Goal: Task Accomplishment & Management: Manage account settings

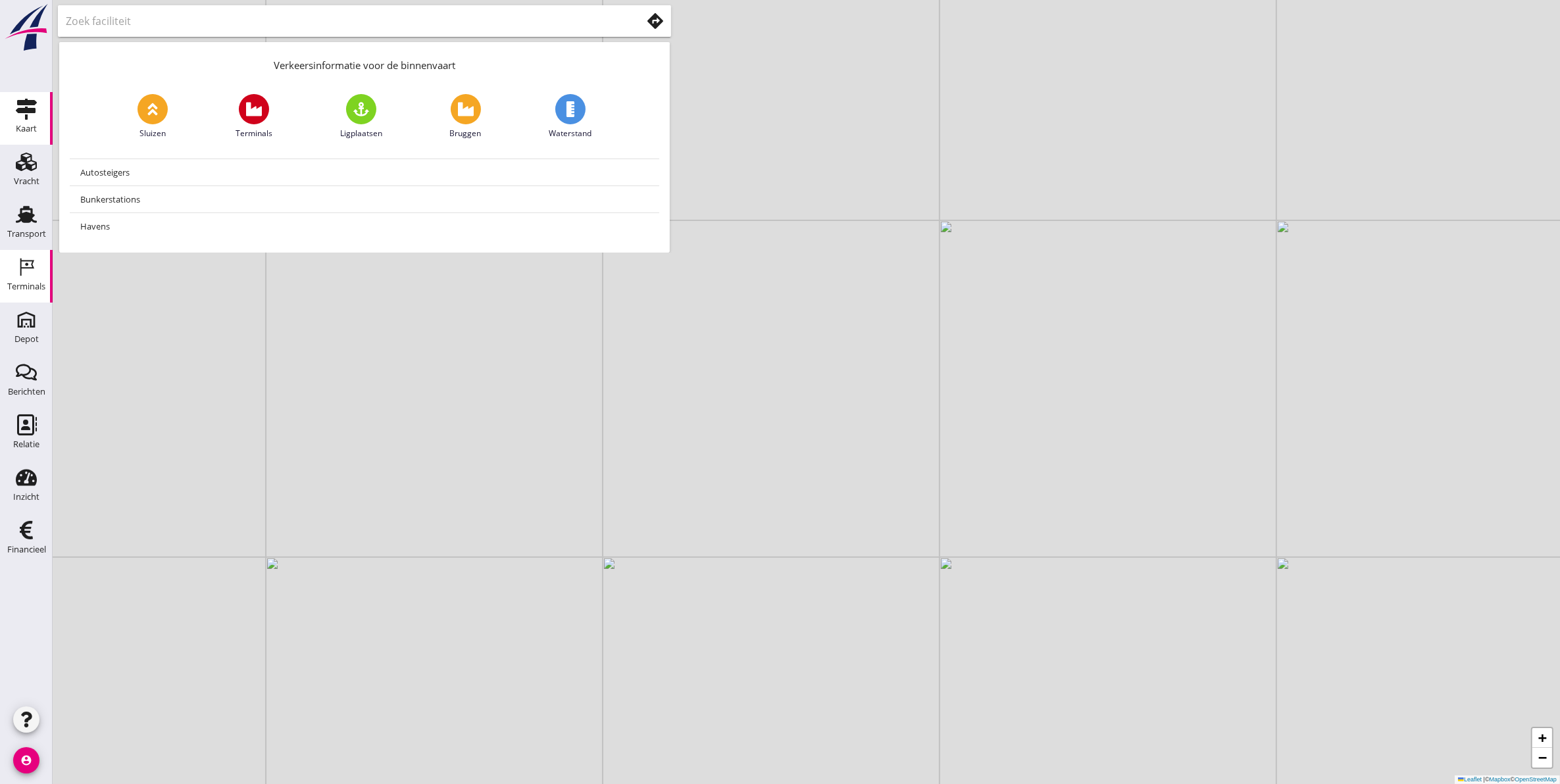
click at [25, 273] on icon "Terminals" at bounding box center [26, 268] width 21 height 21
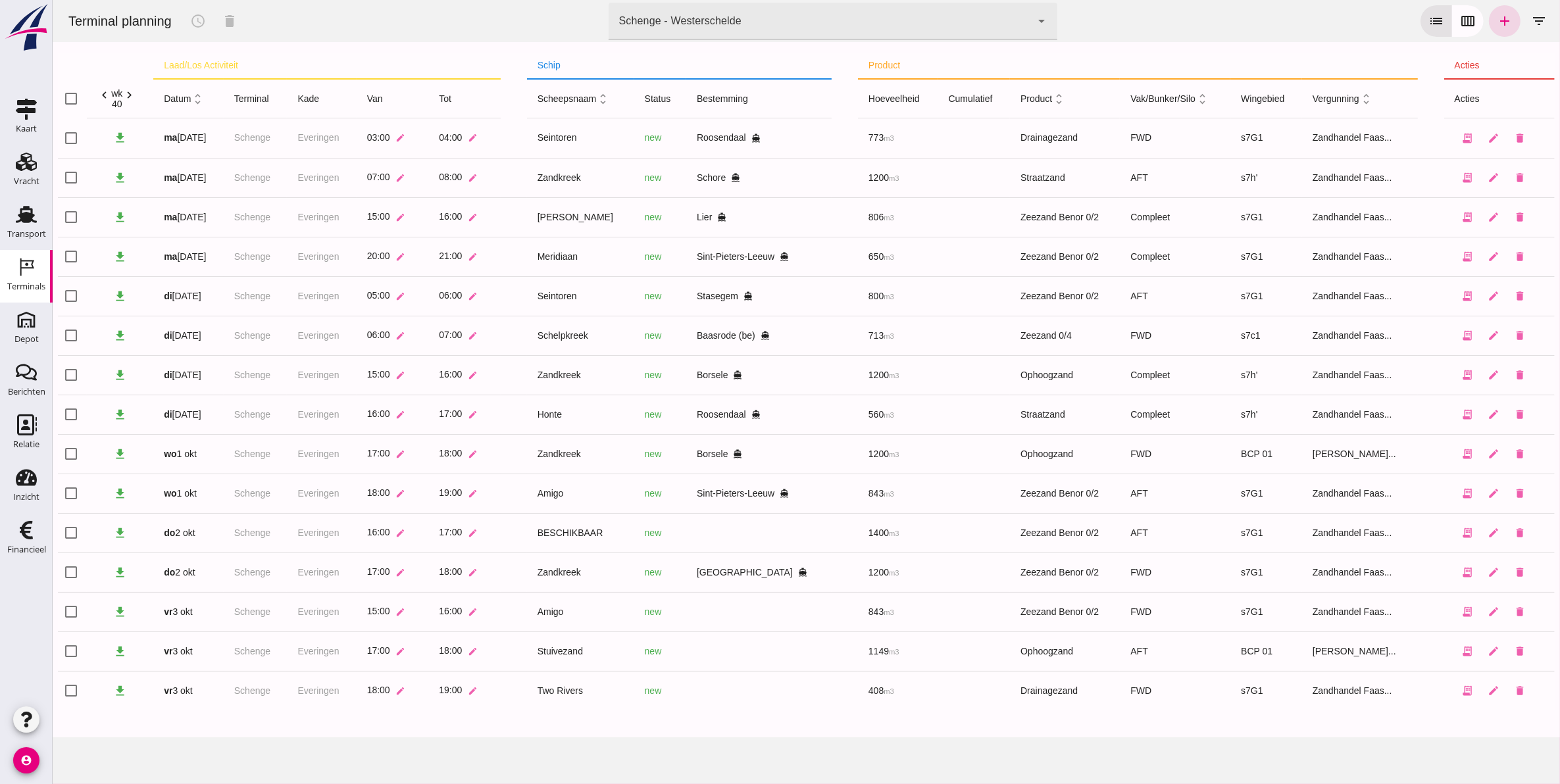
click at [701, 40] on div "Terminal planning schedule delete terminal Schenge - Westerschelde 9c876888-926…" at bounding box center [806, 21] width 1497 height 42
click at [689, 25] on div "Schenge - Westerschelde" at bounding box center [680, 21] width 123 height 16
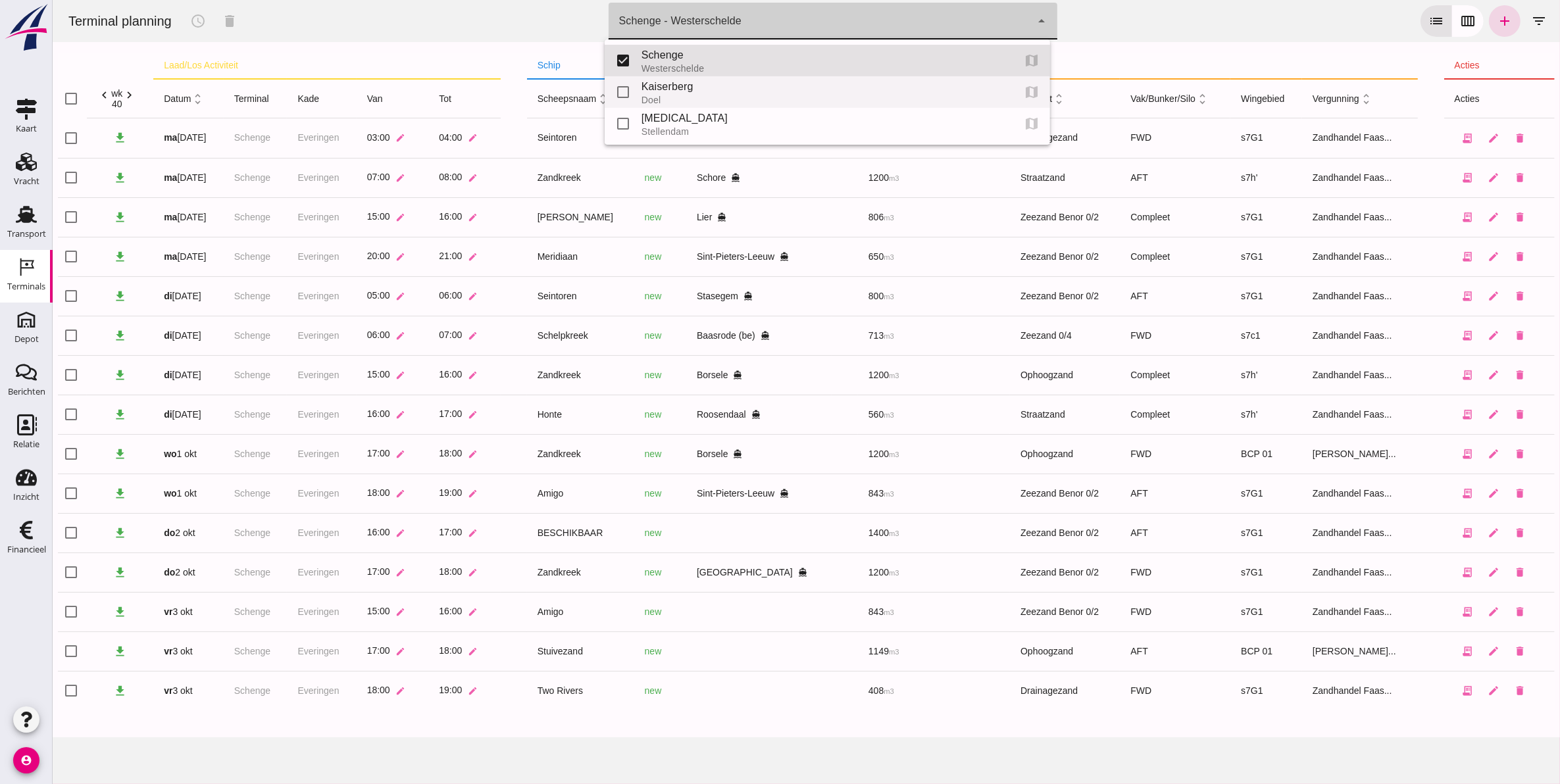
click at [684, 96] on div "Doel" at bounding box center [821, 100] width 362 height 11
type input "7f603609-51ae-4e75-986b-c9057e559465"
checkbox input "false"
checkbox input "true"
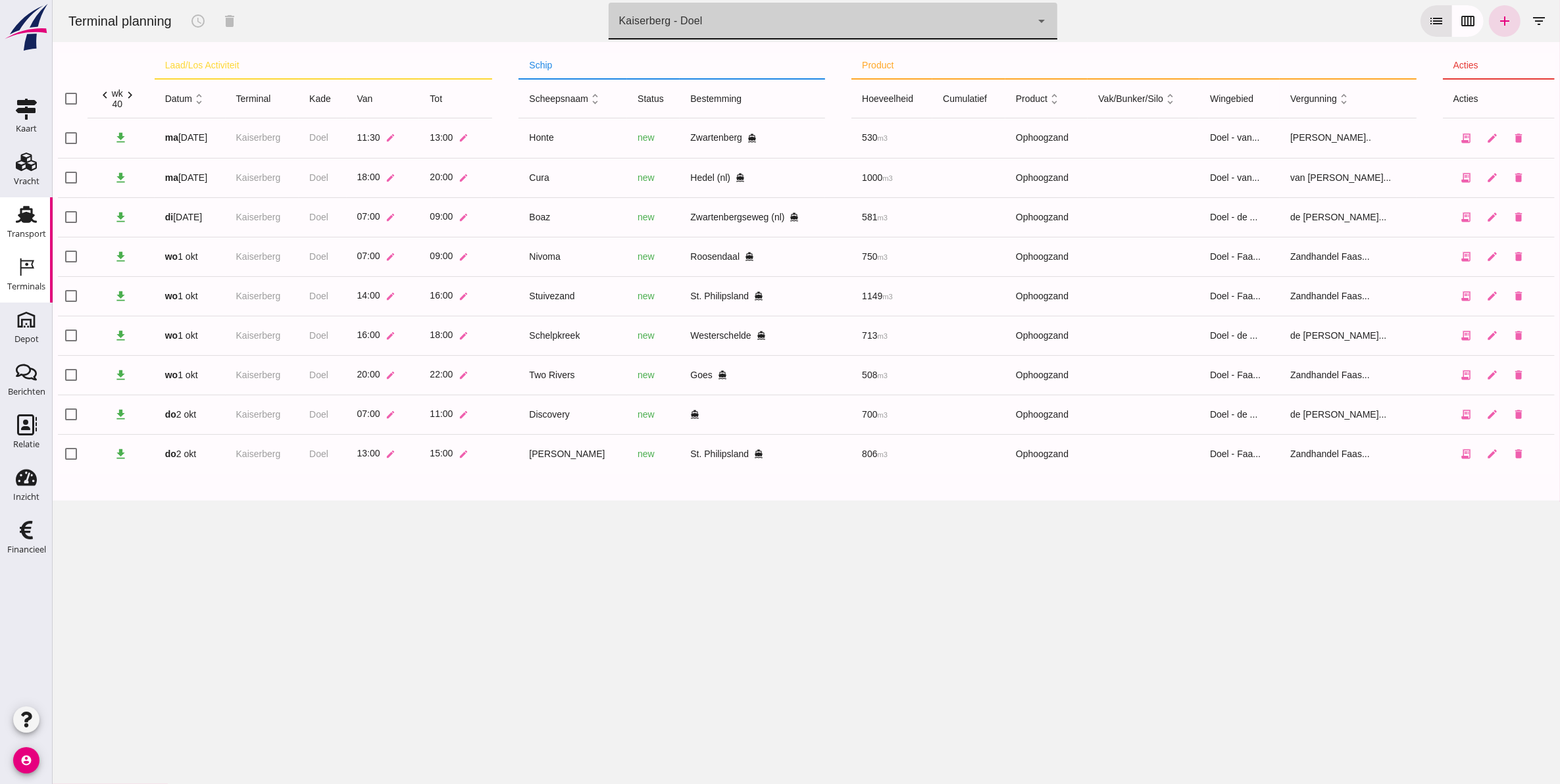
click at [35, 214] on icon "Transport" at bounding box center [26, 215] width 21 height 21
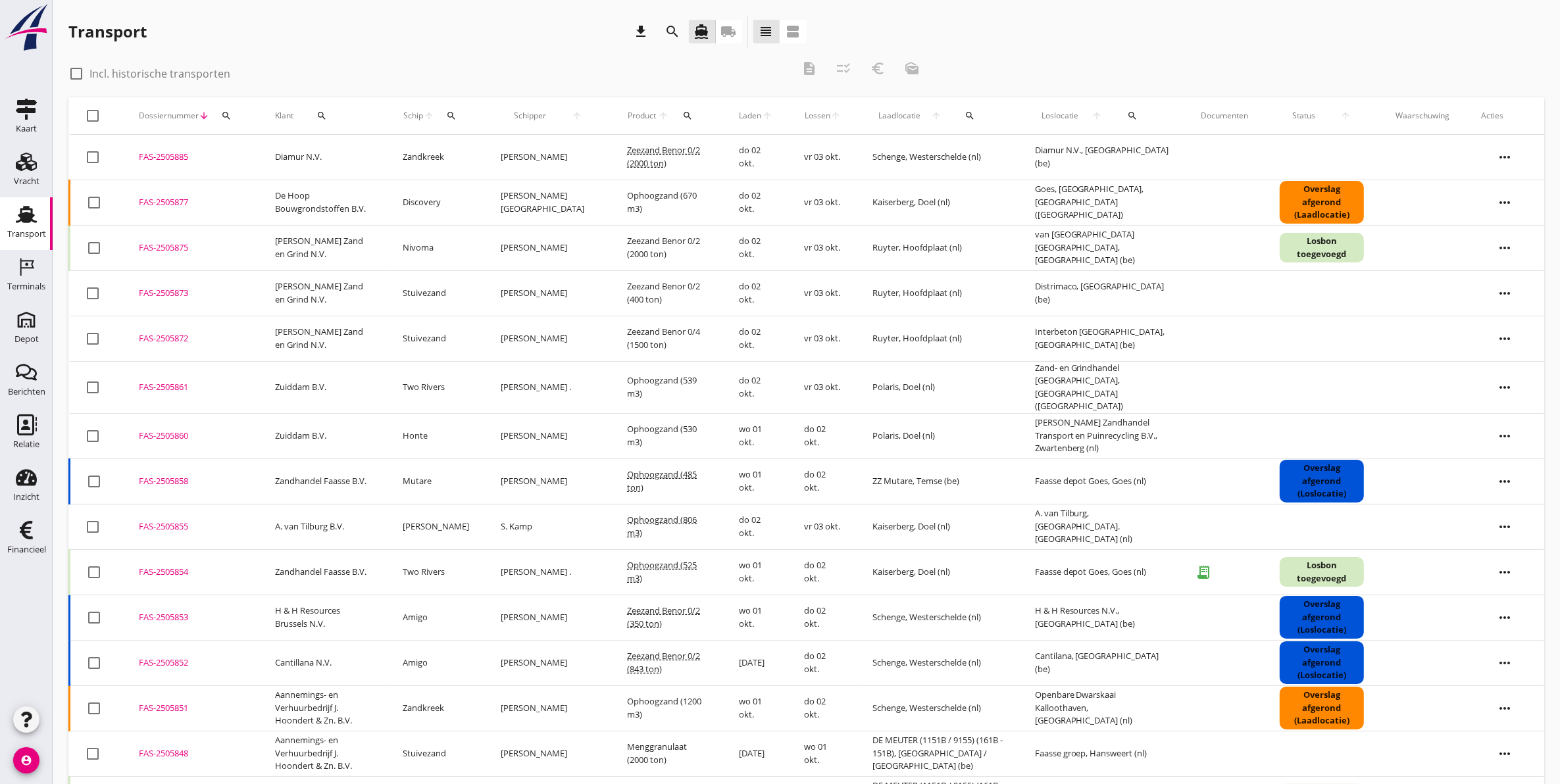
click at [232, 116] on div "search" at bounding box center [226, 115] width 24 height 11
click at [239, 150] on input "Zoeken op dossiernummer..." at bounding box center [287, 154] width 137 height 21
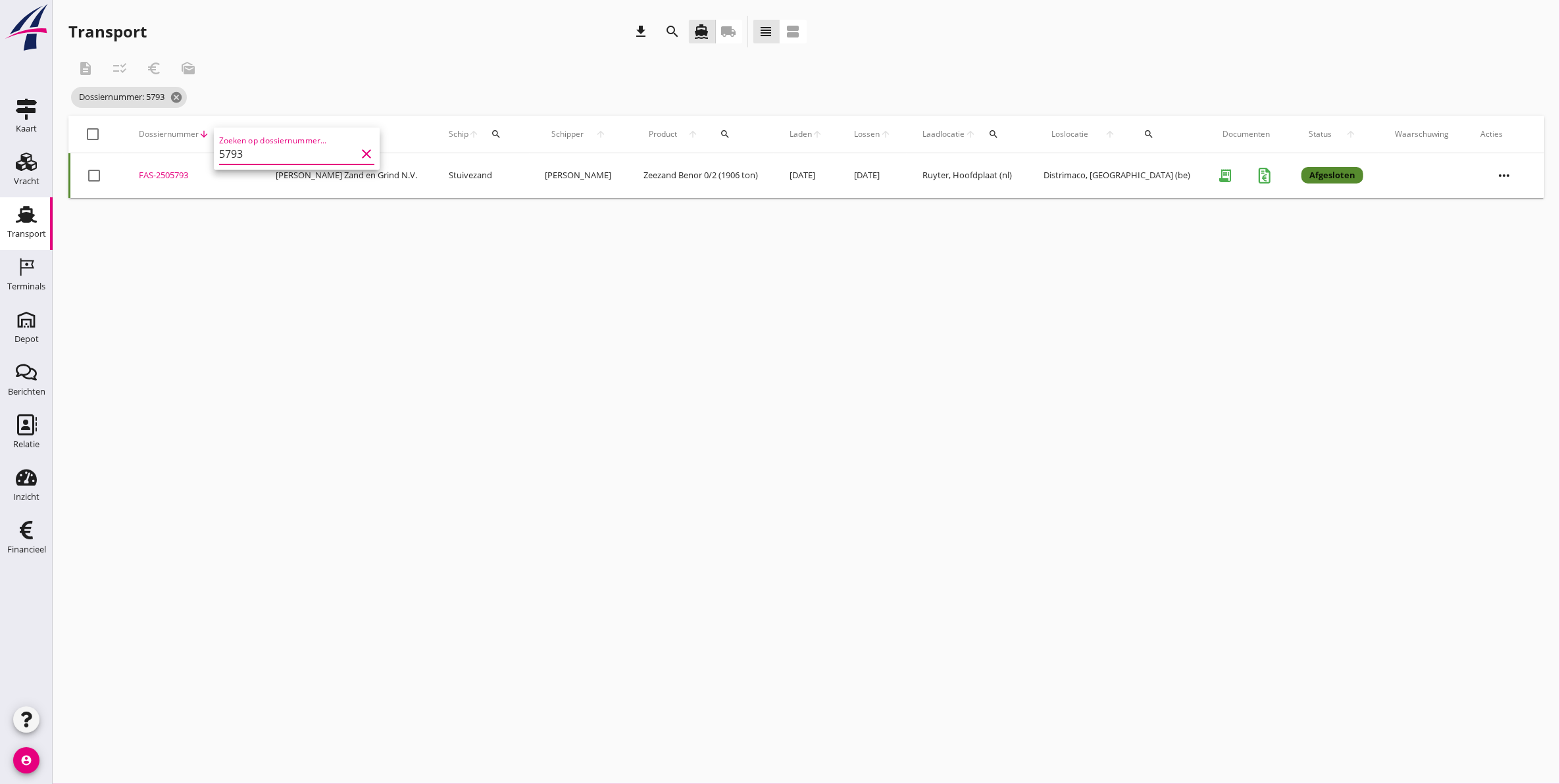
type input "5793"
click at [166, 175] on div "FAS-2505793" at bounding box center [191, 175] width 105 height 13
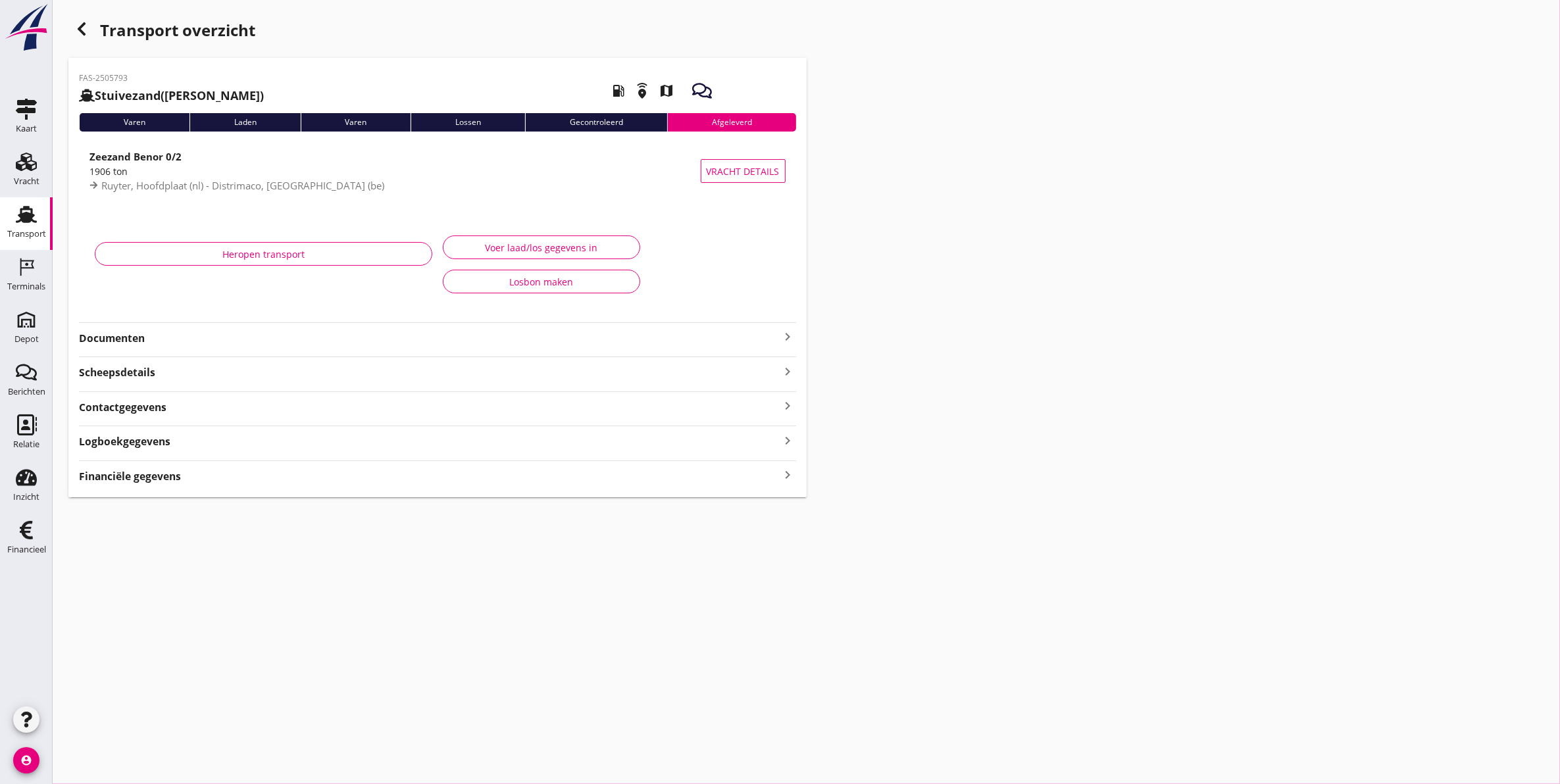
click at [305, 349] on div "FAS-2505793 Stuivezand (Leendert Bruinooge) local_gas_station emergency_share m…" at bounding box center [437, 278] width 738 height 440
click at [310, 337] on strong "Documenten" at bounding box center [430, 338] width 702 height 15
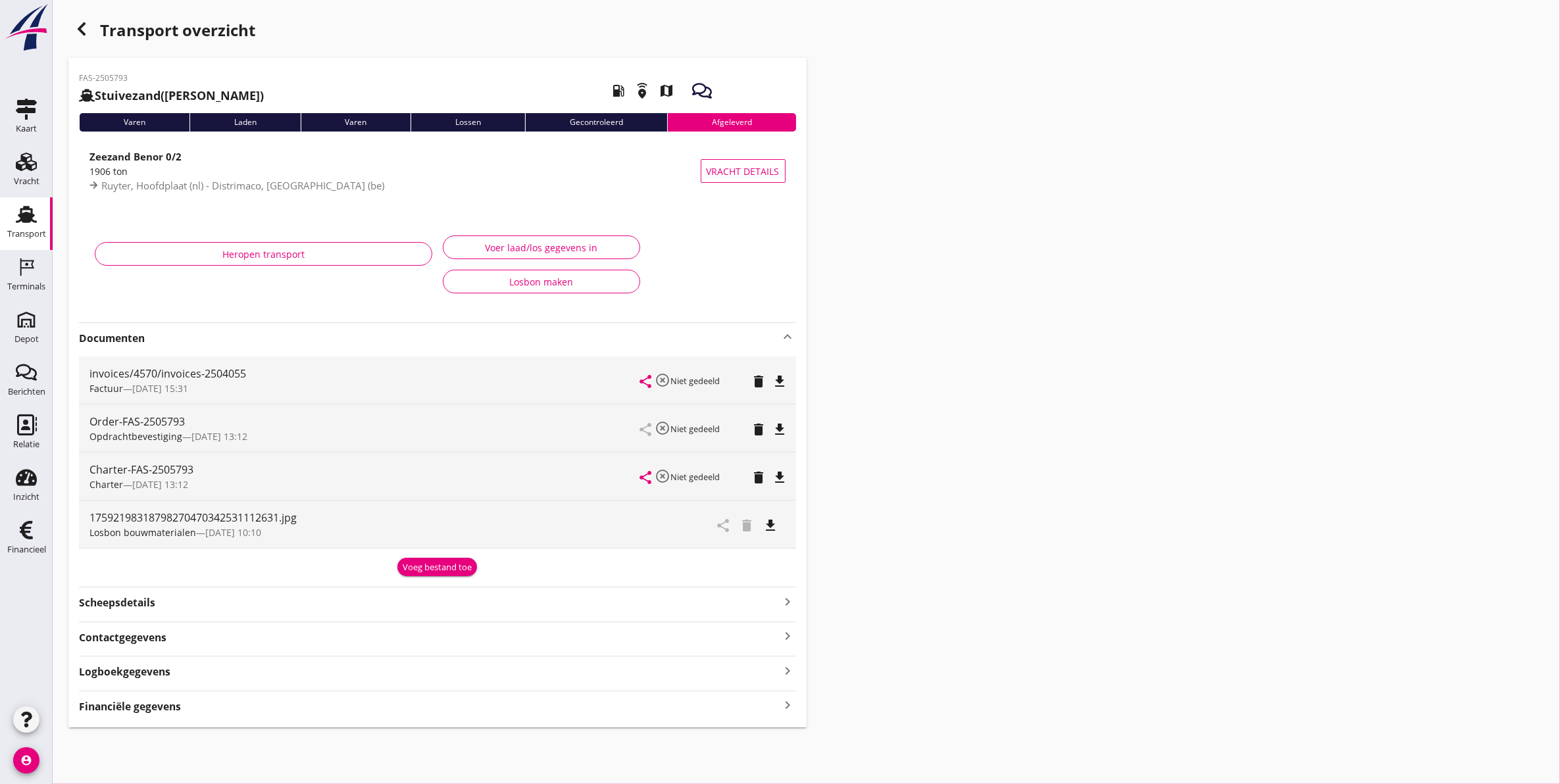
click at [768, 528] on icon "file_download" at bounding box center [771, 525] width 16 height 16
click at [774, 520] on icon "open_in_browser" at bounding box center [771, 525] width 16 height 16
click at [30, 323] on use at bounding box center [26, 320] width 21 height 21
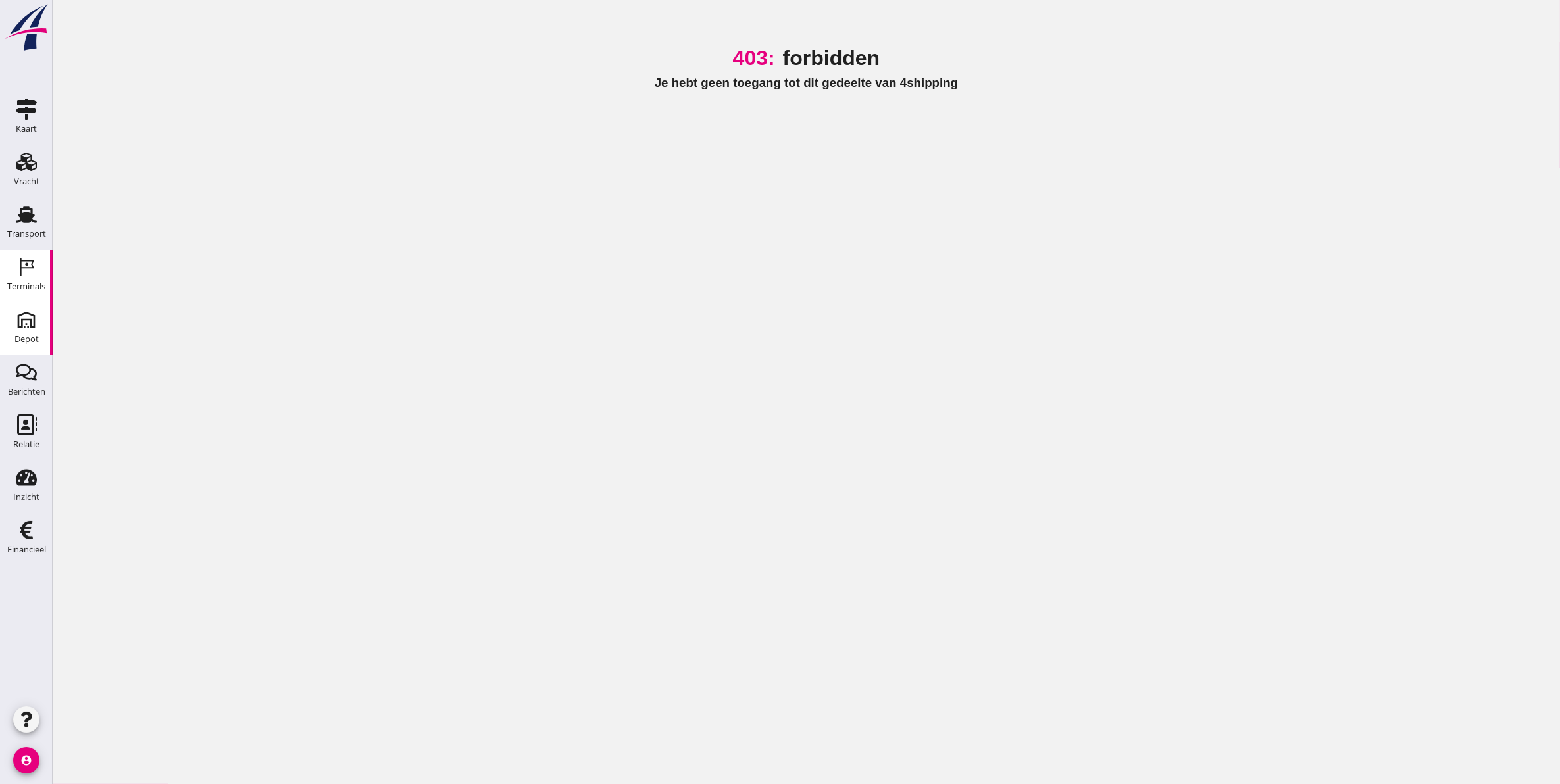
click at [31, 270] on icon "Terminals" at bounding box center [26, 268] width 21 height 21
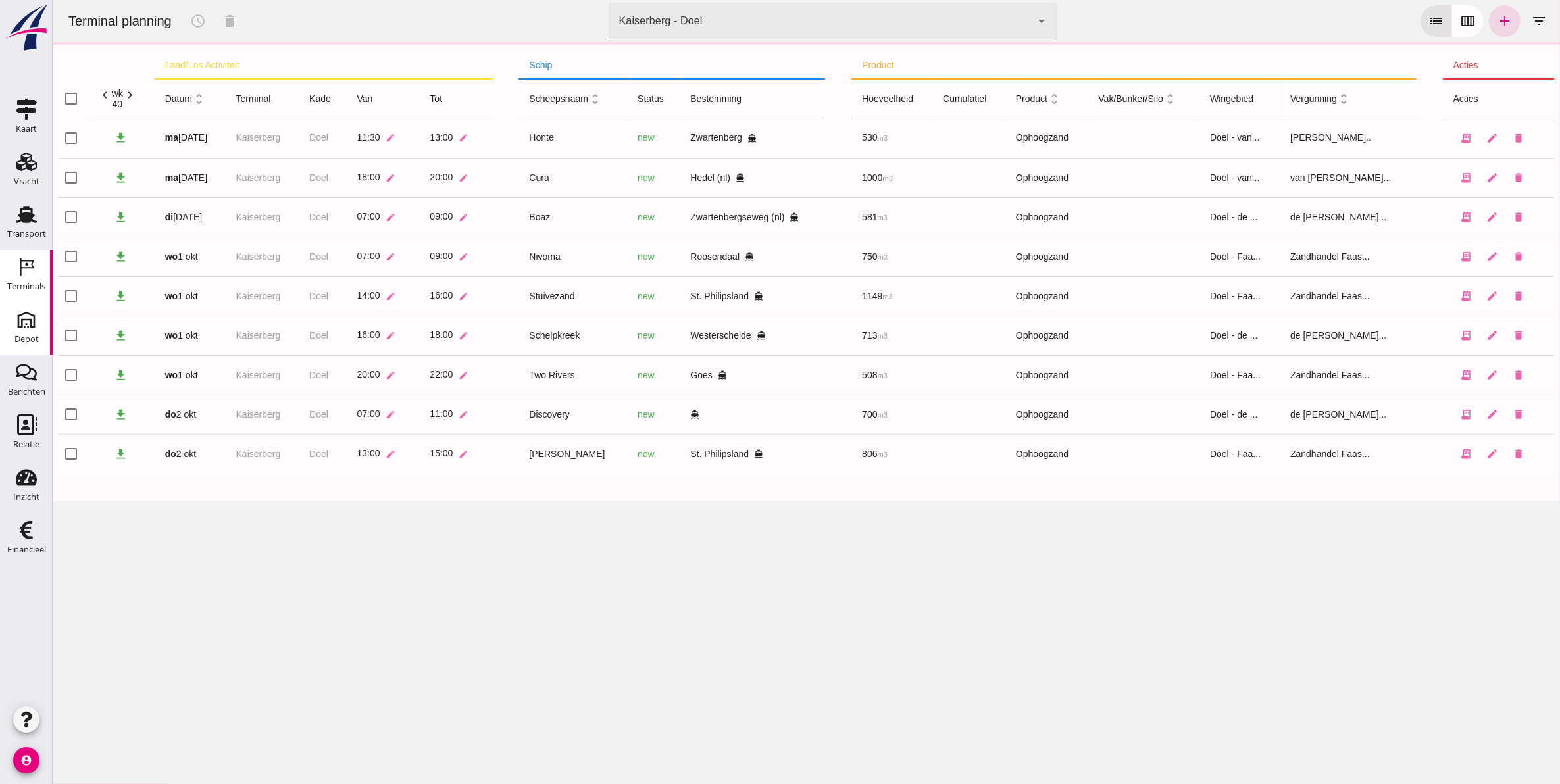
click at [38, 318] on div "Depot" at bounding box center [26, 320] width 31 height 21
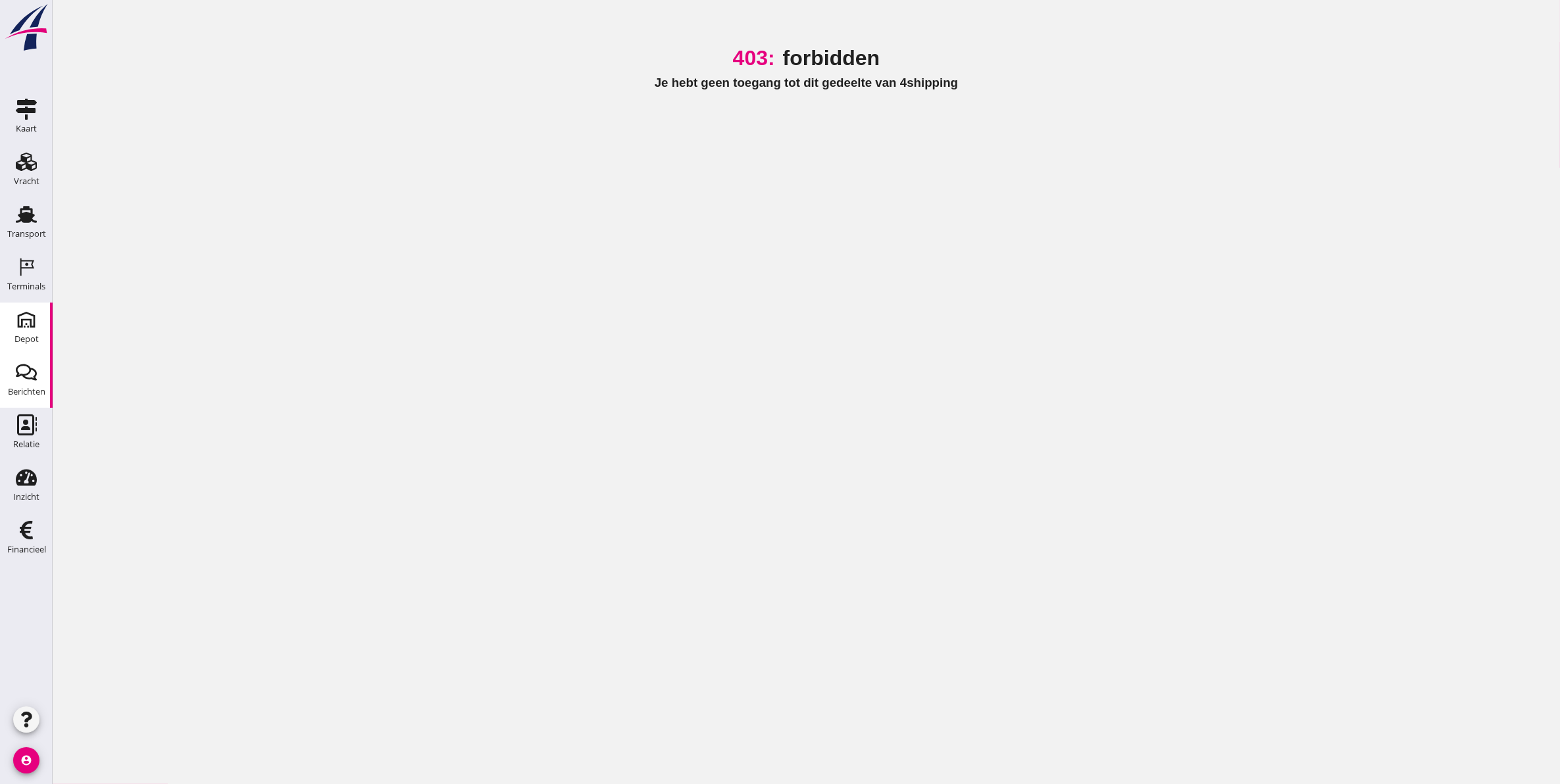
click at [37, 375] on div "Berichten" at bounding box center [26, 372] width 31 height 21
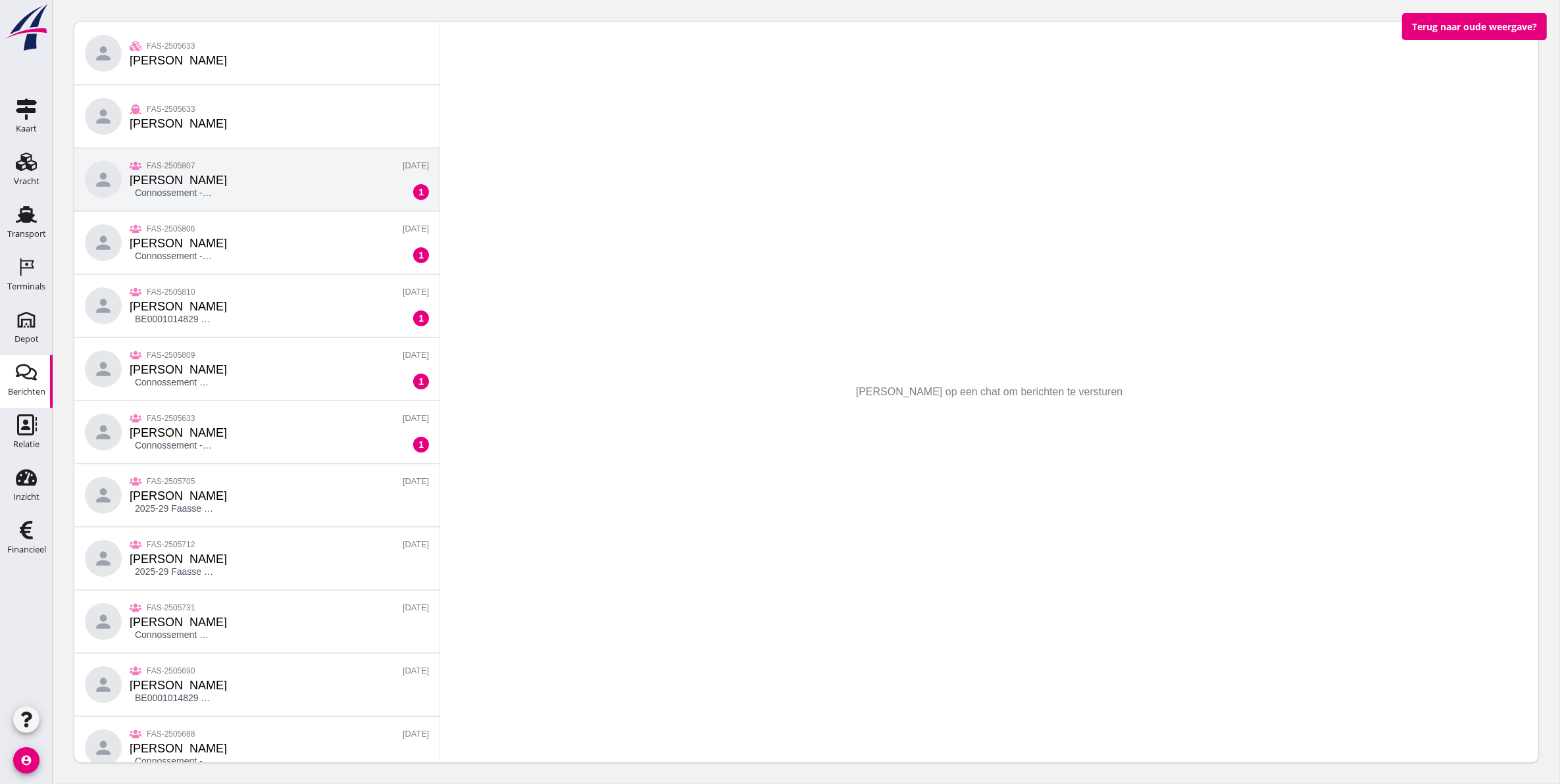
click at [172, 205] on div "person FAS-2505807 Jappe Mulder Connossement -RP-C25-0529.pdf 29-9-2025 1" at bounding box center [255, 180] width 365 height 63
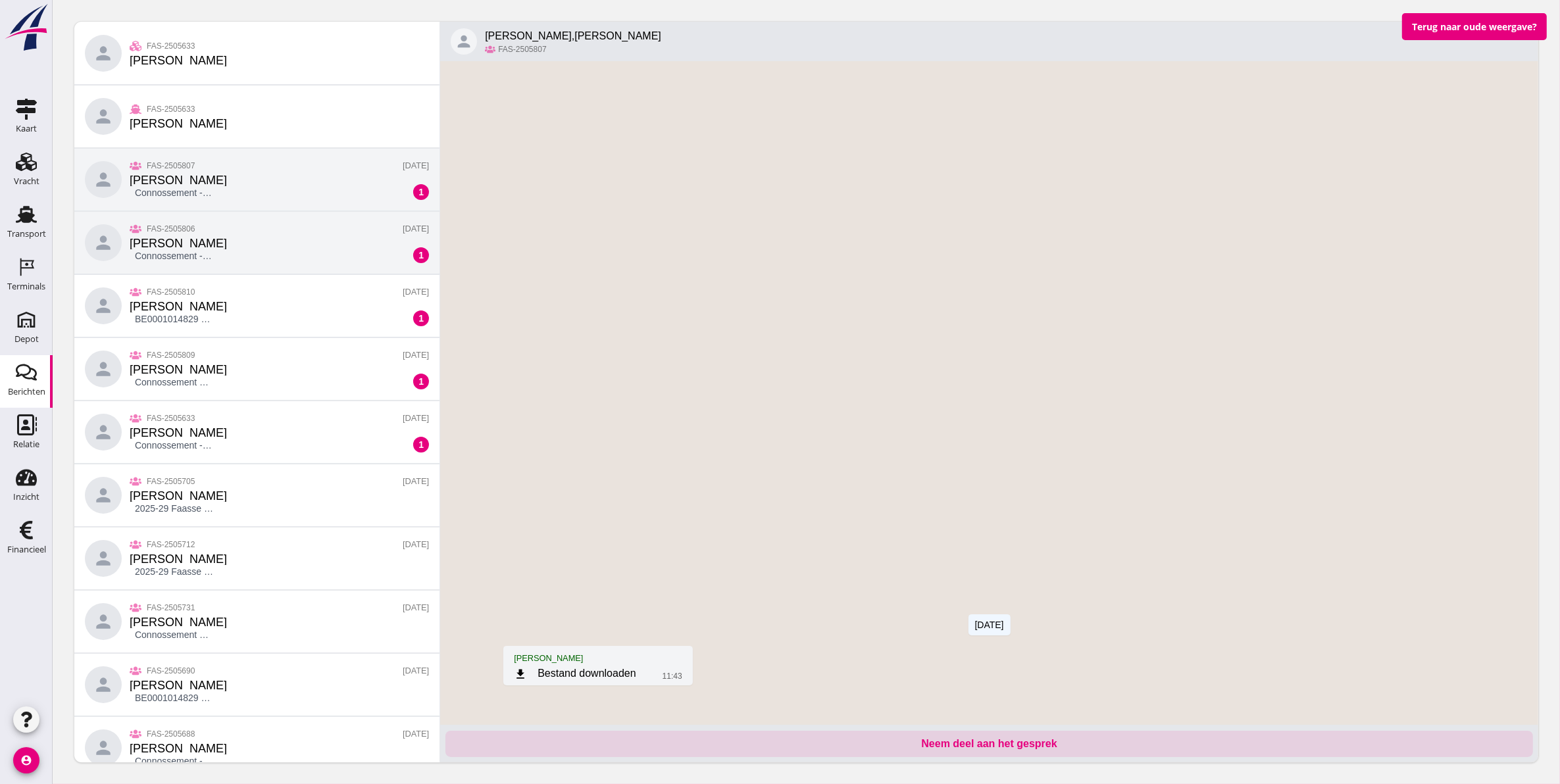
click at [200, 231] on small "FAS-2505806" at bounding box center [178, 231] width 97 height 15
click at [255, 189] on div "person FAS-2505807 Jappe Mulder Connossement -RP-C25-0529.pdf 29-9-2025 1" at bounding box center [255, 180] width 365 height 63
click at [247, 226] on div "person FAS-2505806 Jappe Mulder Connossement -RP-C25-0525.pdf 29-9-2025 1" at bounding box center [255, 242] width 365 height 63
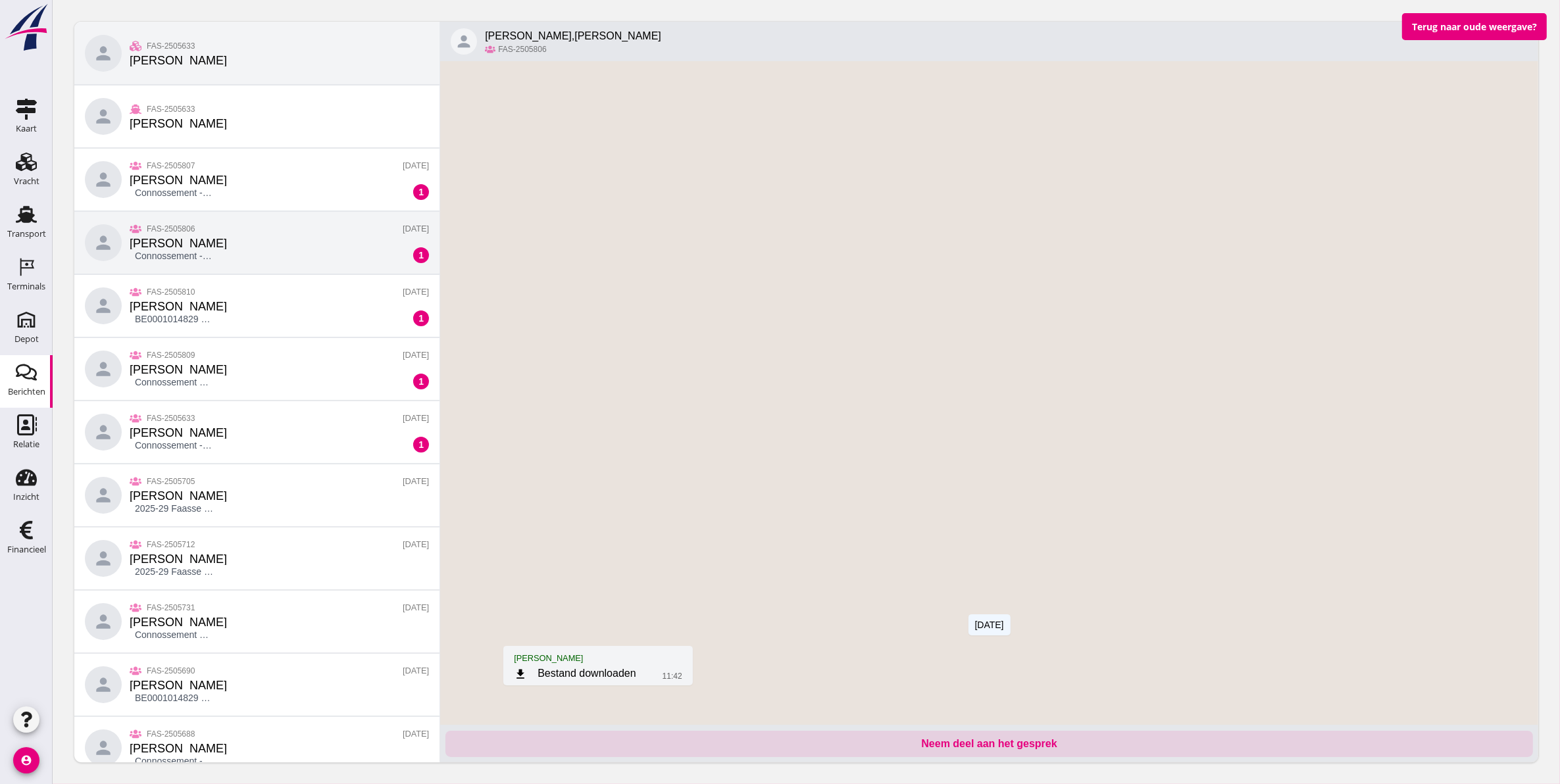
click at [230, 67] on div "person FAS-2505633 Simon Wezelman" at bounding box center [255, 53] width 365 height 63
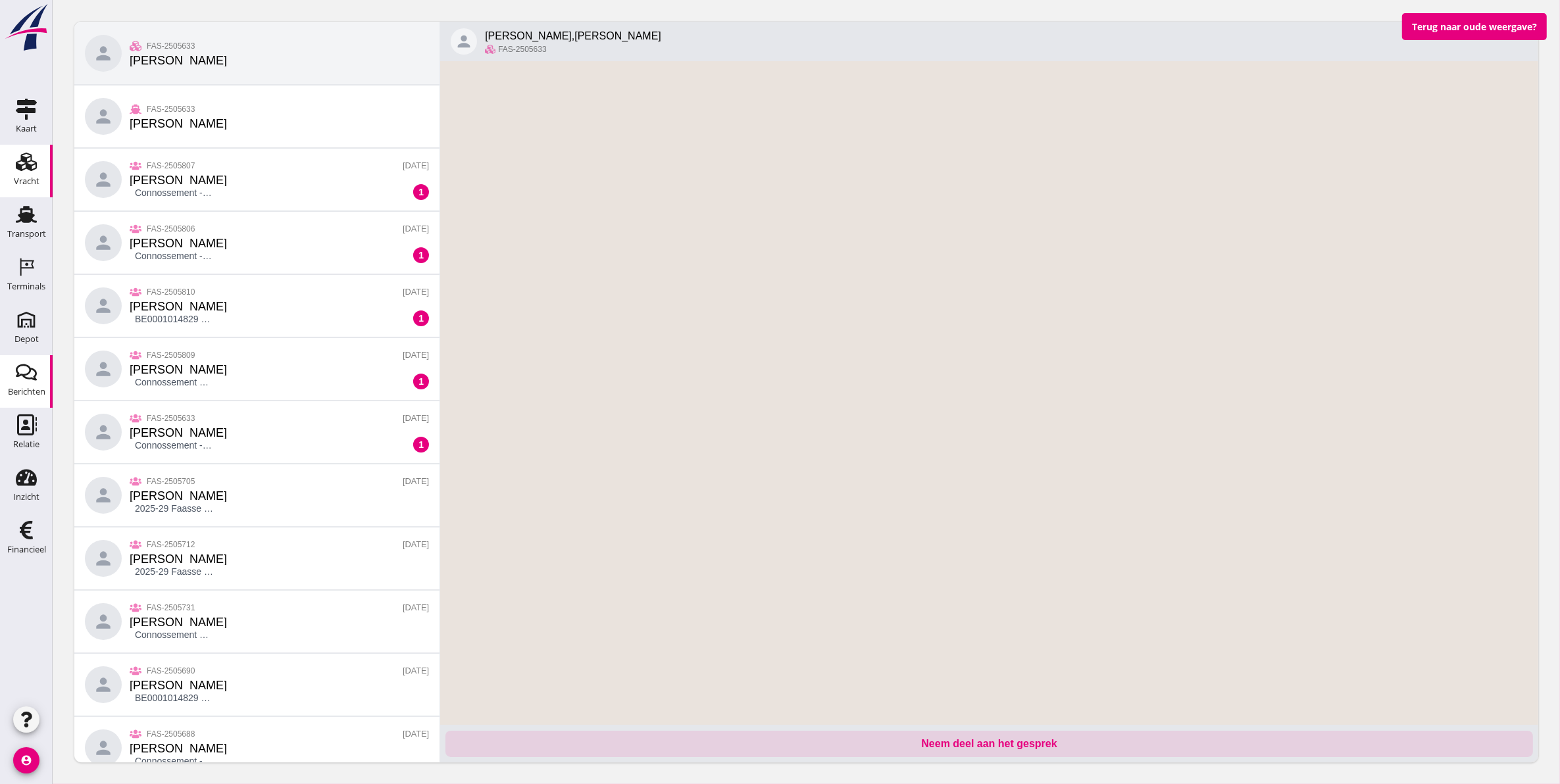
click at [25, 165] on use at bounding box center [26, 161] width 21 height 18
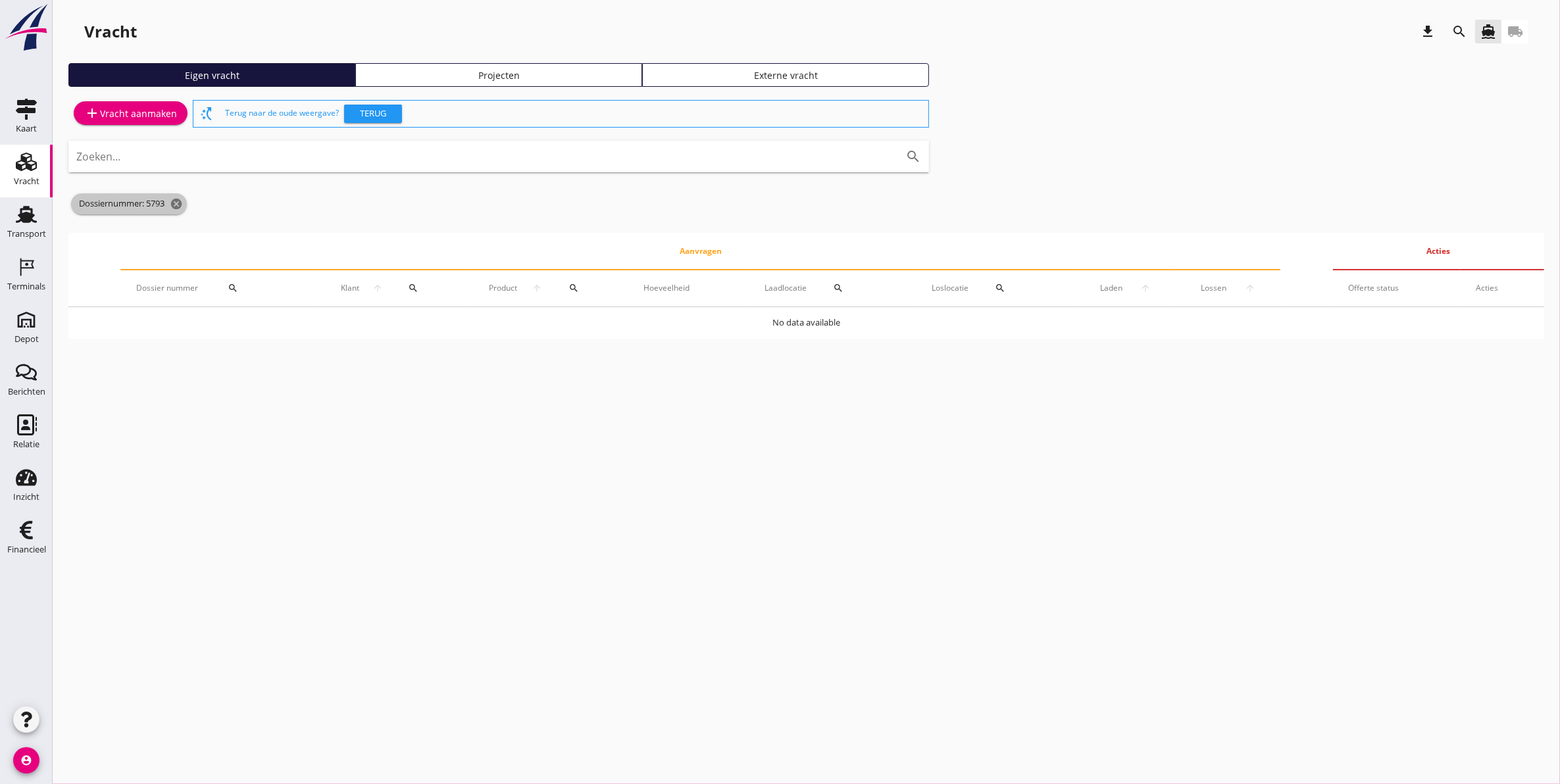
click at [179, 201] on icon "cancel" at bounding box center [176, 204] width 13 height 13
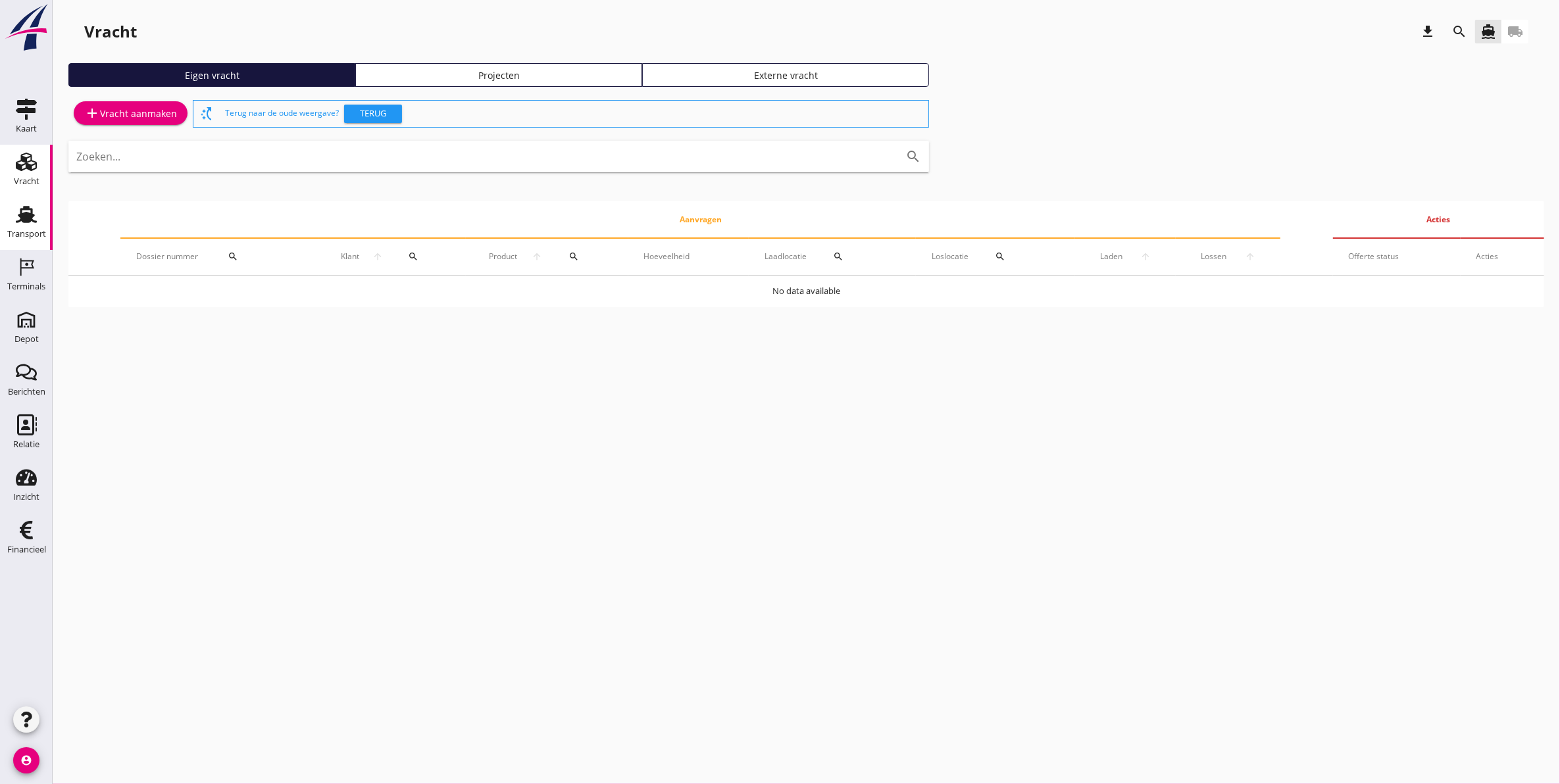
click at [43, 208] on link "Transport Transport" at bounding box center [26, 224] width 53 height 53
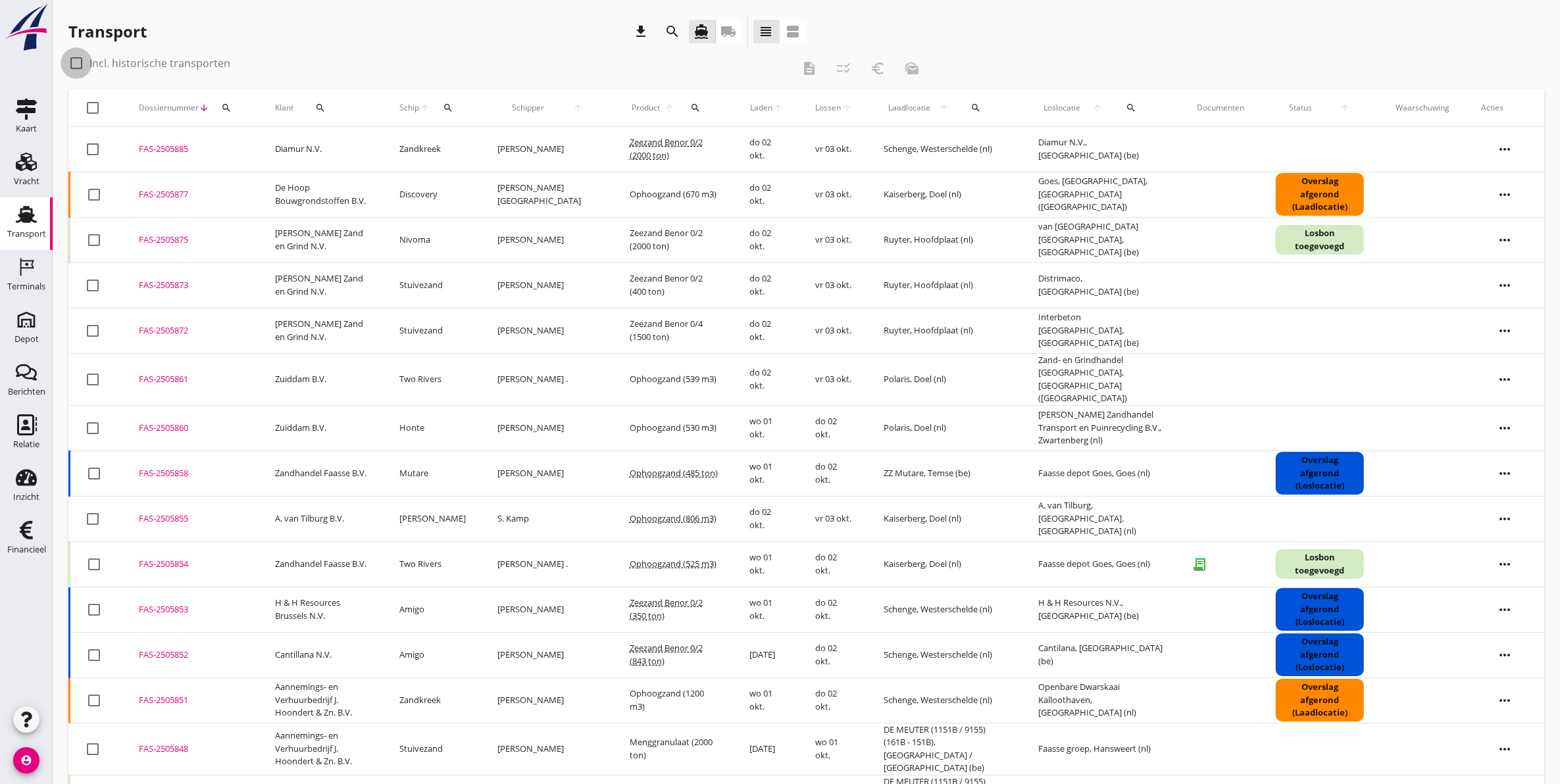
click at [77, 67] on div at bounding box center [76, 63] width 22 height 22
checkbox input "true"
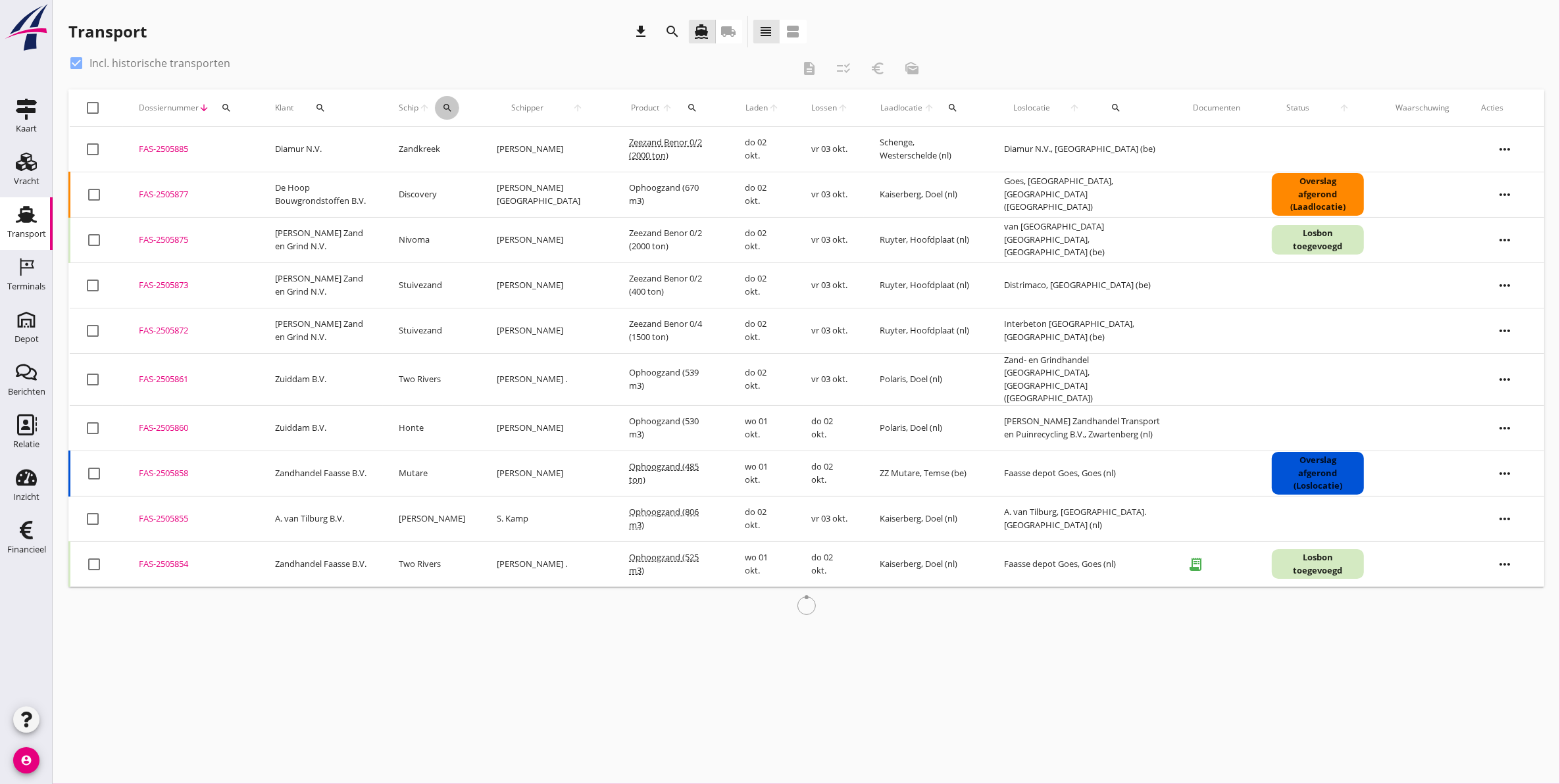
click at [453, 110] on icon "search" at bounding box center [447, 108] width 11 height 11
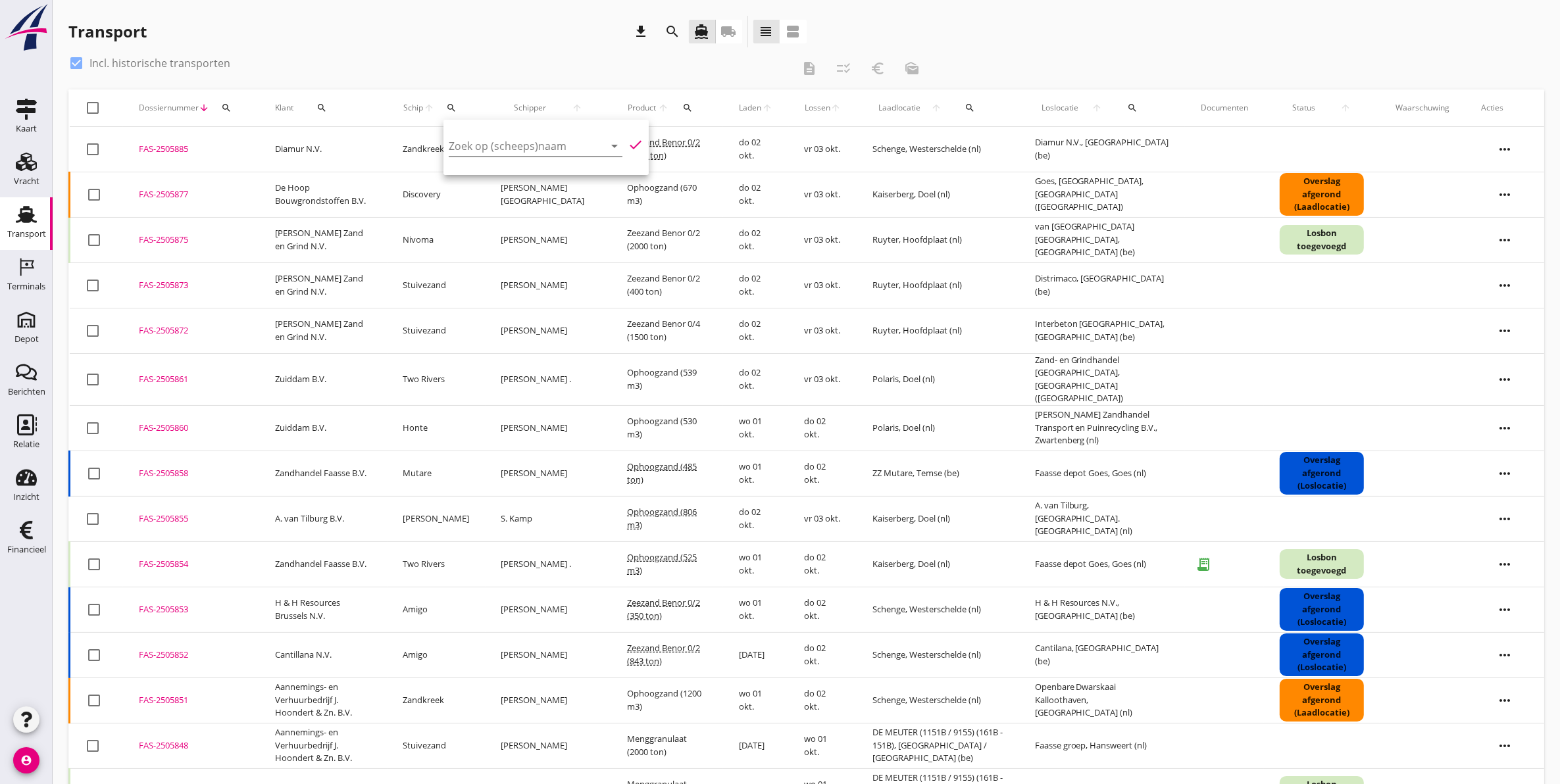
click at [484, 138] on div "Zoek op (scheeps)naam arrow_drop_down" at bounding box center [535, 148] width 174 height 42
click at [481, 142] on input "Zoek op (scheeps)naam" at bounding box center [517, 147] width 137 height 21
click at [502, 185] on div "ENI: 02316341 (L:80 x B:9.53)" at bounding box center [558, 186] width 125 height 14
click at [630, 143] on icon "check" at bounding box center [635, 144] width 16 height 16
type input "[PERSON_NAME]"
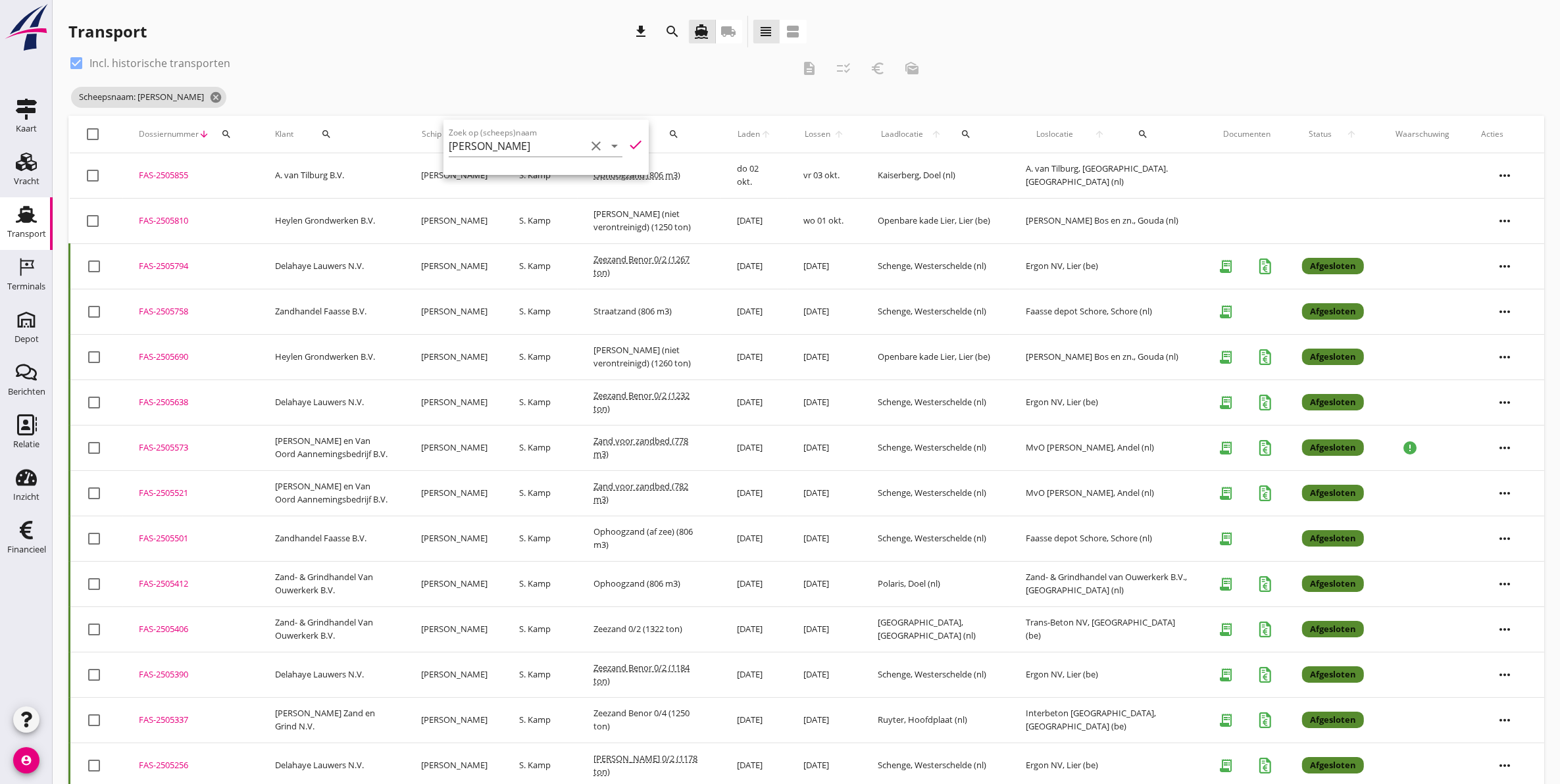
click at [156, 217] on div "FAS-2505810" at bounding box center [191, 221] width 105 height 13
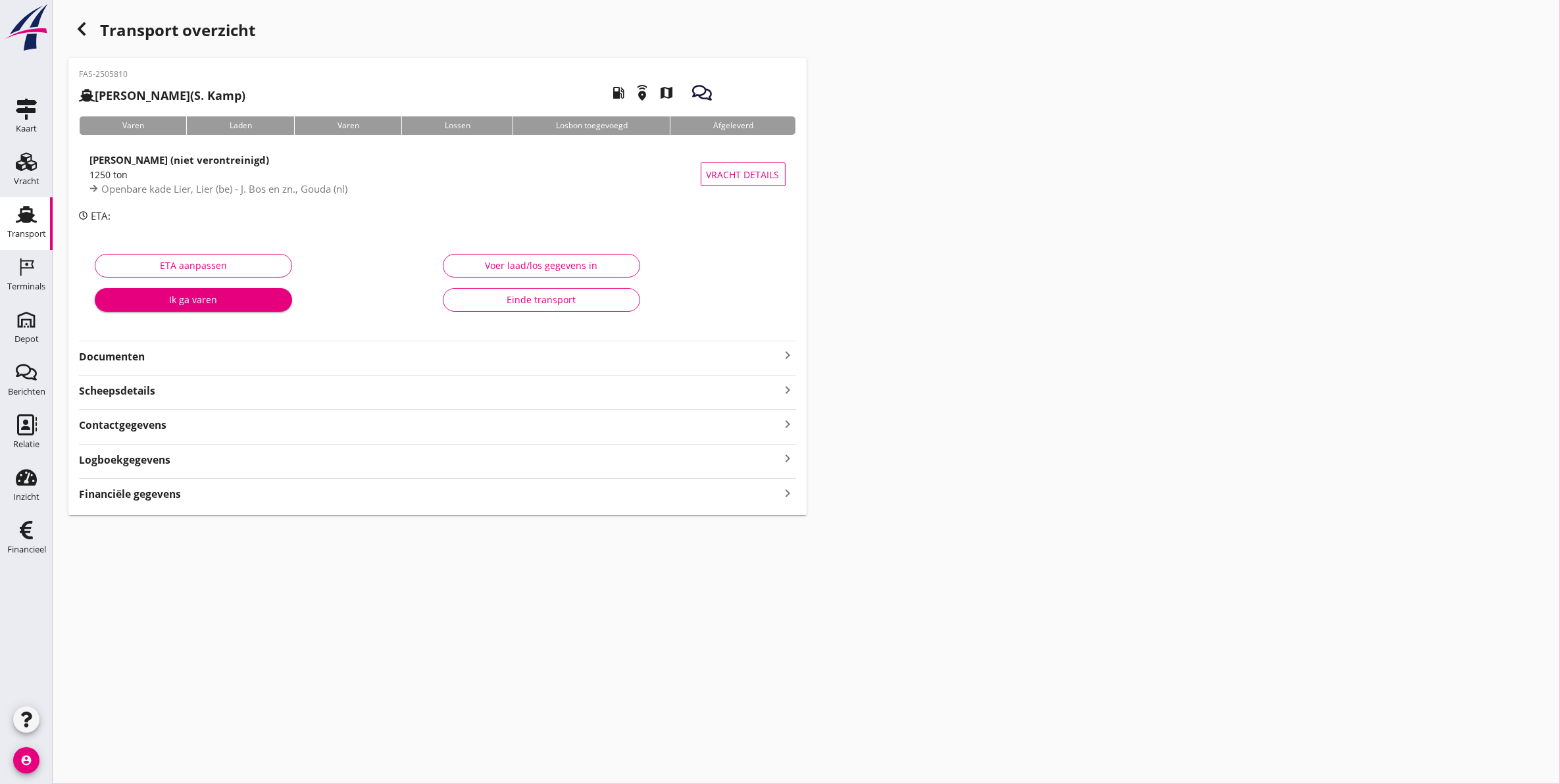
click at [175, 355] on strong "Documenten" at bounding box center [430, 357] width 702 height 15
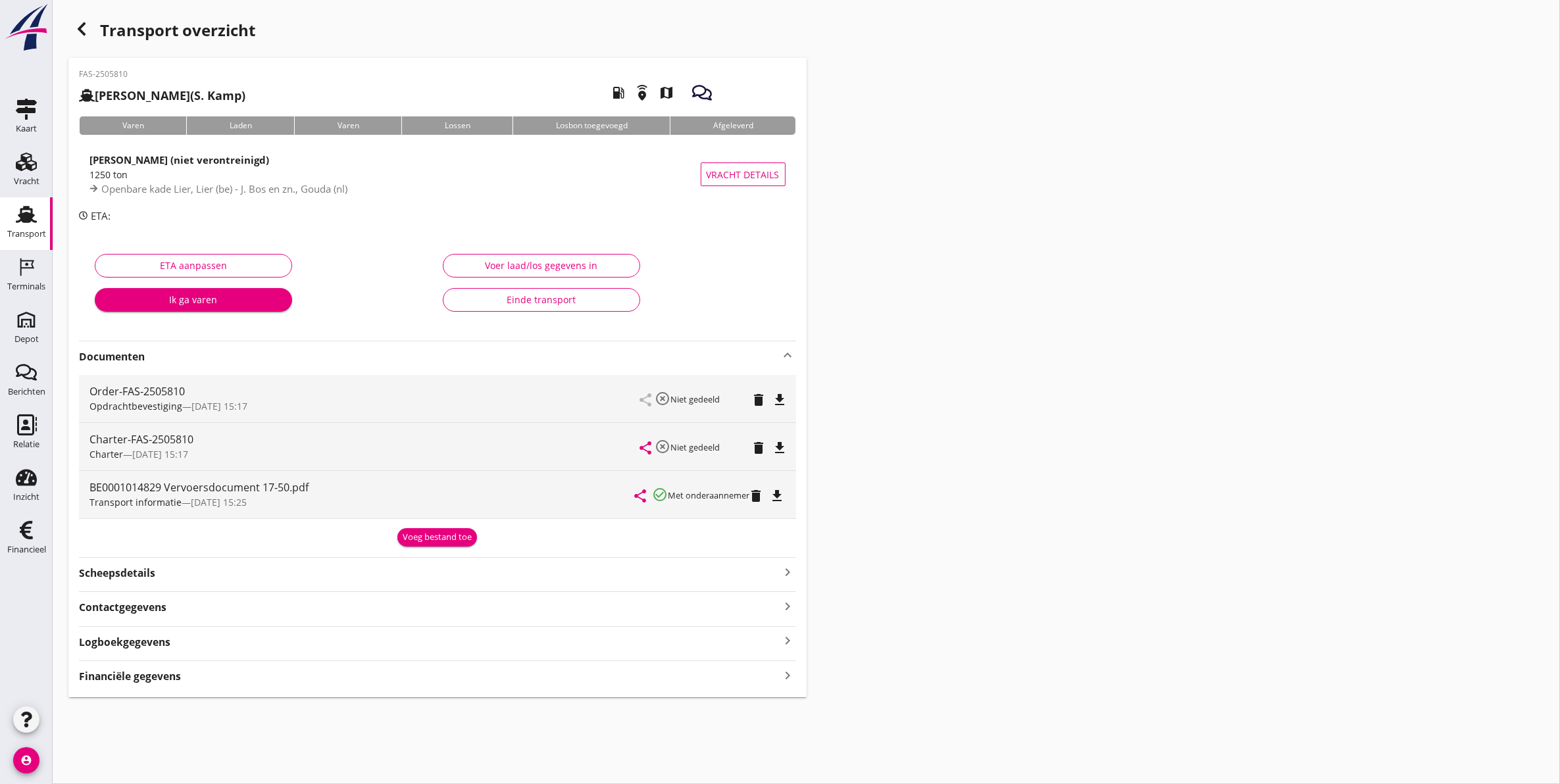
click at [786, 502] on icon "file_download" at bounding box center [778, 496] width 16 height 16
click at [782, 497] on icon "open_in_browser" at bounding box center [778, 496] width 16 height 16
click at [781, 400] on icon "file_download" at bounding box center [780, 399] width 16 height 16
click at [517, 260] on div "Voer laad/los gegevens in" at bounding box center [541, 265] width 175 height 14
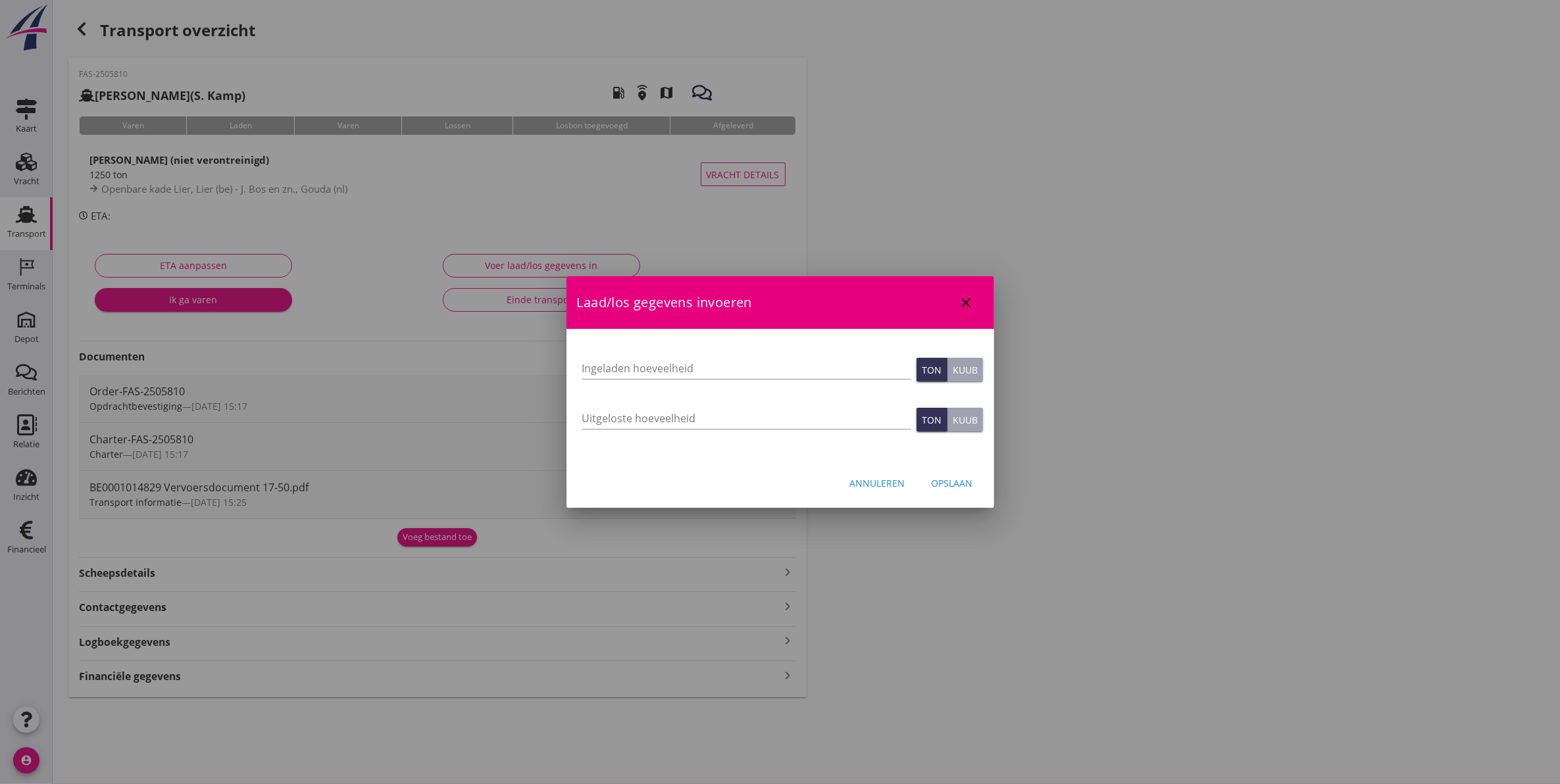
click at [970, 300] on icon "close" at bounding box center [966, 302] width 16 height 16
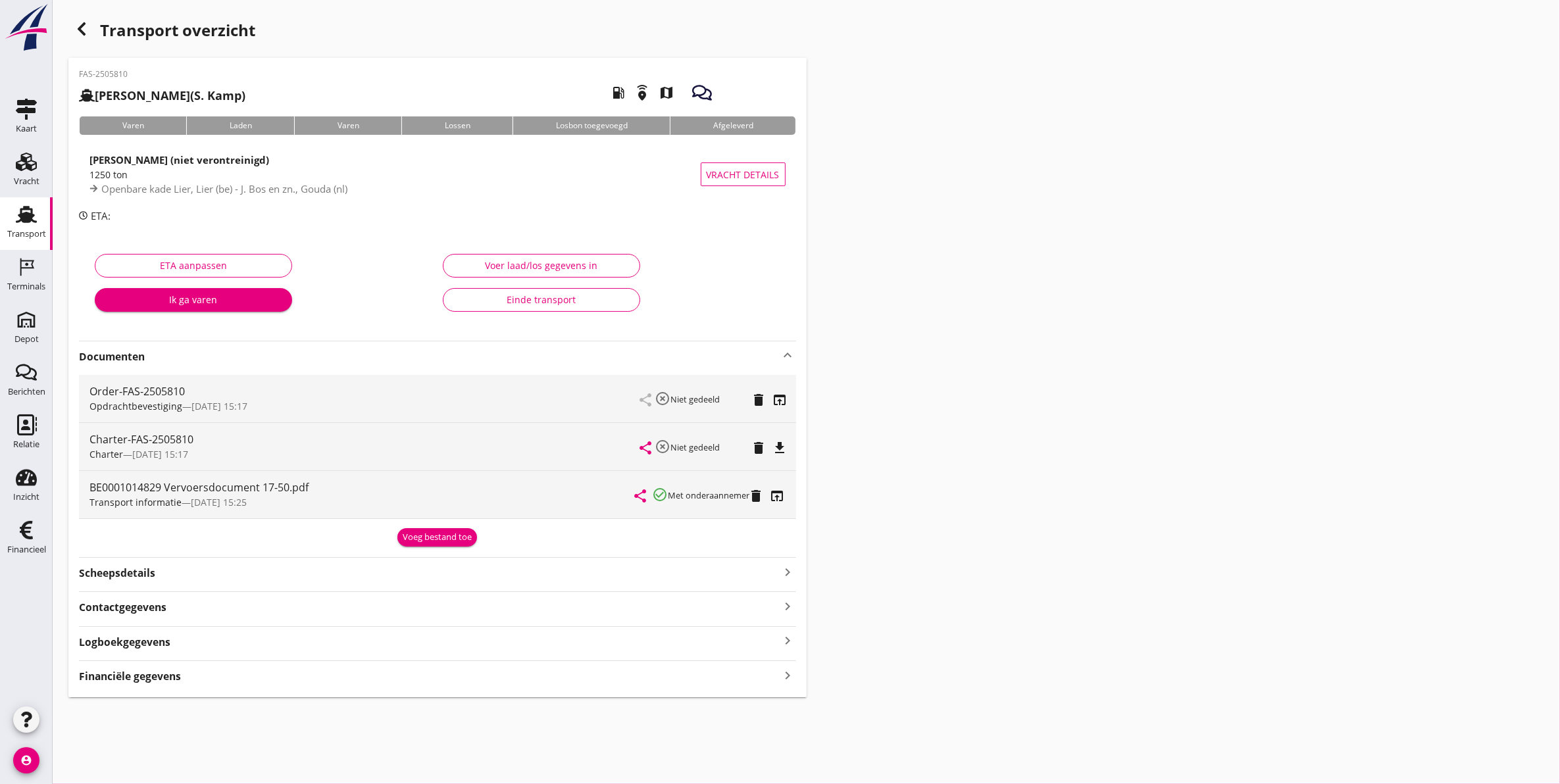
click at [192, 645] on div "Logboekgegevens keyboard_arrow_right" at bounding box center [437, 642] width 717 height 18
click at [159, 638] on strong "Logboekgegevens" at bounding box center [124, 642] width 91 height 15
click at [992, 389] on div "Transport overzicht FAS-2505810 Clasina Maria (S. Kamp) local_gas_station emerg…" at bounding box center [806, 357] width 1507 height 713
click at [25, 203] on link "Transport Transport" at bounding box center [26, 224] width 53 height 53
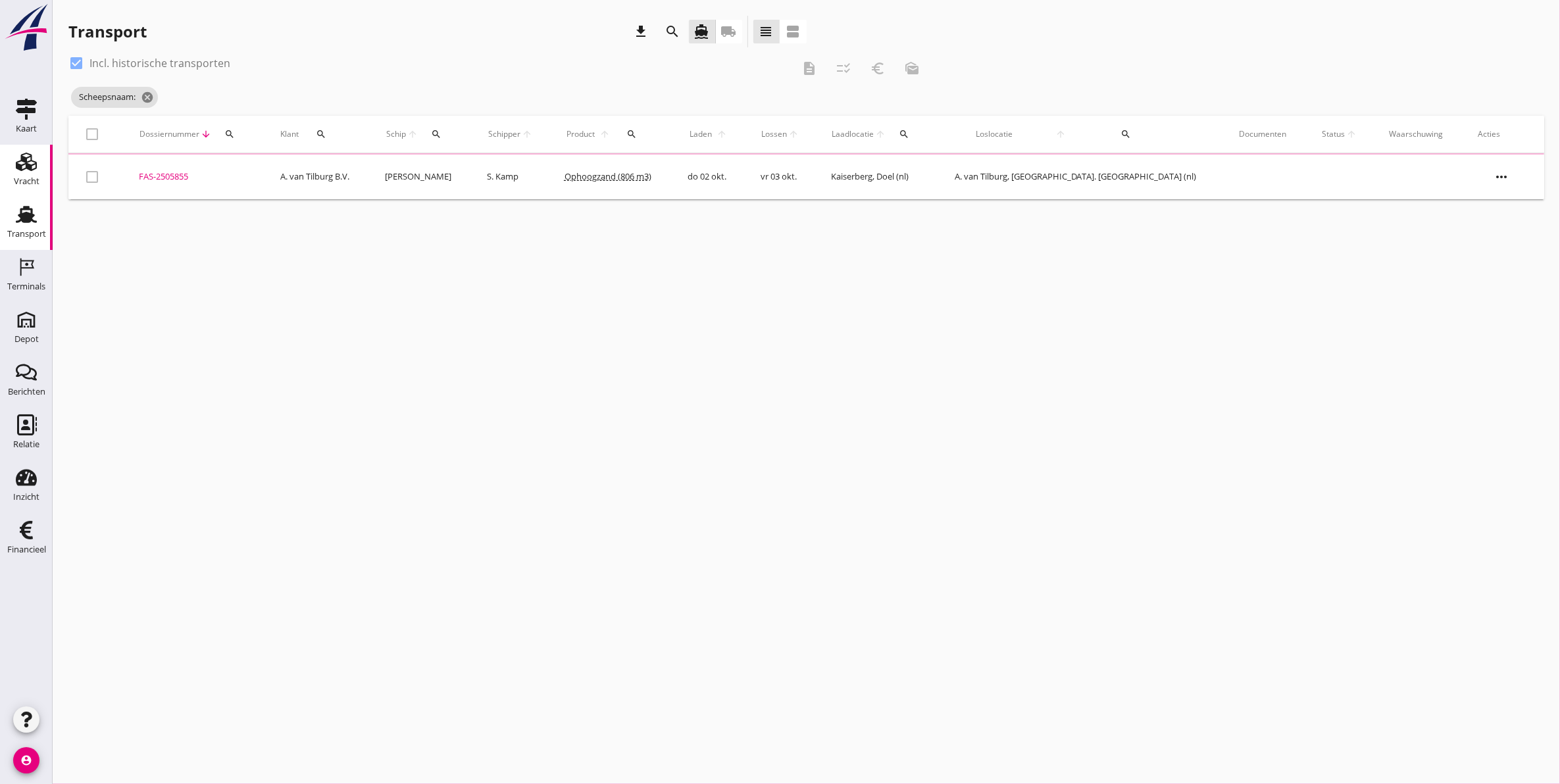
click at [0, 165] on link "Vracht Vracht" at bounding box center [26, 171] width 53 height 53
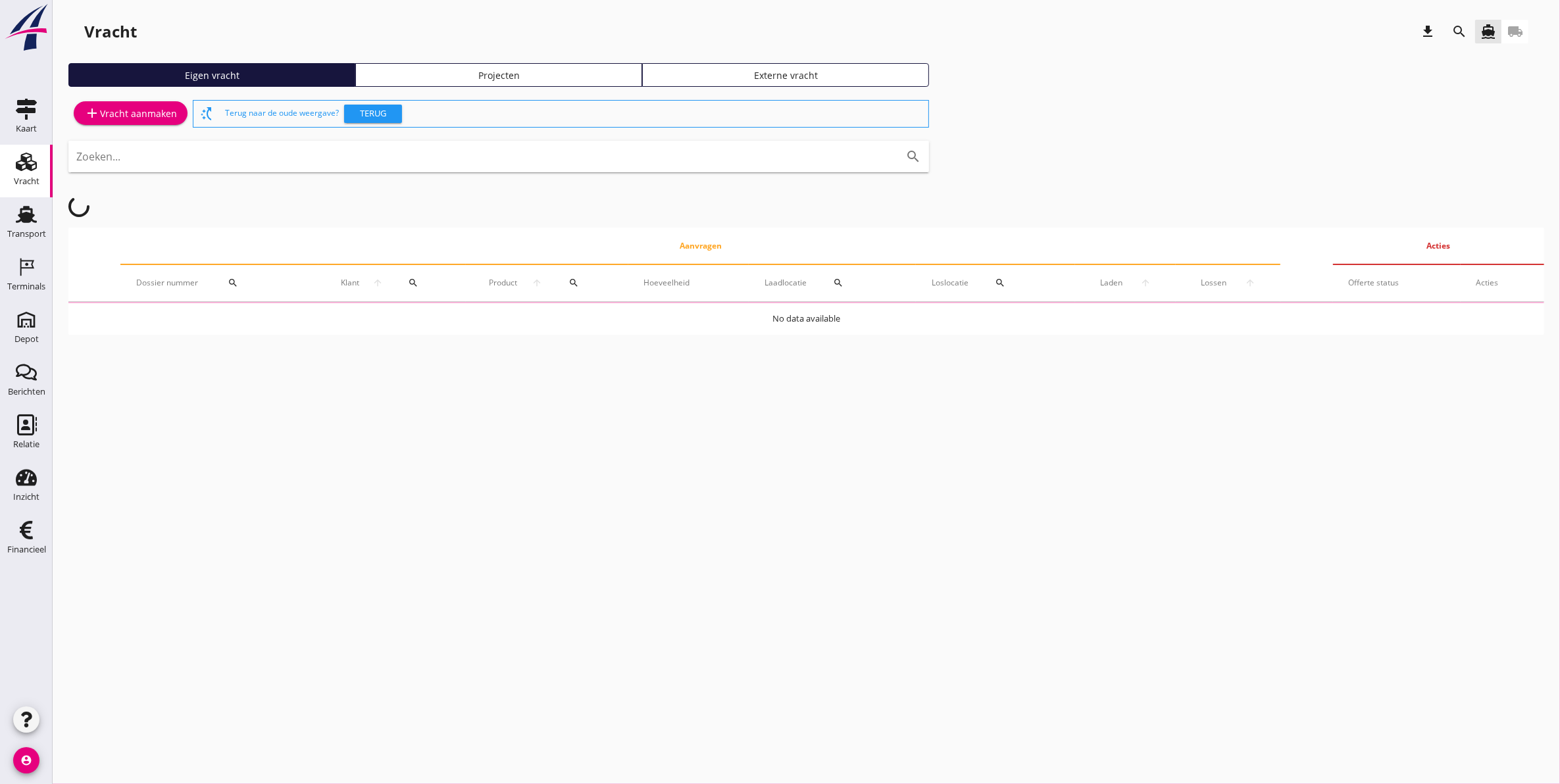
click at [12, 169] on div "Vracht" at bounding box center [26, 162] width 31 height 21
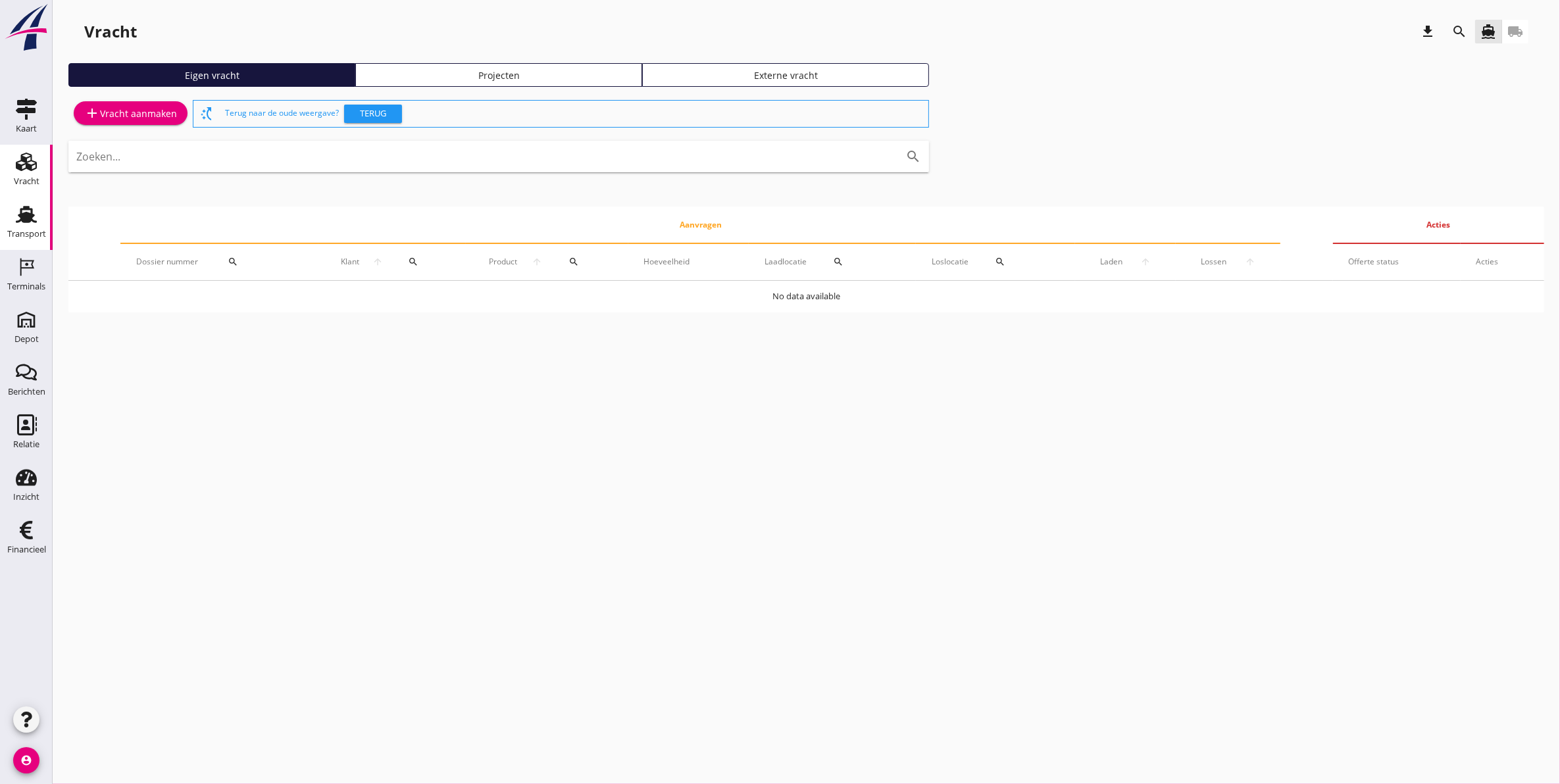
drag, startPoint x: 44, startPoint y: 219, endPoint x: 35, endPoint y: 217, distance: 9.2
click at [43, 219] on link "Transport Transport" at bounding box center [26, 224] width 53 height 53
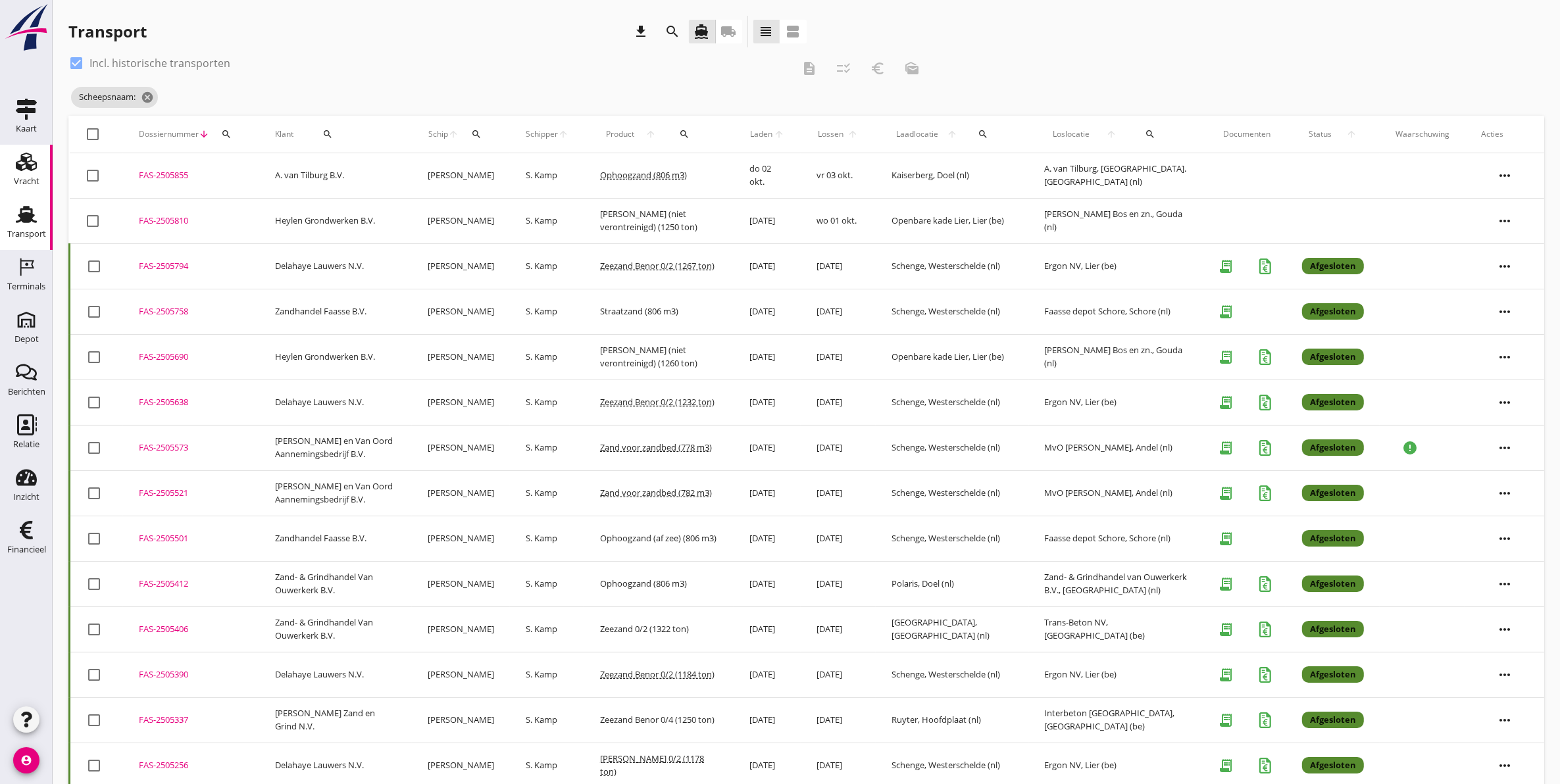
click at [28, 169] on use at bounding box center [26, 161] width 21 height 18
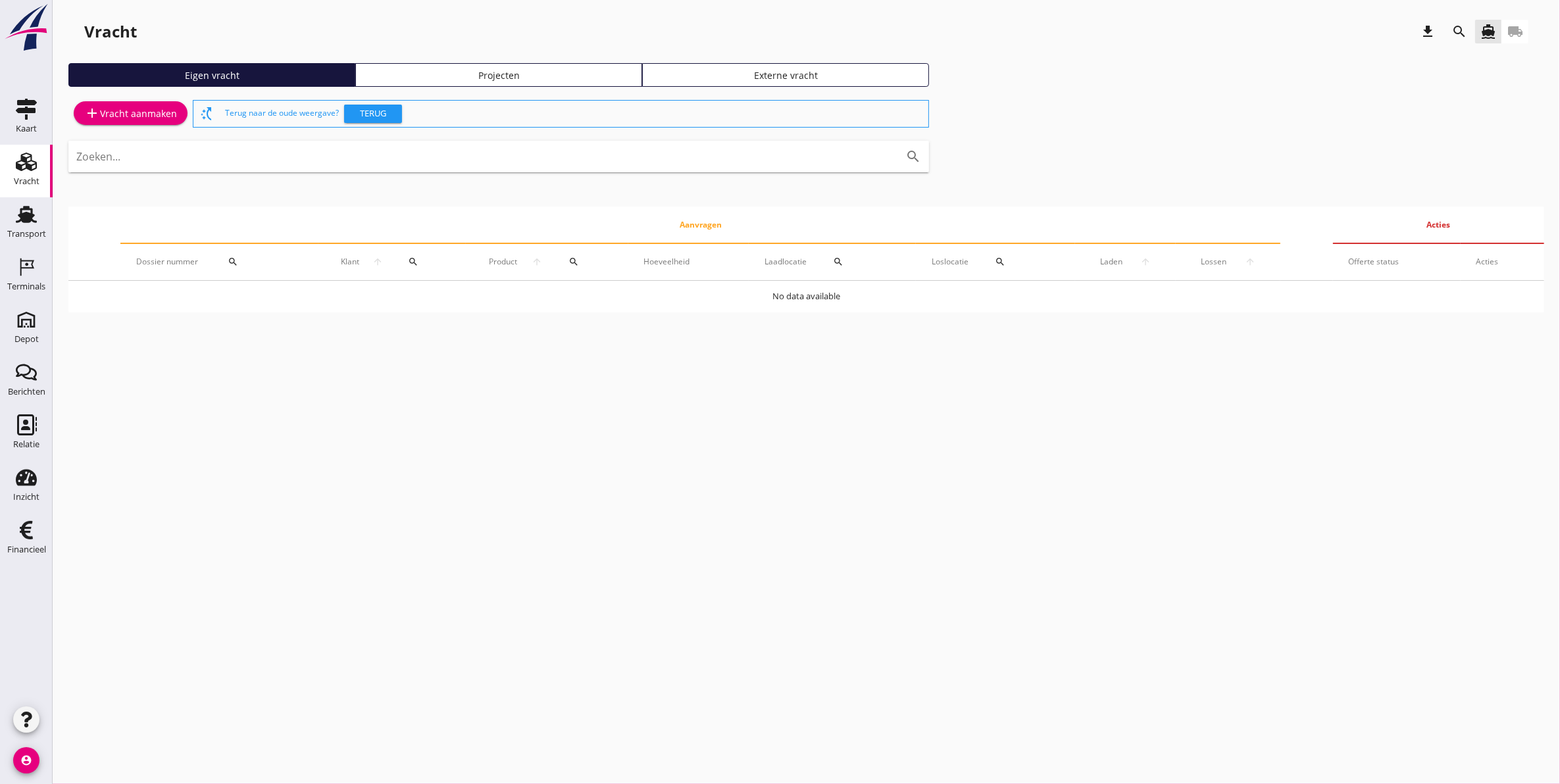
click at [468, 68] on div "Projecten" at bounding box center [499, 75] width 275 height 14
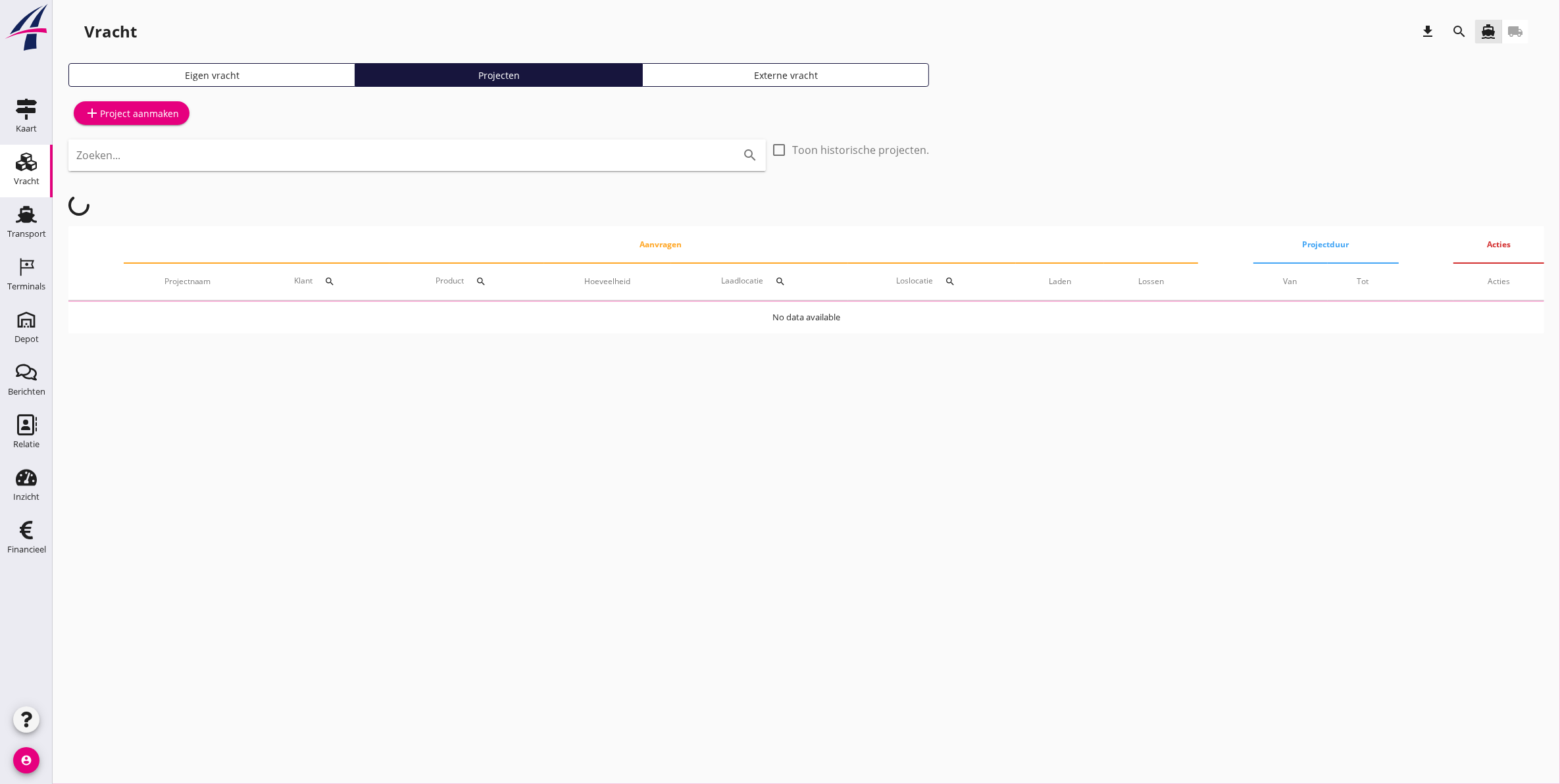
click at [1464, 30] on icon "search" at bounding box center [1460, 31] width 16 height 16
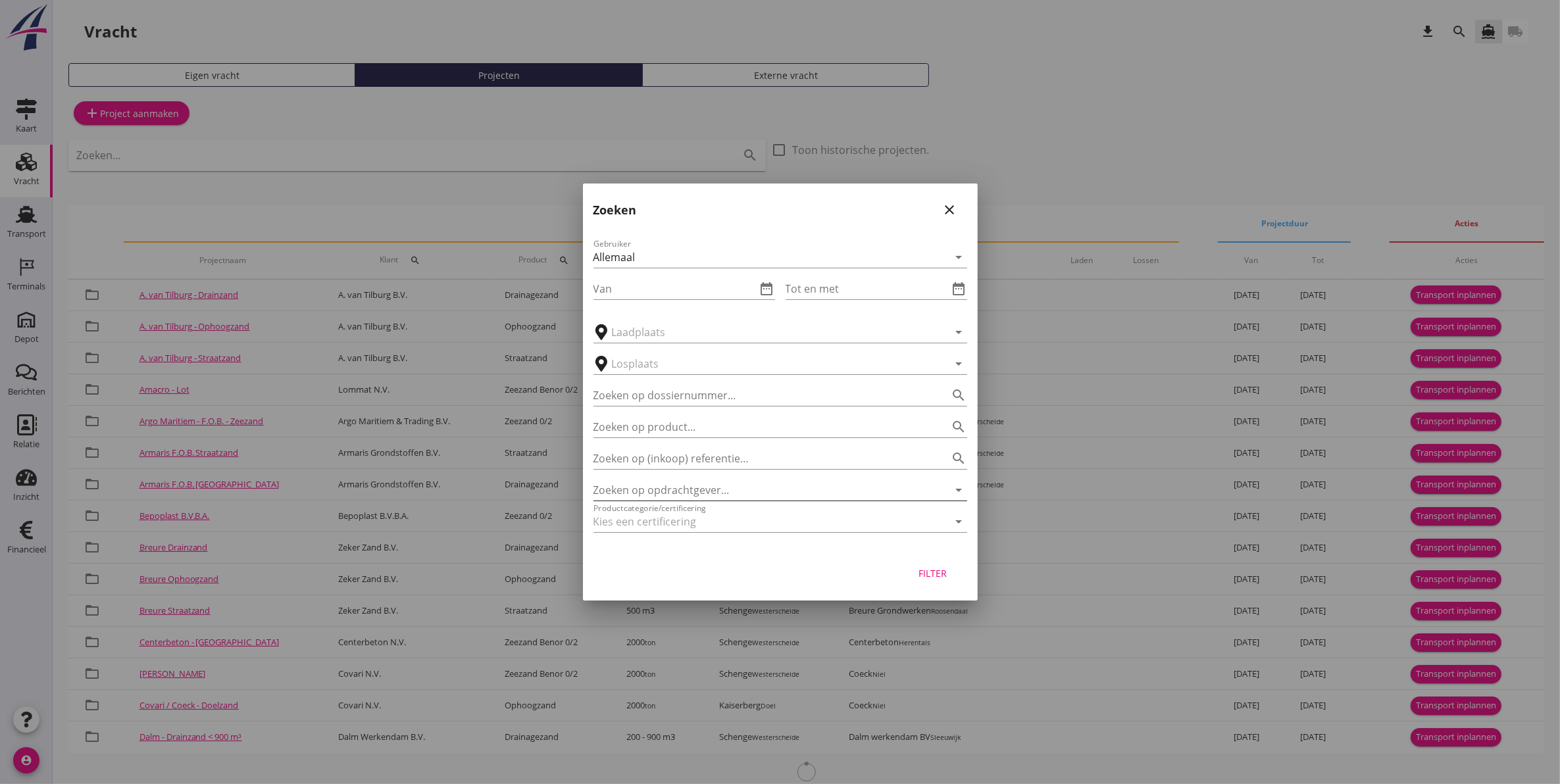
click at [673, 486] on input "Zoeken op opdrachtgever..." at bounding box center [762, 490] width 337 height 21
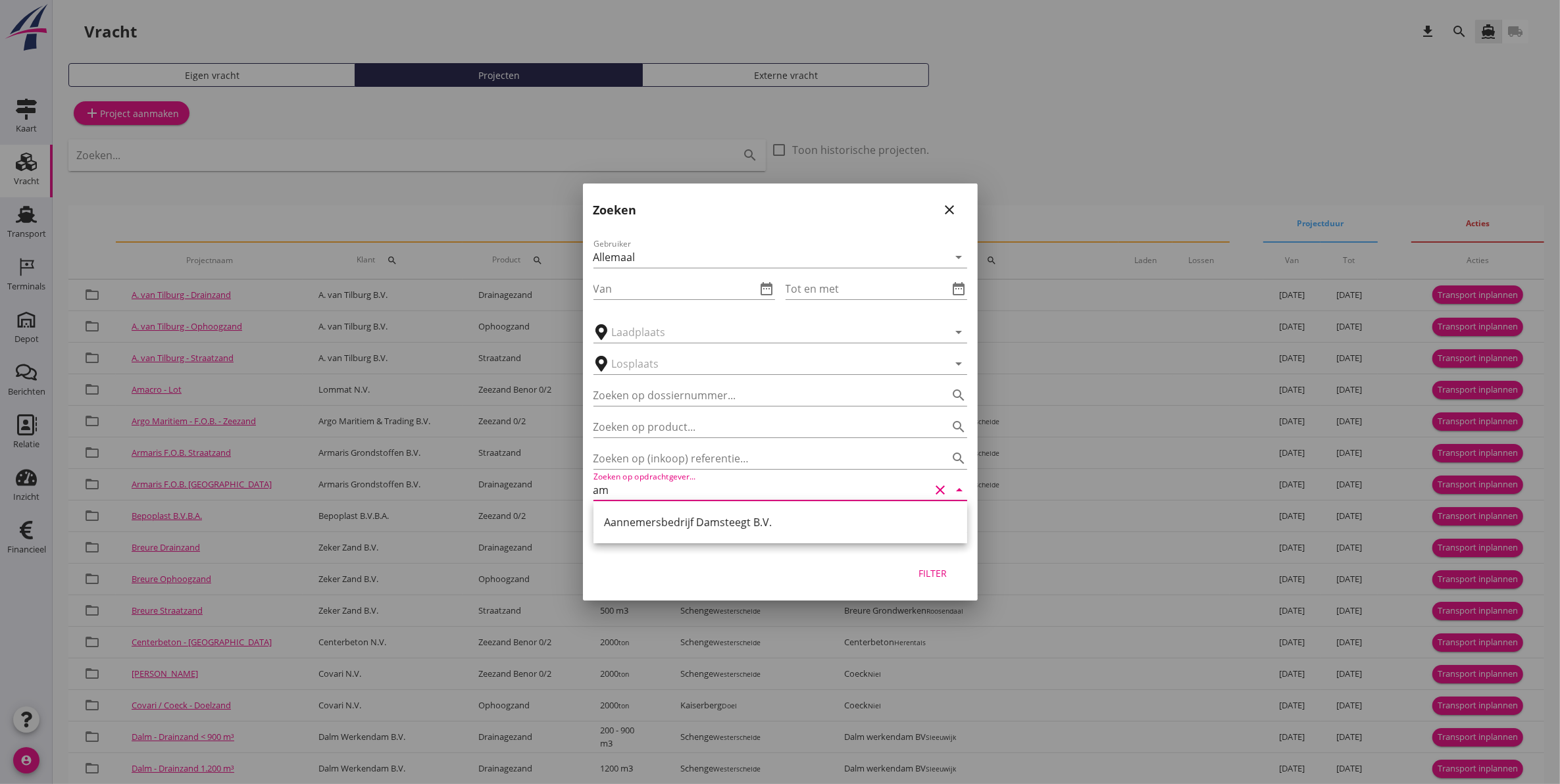
type input "a"
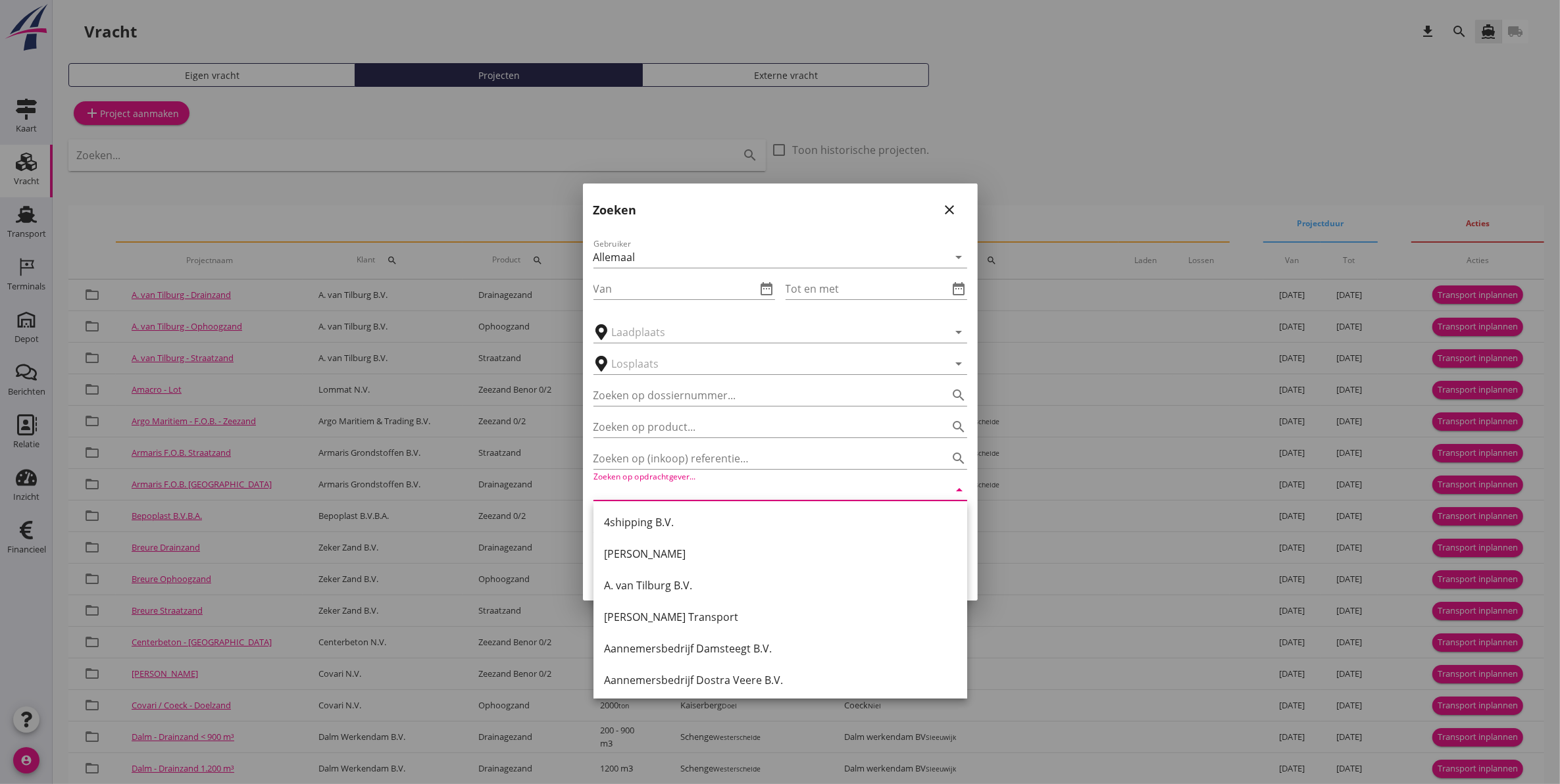
click at [804, 484] on input "Zoeken op opdrachtgever..." at bounding box center [762, 490] width 337 height 21
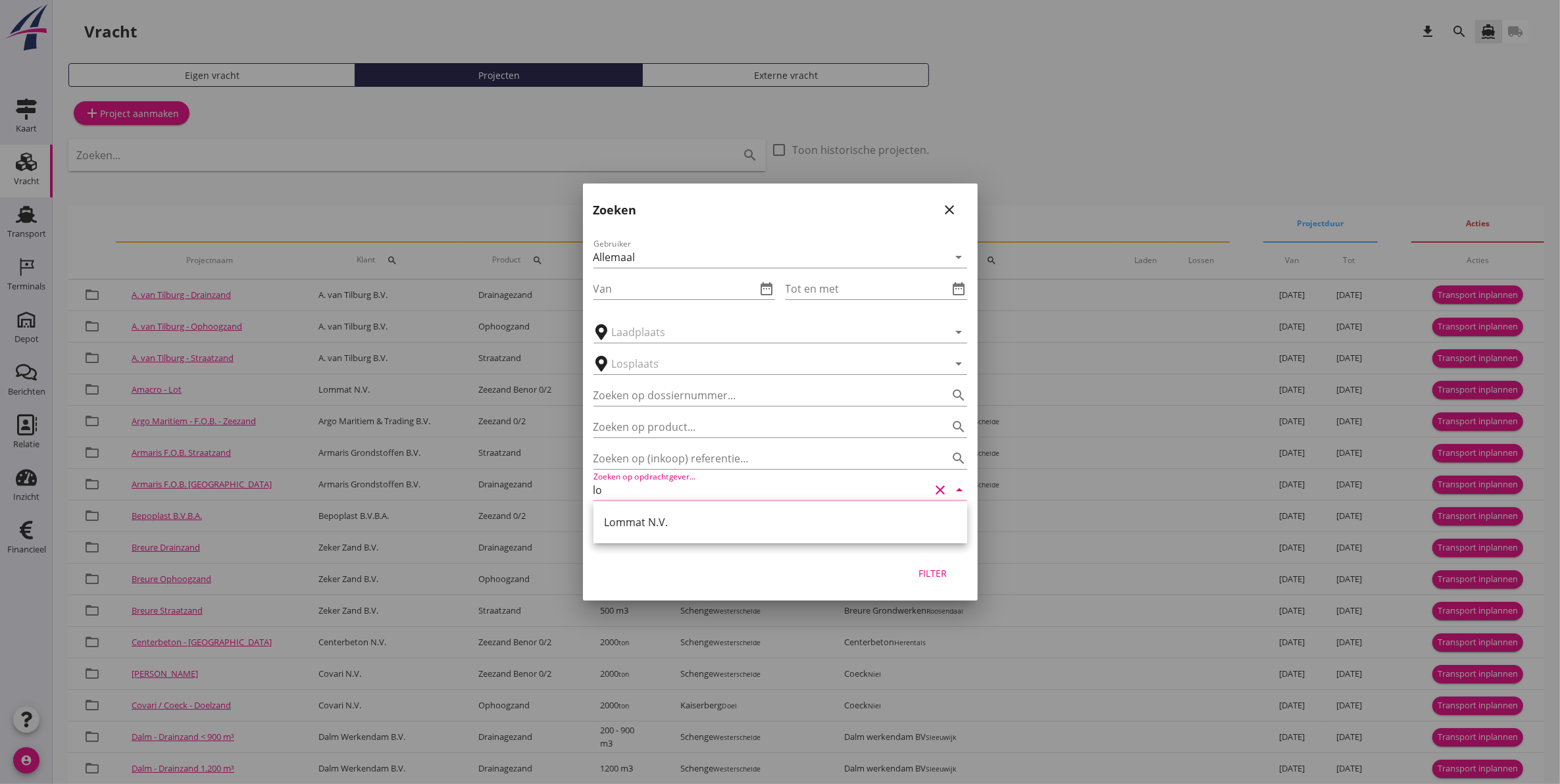
type input "l"
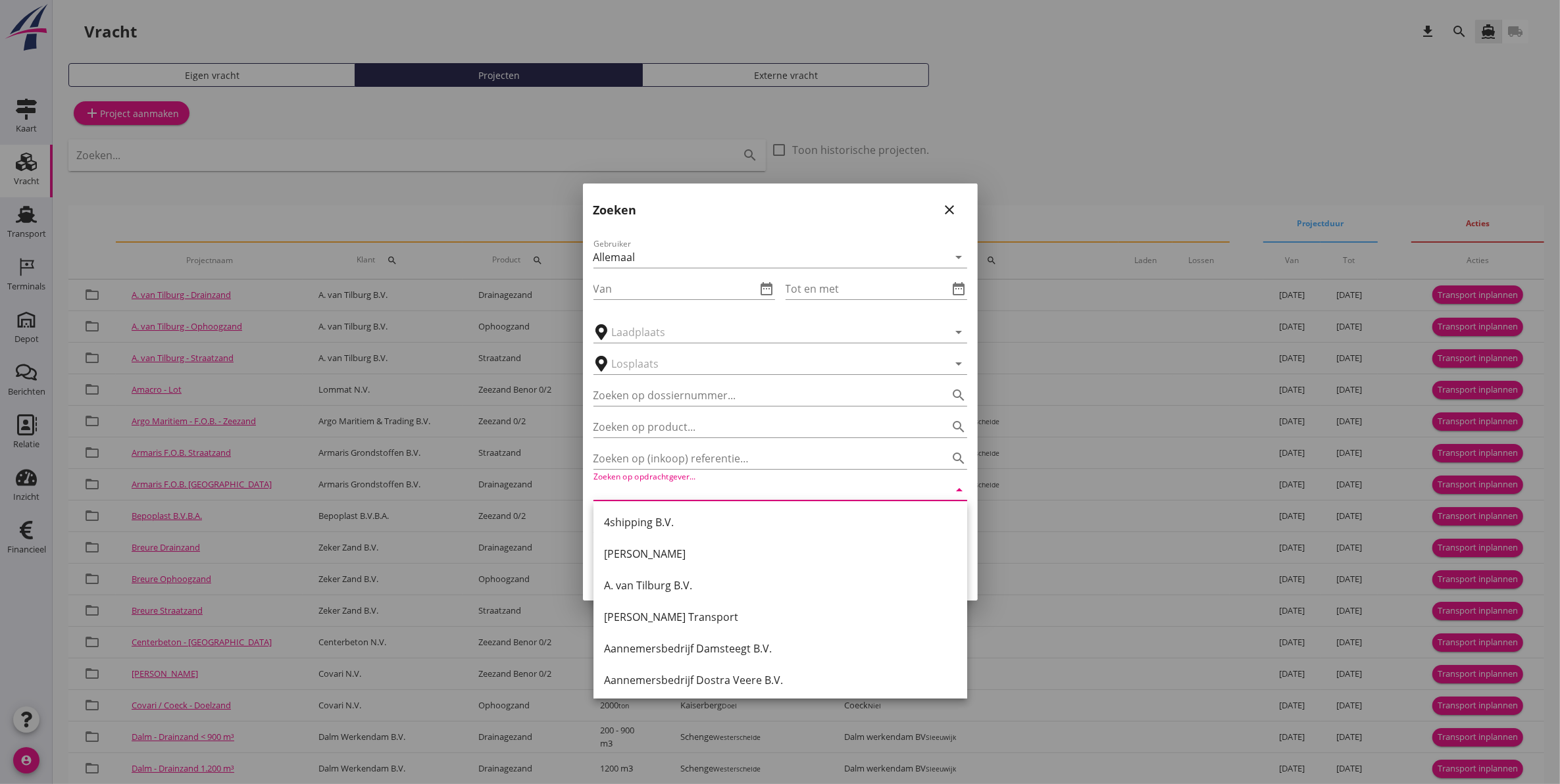
click at [678, 492] on input "Zoeken op opdrachtgever..." at bounding box center [762, 490] width 337 height 21
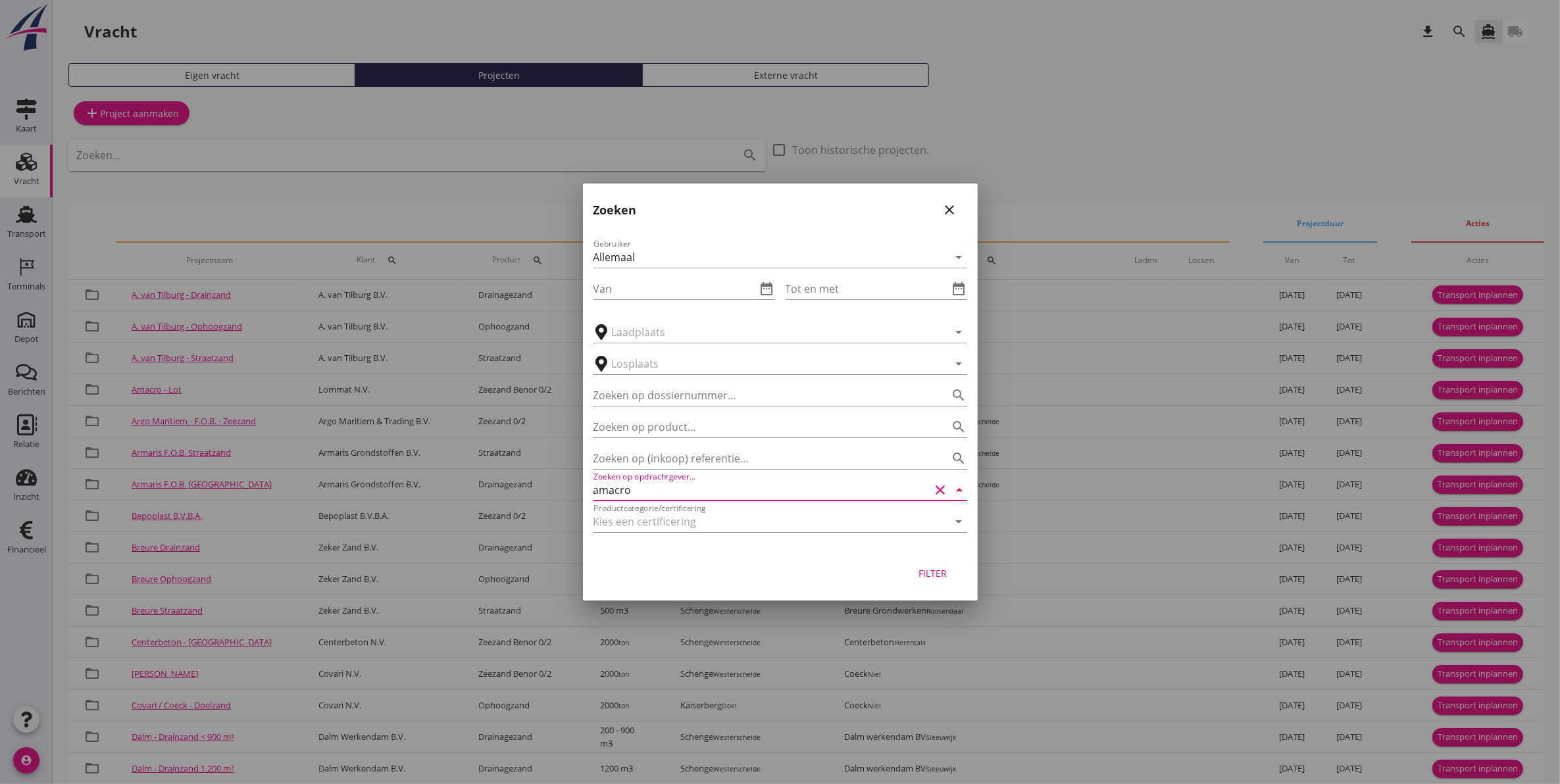
click at [698, 495] on input "amacro" at bounding box center [762, 490] width 337 height 21
type input "a"
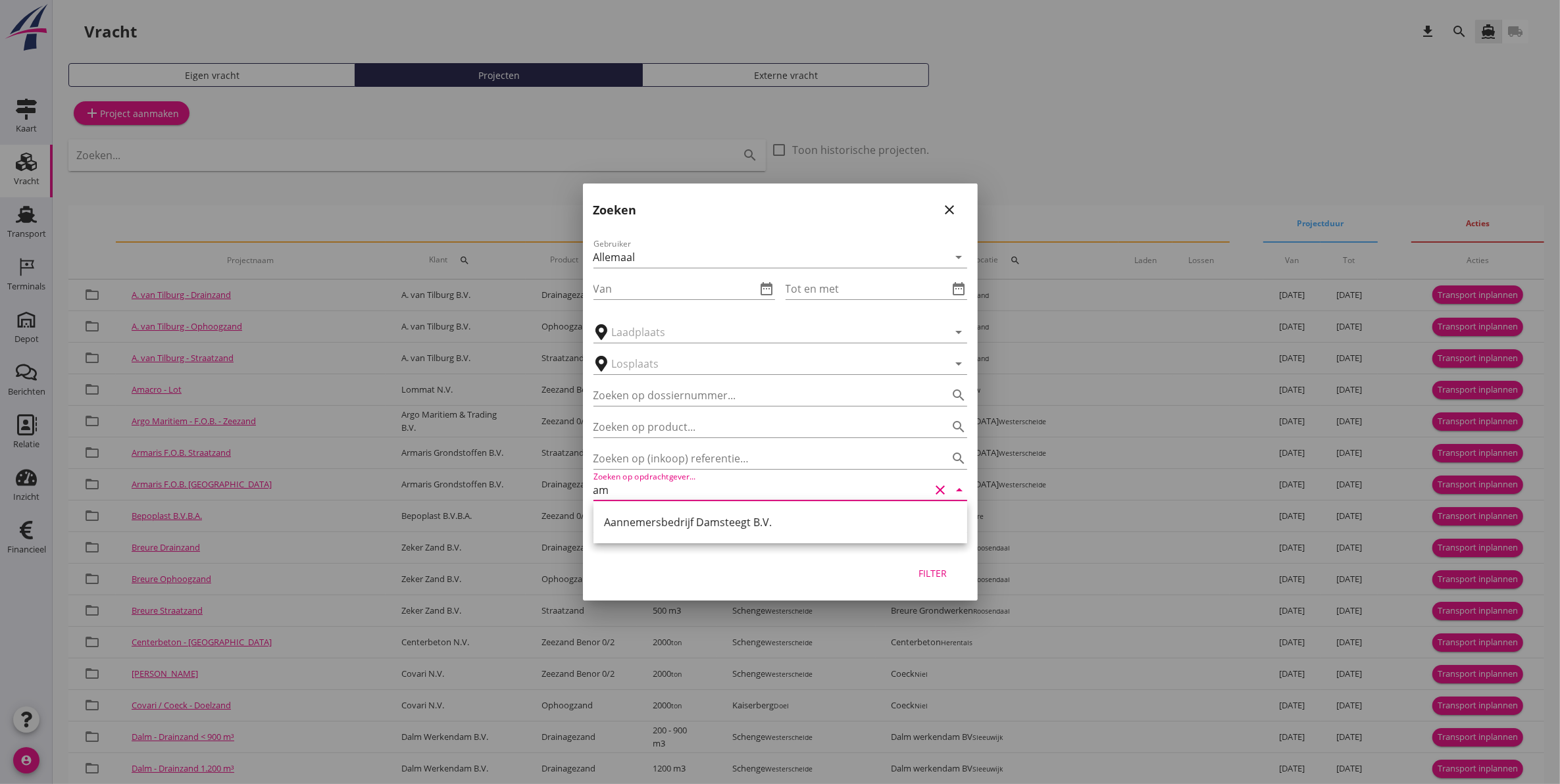
type input "a"
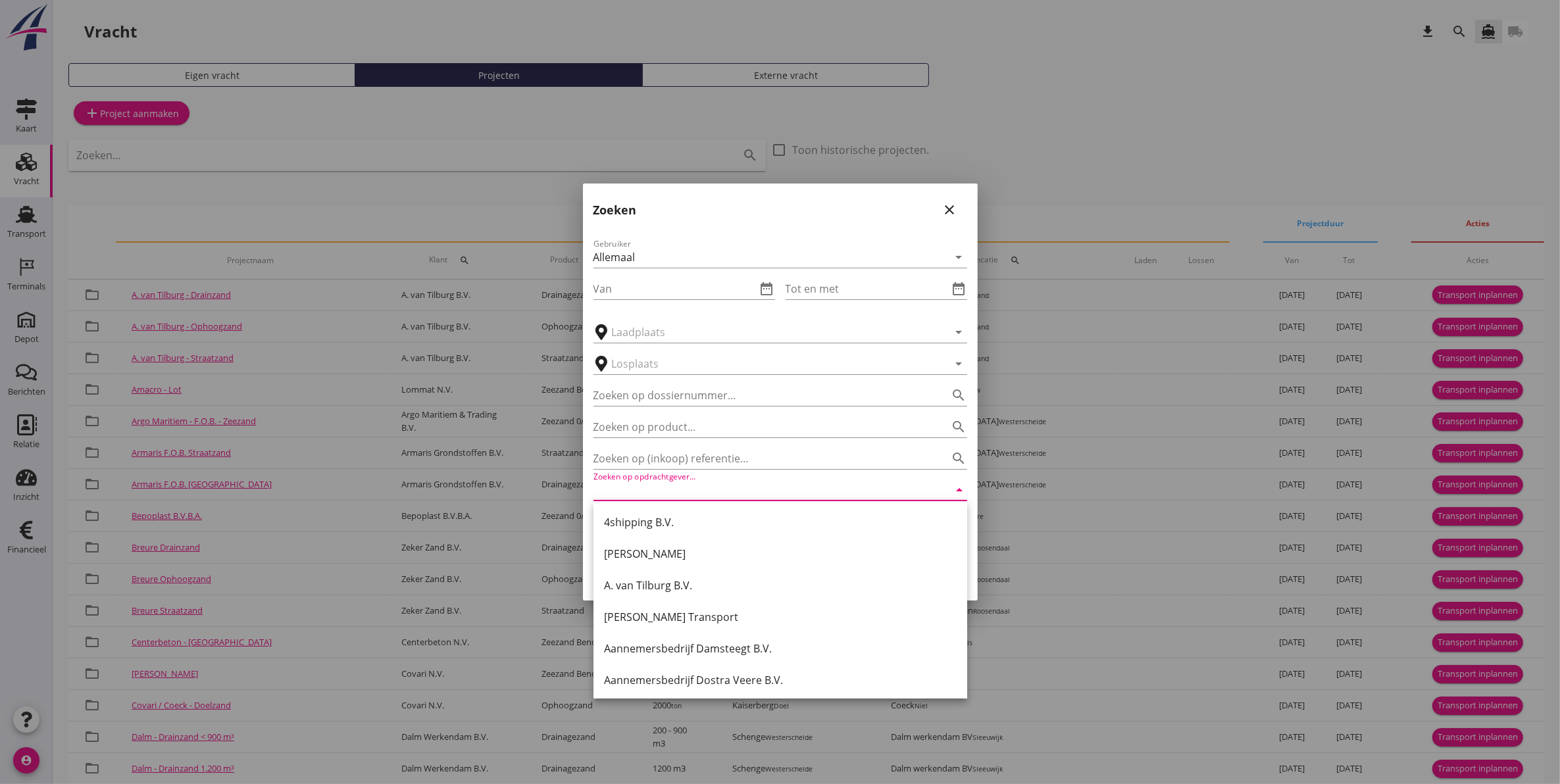
click at [735, 478] on div "Zoeken op opdrachtgever... arrow_drop_down" at bounding box center [781, 486] width 374 height 29
click at [729, 491] on input "Zoeken op opdrachtgever..." at bounding box center [762, 490] width 337 height 21
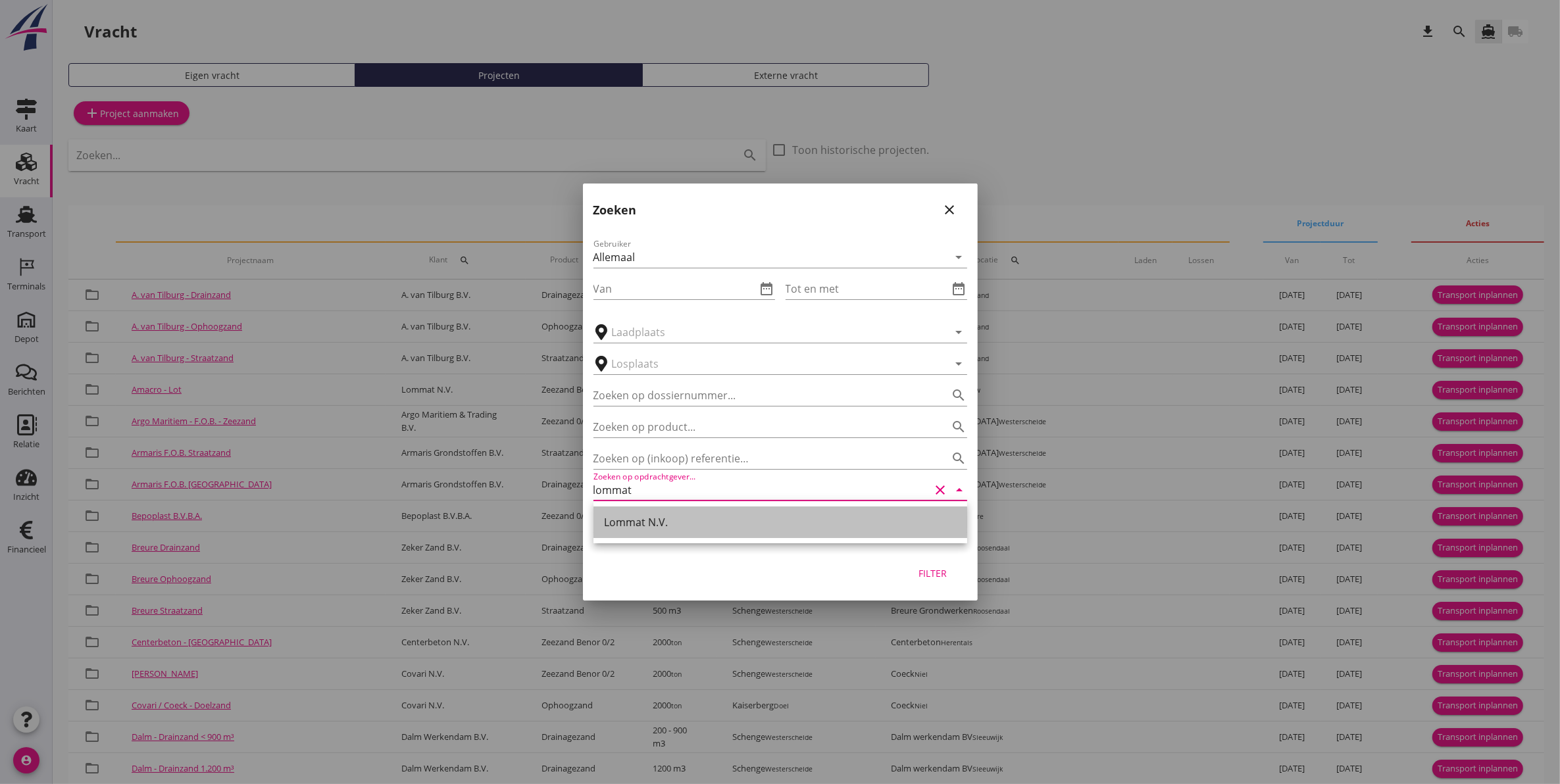
click at [712, 526] on div "Lommat N.V." at bounding box center [780, 522] width 353 height 16
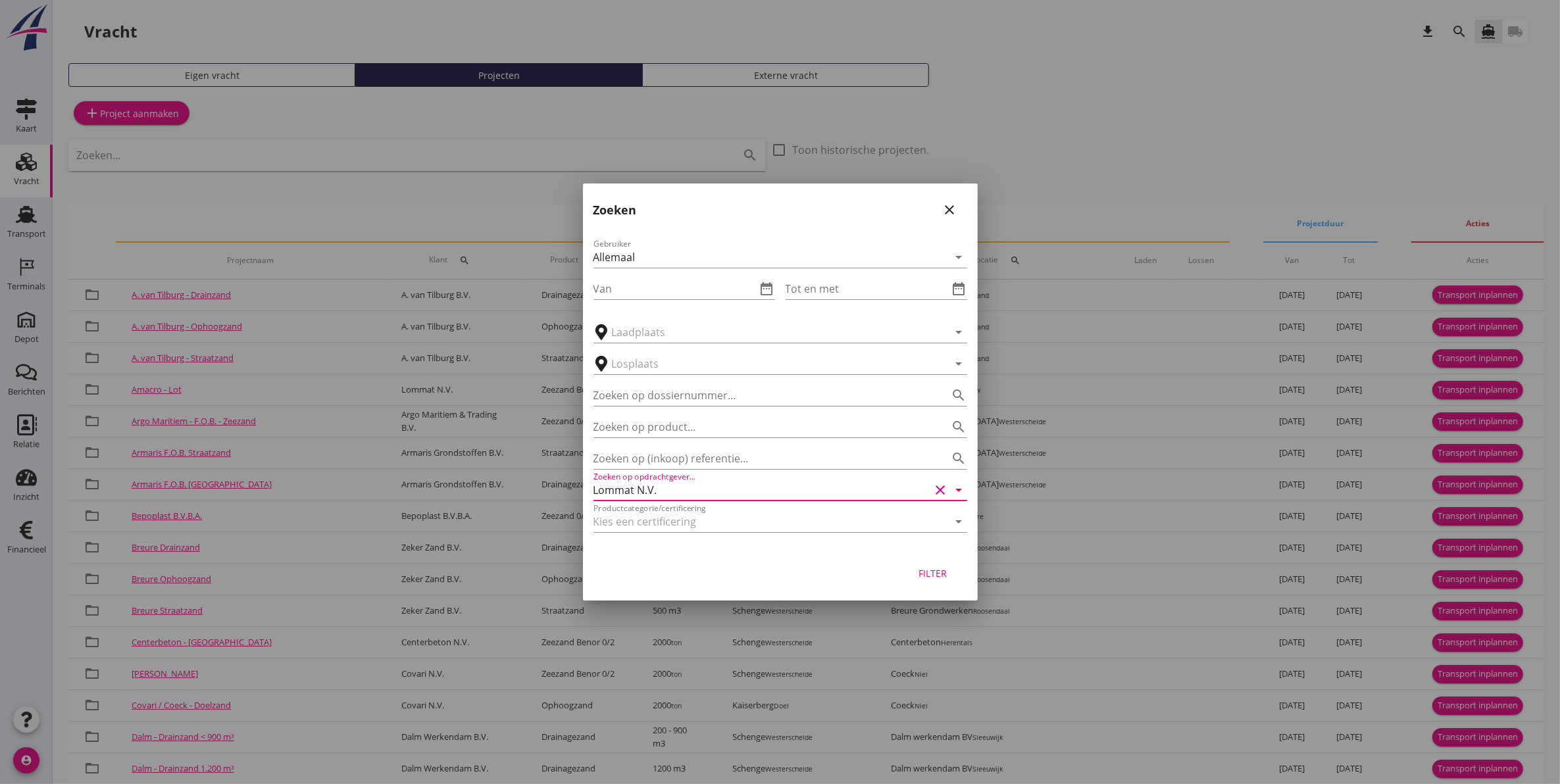
type input "Lommat N.V."
click at [935, 570] on div "Filter" at bounding box center [933, 573] width 37 height 14
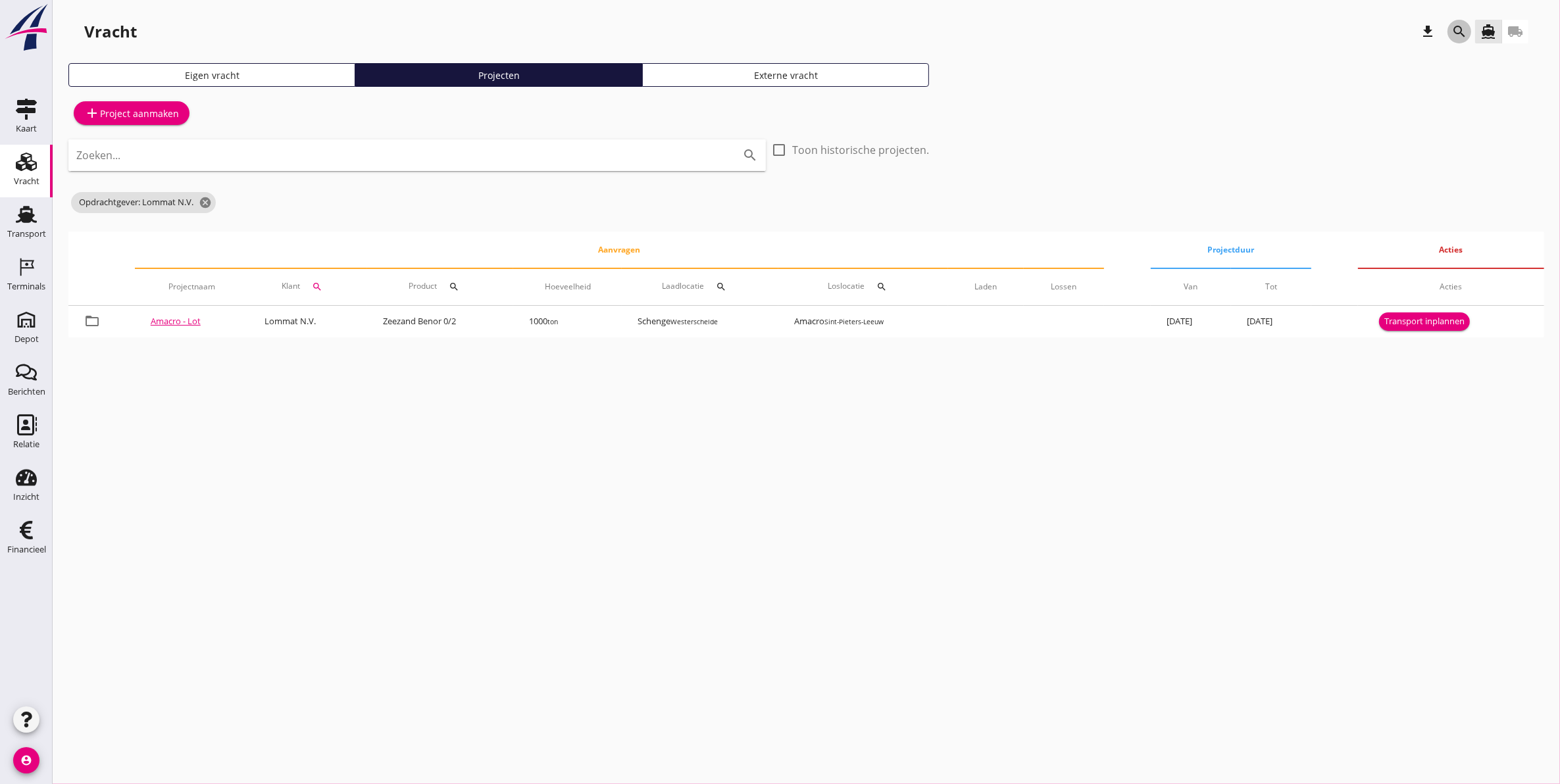
click at [1459, 25] on icon "search" at bounding box center [1460, 31] width 16 height 16
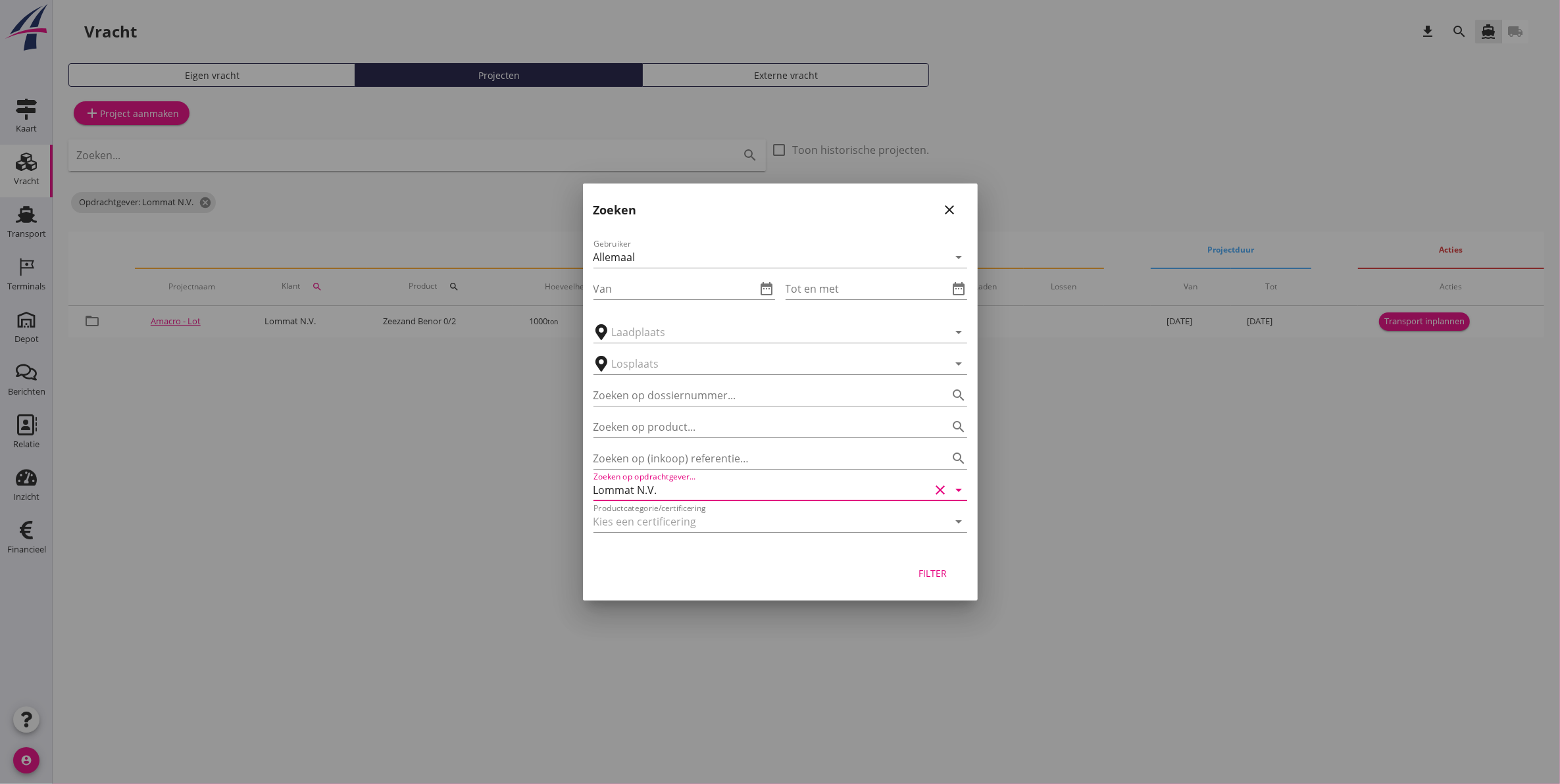
click at [722, 493] on input "Lommat N.V." at bounding box center [762, 490] width 337 height 21
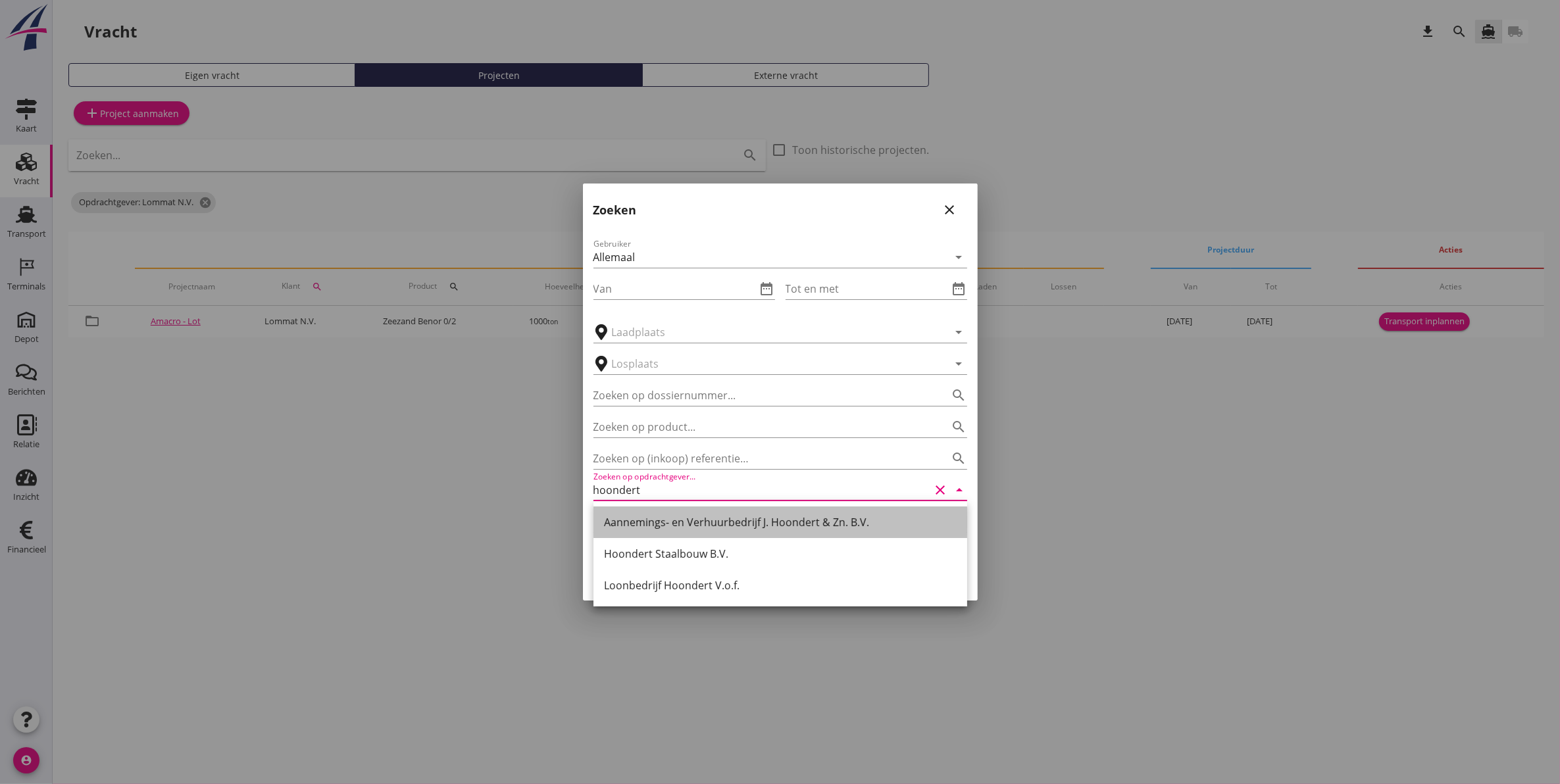
click at [807, 522] on div "Aannemings- en Verhuurbedrijf J. Hoondert & Zn. B.V." at bounding box center [780, 522] width 353 height 16
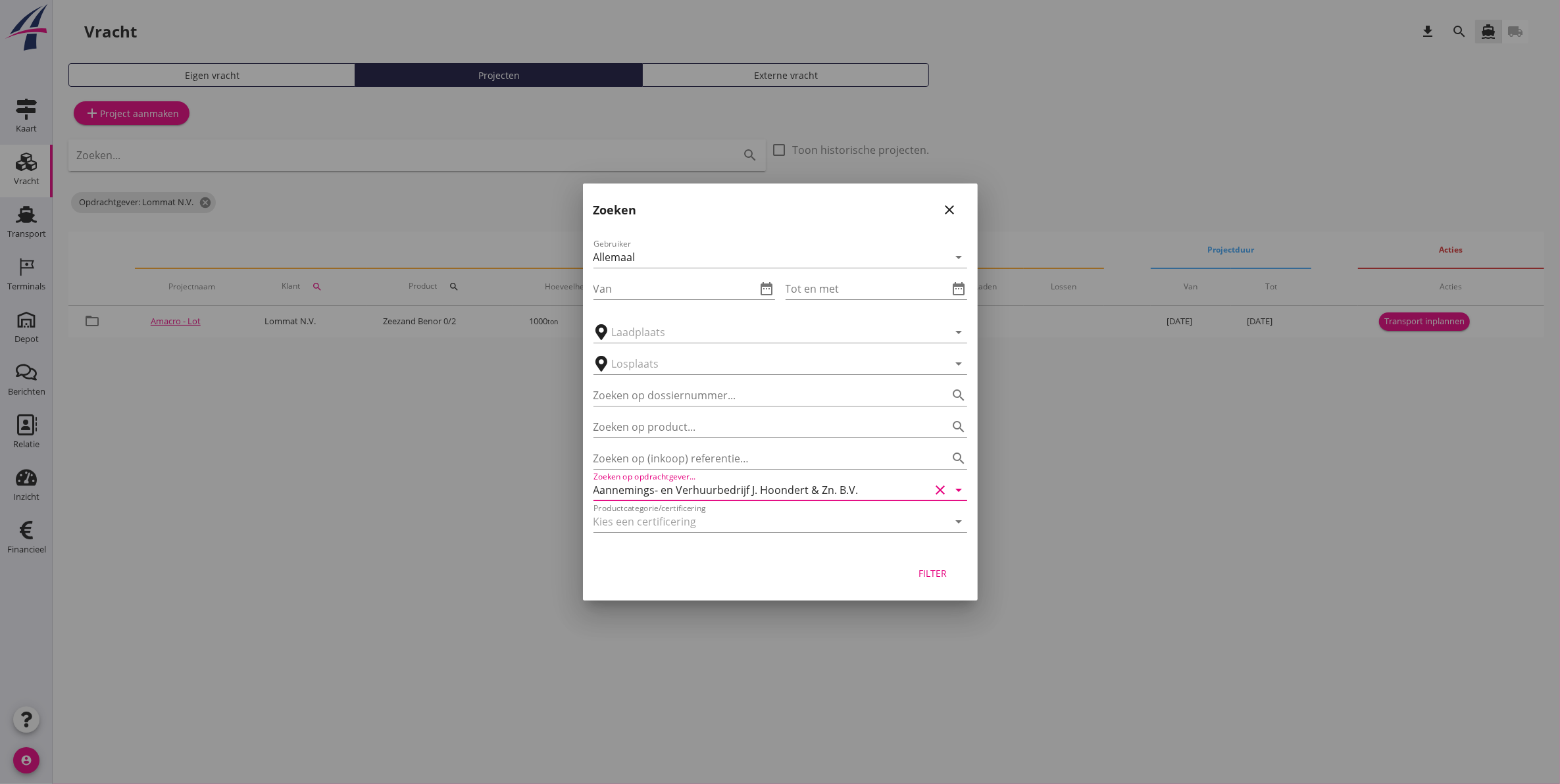
type input "Aannemings- en Verhuurbedrijf J. Hoondert & Zn. B.V."
click at [936, 574] on div "Filter" at bounding box center [933, 573] width 37 height 14
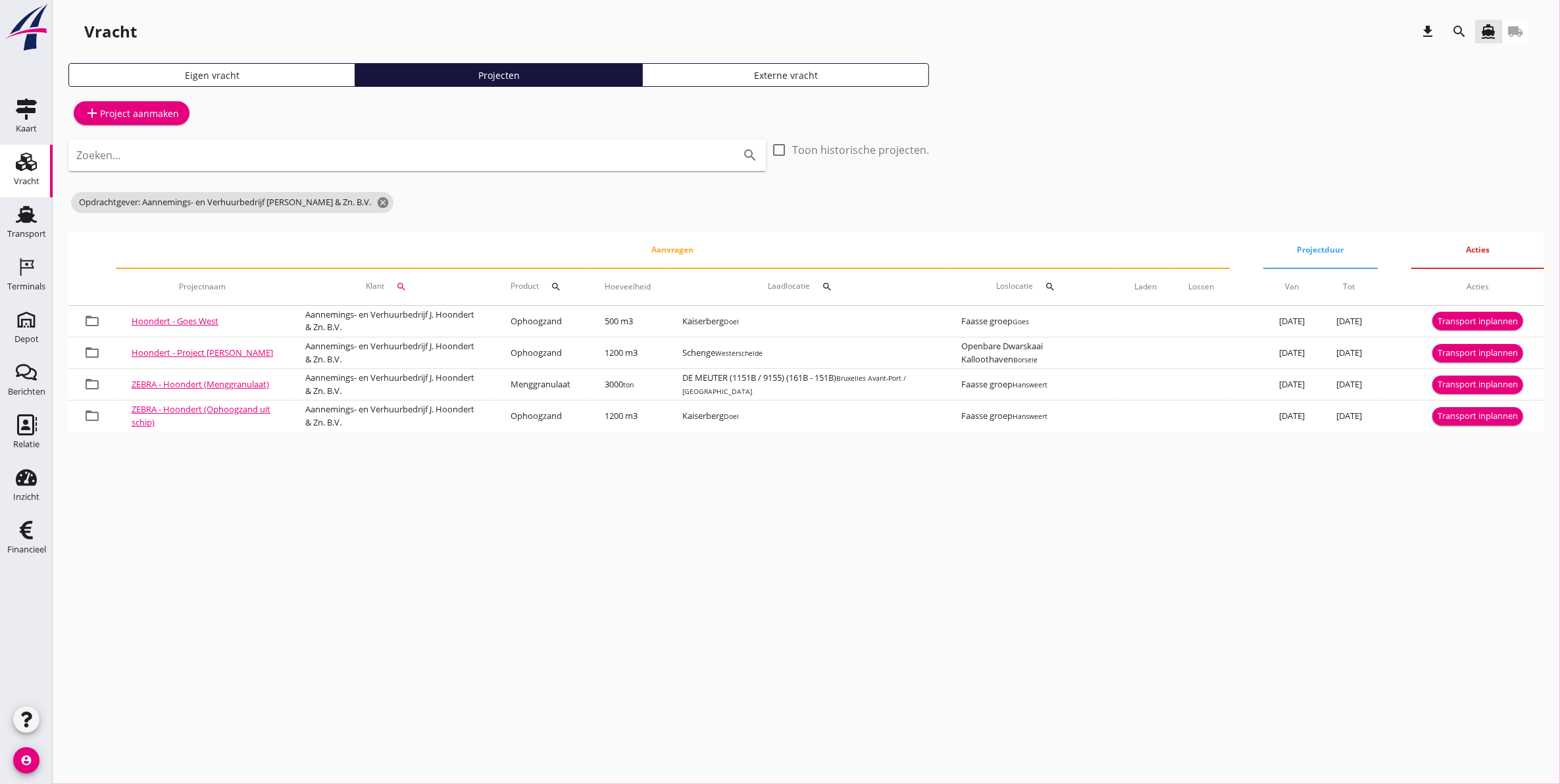
click at [1458, 33] on icon "search" at bounding box center [1460, 31] width 16 height 16
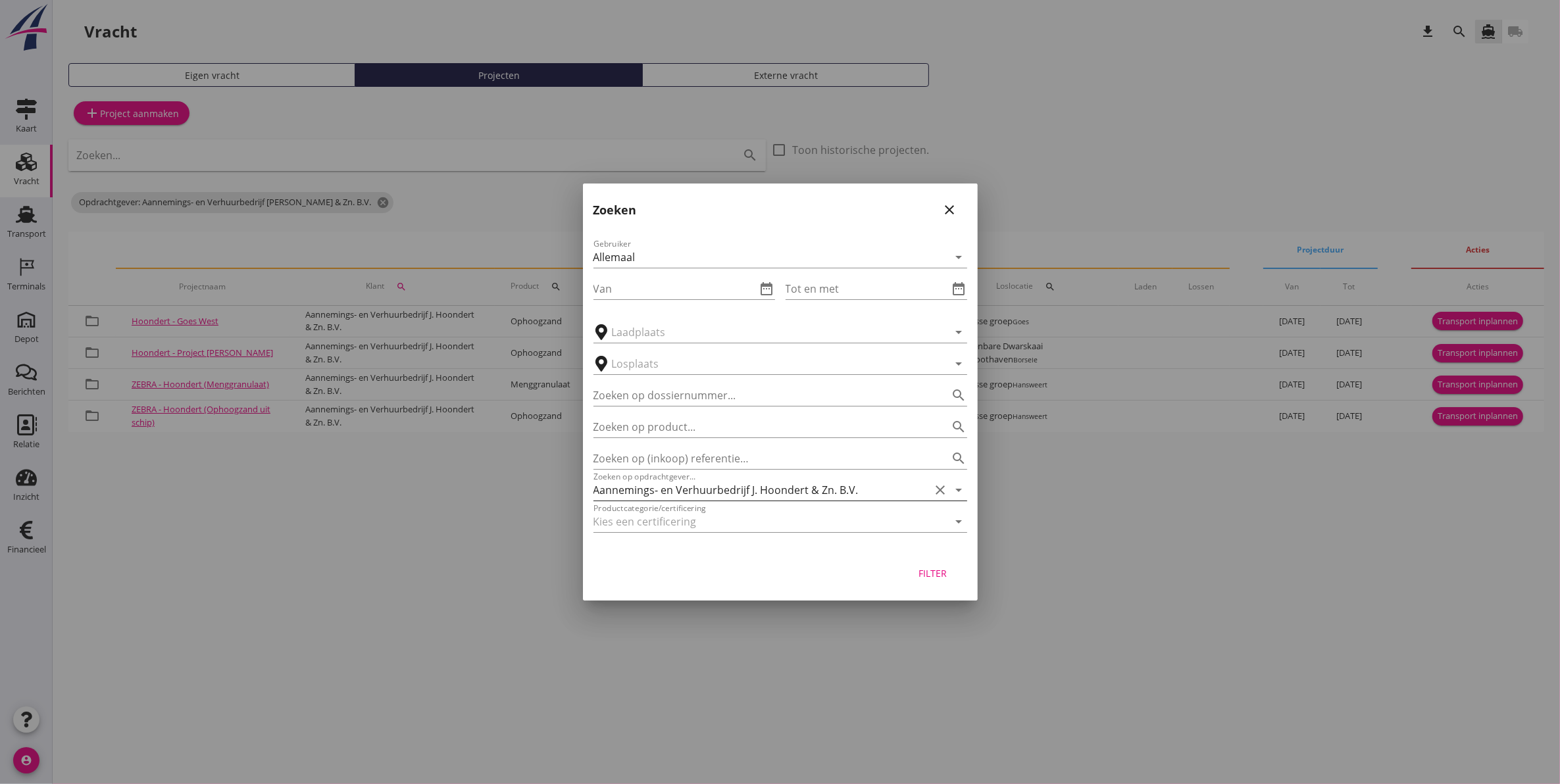
click at [958, 500] on div "Zoeken op opdrachtgever... Aannemings- en Verhuurbedrijf J. Hoondert & Zn. B.V.…" at bounding box center [781, 490] width 374 height 21
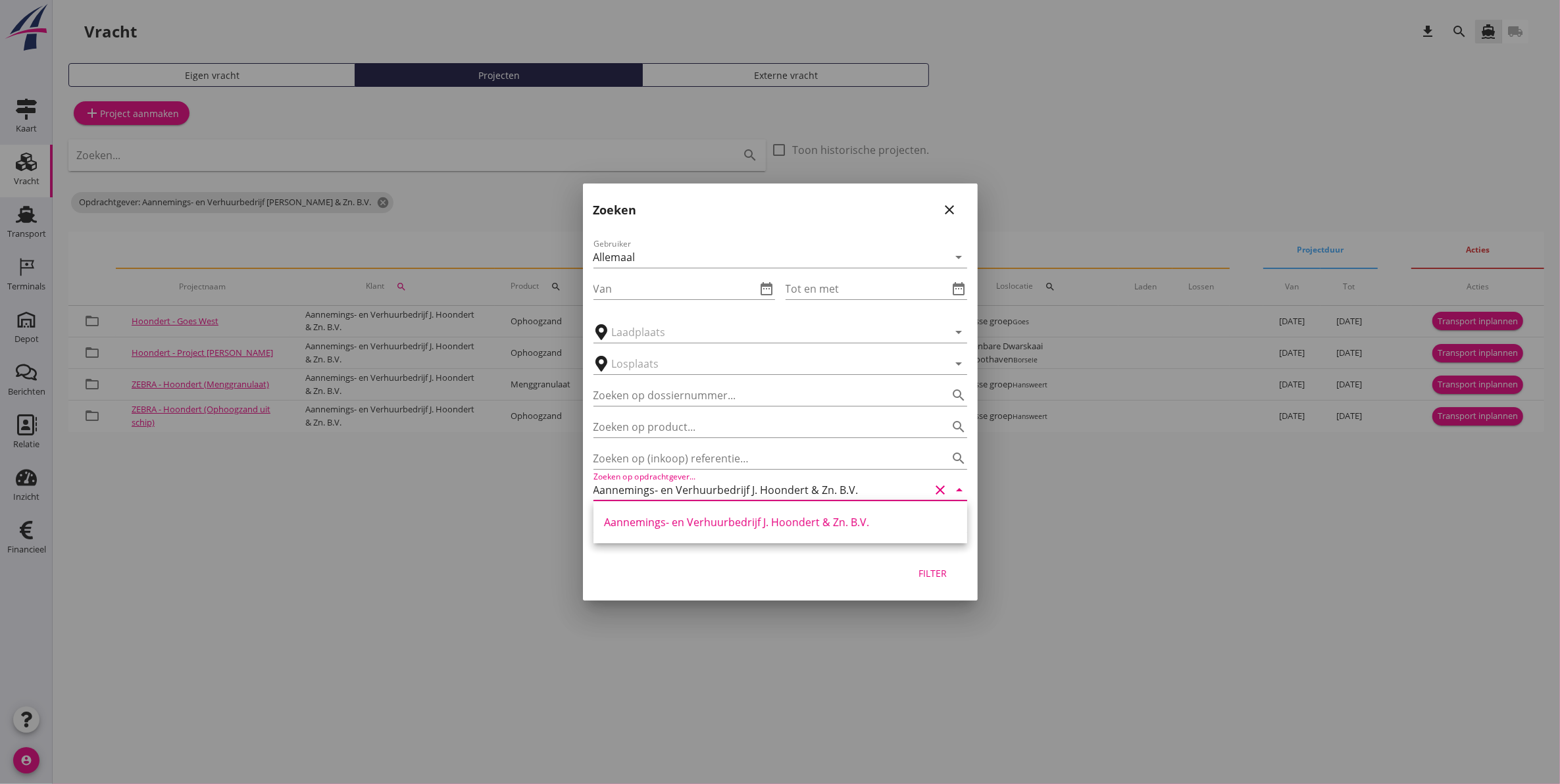
click at [940, 491] on icon "clear" at bounding box center [941, 490] width 16 height 16
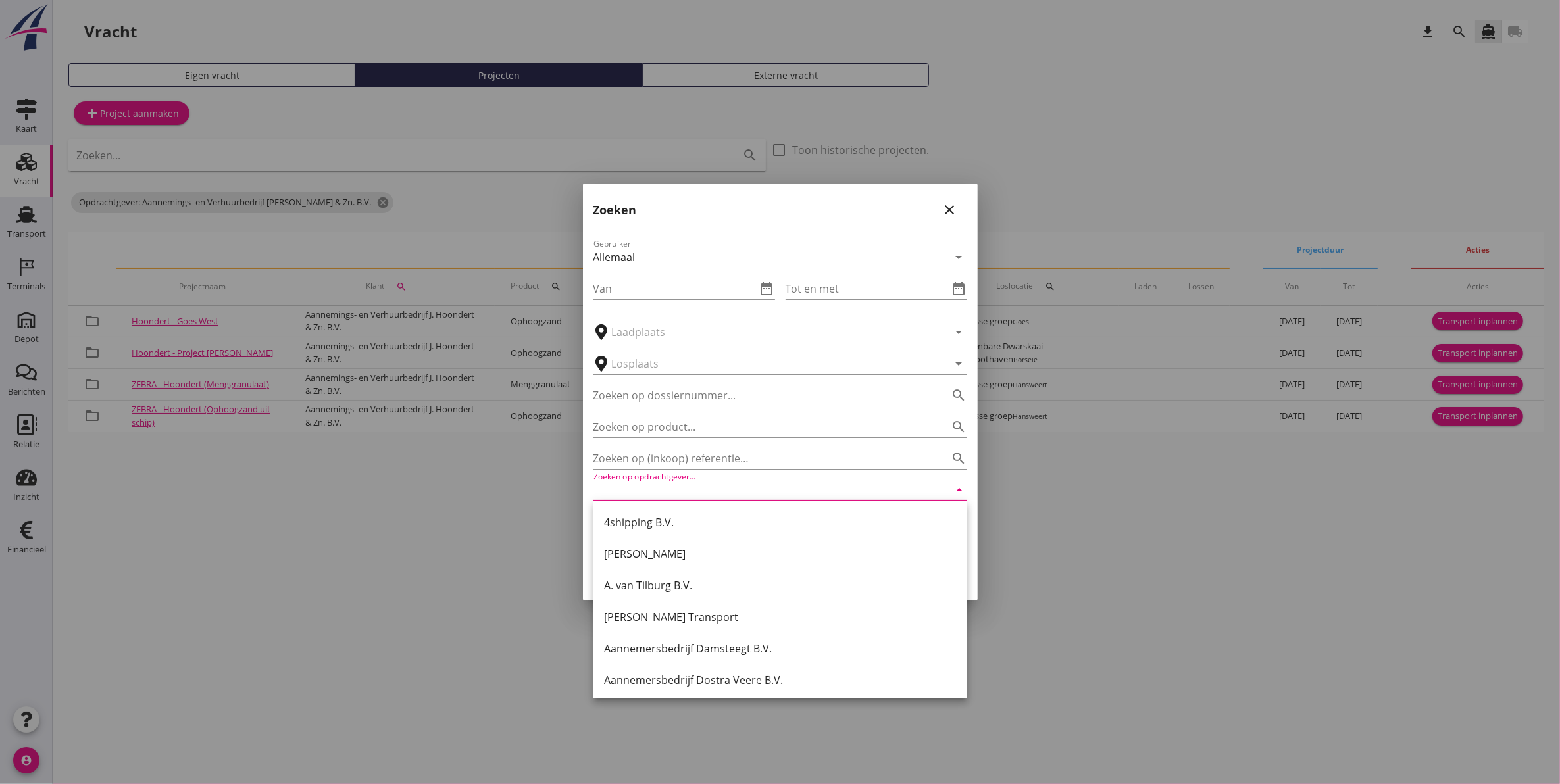
click at [837, 487] on input "Zoeken op opdrachtgever..." at bounding box center [762, 490] width 337 height 21
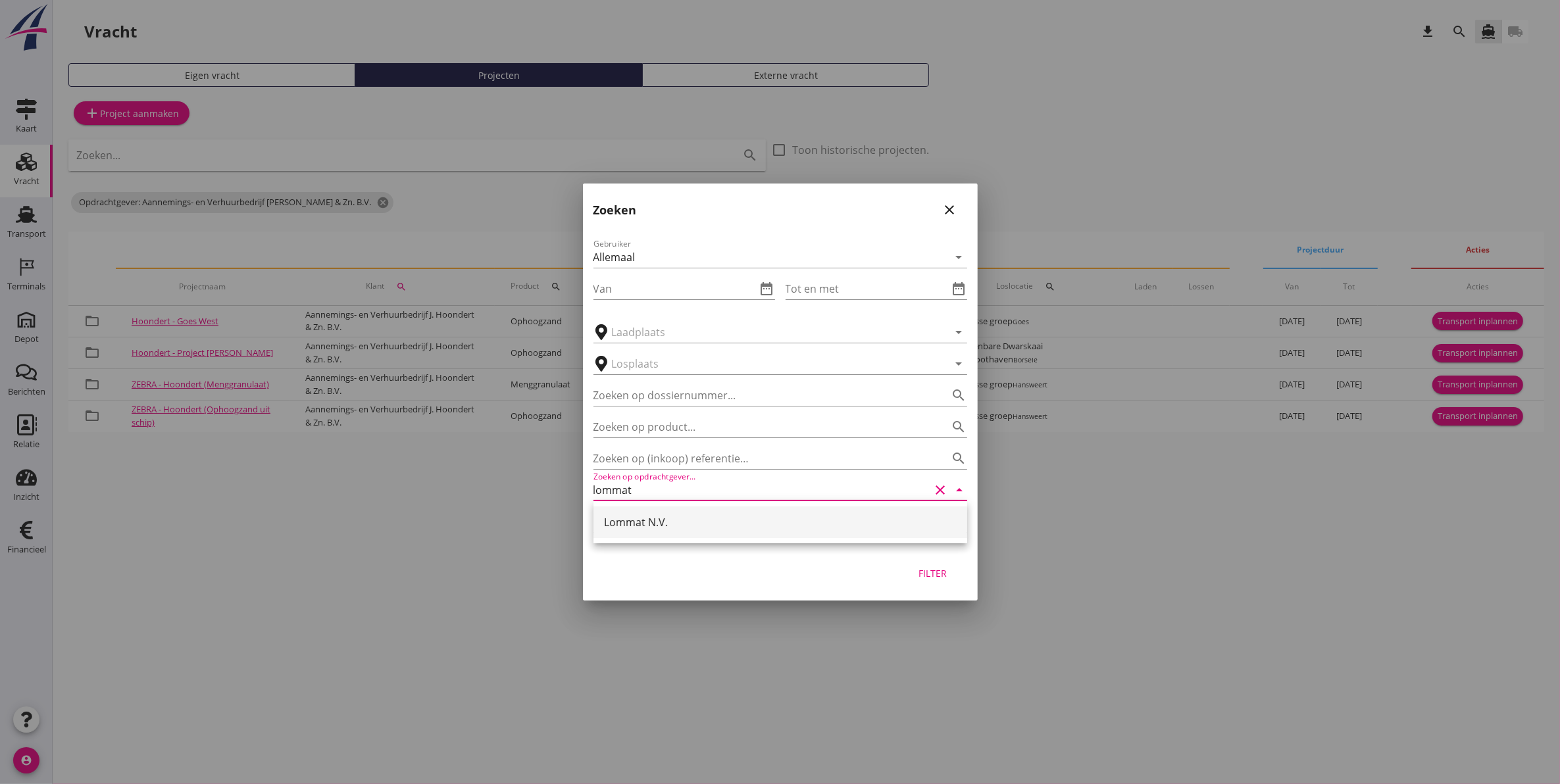
click at [782, 520] on div "Lommat N.V." at bounding box center [780, 522] width 353 height 16
type input "Lommat N.V."
click at [932, 573] on div "Filter" at bounding box center [933, 573] width 37 height 14
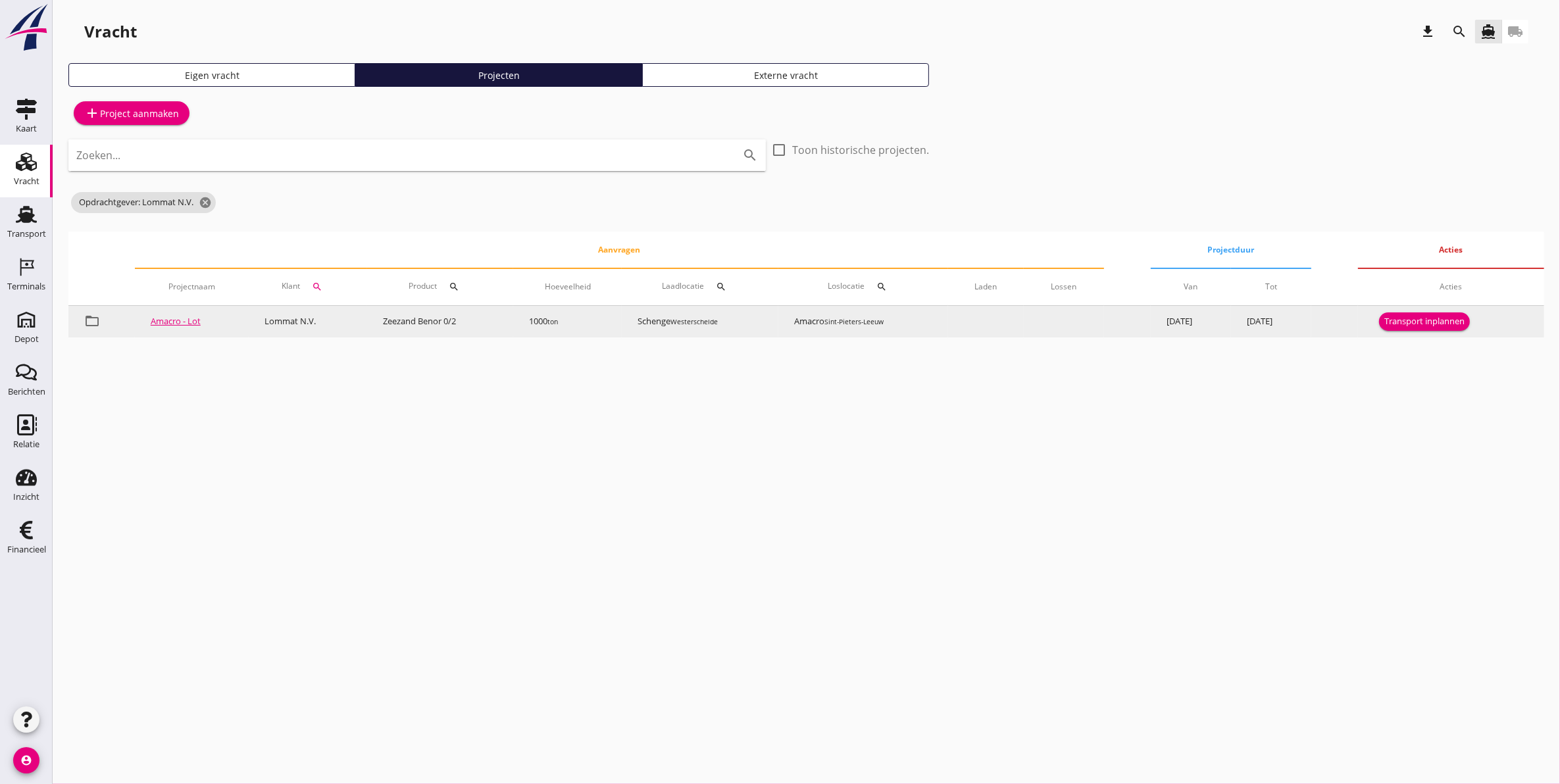
click at [1425, 316] on div "Transport inplannen" at bounding box center [1424, 322] width 80 height 13
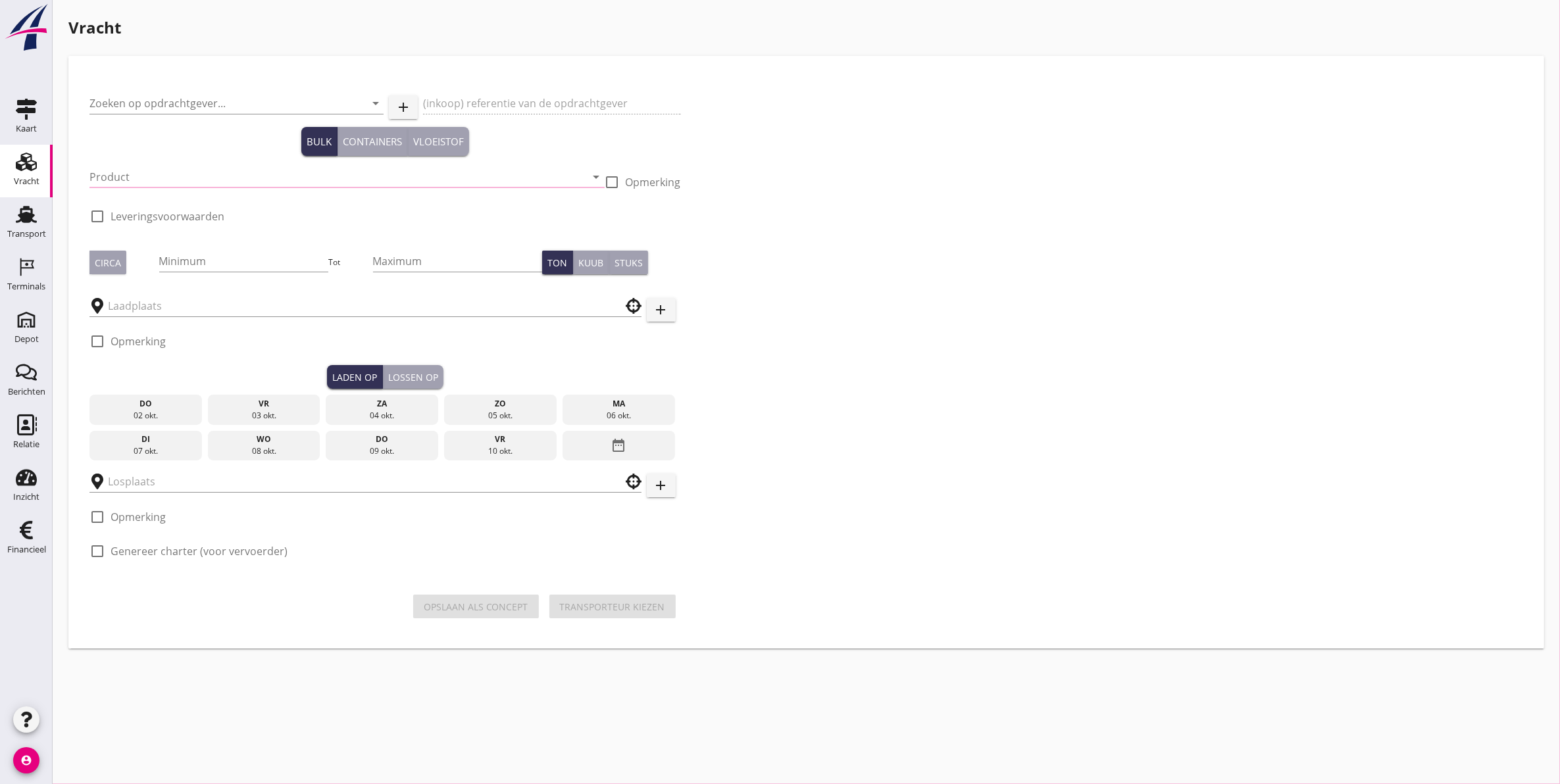
type input "Lommat N.V."
type input "Amacro - Lot"
type input "Zeezand Benor 0/2 (6120)"
checkbox input "true"
type input "1000"
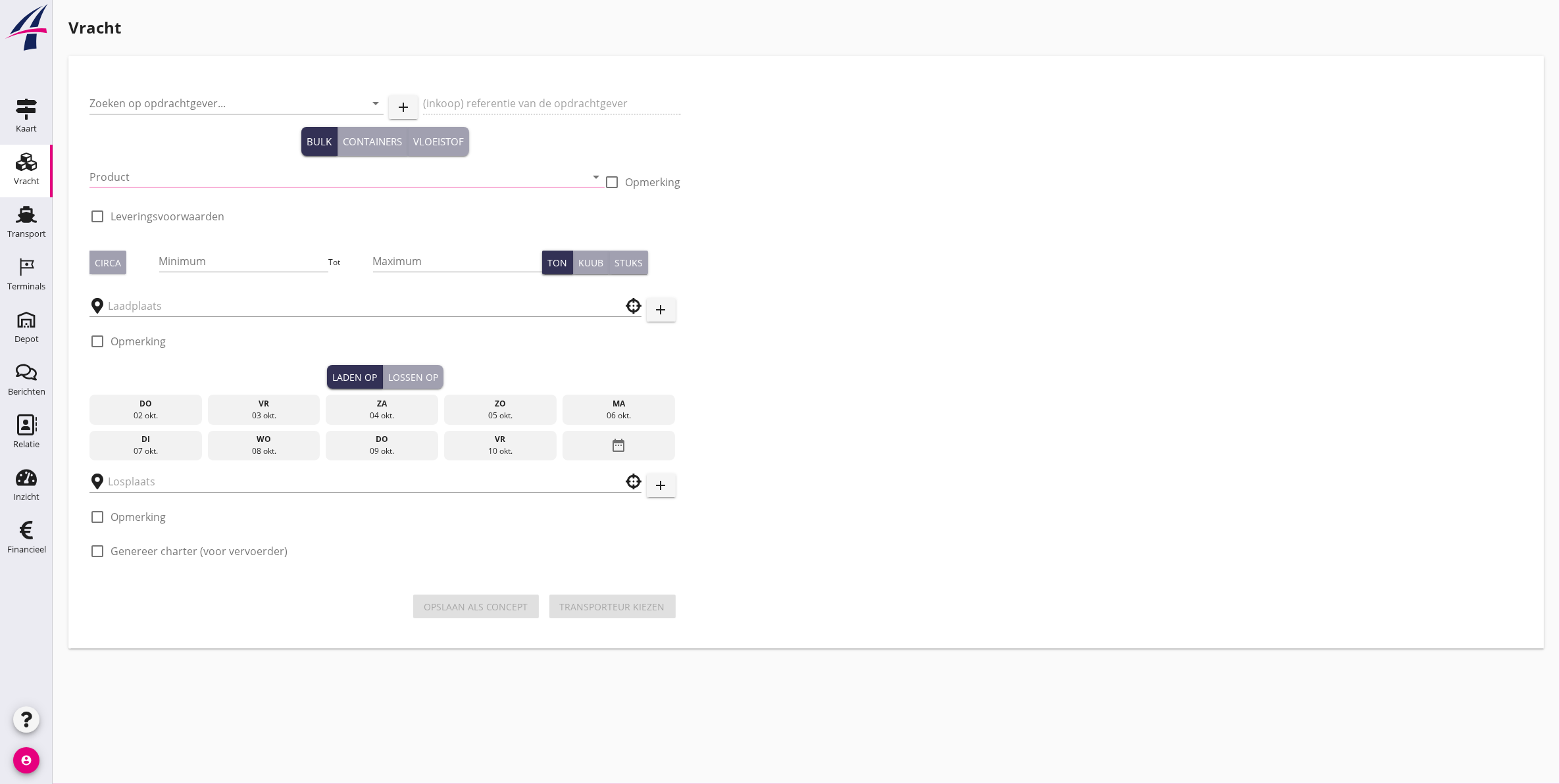
checkbox input "true"
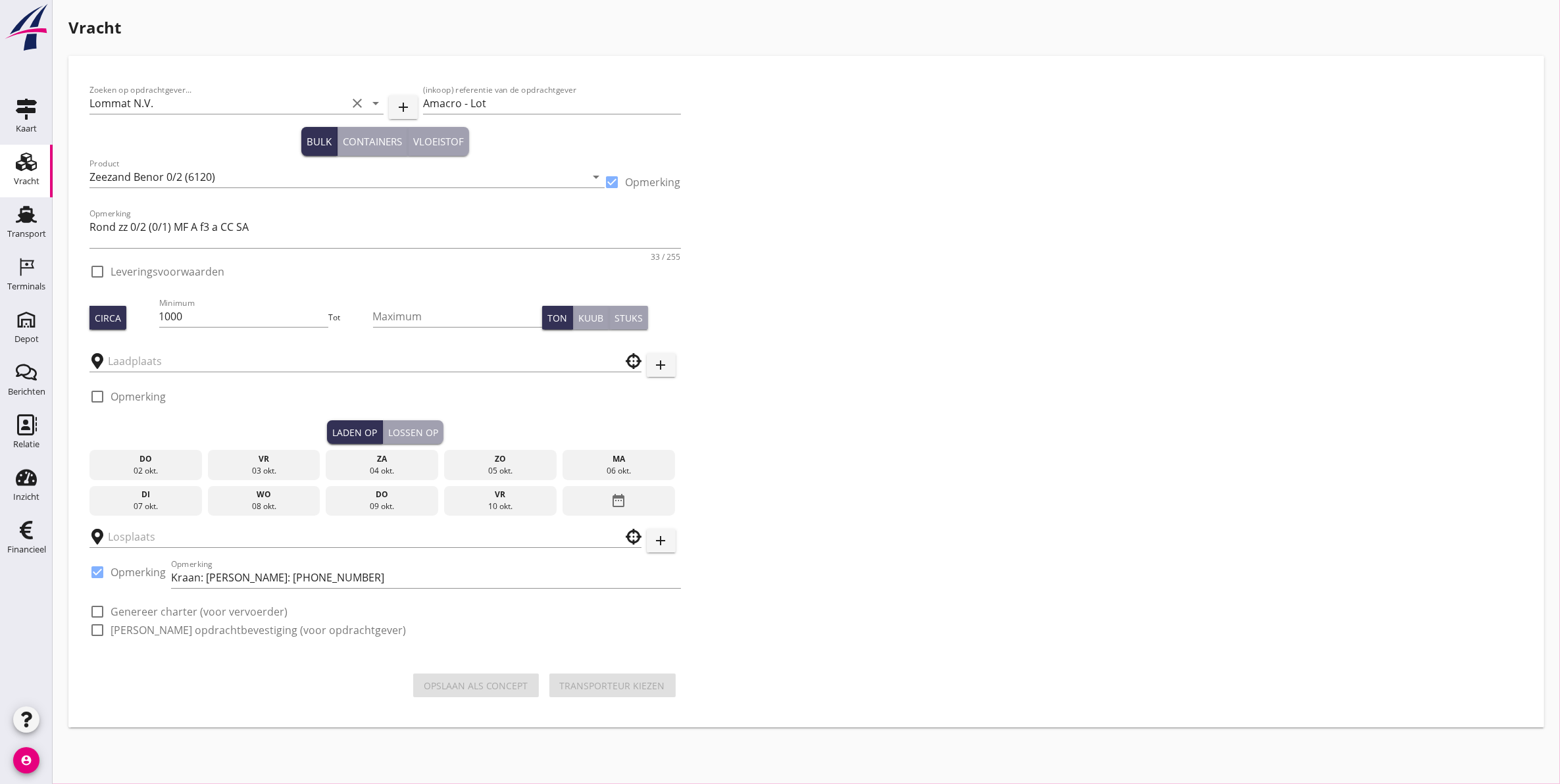
type input "Schenge"
checkbox input "true"
type input "Amacro"
checkbox input "true"
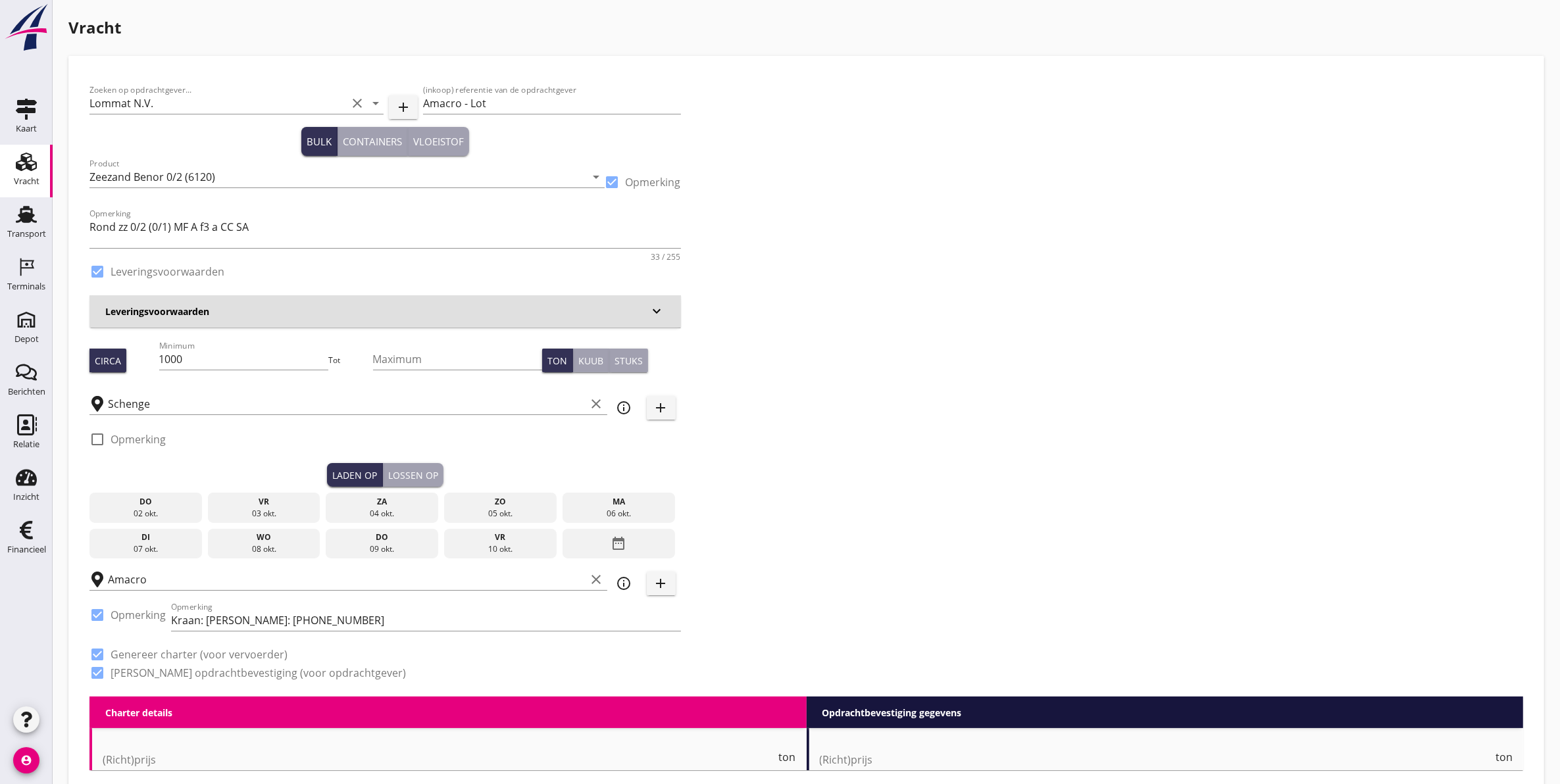
type input "4.45"
checkbox input "false"
radio input "false"
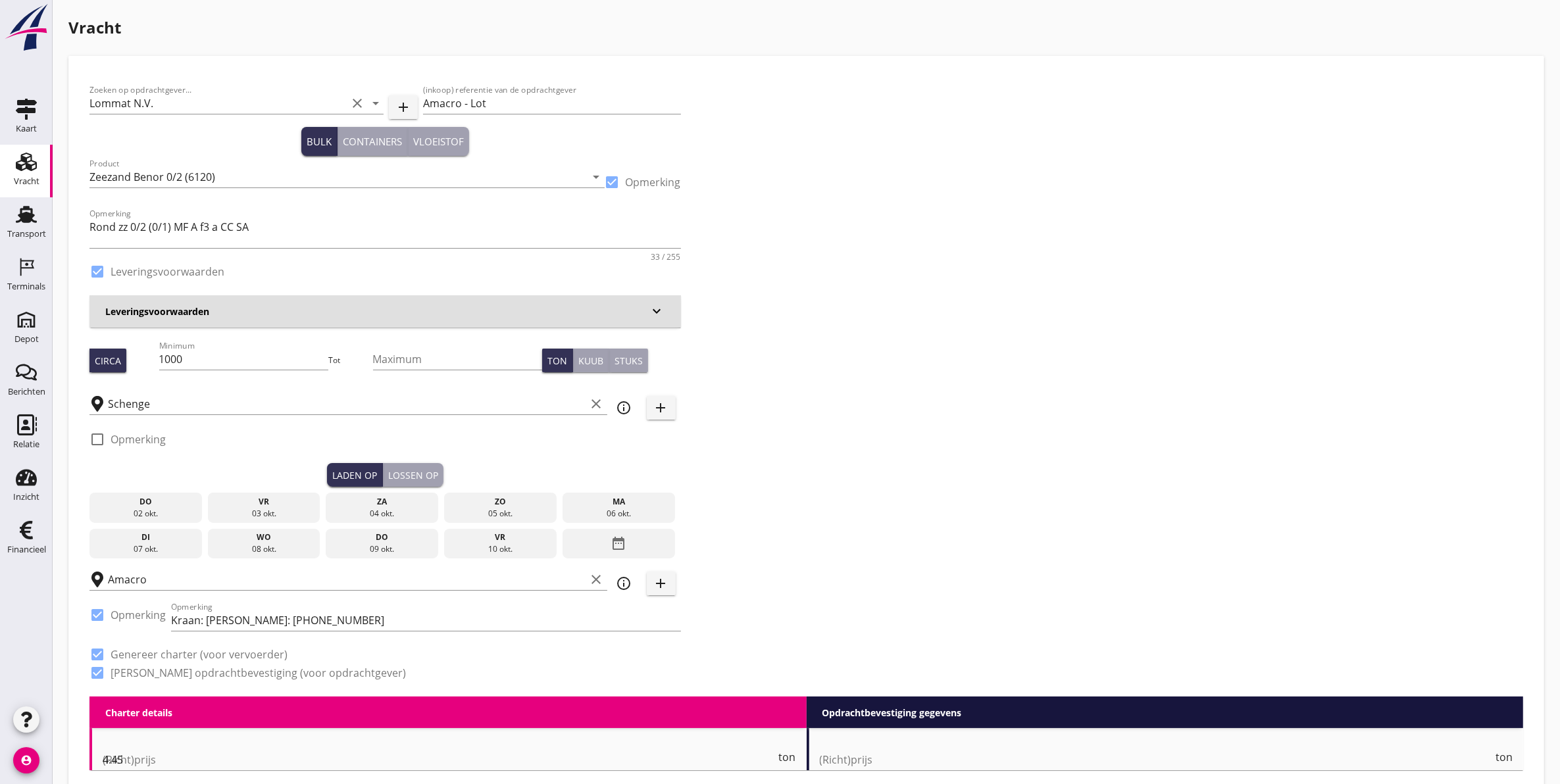
checkbox input "true"
type input "1"
type input "9.48"
checkbox input "false"
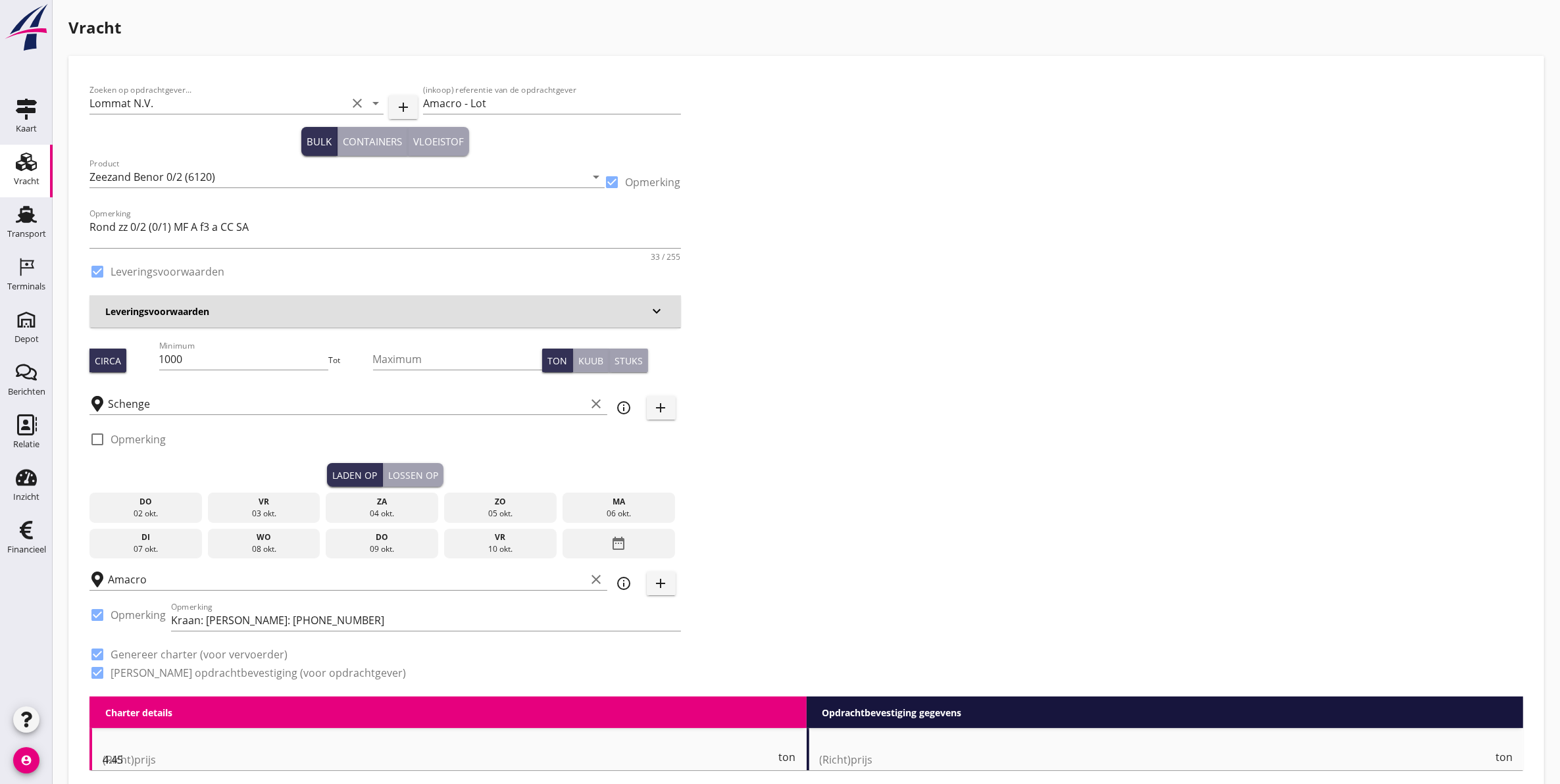
radio input "false"
checkbox input "true"
type input "1"
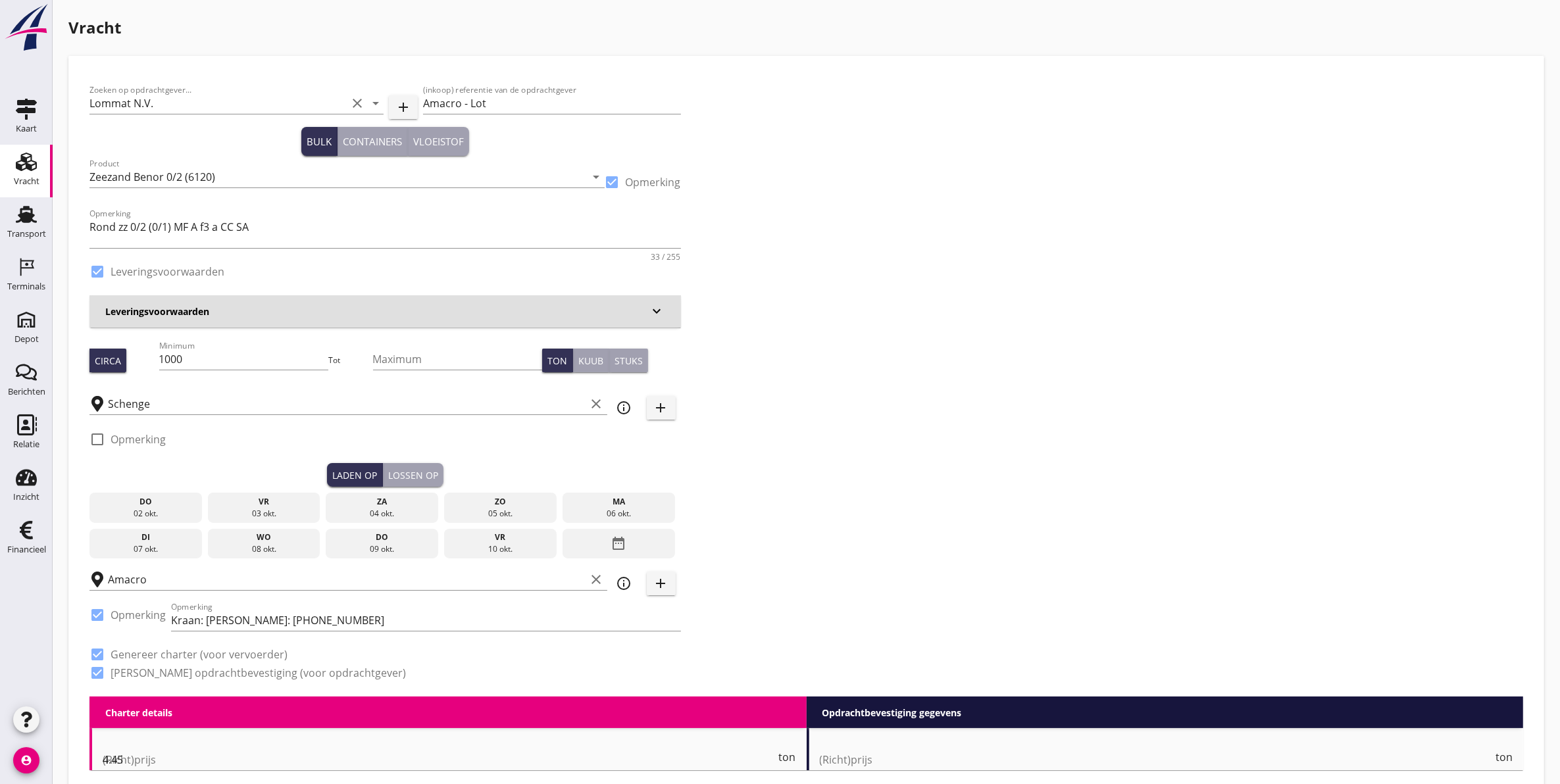
type input "1"
click at [224, 360] on input "1000" at bounding box center [244, 359] width 170 height 21
type input "1050"
drag, startPoint x: 290, startPoint y: 504, endPoint x: 330, endPoint y: 501, distance: 40.1
click at [290, 504] on div "vr" at bounding box center [264, 502] width 106 height 12
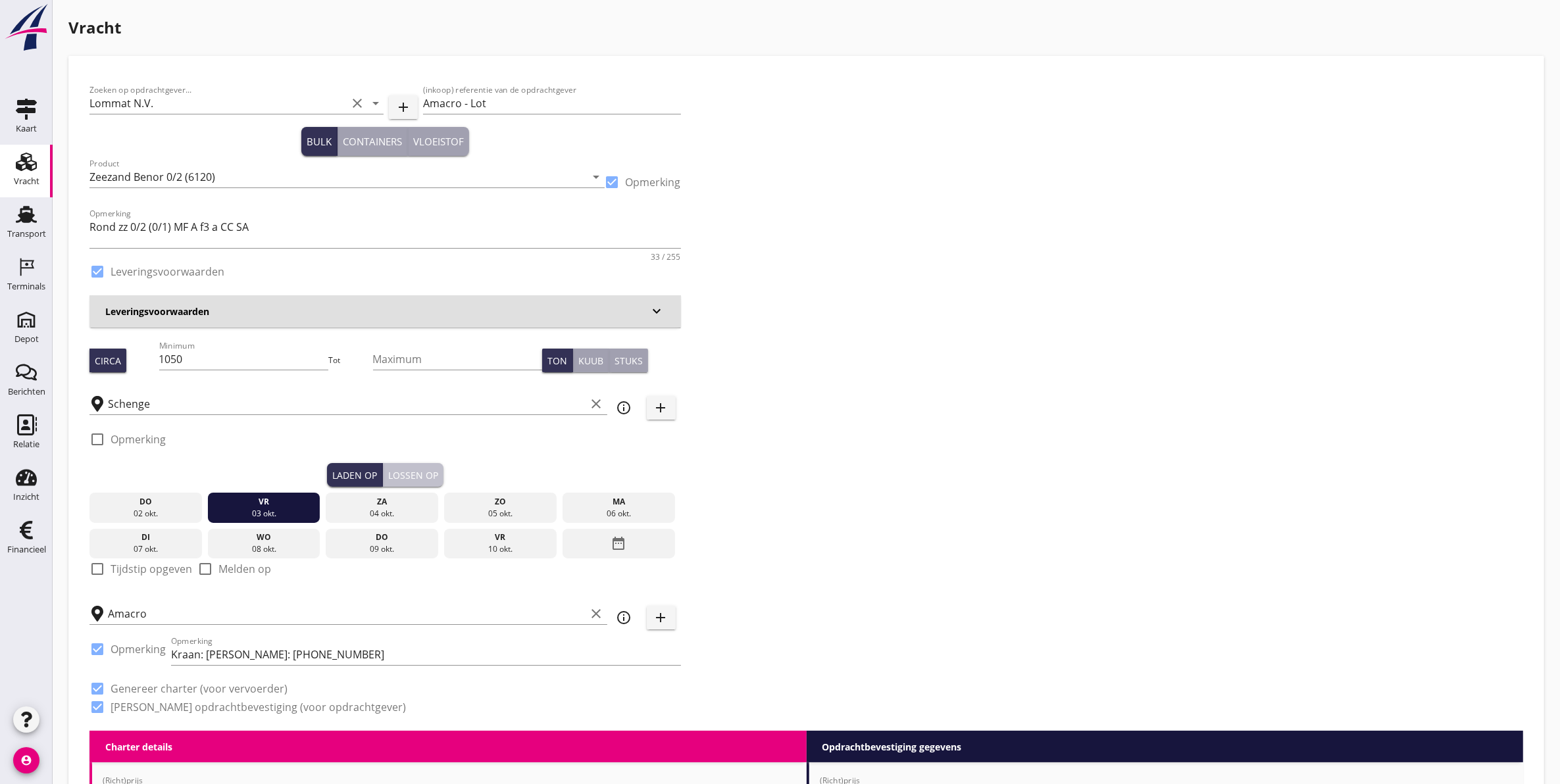
drag, startPoint x: 427, startPoint y: 474, endPoint x: 660, endPoint y: 496, distance: 234.0
click at [427, 474] on div "Lossen op" at bounding box center [413, 475] width 50 height 14
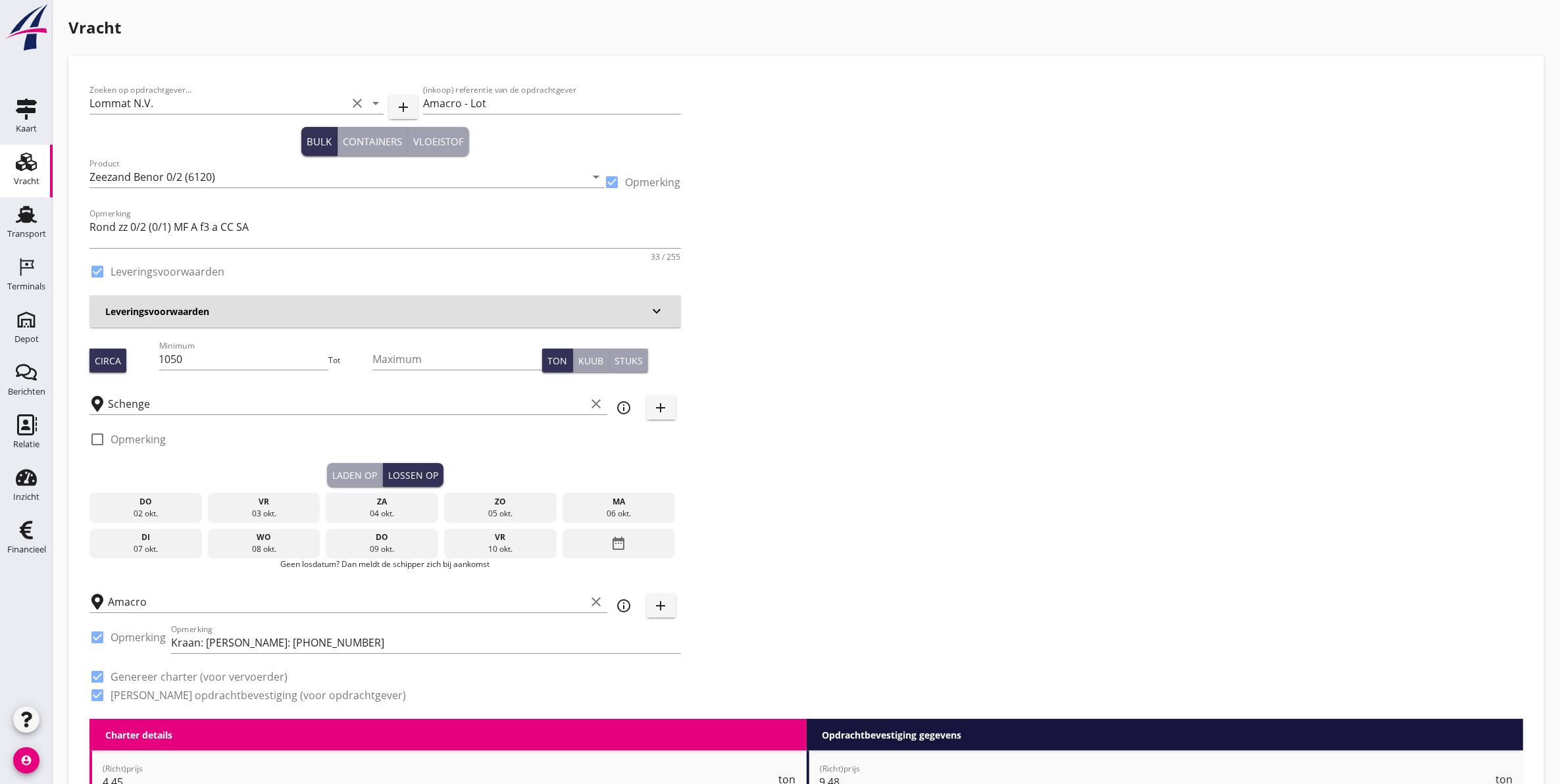
click at [652, 508] on div "06 okt." at bounding box center [619, 514] width 106 height 12
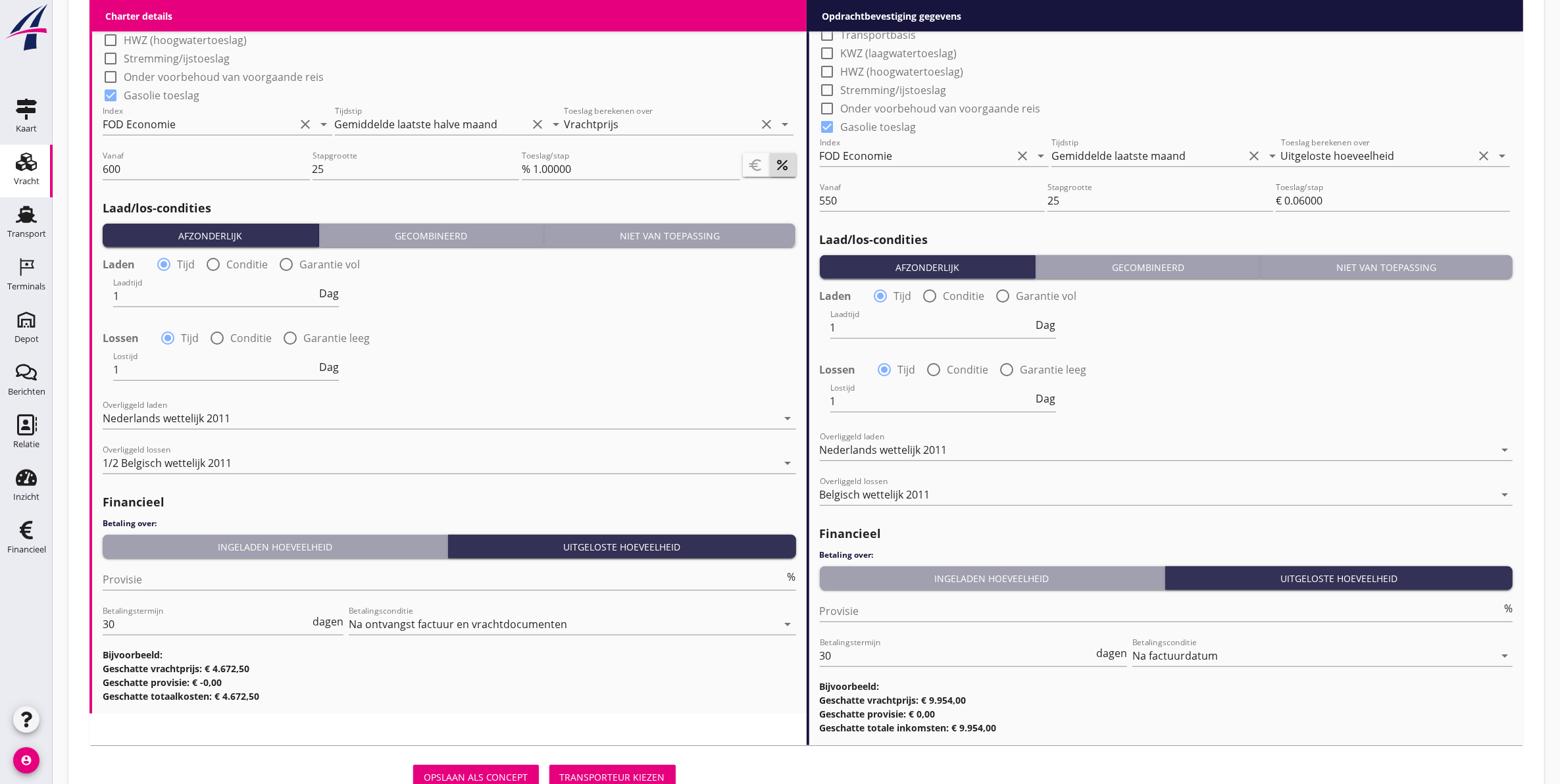
scroll to position [1399, 0]
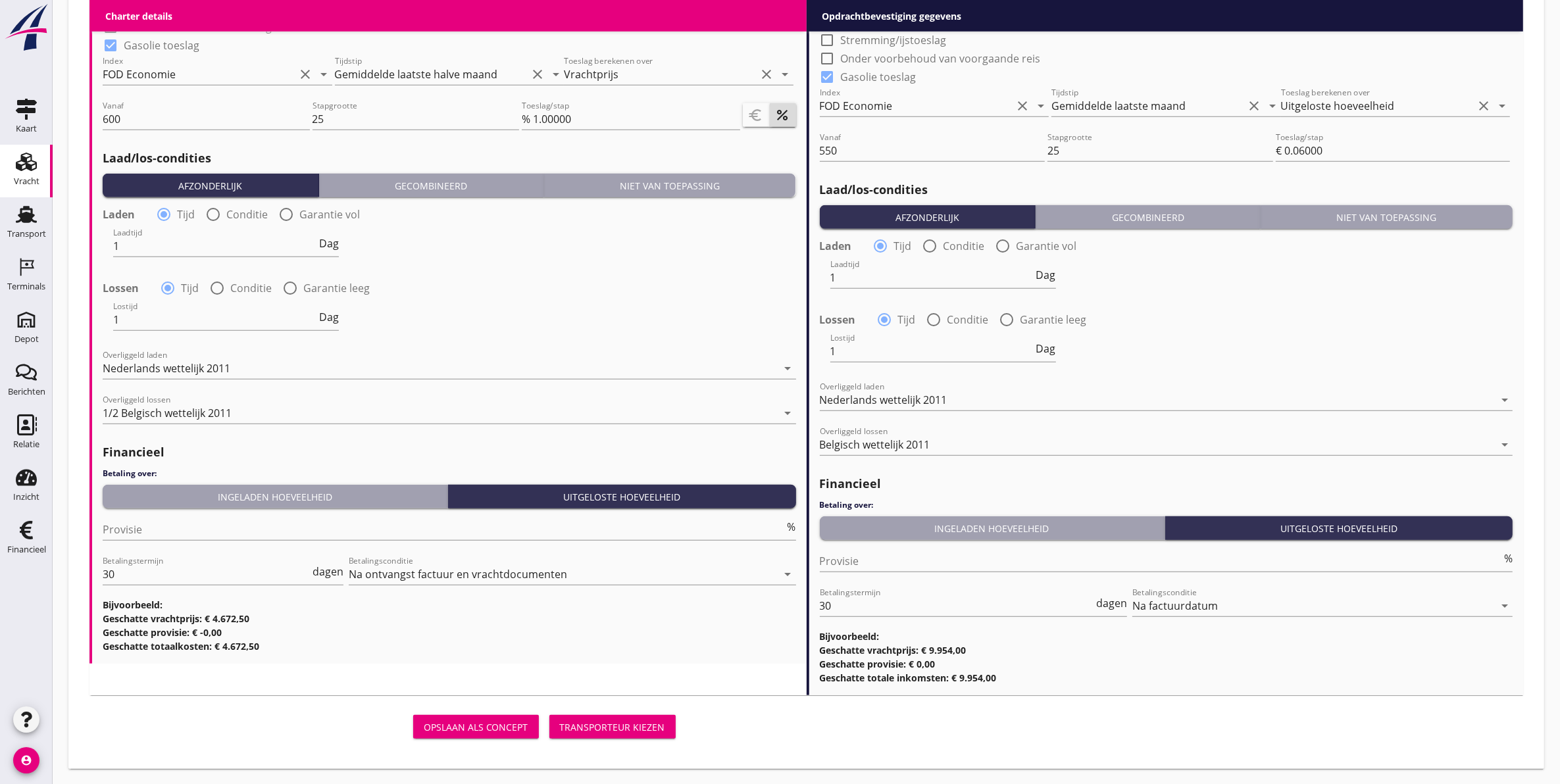
click at [603, 718] on button "Transporteur kiezen" at bounding box center [612, 726] width 126 height 24
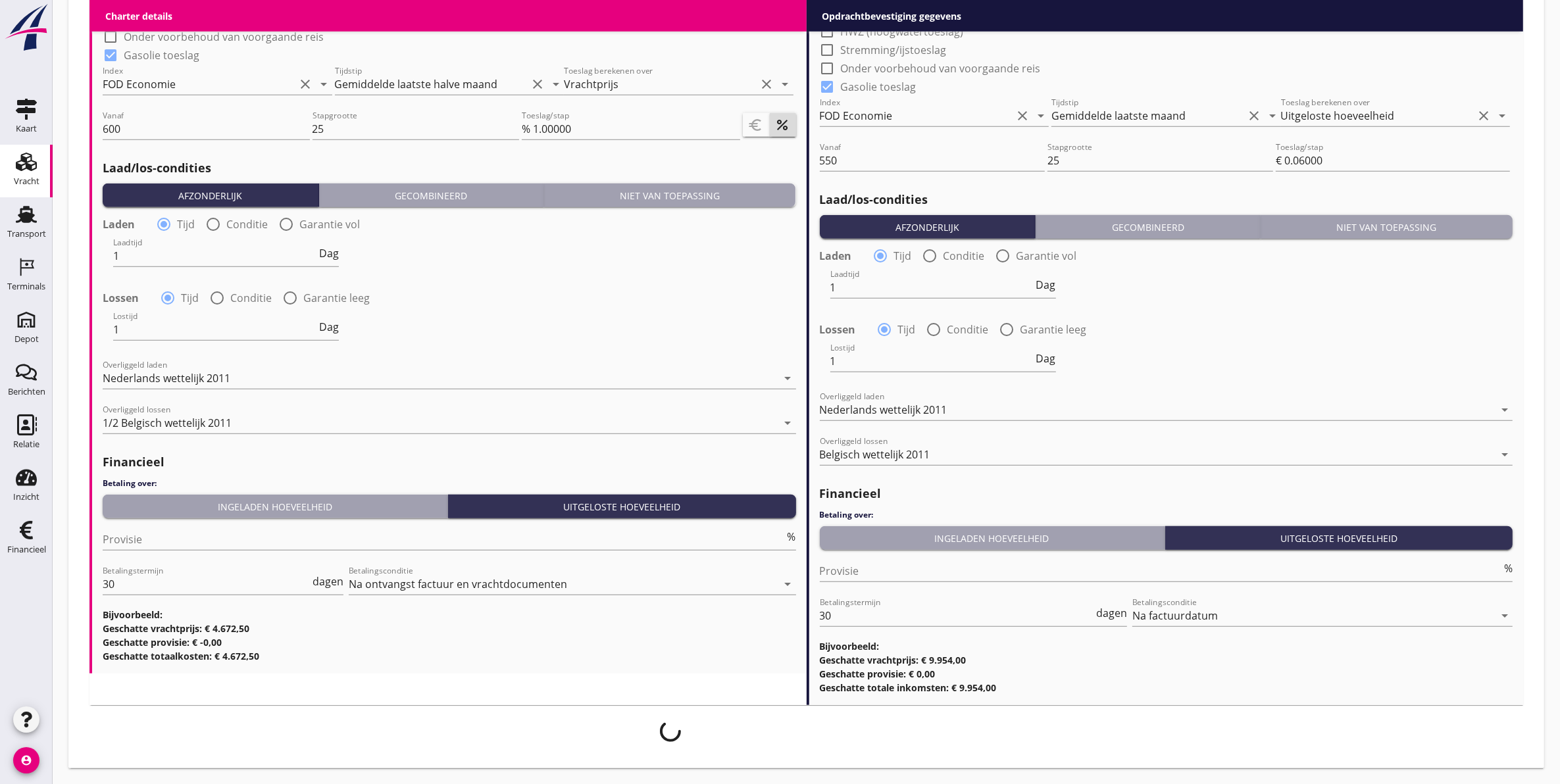
scroll to position [1389, 0]
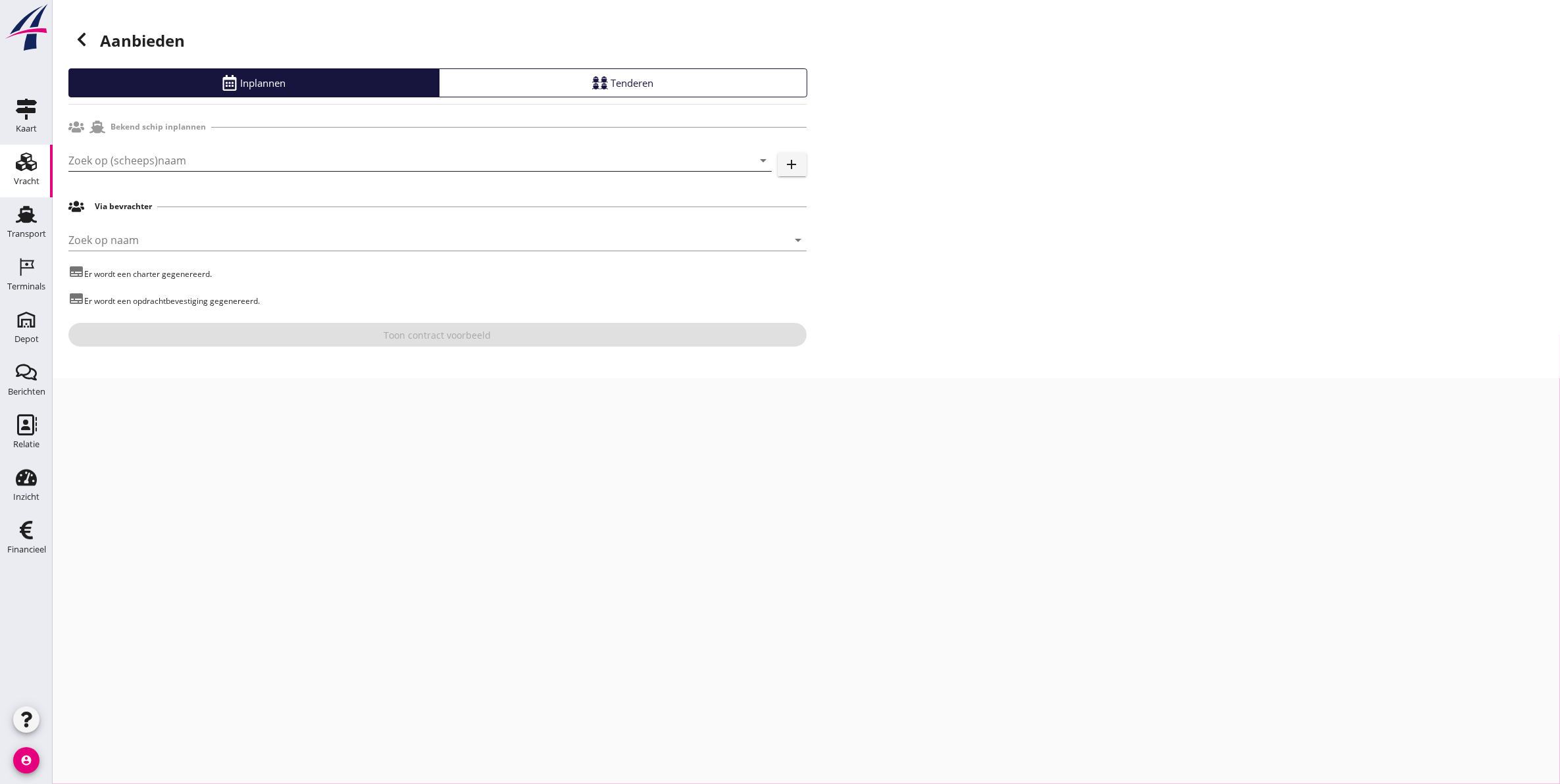
click at [482, 169] on input "Zoek op (scheeps)naam" at bounding box center [401, 161] width 666 height 21
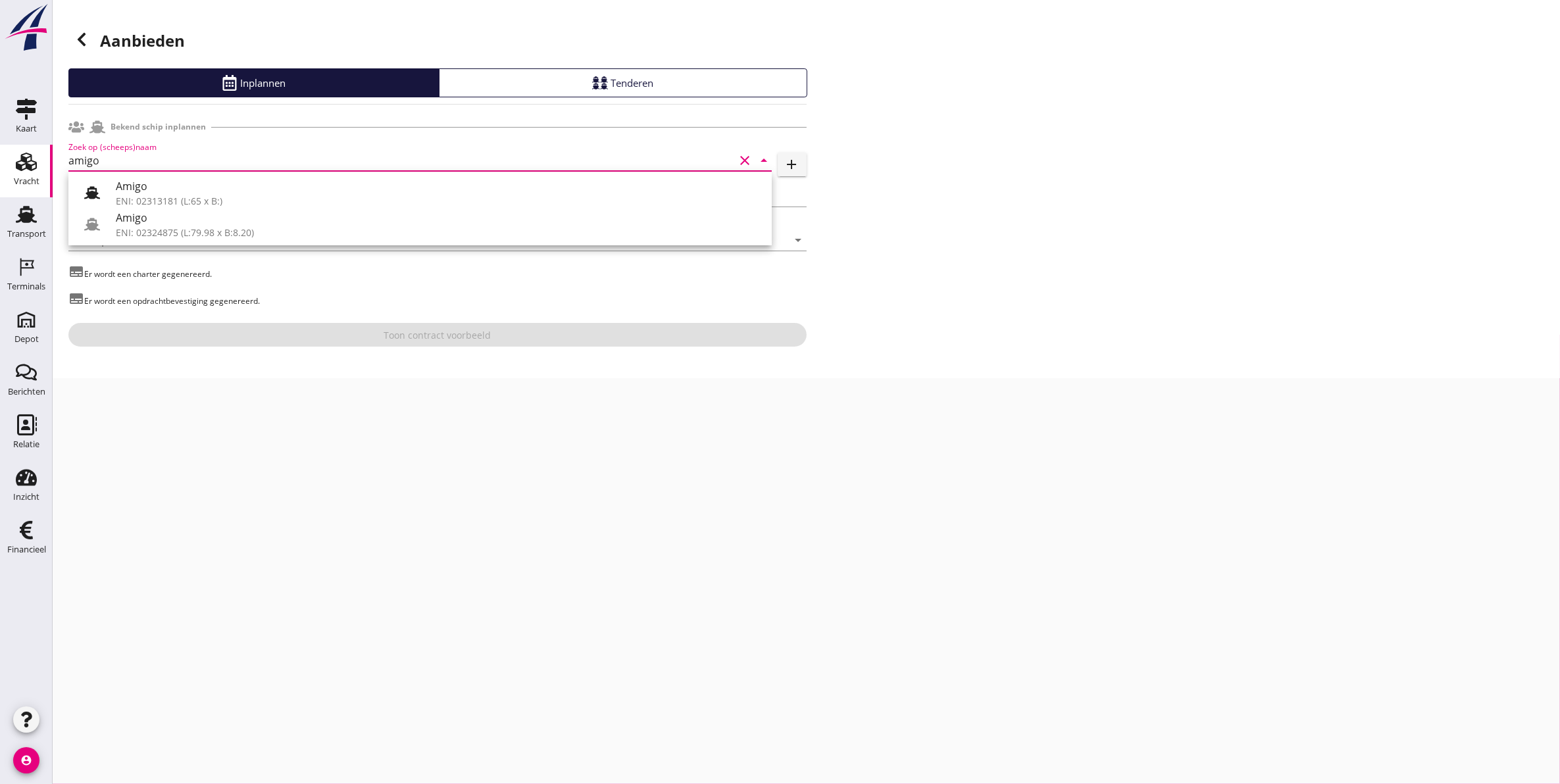
drag, startPoint x: 203, startPoint y: 225, endPoint x: 359, endPoint y: 264, distance: 160.8
click at [203, 225] on div "Amigo" at bounding box center [439, 217] width 646 height 16
type input "Amigo"
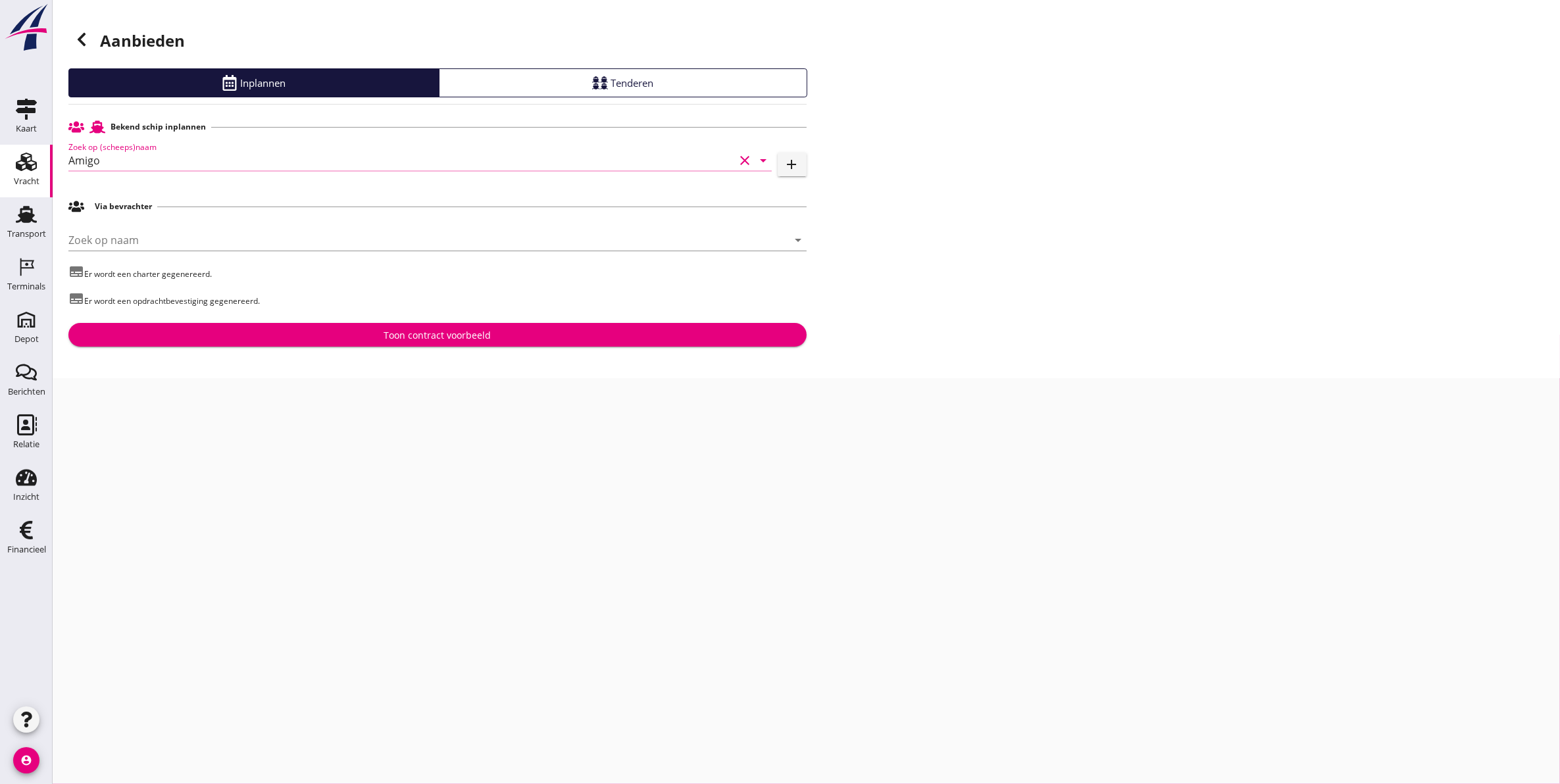
click at [471, 333] on div "Toon contract voorbeeld" at bounding box center [437, 335] width 107 height 14
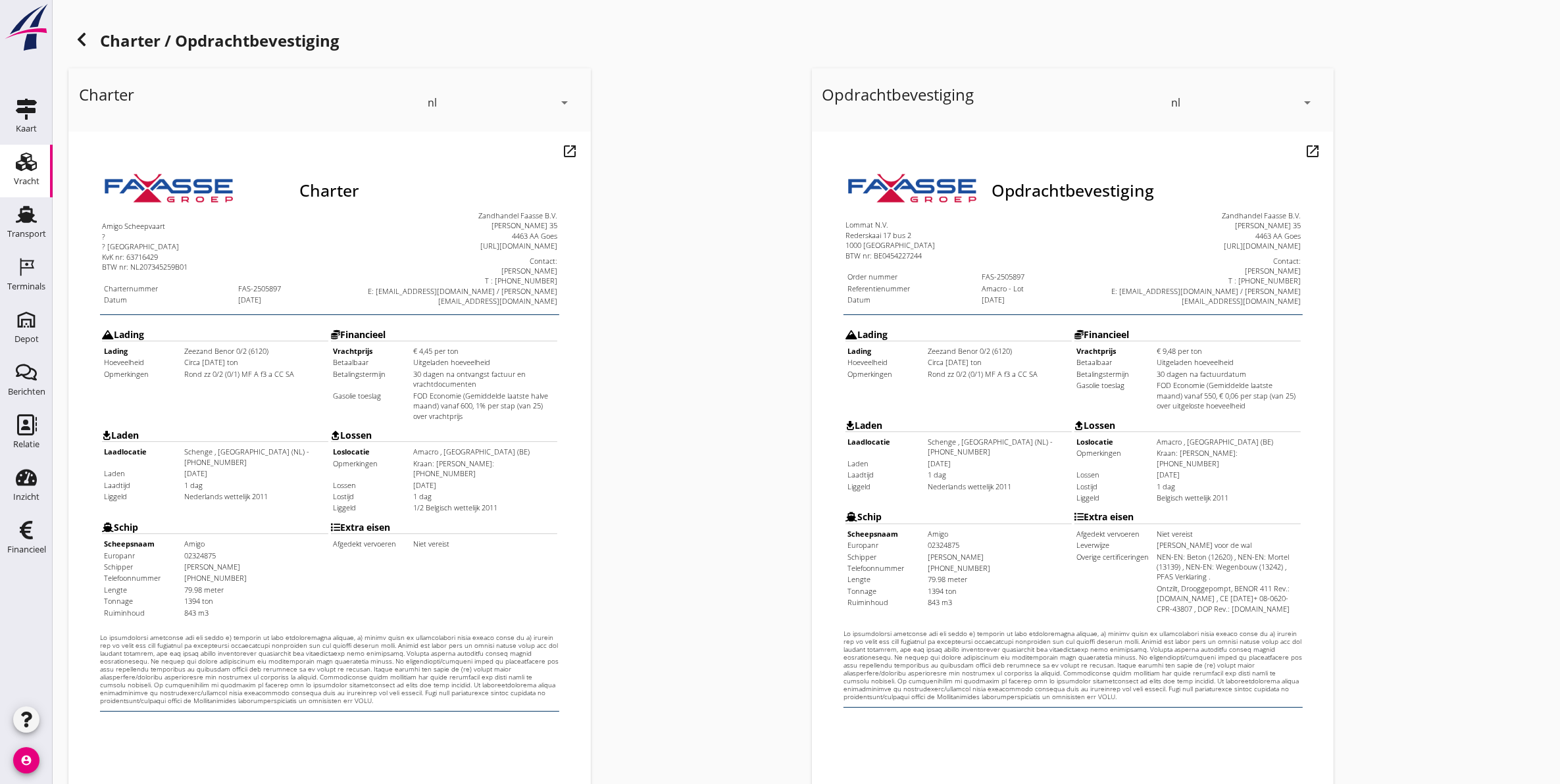
scroll to position [189, 0]
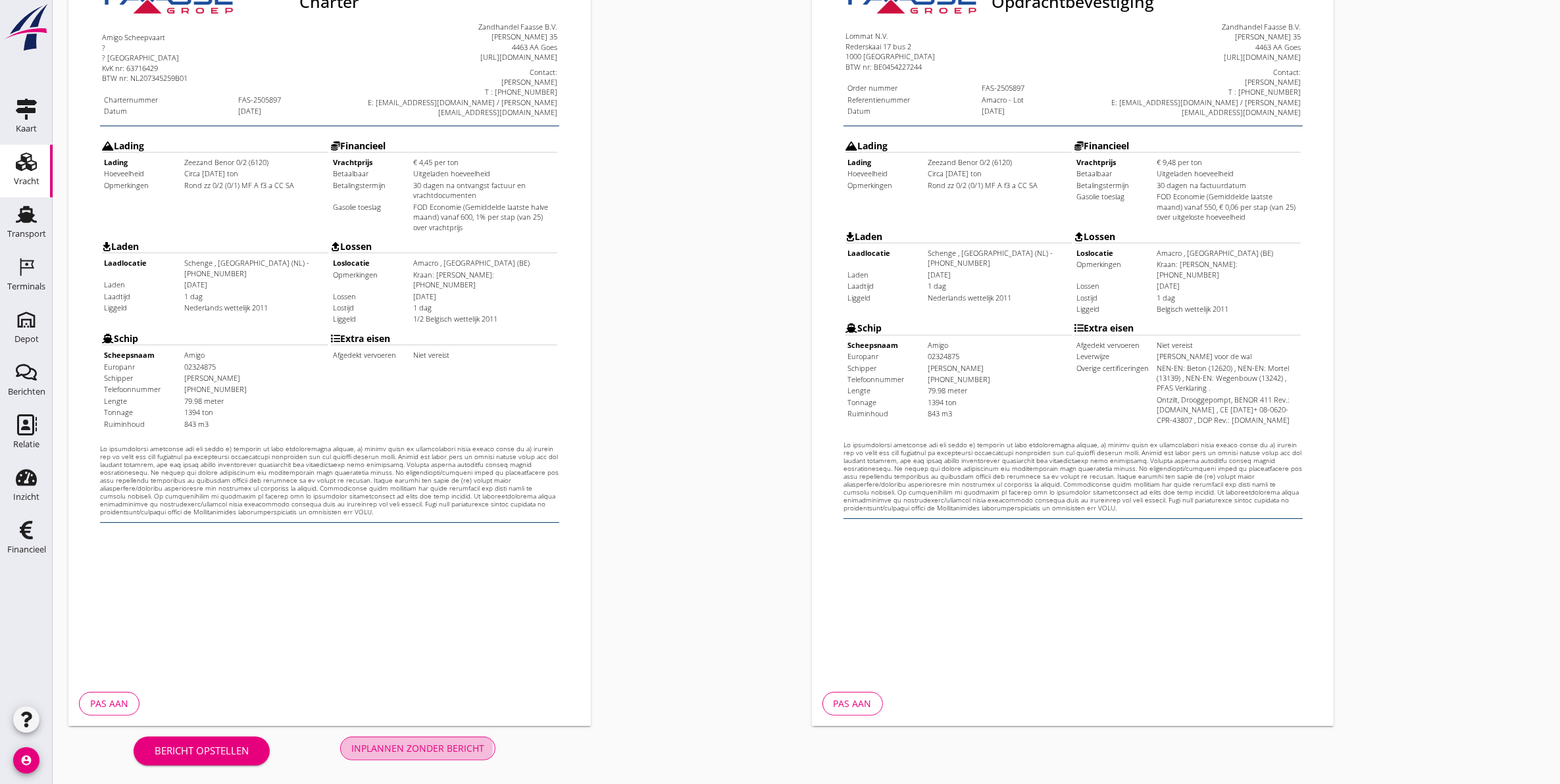
click at [405, 741] on div "Inplannen zonder bericht" at bounding box center [418, 748] width 133 height 14
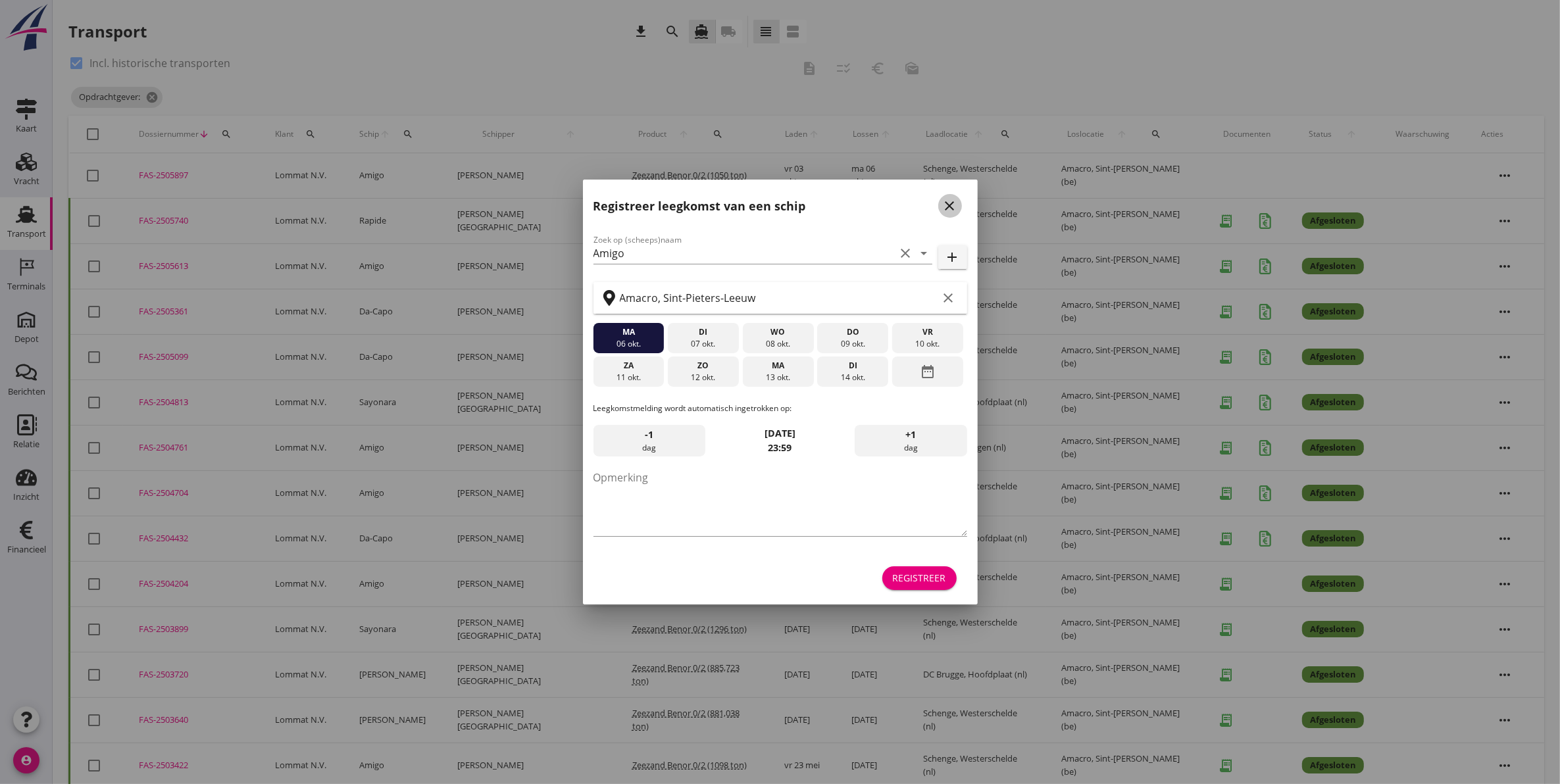
click at [955, 203] on icon "close" at bounding box center [950, 205] width 16 height 16
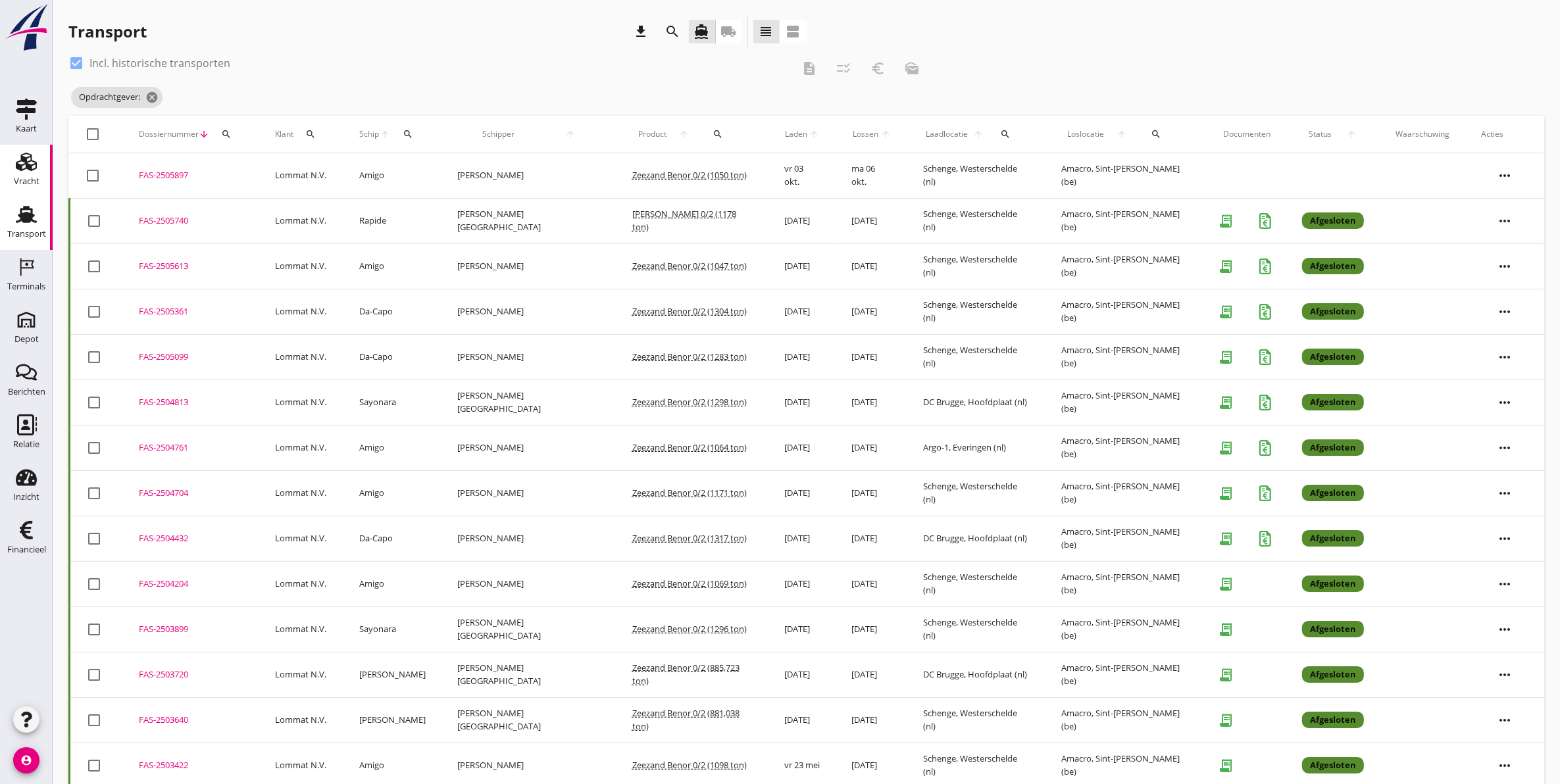
click at [28, 178] on div "Vracht" at bounding box center [26, 181] width 26 height 8
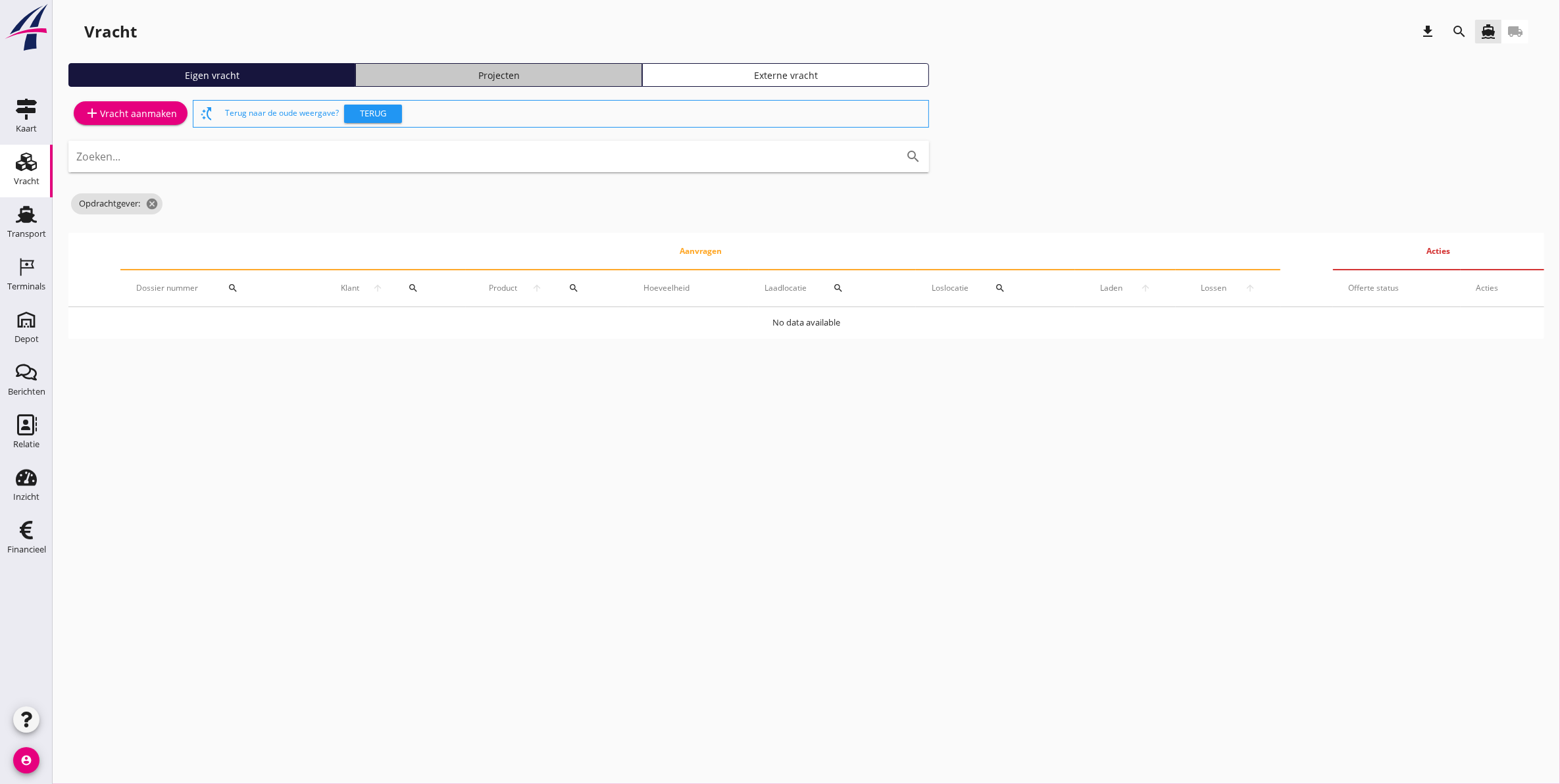
click at [488, 69] on div "Projecten" at bounding box center [499, 75] width 275 height 14
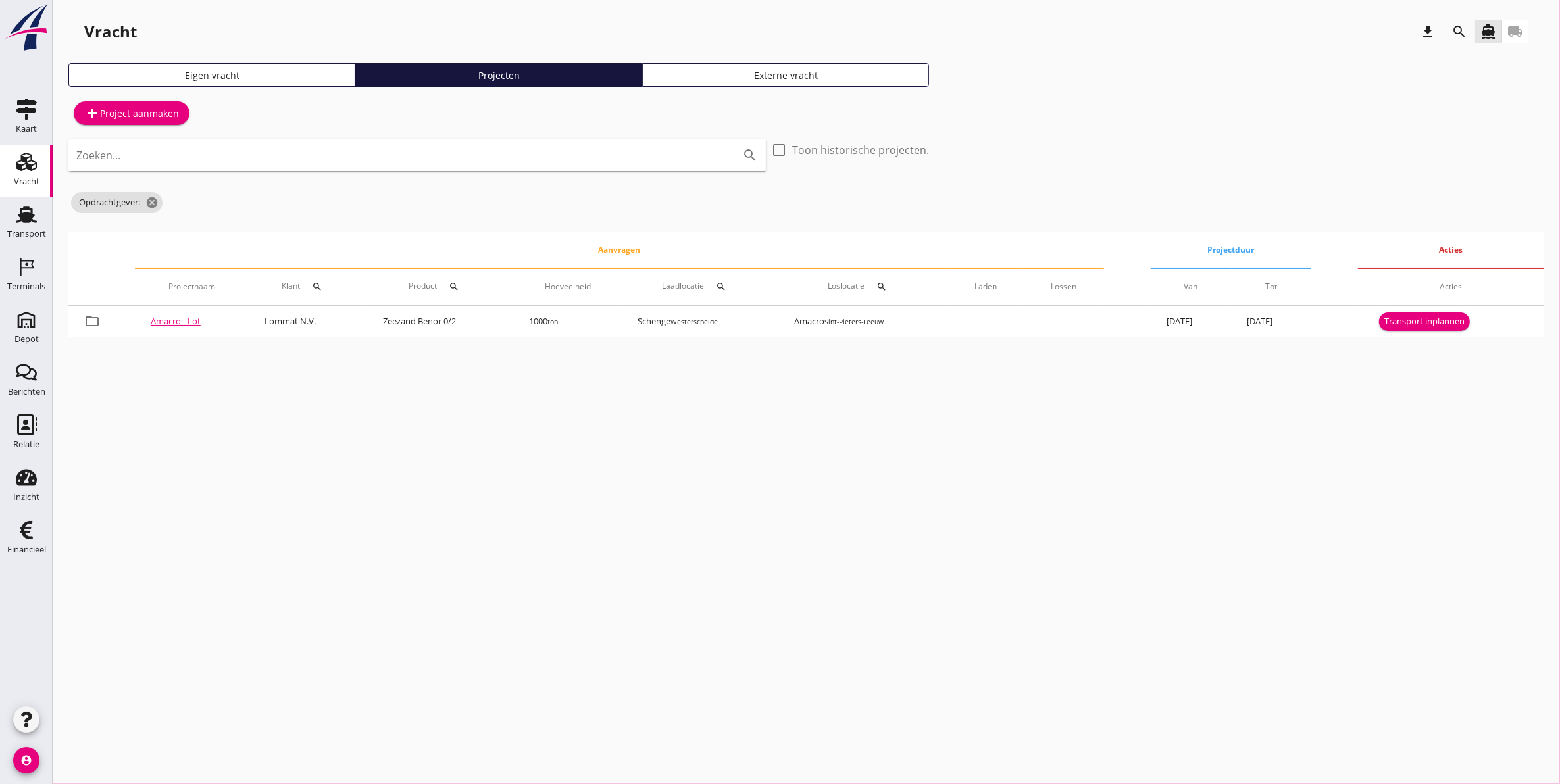
click at [1465, 35] on icon "search" at bounding box center [1460, 31] width 16 height 16
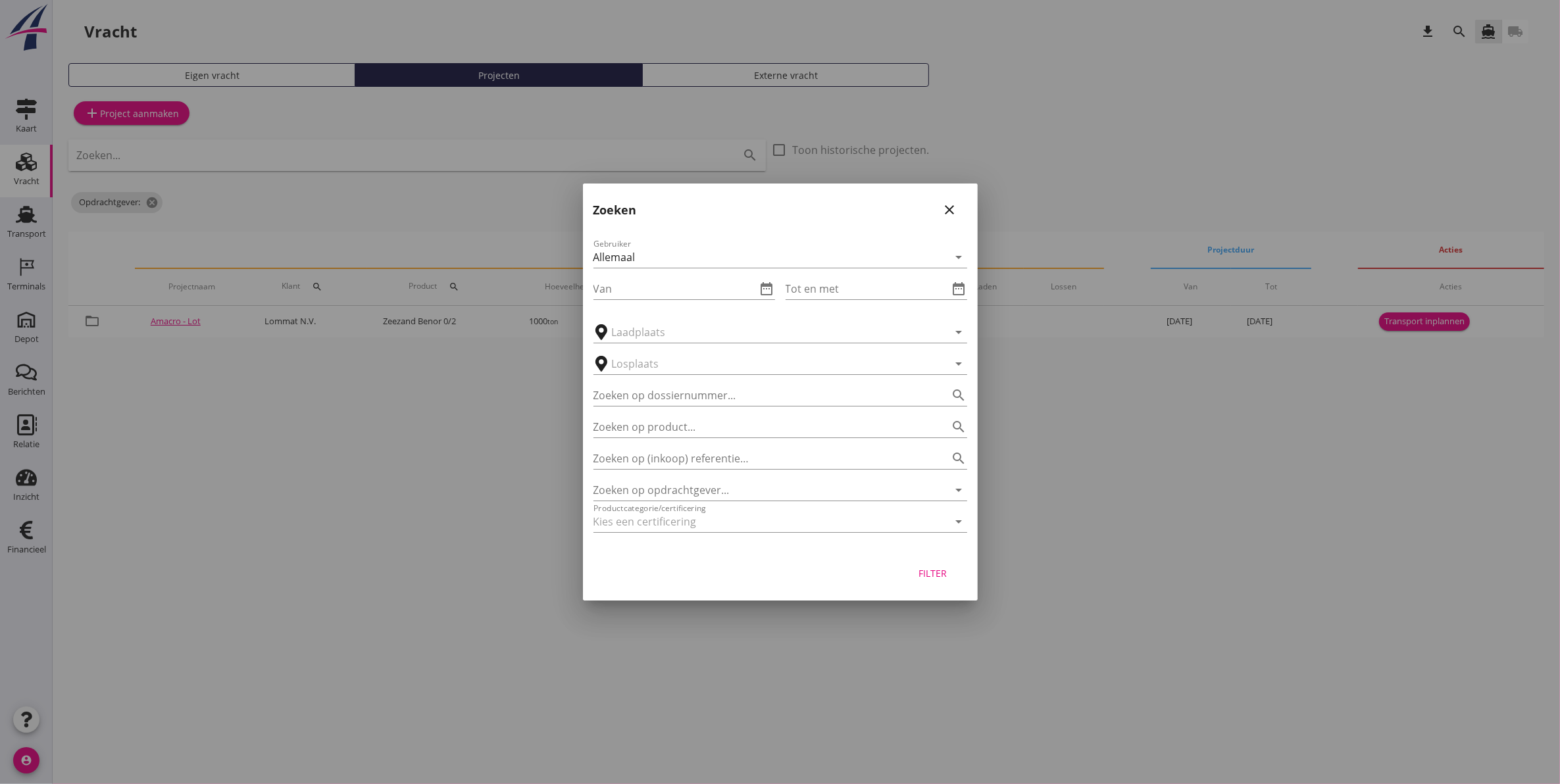
click at [703, 472] on div "Zoeken op opdrachtgever... arrow_drop_down" at bounding box center [781, 486] width 374 height 29
click at [709, 460] on input "Zoeken op (inkoop) referentie…" at bounding box center [762, 459] width 337 height 21
click at [703, 491] on input "Zoeken op opdrachtgever..." at bounding box center [762, 490] width 337 height 21
type input "a"
click at [660, 511] on div "H & H Resources Brussels N.V." at bounding box center [780, 522] width 353 height 31
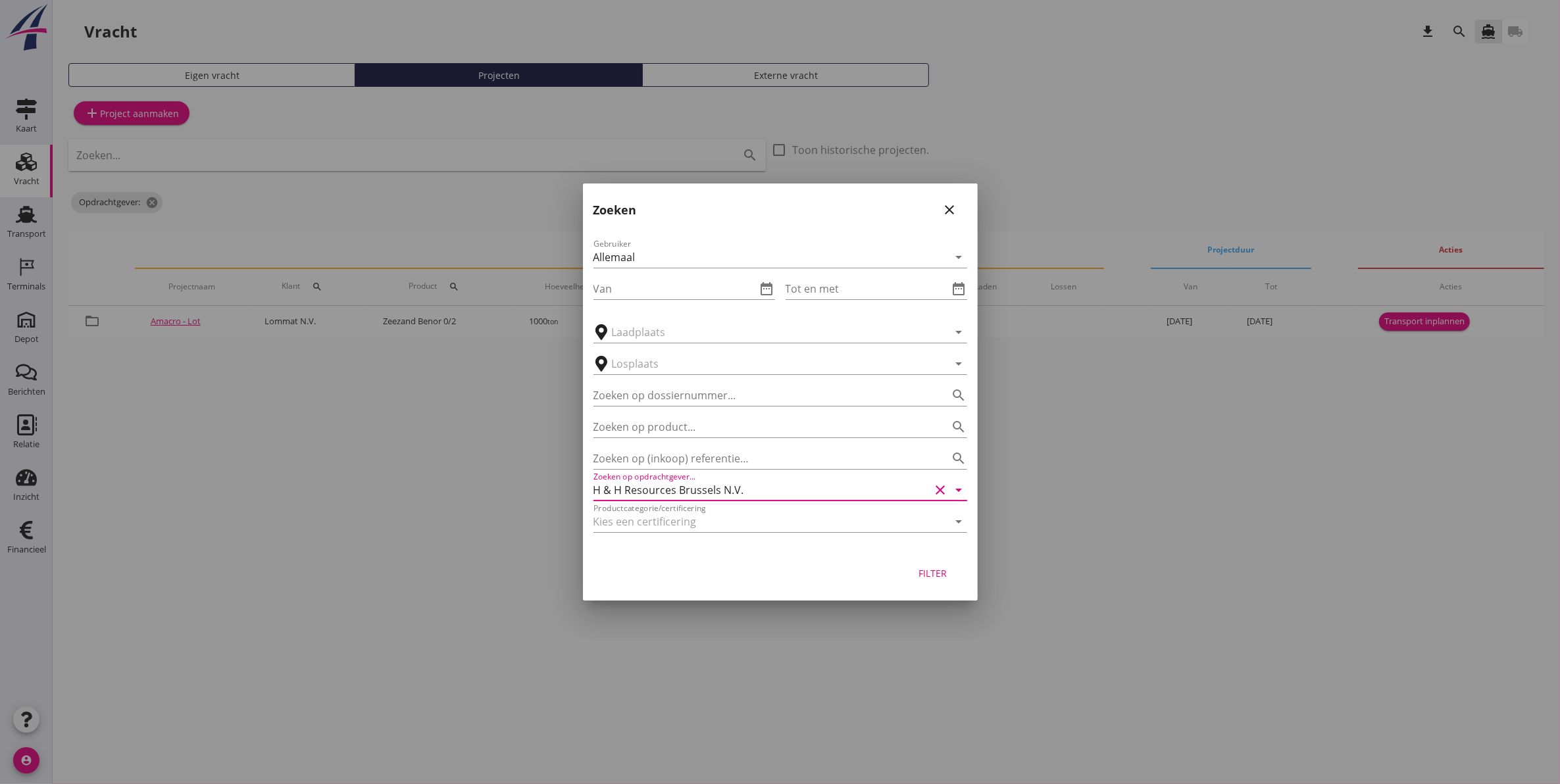
type input "H & H Resources Brussels N.V."
click at [935, 577] on button "Filter" at bounding box center [933, 573] width 58 height 24
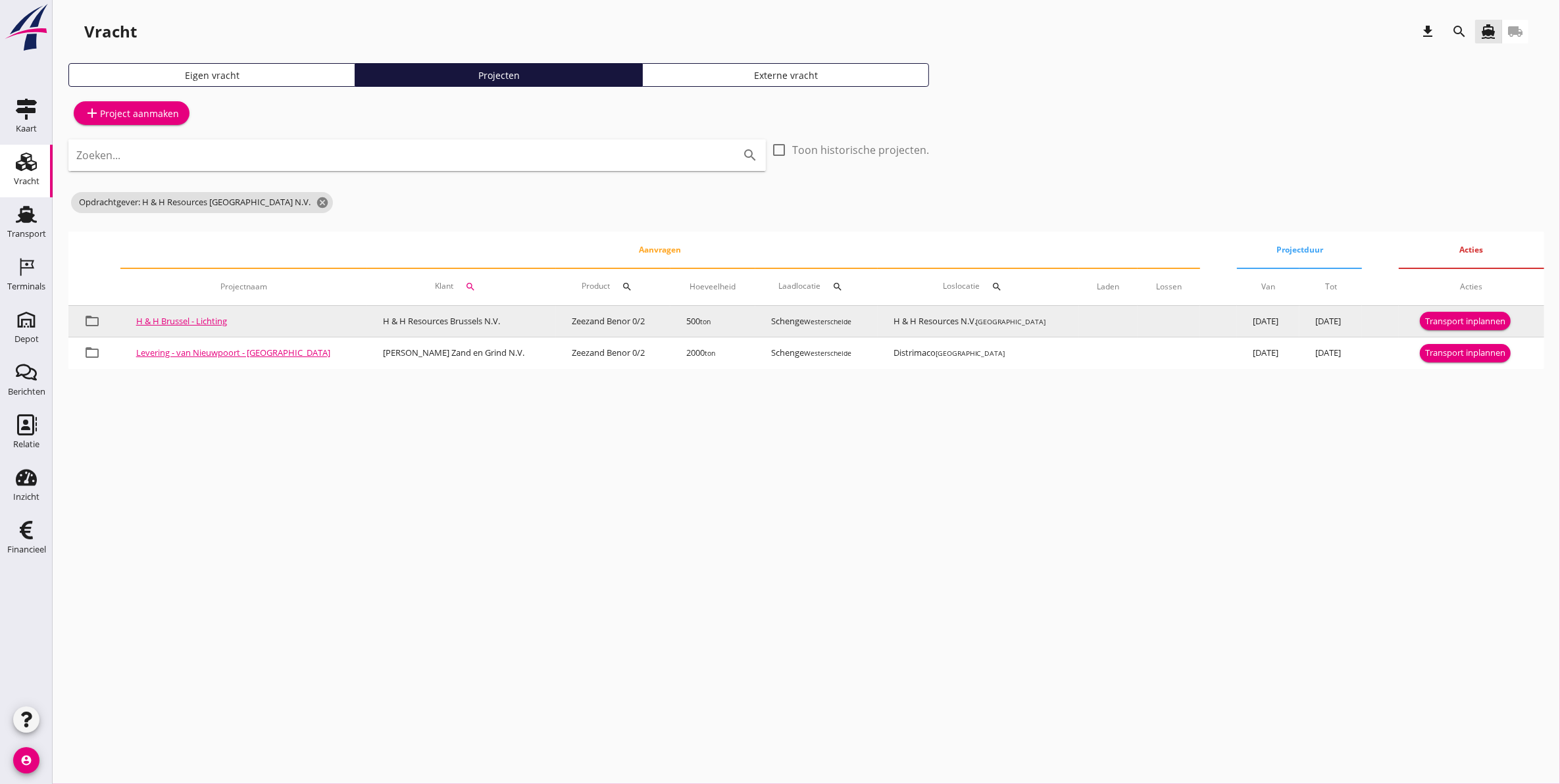
click at [211, 320] on link "H & H Brussel - Lichting" at bounding box center [181, 321] width 91 height 12
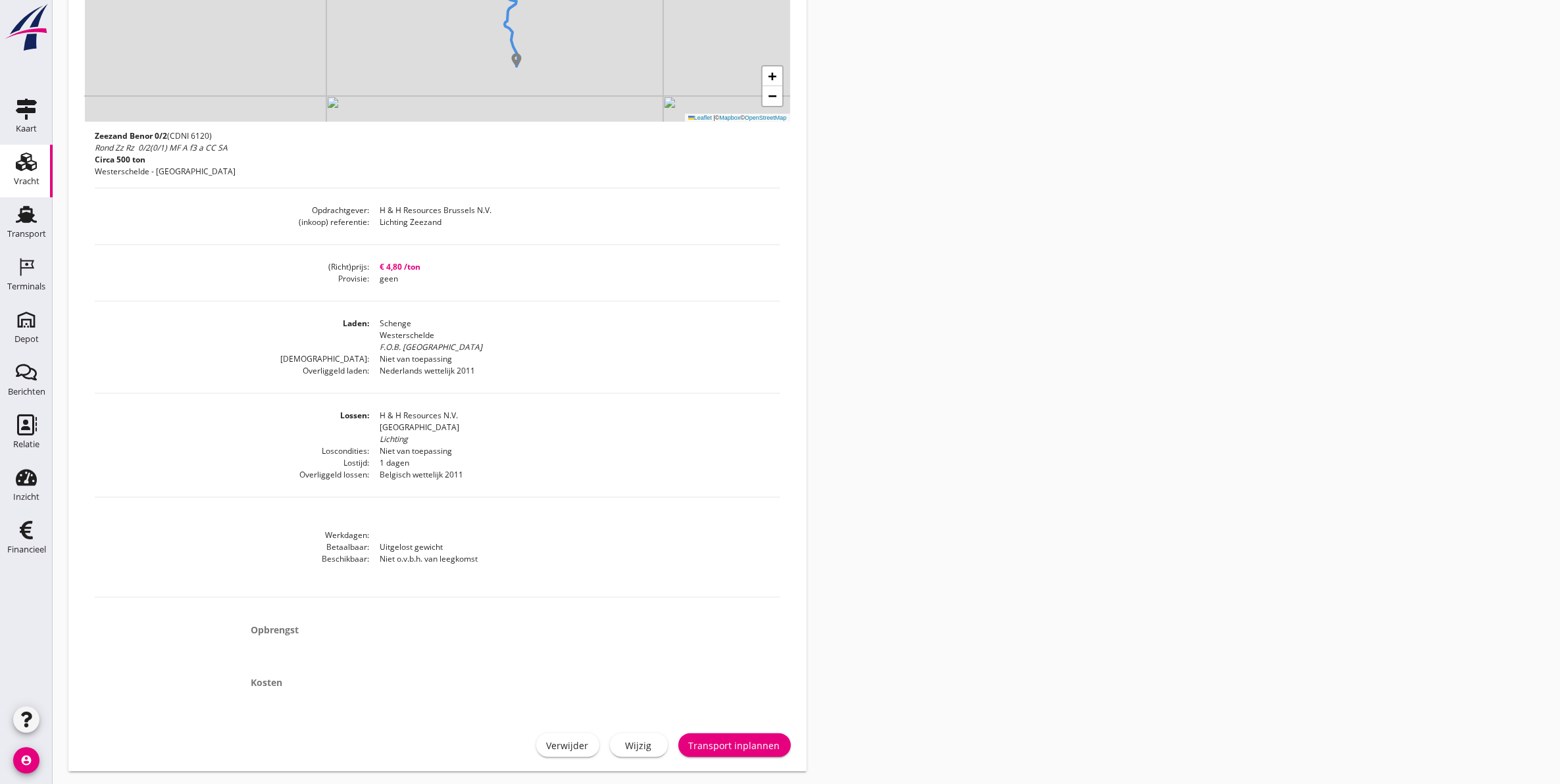
scroll to position [408, 0]
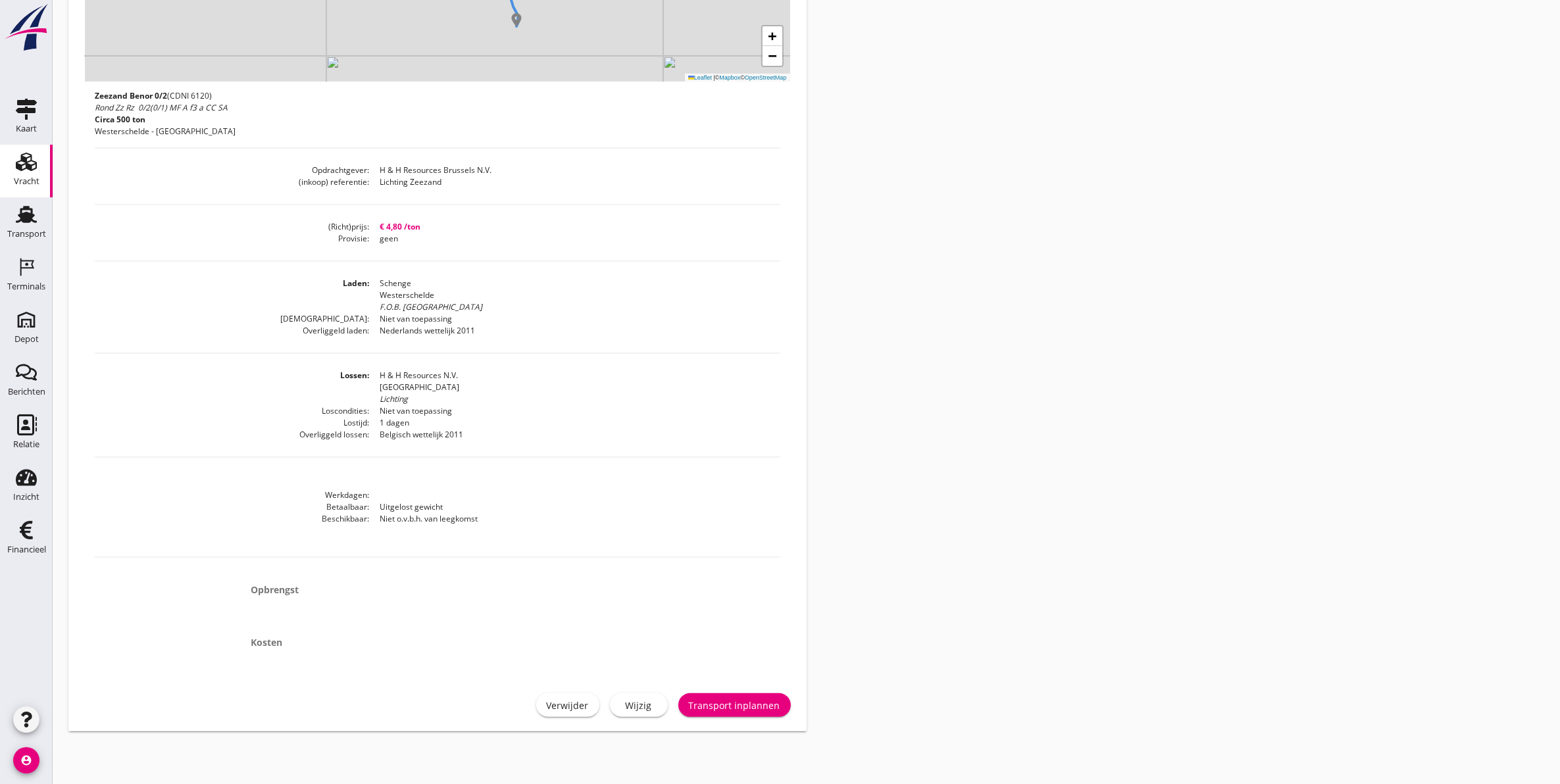
click at [708, 716] on button "Transport inplannen" at bounding box center [735, 705] width 113 height 24
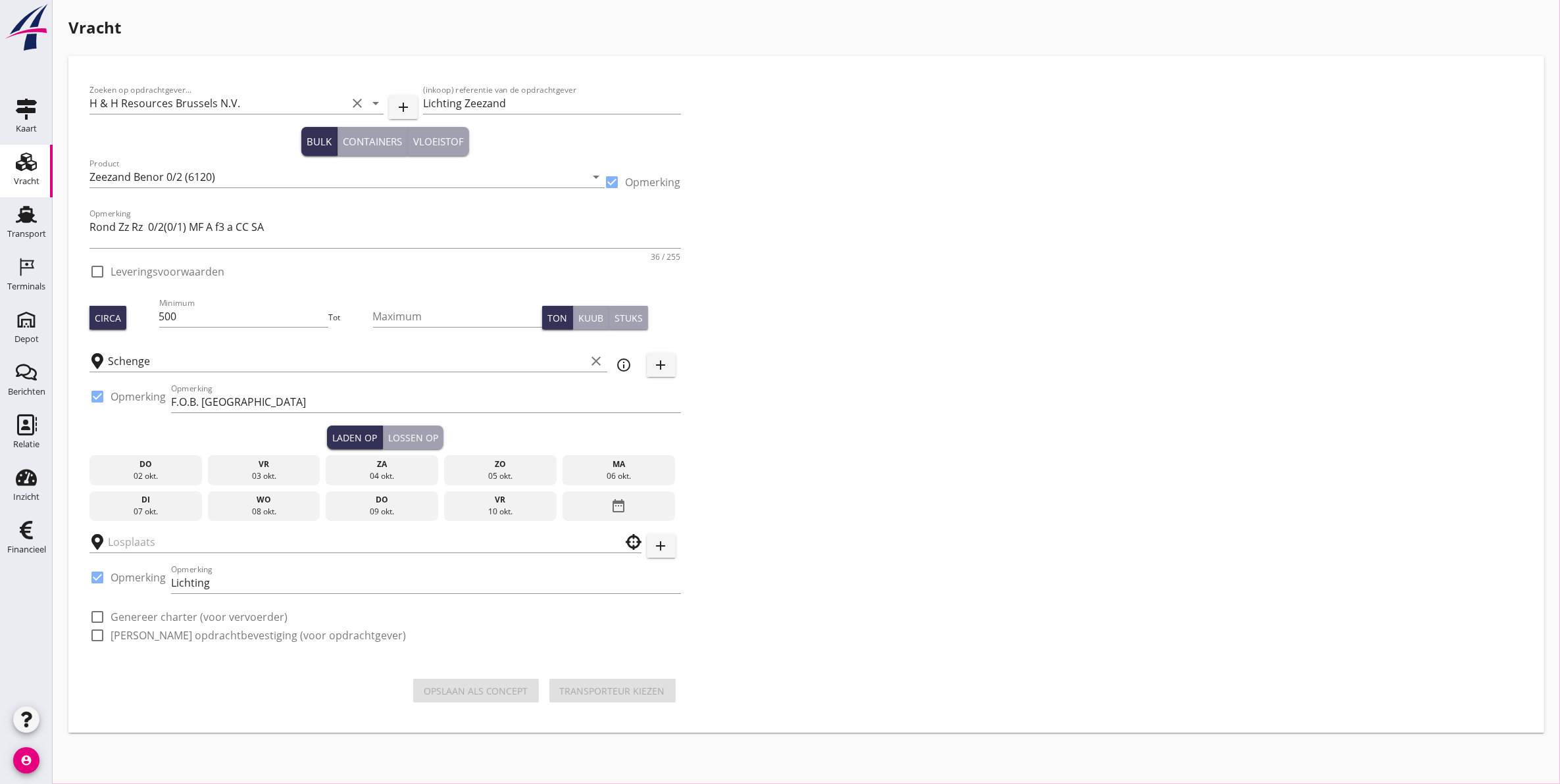
checkbox input "true"
type input "H & H Resources N.V."
checkbox input "true"
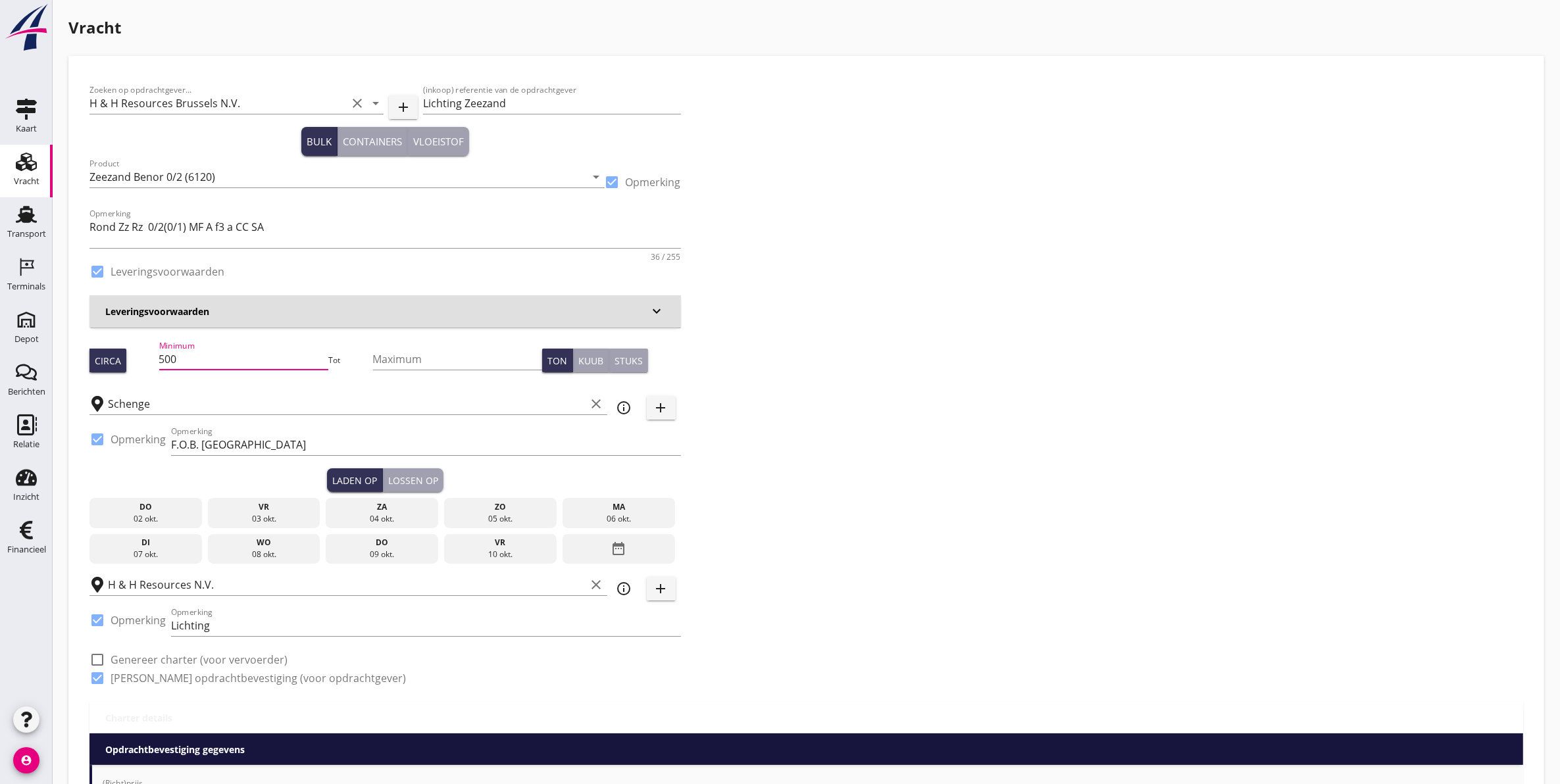
drag, startPoint x: 206, startPoint y: 354, endPoint x: 147, endPoint y: 375, distance: 62.6
click at [147, 374] on div "Circa Minimum 500 Tot Maximum Ton Kuub Stuks" at bounding box center [385, 361] width 591 height 44
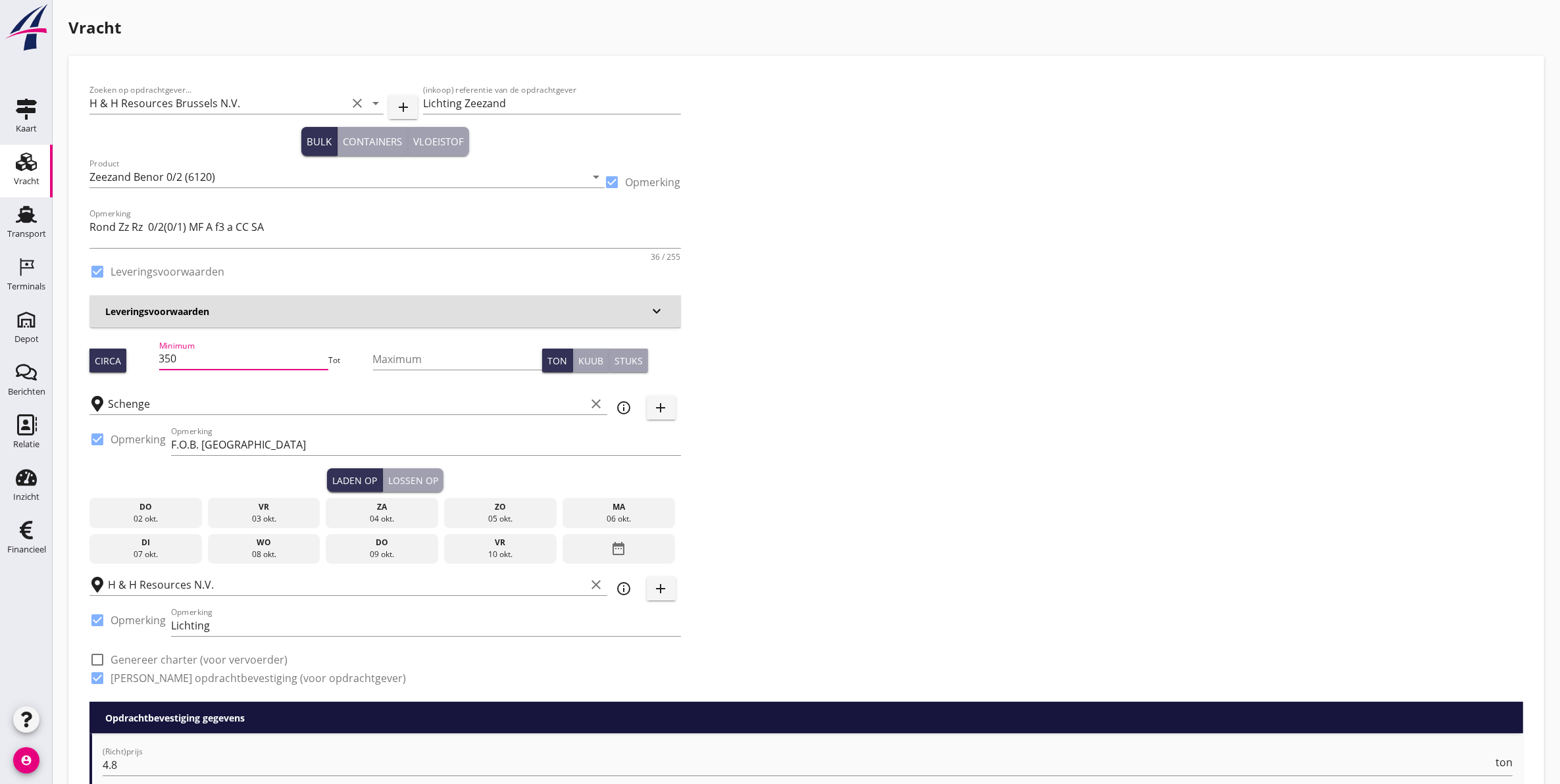
type input "350"
click at [244, 515] on div "vr 03 okt." at bounding box center [264, 513] width 113 height 30
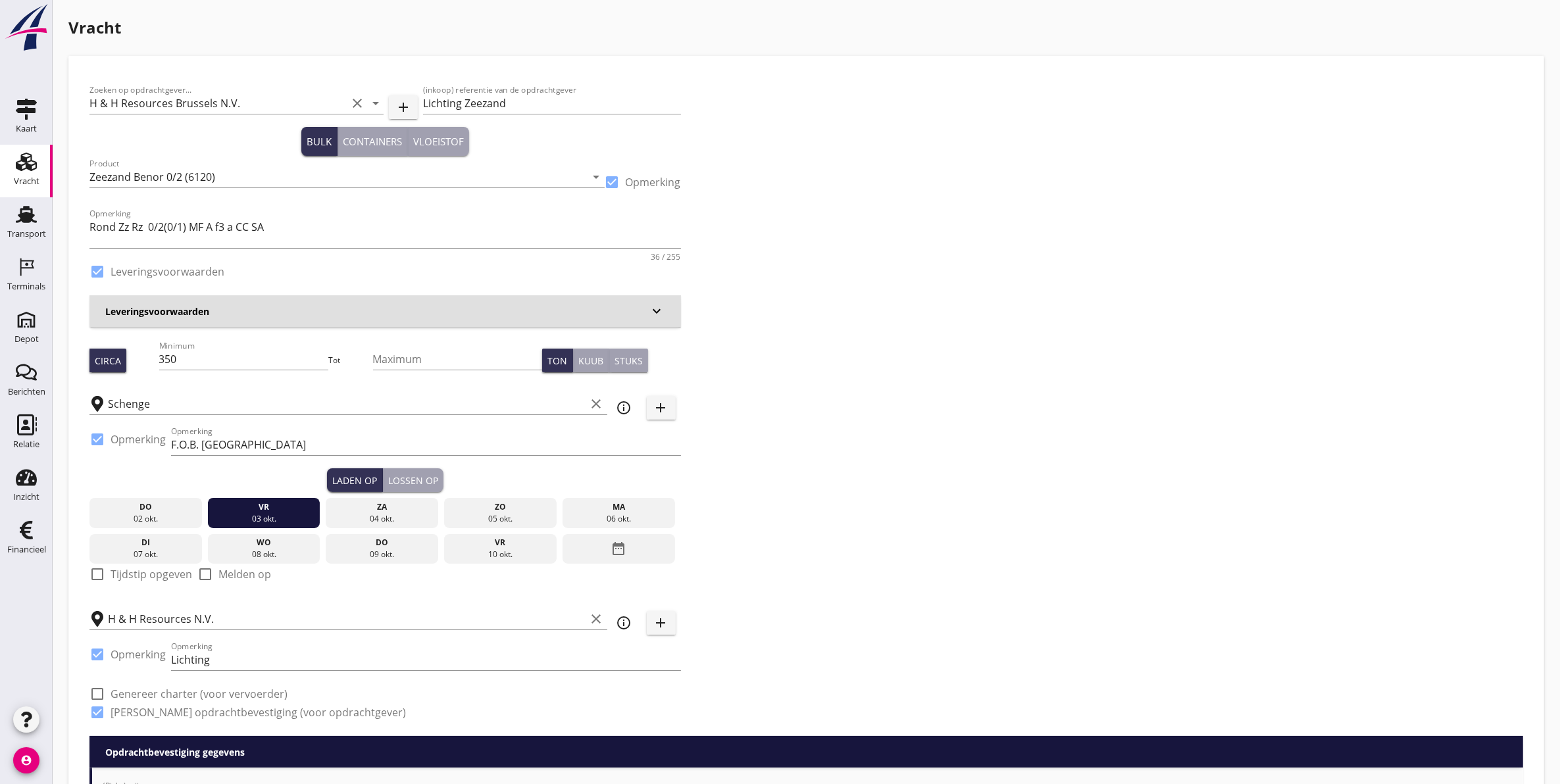
click at [417, 480] on div "Lossen op" at bounding box center [413, 480] width 50 height 14
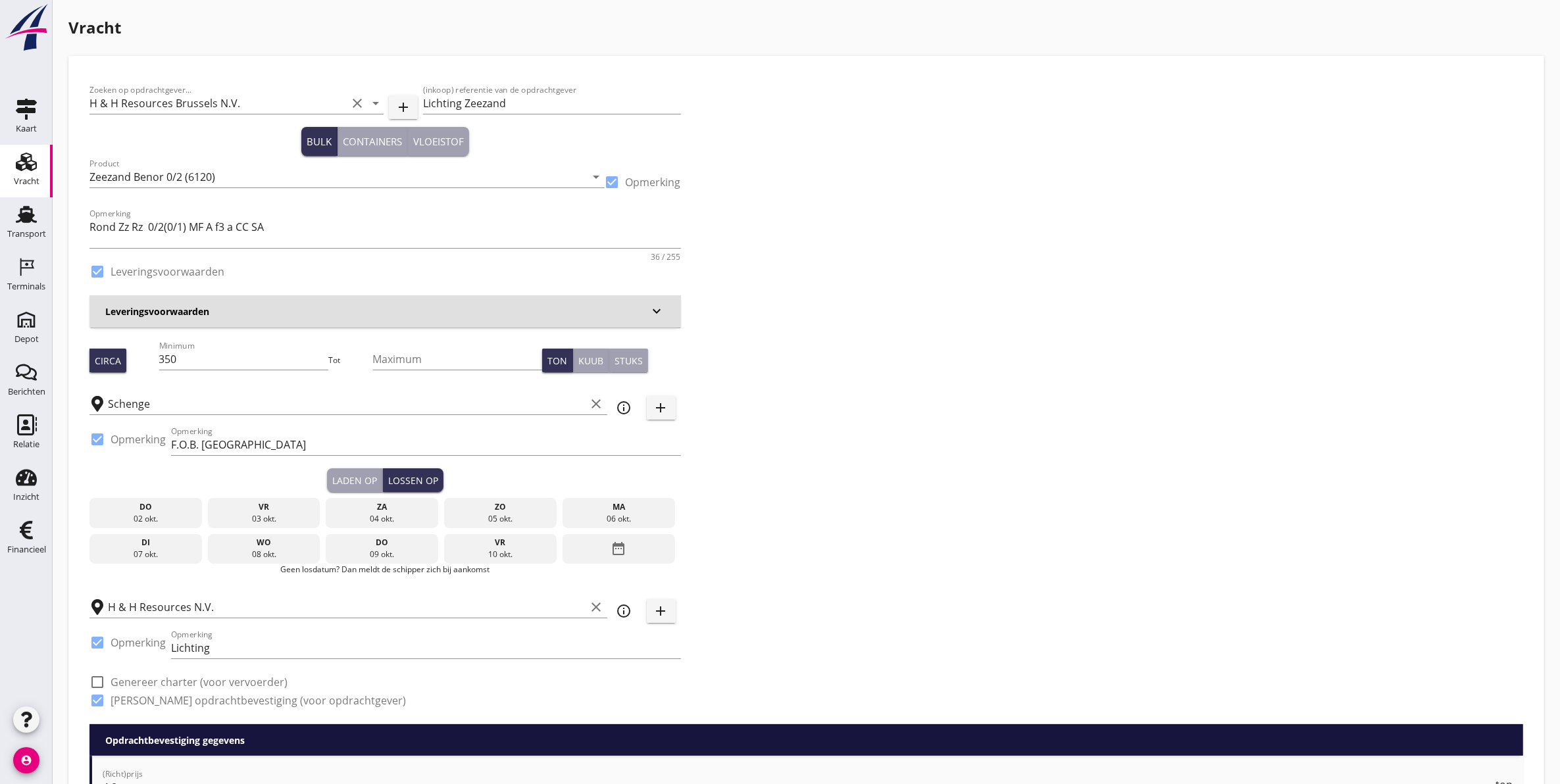
click at [398, 508] on div "za" at bounding box center [381, 507] width 106 height 12
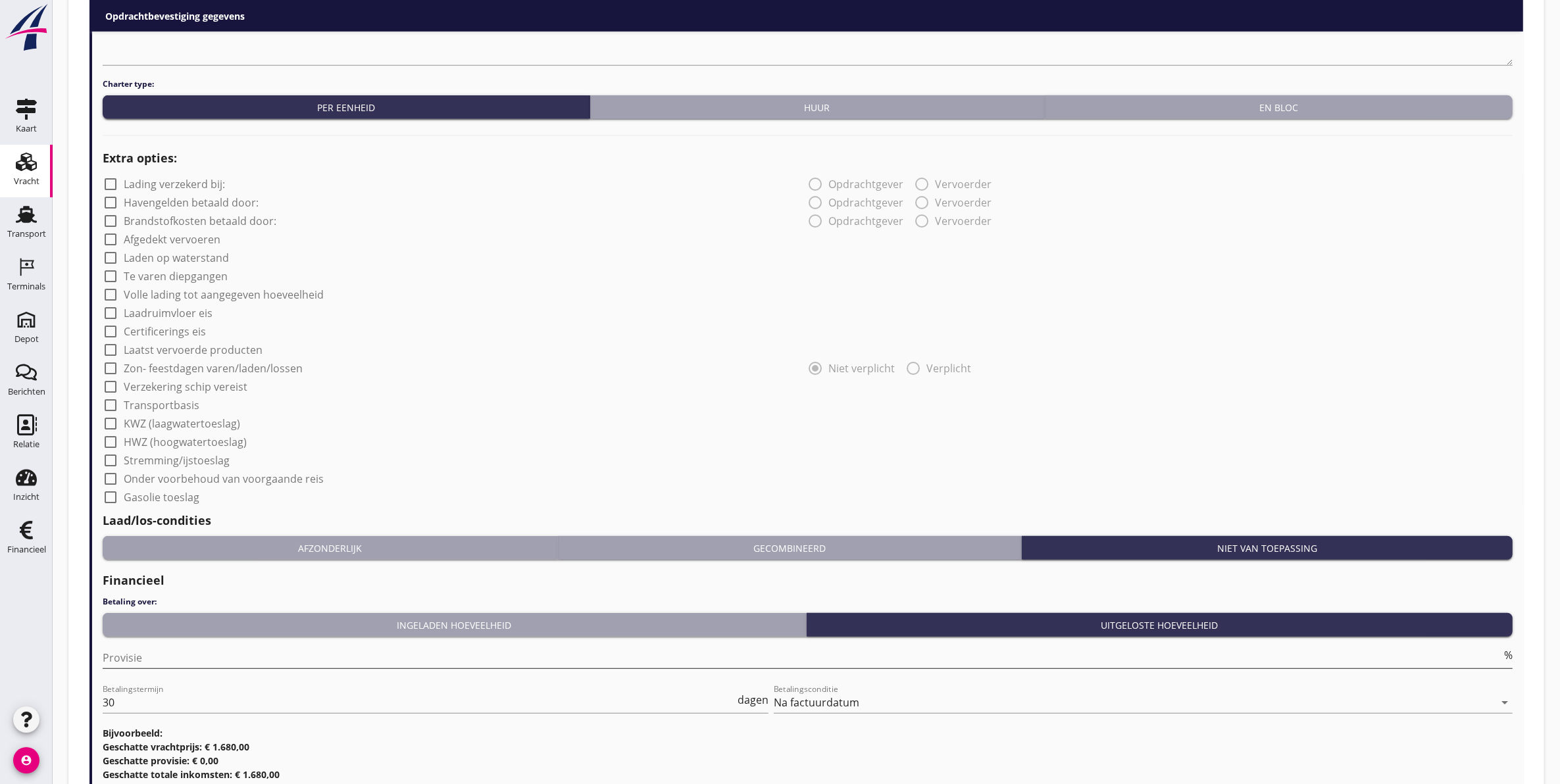
scroll to position [1049, 0]
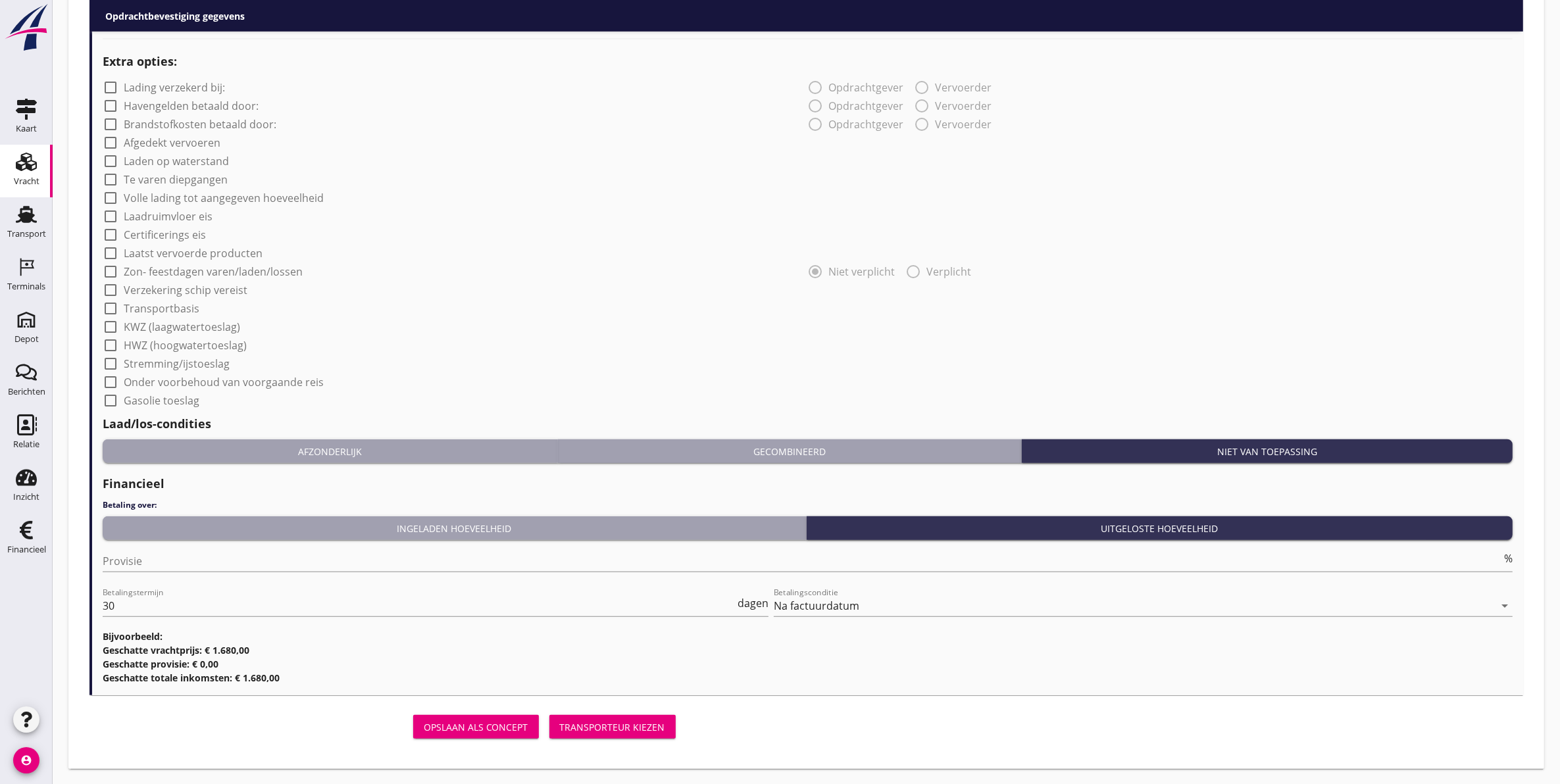
click at [637, 732] on div "Transporteur kiezen" at bounding box center [613, 727] width 105 height 14
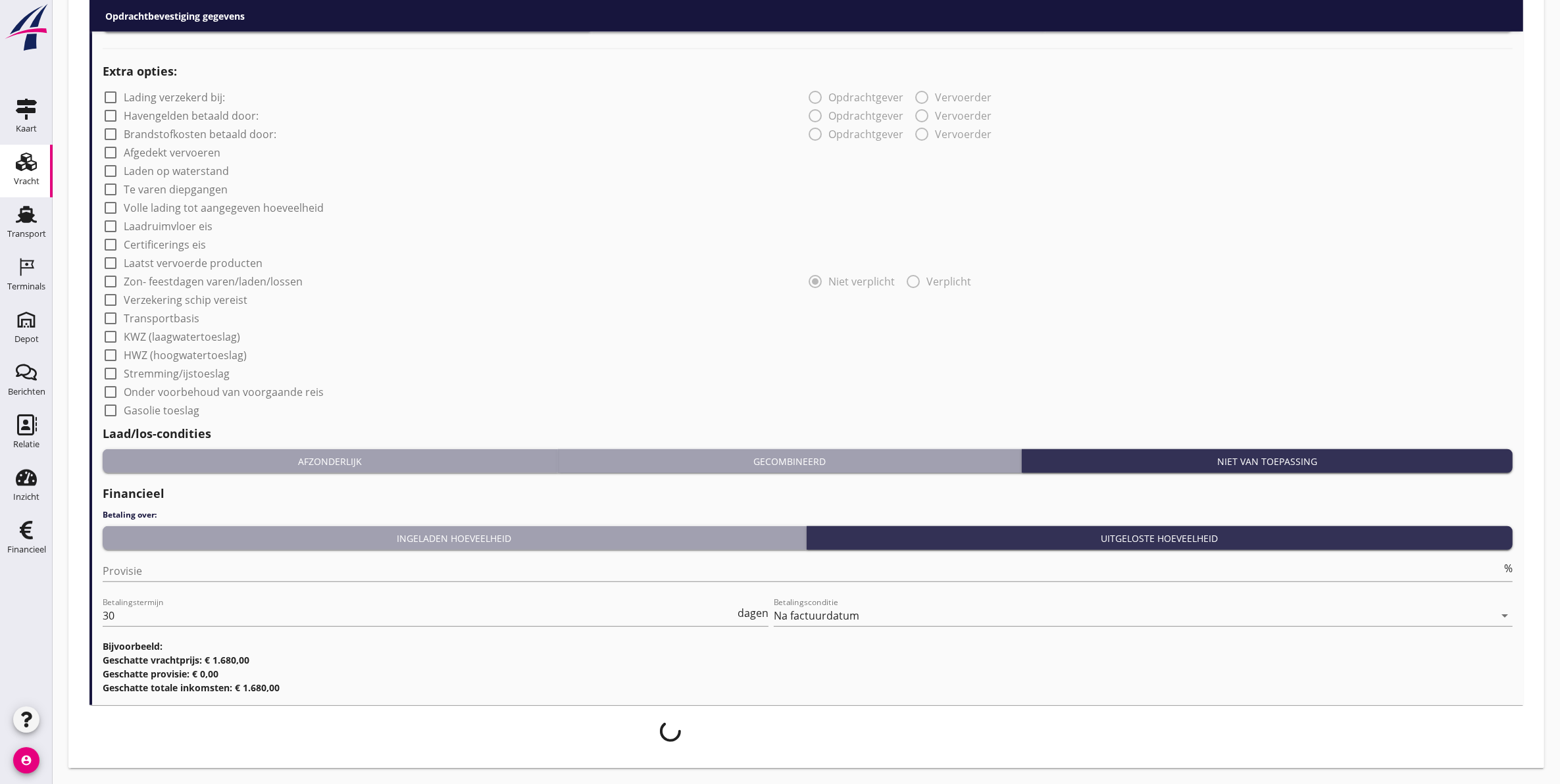
scroll to position [1038, 0]
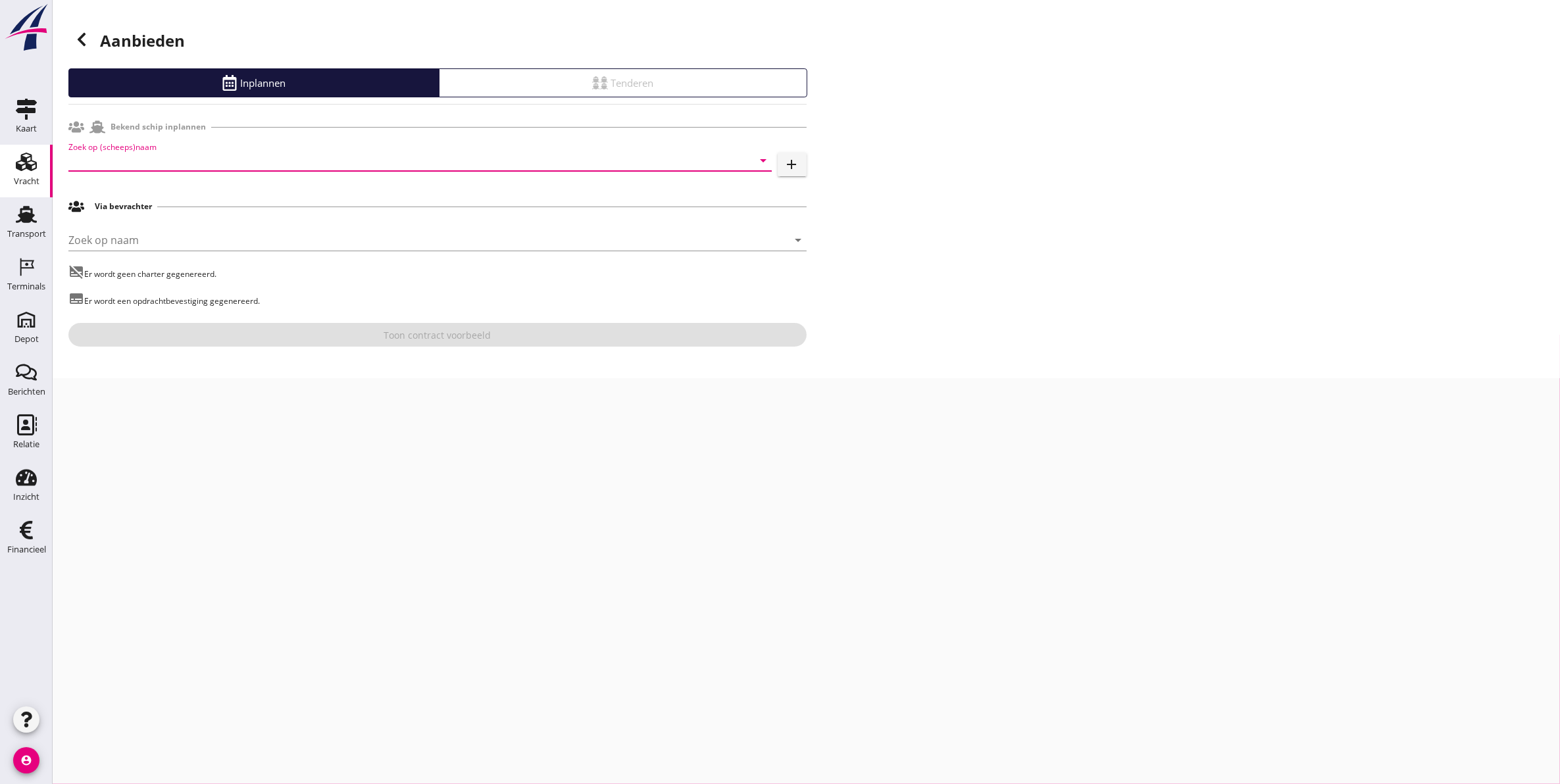
click at [596, 159] on input "Zoek op (scheeps)naam" at bounding box center [401, 161] width 666 height 21
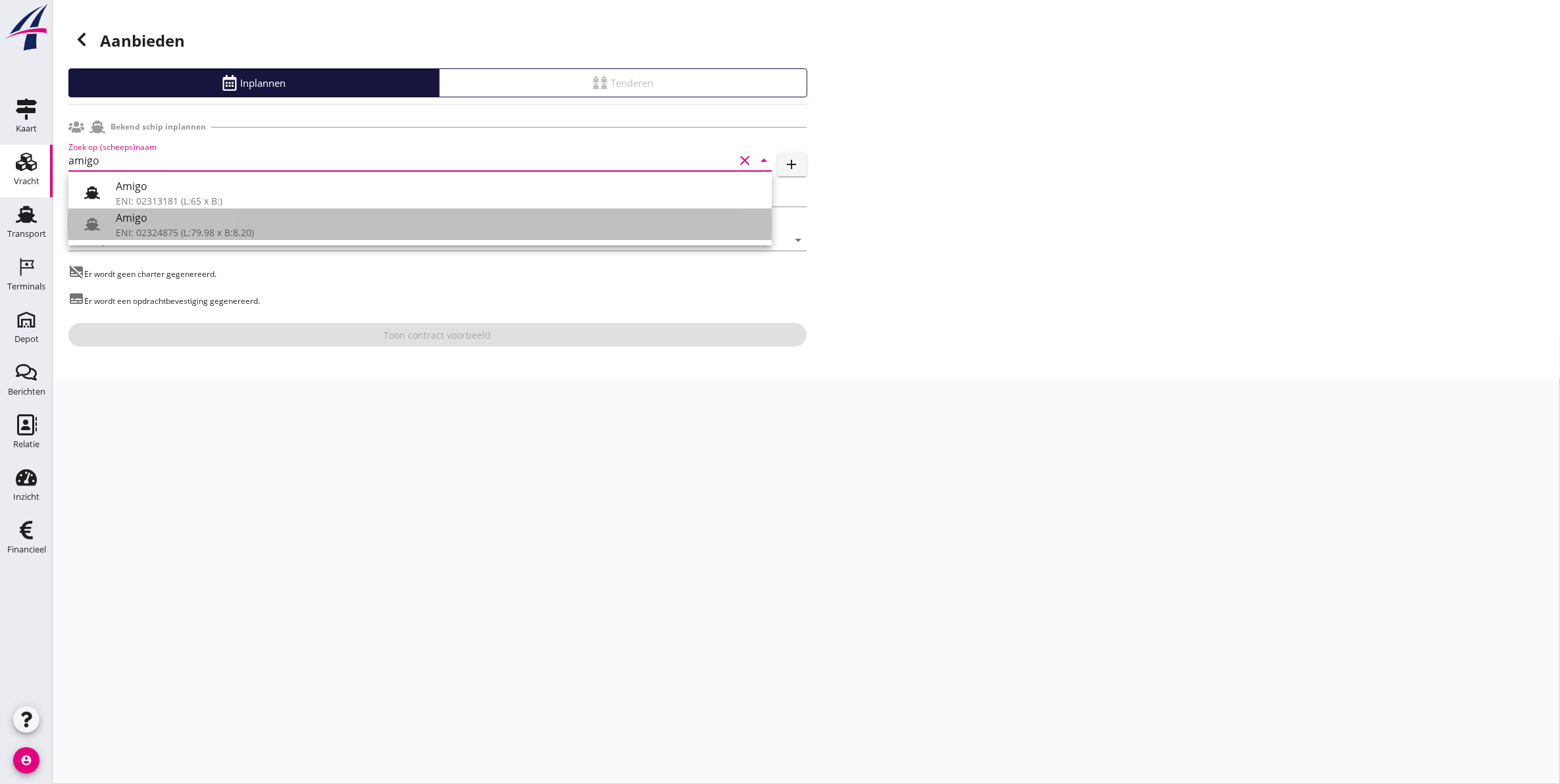
click at [510, 234] on div "ENI: 02324875 (L:79.98 x B:8.20)" at bounding box center [439, 232] width 646 height 14
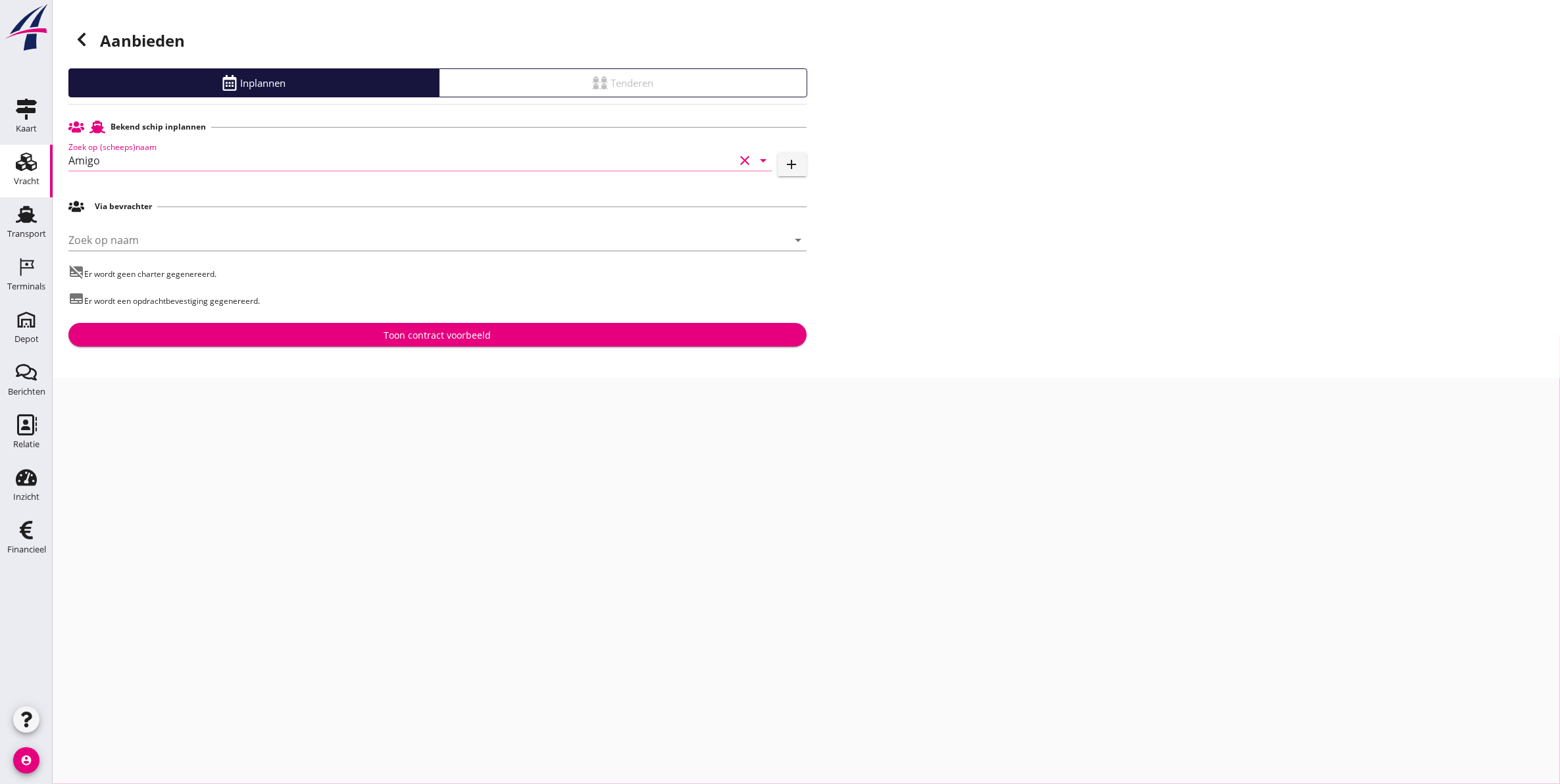
type input "Amigo"
click at [507, 335] on div "Toon contract voorbeeld" at bounding box center [437, 335] width 717 height 14
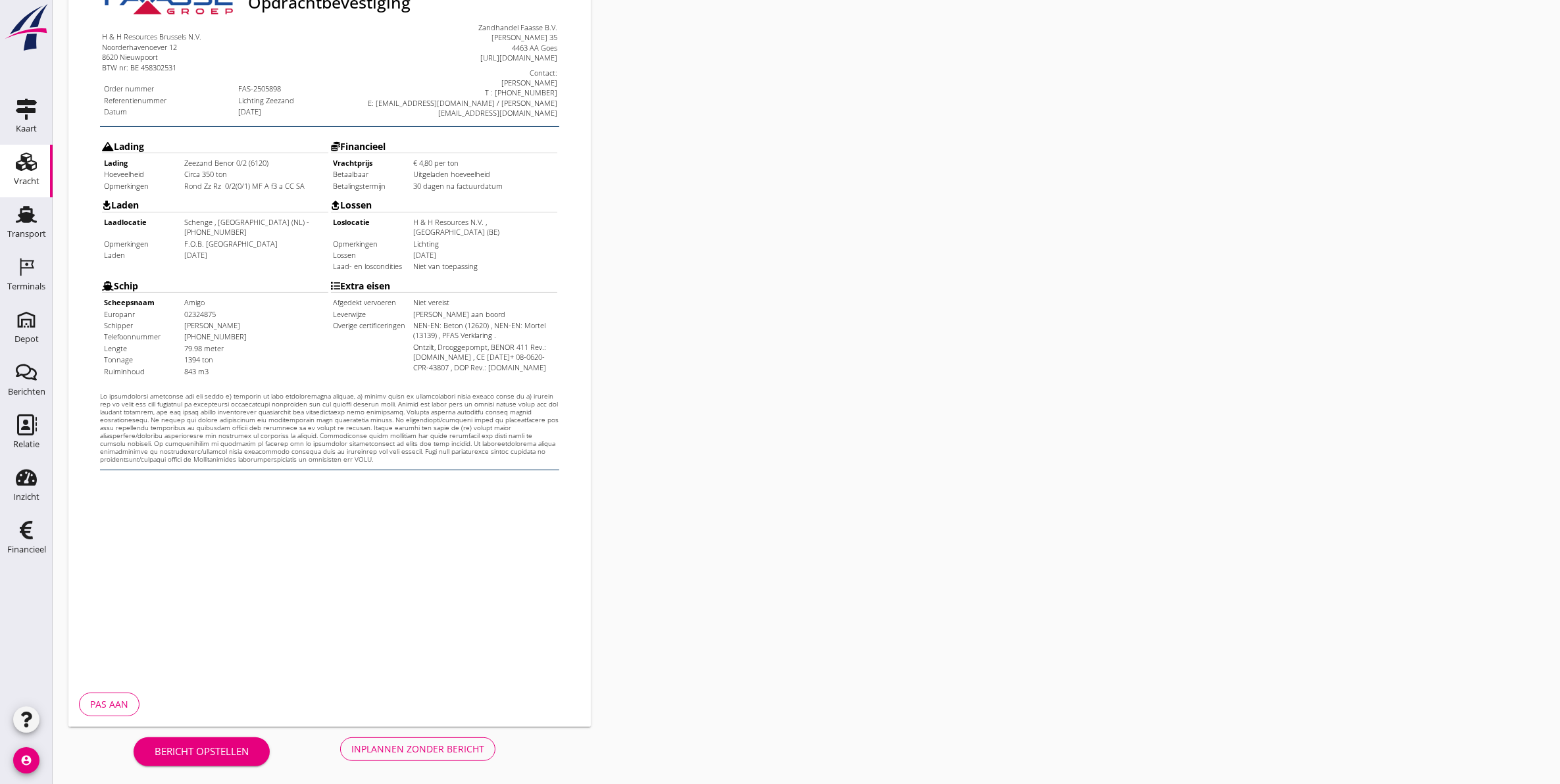
scroll to position [189, 0]
click at [433, 728] on div "Opdrachtbevestiging nl arrow_drop_down open_in_new Pas aan" at bounding box center [435, 302] width 744 height 857
click at [436, 737] on button "Inplannen zonder bericht" at bounding box center [418, 749] width 156 height 24
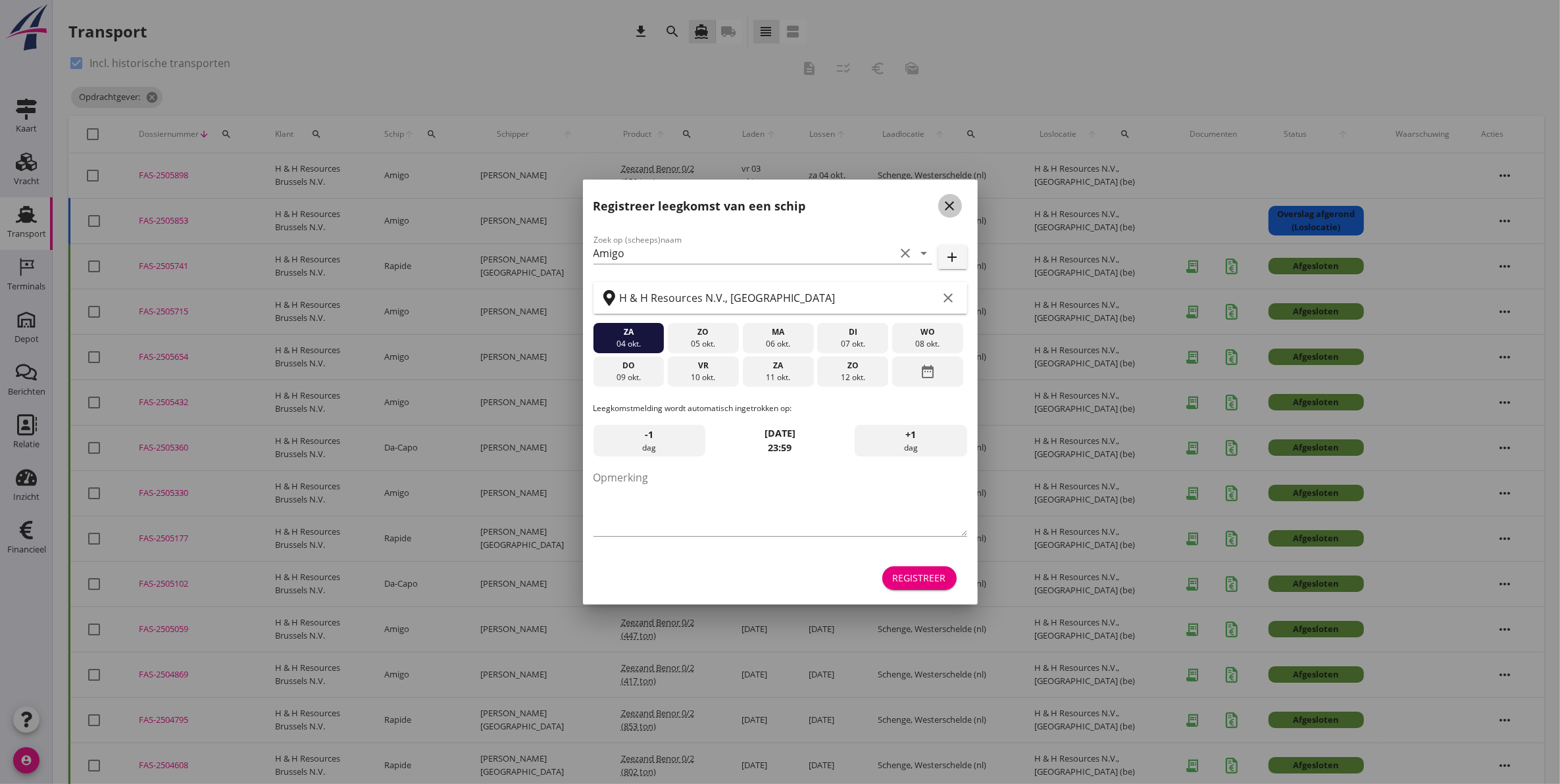
click at [946, 209] on icon "close" at bounding box center [950, 205] width 16 height 16
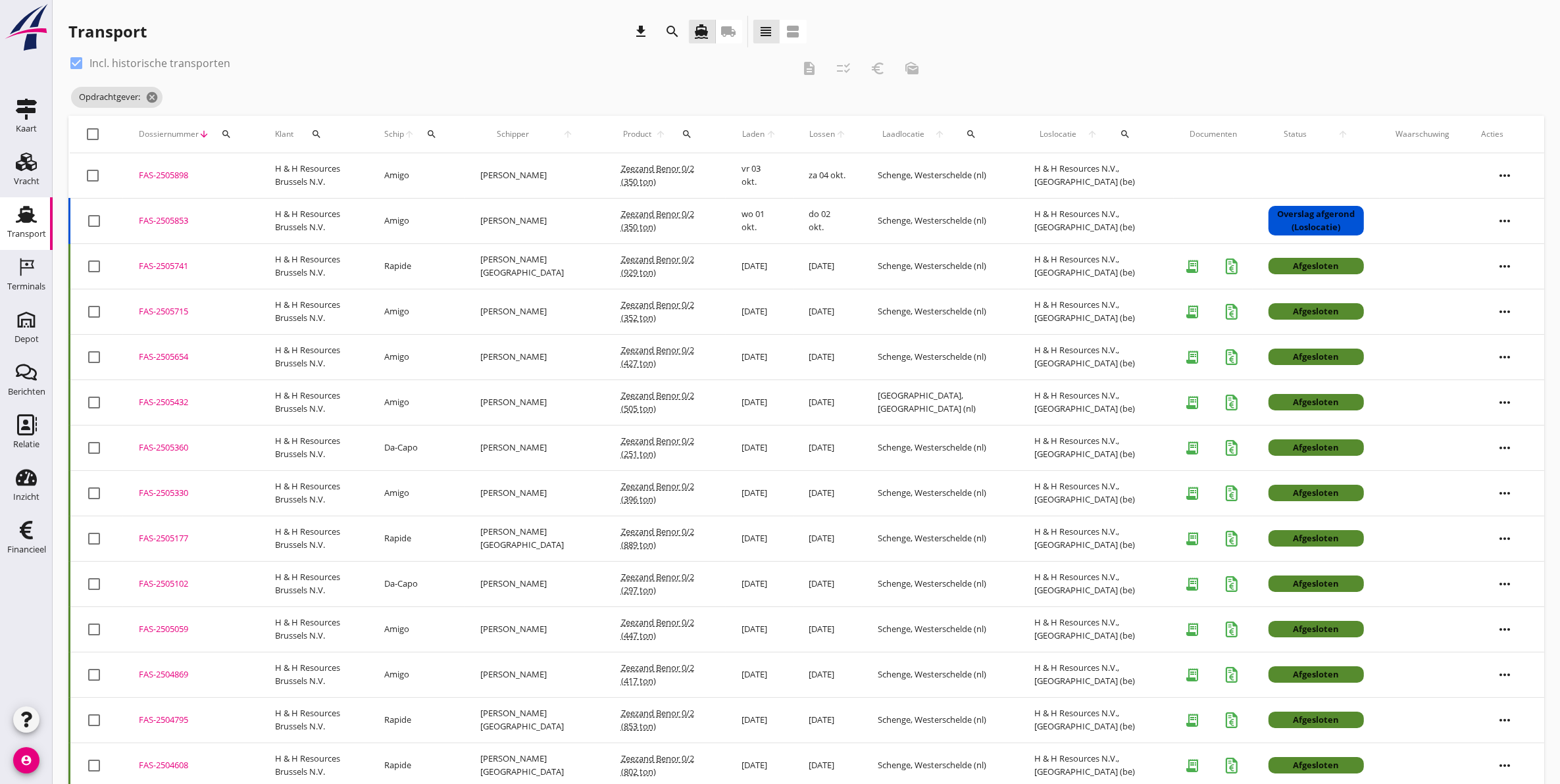
click at [666, 30] on icon "search" at bounding box center [673, 31] width 16 height 16
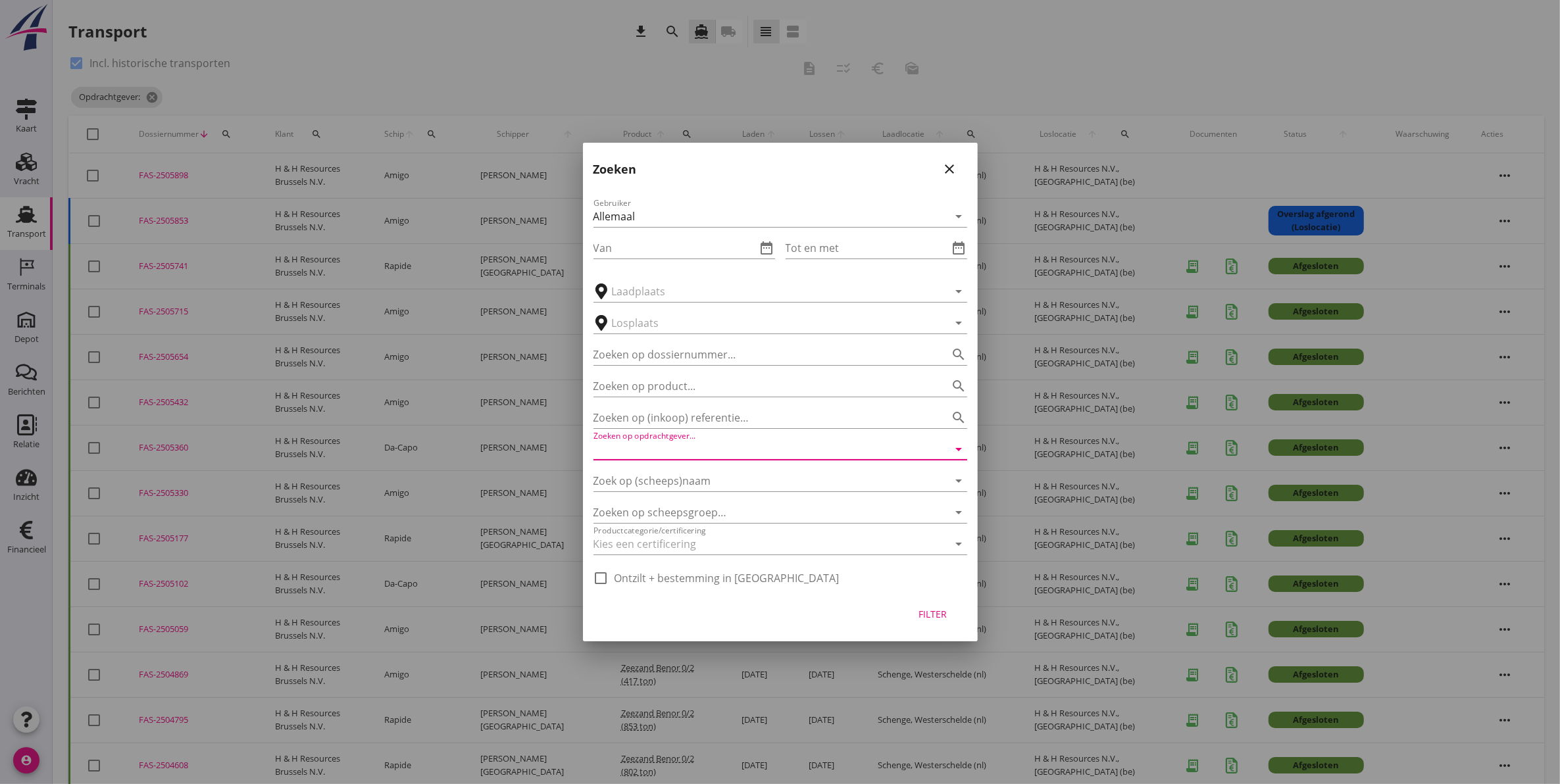
click at [747, 441] on input "Zoeken op opdrachtgever..." at bounding box center [762, 450] width 337 height 21
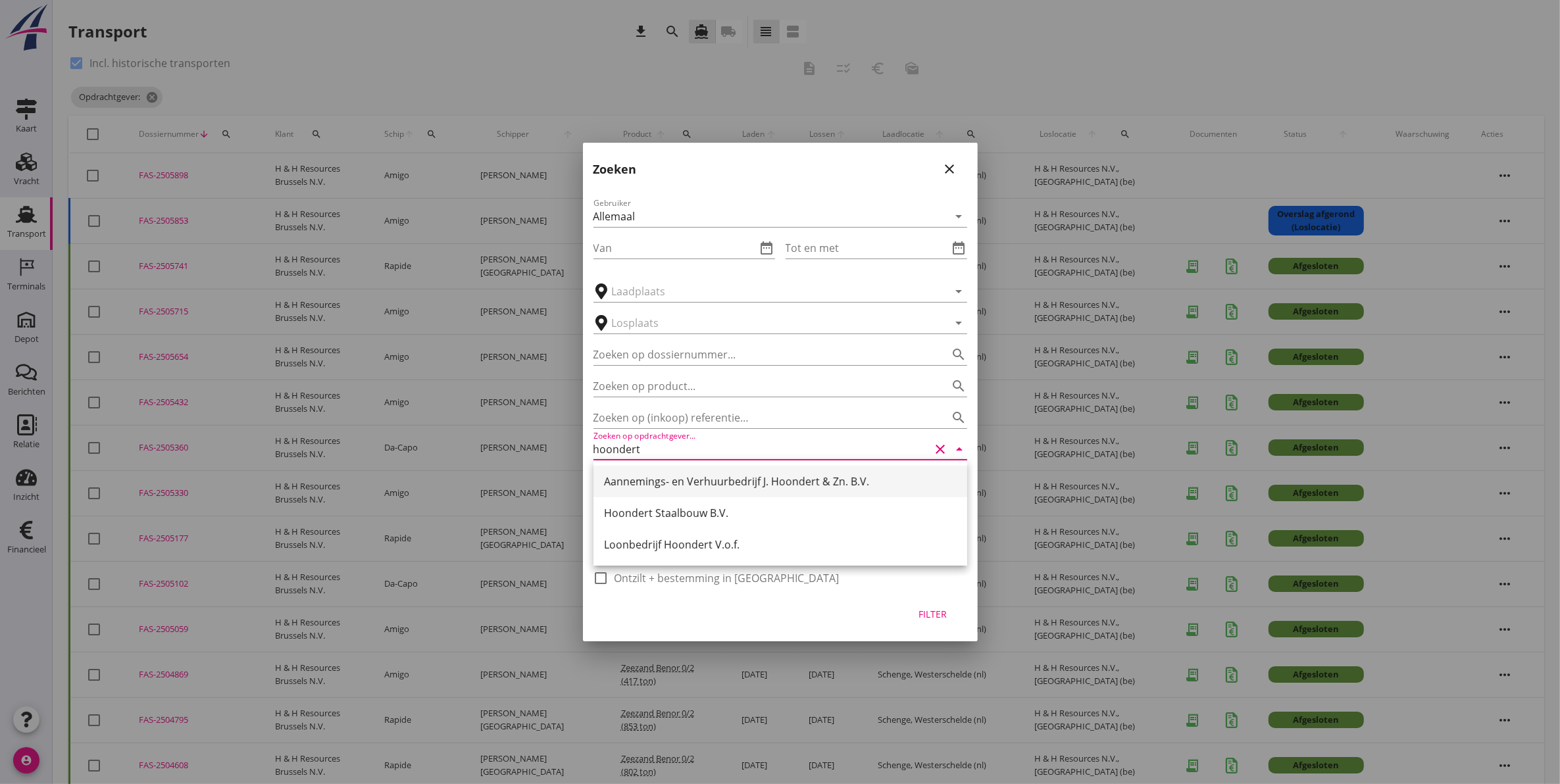
click at [751, 478] on div "Aannemings- en Verhuurbedrijf J. Hoondert & Zn. B.V." at bounding box center [780, 481] width 353 height 16
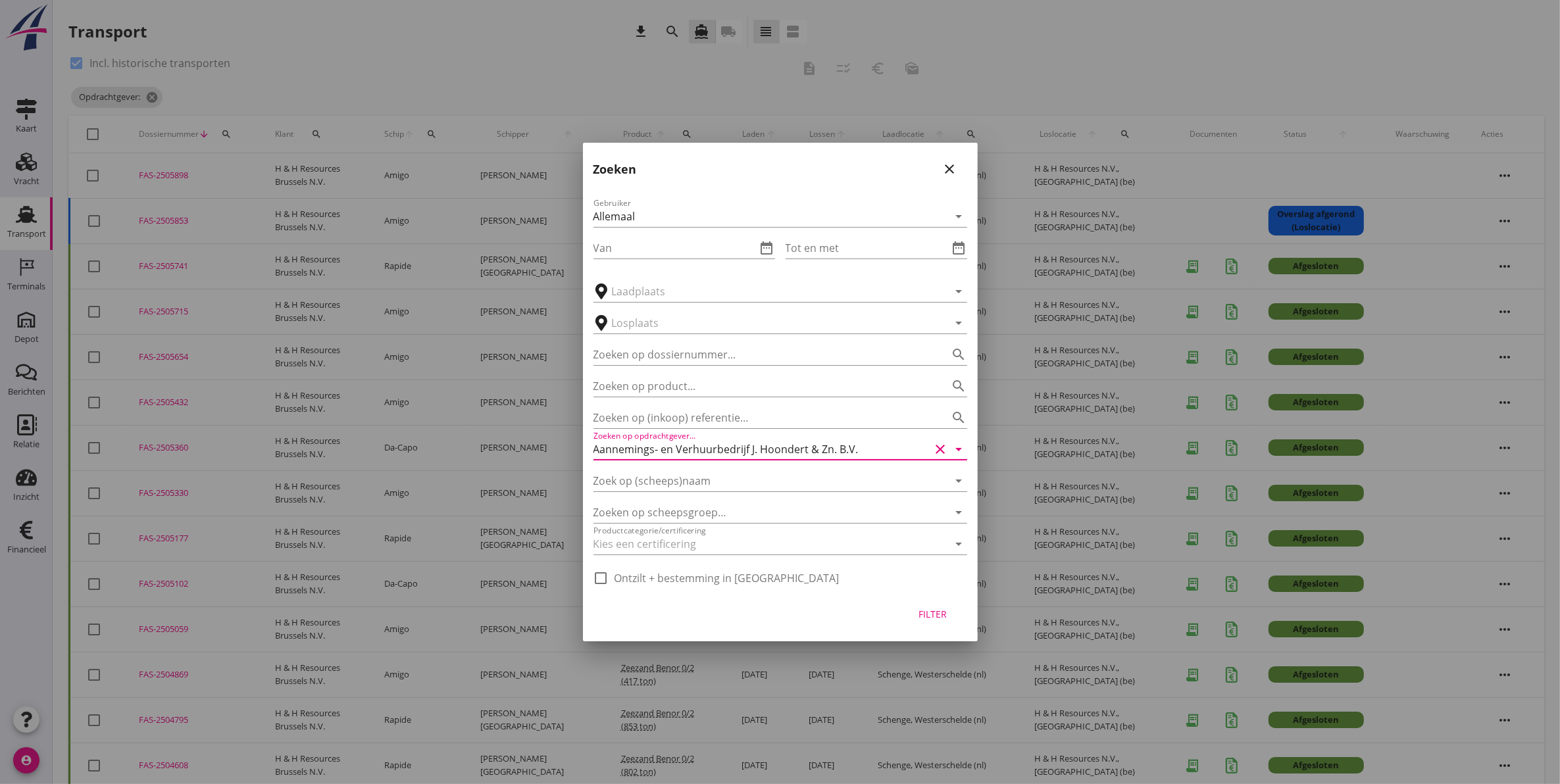
type input "Aannemings- en Verhuurbedrijf J. Hoondert & Zn. B.V."
click at [925, 623] on button "Filter" at bounding box center [933, 614] width 58 height 24
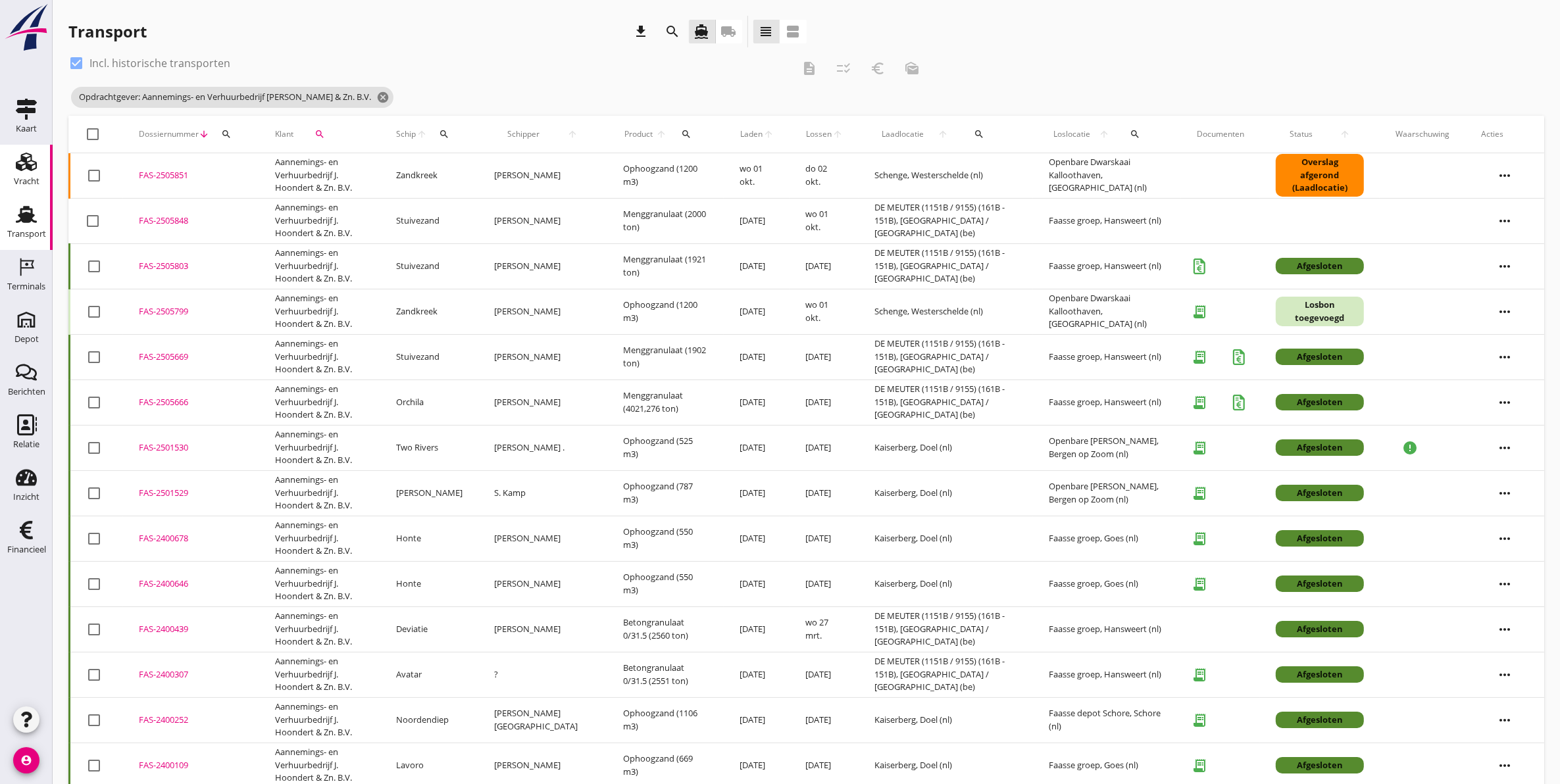
click at [21, 165] on use at bounding box center [26, 161] width 21 height 18
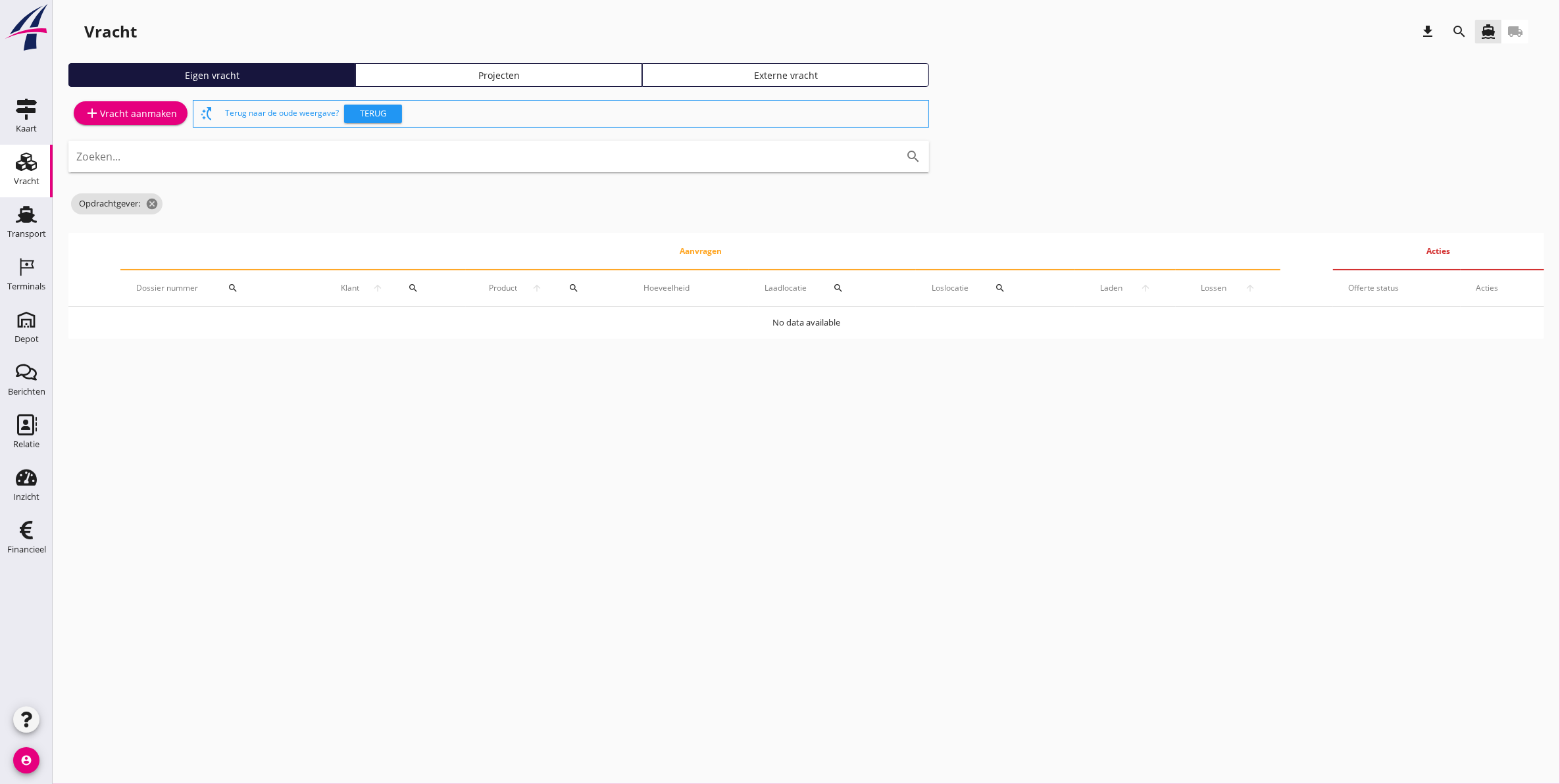
click at [555, 63] on link "Projecten" at bounding box center [498, 75] width 287 height 24
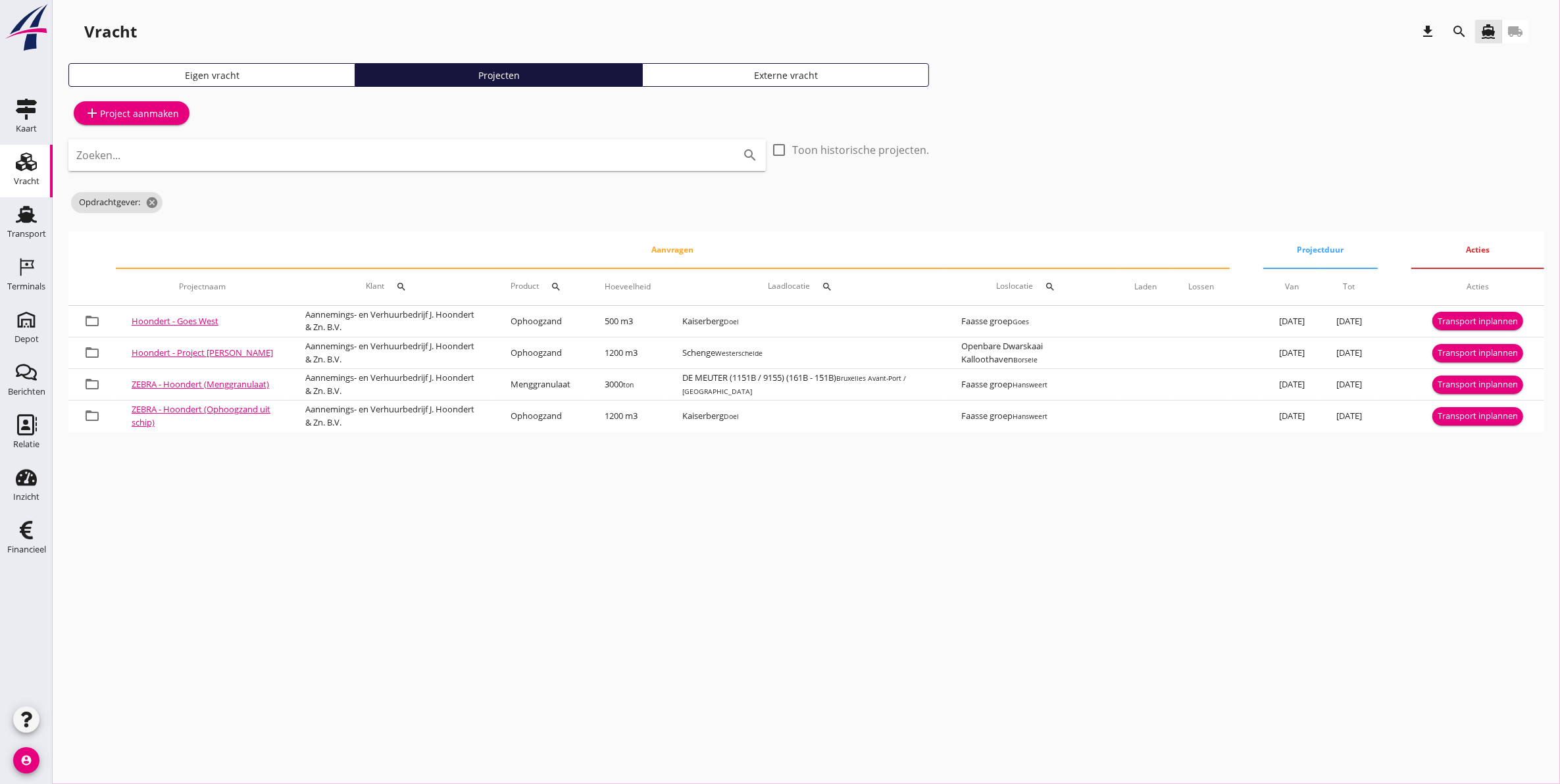
click at [1466, 28] on icon "search" at bounding box center [1460, 31] width 16 height 16
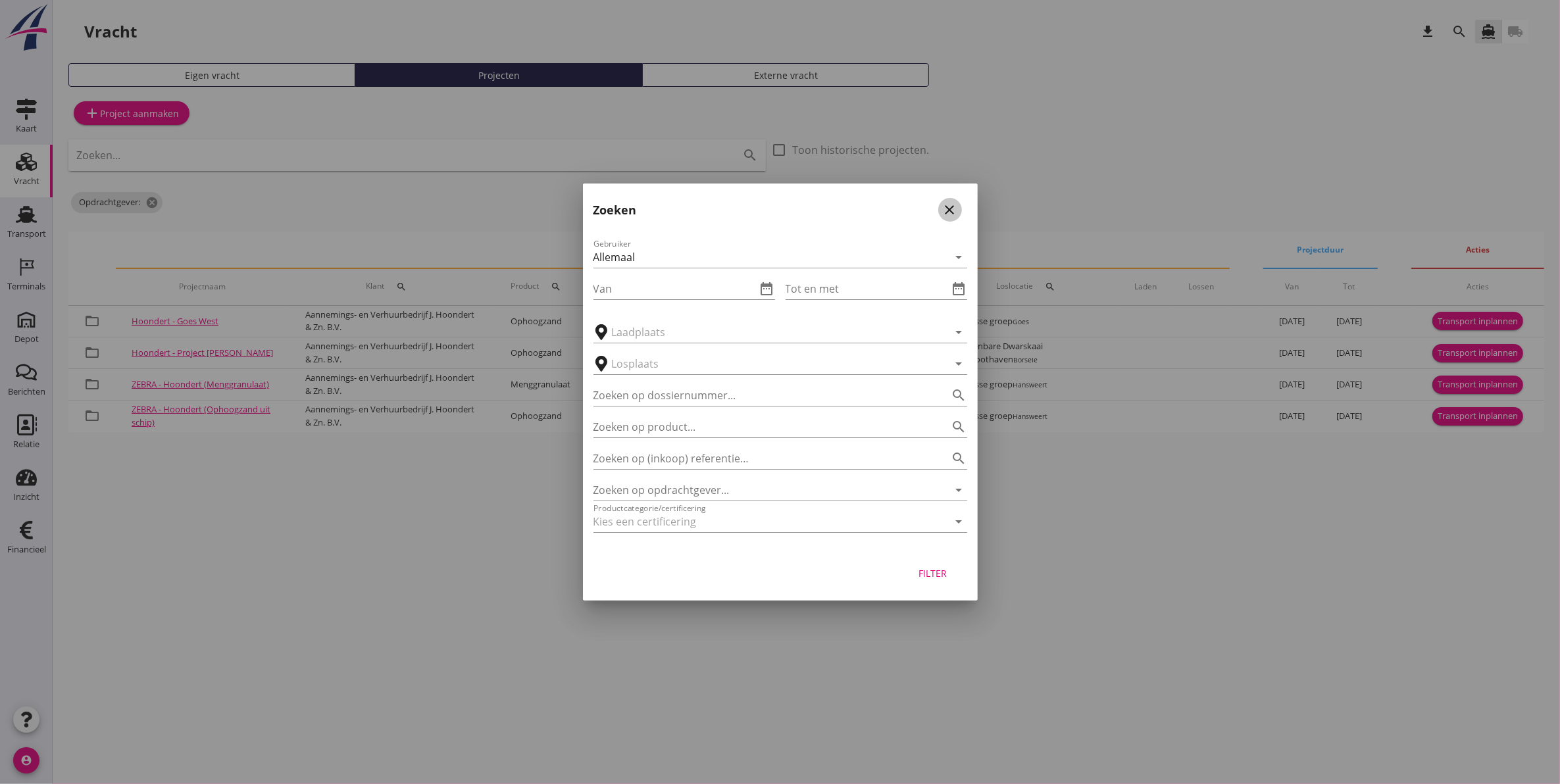
click at [946, 208] on icon "close" at bounding box center [950, 209] width 16 height 16
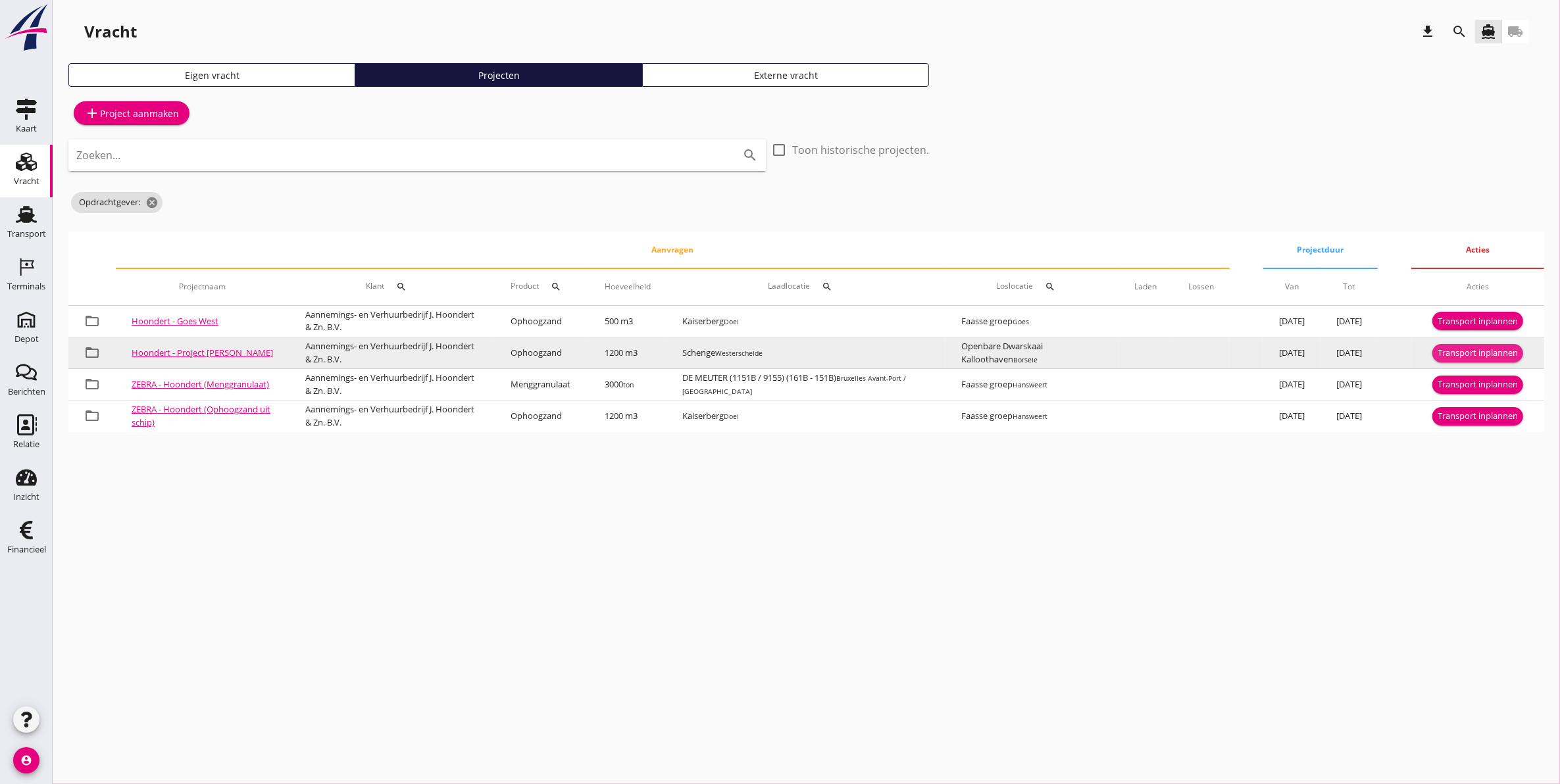
click at [1452, 350] on div "Transport inplannen" at bounding box center [1478, 353] width 80 height 13
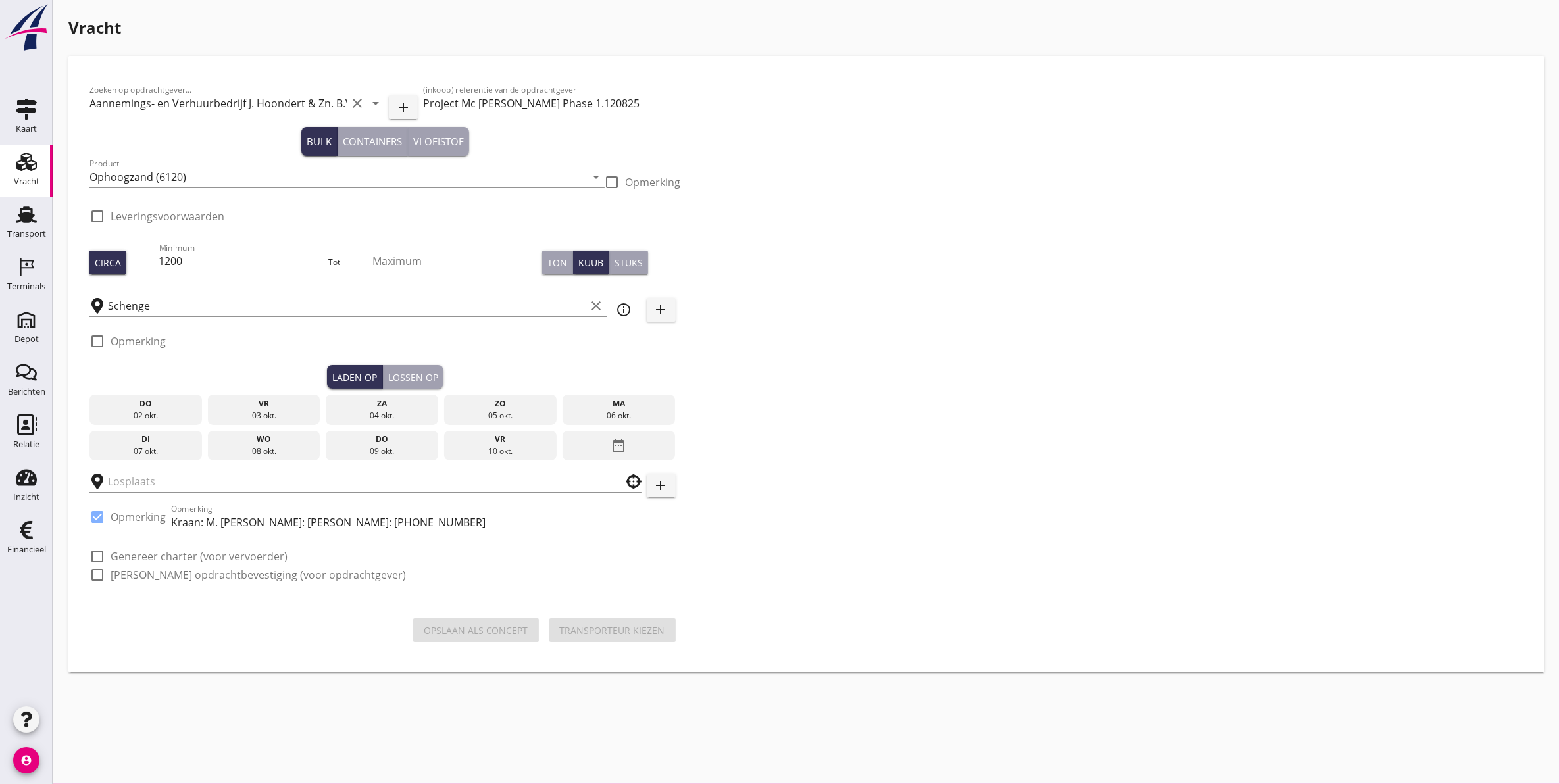
checkbox input "true"
type input "Openbare Dwarskaai Kalloothaven"
checkbox input "true"
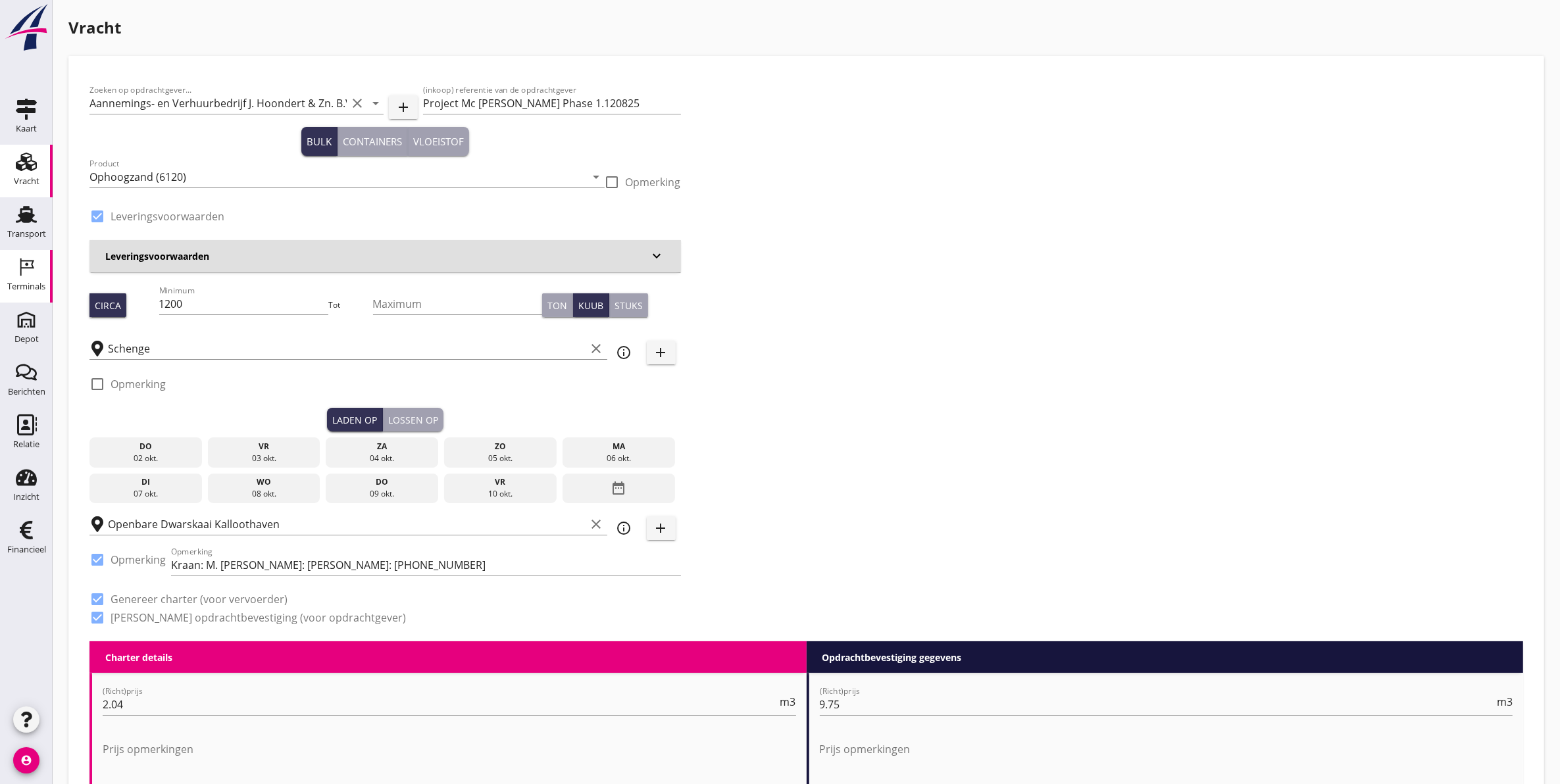
click at [34, 272] on icon "Terminals" at bounding box center [26, 268] width 21 height 21
drag, startPoint x: 217, startPoint y: 297, endPoint x: 53, endPoint y: 284, distance: 164.5
type input "1149"
click at [257, 442] on div "vr" at bounding box center [264, 446] width 106 height 12
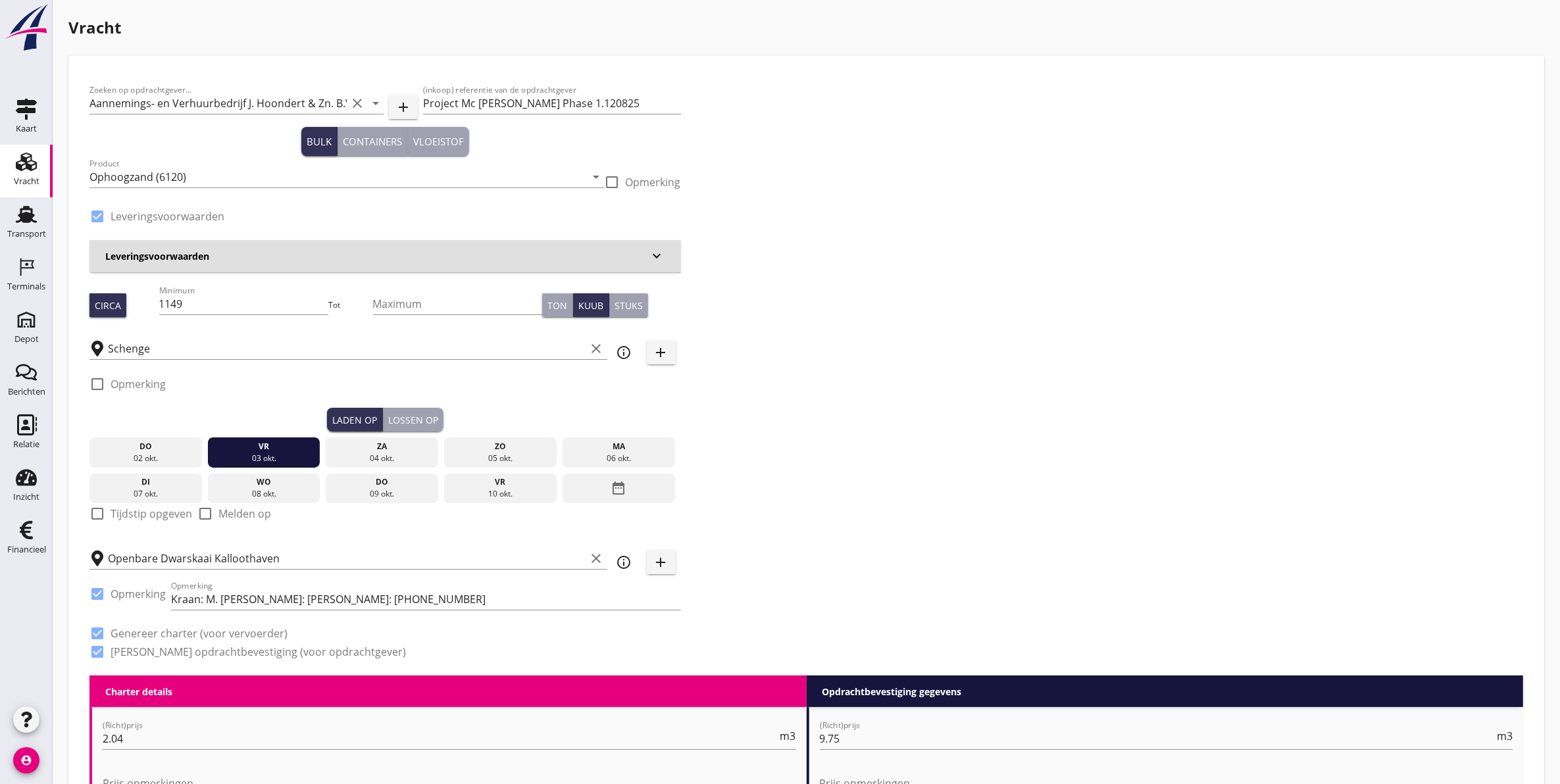
click at [413, 418] on div "Lossen op" at bounding box center [413, 420] width 50 height 14
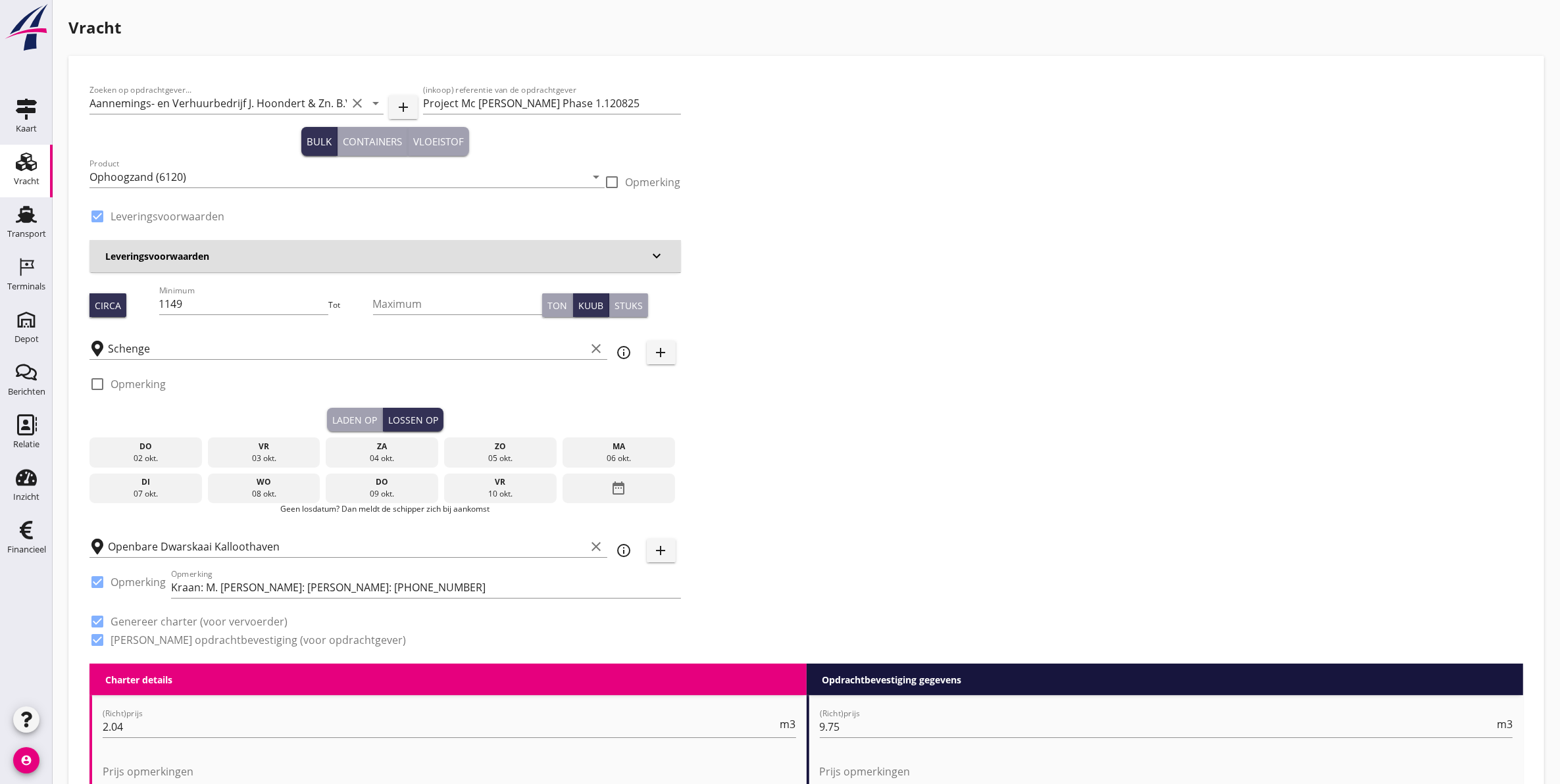
click at [615, 449] on div "ma" at bounding box center [619, 446] width 106 height 12
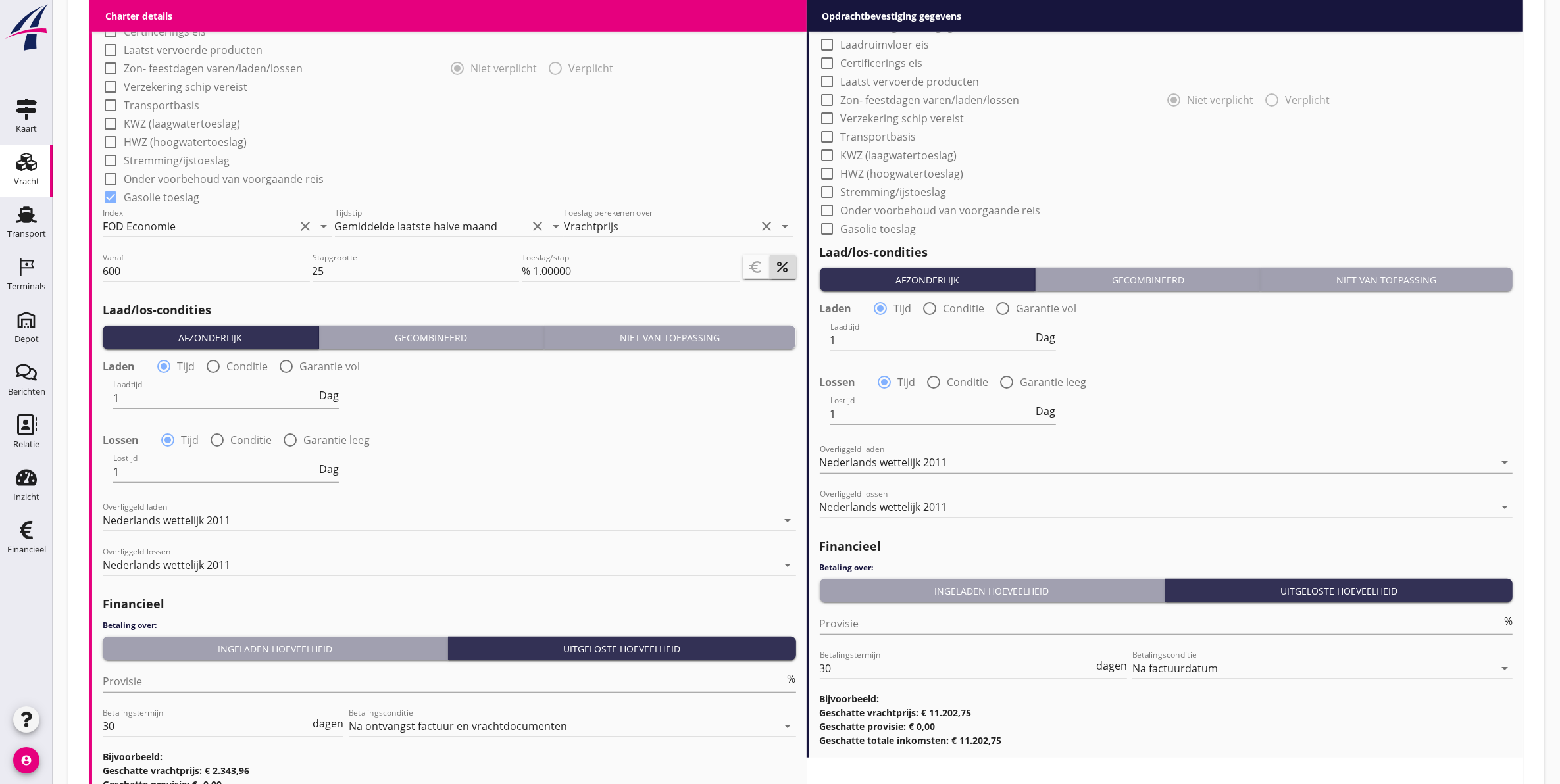
scroll to position [1314, 0]
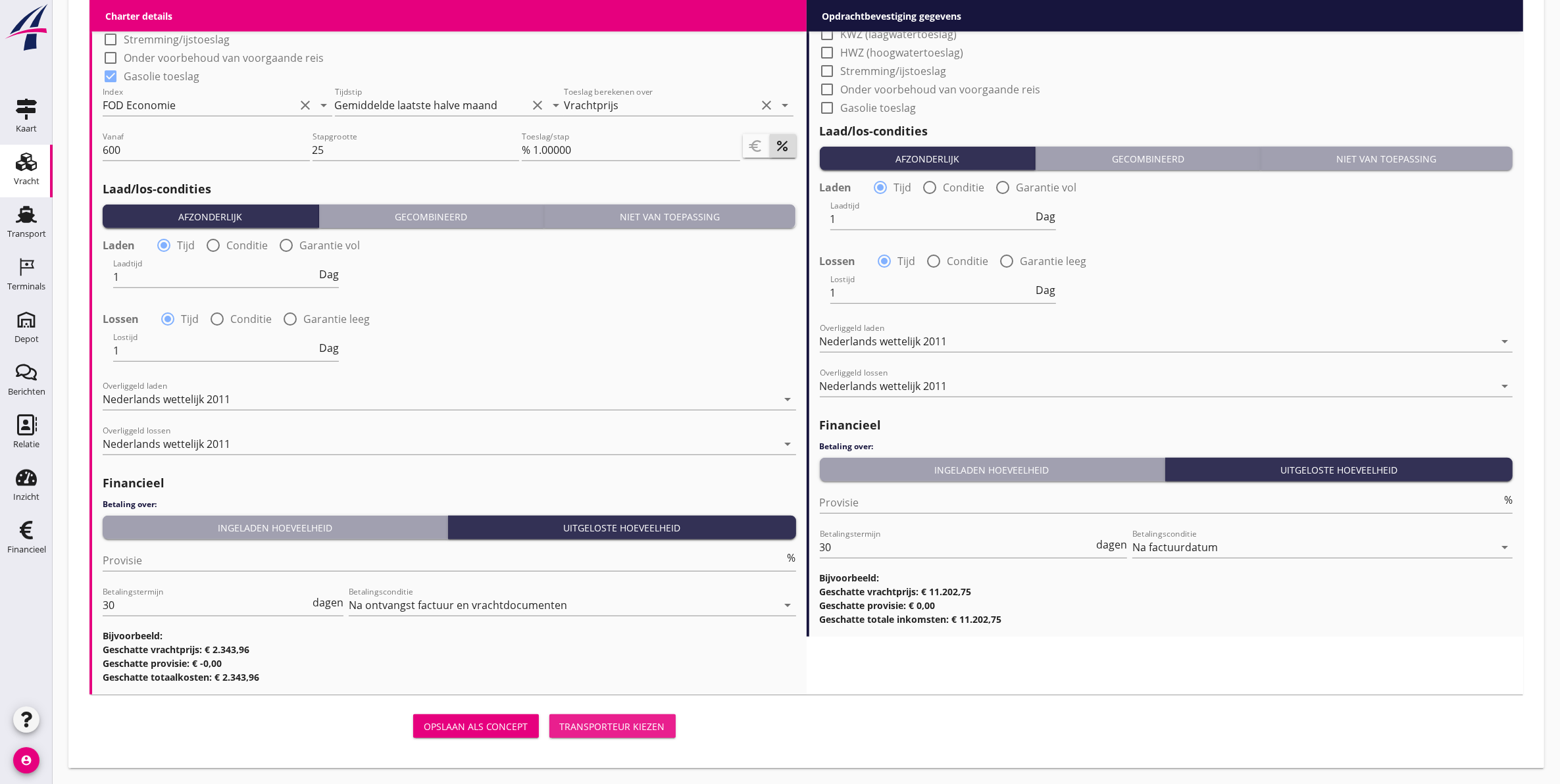
click at [605, 728] on div "Transporteur kiezen" at bounding box center [613, 726] width 105 height 14
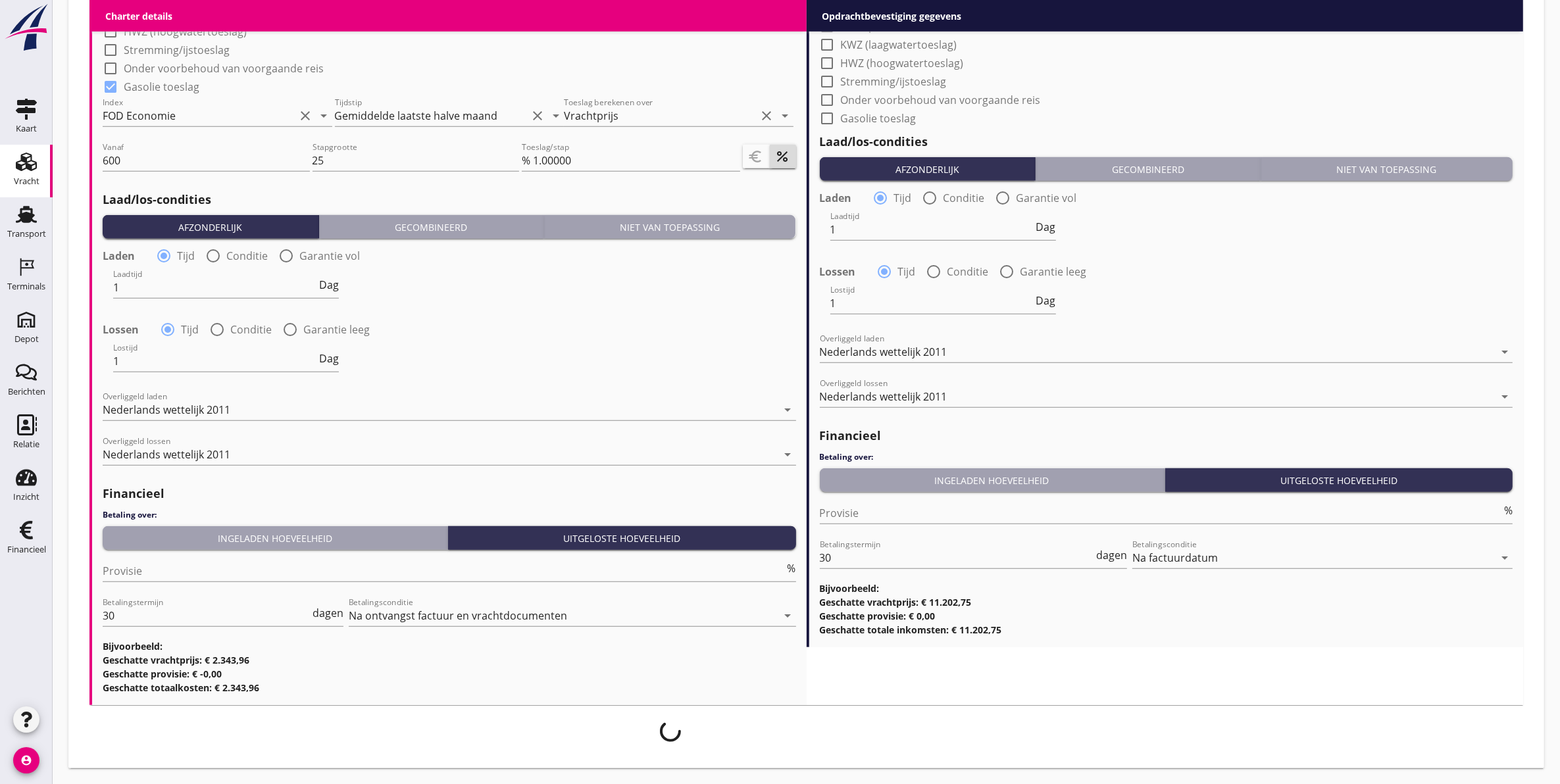
scroll to position [1303, 0]
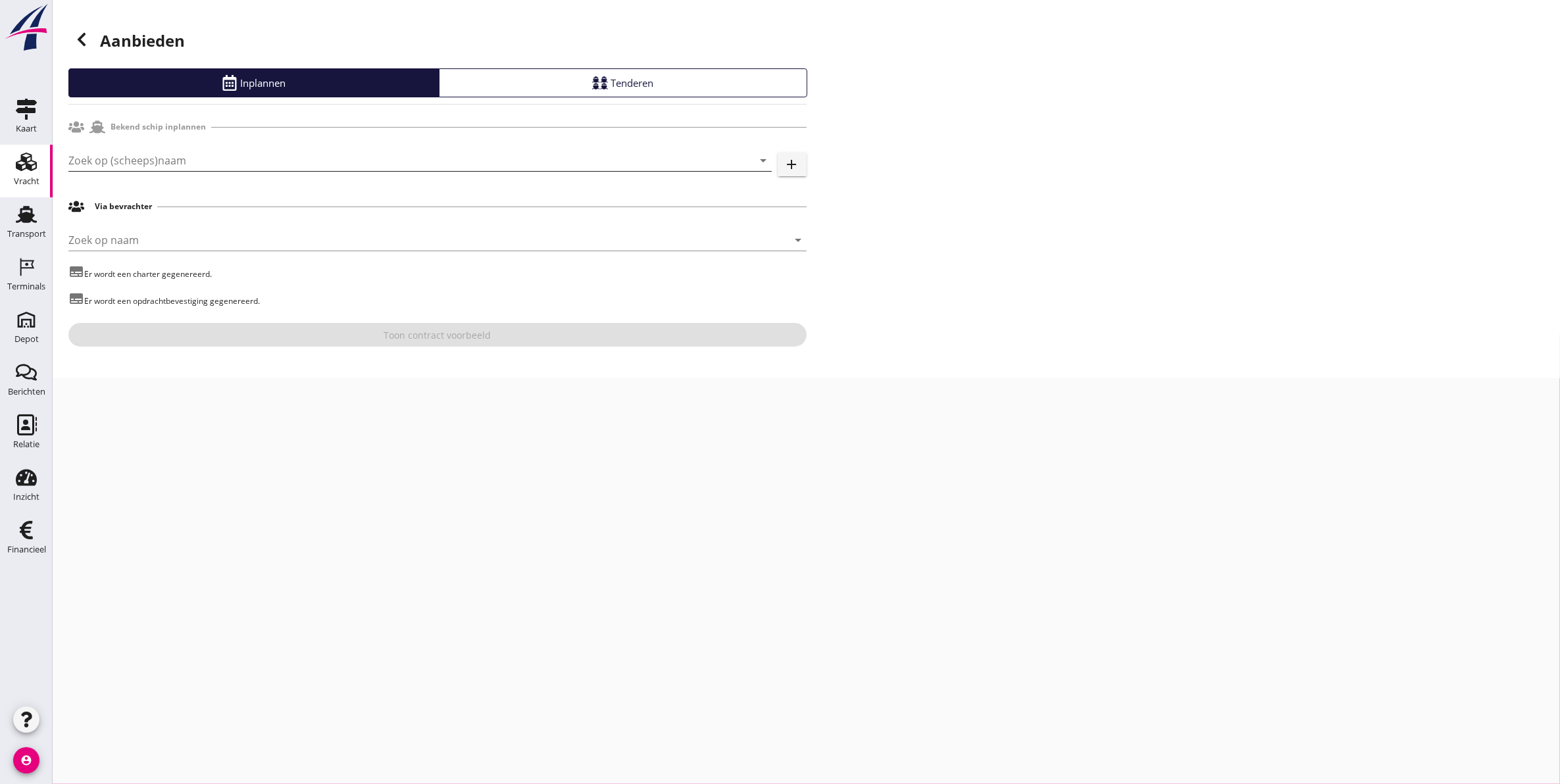
click at [453, 153] on input "Zoek op (scheeps)naam" at bounding box center [401, 161] width 666 height 21
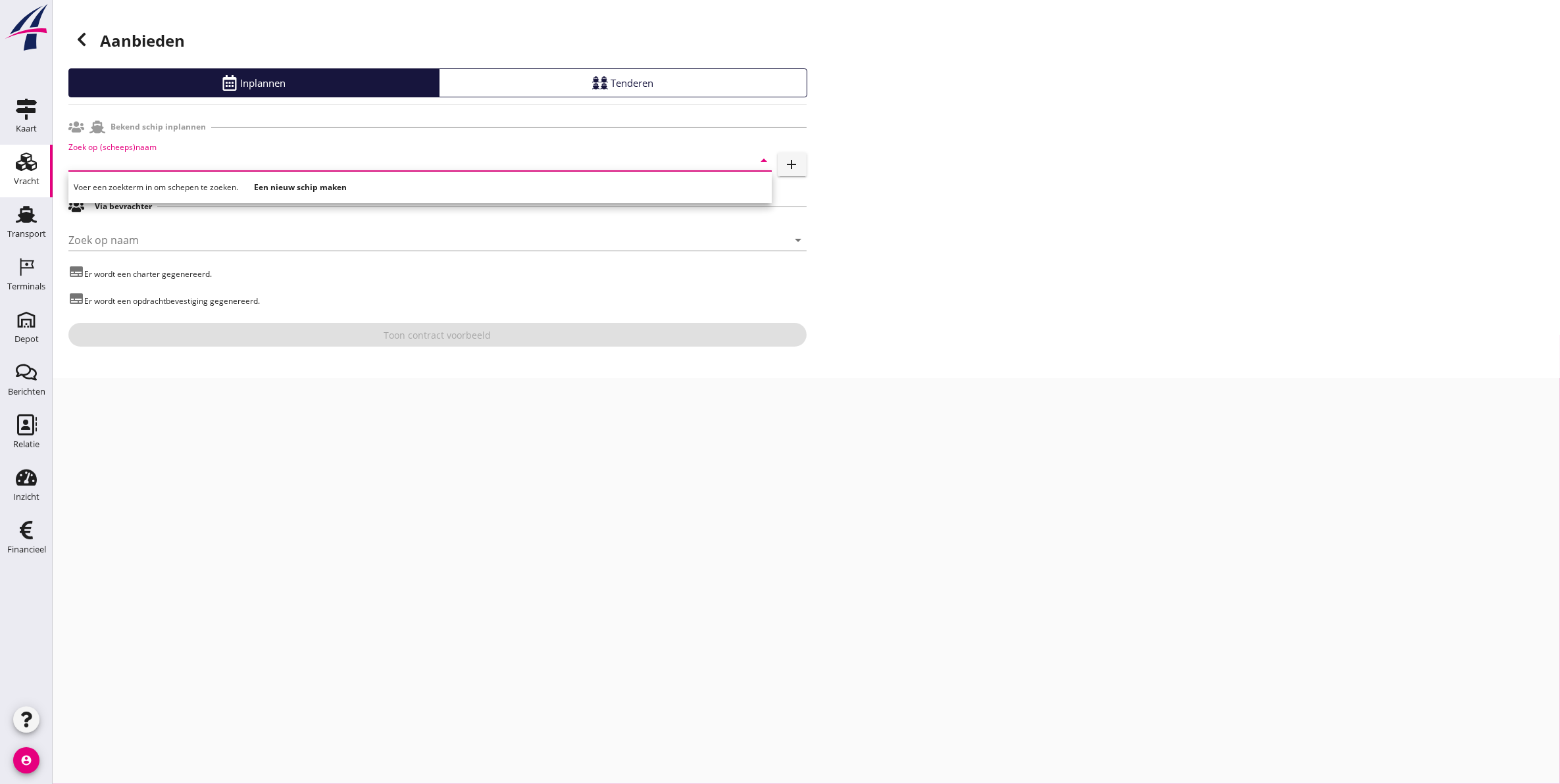
click at [516, 156] on input "Zoek op (scheeps)naam" at bounding box center [401, 161] width 666 height 21
click at [179, 156] on input "Zoek op (scheeps)naam" at bounding box center [401, 161] width 666 height 21
click at [213, 185] on div "Stuivezand" at bounding box center [439, 186] width 646 height 16
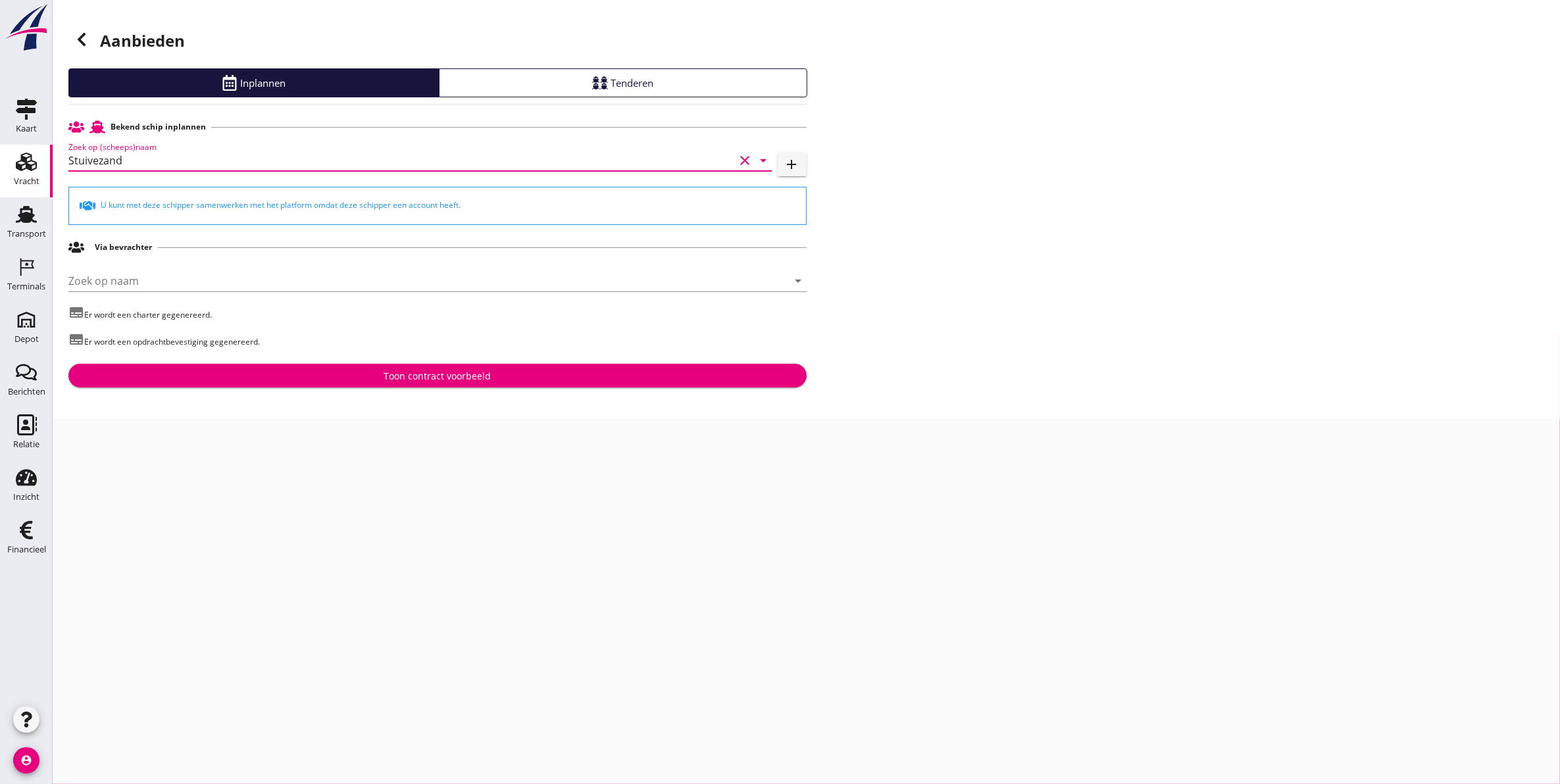
type input "Stuivezand"
click at [398, 369] on button "Toon contract voorbeeld" at bounding box center [437, 376] width 738 height 24
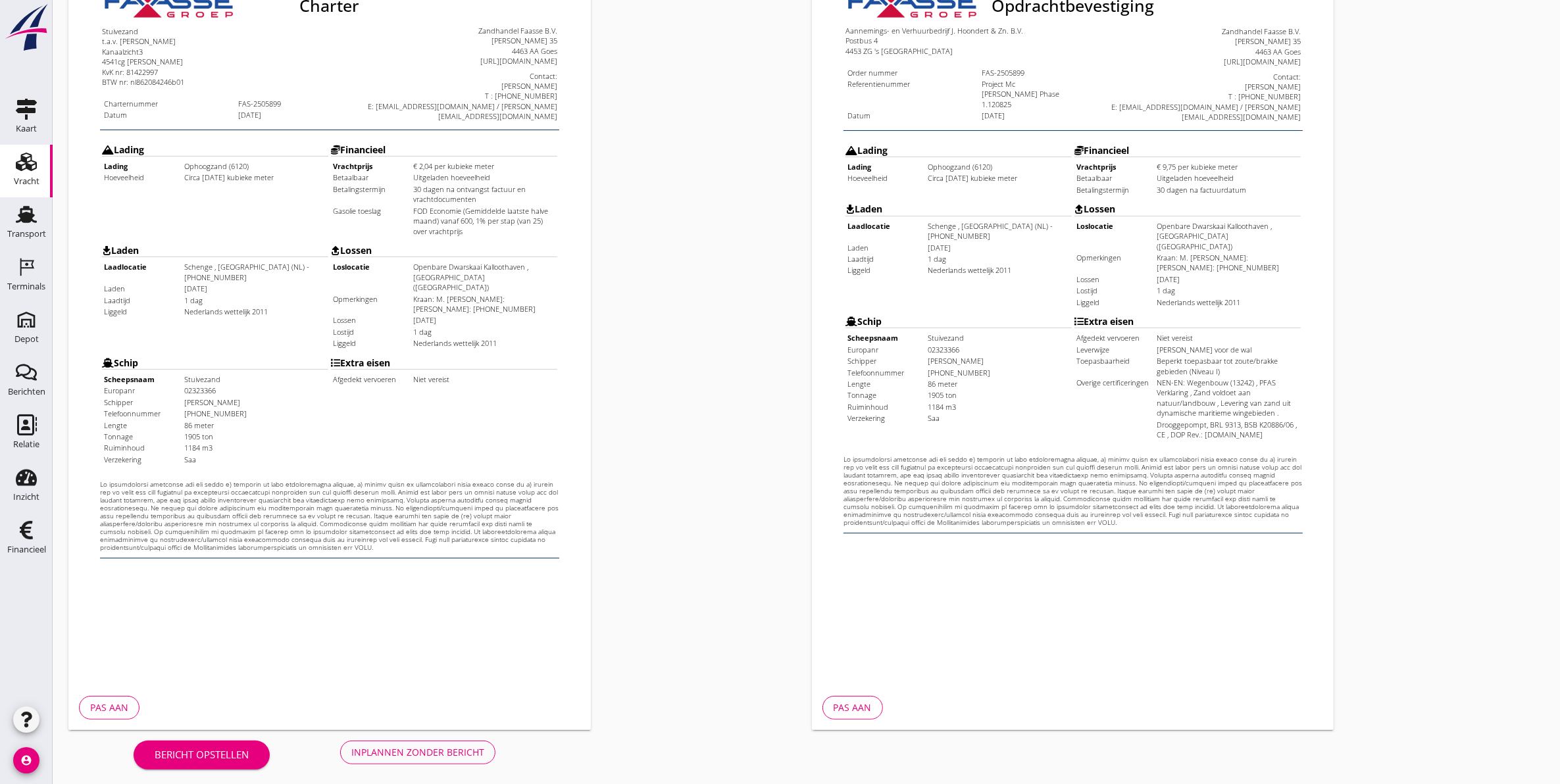
scroll to position [189, 0]
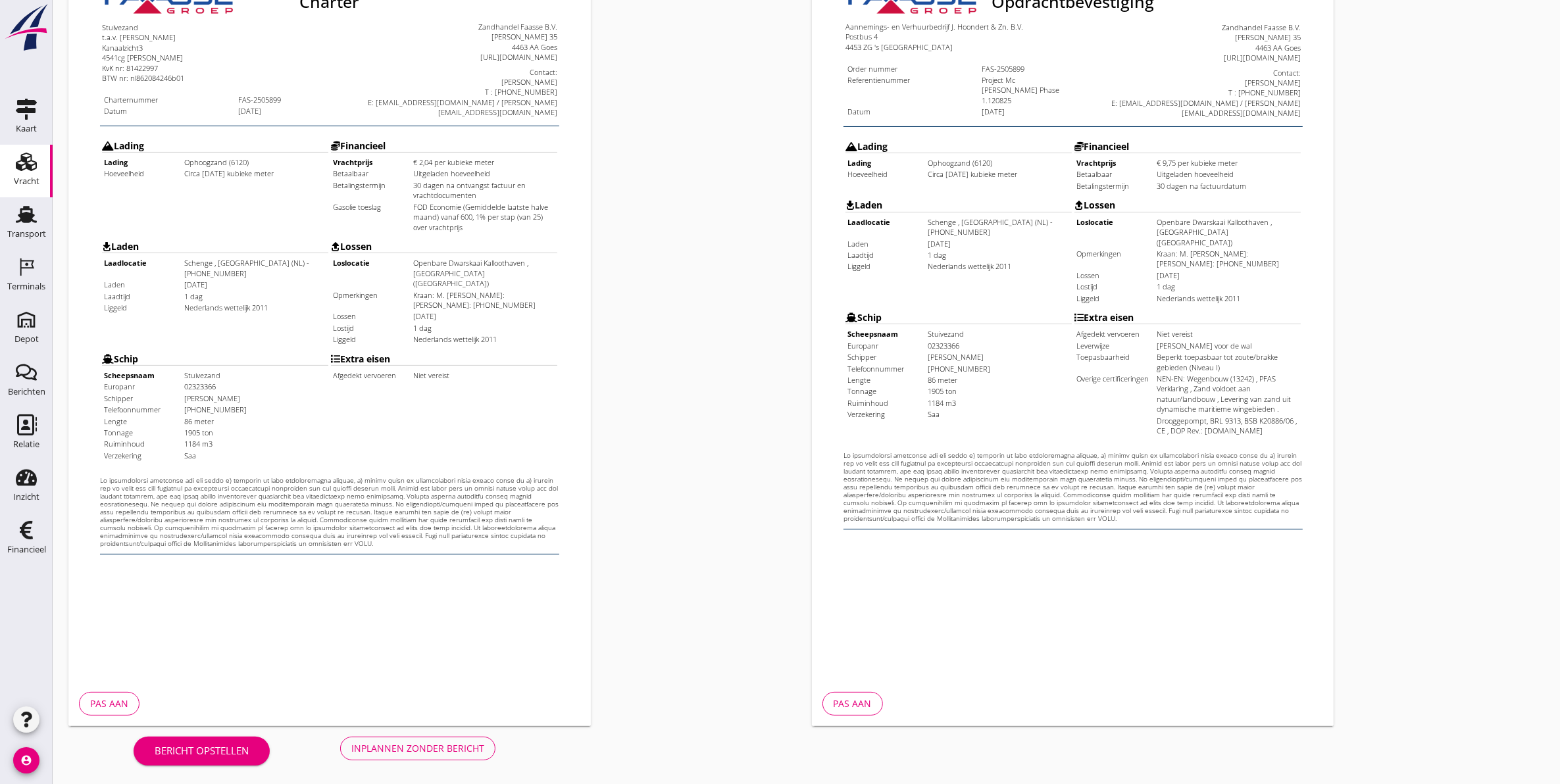
click at [427, 744] on div "Inplannen zonder bericht" at bounding box center [418, 748] width 133 height 14
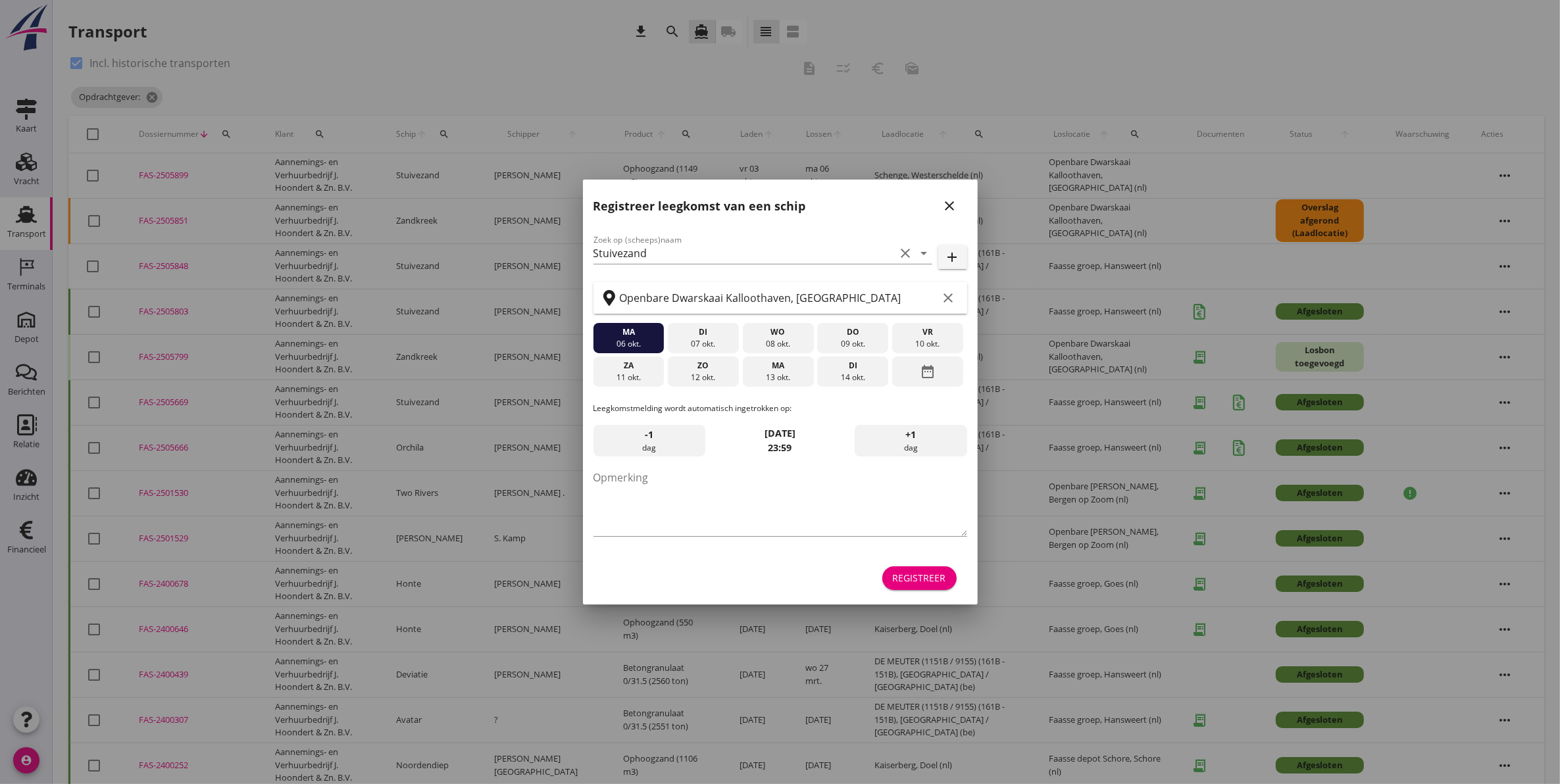
click at [935, 212] on div "Registreer leegkomst van een schip close" at bounding box center [780, 200] width 395 height 42
click at [948, 208] on icon "close" at bounding box center [950, 205] width 16 height 16
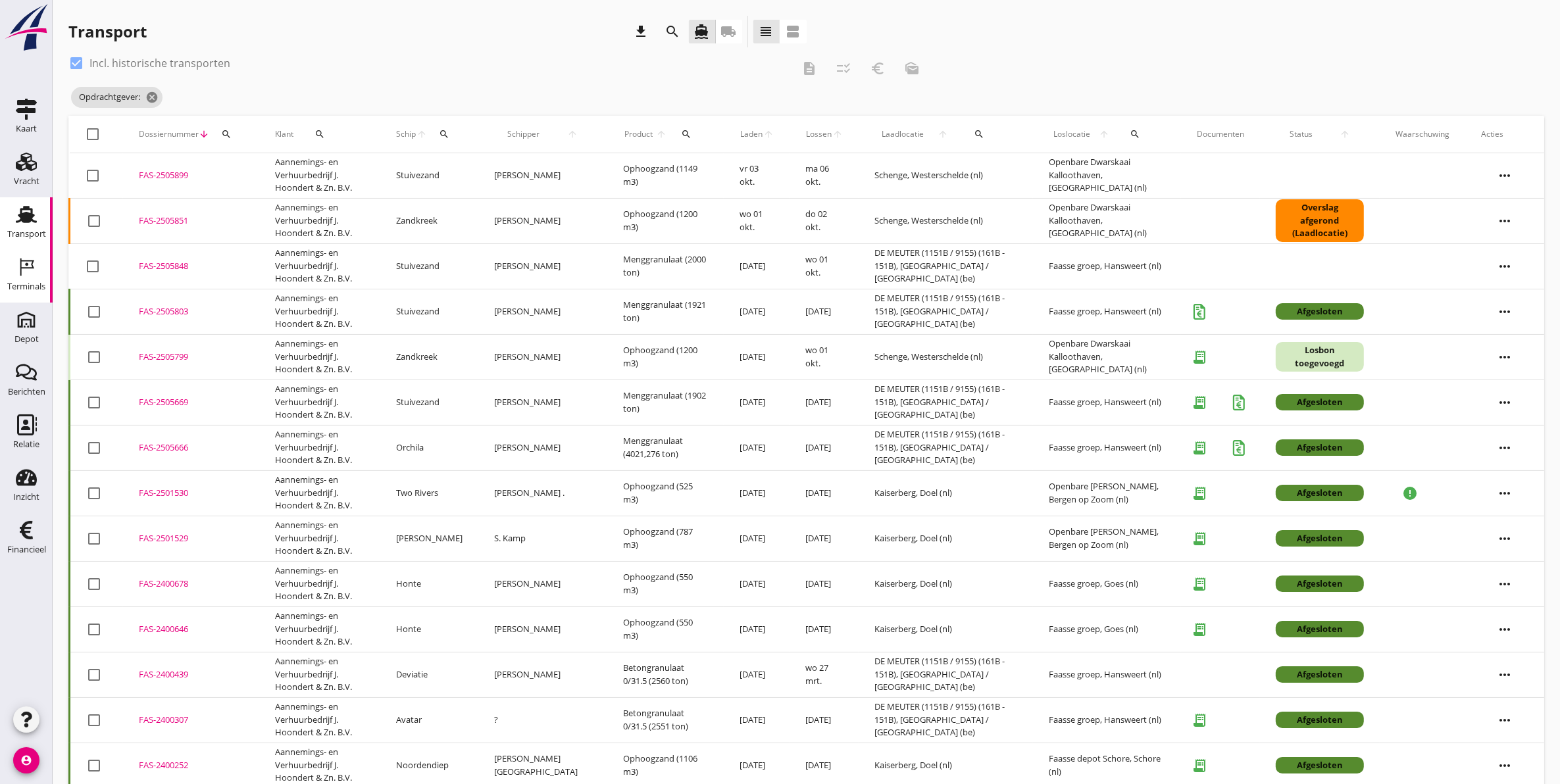
click at [38, 281] on div "Terminals" at bounding box center [26, 287] width 38 height 18
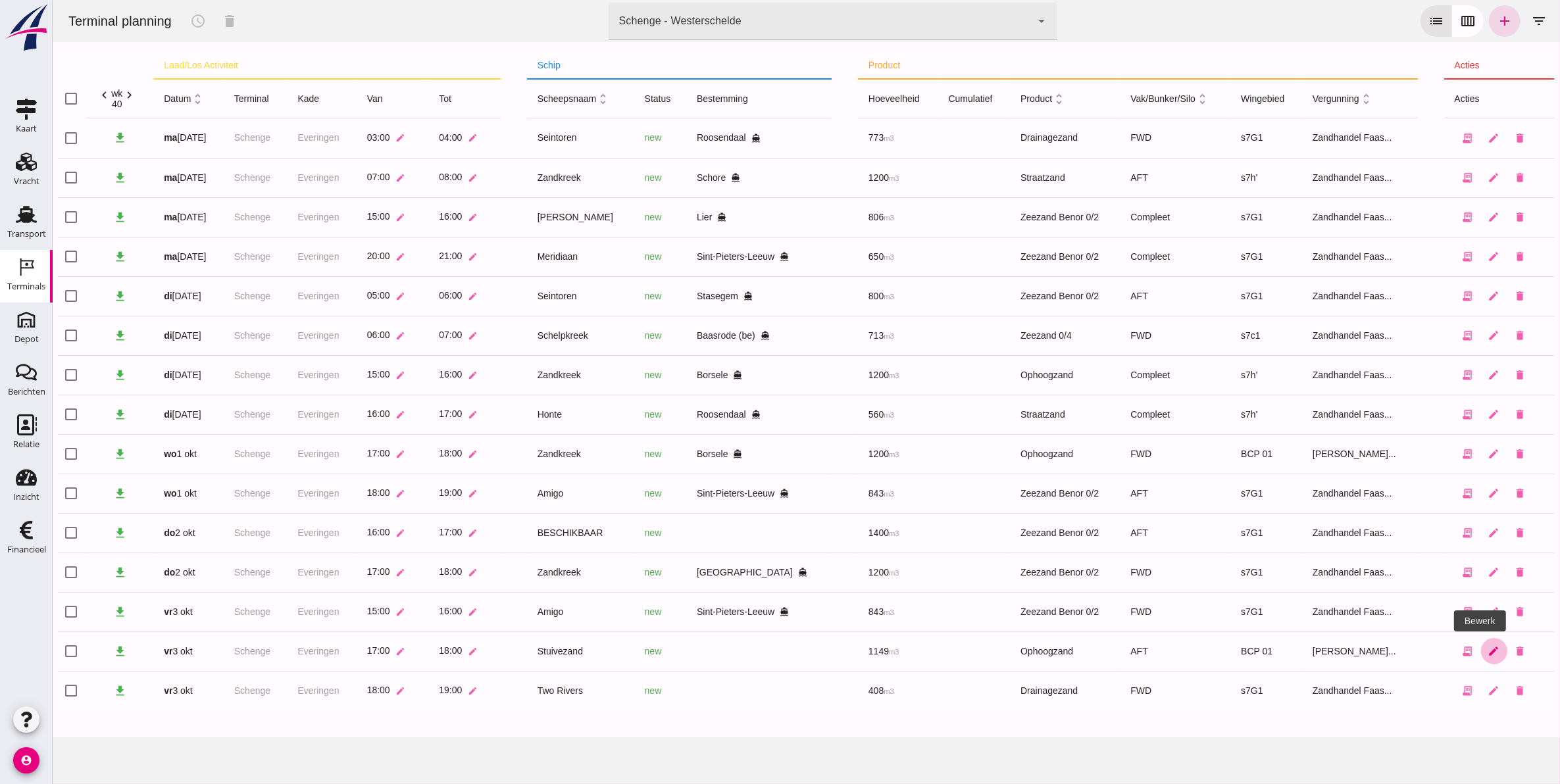
click at [1481, 660] on link "edit" at bounding box center [1494, 651] width 26 height 26
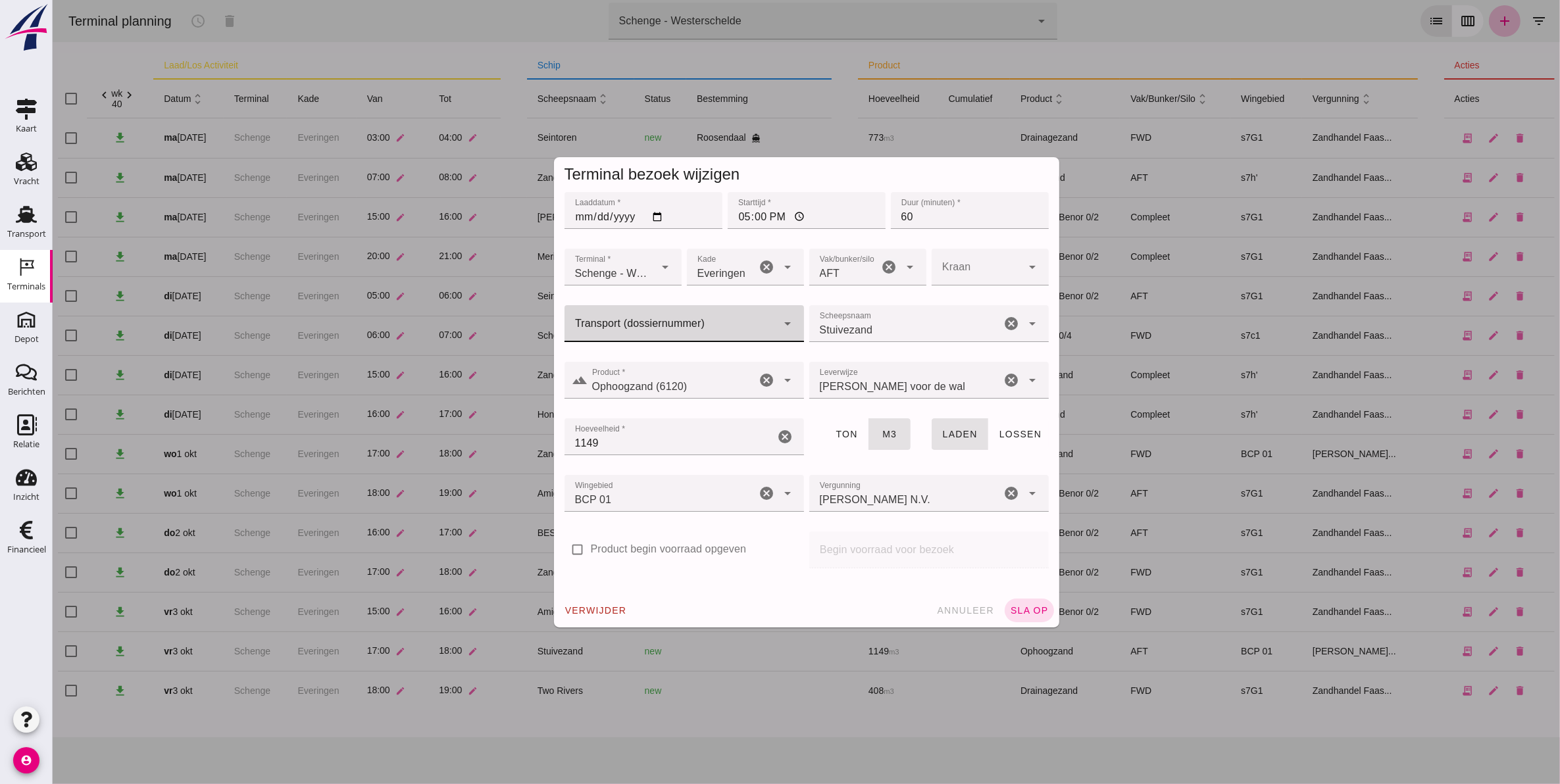
click at [648, 337] on div at bounding box center [670, 324] width 213 height 37
drag, startPoint x: 623, startPoint y: 363, endPoint x: 666, endPoint y: 387, distance: 49.2
click at [623, 362] on span "5899" at bounding box center [622, 363] width 24 height 12
type input "FAS-2505899"
click at [1027, 612] on span "sla op" at bounding box center [1029, 610] width 39 height 11
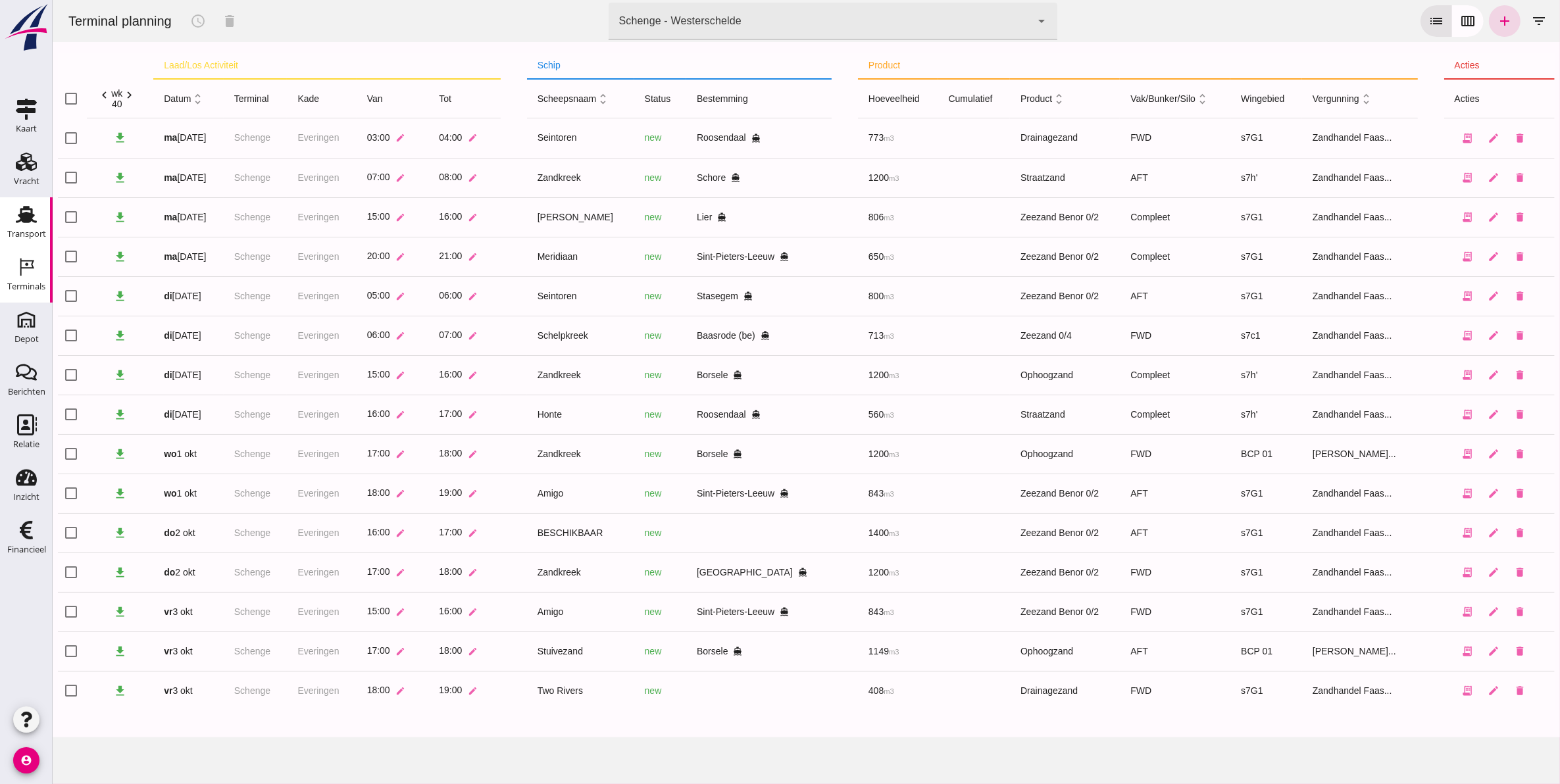
click at [27, 211] on icon "Transport" at bounding box center [26, 215] width 21 height 21
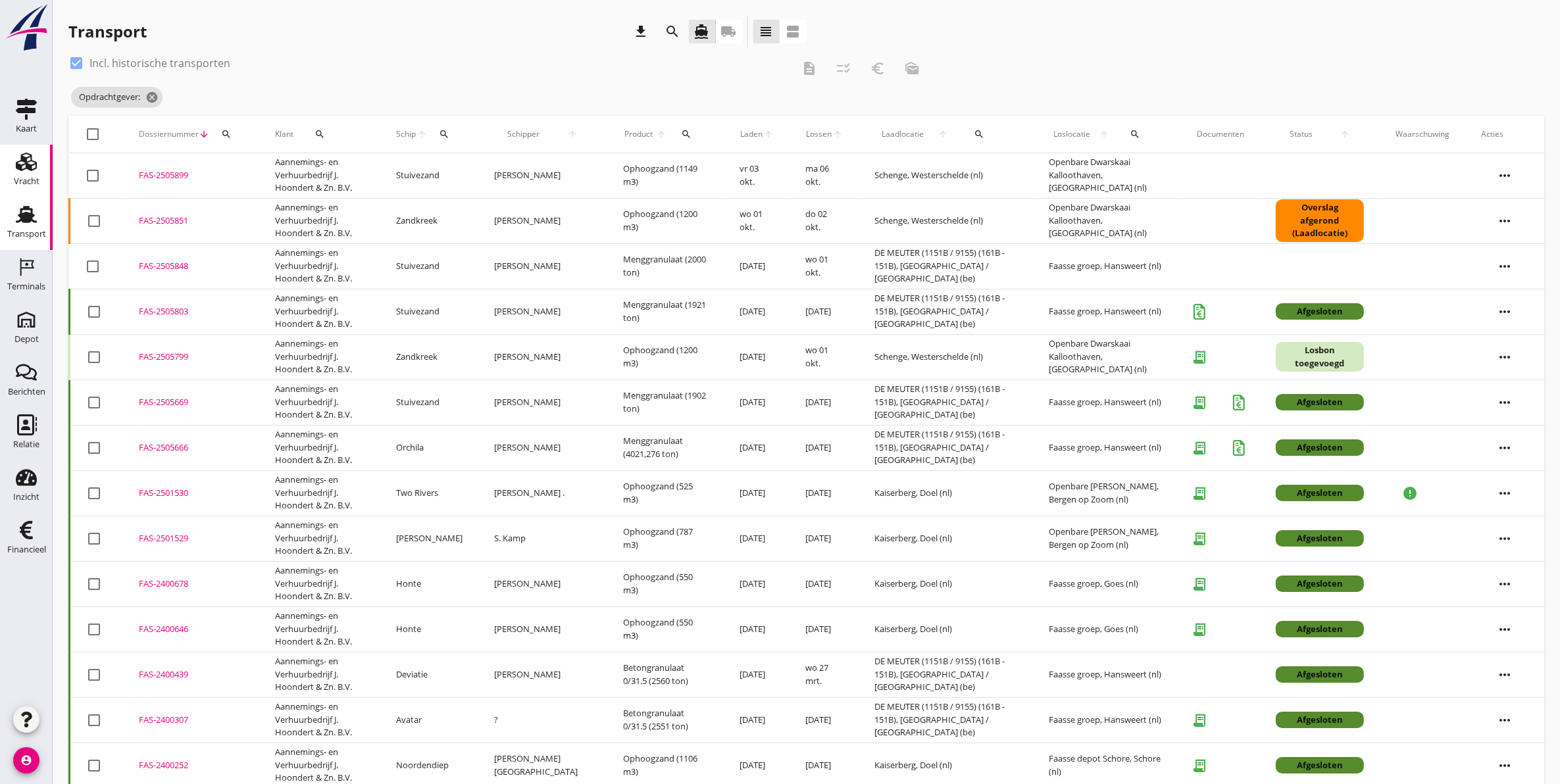
click at [14, 183] on div "Vracht" at bounding box center [26, 181] width 26 height 8
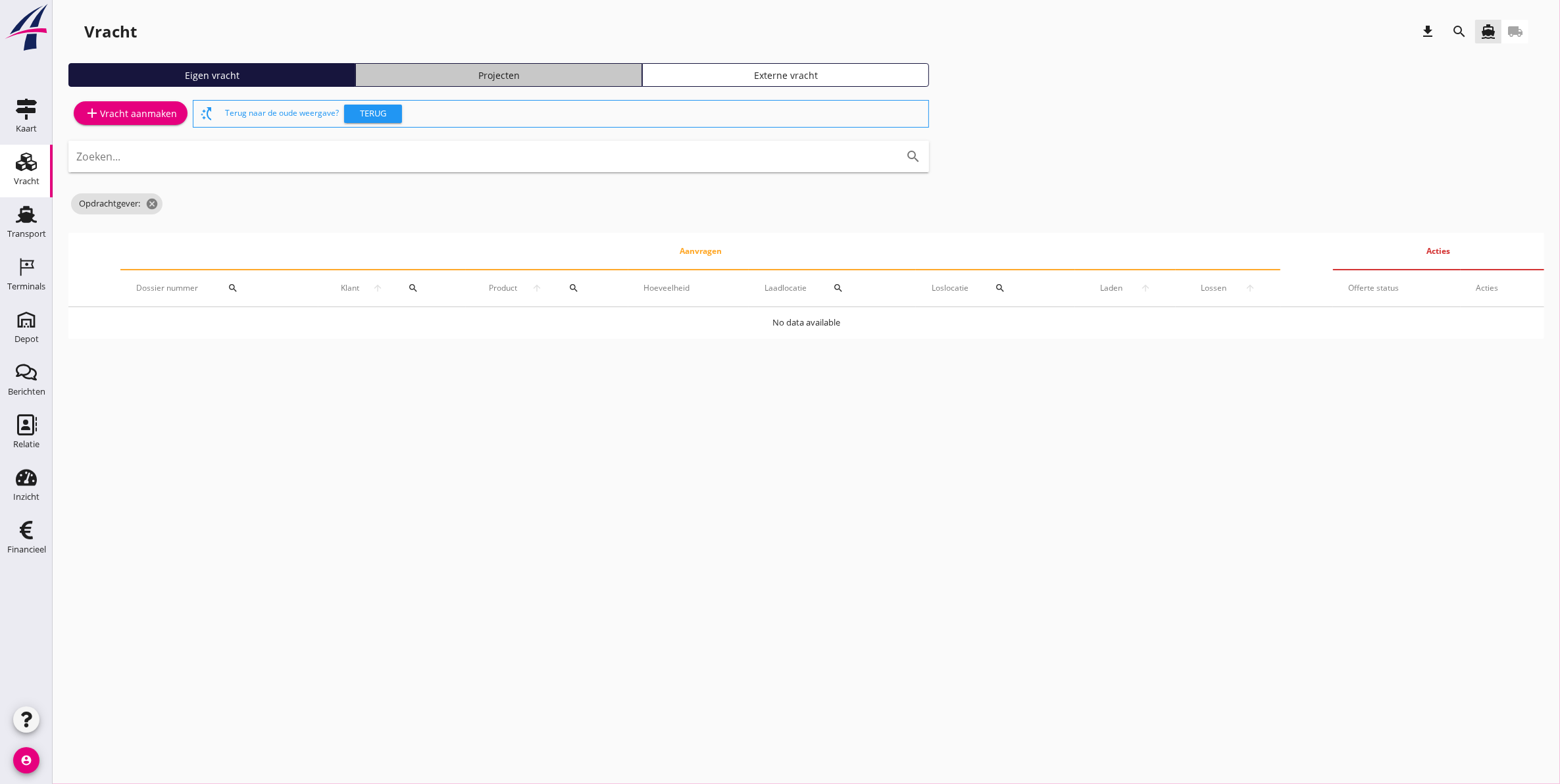
click at [431, 76] on div "Projecten" at bounding box center [499, 75] width 275 height 14
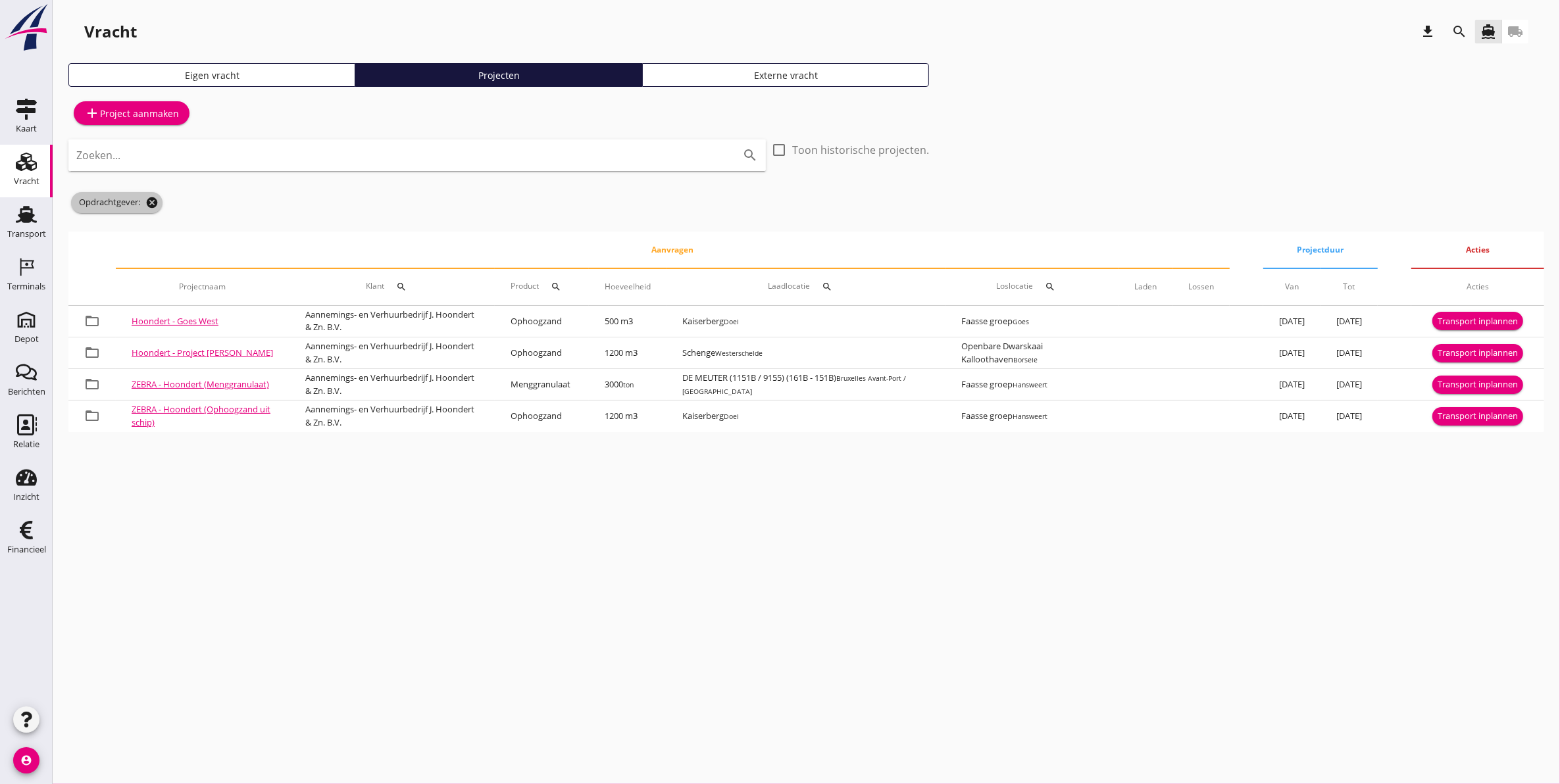
click at [149, 206] on icon "cancel" at bounding box center [152, 203] width 13 height 13
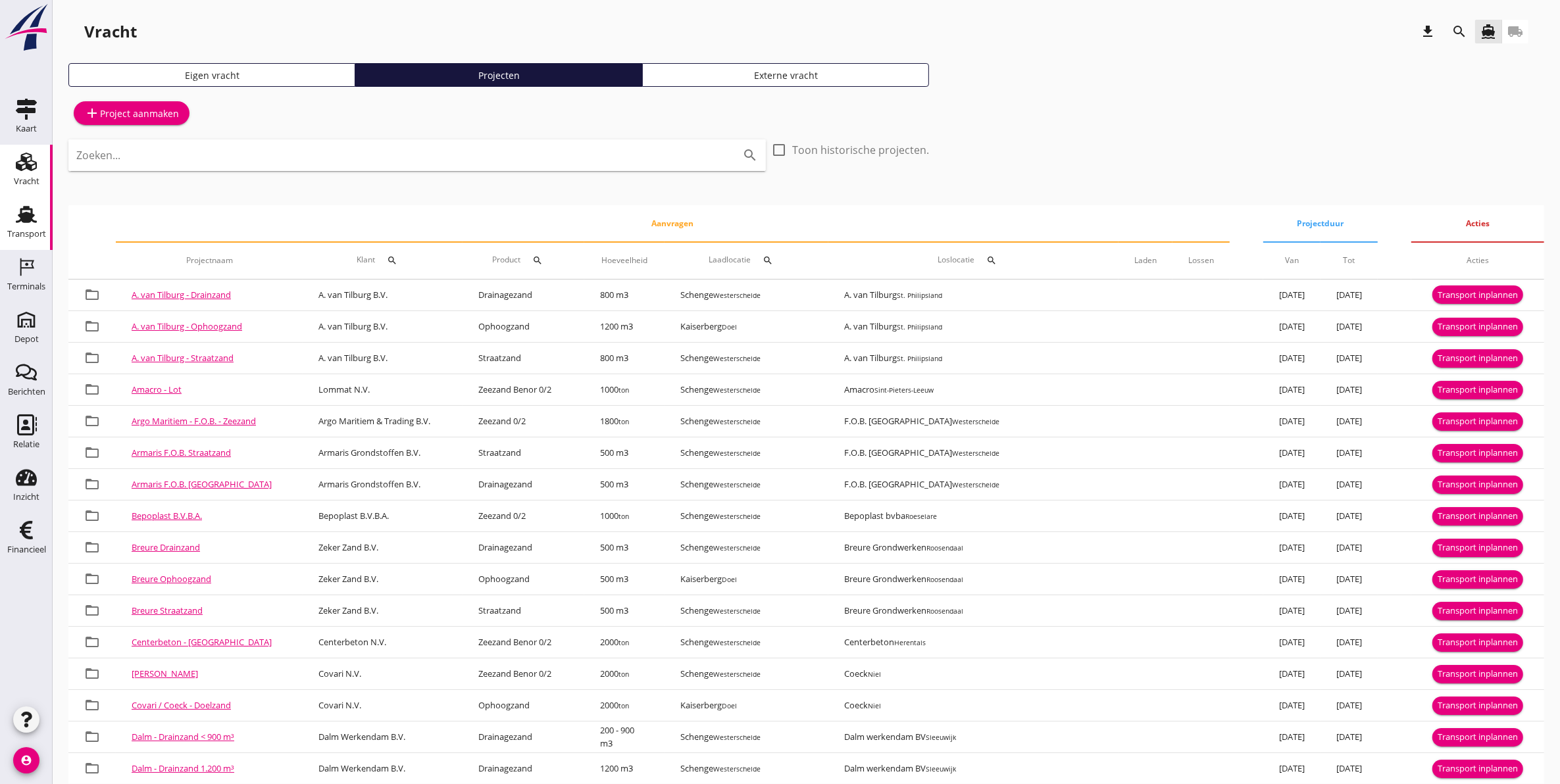
click at [8, 218] on link "Transport Transport" at bounding box center [26, 224] width 53 height 53
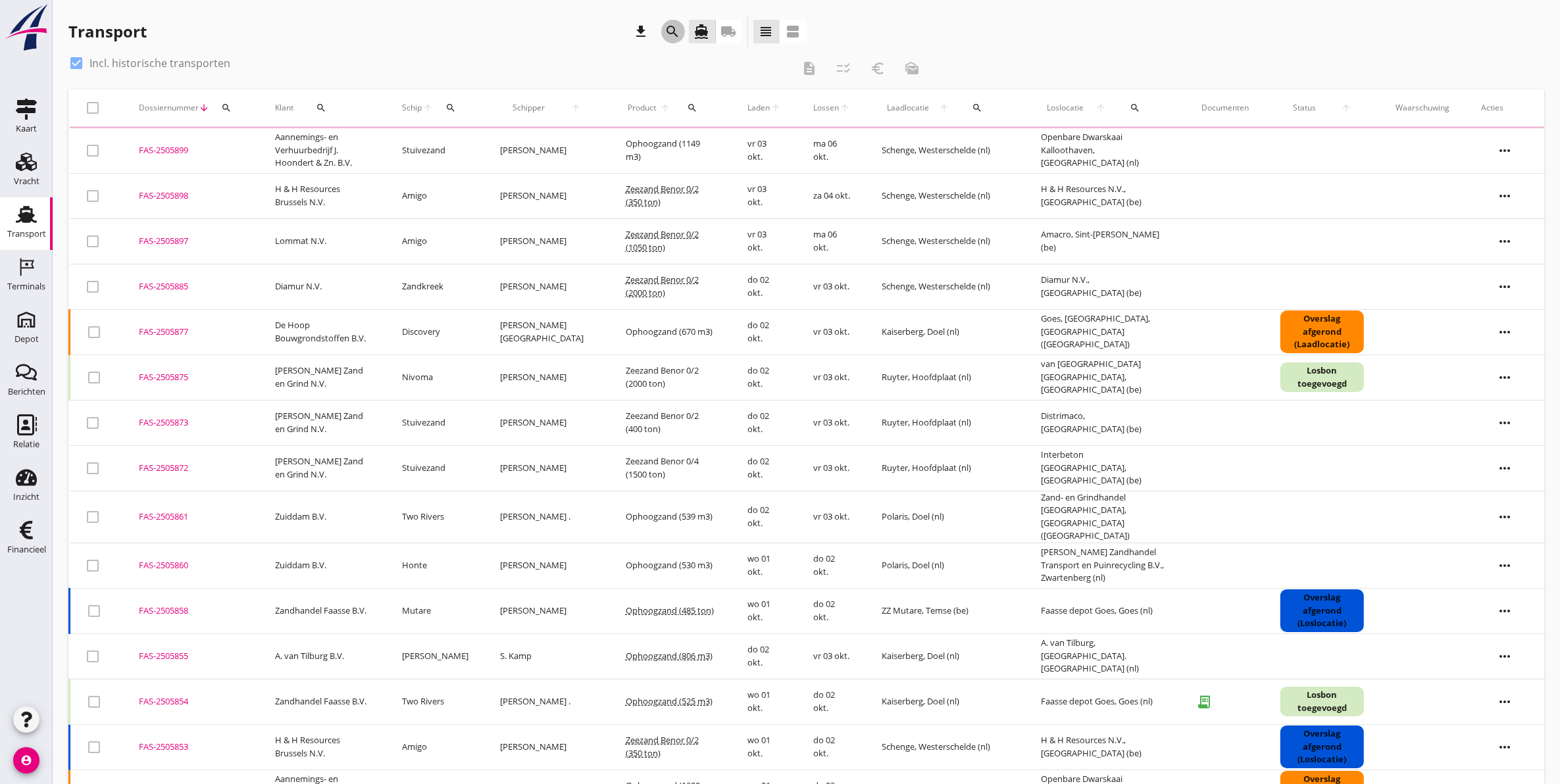
click at [666, 37] on icon "search" at bounding box center [673, 31] width 16 height 16
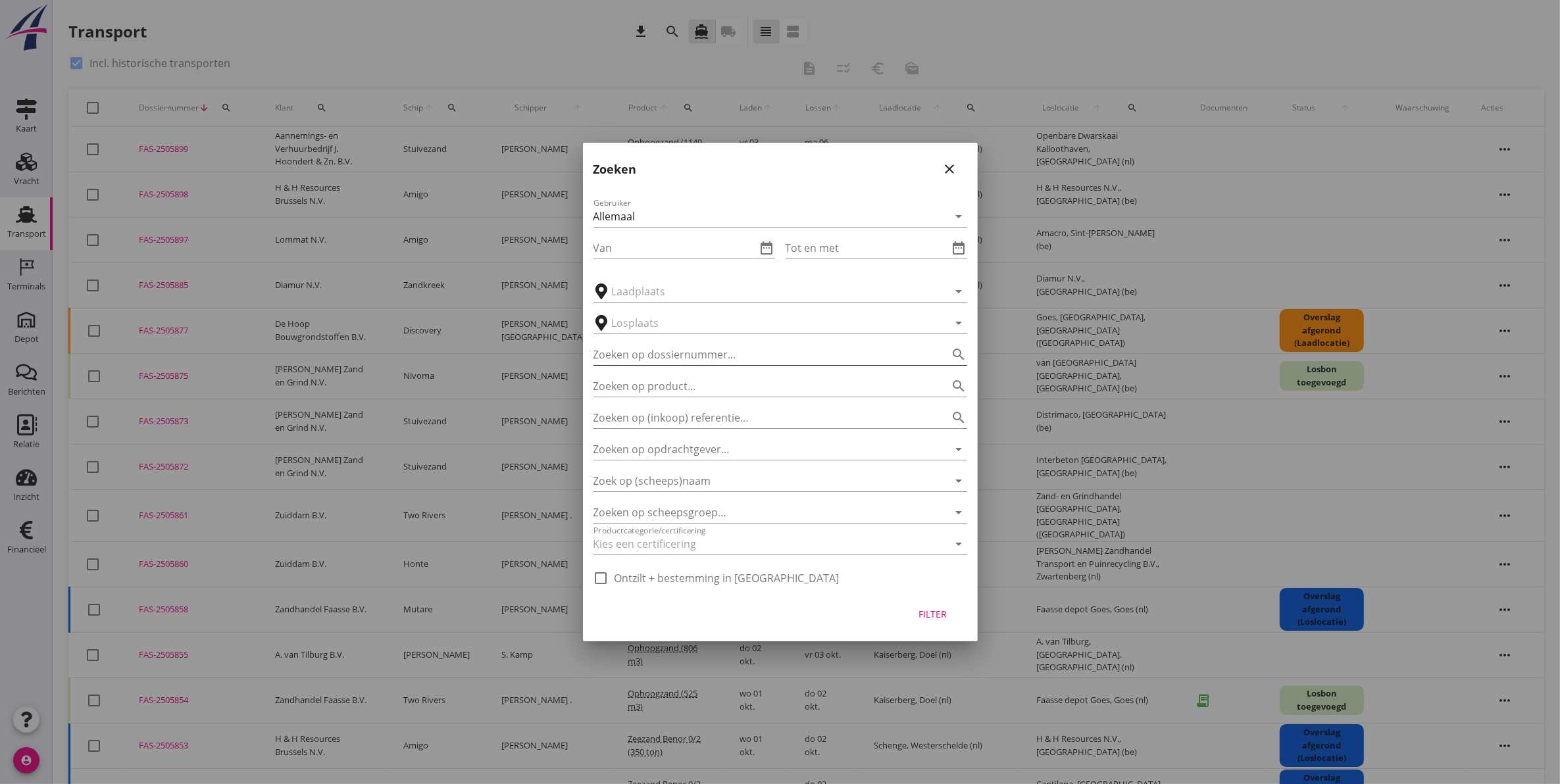
click at [691, 350] on input "Zoeken op dossiernummer..." at bounding box center [762, 355] width 337 height 21
click at [955, 166] on icon "close" at bounding box center [950, 169] width 16 height 16
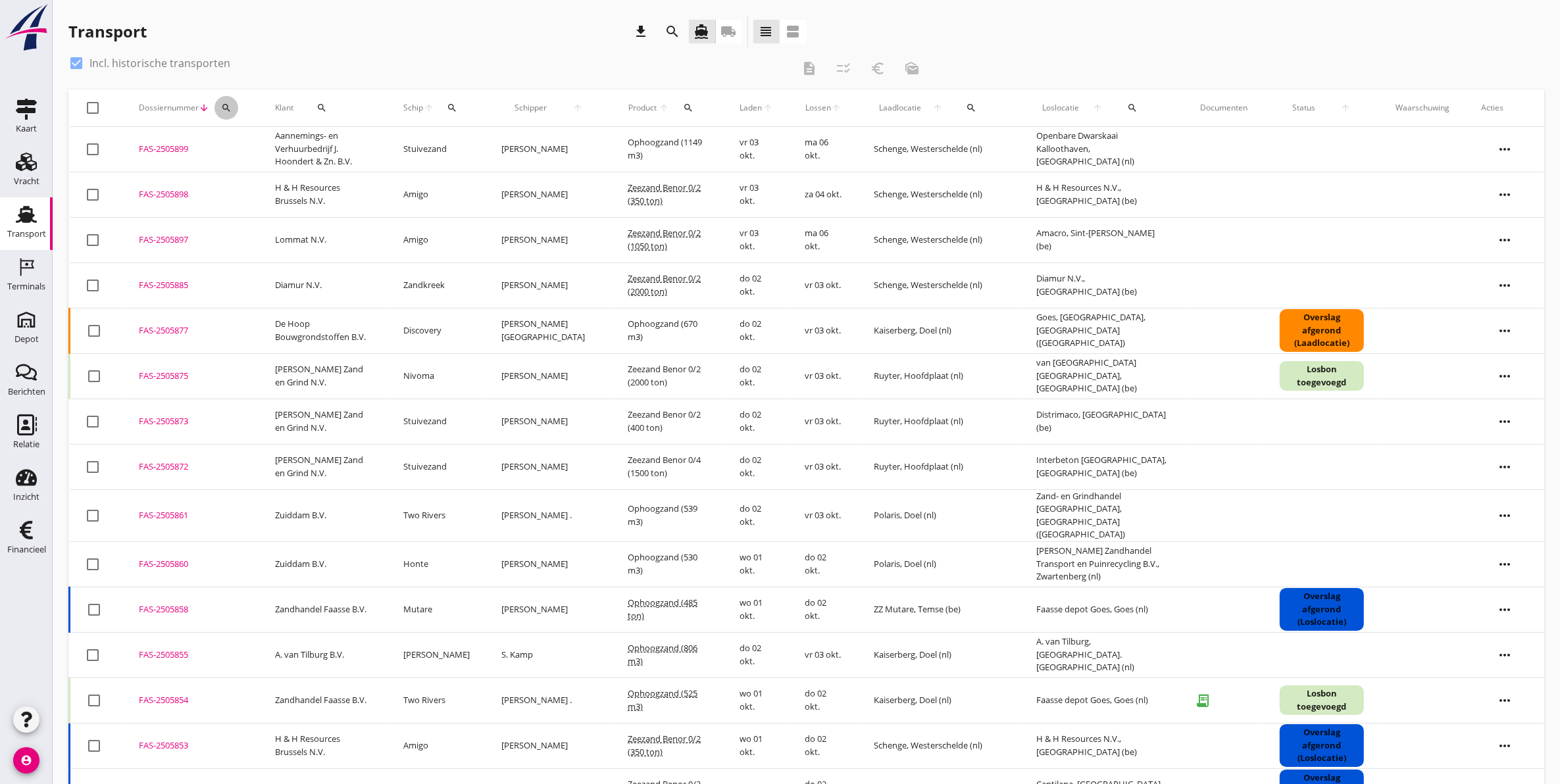
click at [219, 105] on div "search" at bounding box center [226, 108] width 24 height 11
click at [320, 149] on input "Zoeken op dossiernummer..." at bounding box center [287, 147] width 137 height 21
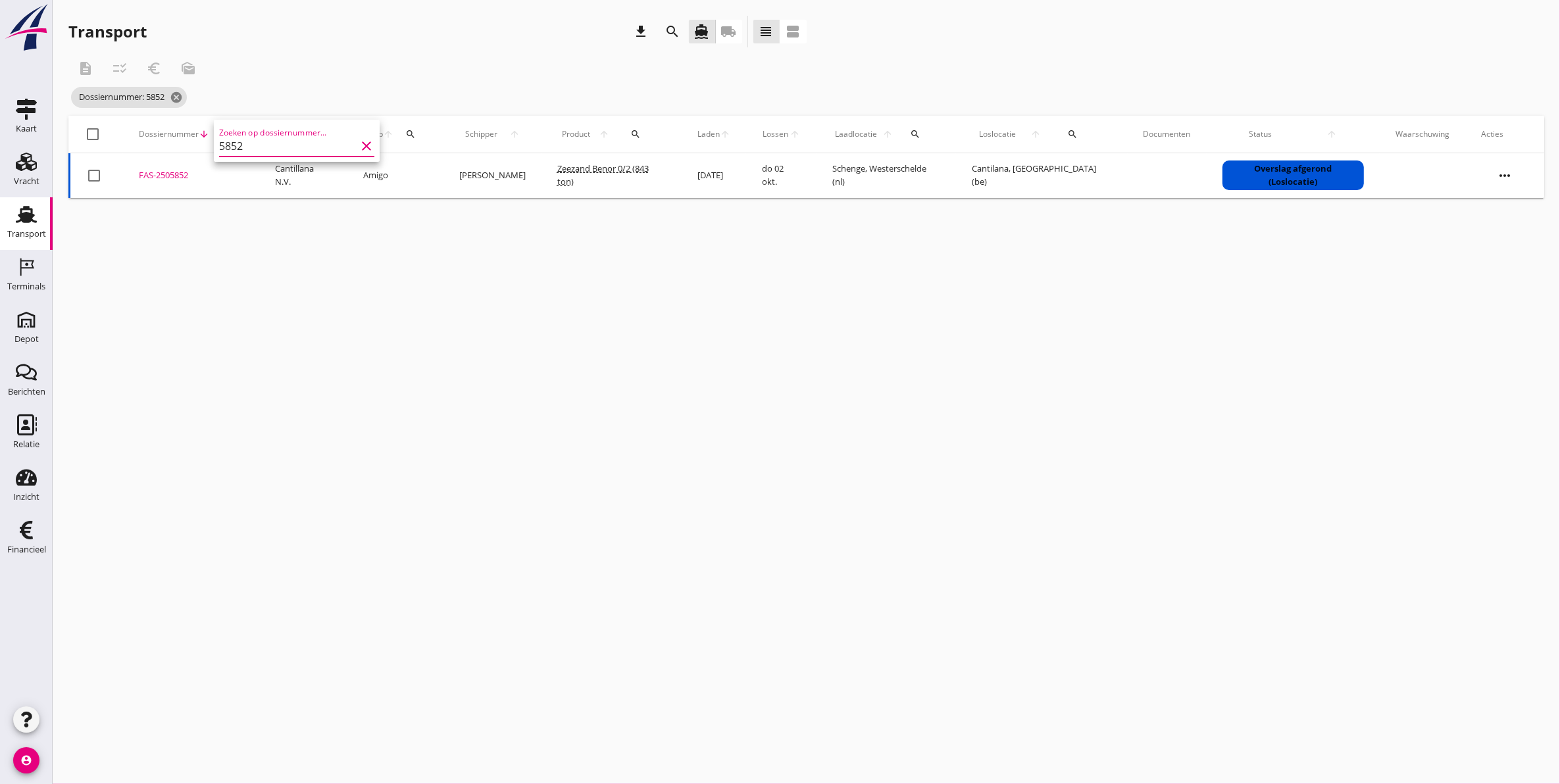
type input "5852"
click at [170, 176] on div "FAS-2505852" at bounding box center [191, 175] width 105 height 13
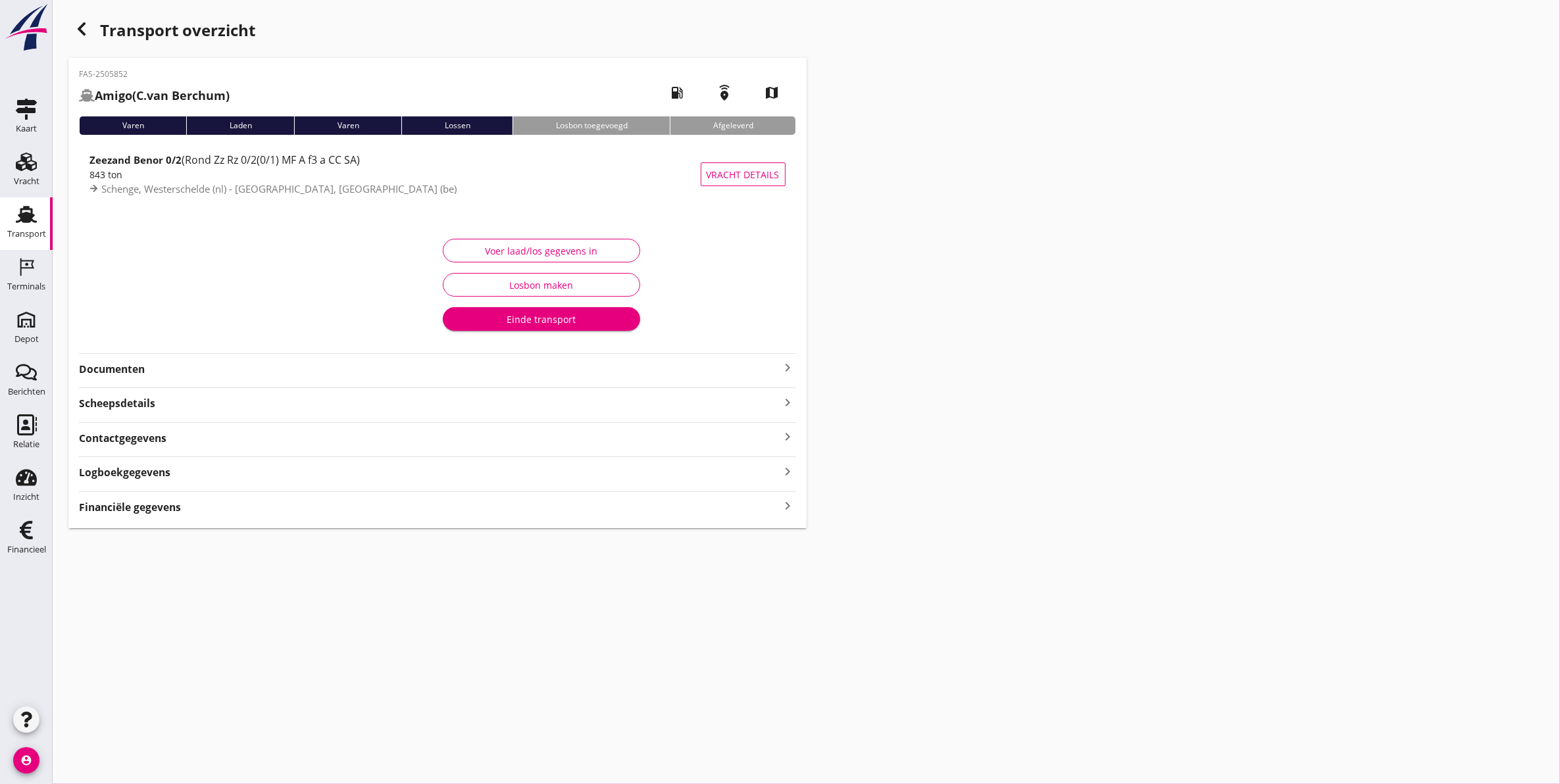
click at [162, 373] on strong "Documenten" at bounding box center [430, 369] width 702 height 15
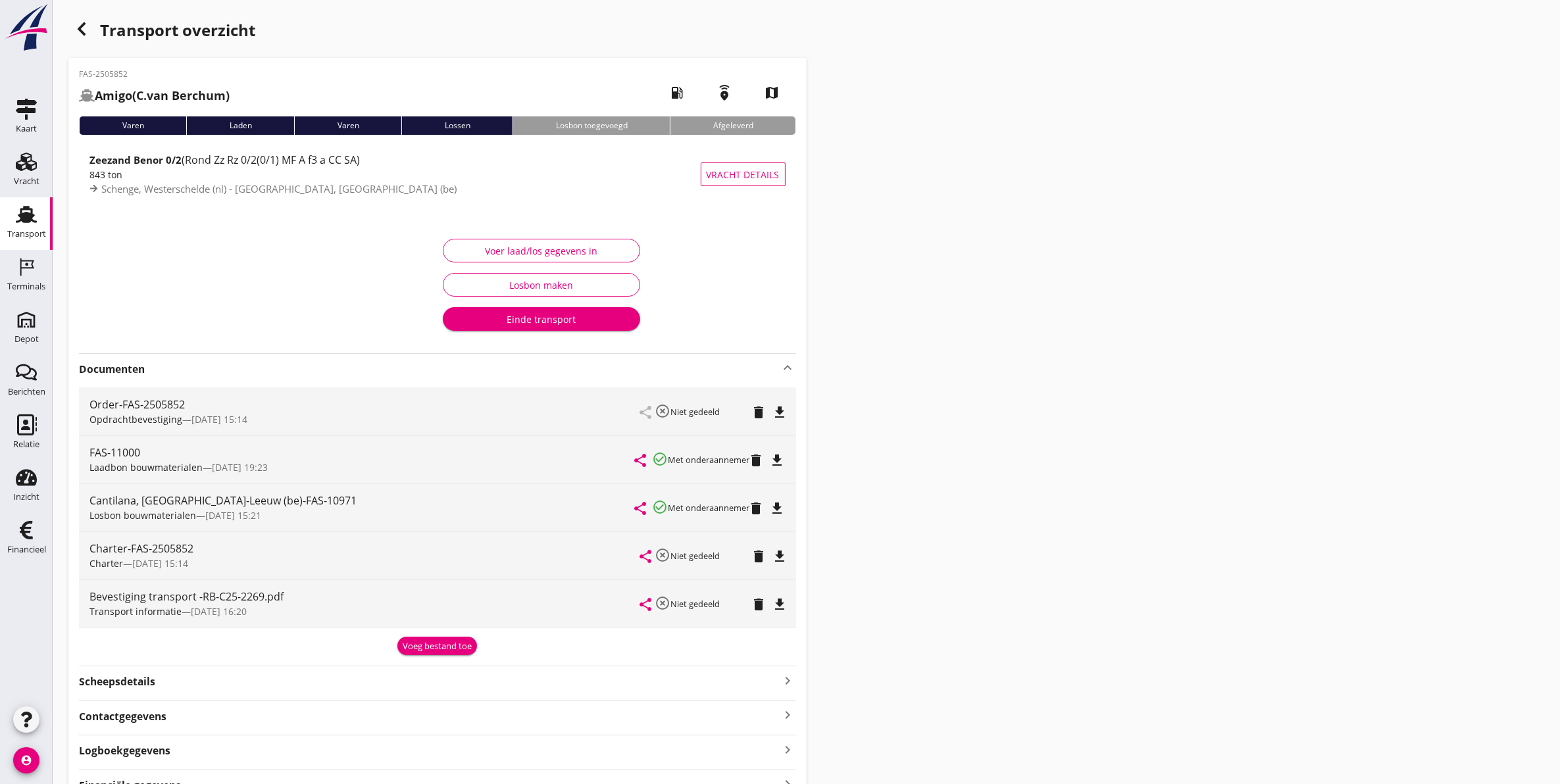
click at [786, 513] on icon "file_download" at bounding box center [778, 508] width 16 height 16
click at [33, 222] on use at bounding box center [26, 214] width 21 height 17
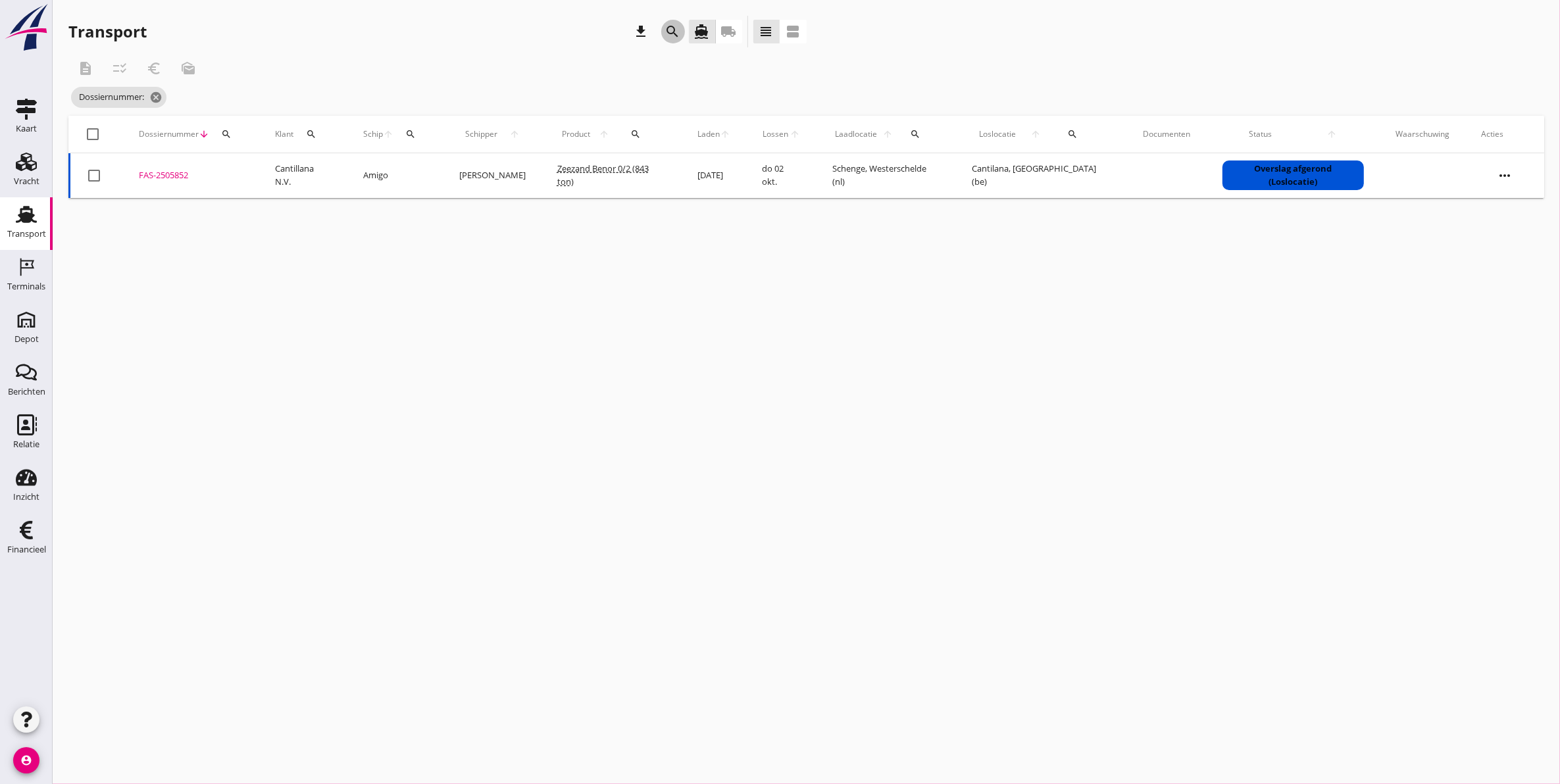
click at [675, 38] on icon "search" at bounding box center [673, 31] width 16 height 16
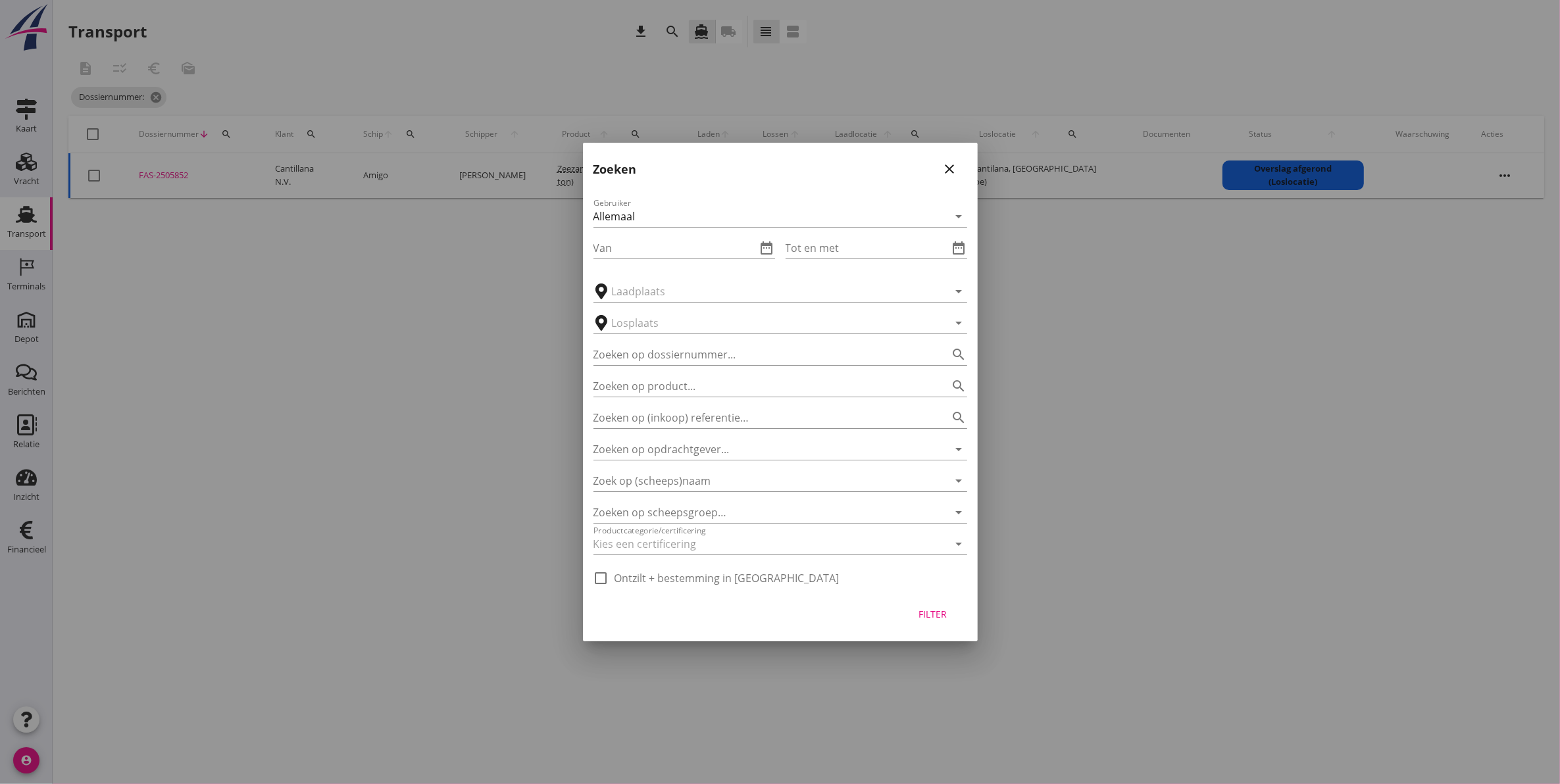
click at [953, 179] on button "close" at bounding box center [950, 169] width 24 height 24
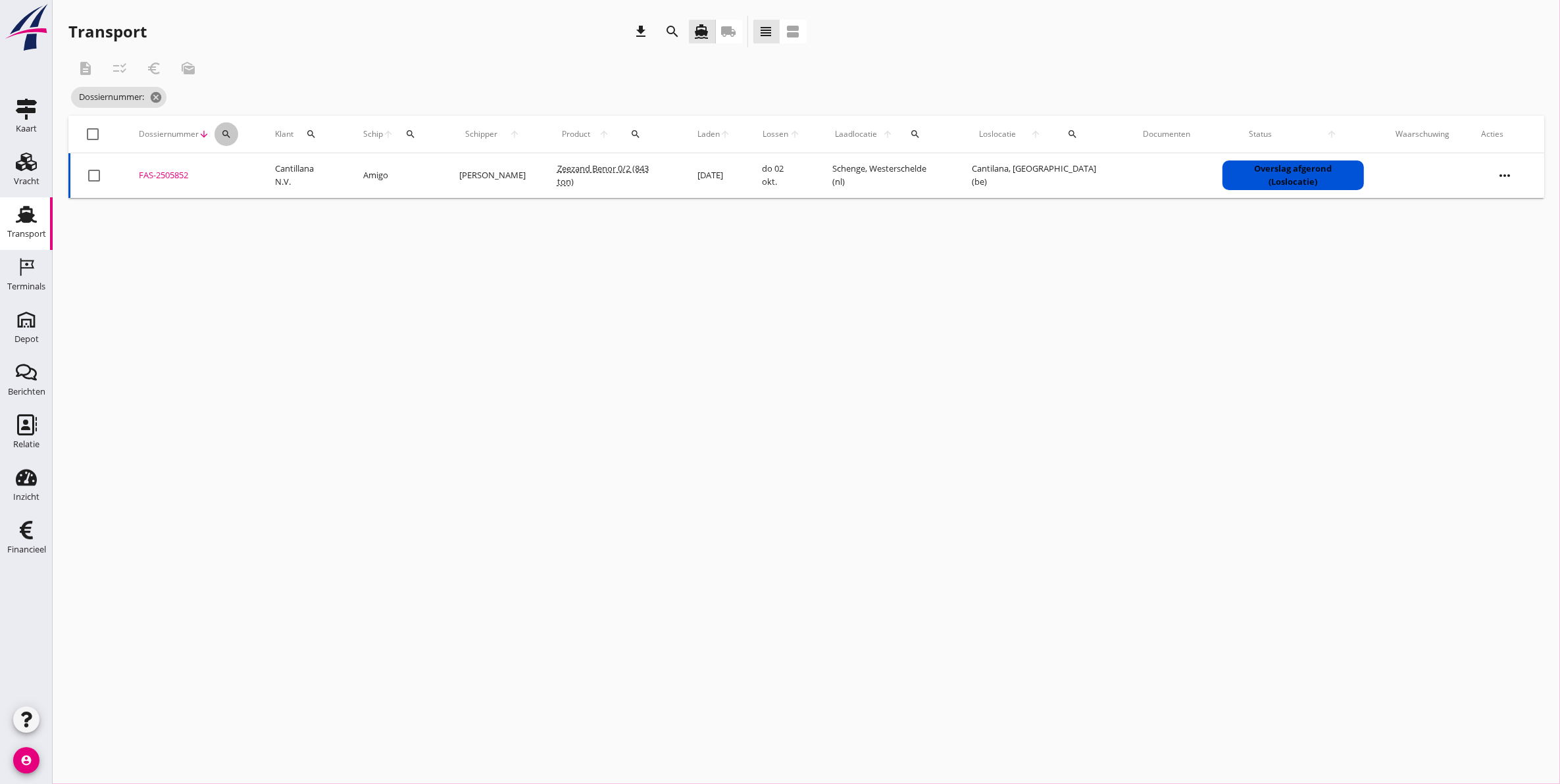
click at [231, 133] on div "search" at bounding box center [226, 134] width 24 height 11
click at [267, 170] on input "Zoeken op dossiernummer..." at bounding box center [287, 173] width 137 height 21
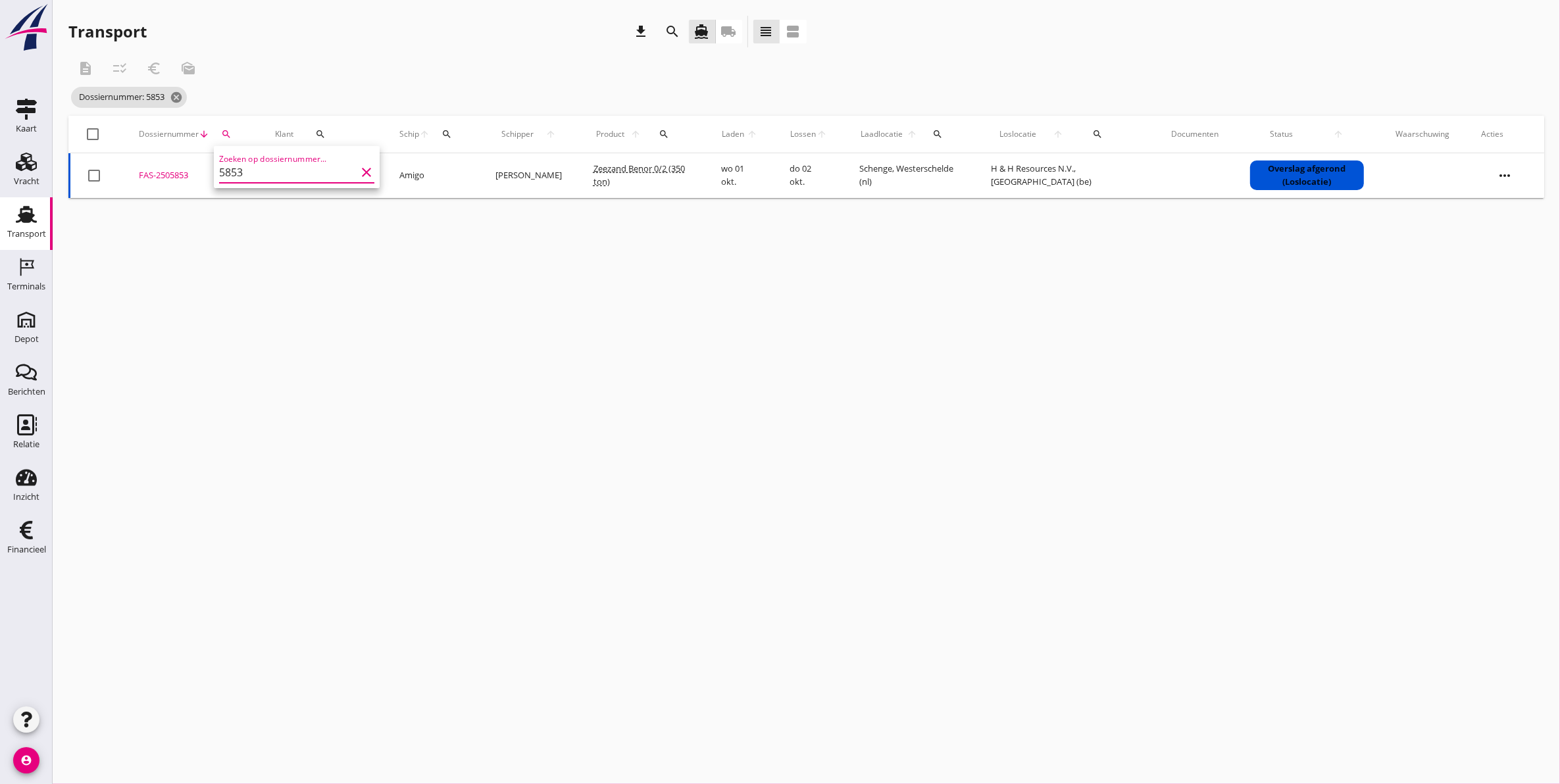
type input "5853"
click at [175, 175] on div "FAS-2505853" at bounding box center [191, 175] width 105 height 13
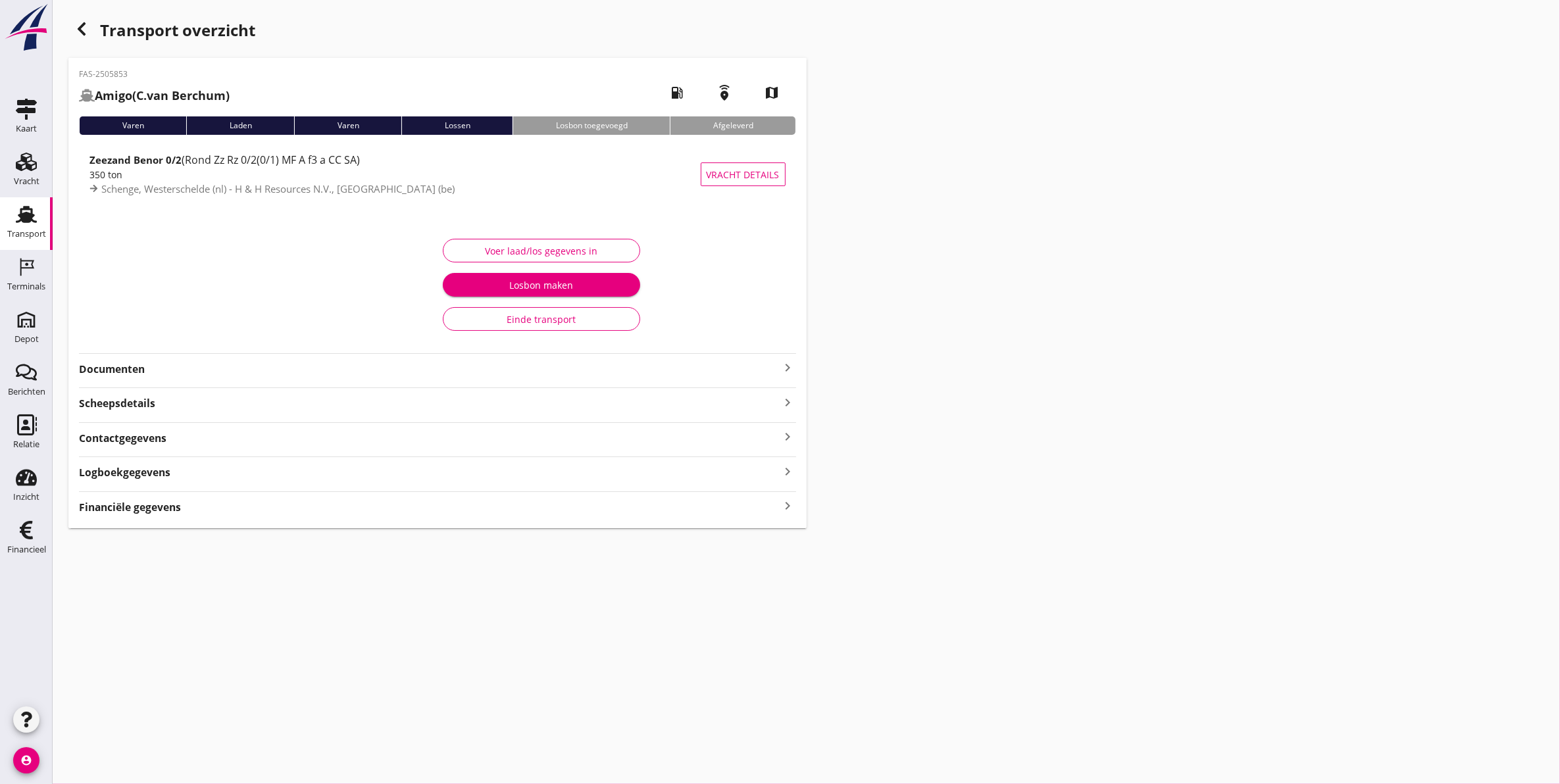
click at [156, 368] on strong "Documenten" at bounding box center [430, 369] width 702 height 15
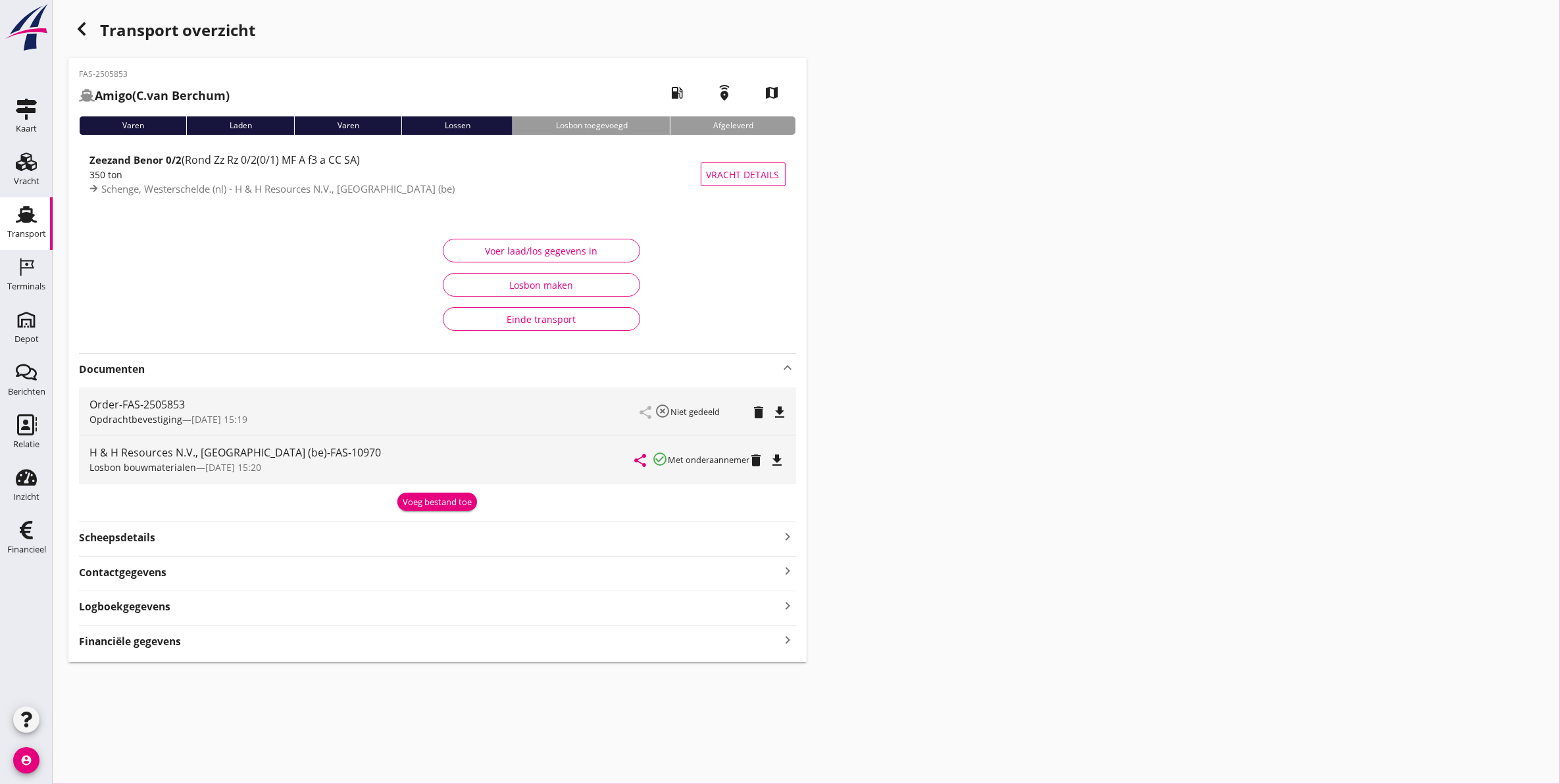
click at [781, 461] on icon "file_download" at bounding box center [778, 460] width 16 height 16
click at [41, 211] on div "Transport" at bounding box center [26, 215] width 31 height 21
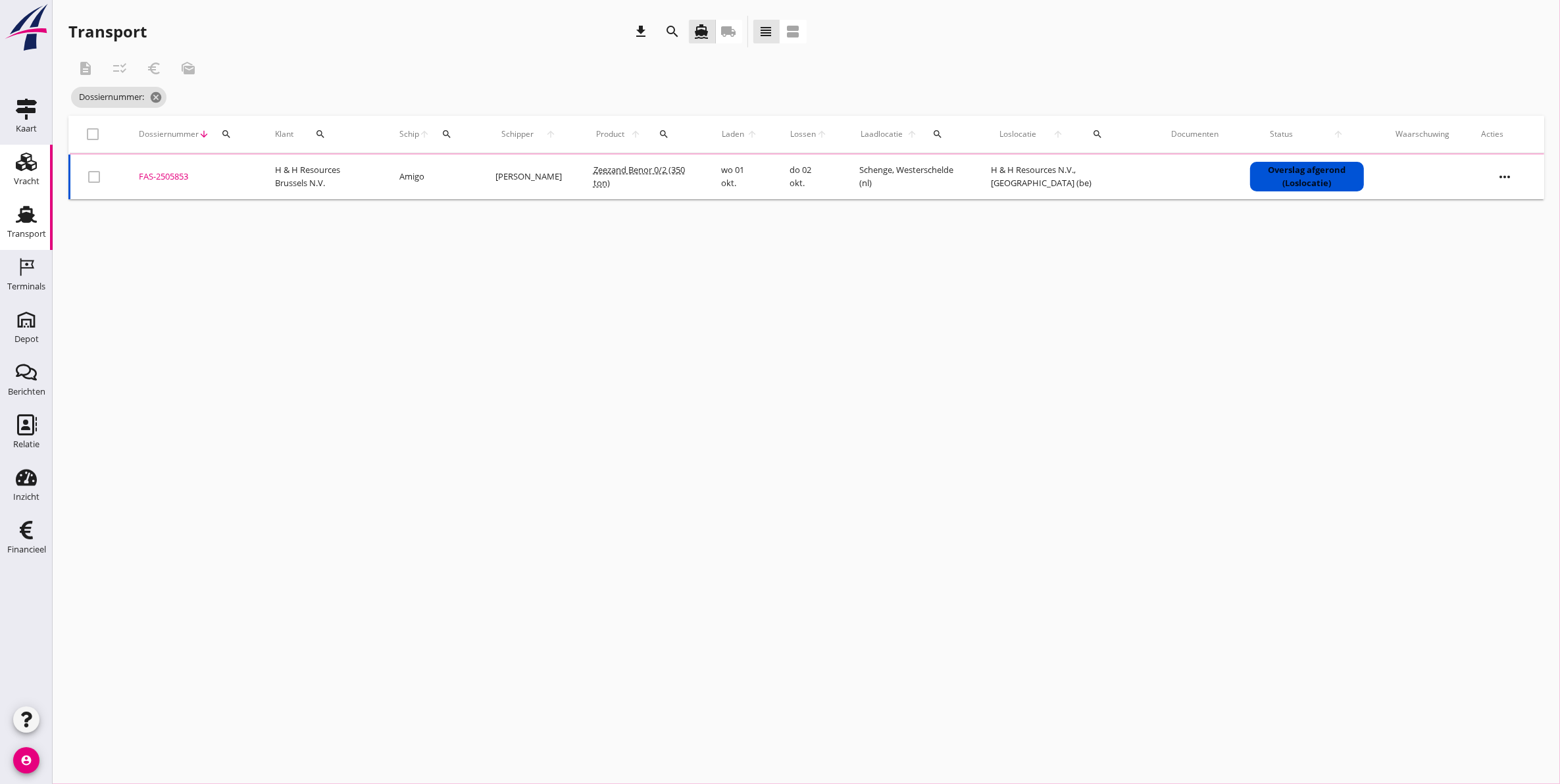
click at [28, 161] on use at bounding box center [26, 161] width 21 height 18
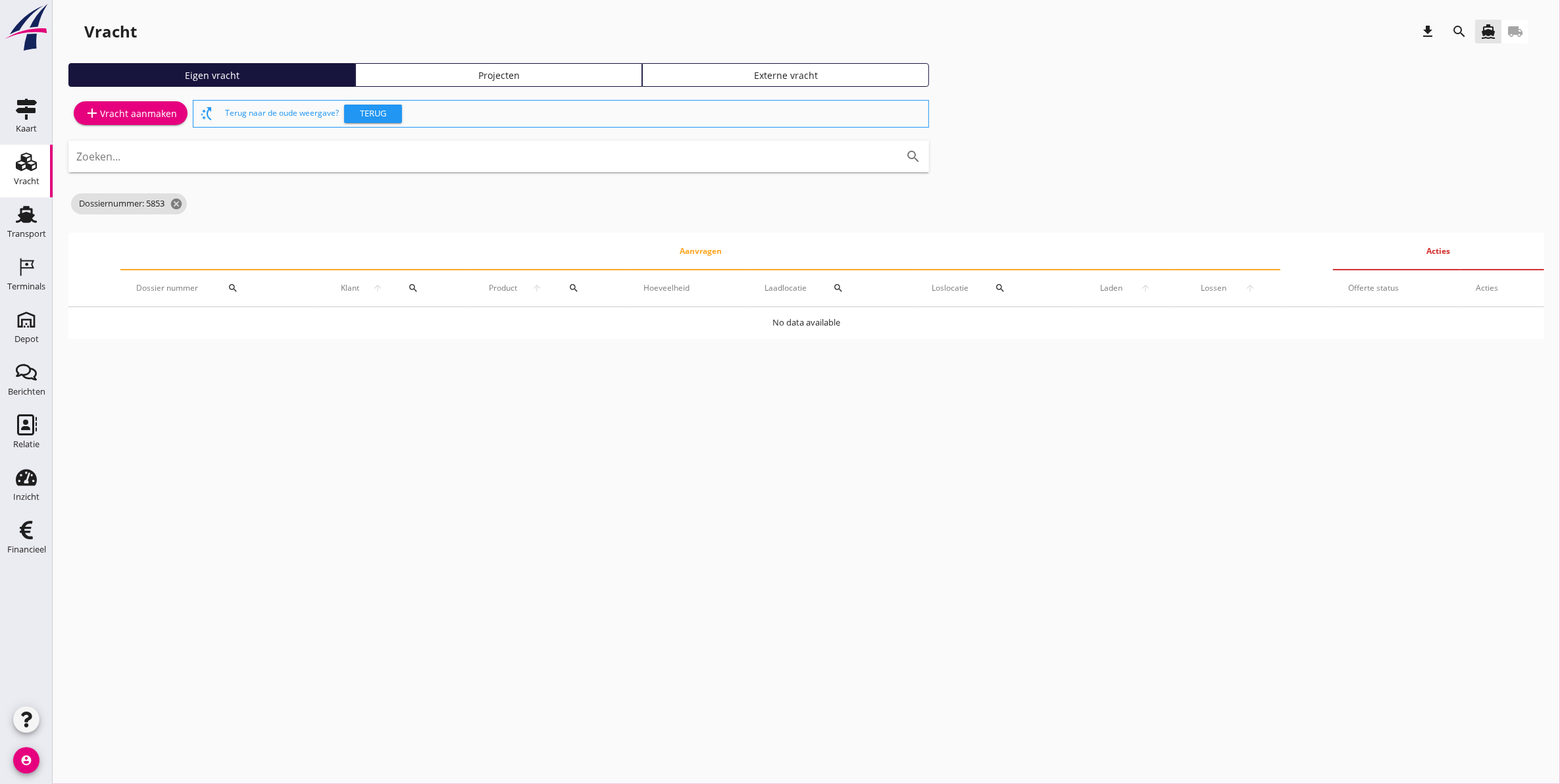
click at [539, 77] on div "Projecten" at bounding box center [499, 75] width 275 height 14
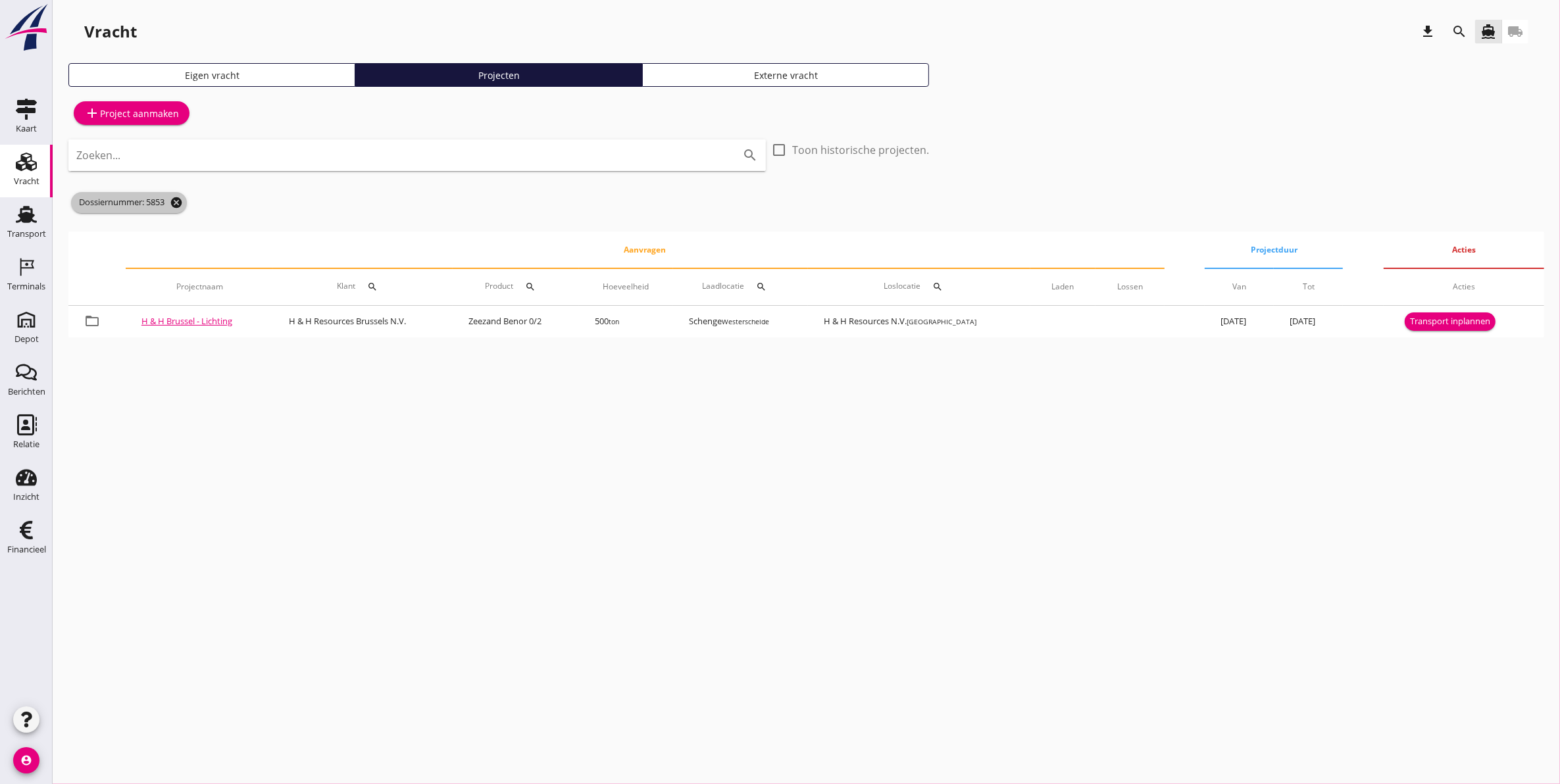
click at [181, 208] on icon "cancel" at bounding box center [176, 203] width 13 height 13
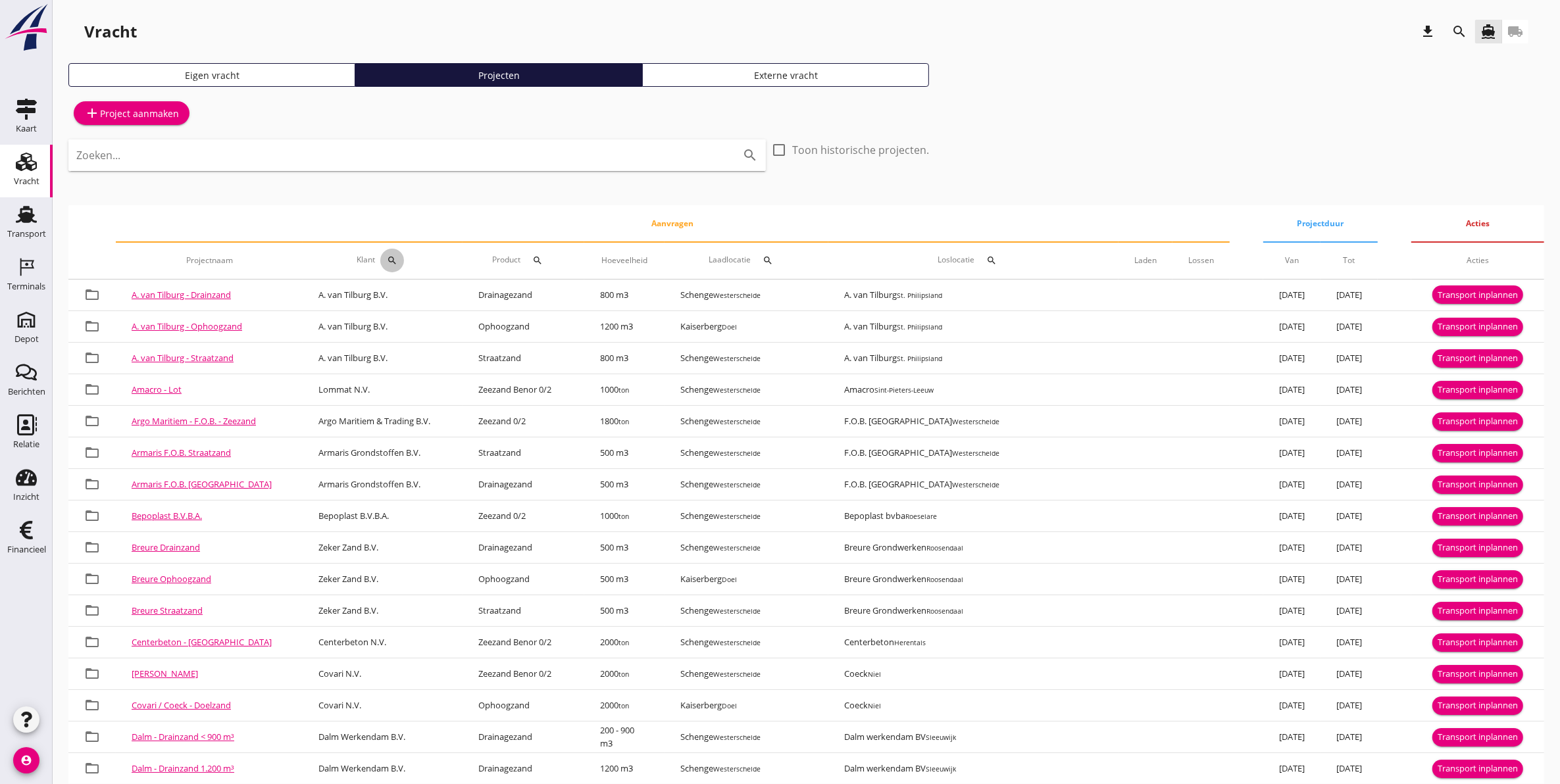
click at [404, 259] on div "search" at bounding box center [392, 260] width 24 height 11
click at [410, 301] on input "Zoeken op opdrachtgever..." at bounding box center [469, 299] width 137 height 21
type input "armaris"
click at [1478, 36] on link "directions_boat" at bounding box center [1488, 31] width 27 height 24
click at [1458, 31] on icon "search" at bounding box center [1460, 31] width 16 height 16
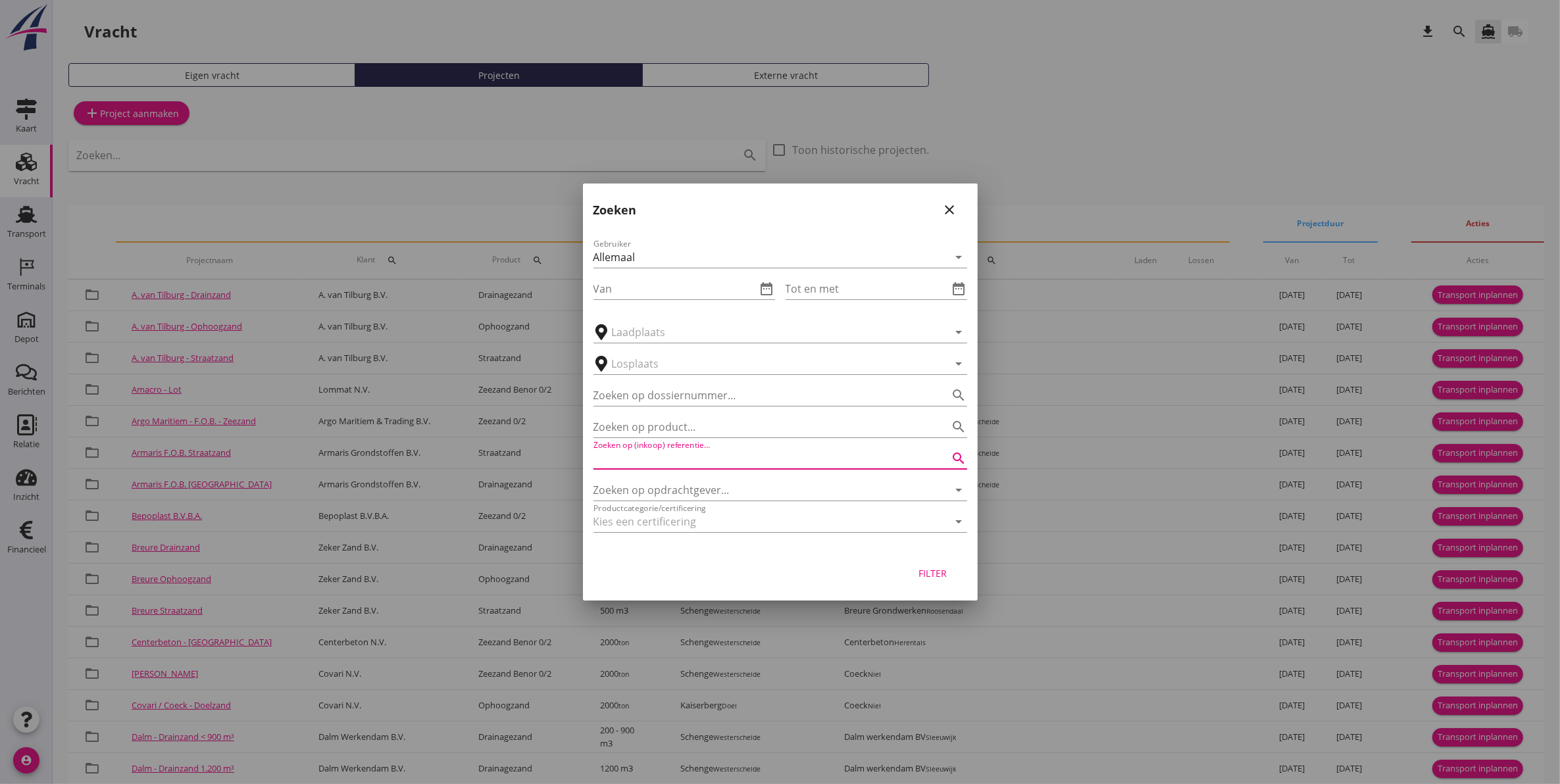
click at [689, 455] on input "Zoeken op (inkoop) referentie…" at bounding box center [762, 459] width 337 height 21
click at [679, 481] on input "Zoeken op opdrachtgever..." at bounding box center [762, 490] width 337 height 21
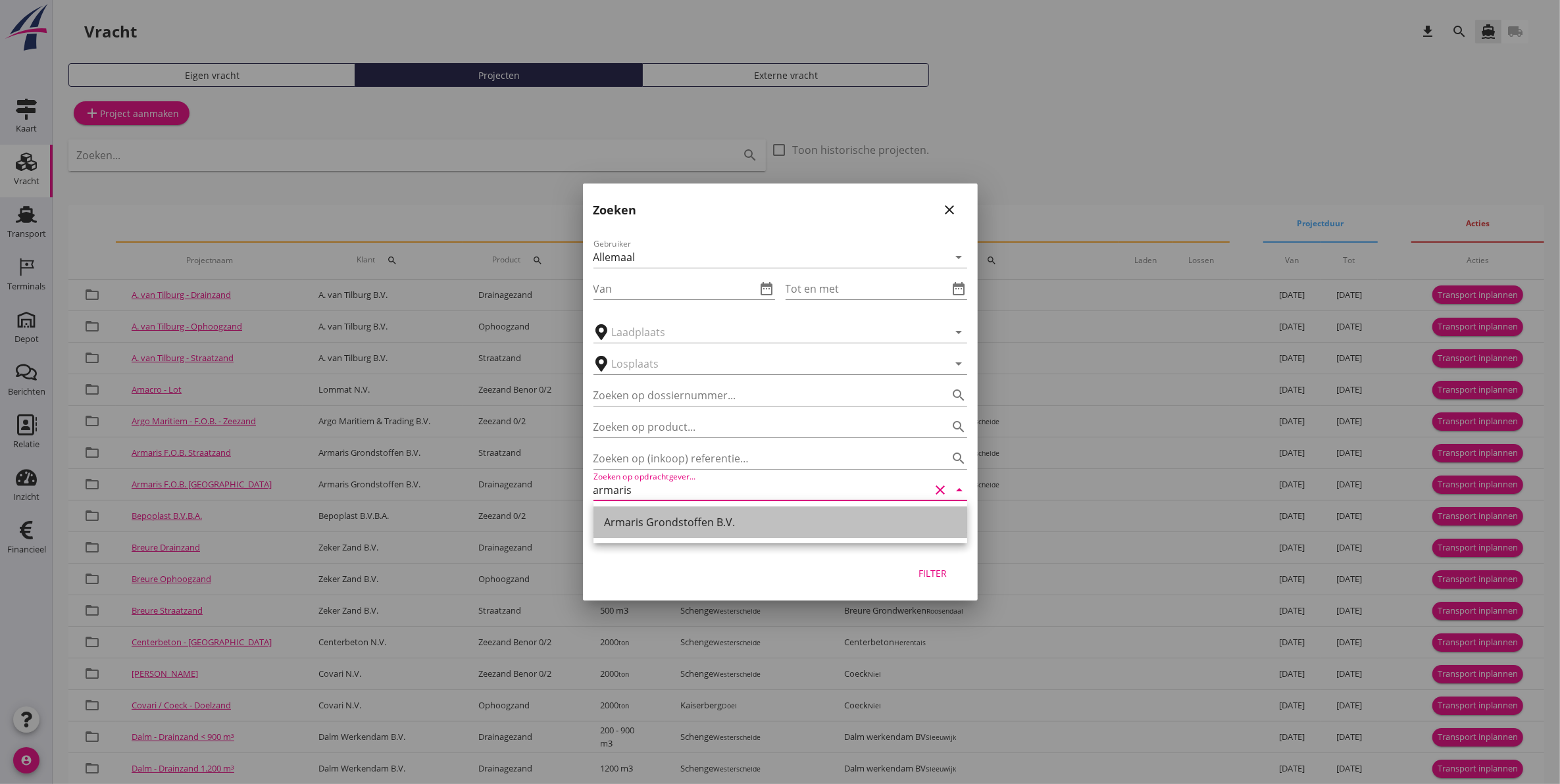
click at [678, 524] on div "Armaris Grondstoffen B.V." at bounding box center [780, 522] width 353 height 16
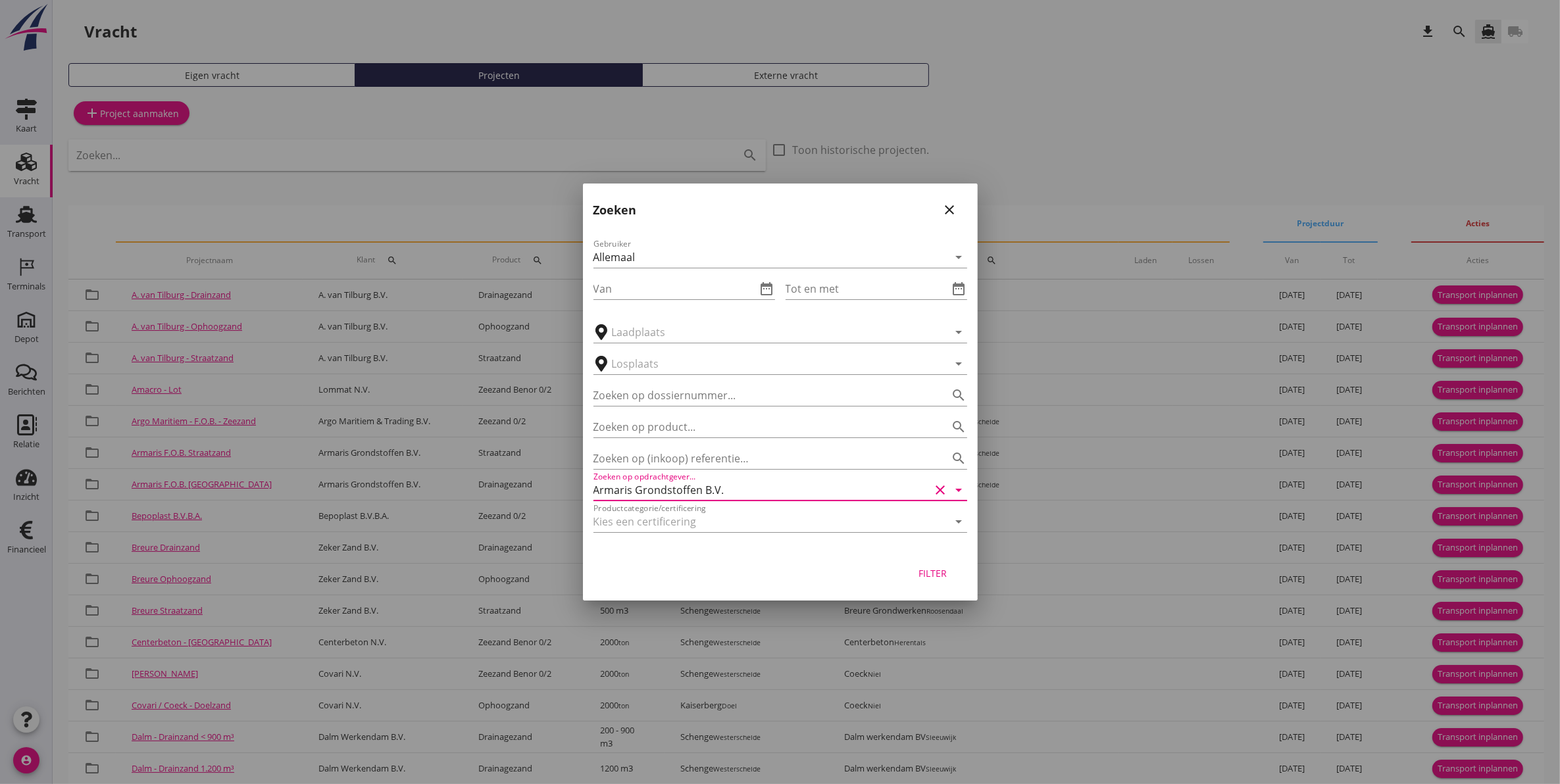
type input "Armaris Grondstoffen B.V."
click at [932, 580] on div "Filter" at bounding box center [933, 573] width 37 height 14
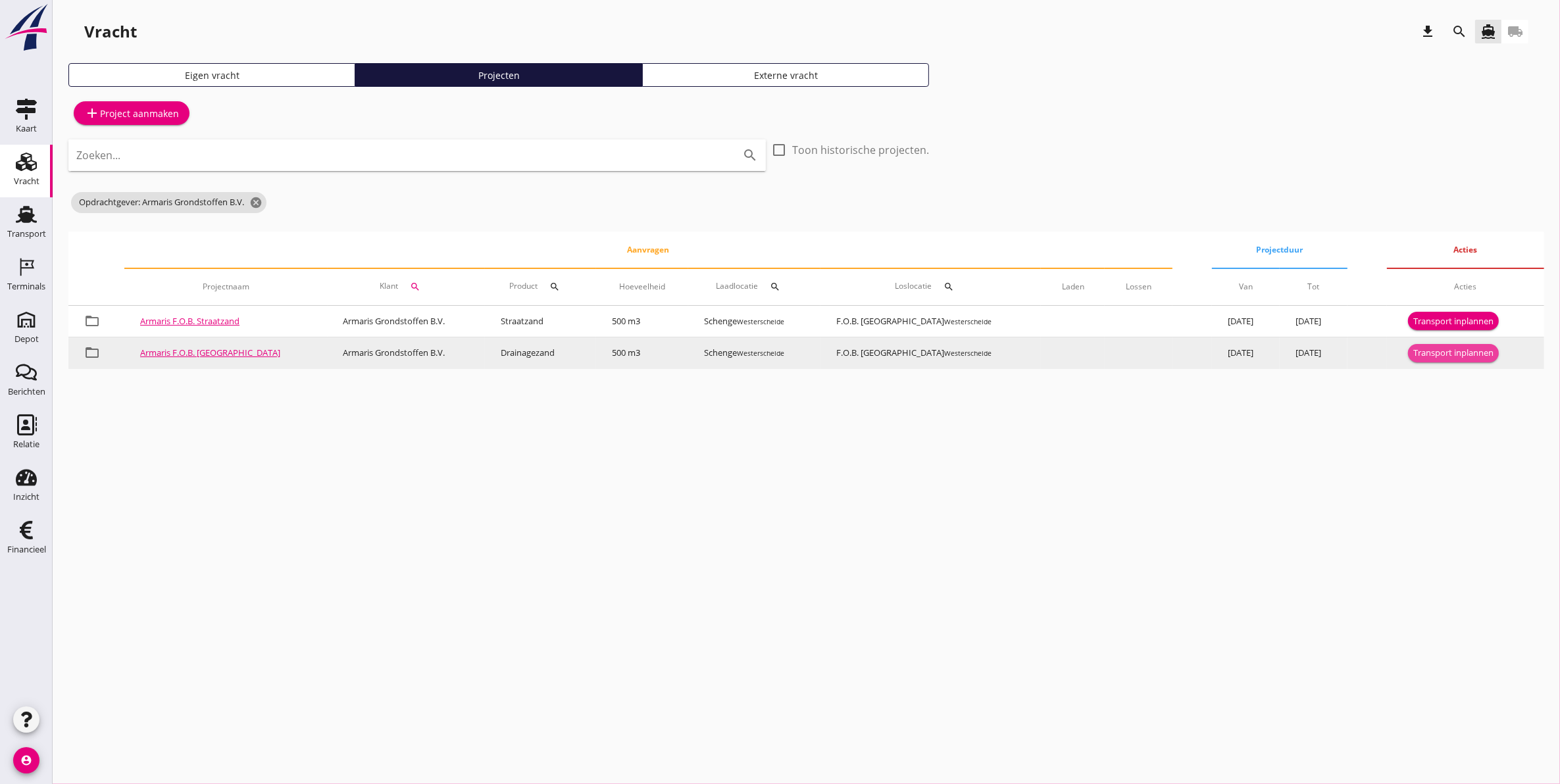
click at [1445, 356] on div "Transport inplannen" at bounding box center [1453, 353] width 80 height 13
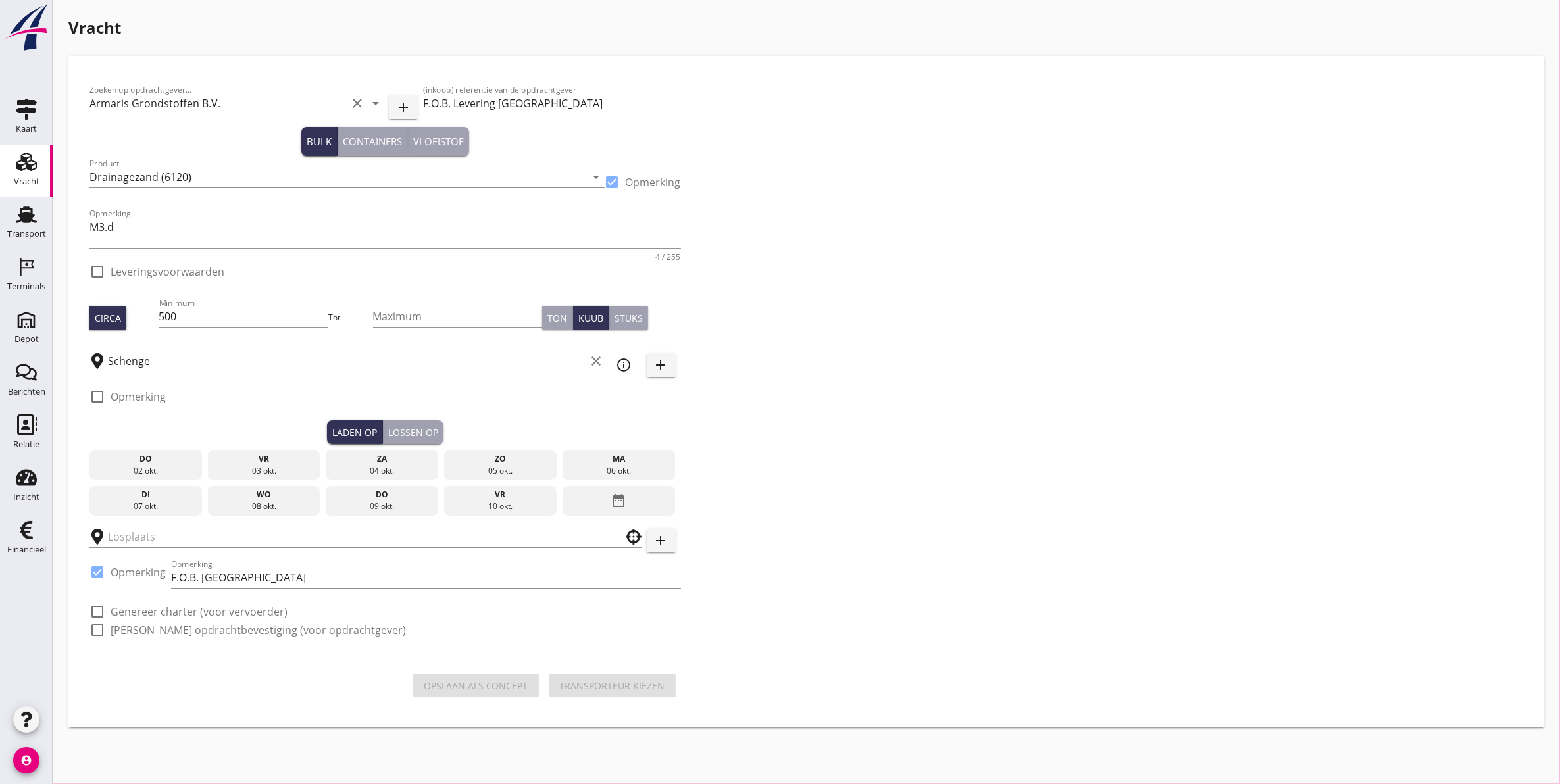
checkbox input "true"
type input "F.O.B. Beladen"
checkbox input "true"
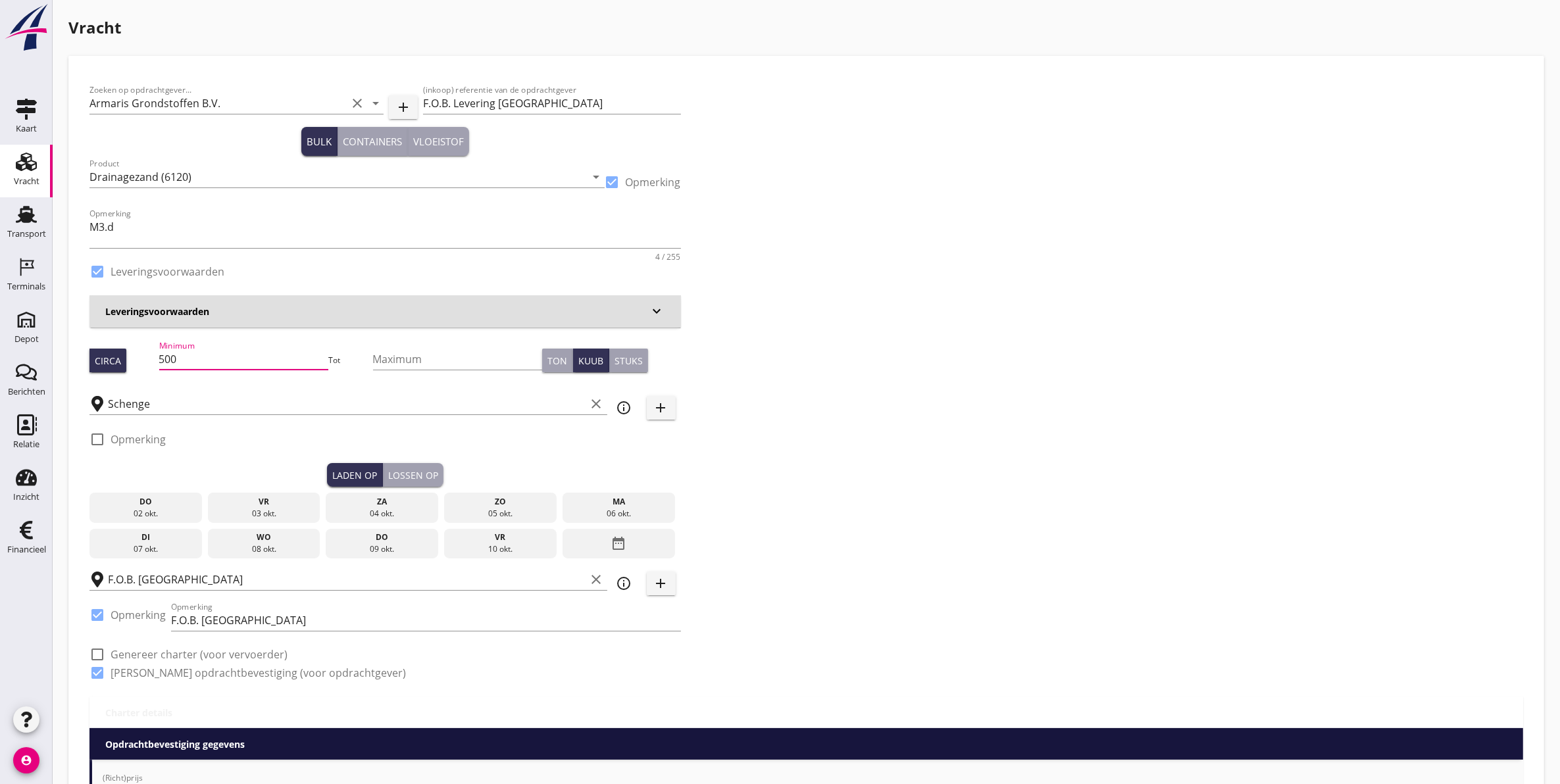
click at [250, 361] on input "500" at bounding box center [244, 359] width 170 height 21
click at [231, 357] on input "500" at bounding box center [244, 359] width 170 height 21
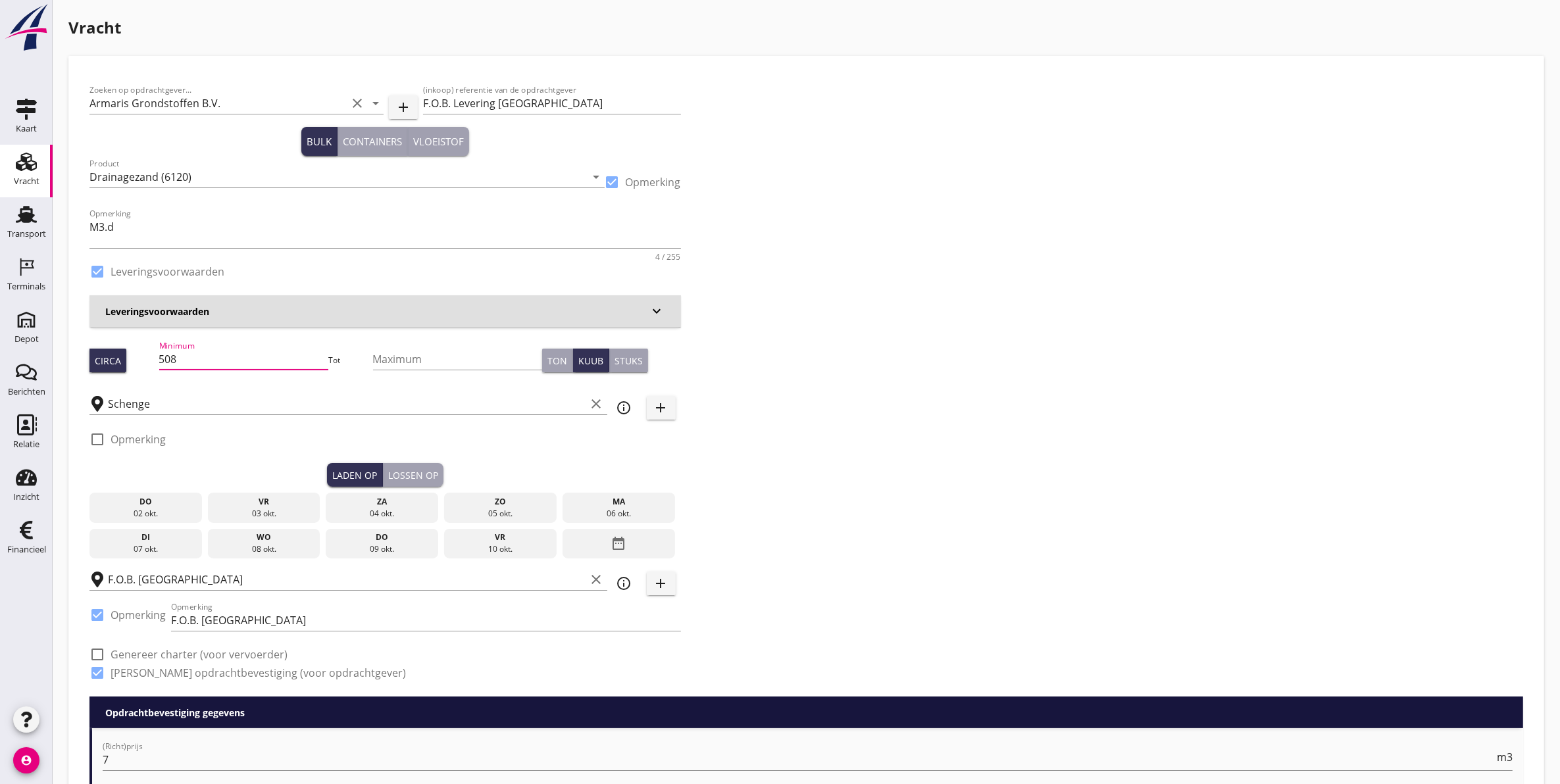
type input "508"
click at [242, 514] on div "03 okt." at bounding box center [264, 514] width 106 height 12
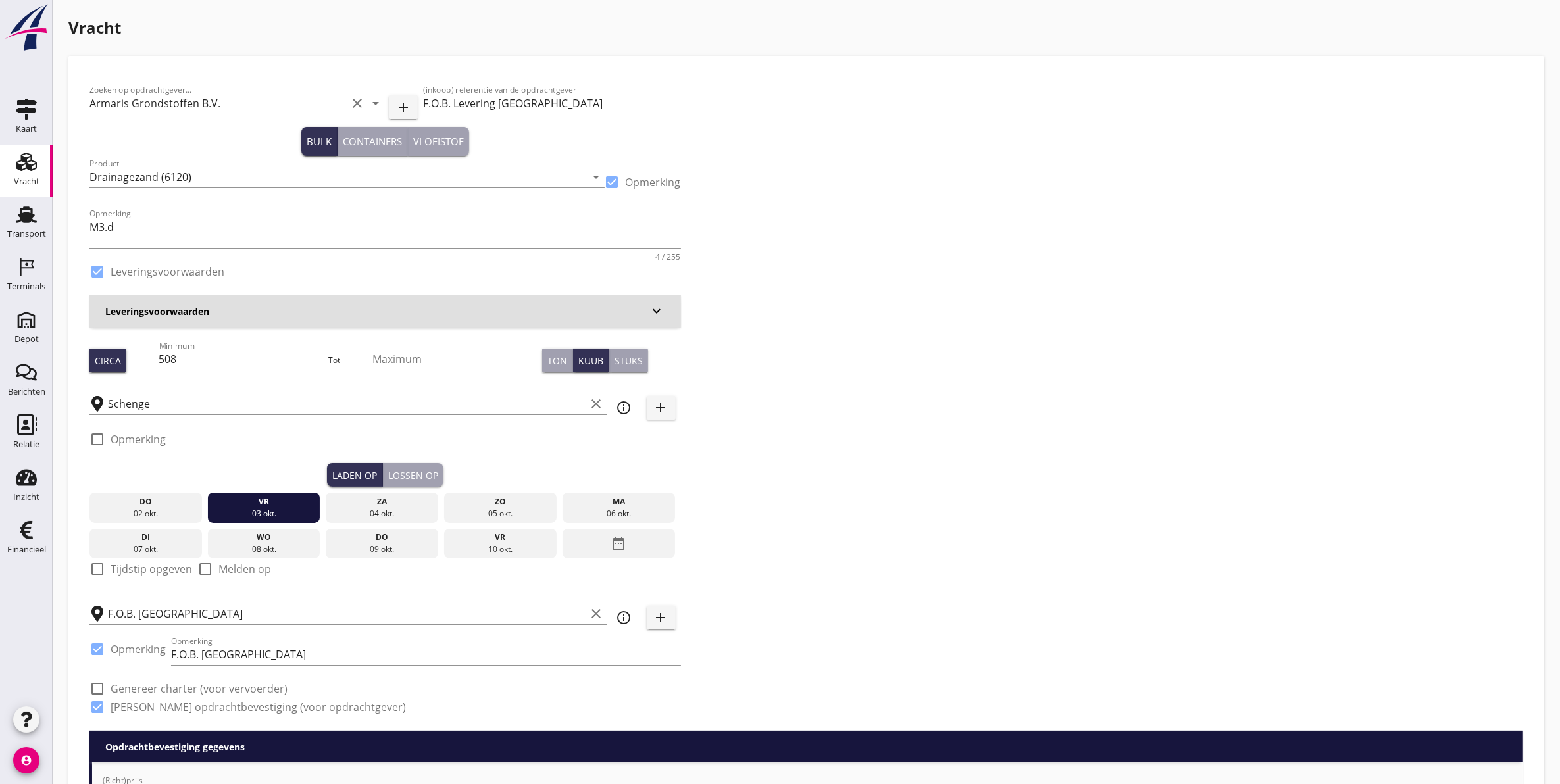
click at [418, 473] on div "Lossen op" at bounding box center [413, 475] width 50 height 14
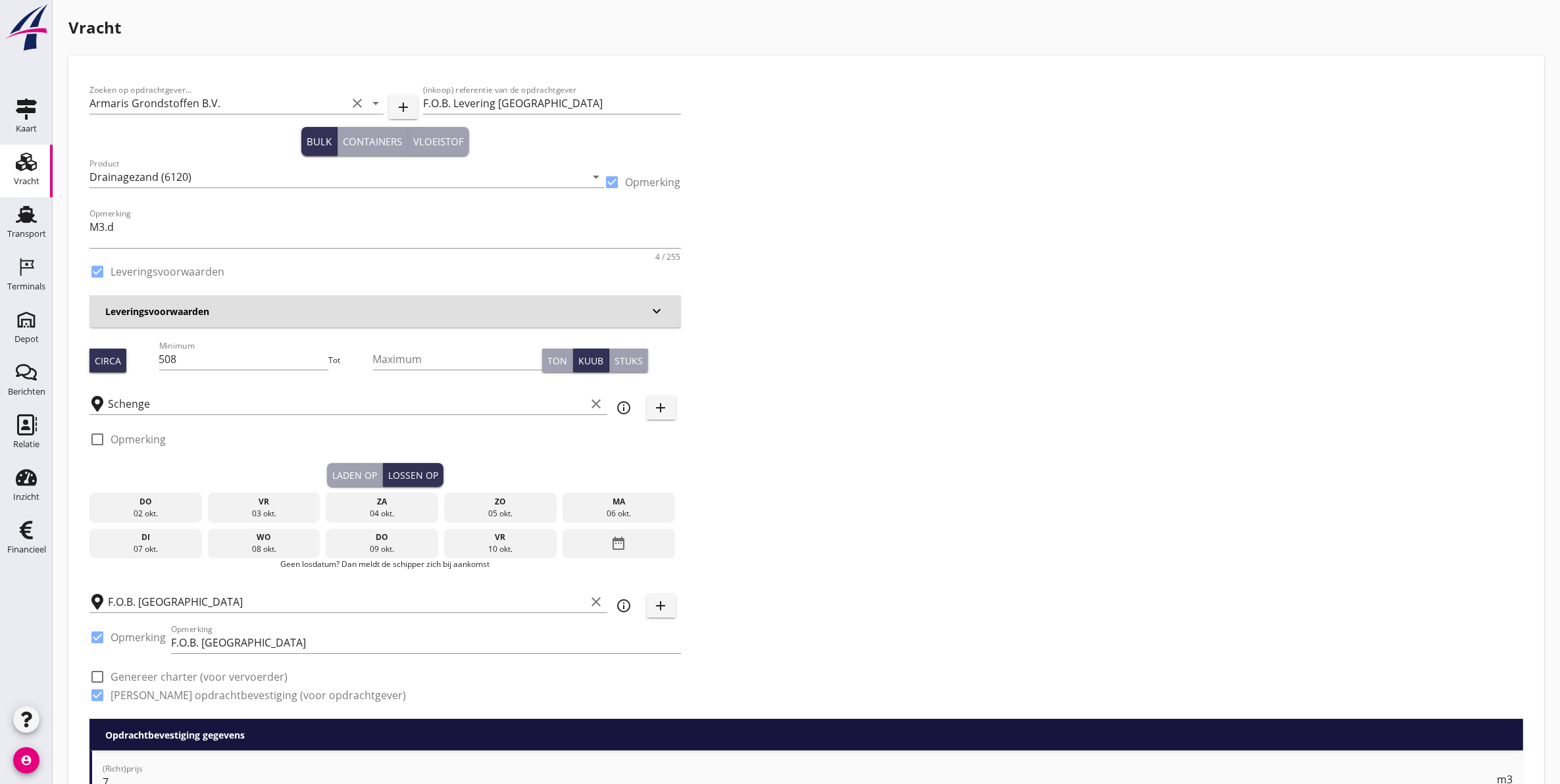
click at [604, 506] on div "ma" at bounding box center [619, 502] width 106 height 12
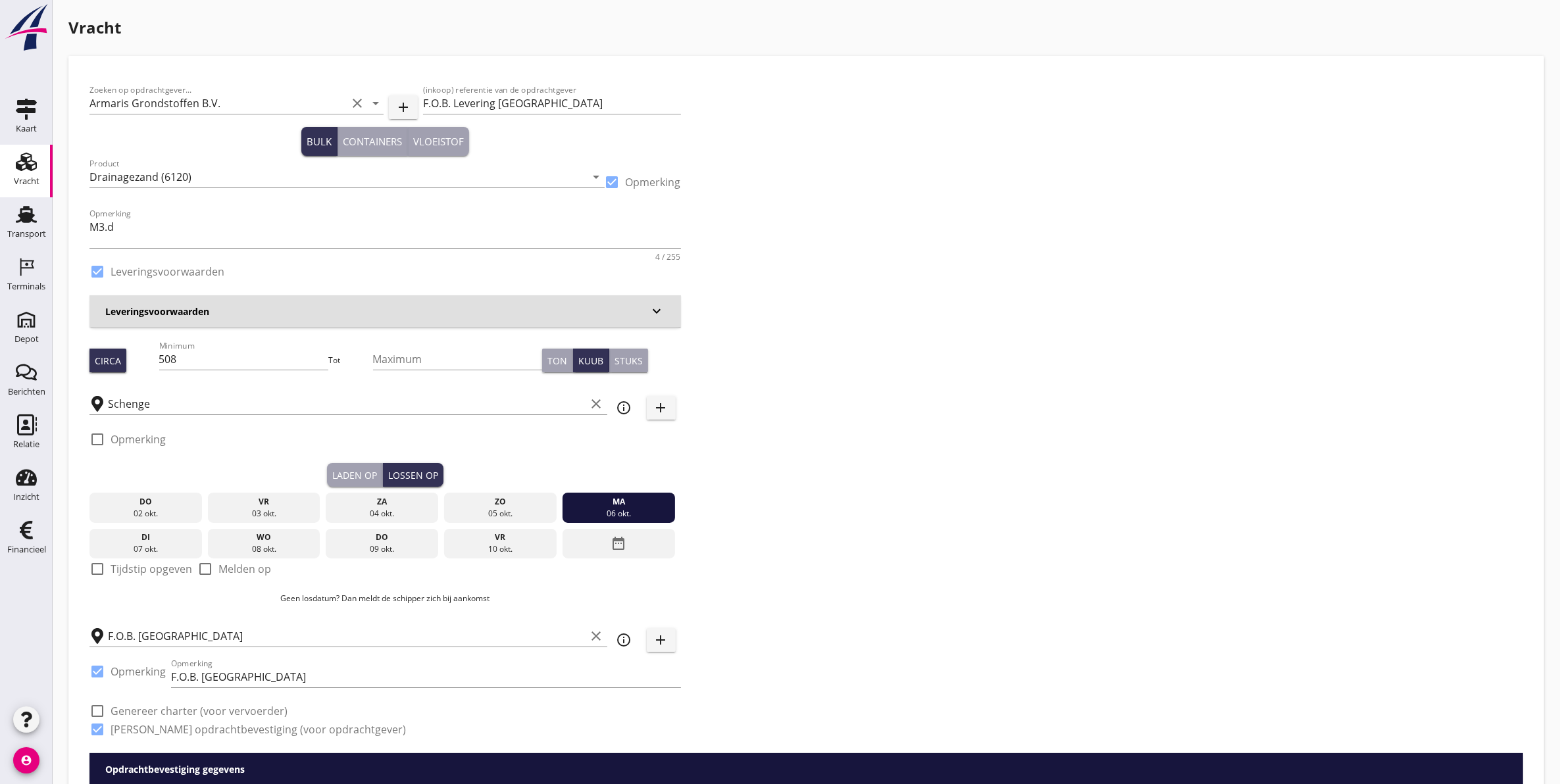
click at [358, 488] on div "do 02 okt. vr 03 okt. za 04 okt. zo 05 okt. ma 06 okt. di 07 okt. wo 08 okt. do…" at bounding box center [385, 522] width 591 height 72
click at [373, 478] on div "Laden op" at bounding box center [354, 475] width 44 height 14
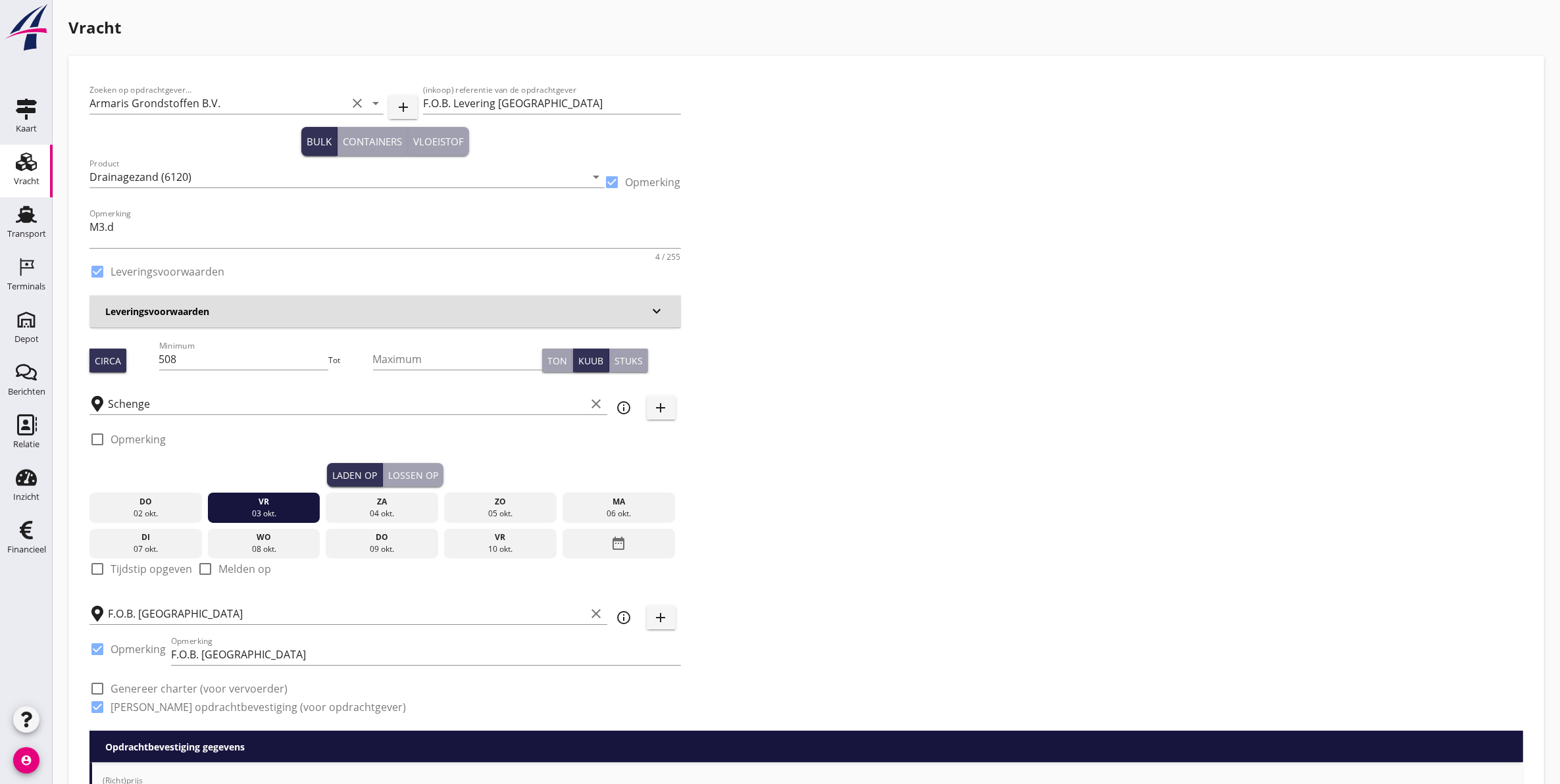
click at [418, 469] on div "Lossen op" at bounding box center [413, 475] width 50 height 14
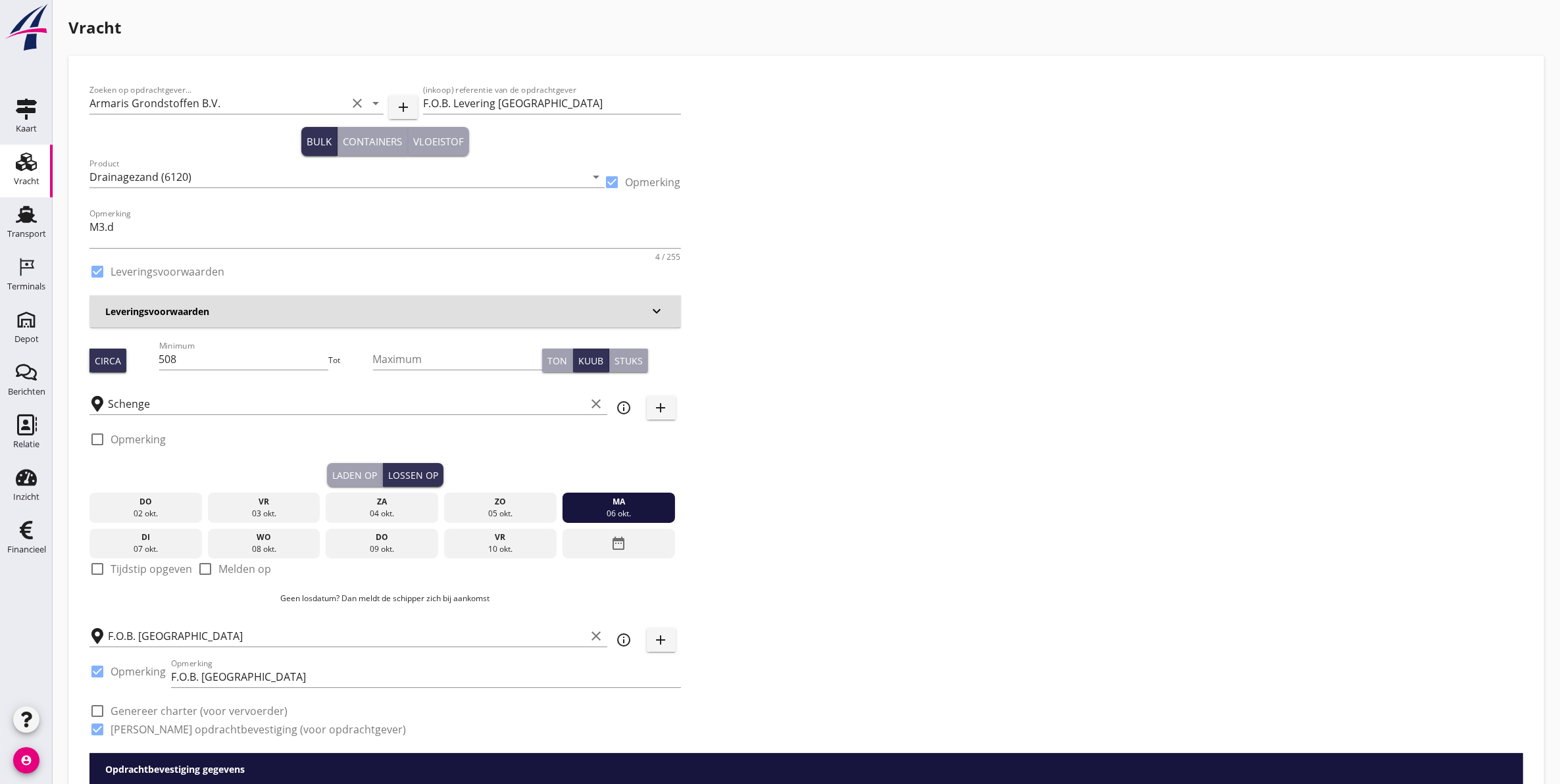
click at [216, 618] on div "F.O.B. Beladen clear" at bounding box center [348, 632] width 518 height 29
click at [211, 636] on input "F.O.B. Beladen" at bounding box center [347, 637] width 479 height 21
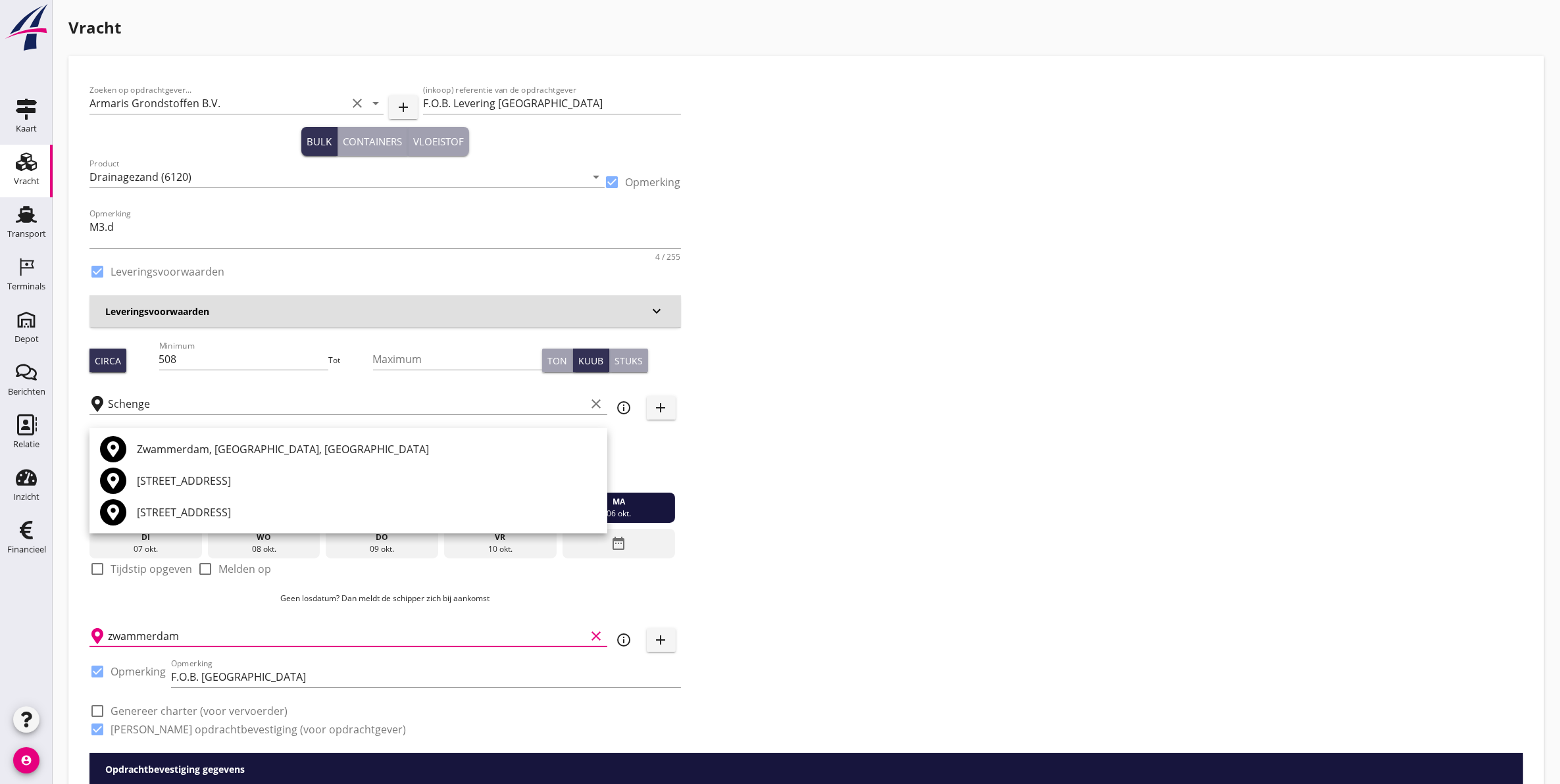
click at [278, 451] on div "Zwammerdam, South Holland, Netherlands" at bounding box center [367, 449] width 460 height 16
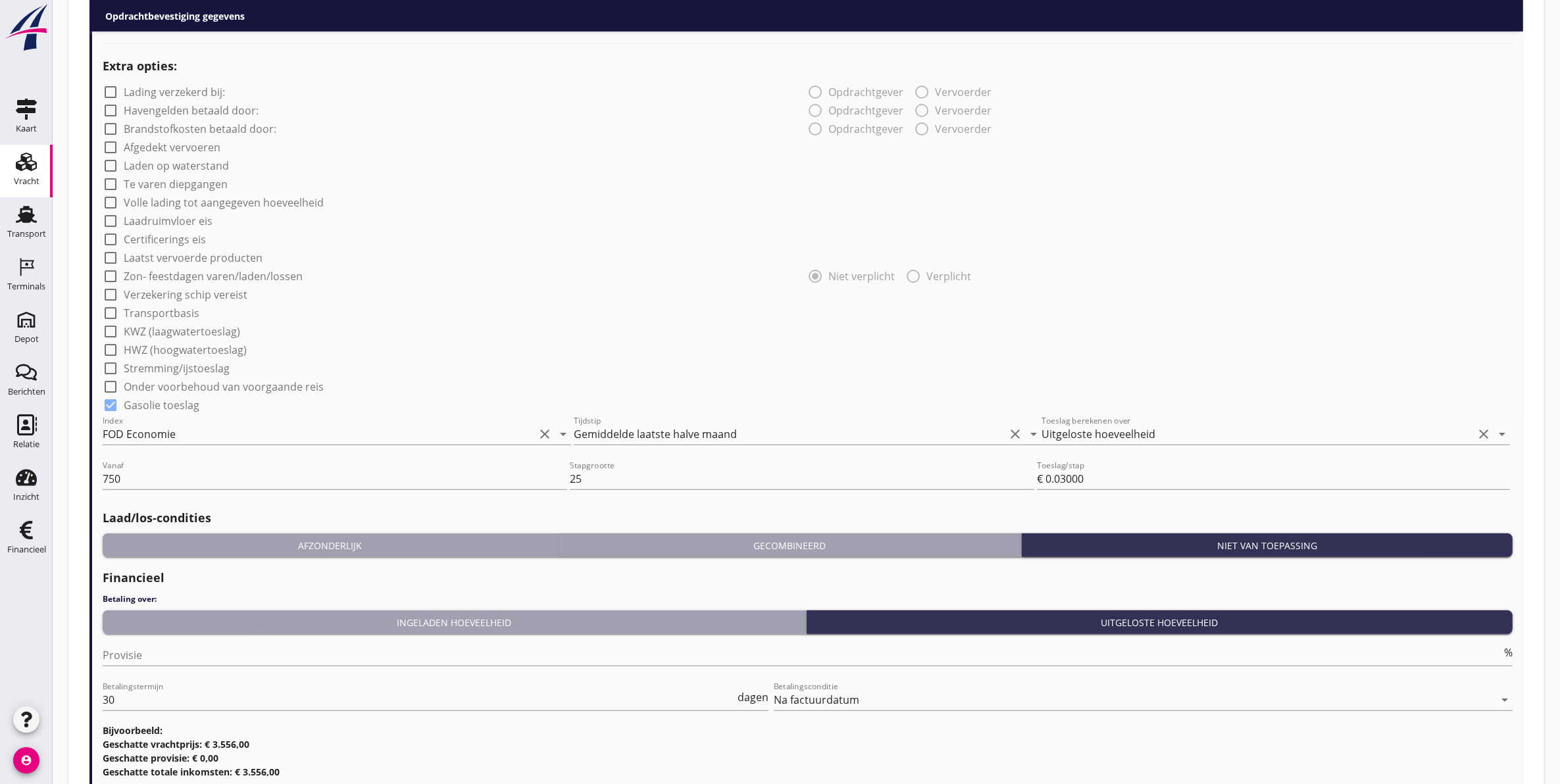
scroll to position [1134, 0]
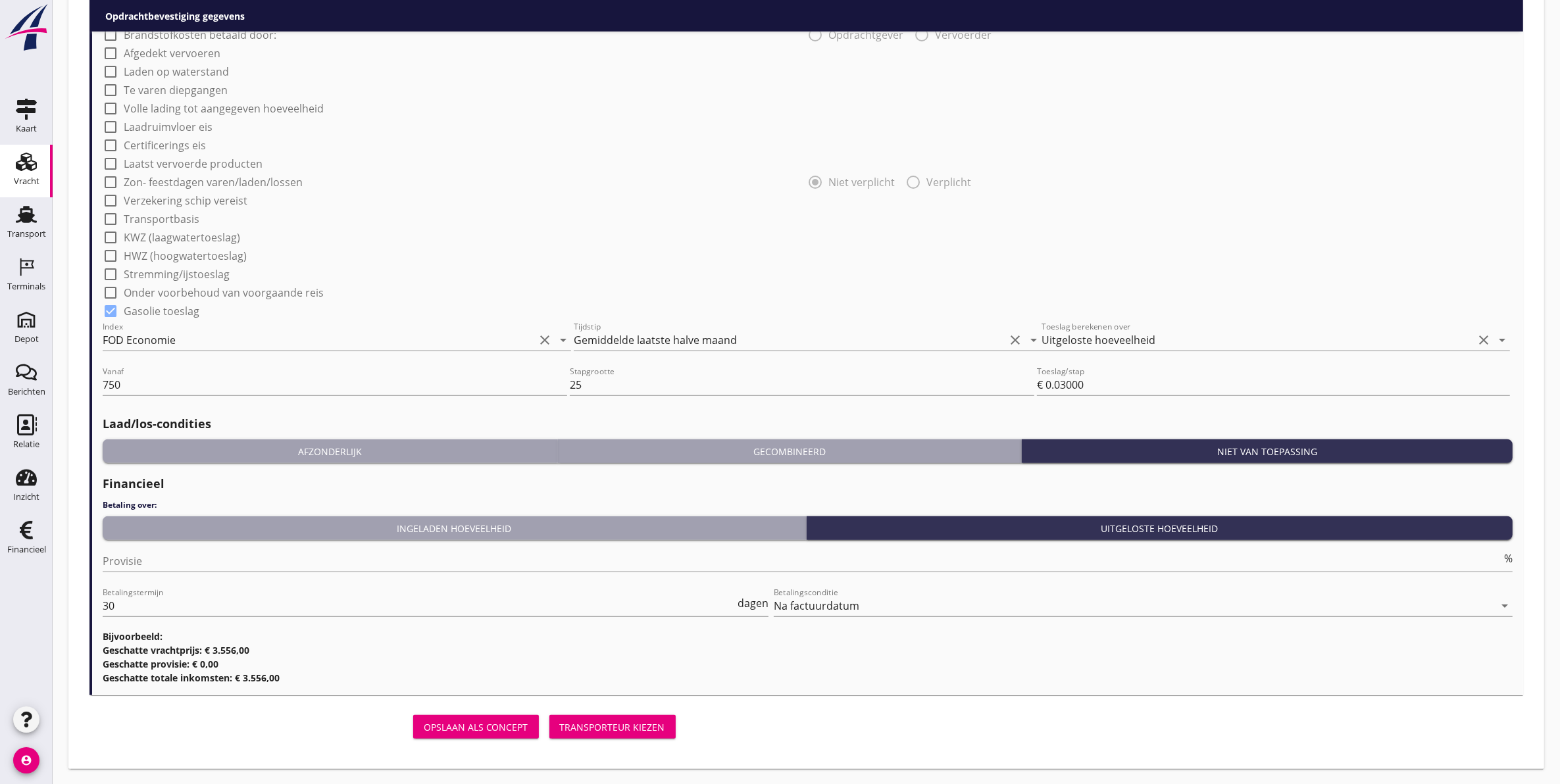
type input "Zwammerdam, South Holland, Netherlands"
click at [605, 727] on div "Transporteur kiezen" at bounding box center [613, 727] width 105 height 14
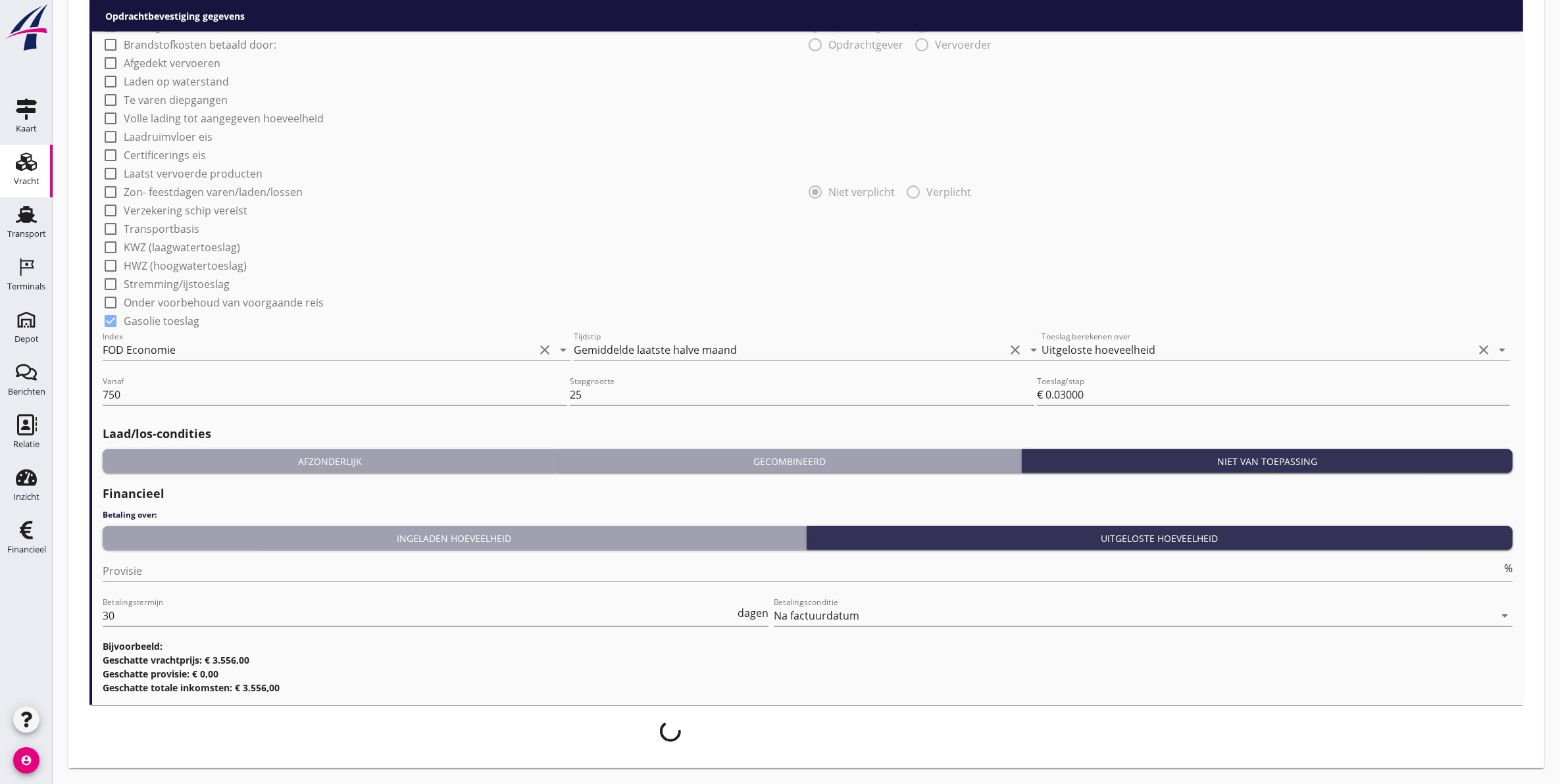
scroll to position [1123, 0]
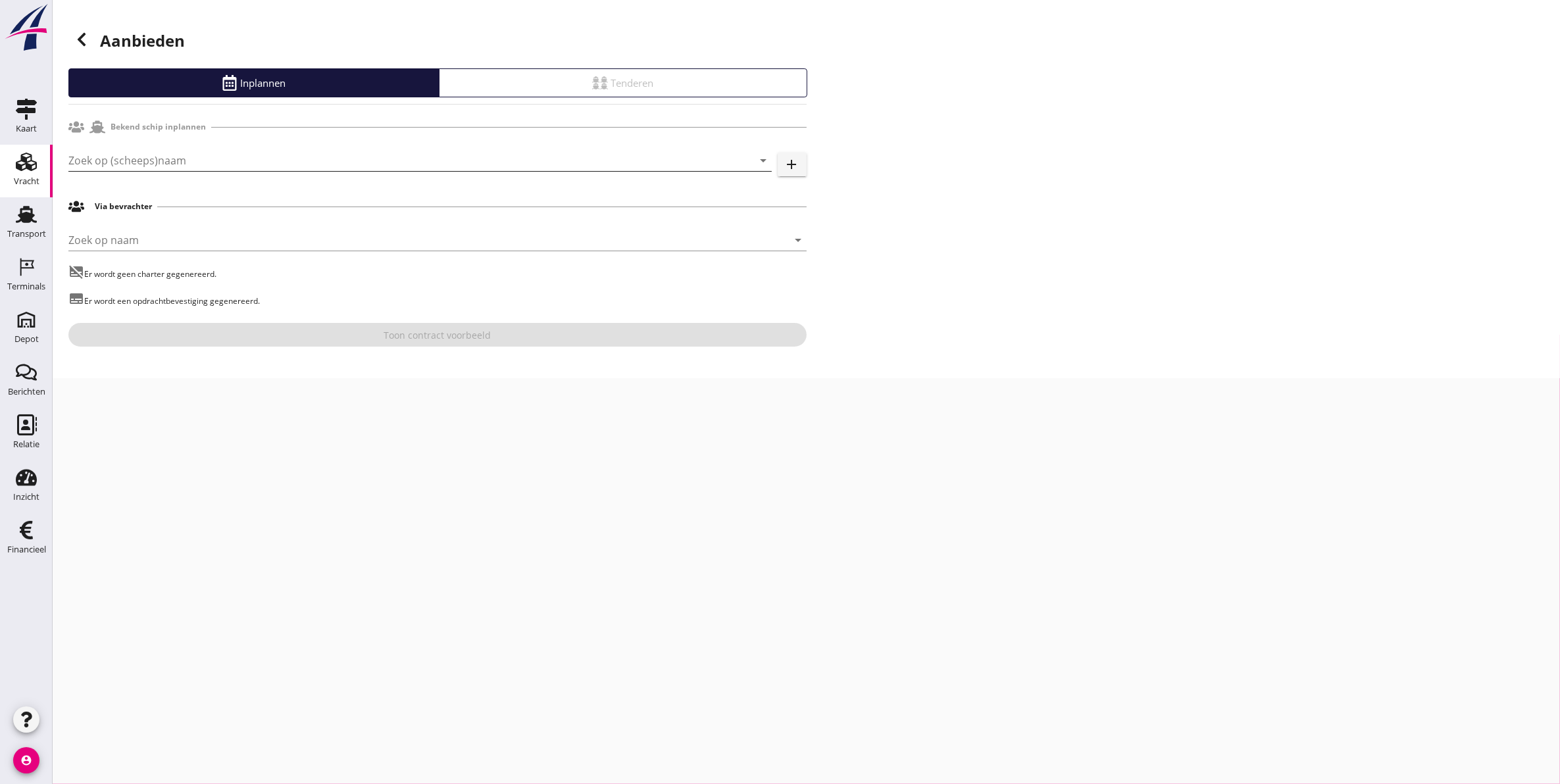
click at [241, 156] on input "Zoek op (scheeps)naam" at bounding box center [401, 161] width 666 height 21
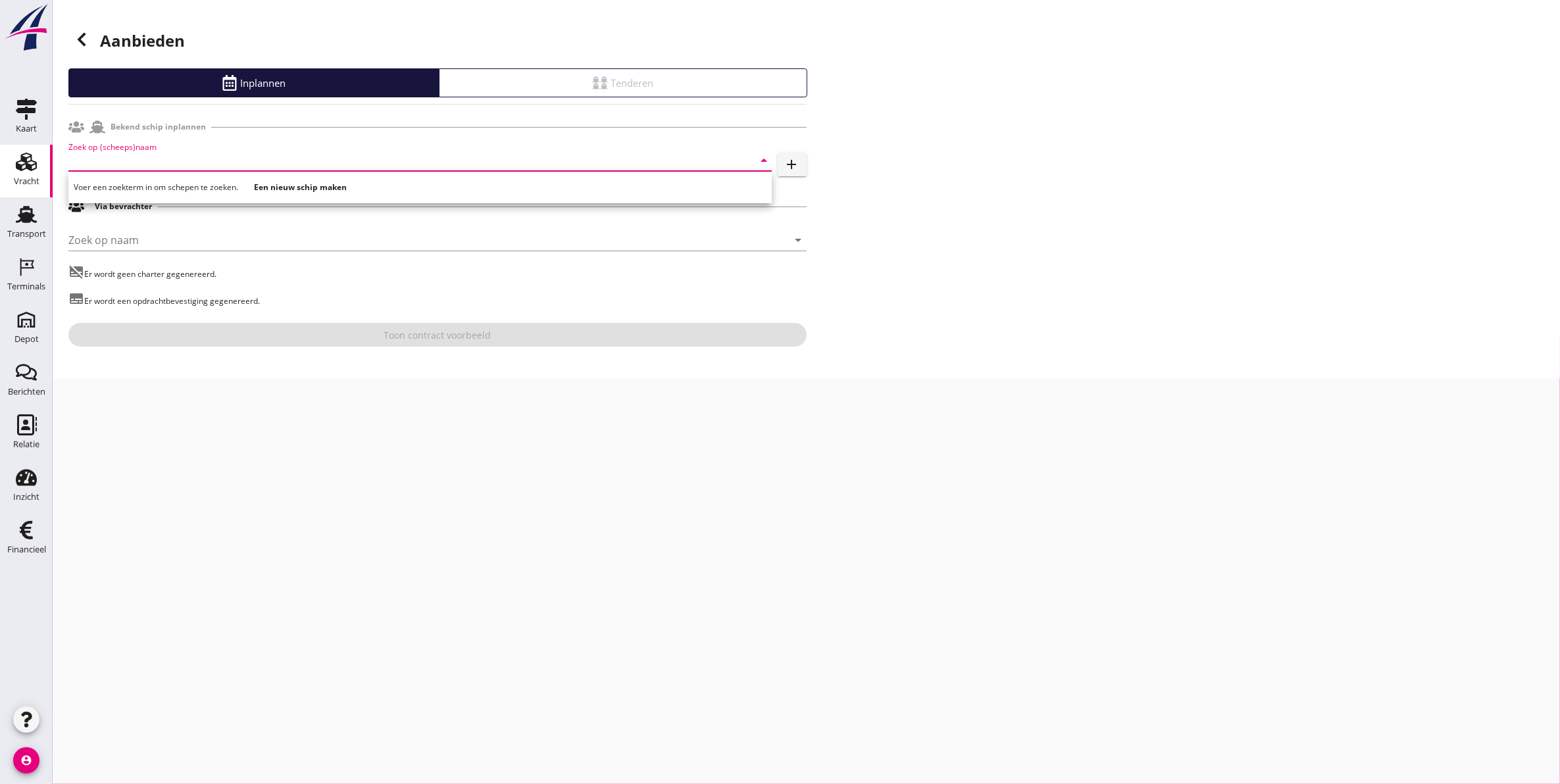
click at [169, 160] on input "Zoek op (scheeps)naam" at bounding box center [401, 161] width 666 height 21
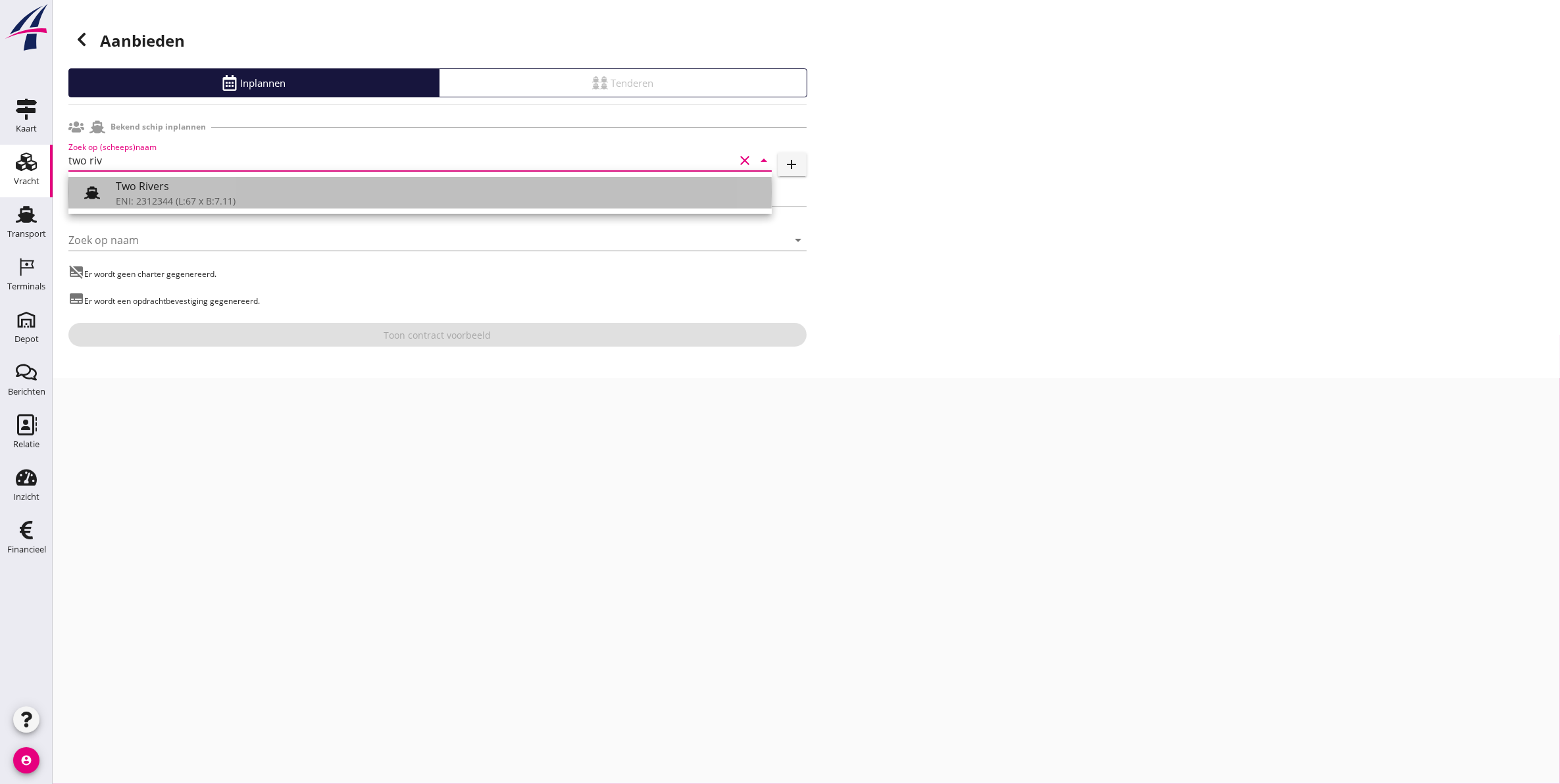
click at [189, 182] on div "Two Rivers" at bounding box center [439, 186] width 646 height 16
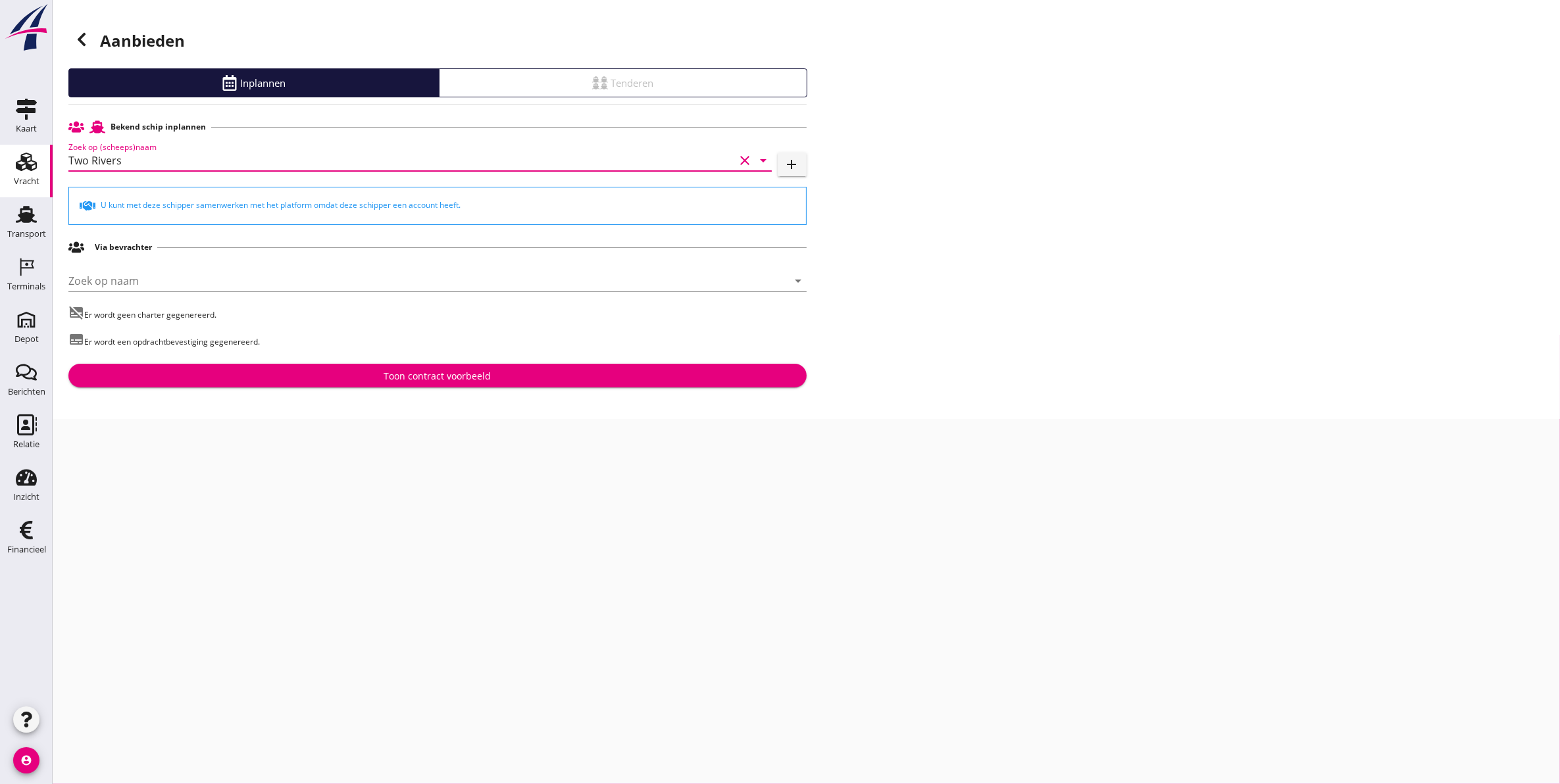
type input "Two Rivers"
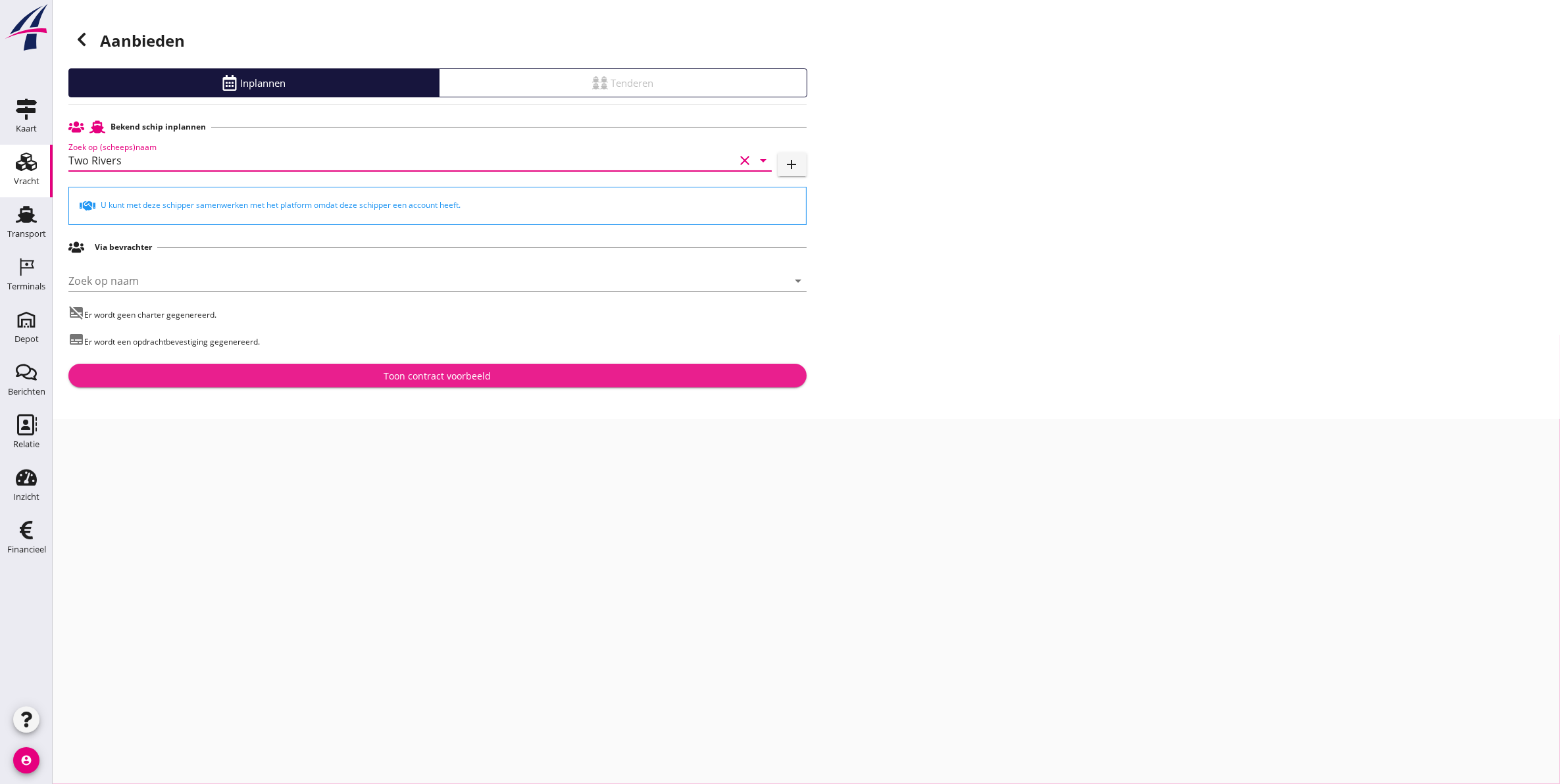
drag, startPoint x: 402, startPoint y: 382, endPoint x: 208, endPoint y: 217, distance: 254.7
click at [221, 227] on div "Bekend schip inplannen Zoek op (scheeps)naam Two Rivers clear arrow_drop_down a…" at bounding box center [437, 251] width 738 height 273
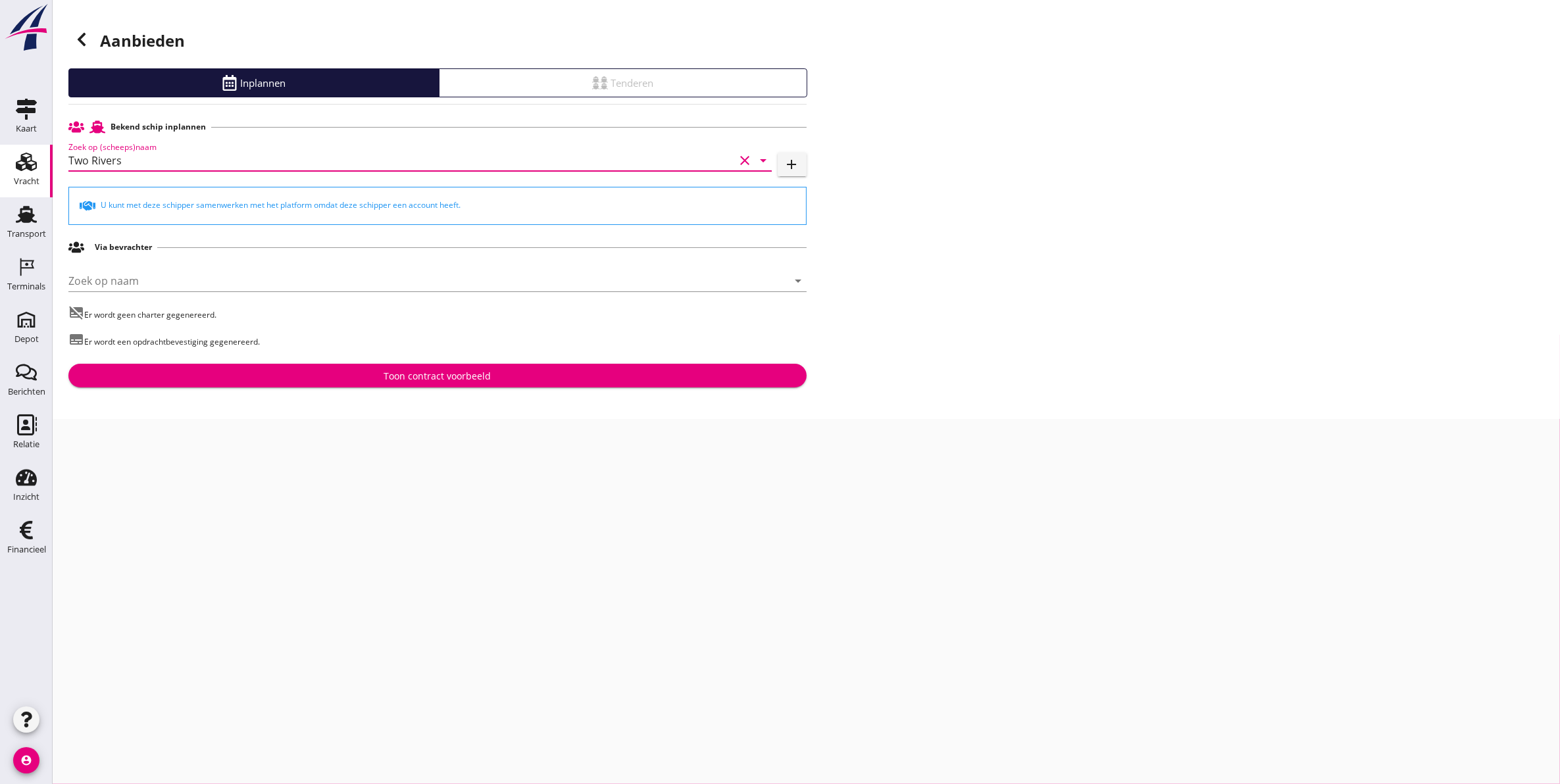
click at [166, 166] on input "Two Rivers" at bounding box center [401, 161] width 666 height 21
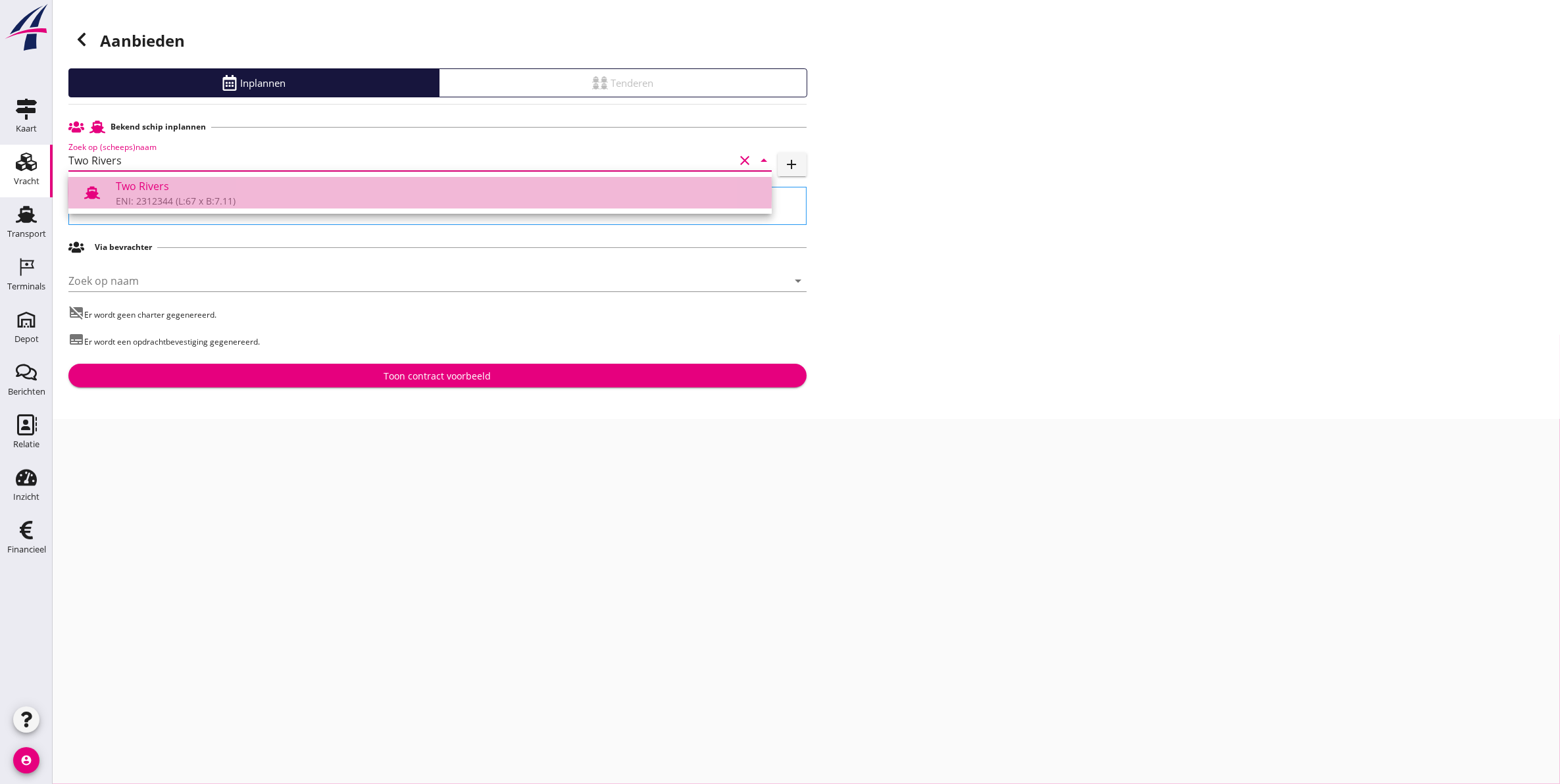
click at [175, 184] on div "Two Rivers" at bounding box center [439, 186] width 646 height 16
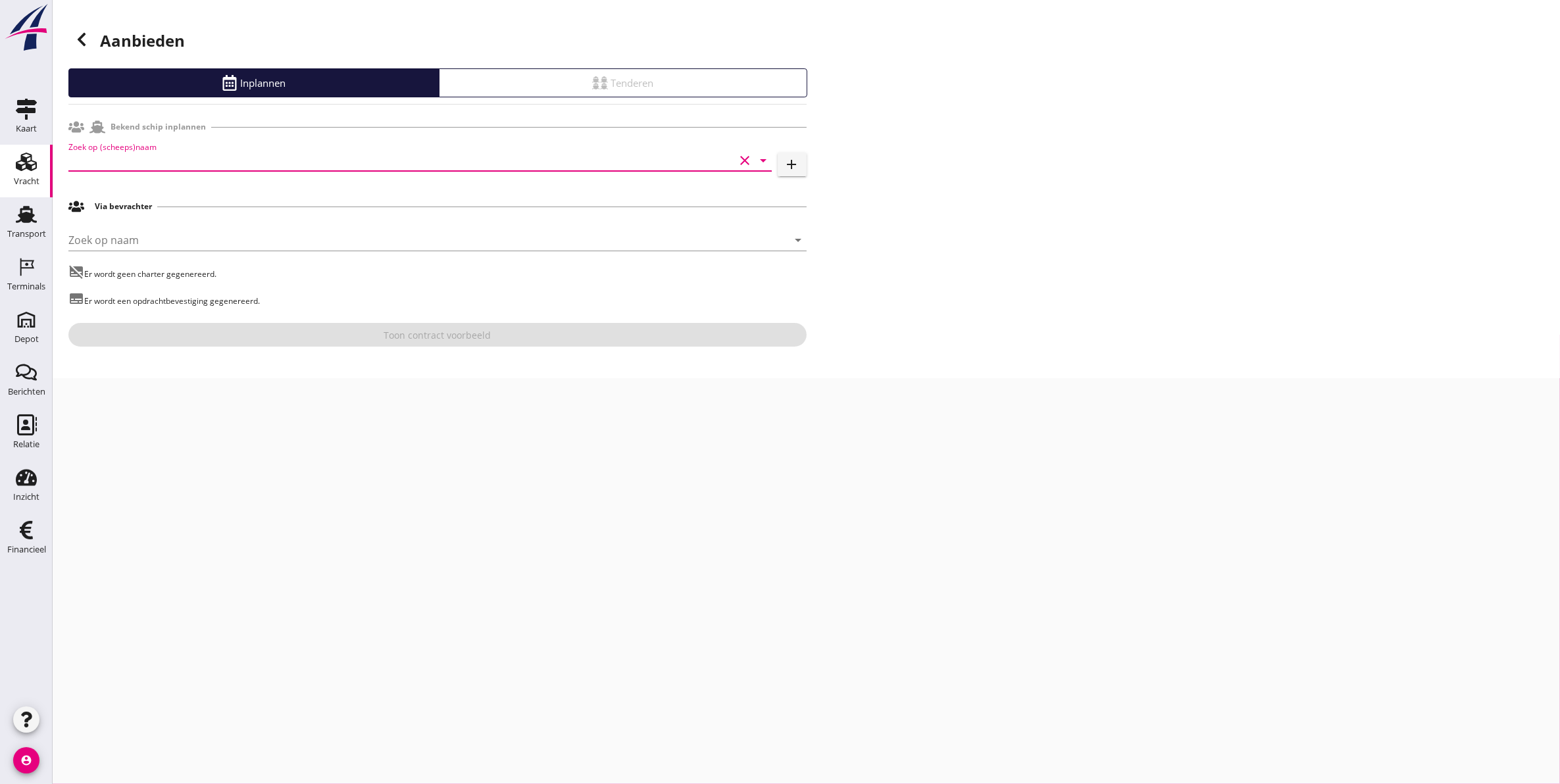
click at [166, 168] on input "Zoek op (scheeps)naam" at bounding box center [401, 161] width 666 height 21
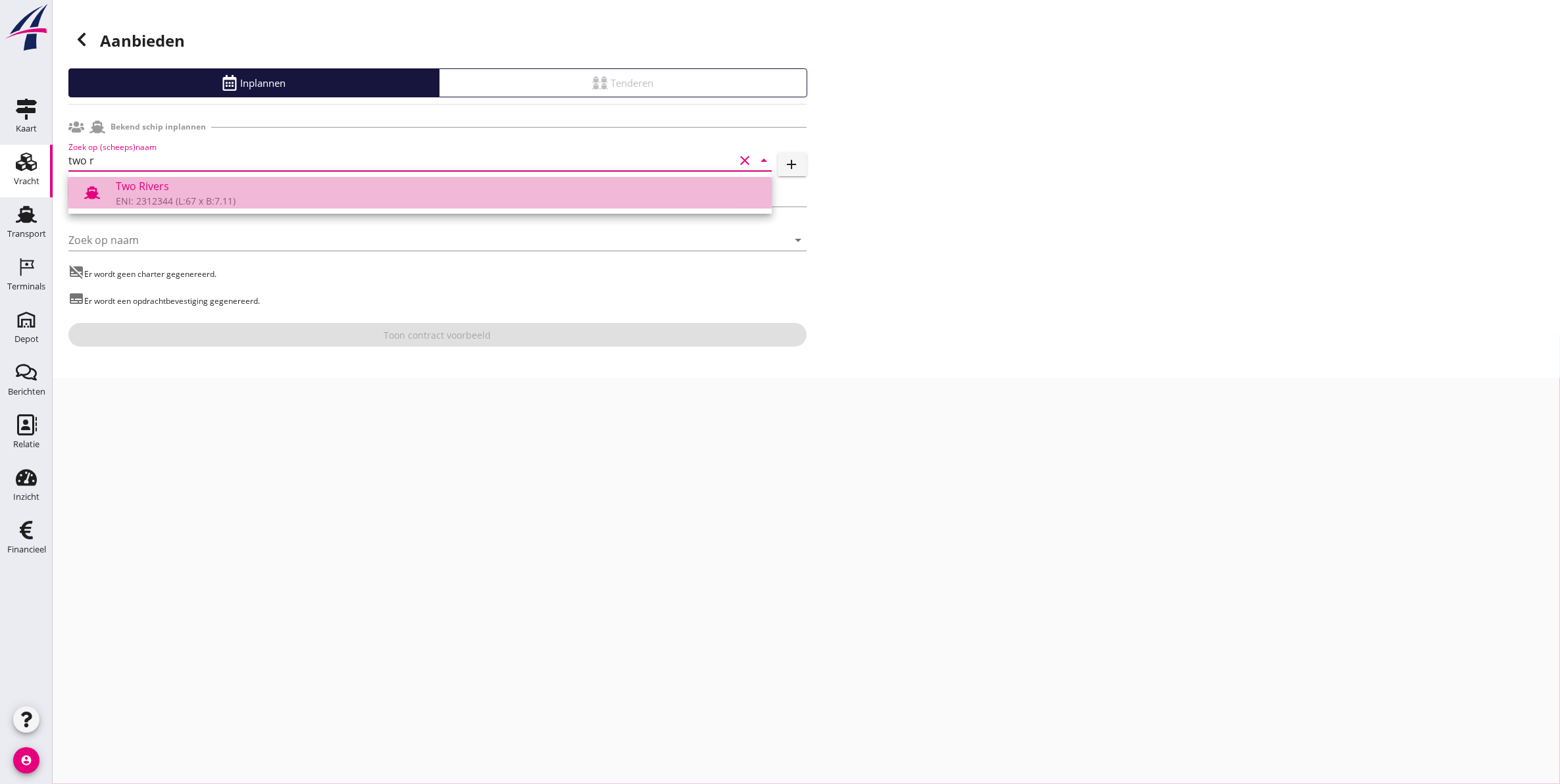
click at [166, 192] on div "Two Rivers" at bounding box center [439, 186] width 646 height 16
type input "Two Rivers"
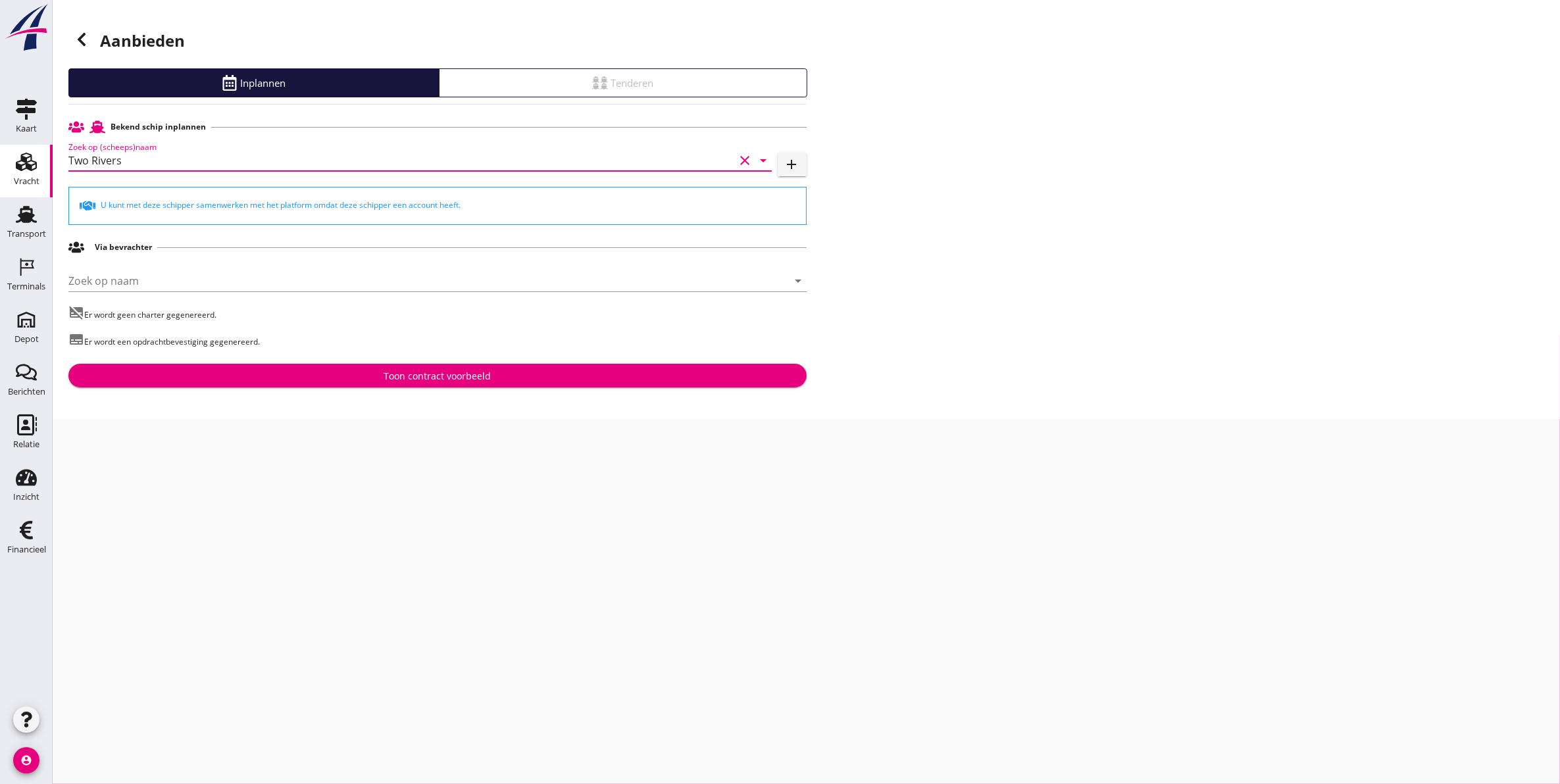
click at [525, 365] on button "Toon contract voorbeeld" at bounding box center [437, 376] width 738 height 24
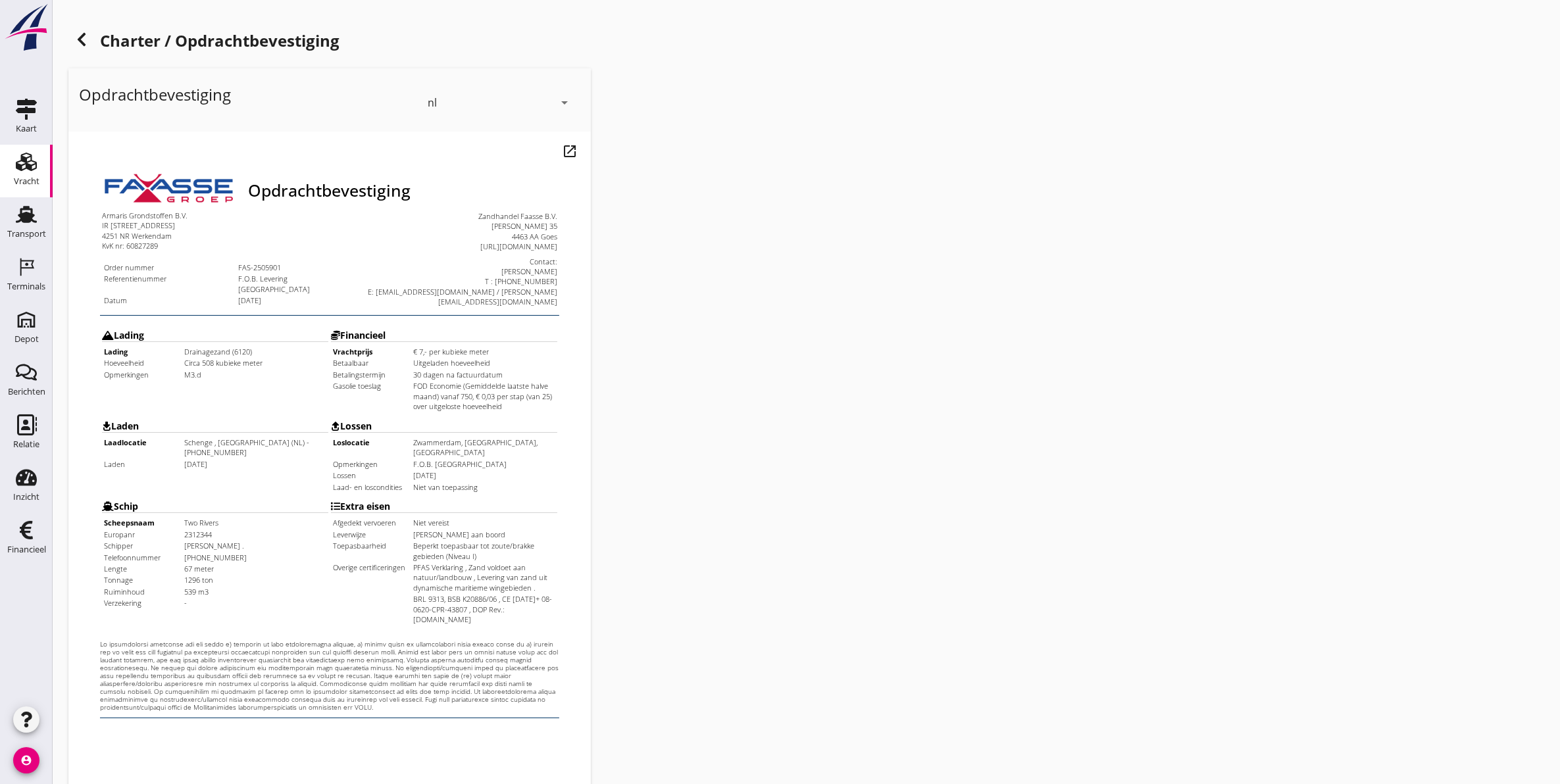
scroll to position [189, 0]
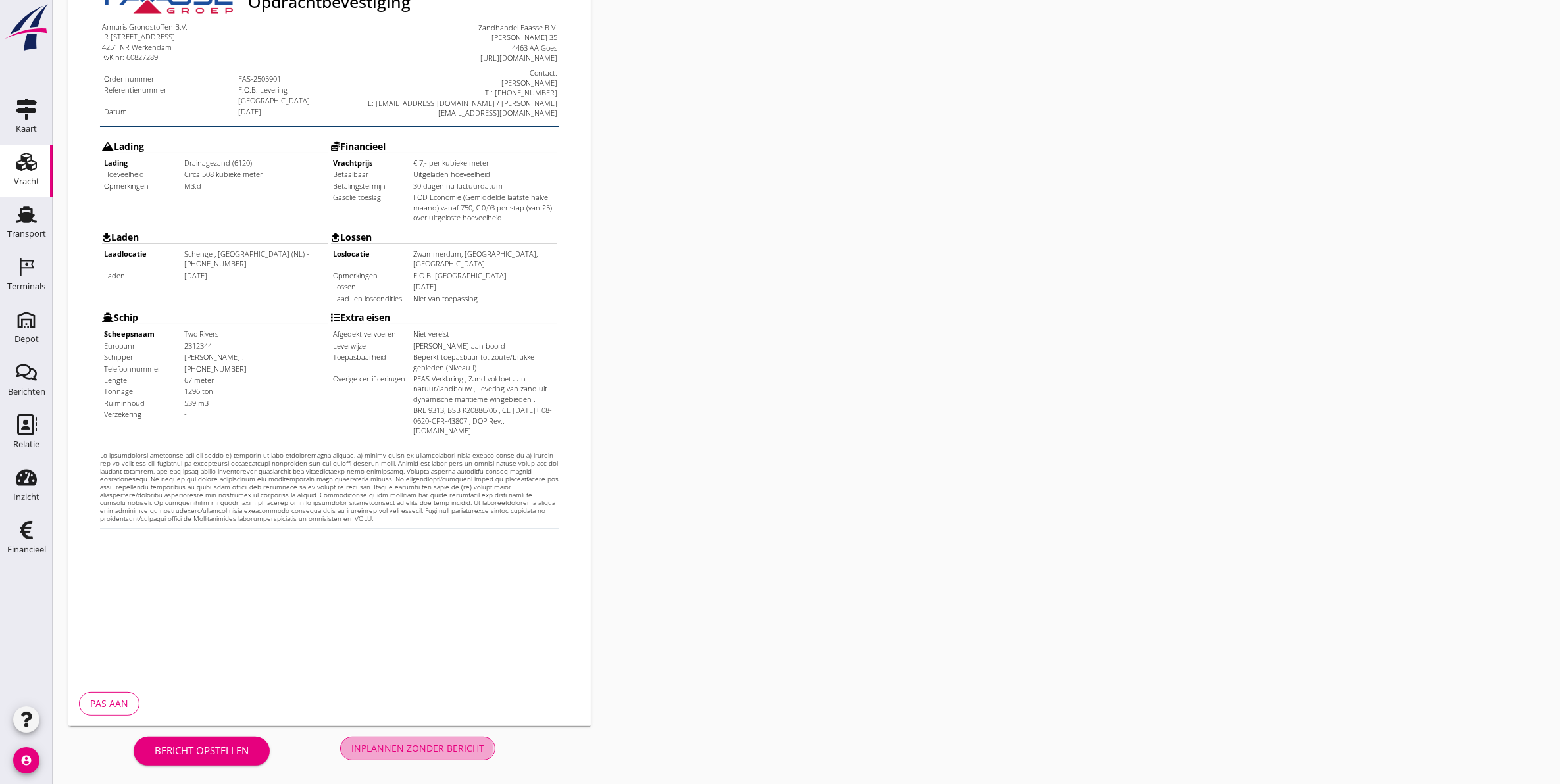
click at [382, 739] on button "Inplannen zonder bericht" at bounding box center [418, 749] width 156 height 24
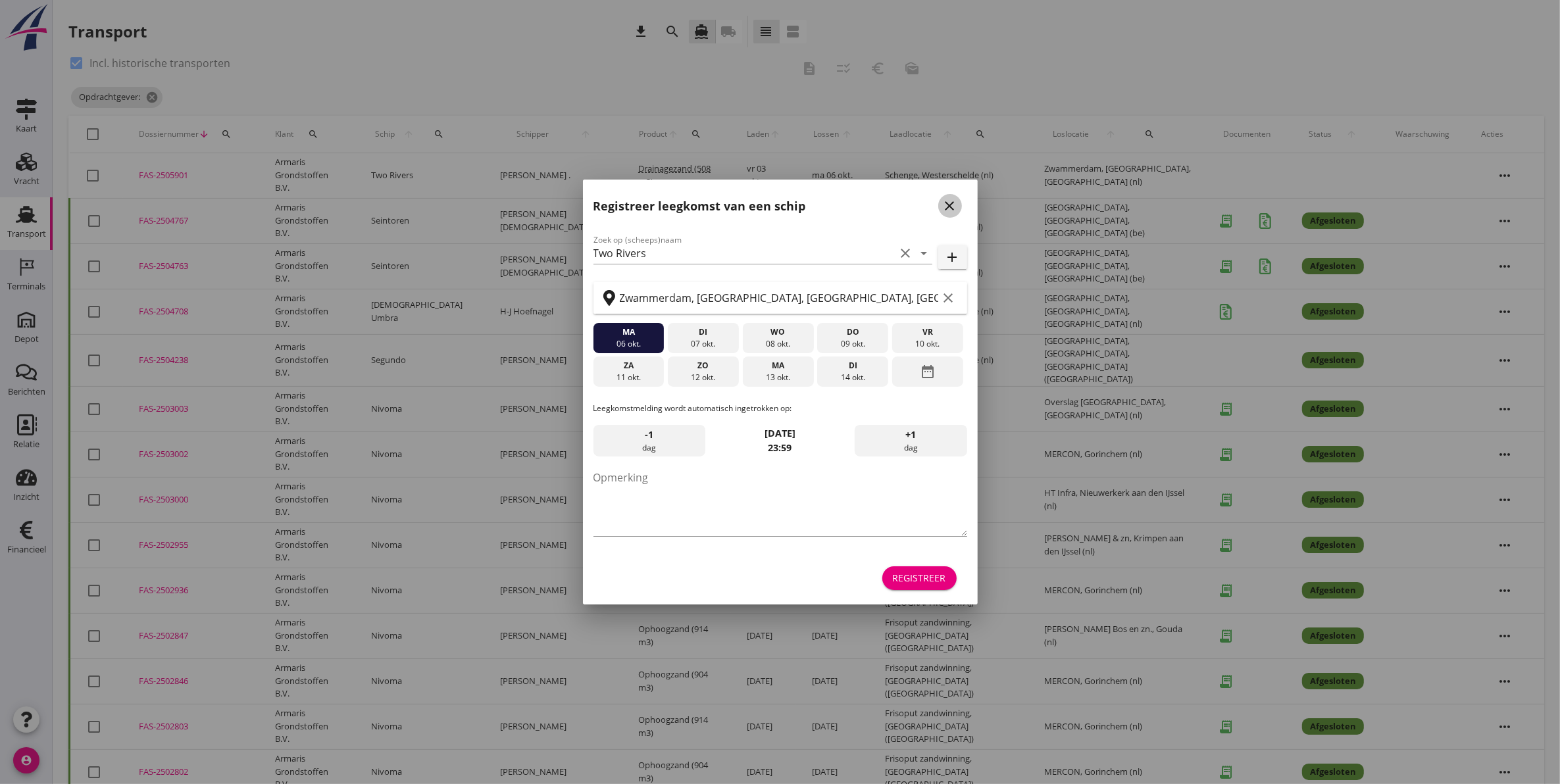
click at [955, 208] on icon "close" at bounding box center [950, 205] width 16 height 16
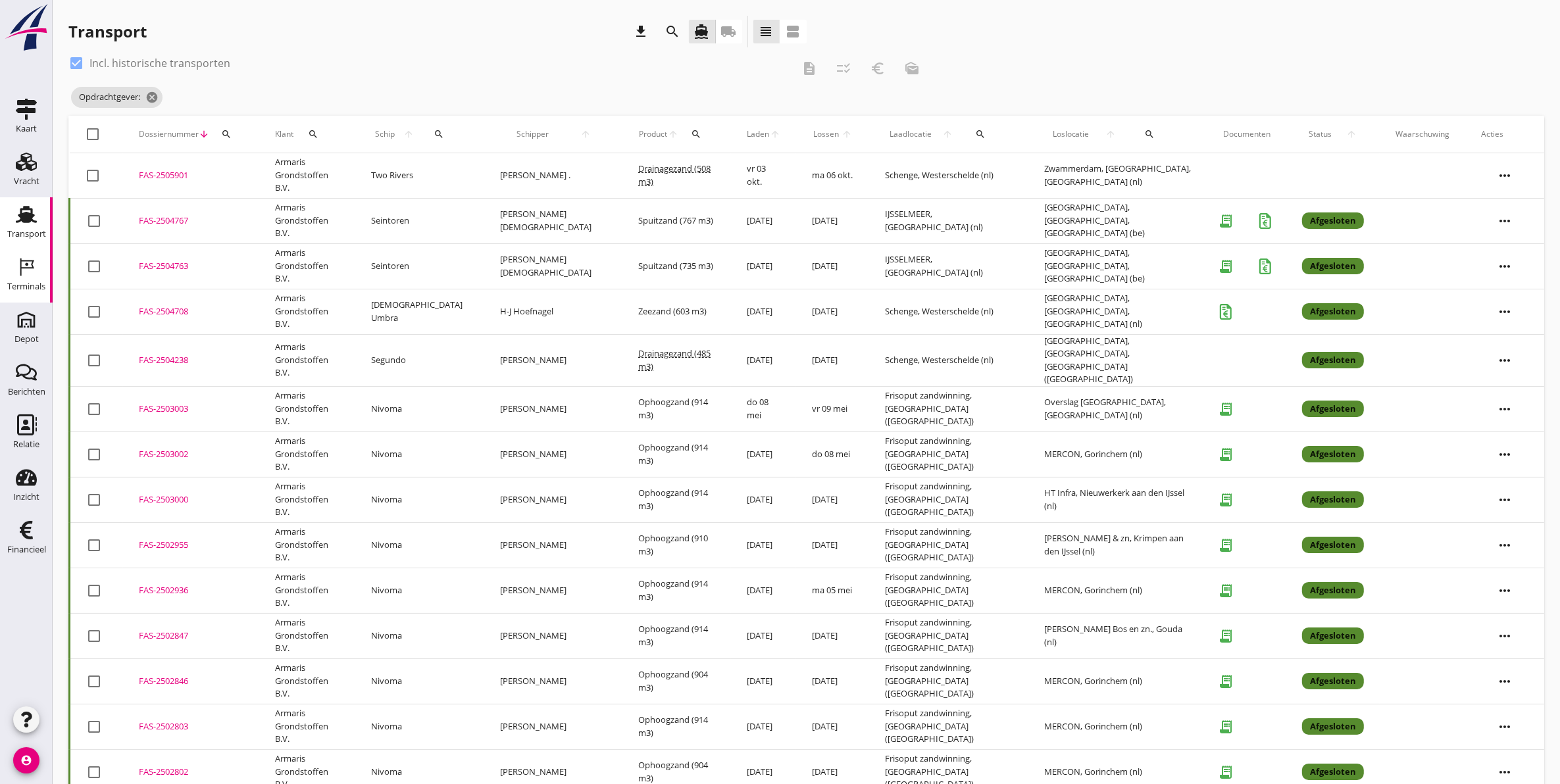
click at [20, 284] on div "Terminals" at bounding box center [26, 287] width 38 height 8
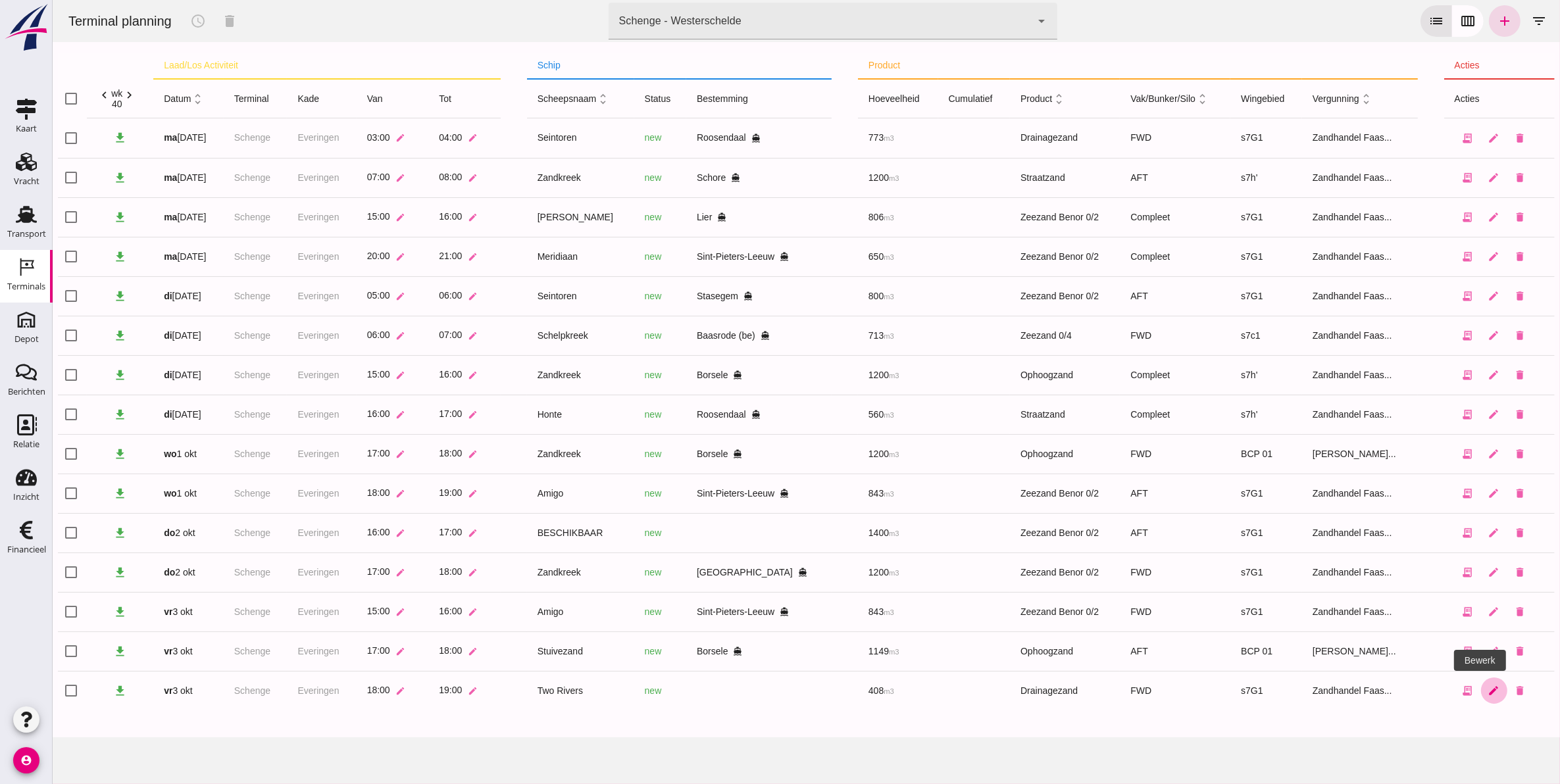
click at [1485, 696] on link "edit" at bounding box center [1494, 691] width 26 height 26
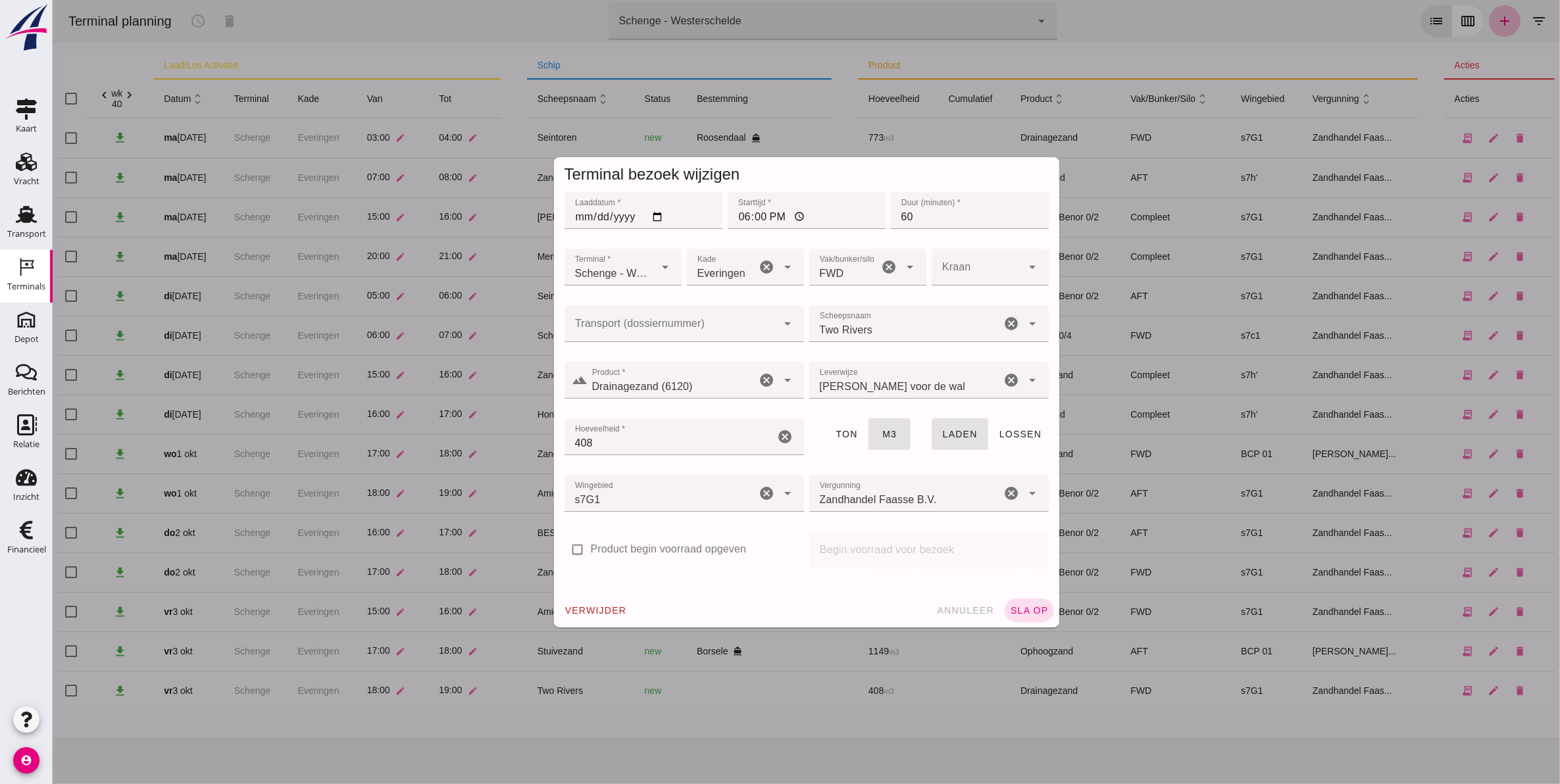
click at [642, 328] on input "Transport (dossiernummer)" at bounding box center [670, 329] width 213 height 16
click at [656, 363] on div "FAS-250 5901" at bounding box center [677, 362] width 218 height 16
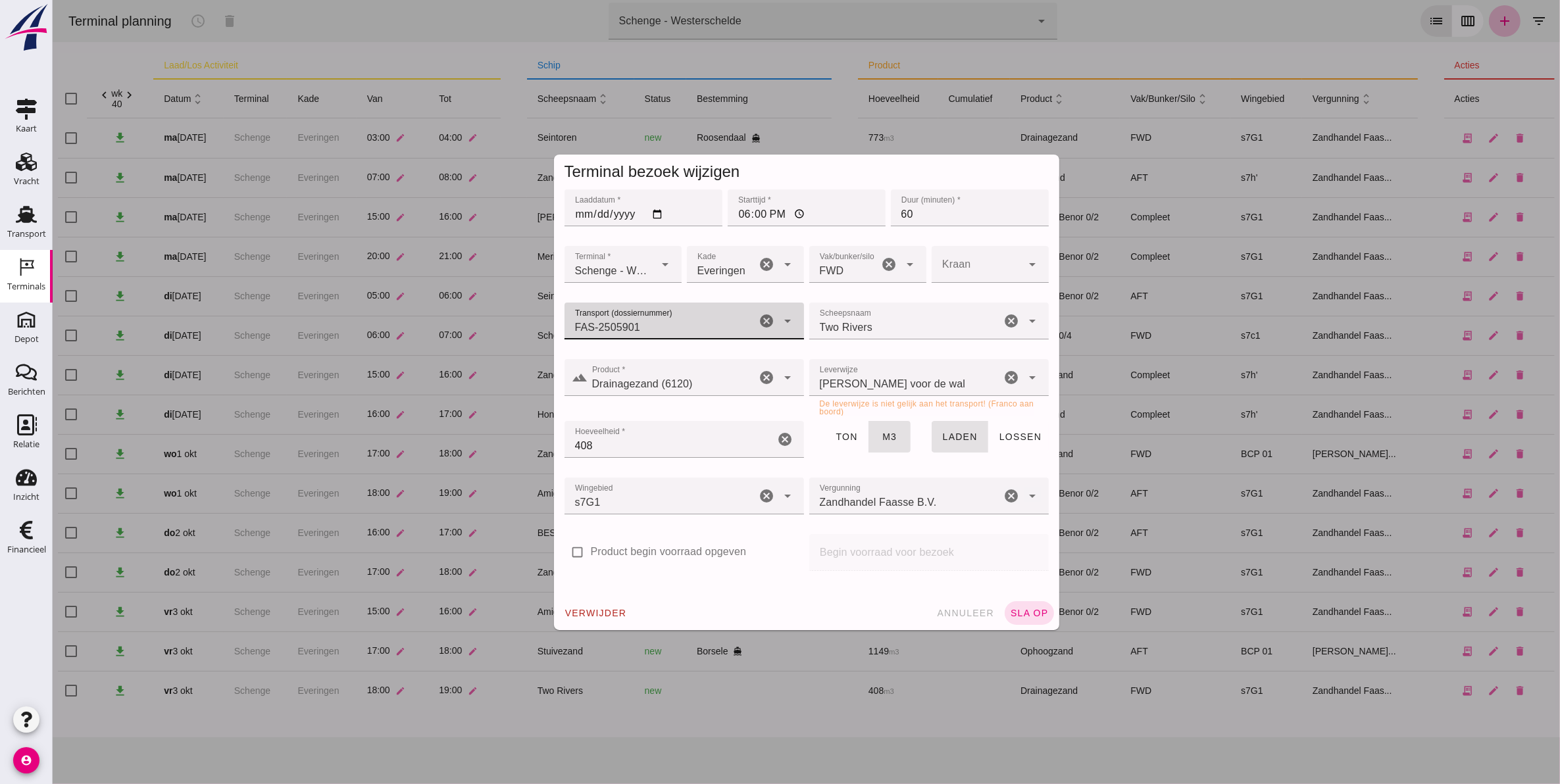
type input "FAS-2505901"
click at [961, 379] on div "Franco voor de wal franco_on_shore" at bounding box center [904, 377] width 192 height 37
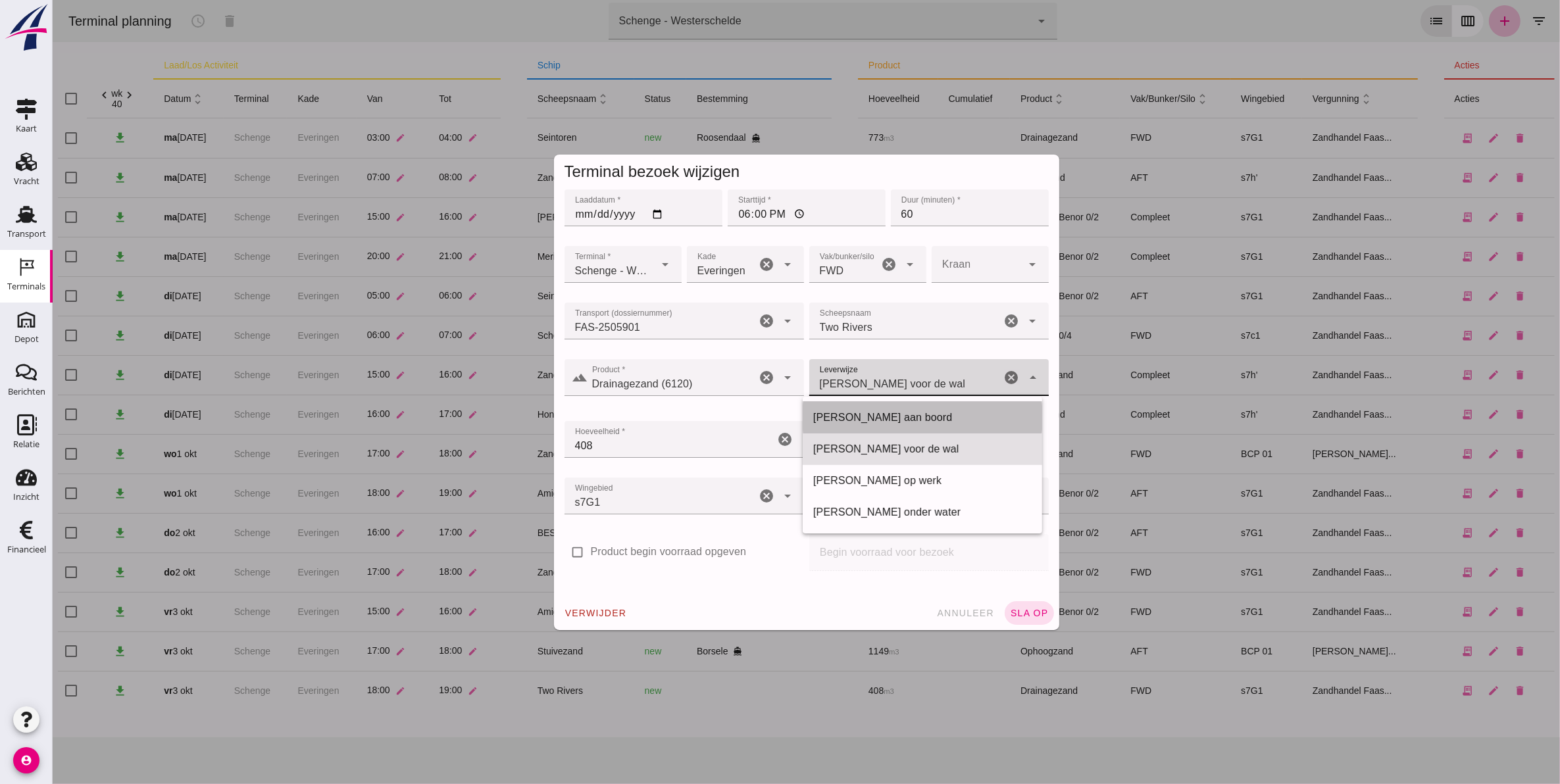
click at [945, 413] on div "Franco aan boord" at bounding box center [922, 418] width 218 height 16
type input "franco_on_board"
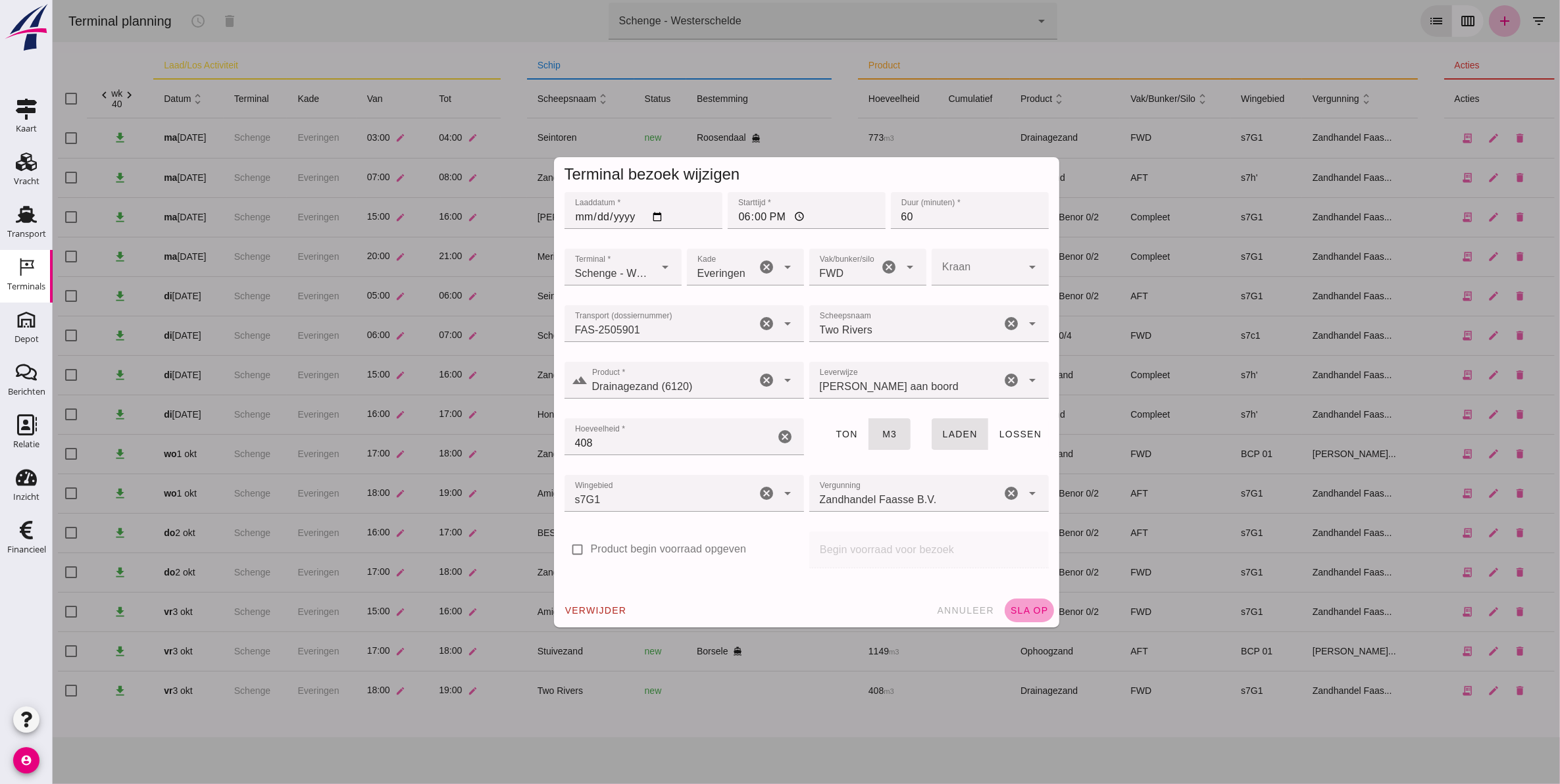
click at [1031, 614] on span "sla op" at bounding box center [1029, 610] width 39 height 11
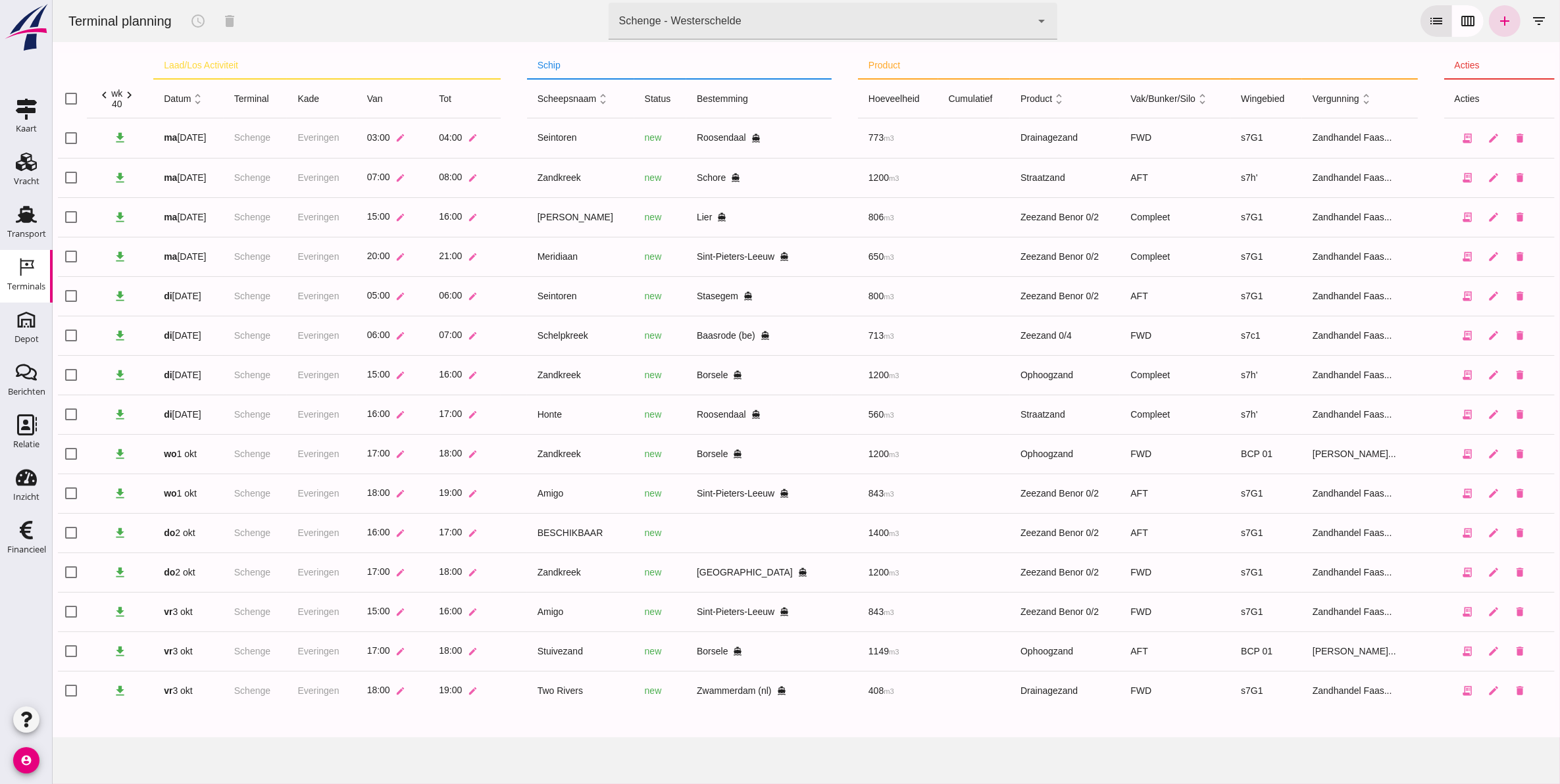
click at [678, 28] on div "Schenge - Westerschelde" at bounding box center [680, 21] width 123 height 16
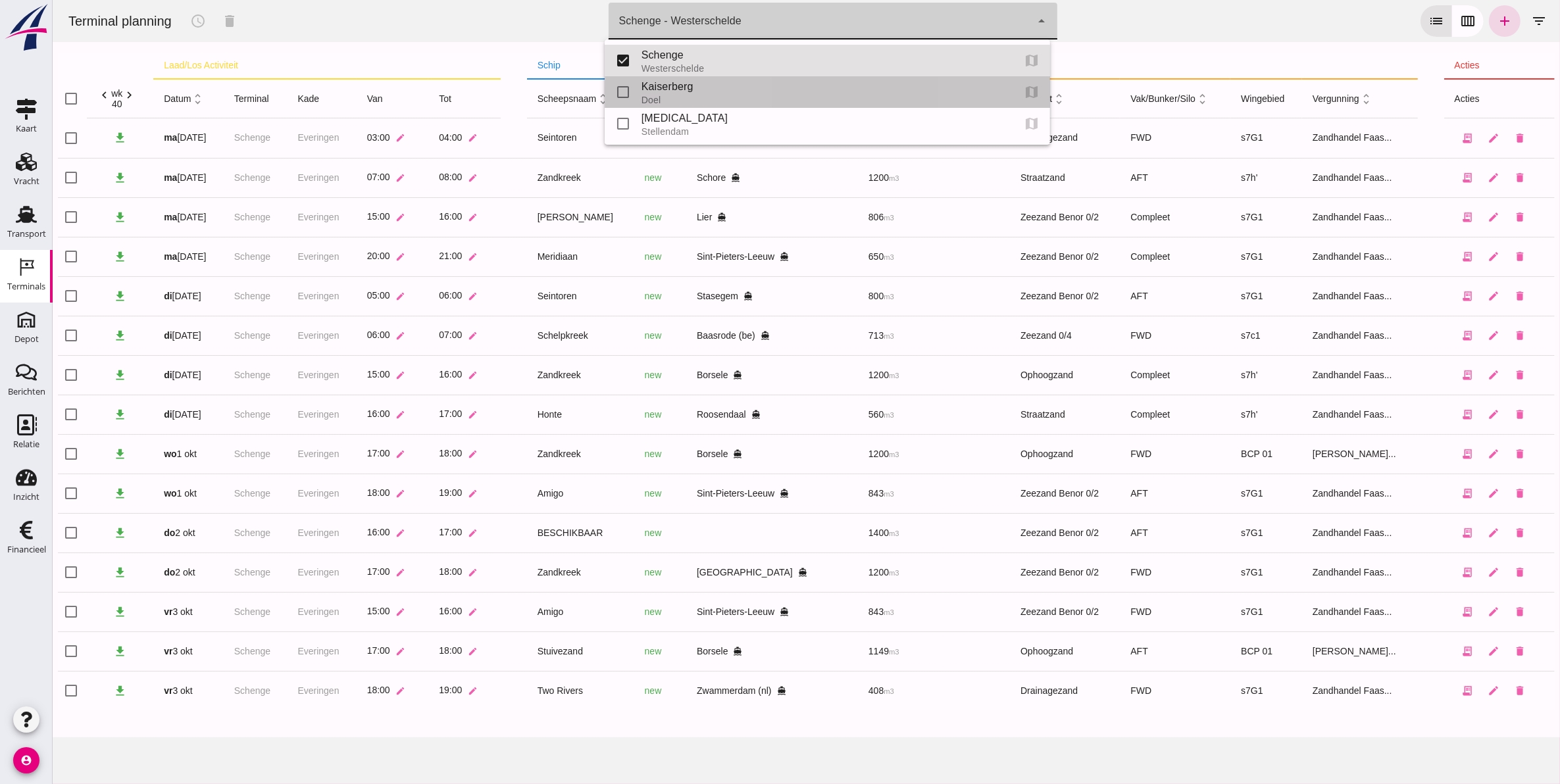
click at [708, 95] on div "Doel" at bounding box center [821, 100] width 362 height 11
type input "7f603609-51ae-4e75-986b-c9057e559465"
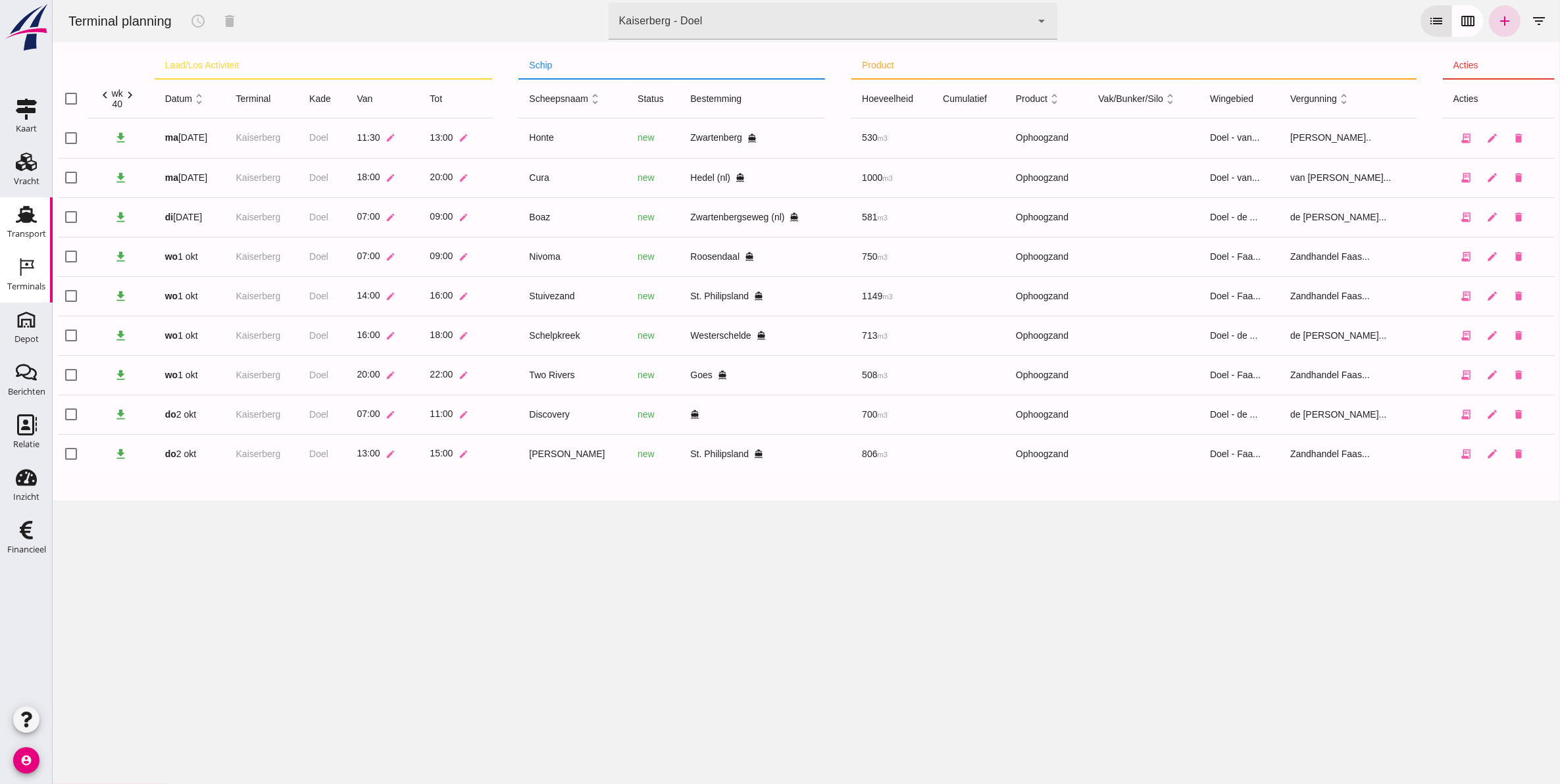
click at [21, 234] on div "Transport" at bounding box center [26, 234] width 39 height 8
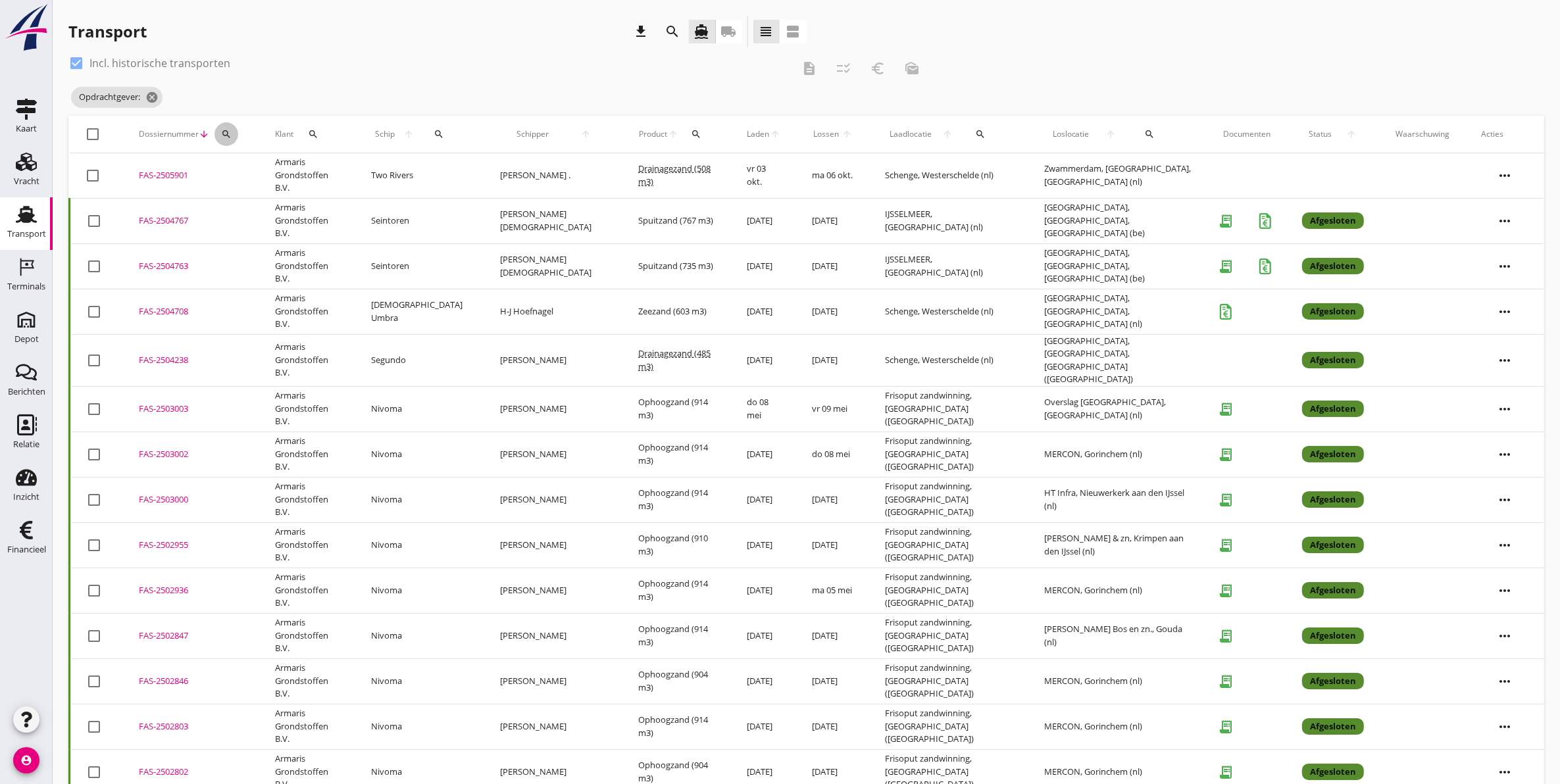
click at [227, 135] on icon "search" at bounding box center [226, 134] width 11 height 11
click at [314, 175] on input "Zoeken op dossiernummer..." at bounding box center [287, 173] width 137 height 21
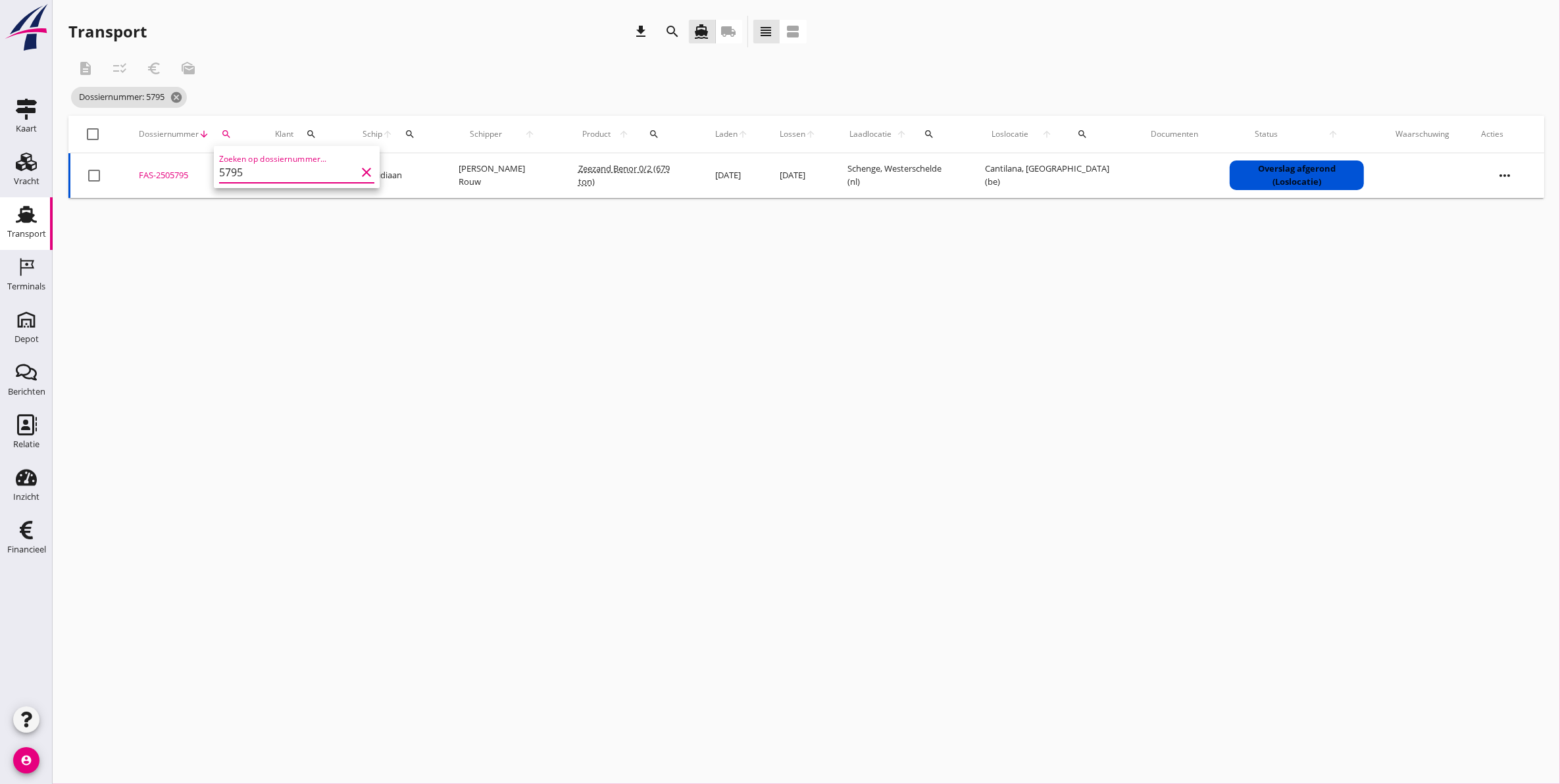
type input "5795"
click at [145, 172] on div "FAS-2505795" at bounding box center [191, 175] width 105 height 13
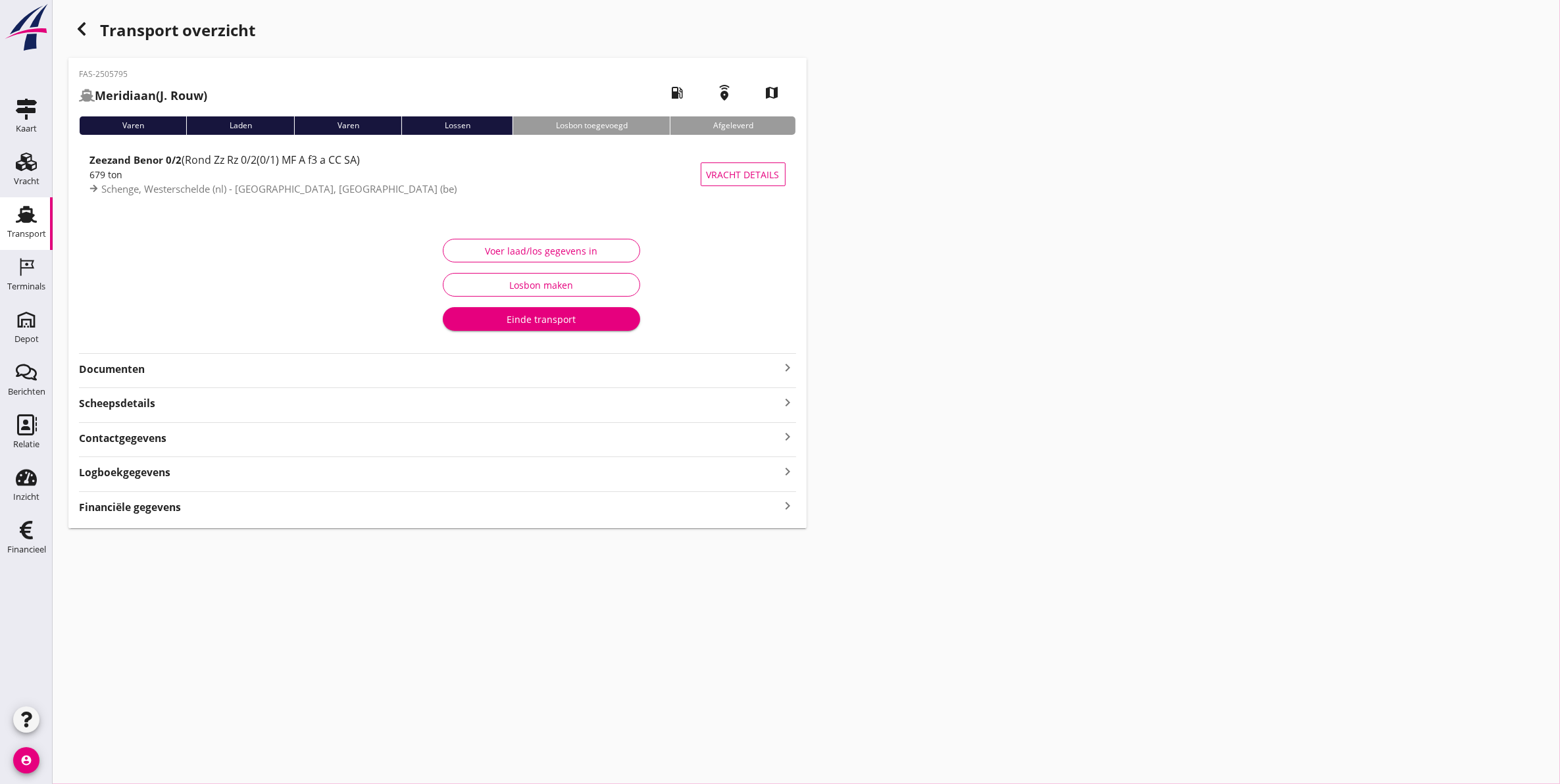
click at [178, 371] on strong "Documenten" at bounding box center [430, 369] width 702 height 15
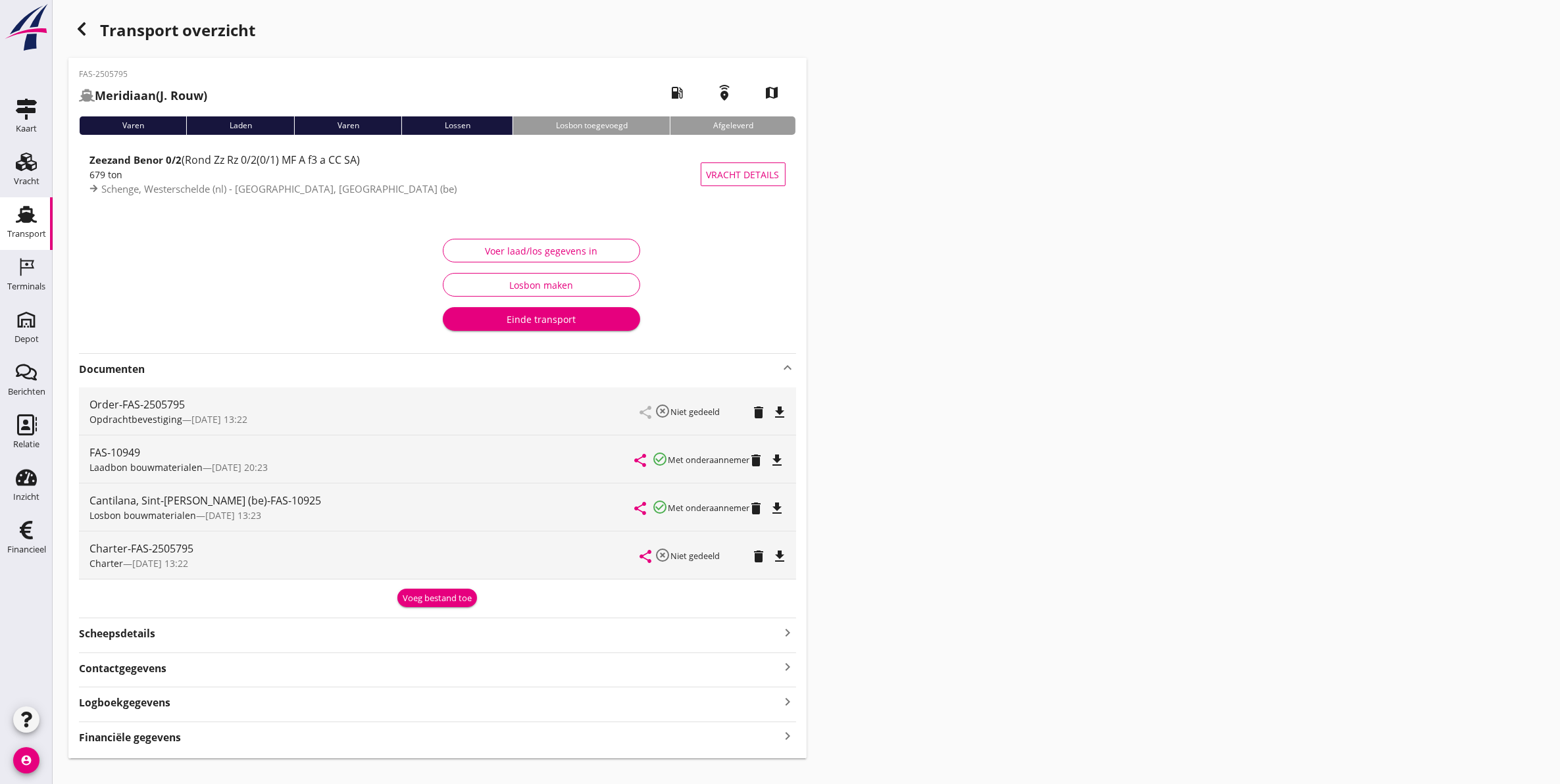
click at [785, 514] on icon "file_download" at bounding box center [778, 508] width 16 height 16
click at [73, 31] on icon "button" at bounding box center [81, 29] width 16 height 16
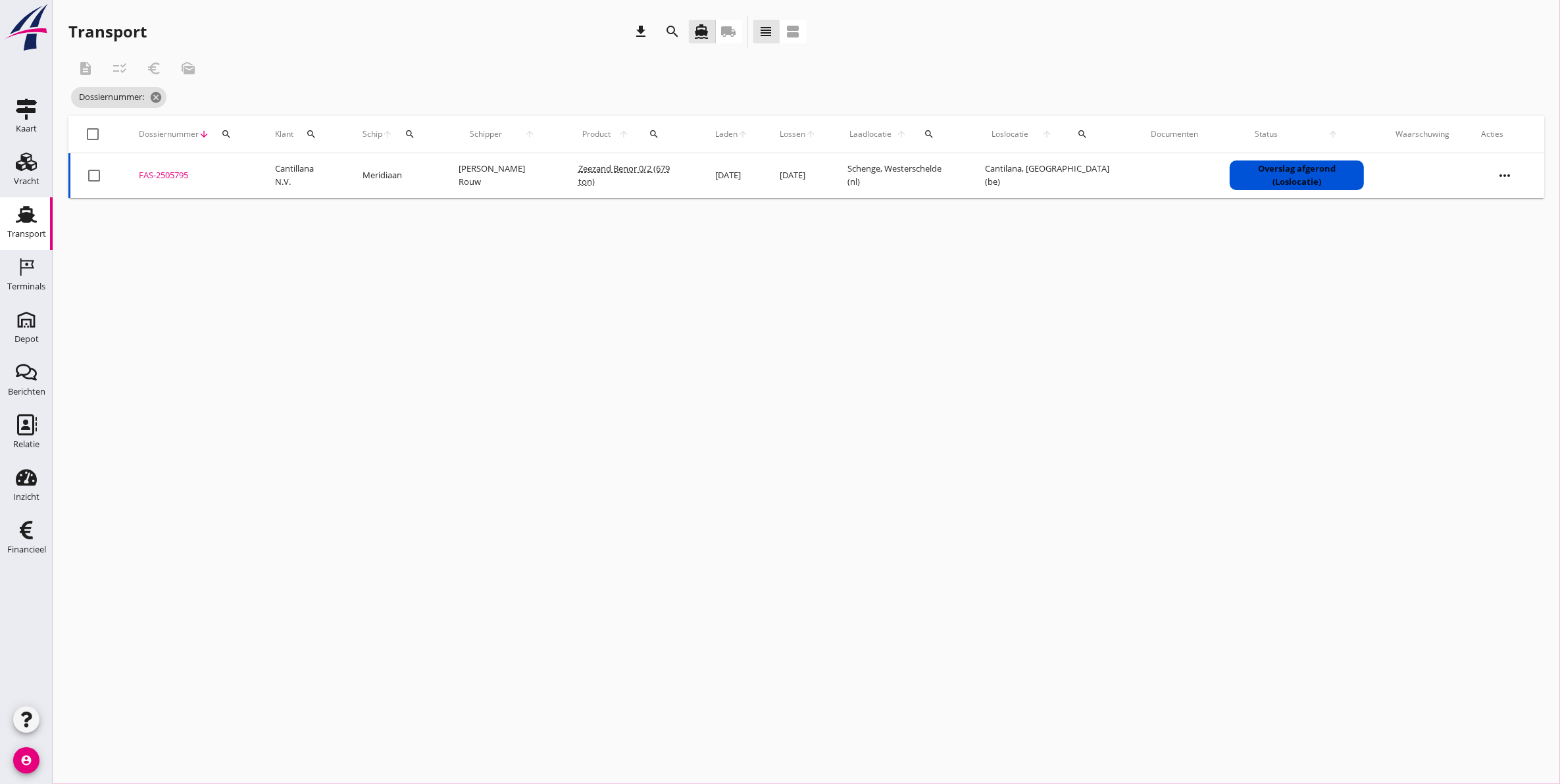
click at [161, 170] on div "FAS-2505795" at bounding box center [191, 175] width 105 height 13
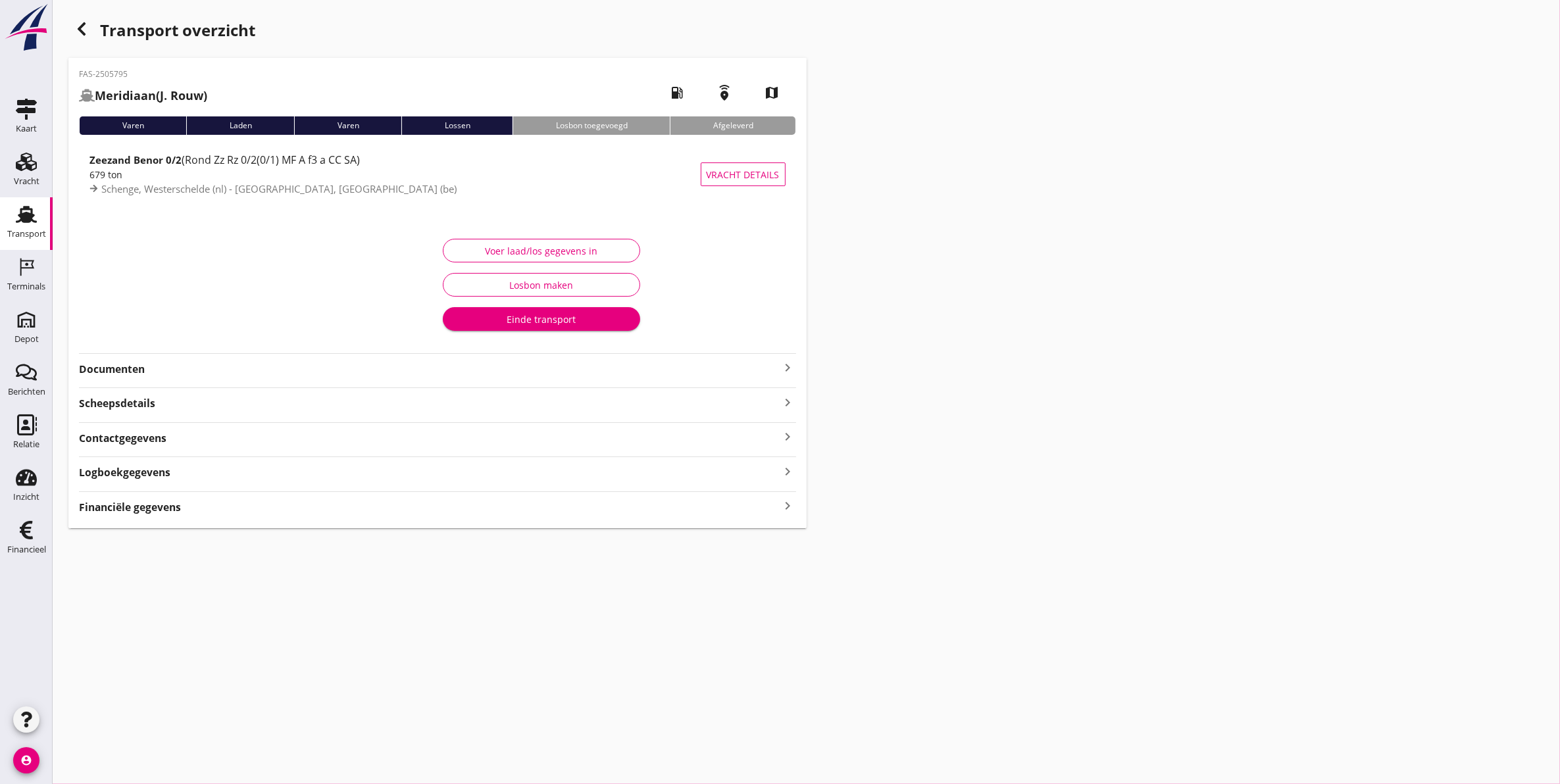
type input "679"
click at [544, 251] on div "Voer laad/los gegevens in" at bounding box center [541, 250] width 175 height 14
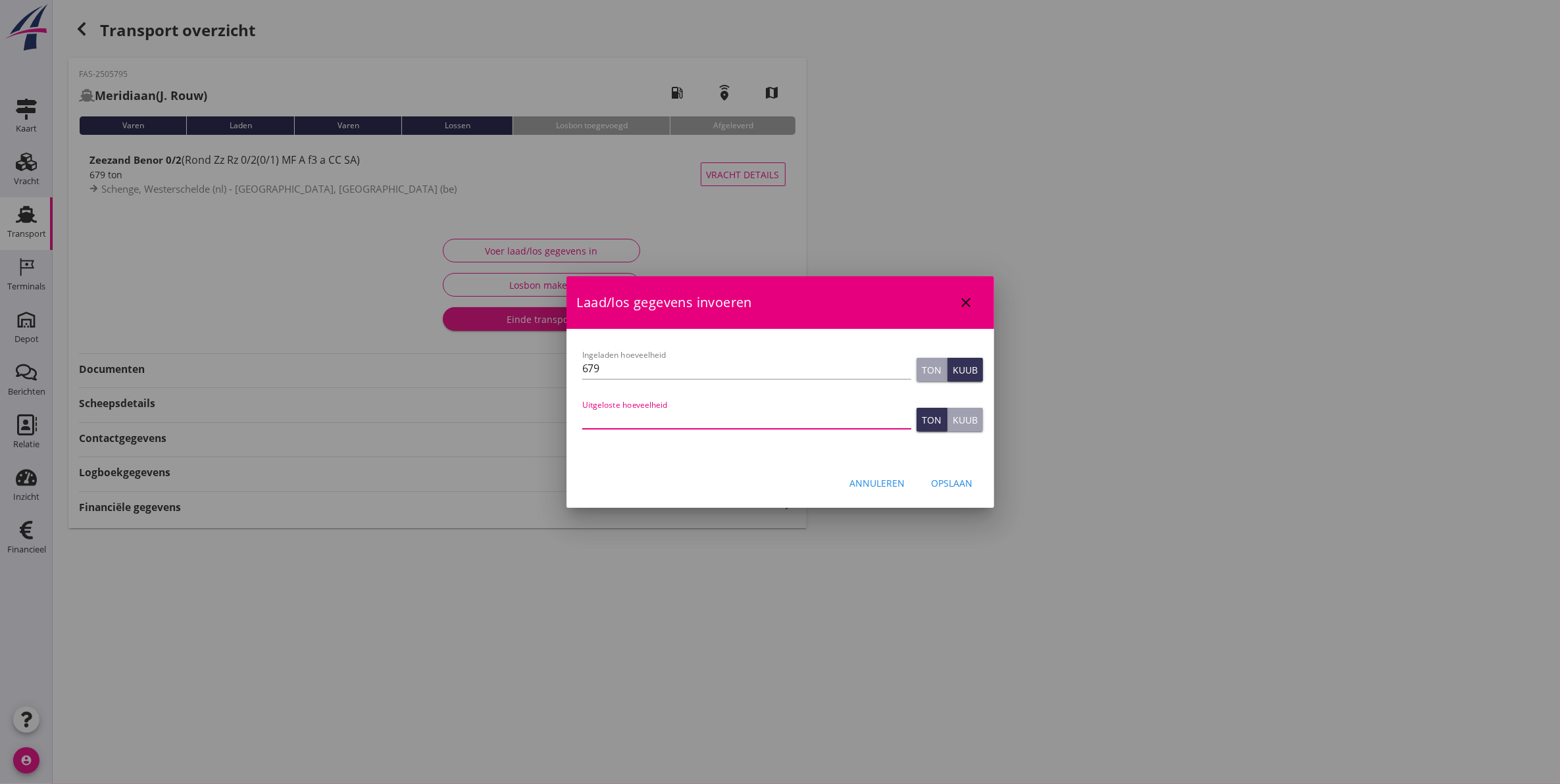
click at [712, 426] on input "Uitgeloste hoeveelheid" at bounding box center [746, 418] width 329 height 21
type input "998"
click at [935, 484] on div "Opslaan" at bounding box center [952, 483] width 41 height 14
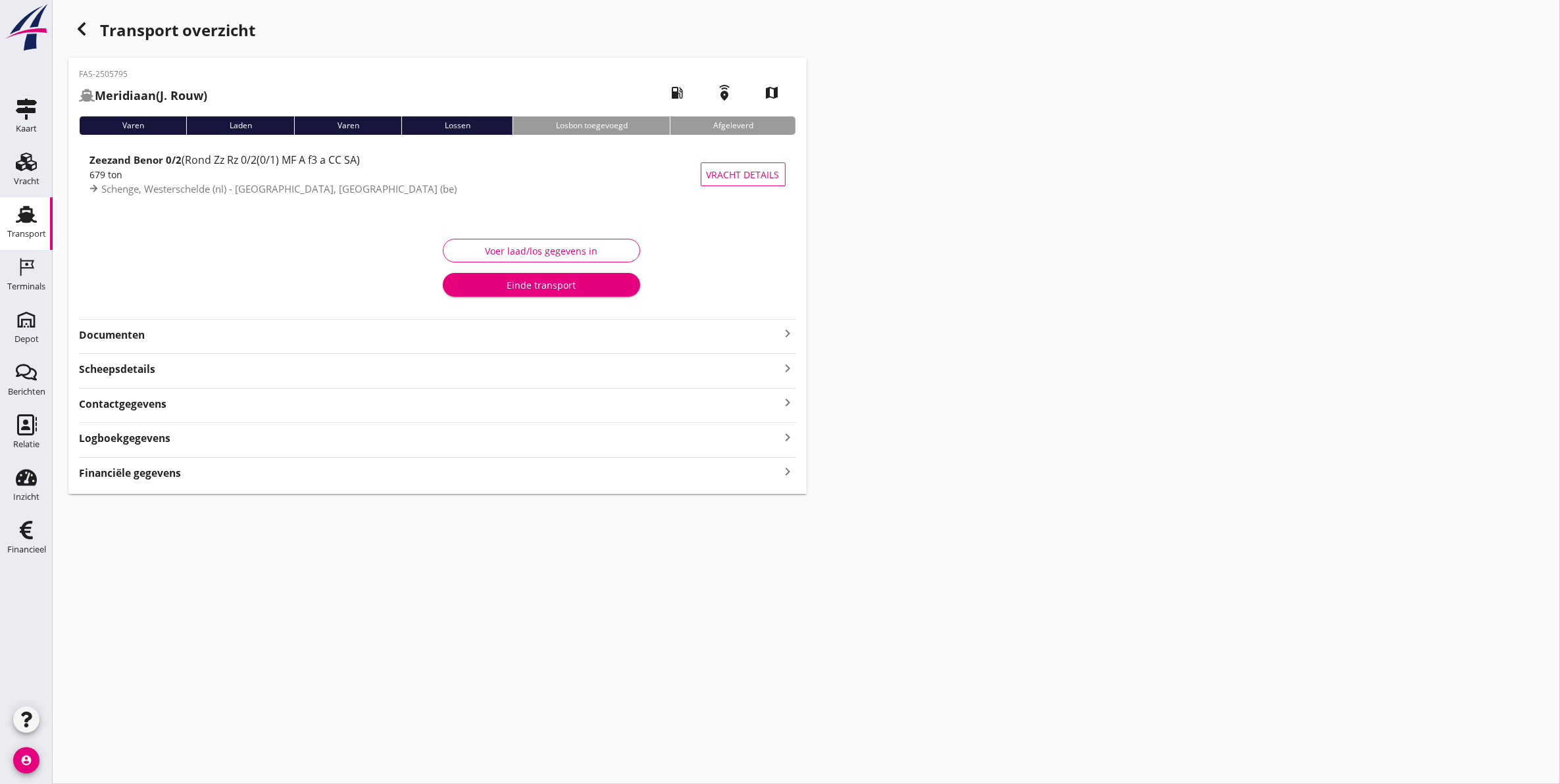
drag, startPoint x: 241, startPoint y: 433, endPoint x: 236, endPoint y: 429, distance: 6.4
click at [241, 433] on div "Logboekgegevens keyboard_arrow_right" at bounding box center [437, 437] width 717 height 18
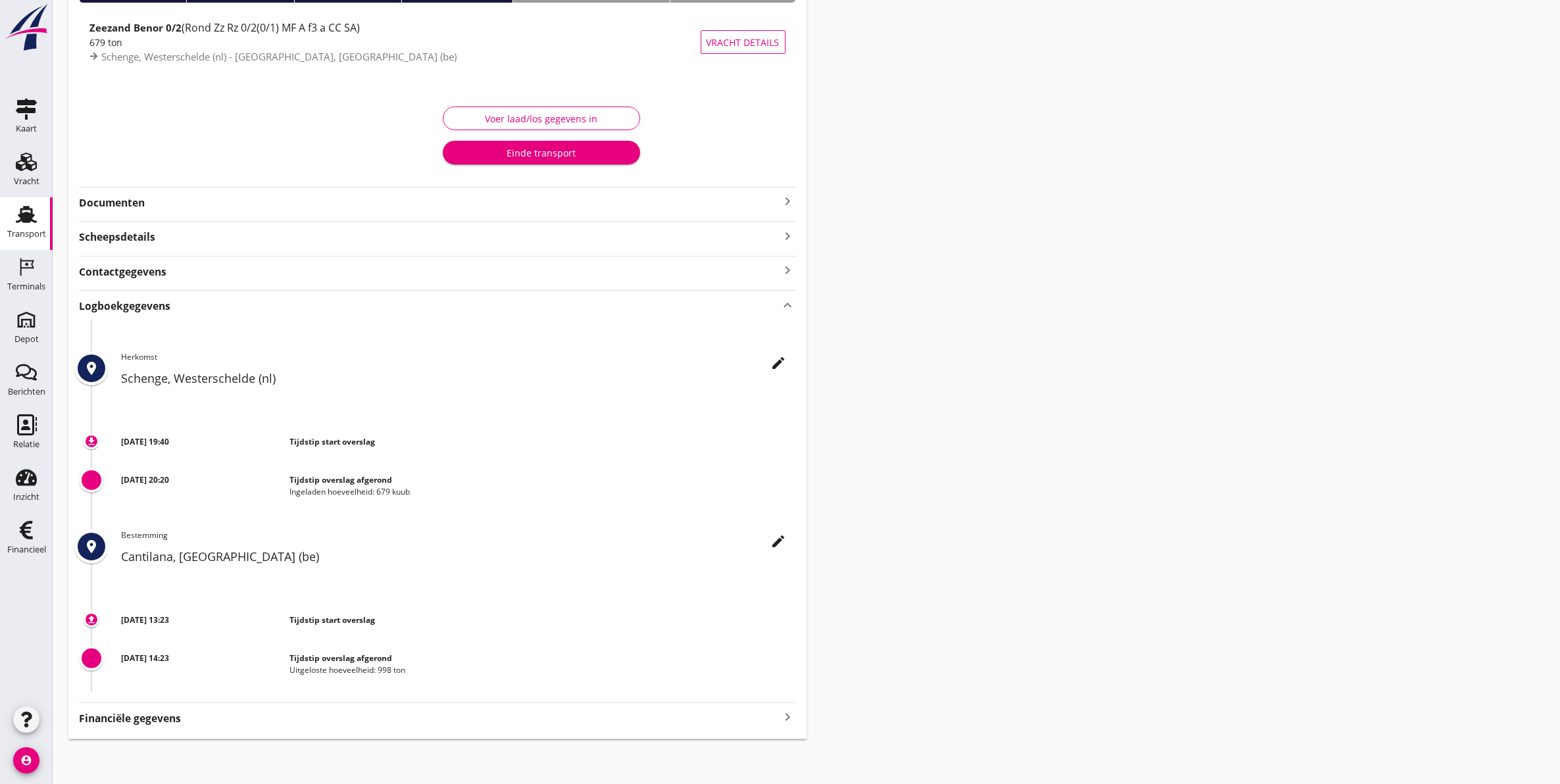
scroll to position [135, 0]
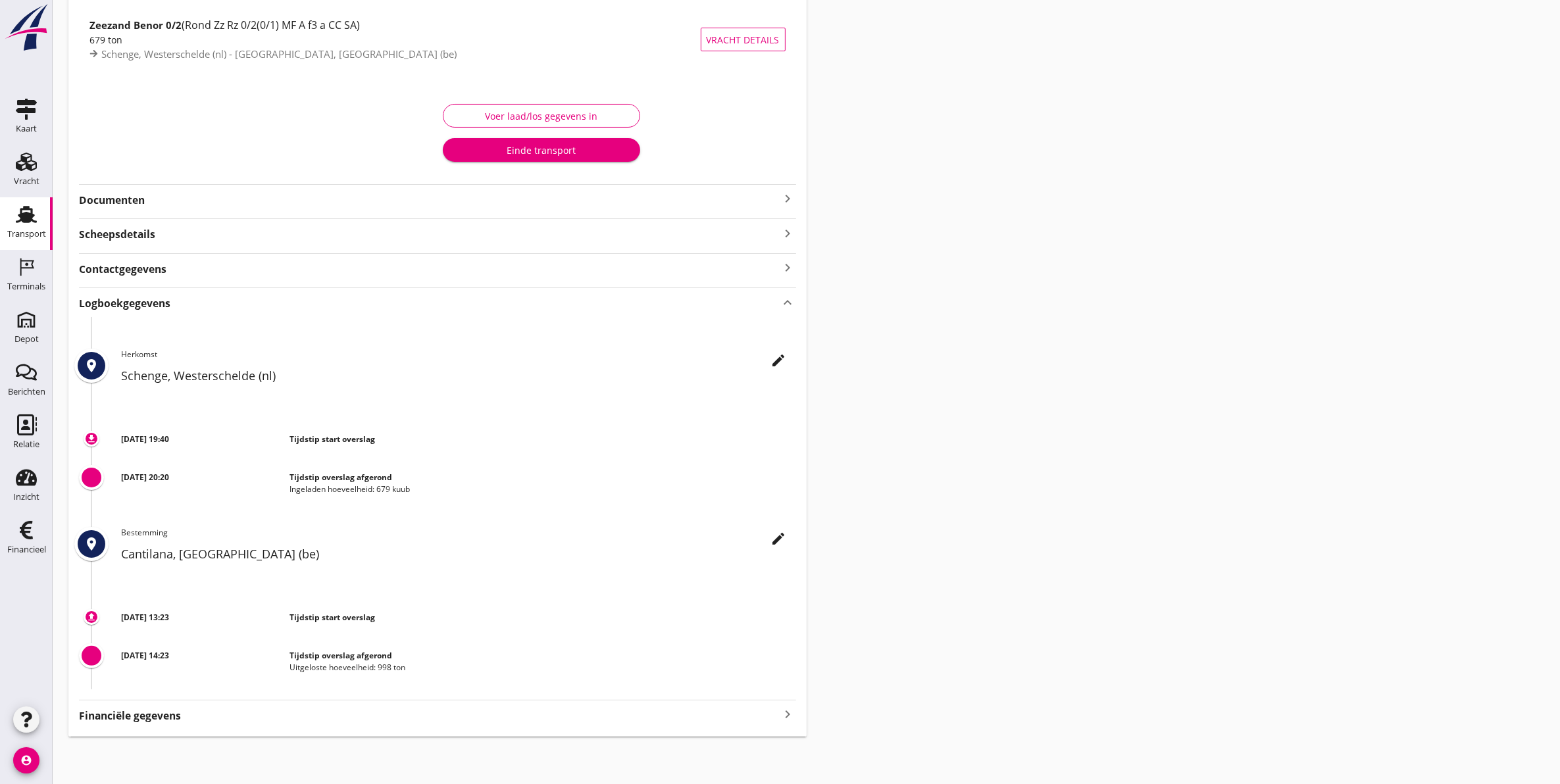
click at [777, 539] on icon "edit" at bounding box center [778, 539] width 16 height 16
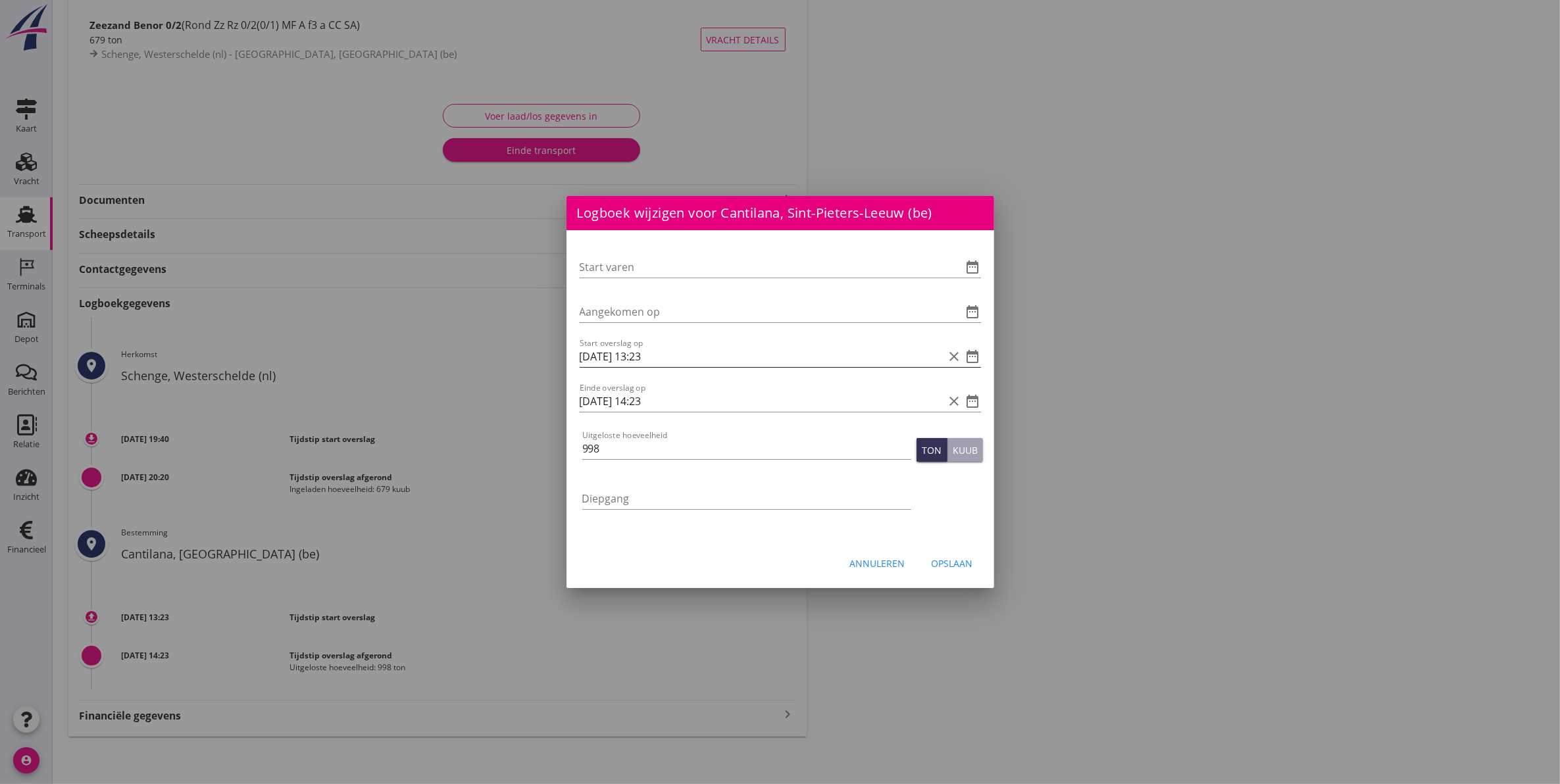
click at [590, 357] on input "26-09-2025 13:23" at bounding box center [762, 357] width 365 height 21
click at [649, 357] on input "30-09-2025 13:23" at bounding box center [762, 357] width 365 height 21
click at [708, 359] on input "30-09-2025 14:23" at bounding box center [762, 357] width 365 height 21
type input "30-09-2025 14:00"
click at [591, 401] on input "26-09-2025 14:23" at bounding box center [762, 402] width 365 height 21
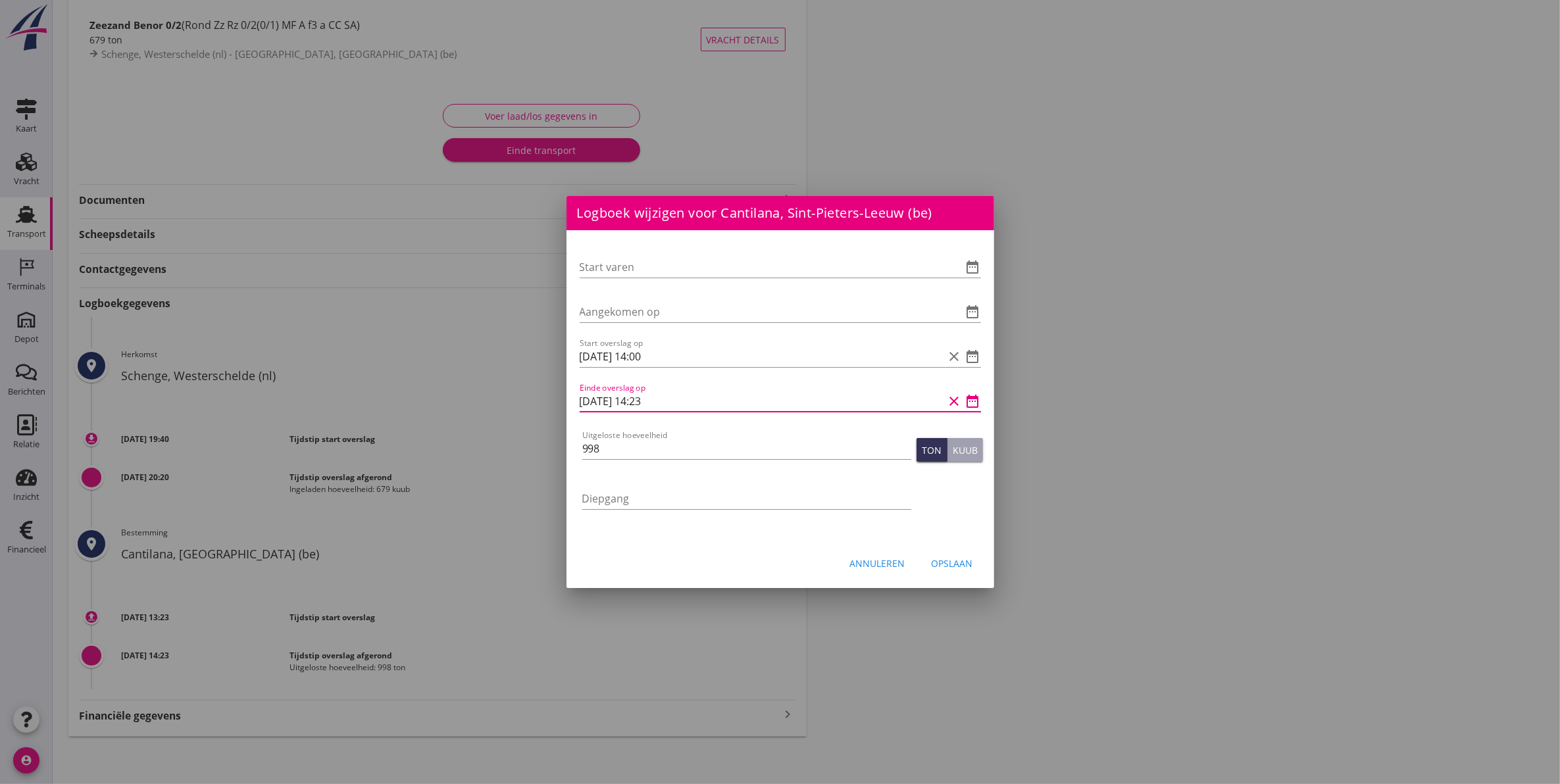
click at [675, 399] on input "30-09-2025 14:23" at bounding box center [762, 402] width 365 height 21
type input "30-09-2025 17:00"
click at [961, 564] on div "Opslaan" at bounding box center [952, 563] width 41 height 14
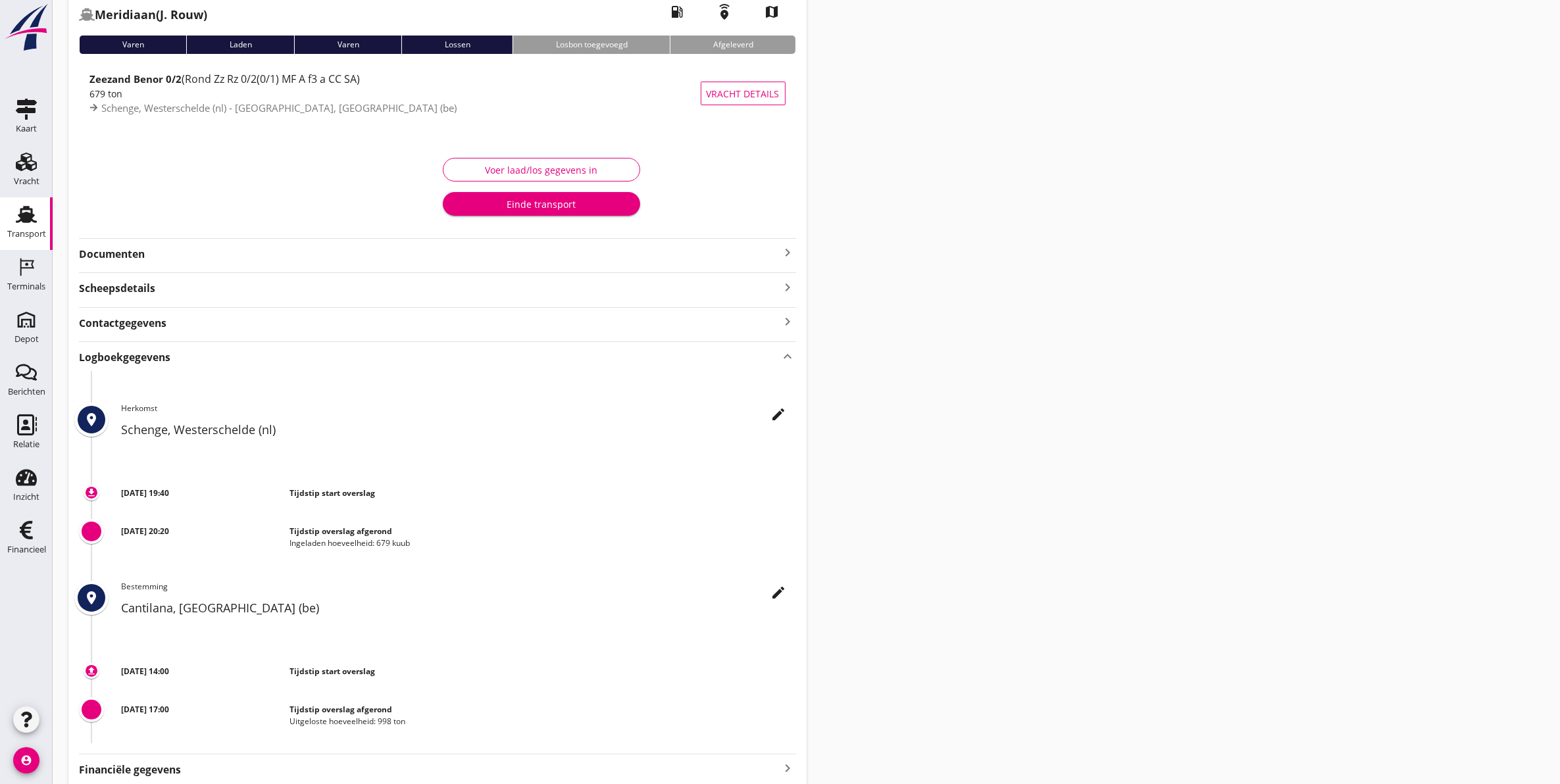
scroll to position [0, 0]
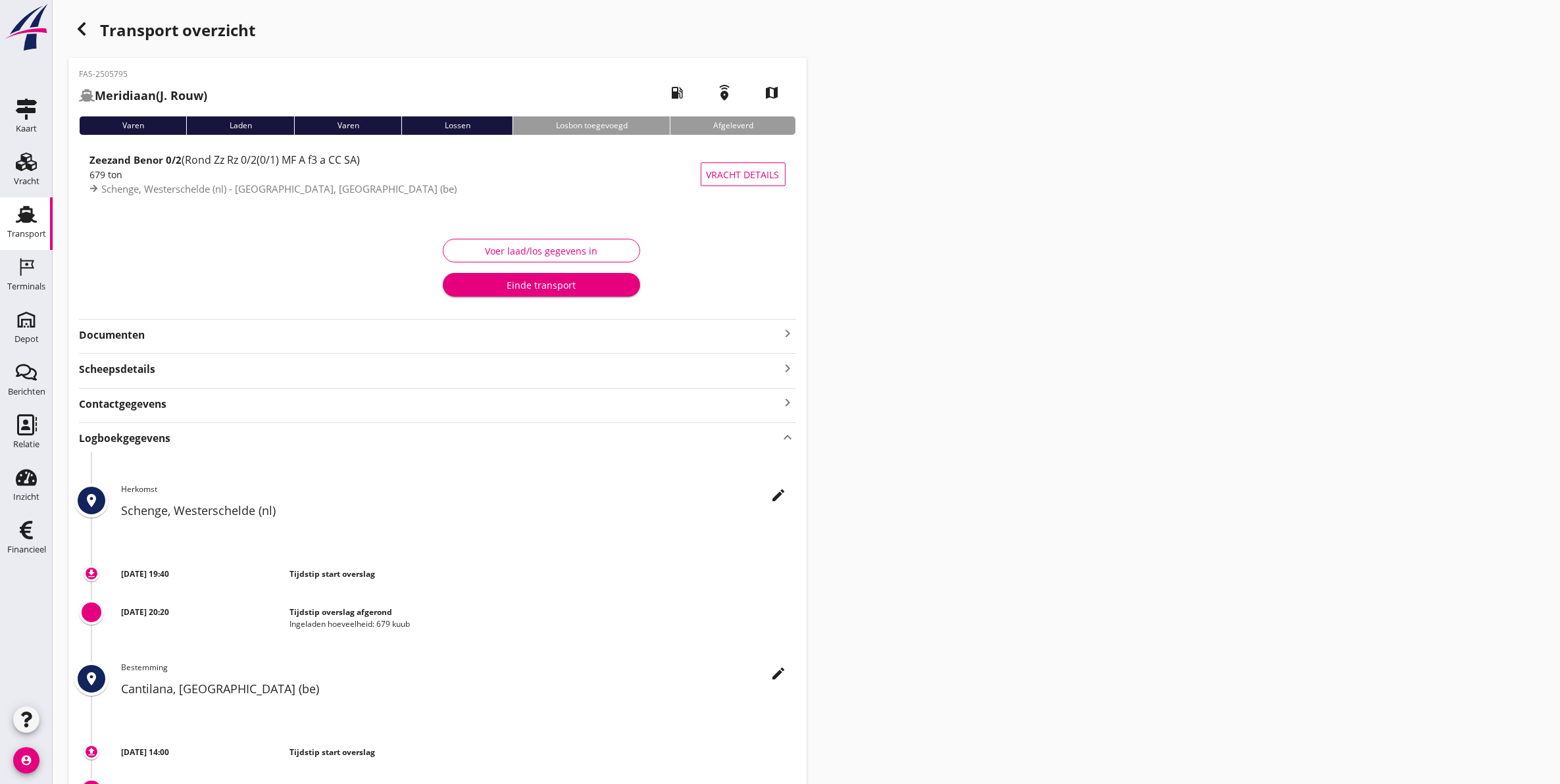
click at [86, 31] on icon "button" at bounding box center [81, 29] width 16 height 16
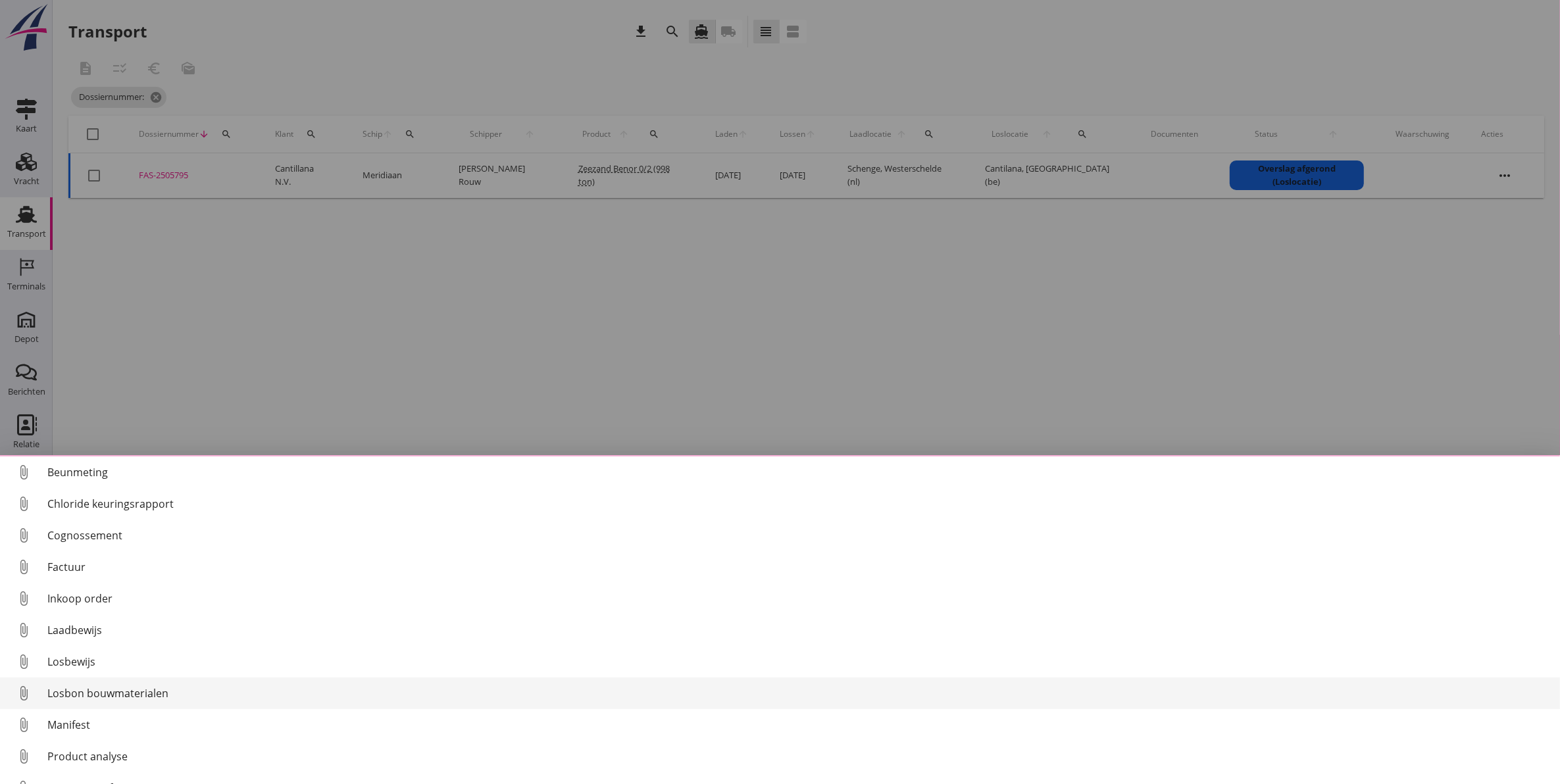
click at [156, 689] on div "Losbon bouwmaterialen" at bounding box center [799, 693] width 1502 height 16
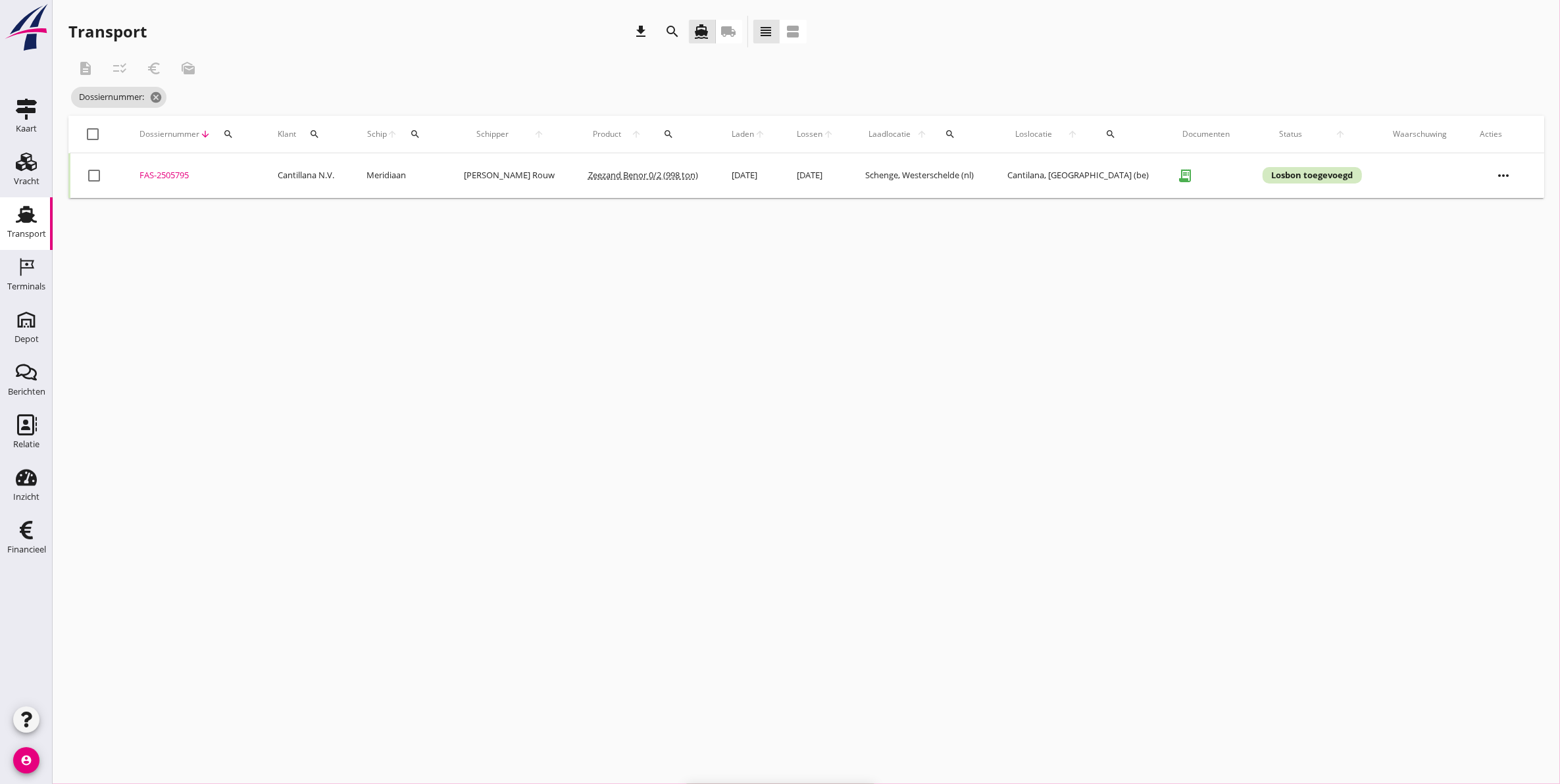
click at [184, 173] on div "FAS-2505795" at bounding box center [192, 175] width 106 height 13
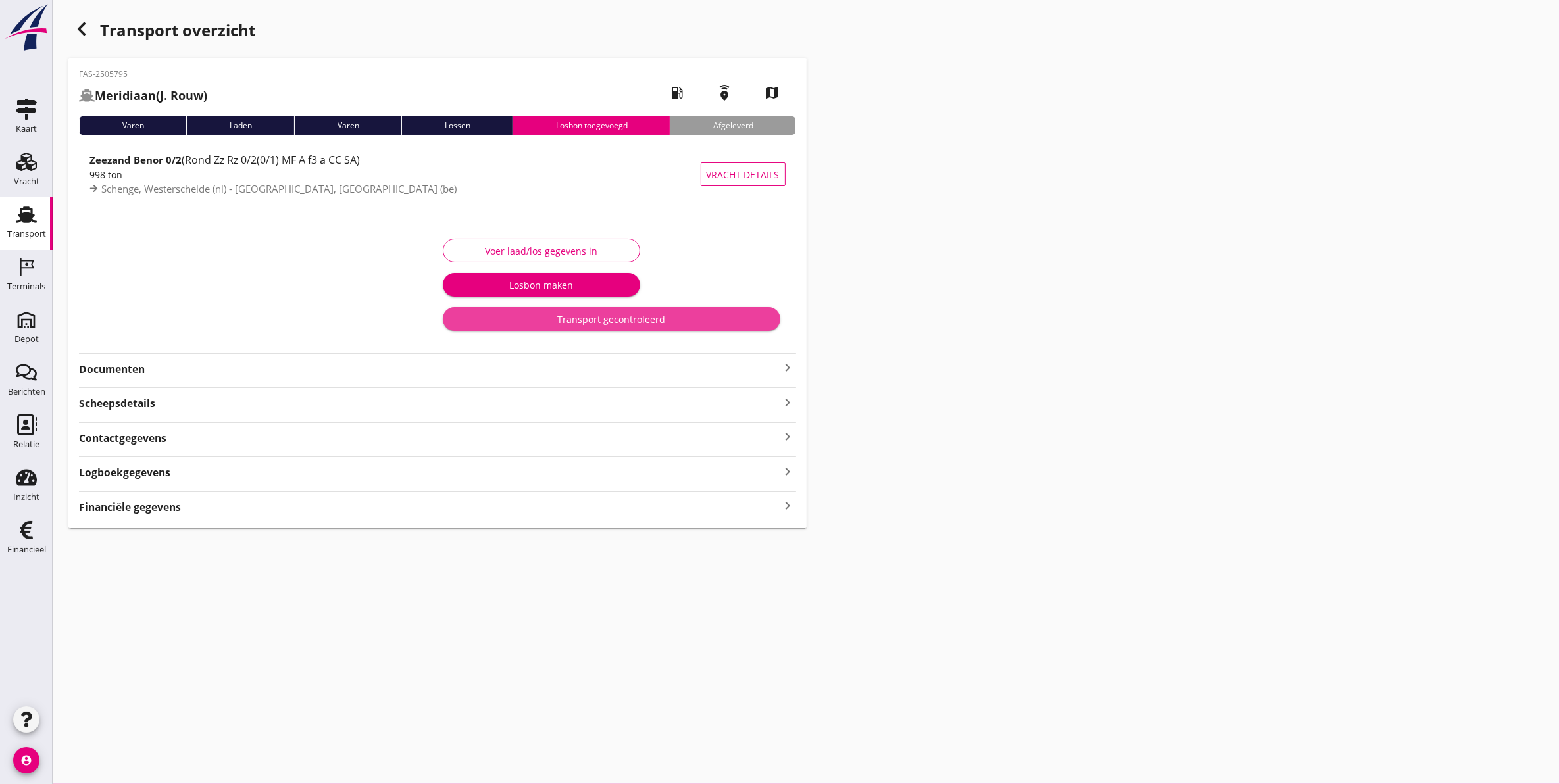
click at [590, 316] on div "Transport gecontroleerd" at bounding box center [611, 320] width 316 height 14
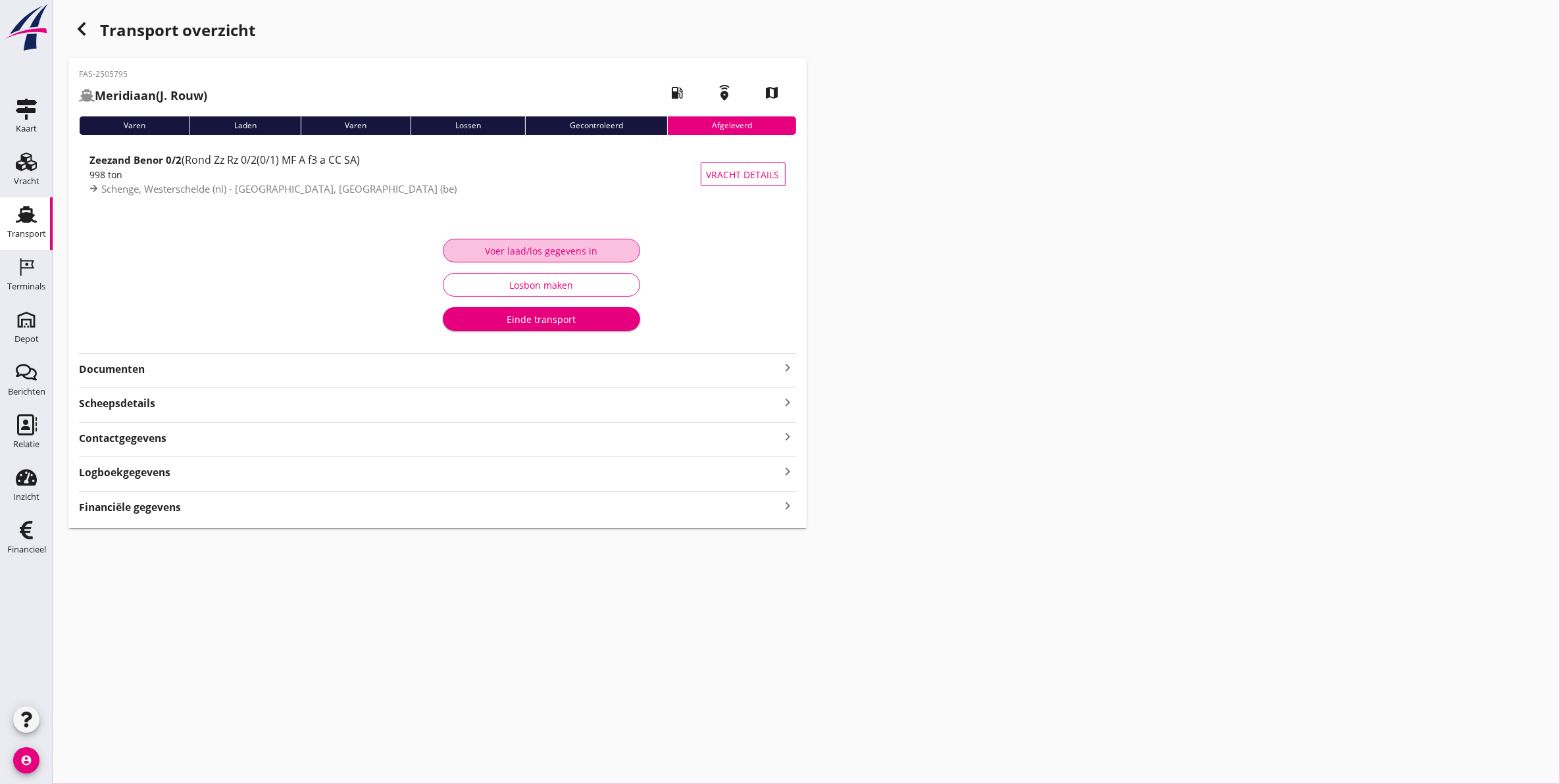
click at [549, 239] on button "Voer laad/los gegevens in" at bounding box center [542, 250] width 198 height 24
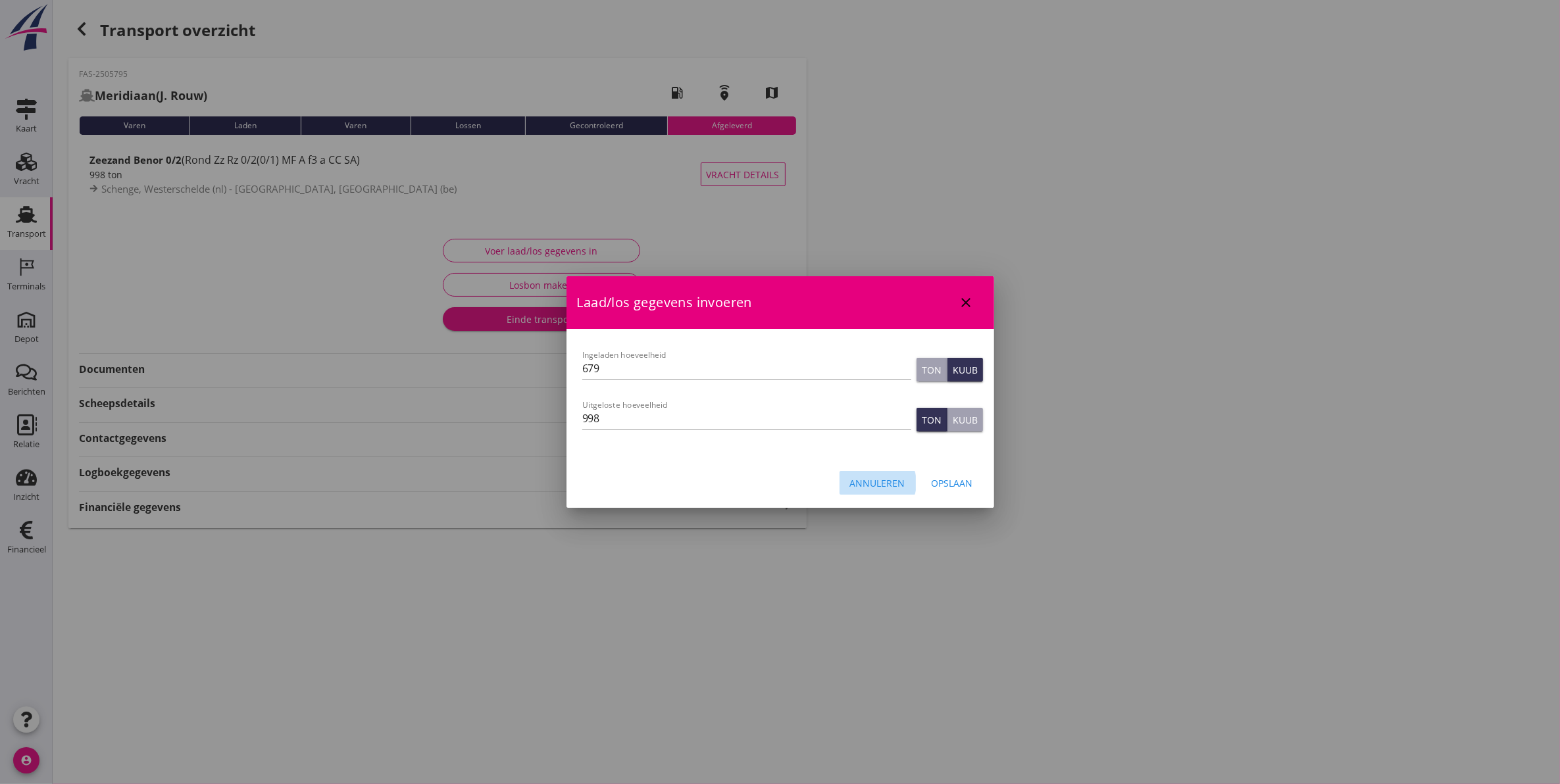
click at [887, 484] on div "Annuleren" at bounding box center [877, 483] width 55 height 14
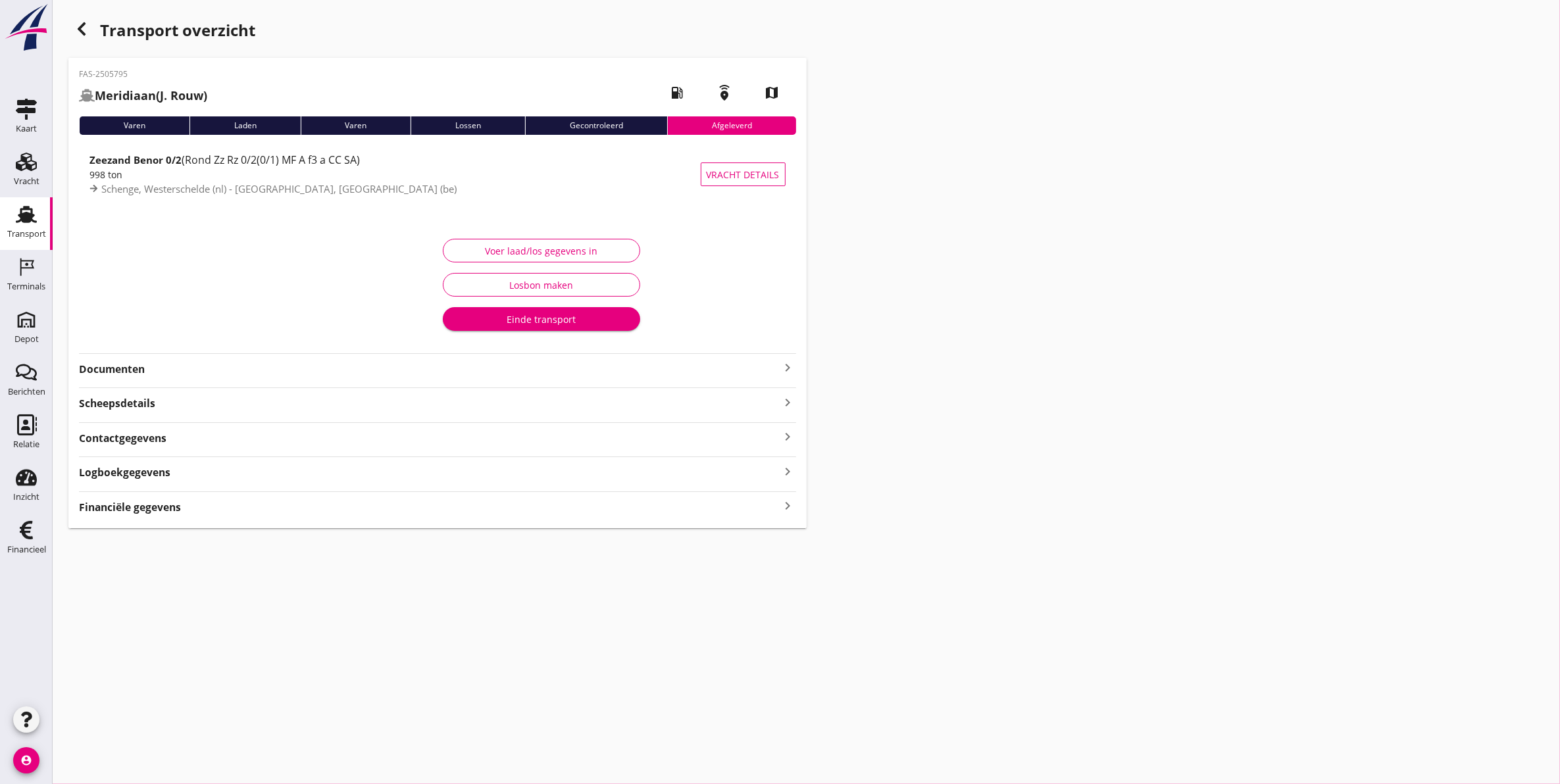
click at [1100, 202] on div "Transport overzicht FAS-2505795 Meridiaan (J. Rouw) local_gas_station emergency…" at bounding box center [806, 272] width 1507 height 544
drag, startPoint x: 23, startPoint y: 216, endPoint x: 262, endPoint y: 422, distance: 315.5
click at [23, 216] on use at bounding box center [26, 214] width 21 height 17
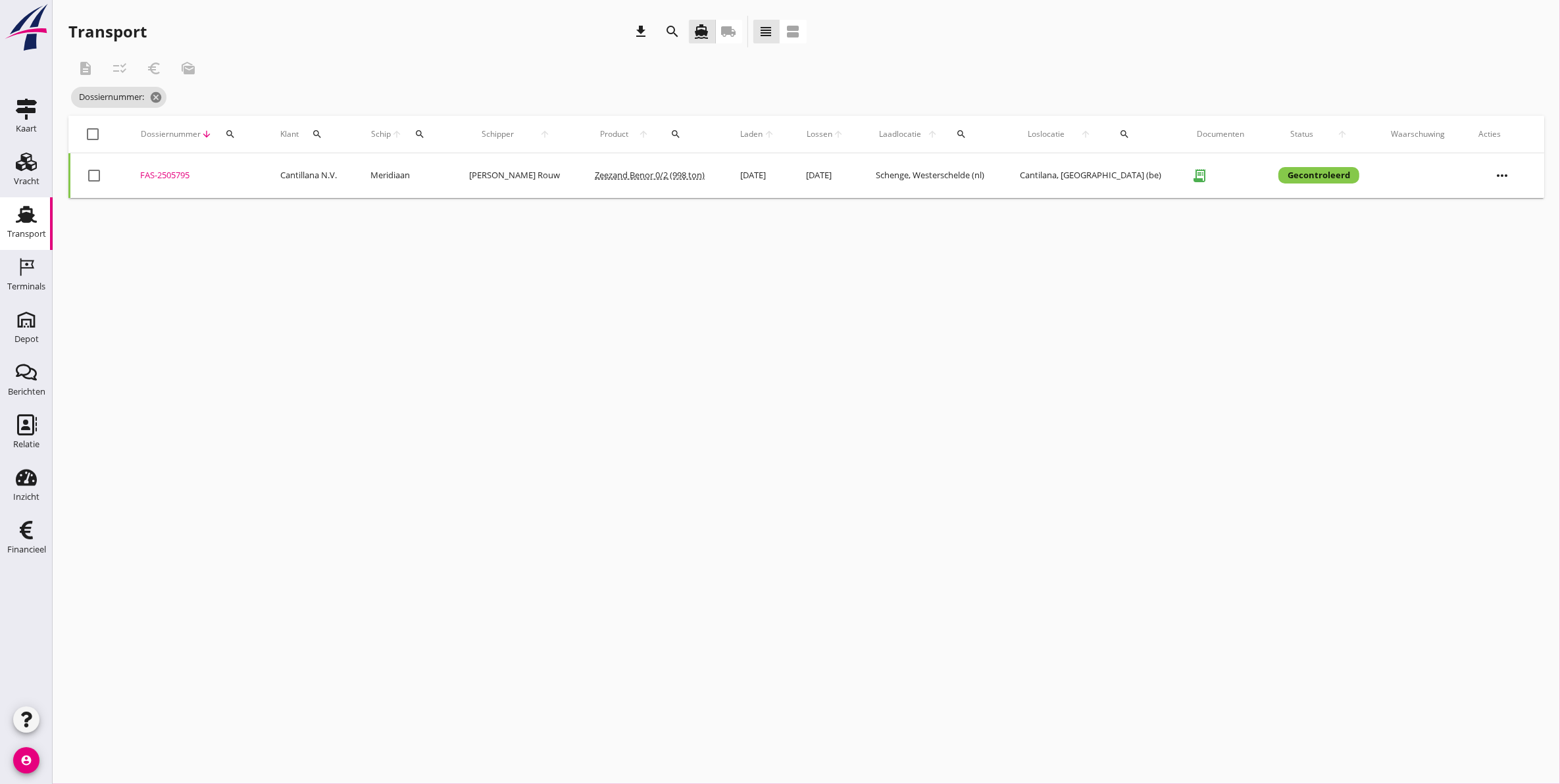
click at [31, 234] on div "Transport" at bounding box center [26, 234] width 39 height 8
click at [179, 96] on icon "cancel" at bounding box center [176, 97] width 13 height 13
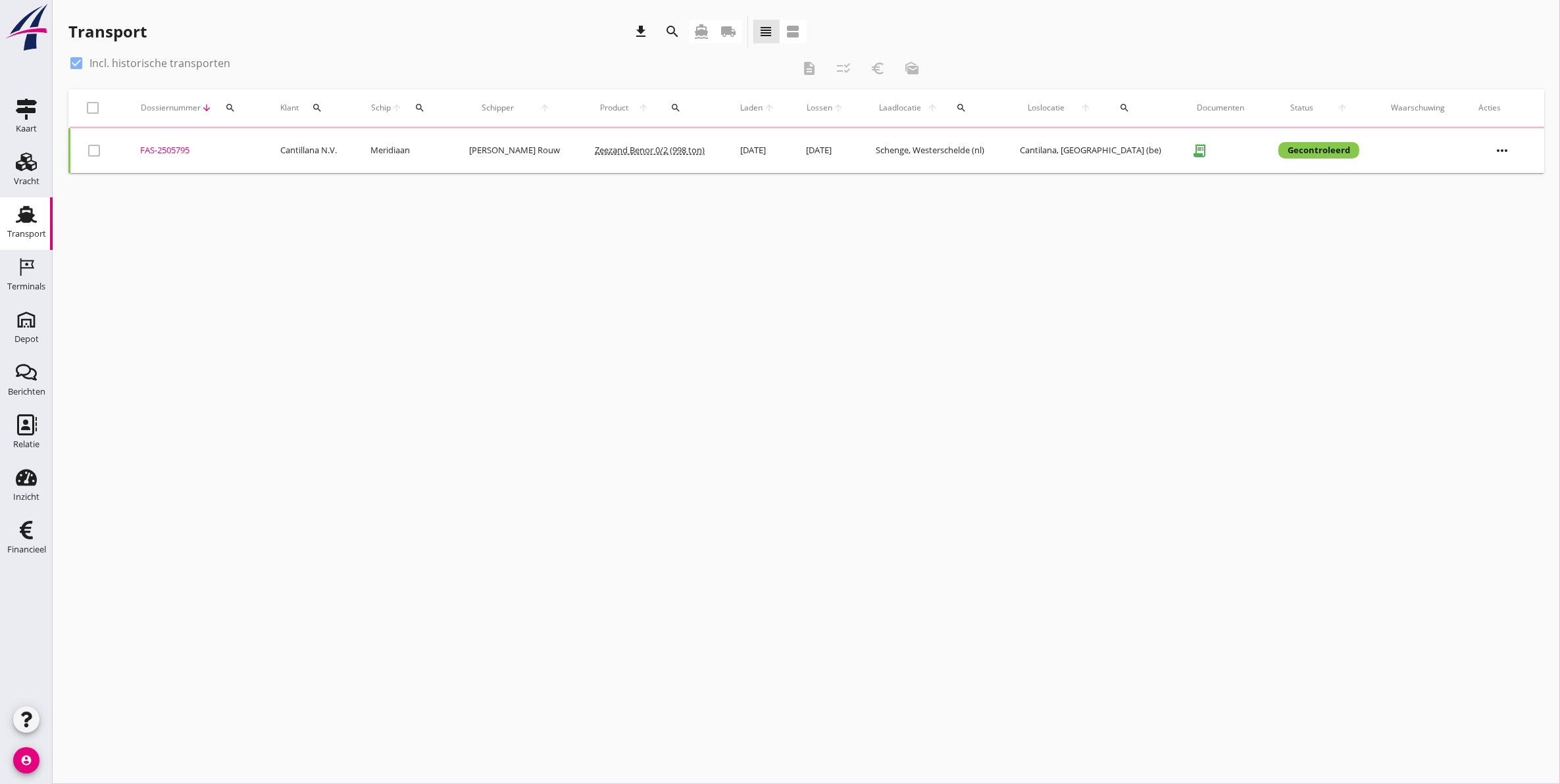
click at [421, 110] on button "search" at bounding box center [420, 108] width 25 height 24
click at [476, 143] on input "Zoek op (scheeps)naam" at bounding box center [492, 147] width 137 height 21
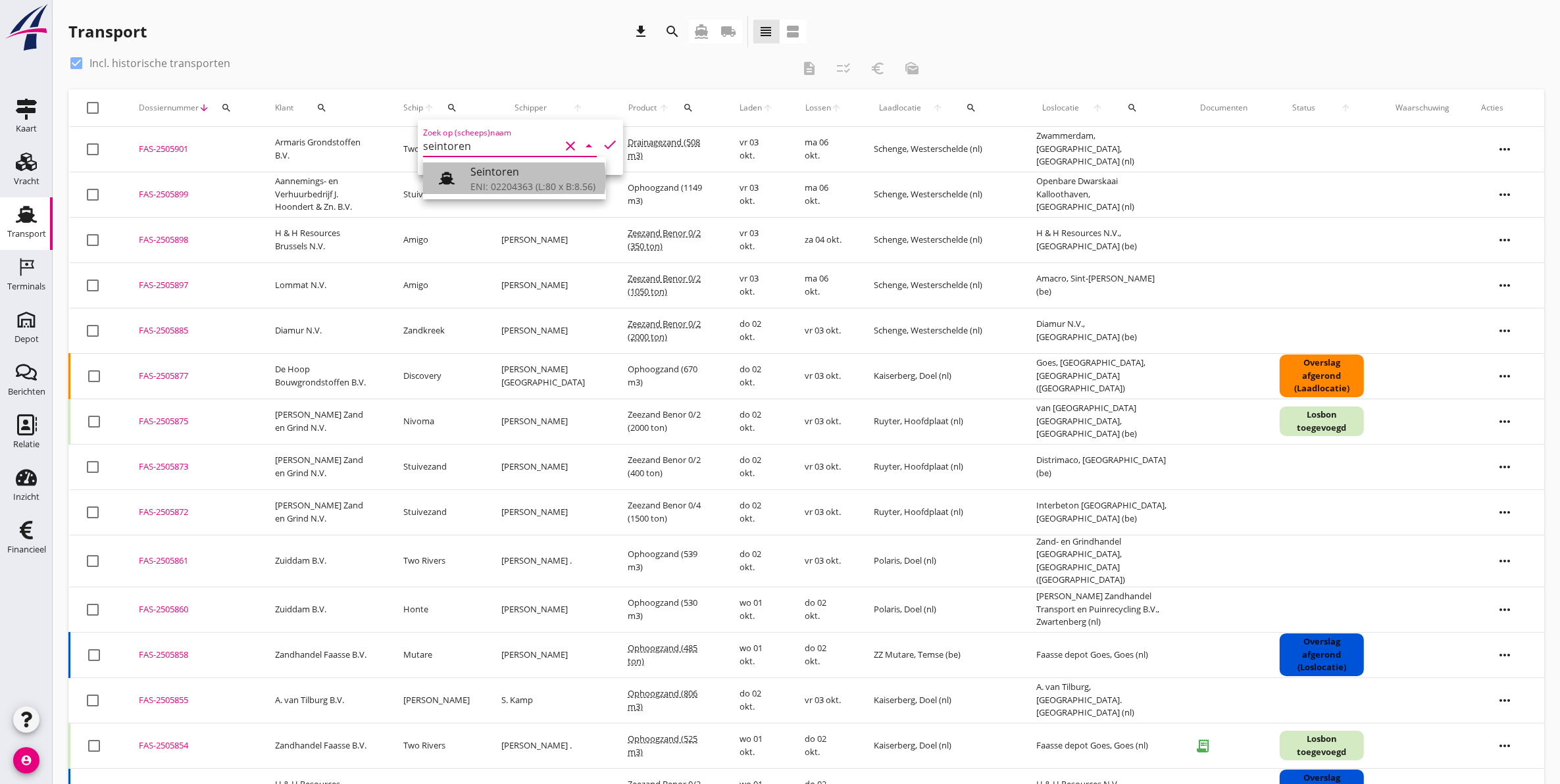
click at [525, 178] on div "Seintoren ENI: 02204363 (L:80 x B:8.56)" at bounding box center [533, 178] width 125 height 31
click at [604, 142] on icon "check" at bounding box center [610, 144] width 16 height 16
type input "Seintoren"
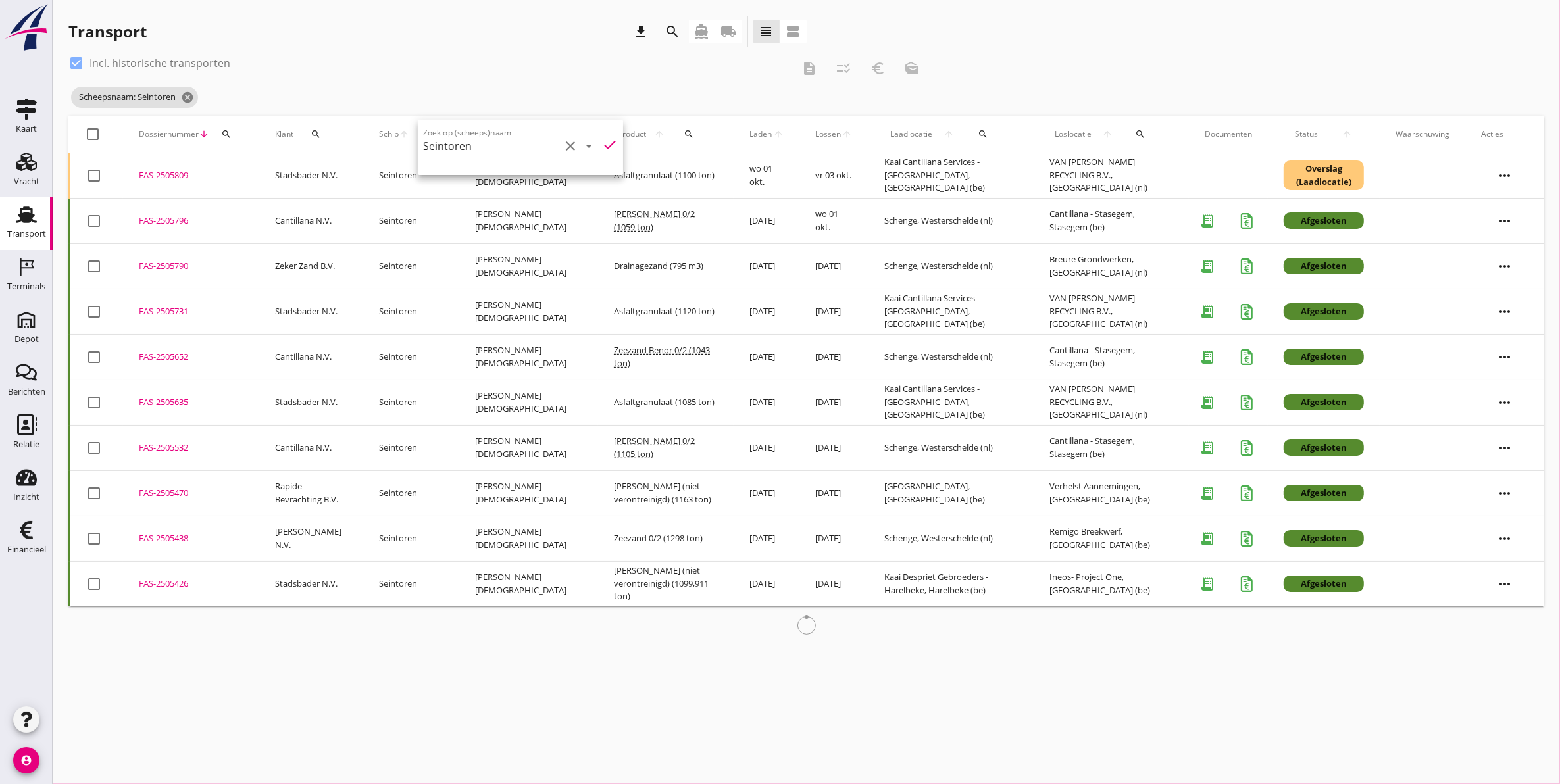
click at [639, 67] on div "check_box Incl. historische transporten" at bounding box center [430, 63] width 724 height 21
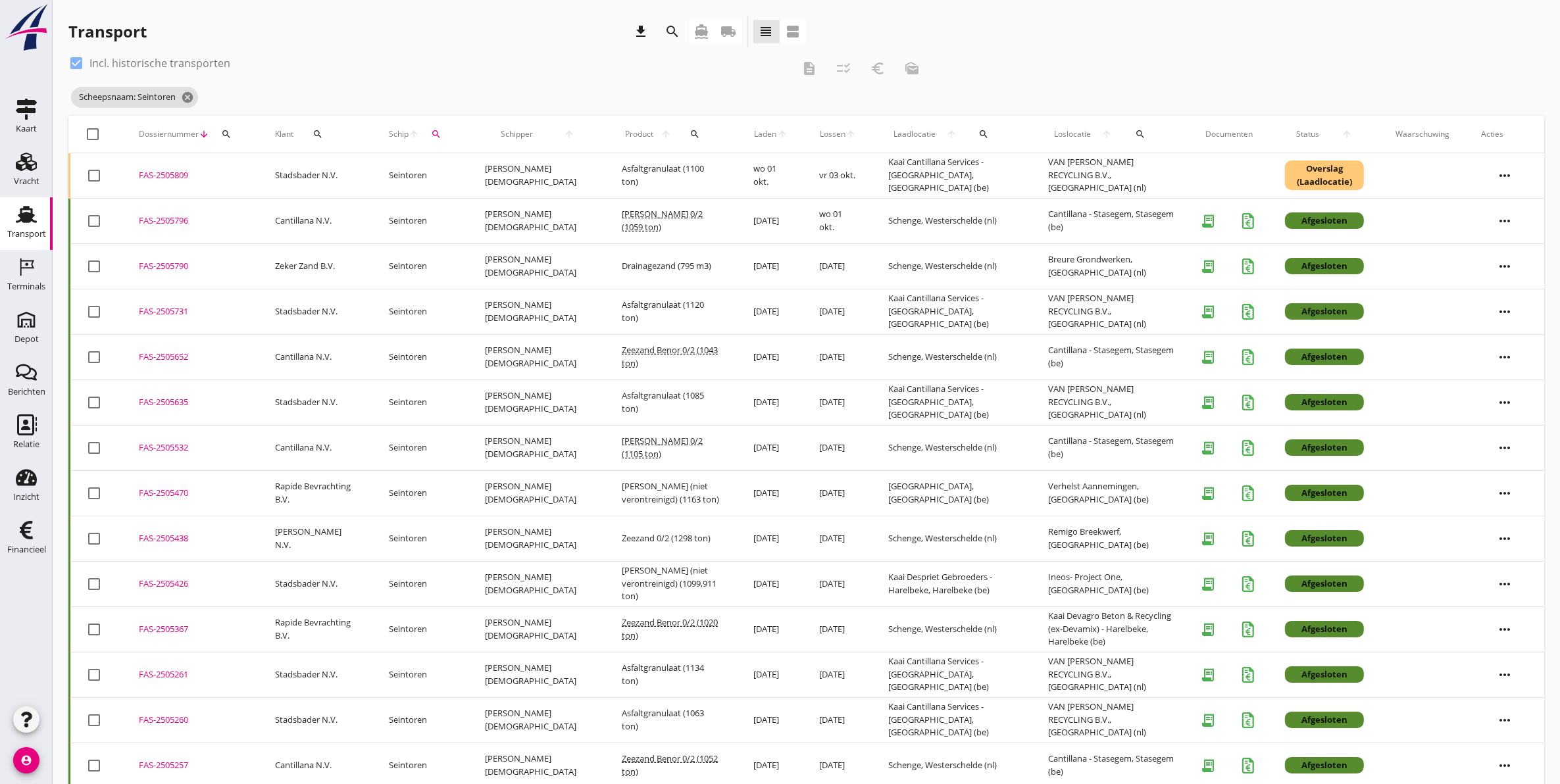
click at [315, 130] on icon "search" at bounding box center [318, 134] width 11 height 11
click at [339, 175] on input "Zoeken op opdrachtgever..." at bounding box center [372, 173] width 137 height 21
click at [410, 208] on div "Zand- & Grindhandel Van Ouwerkerk B.V." at bounding box center [416, 204] width 203 height 16
type input "Zand- & Grindhandel Van Ouwerkerk B.V."
click at [489, 175] on icon "check" at bounding box center [497, 172] width 16 height 16
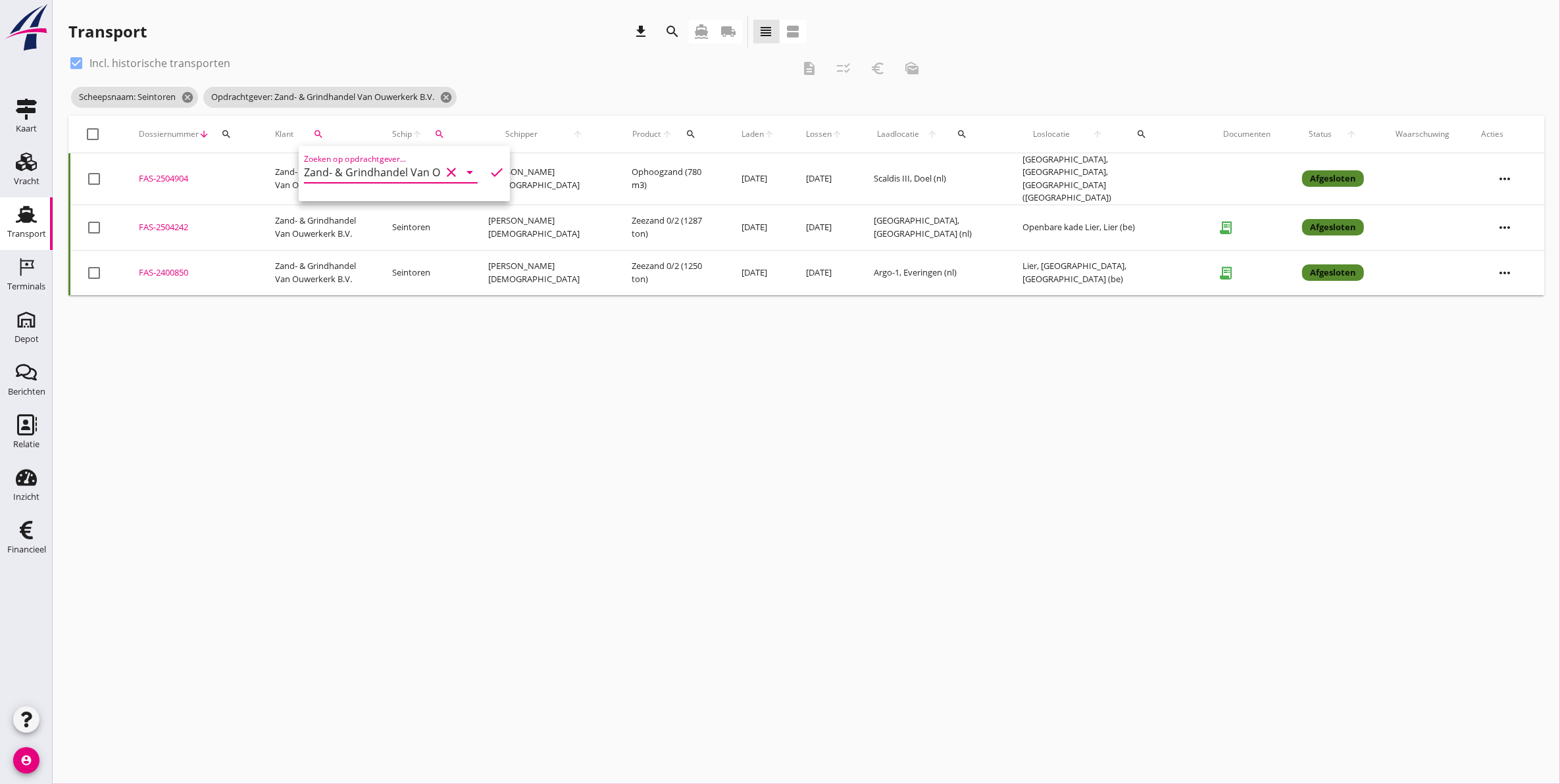
click at [698, 413] on div "cancel You are impersonating another user. Transport download search directions…" at bounding box center [806, 392] width 1507 height 784
click at [21, 215] on use at bounding box center [26, 214] width 21 height 17
click at [189, 96] on icon "cancel" at bounding box center [188, 97] width 13 height 13
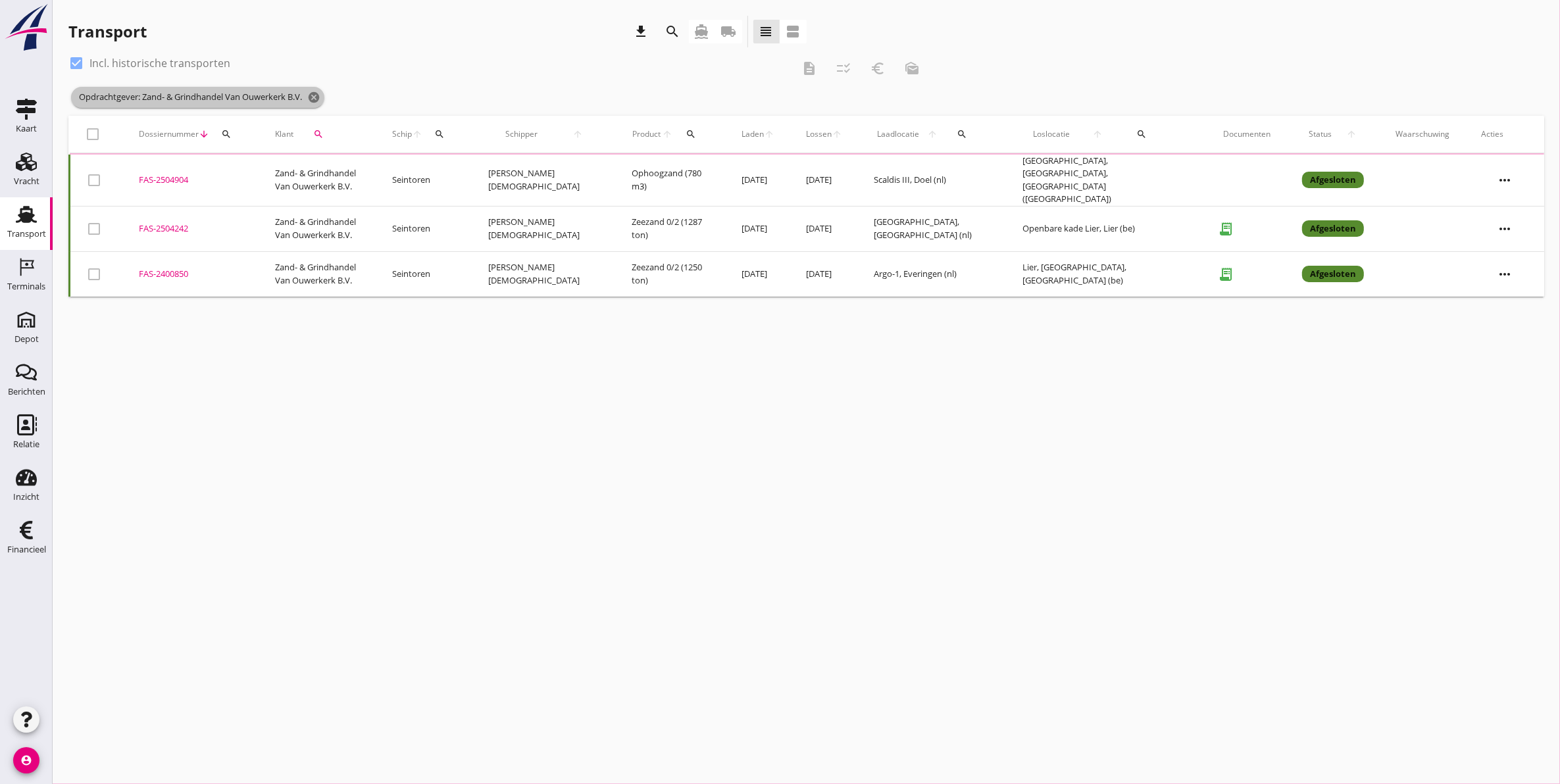
click at [320, 100] on icon "cancel" at bounding box center [314, 97] width 13 height 13
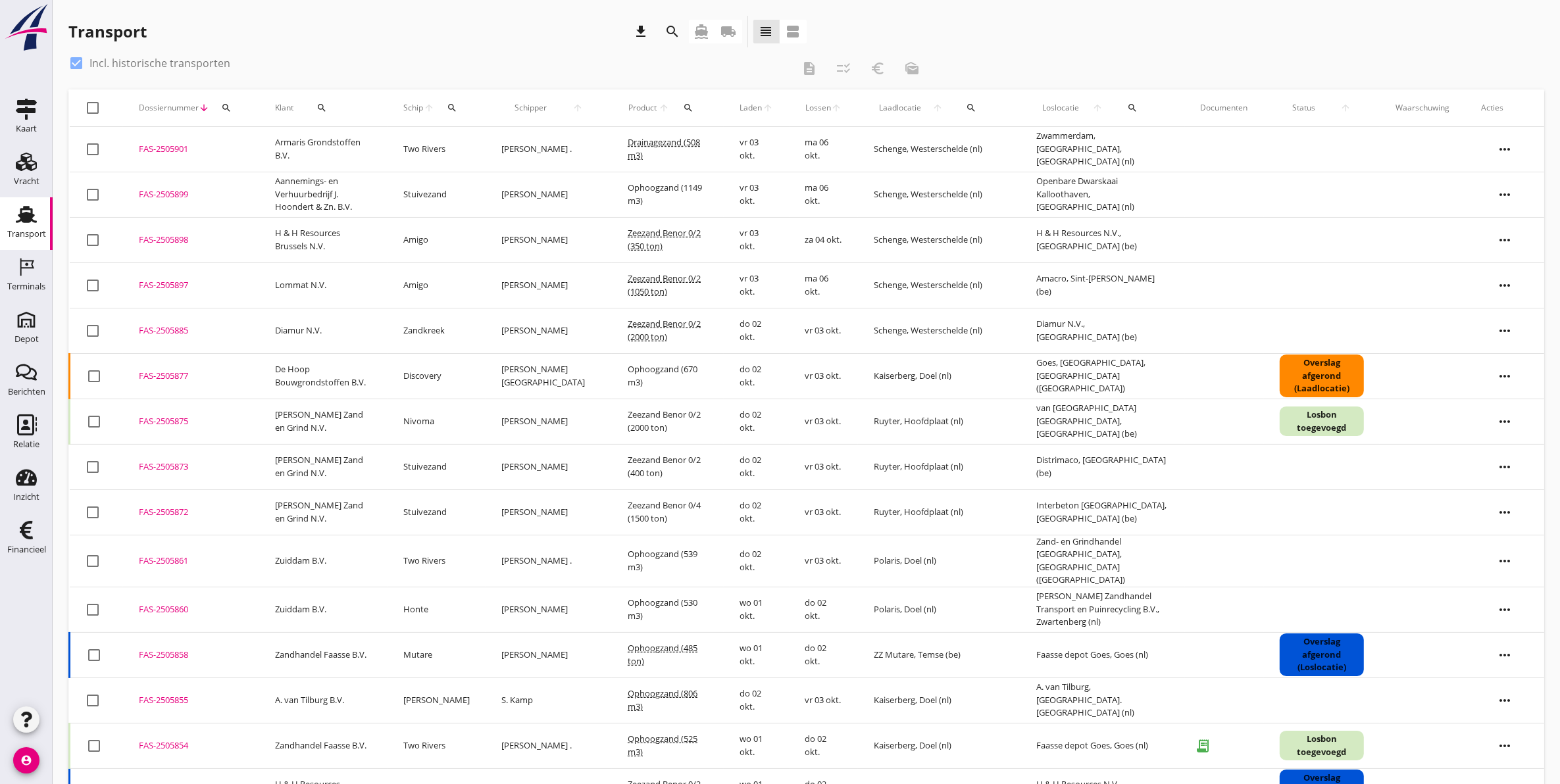
click at [236, 103] on button "search" at bounding box center [226, 108] width 24 height 24
click at [288, 146] on input "Zoeken op dossiernummer..." at bounding box center [287, 147] width 137 height 21
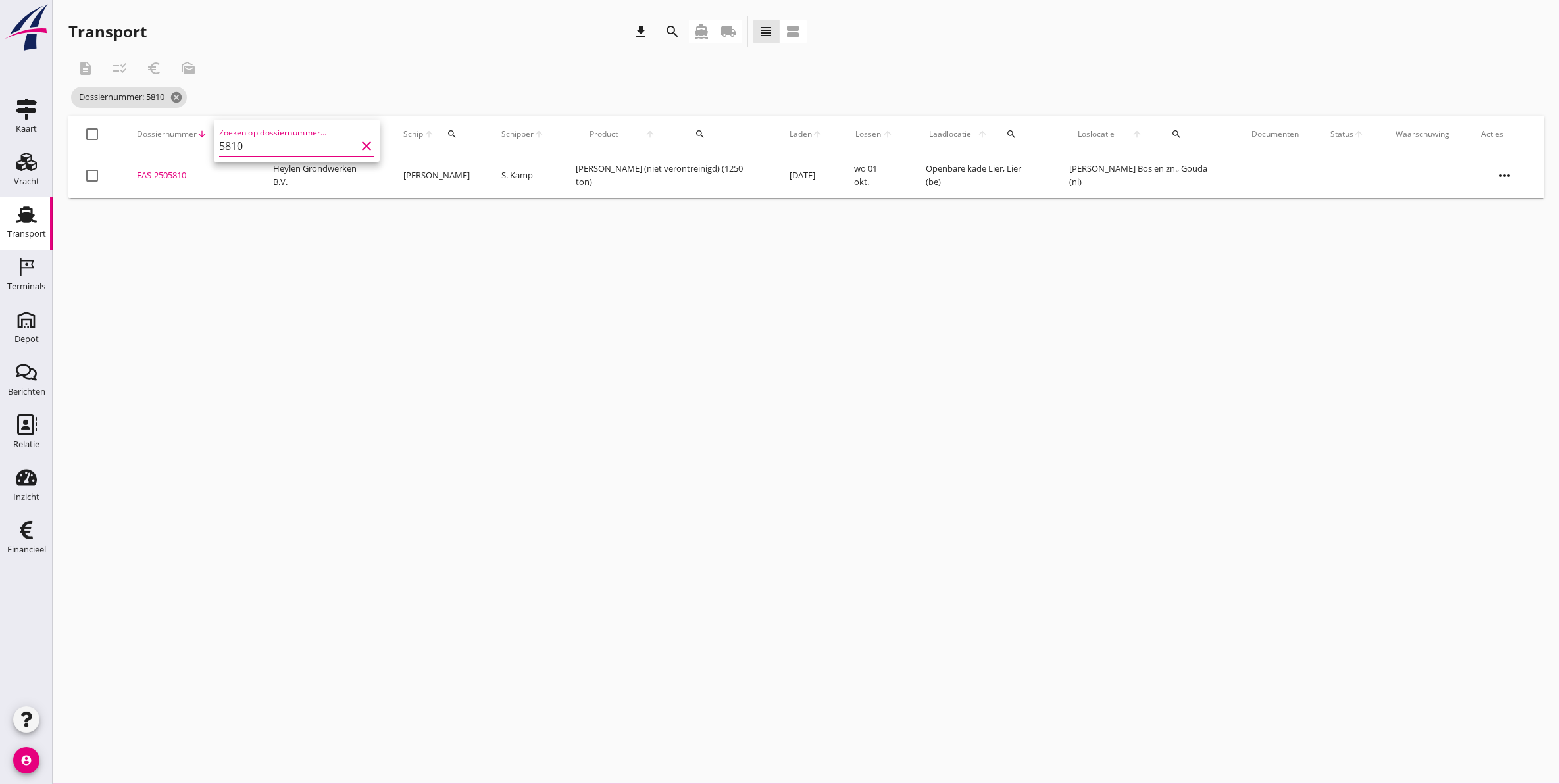
type input "5810"
click at [168, 172] on div "FAS-2505810" at bounding box center [189, 175] width 105 height 13
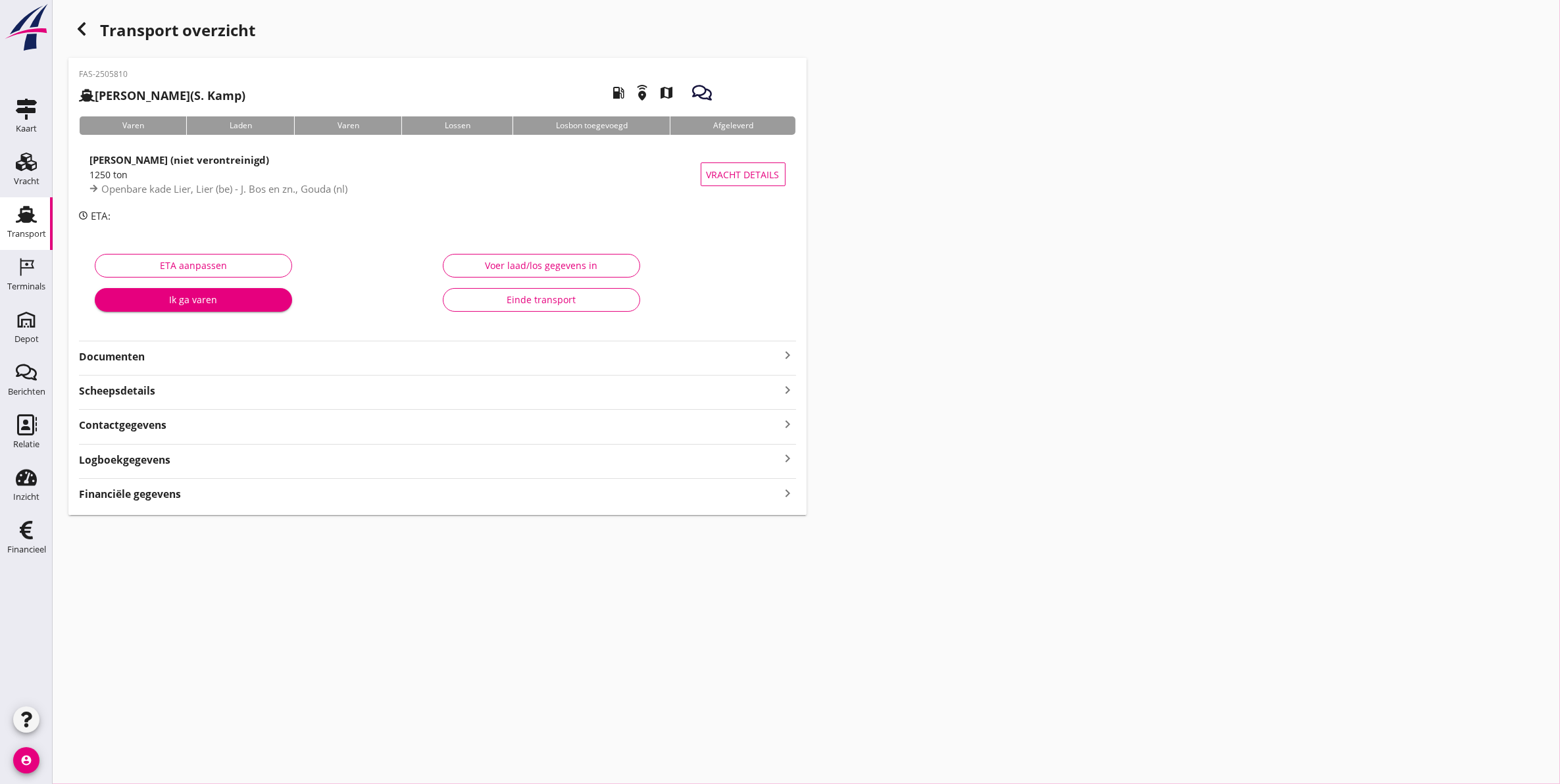
click at [149, 352] on strong "Documenten" at bounding box center [430, 357] width 702 height 15
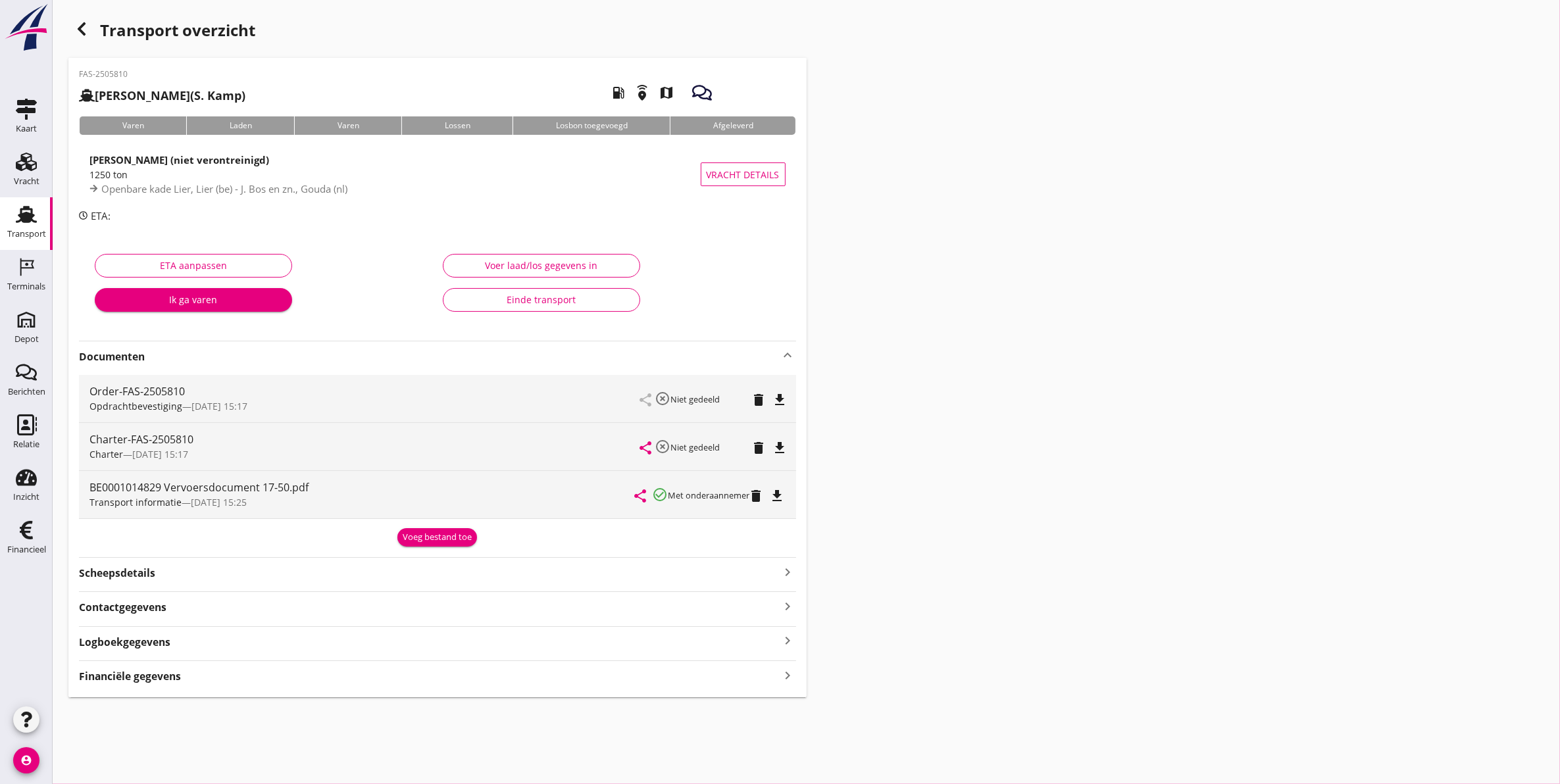
click at [26, 212] on use at bounding box center [26, 214] width 21 height 17
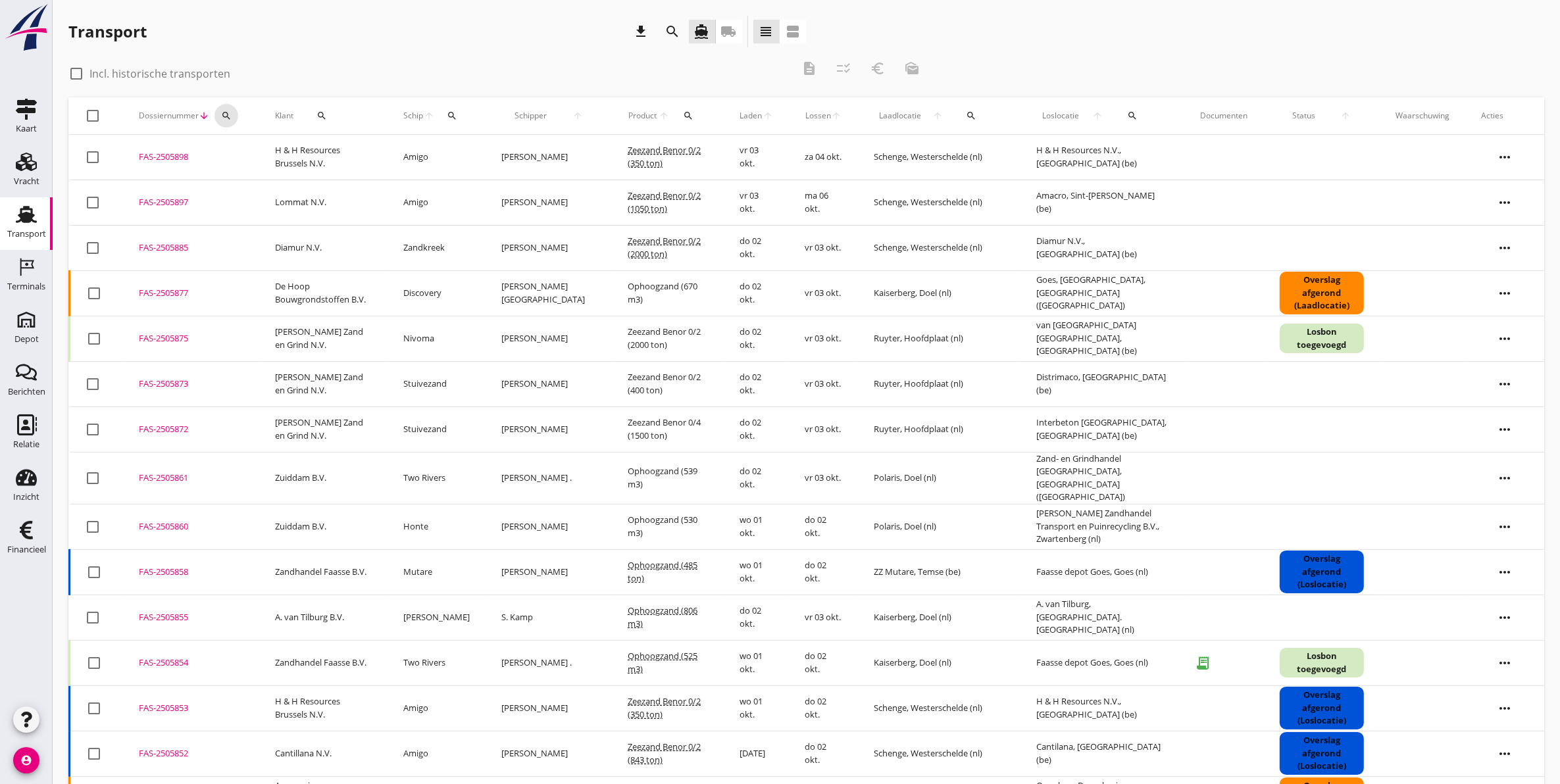
drag, startPoint x: 226, startPoint y: 110, endPoint x: 247, endPoint y: 116, distance: 21.8
click at [227, 110] on icon "search" at bounding box center [226, 115] width 11 height 11
click at [264, 149] on input "Zoeken op dossiernummer..." at bounding box center [287, 154] width 137 height 21
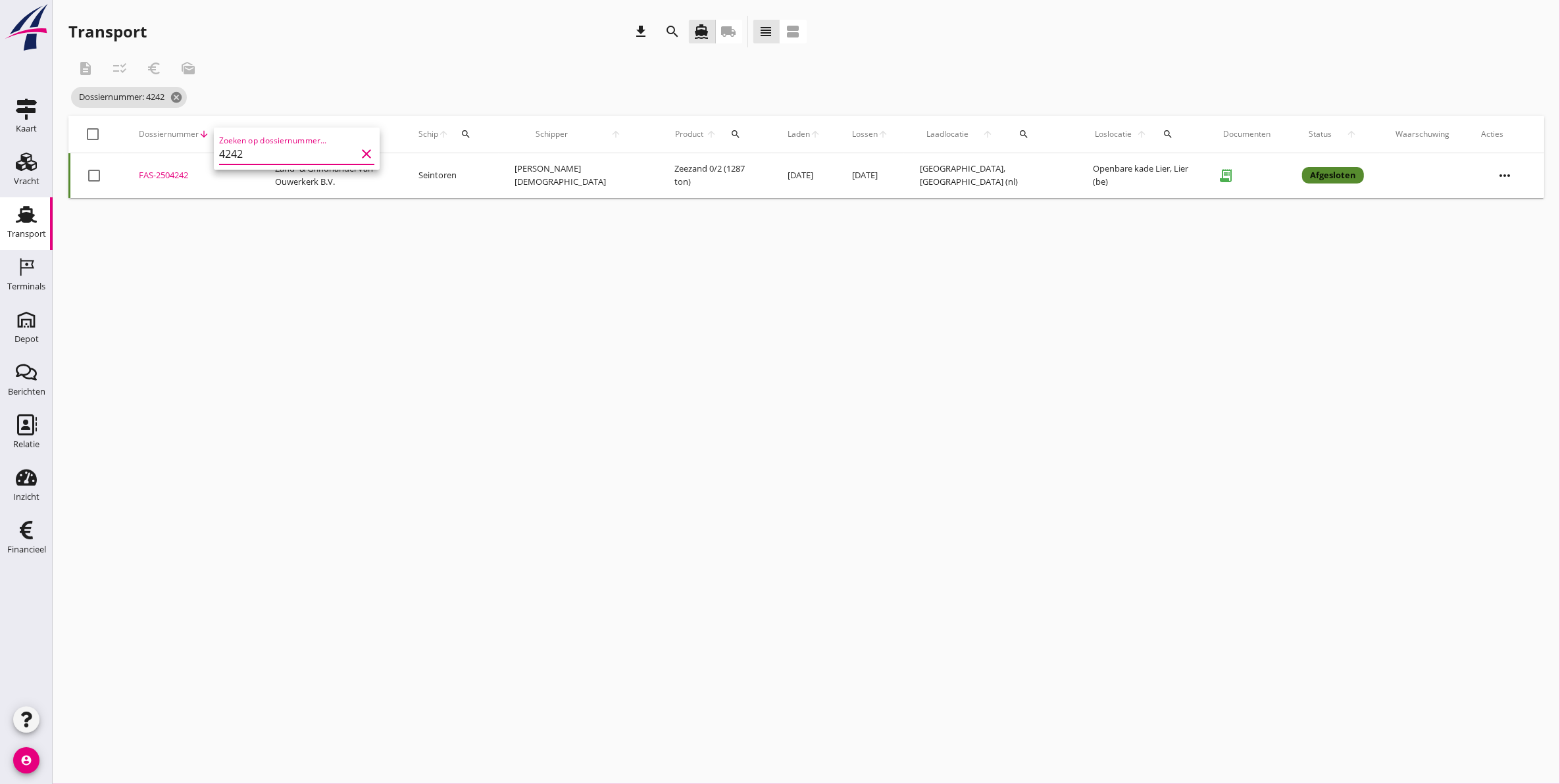
type input "4242"
click at [380, 280] on div "cancel You are impersonating another user. Transport download search directions…" at bounding box center [806, 392] width 1507 height 784
click at [1491, 175] on icon "more_horiz" at bounding box center [1505, 175] width 37 height 37
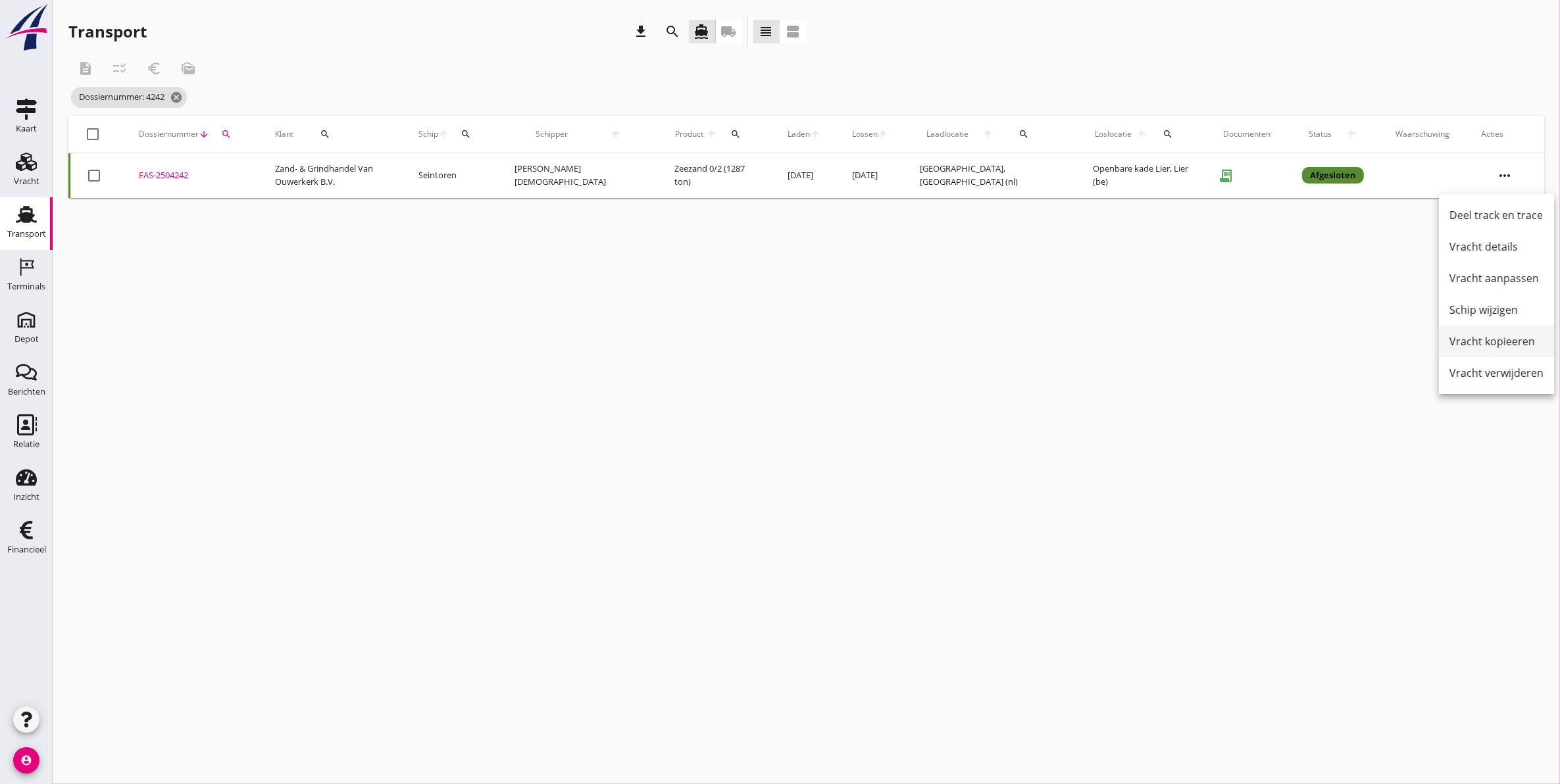
click at [1511, 339] on div "Vracht kopieeren" at bounding box center [1497, 341] width 94 height 16
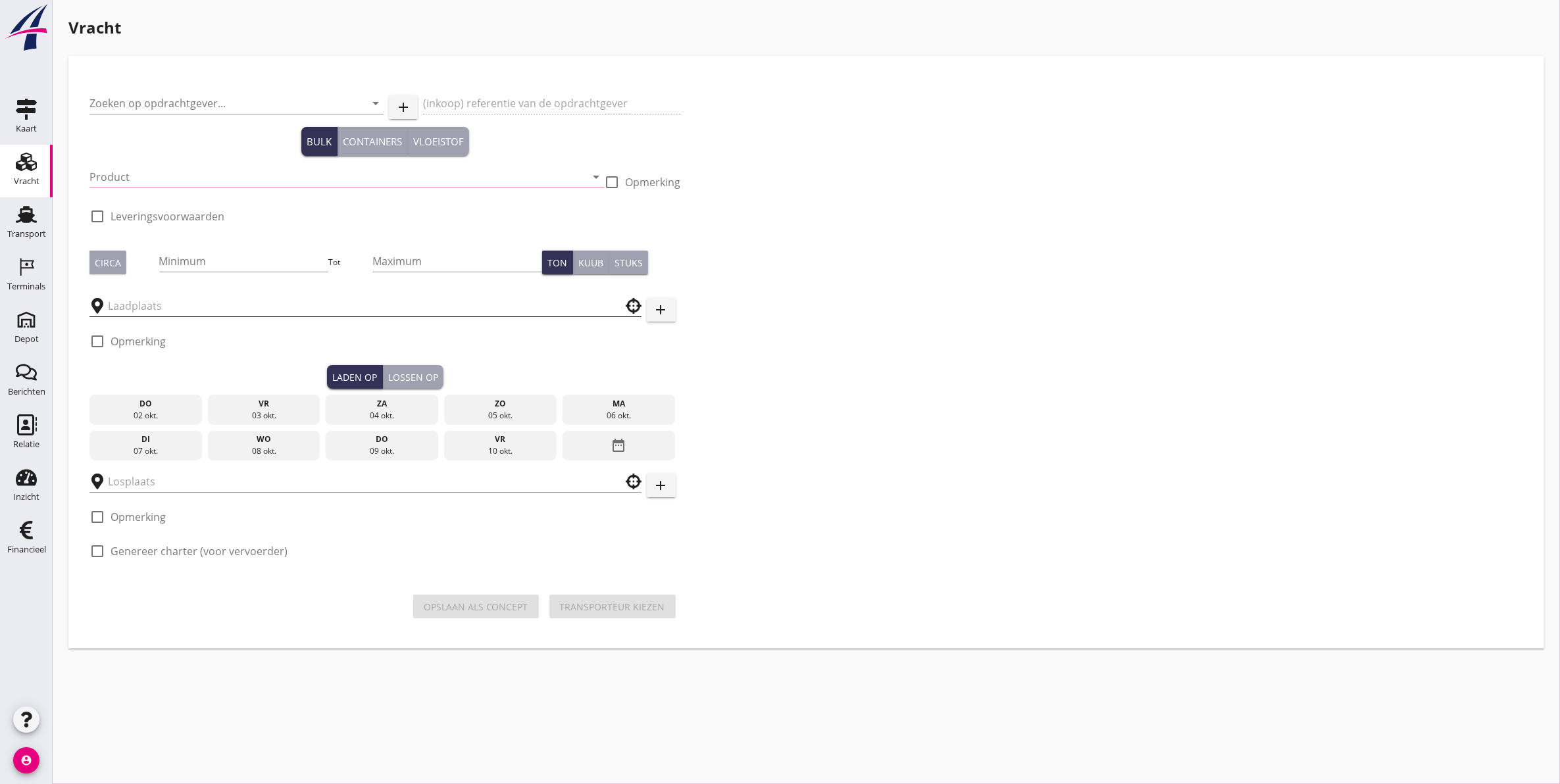
type input "Zand- & Grindhandel Van Ouwerkerk B.V."
type input "Vracht Zeezand 0/2 - Lier"
type input "Zeezand 0/2 (6120)"
type input "1200"
checkbox input "true"
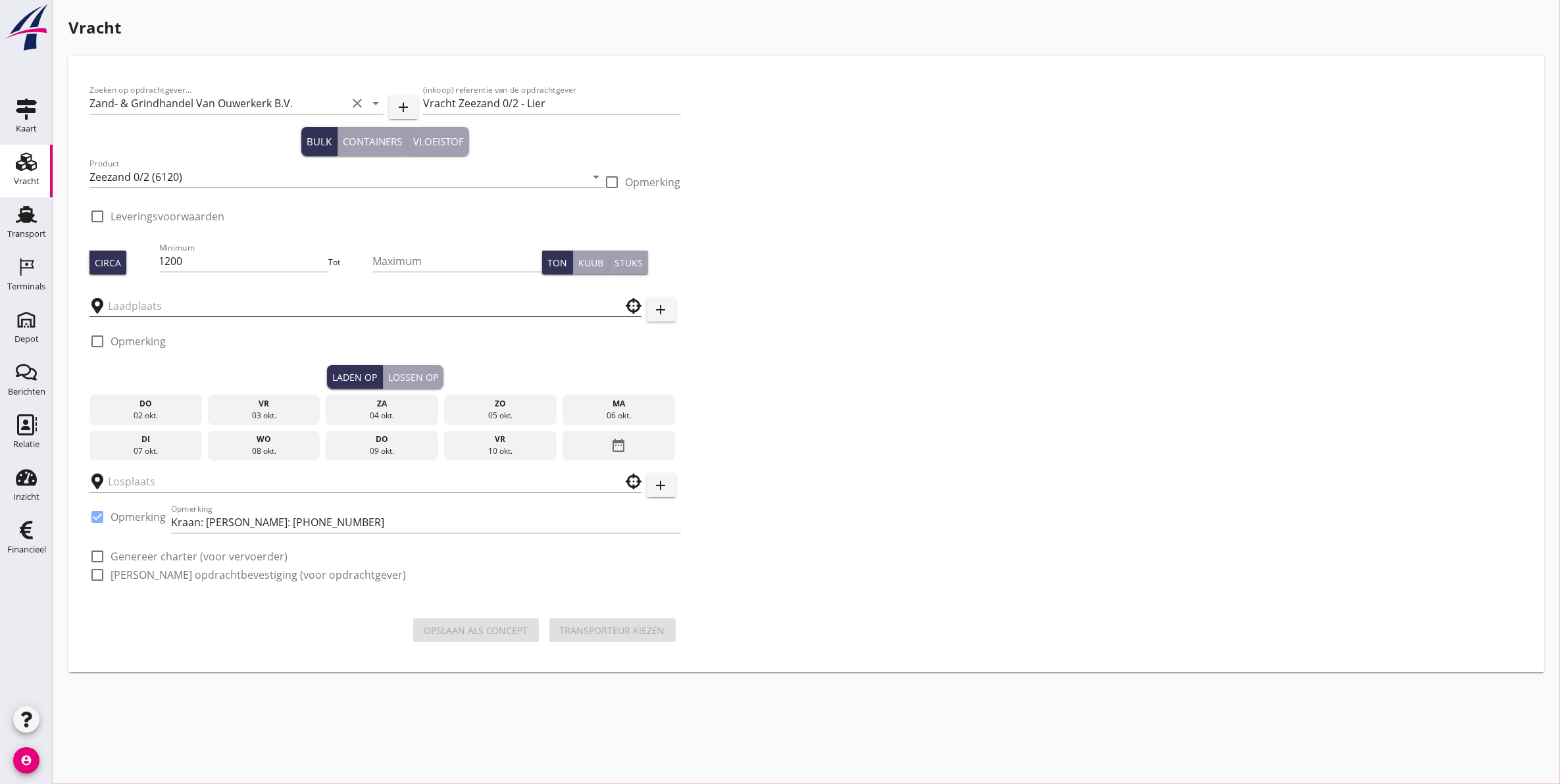
type input "Zeeburg"
type input "Openbare kade Lier"
checkbox input "true"
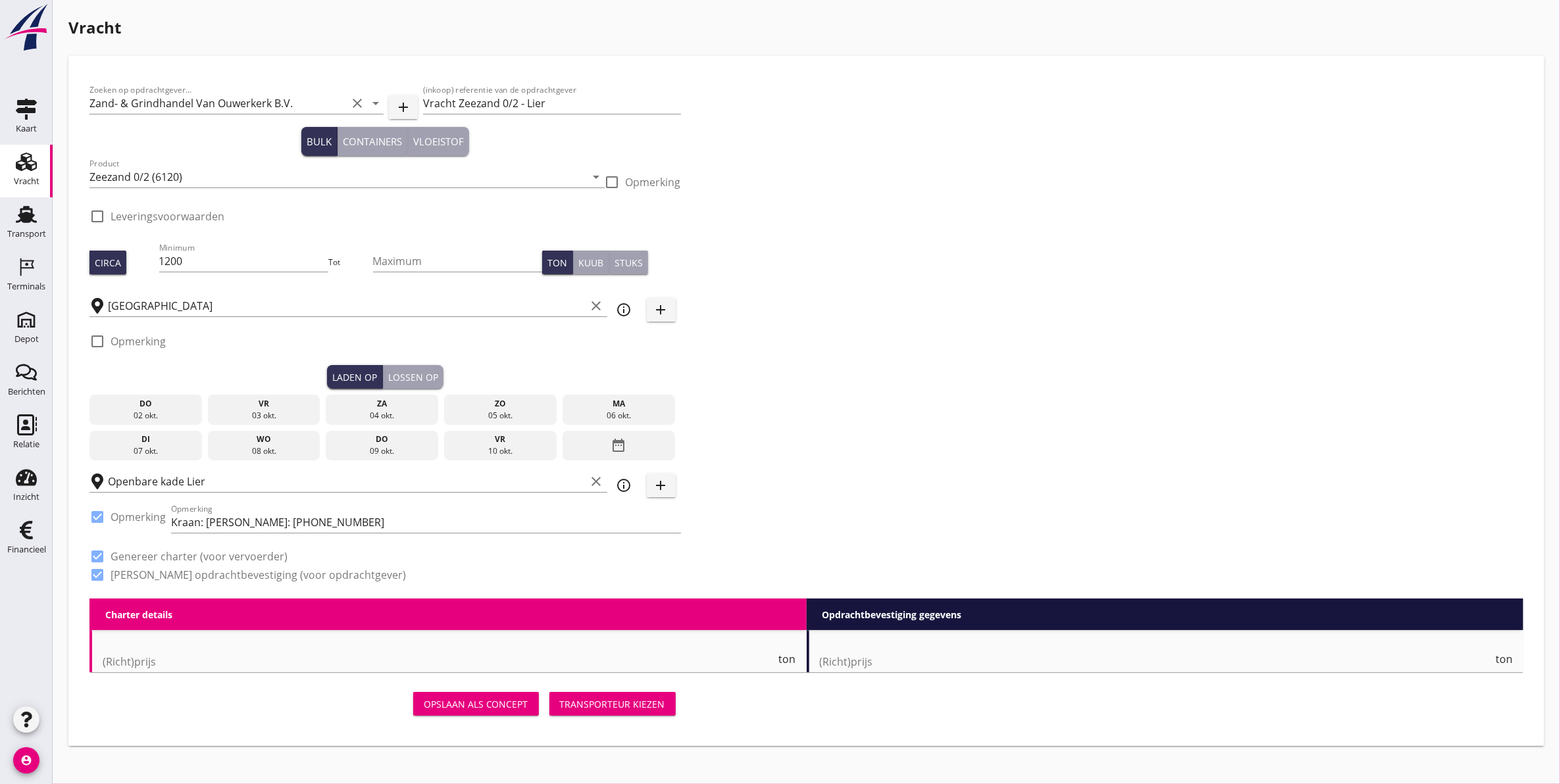
type input "3.38"
checkbox input "false"
radio input "false"
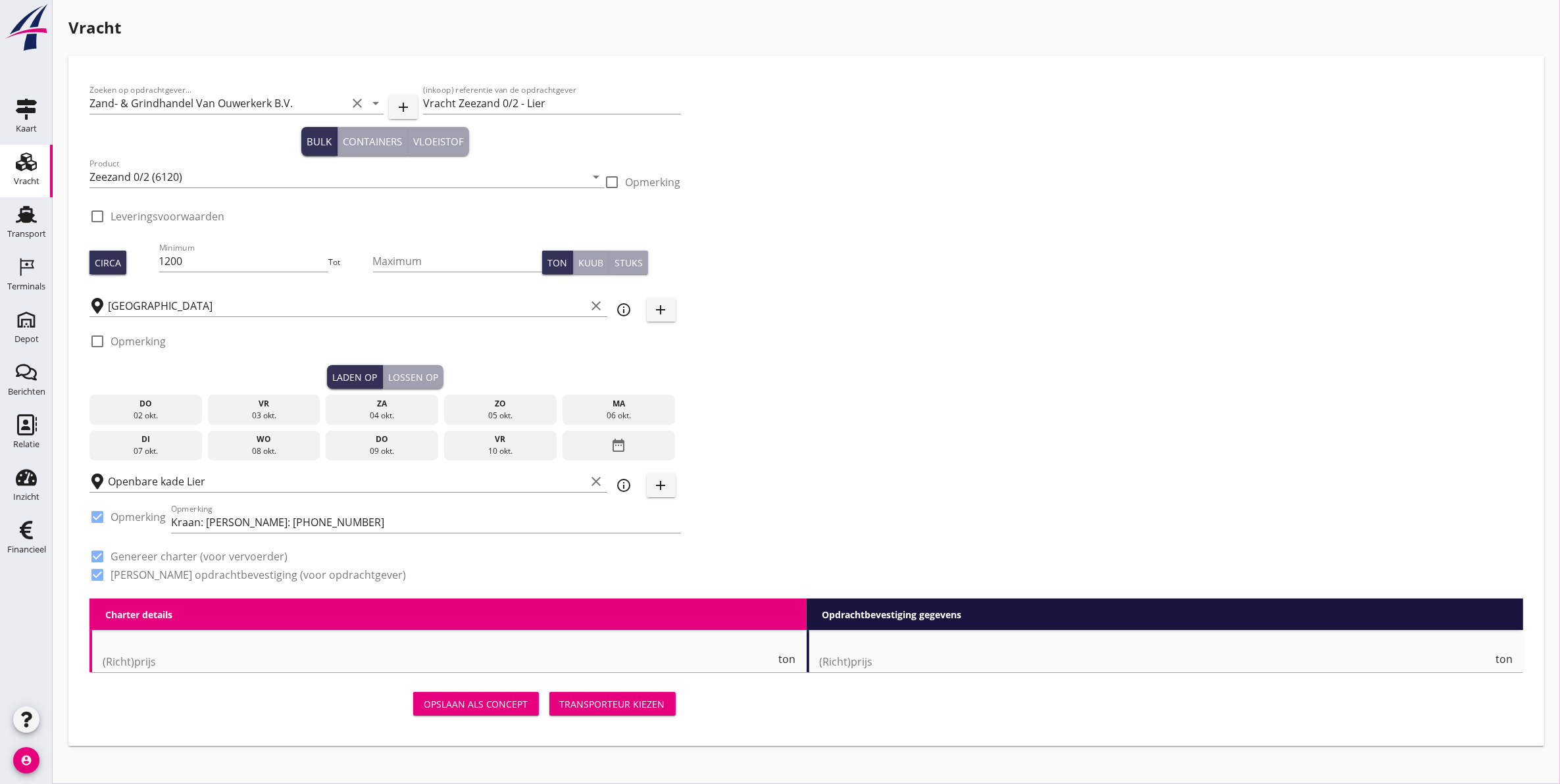
checkbox input "true"
type input "1"
type input "3.38"
checkbox input "false"
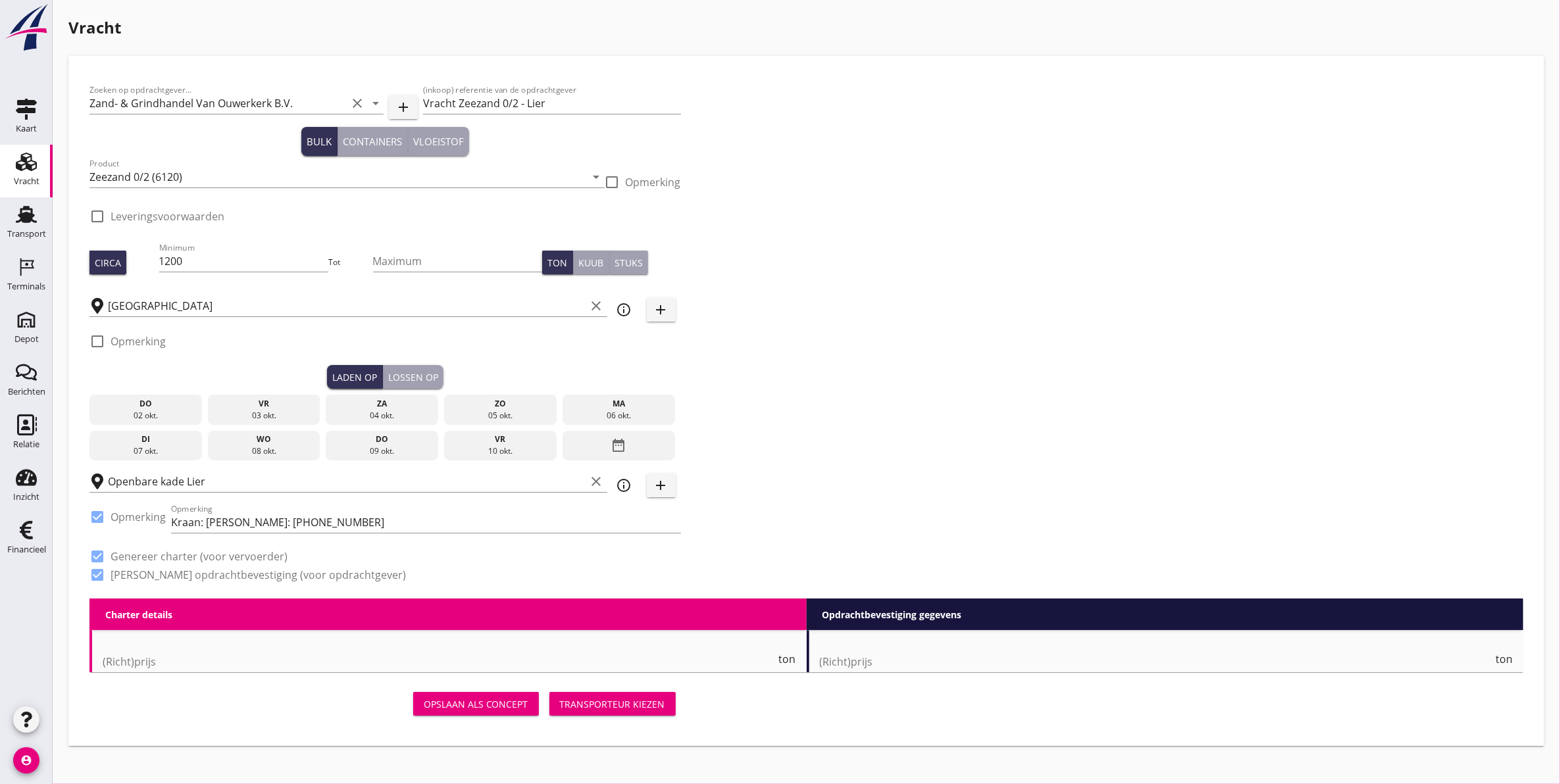
radio input "false"
checkbox input "true"
type input "1"
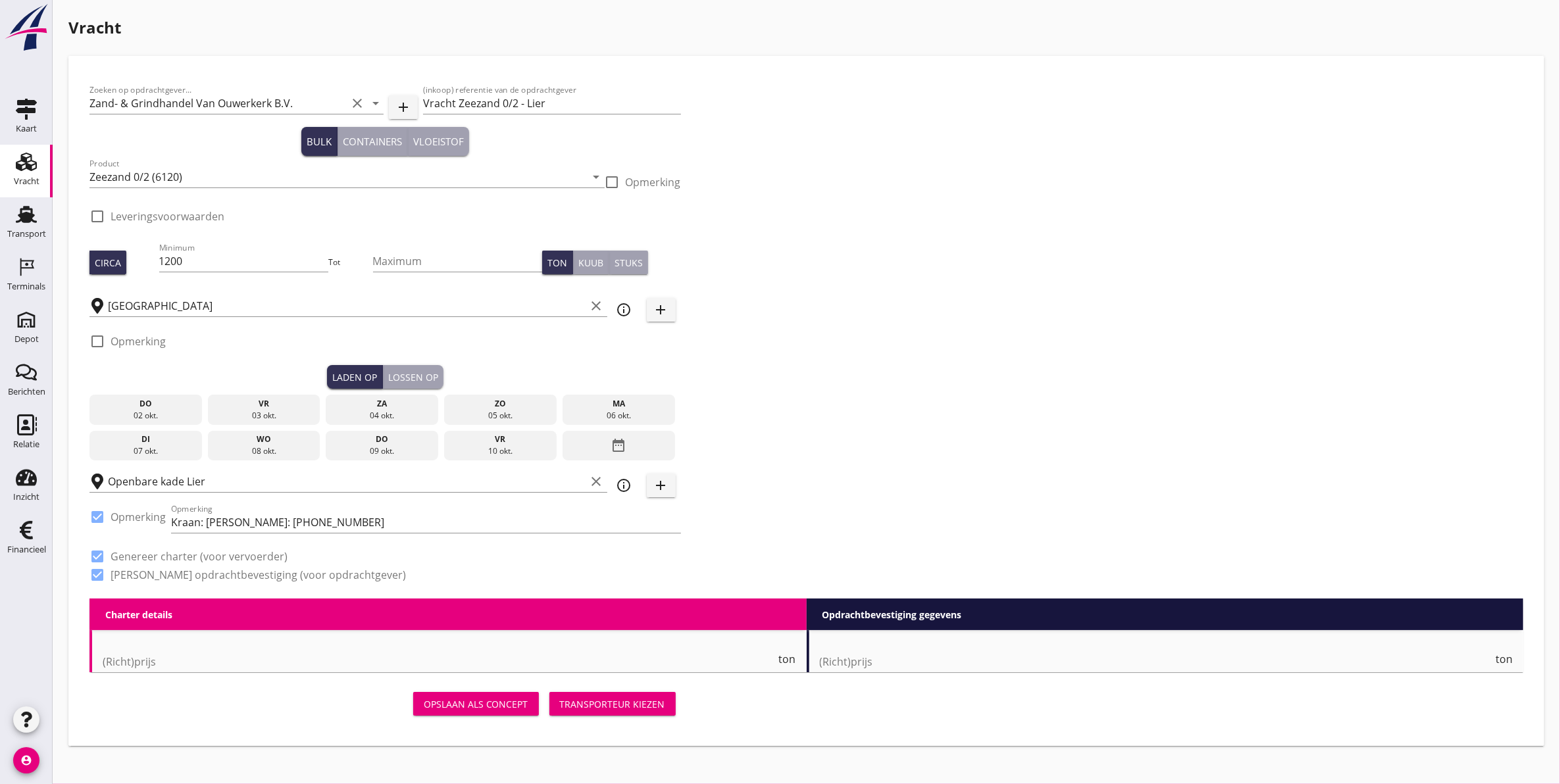
type input "1"
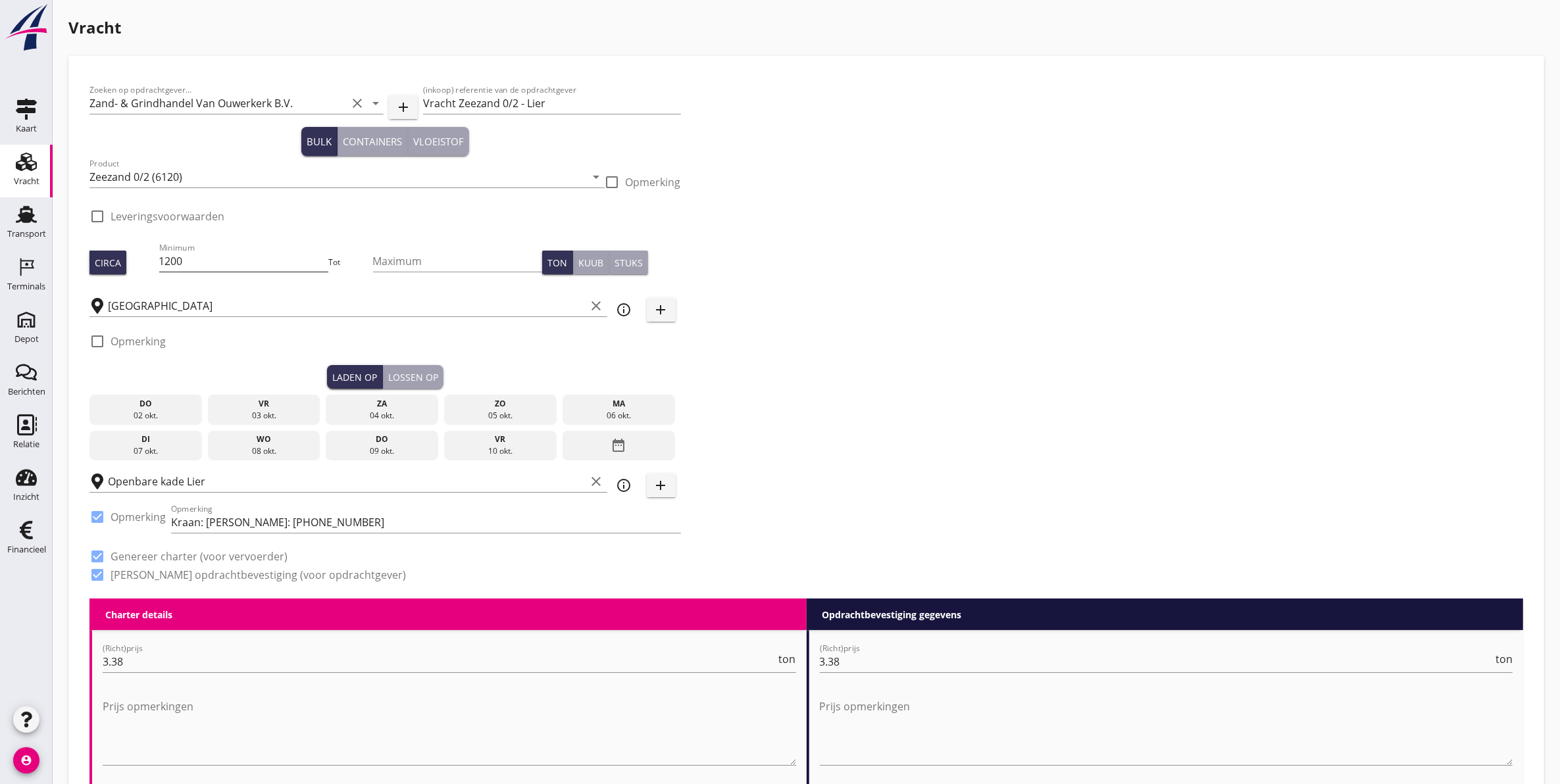
click at [180, 254] on input "1200" at bounding box center [244, 261] width 170 height 21
click at [221, 264] on input "1250" at bounding box center [244, 261] width 170 height 21
type input "1250"
click at [958, 352] on div "Zoeken op opdrachtgever... Zand- & Grindhandel Van Ouwerkerk B.V. clear arrow_d…" at bounding box center [806, 338] width 1445 height 522
click at [213, 301] on input "Zeeburg" at bounding box center [347, 306] width 479 height 21
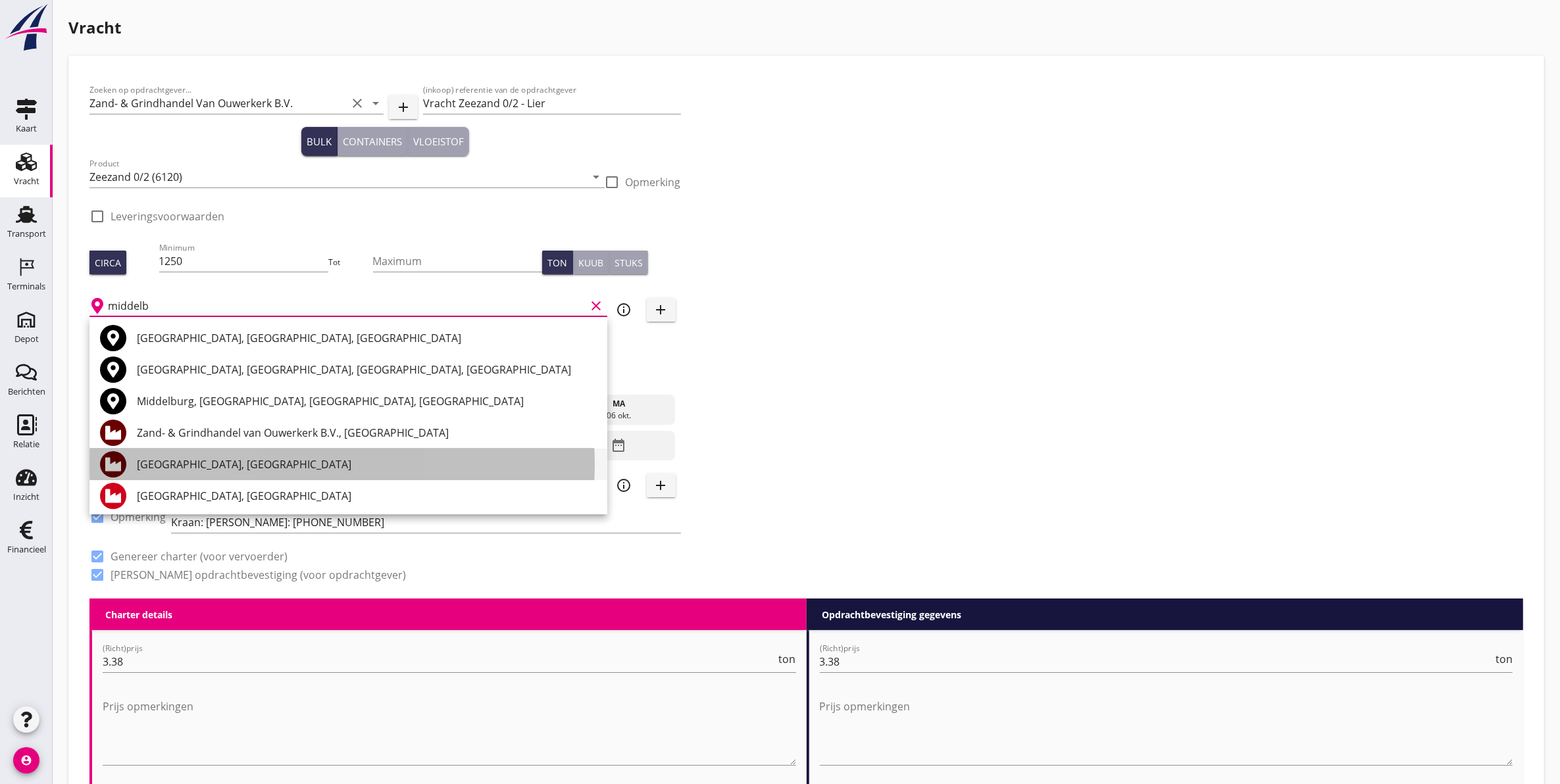
click at [247, 467] on div "[GEOGRAPHIC_DATA], [GEOGRAPHIC_DATA]" at bounding box center [367, 464] width 460 height 16
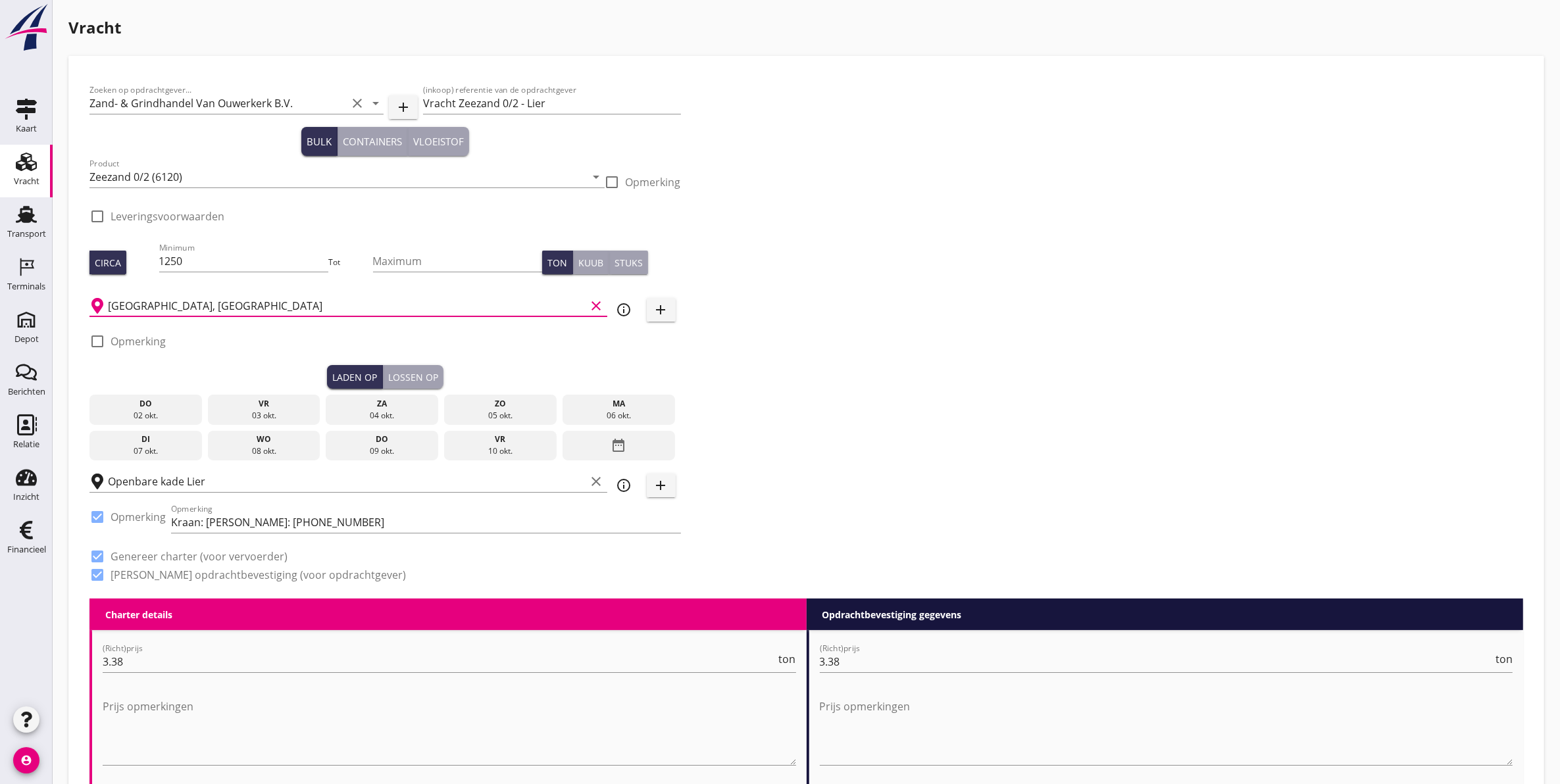
type input "[GEOGRAPHIC_DATA], [GEOGRAPHIC_DATA]"
click at [259, 411] on div "03 okt." at bounding box center [264, 416] width 106 height 12
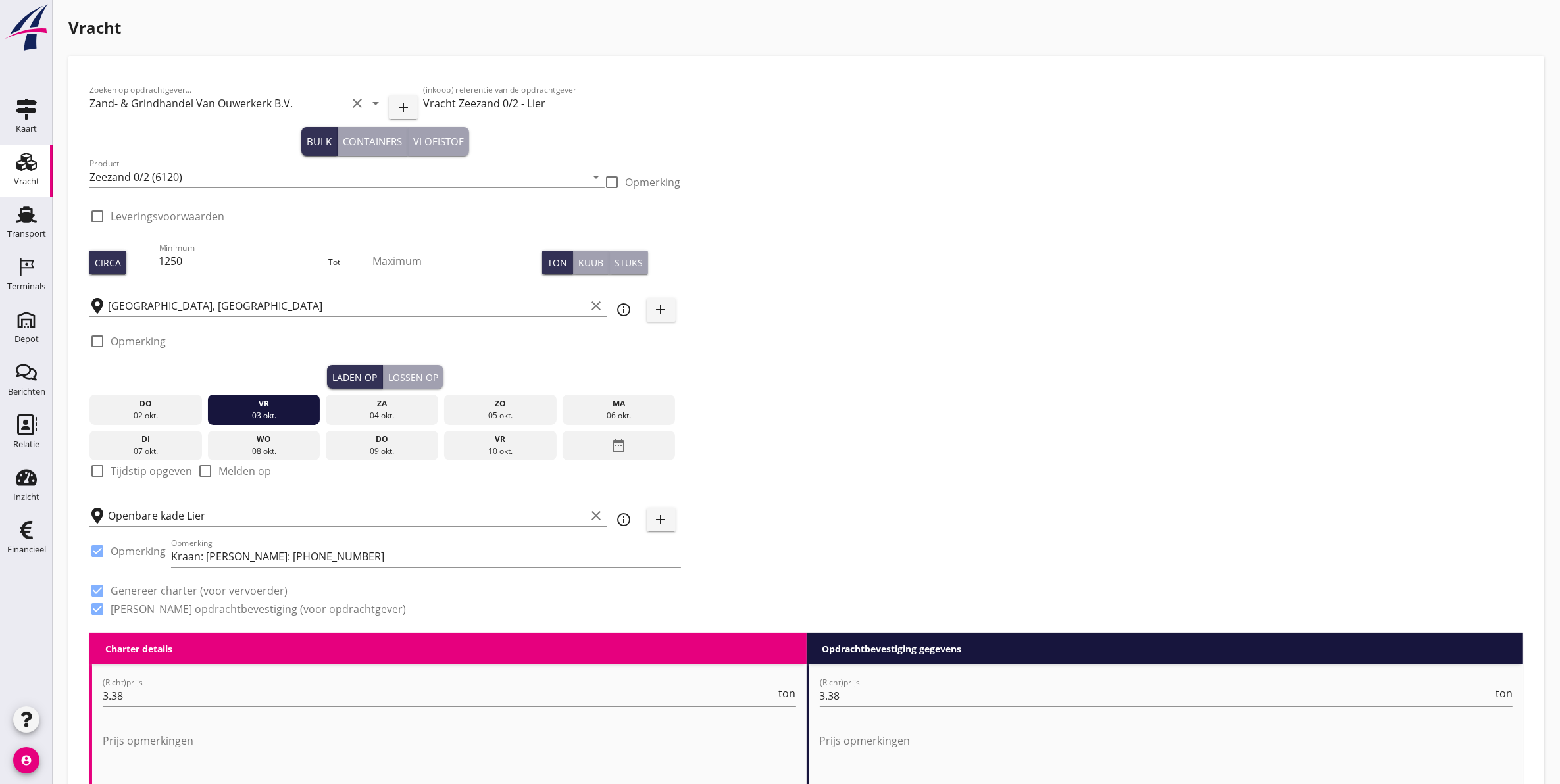
click at [422, 373] on div "Lossen op" at bounding box center [413, 377] width 50 height 14
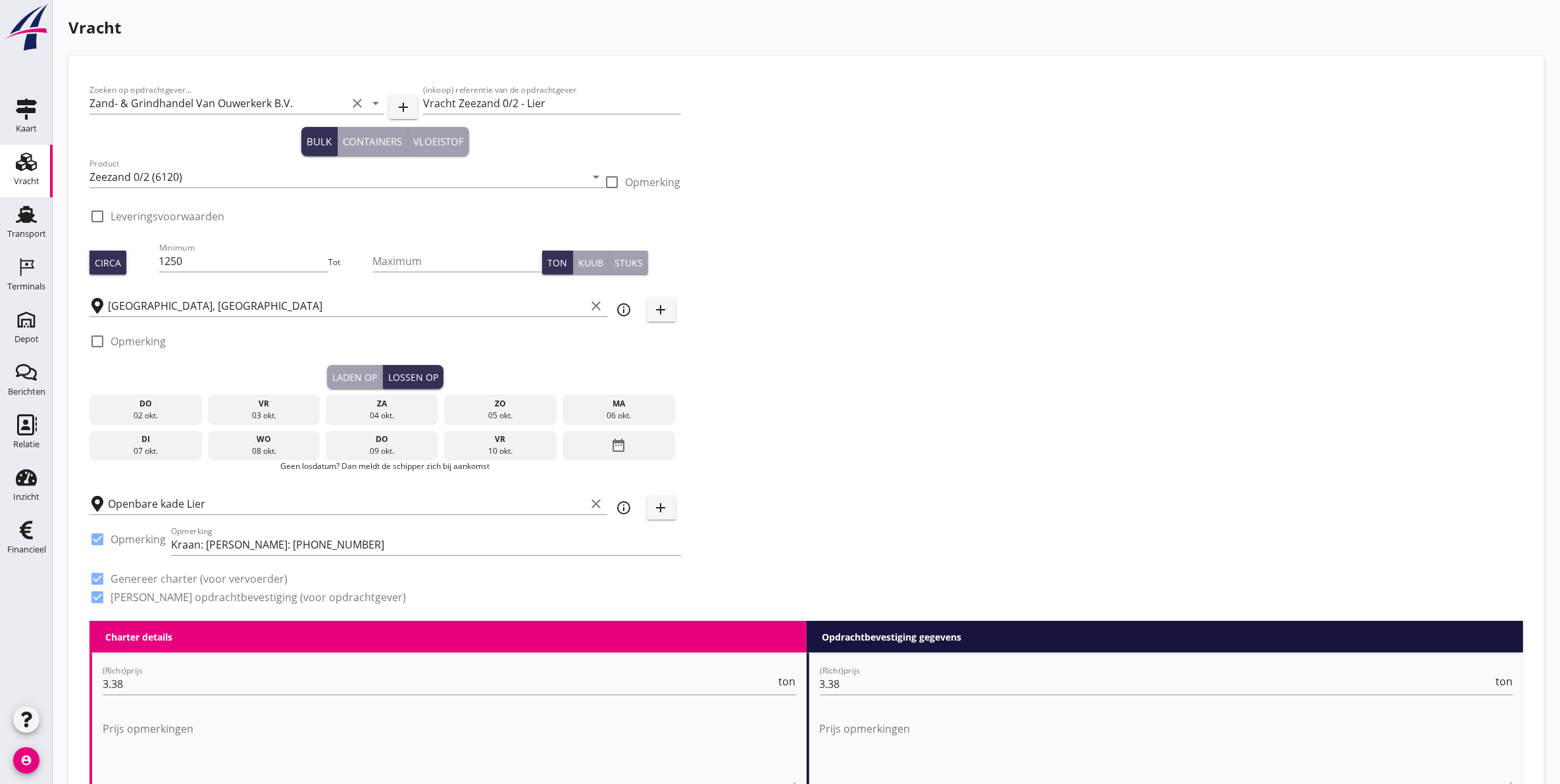
click at [615, 407] on div "ma" at bounding box center [619, 404] width 106 height 12
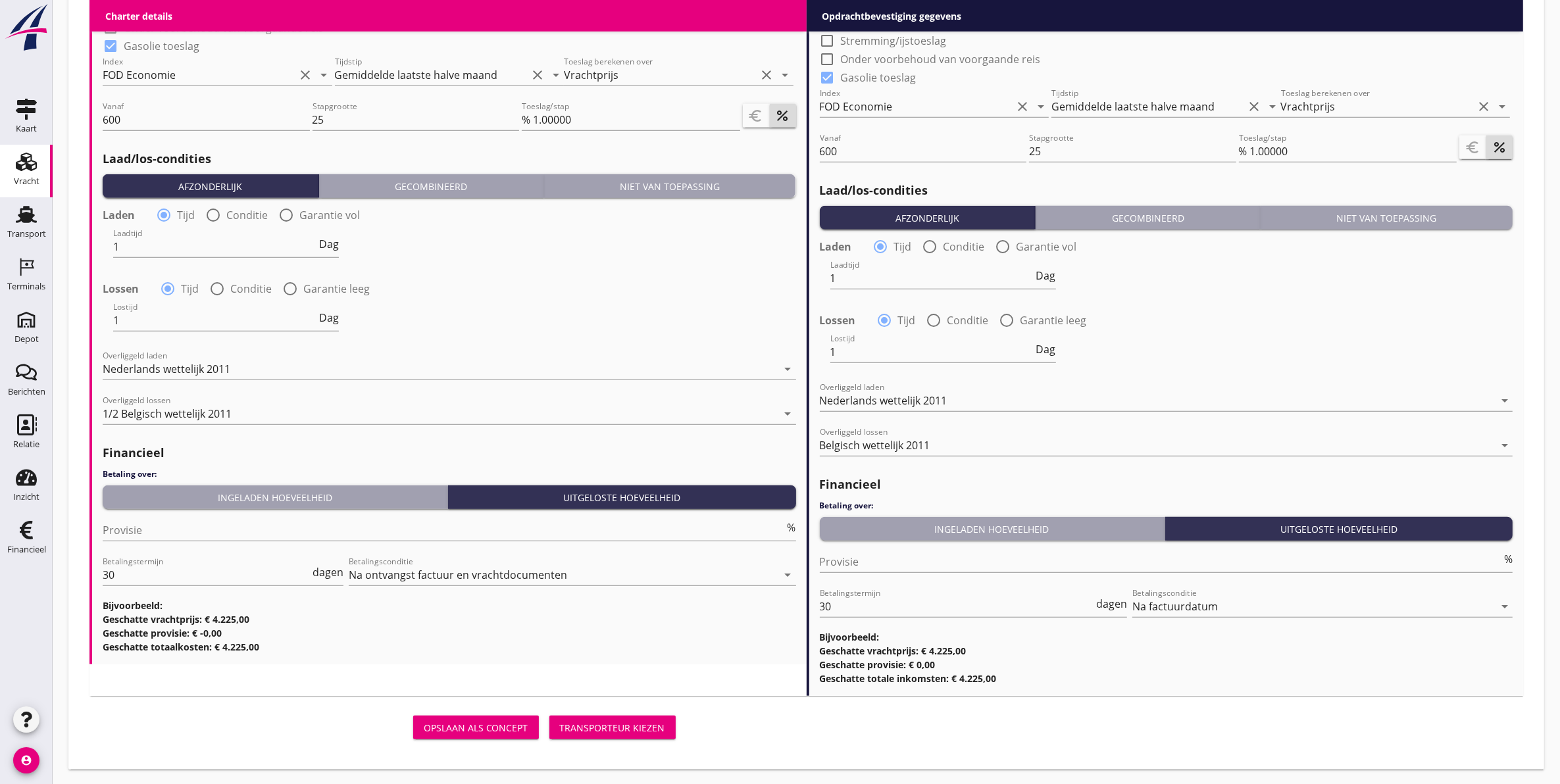
click at [653, 724] on div "Transporteur kiezen" at bounding box center [613, 728] width 105 height 14
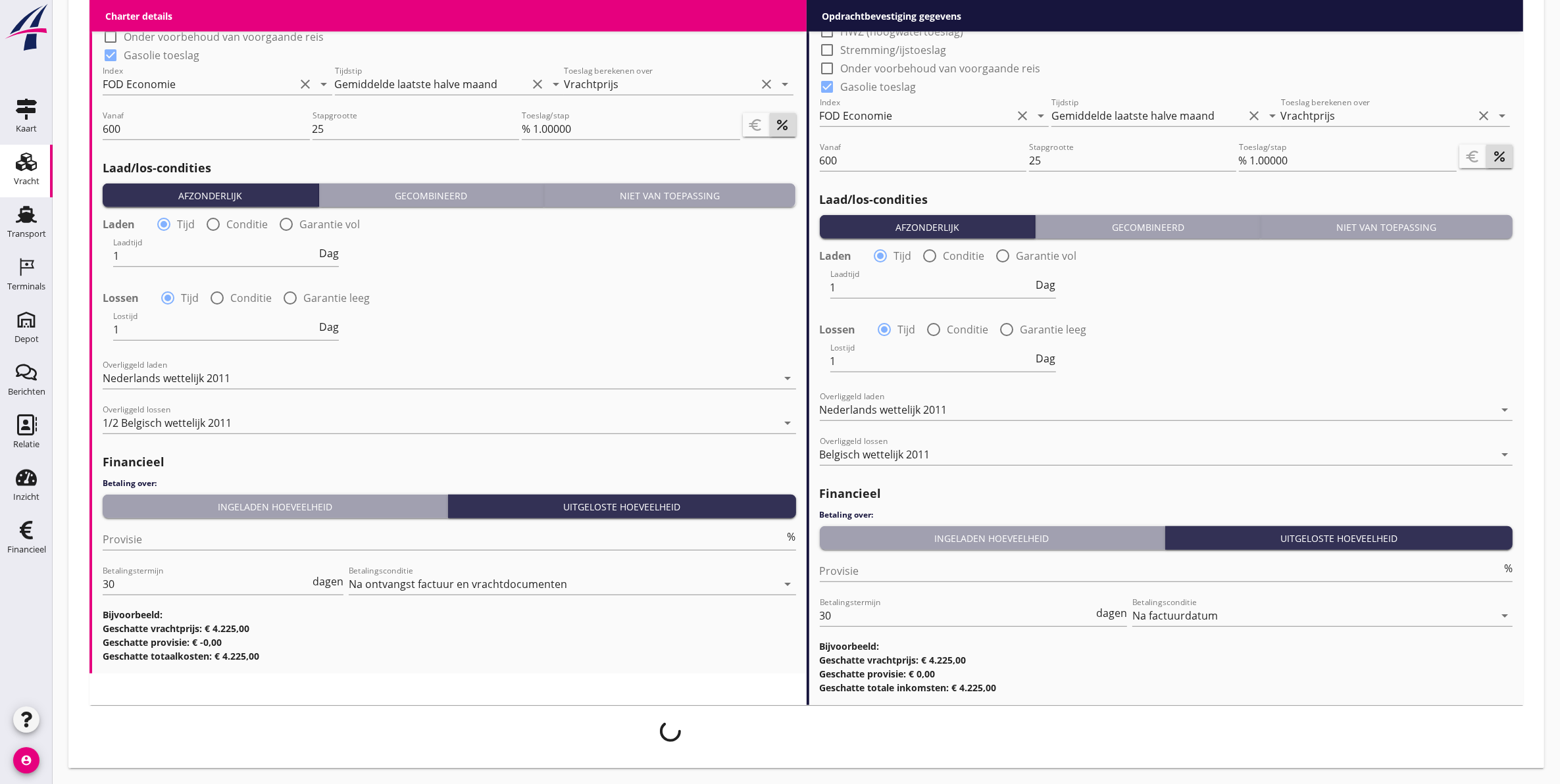
scroll to position [1291, 0]
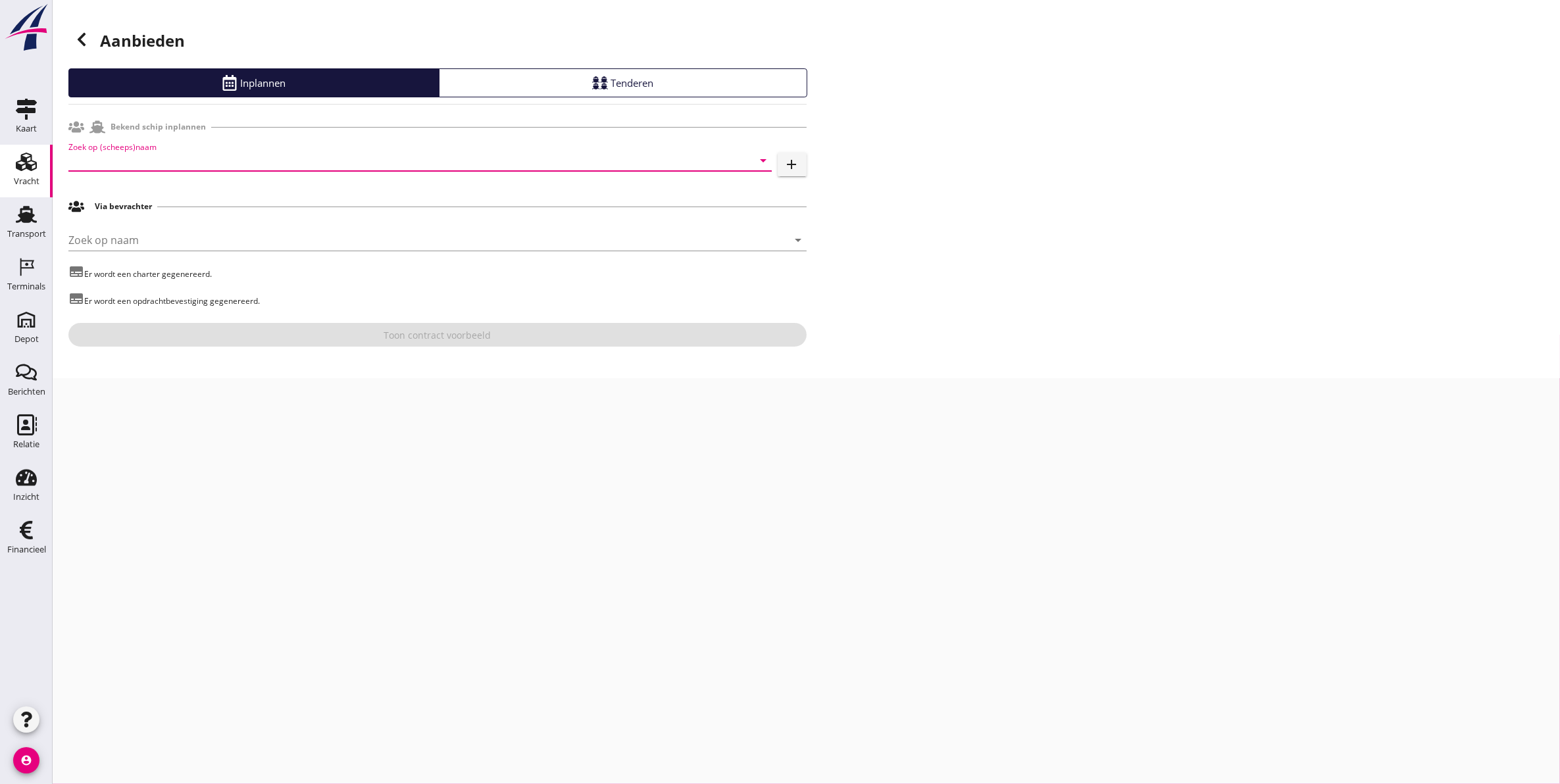
click at [323, 159] on input "Zoek op (scheeps)naam" at bounding box center [401, 161] width 666 height 21
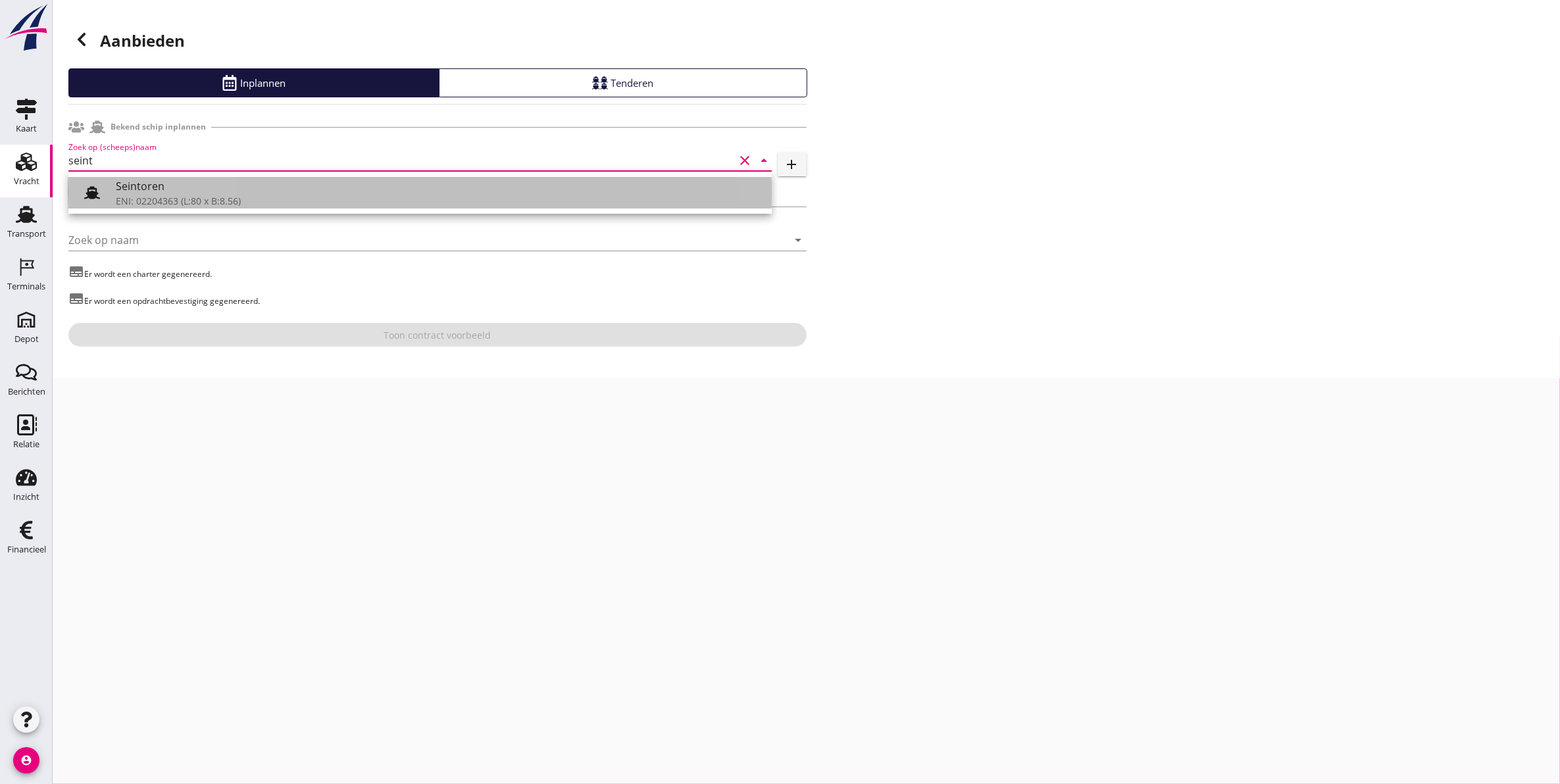
click at [316, 186] on div "Seintoren" at bounding box center [439, 186] width 646 height 16
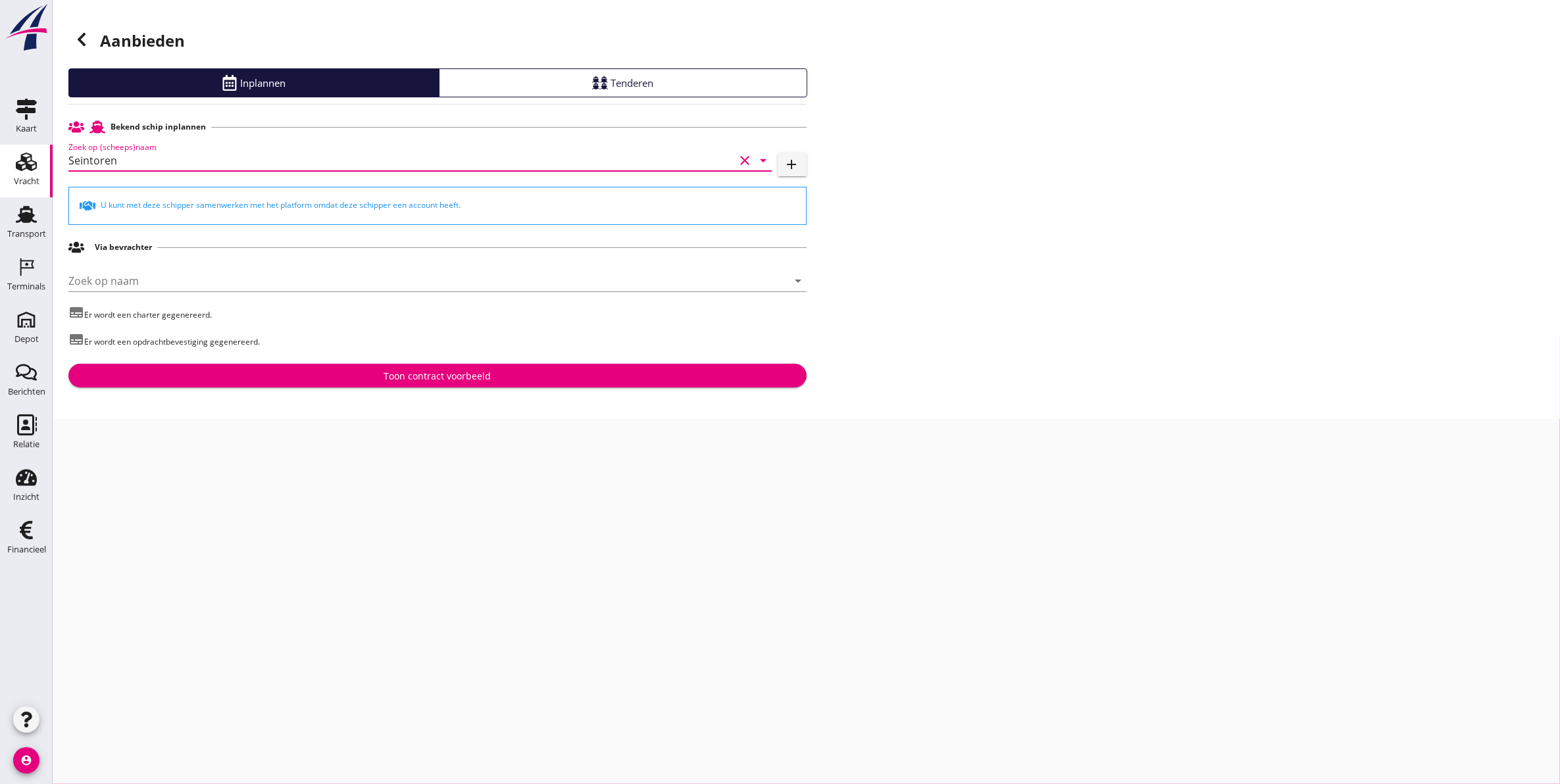
type input "Seintoren"
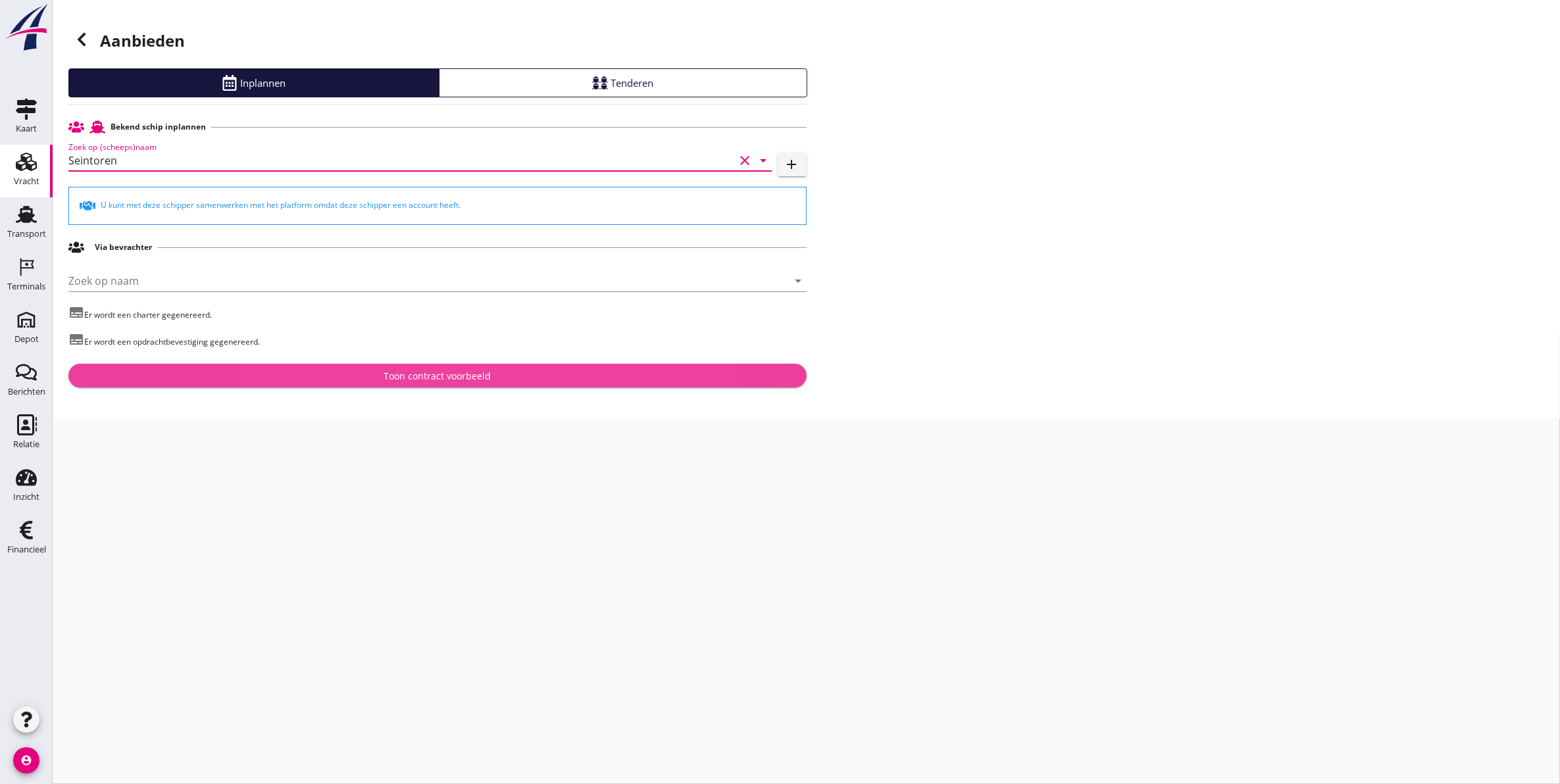
click at [482, 377] on div "Toon contract voorbeeld" at bounding box center [437, 376] width 107 height 14
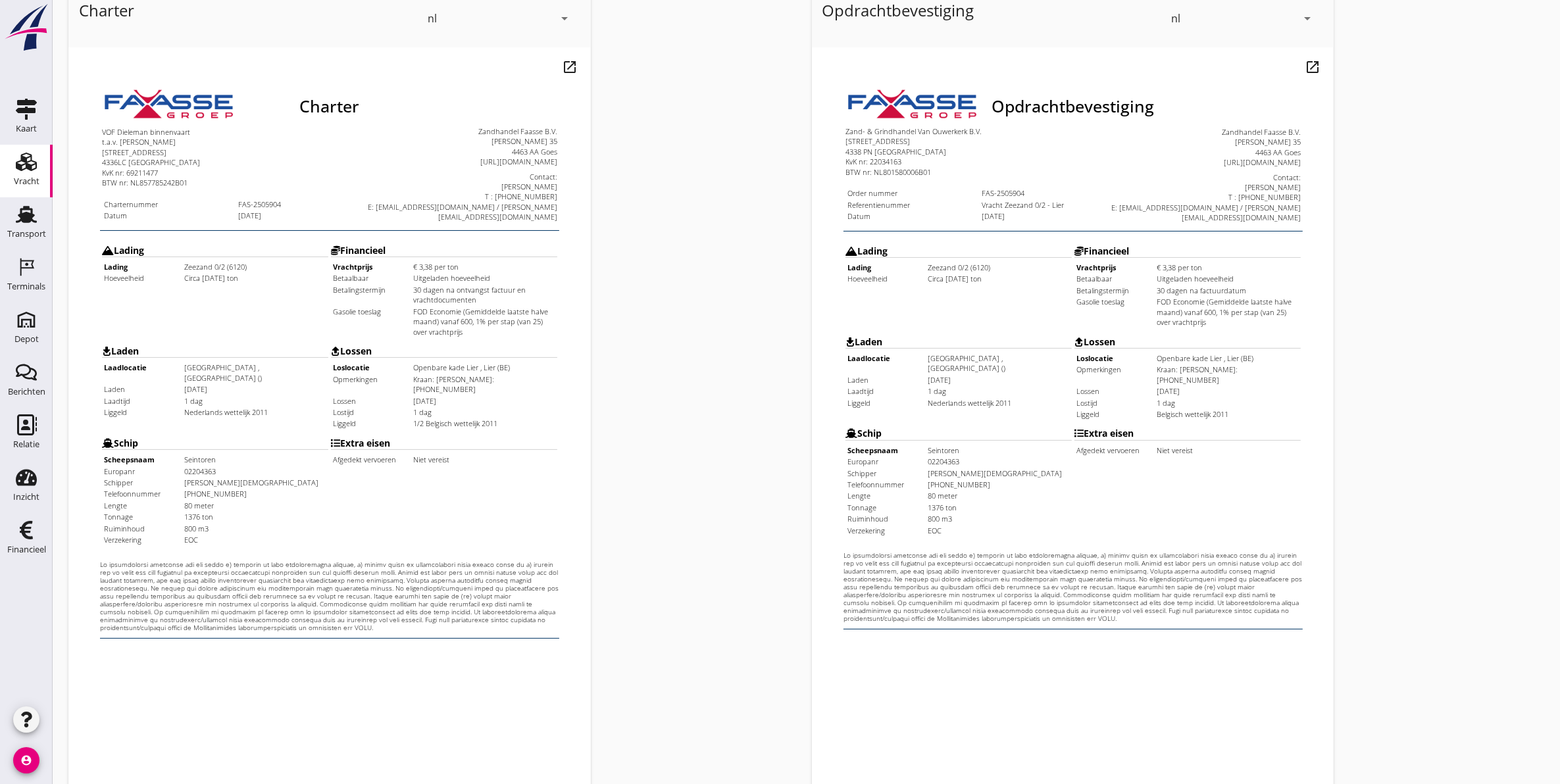
scroll to position [189, 0]
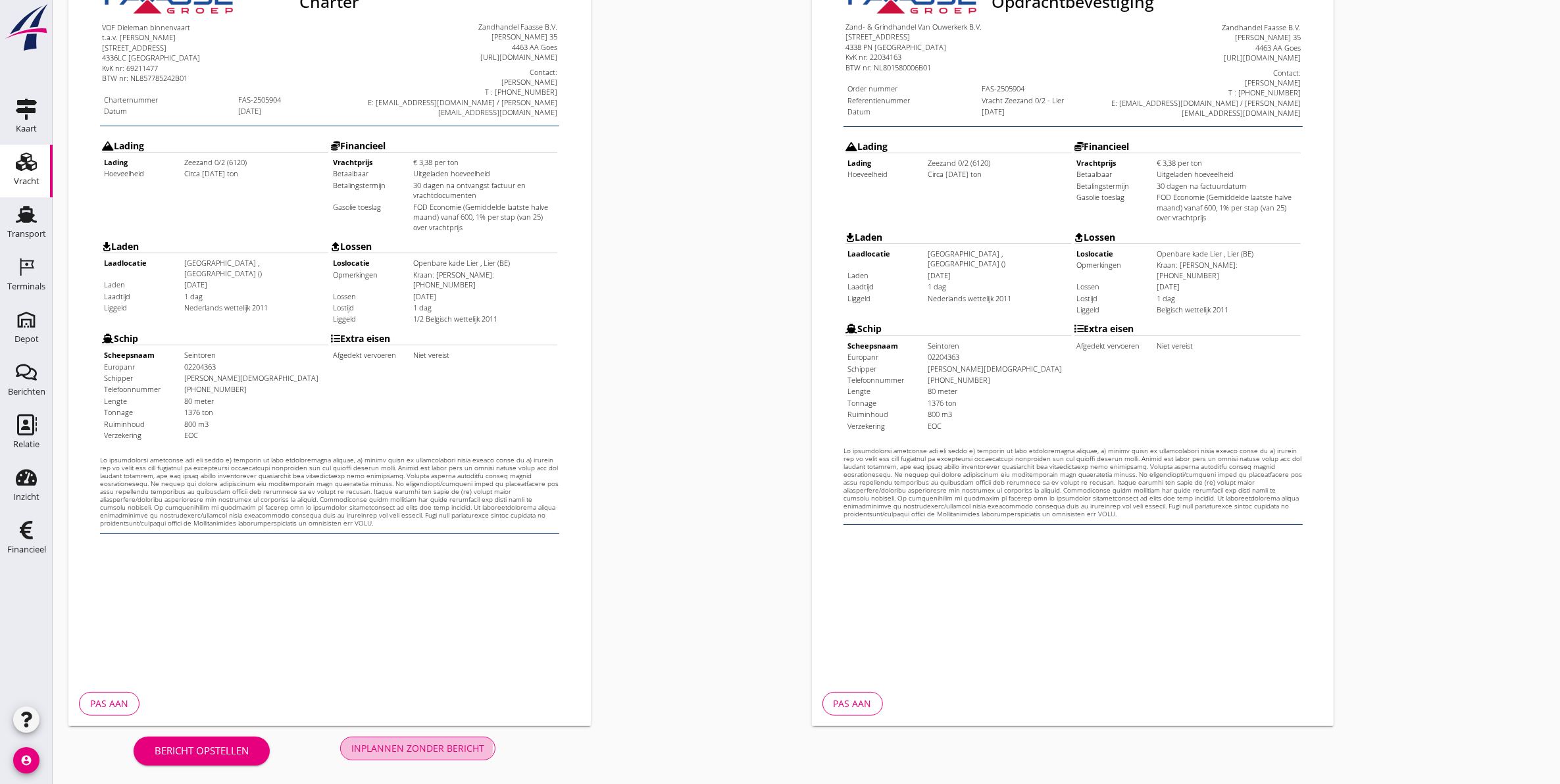
click at [404, 748] on div "Inplannen zonder bericht" at bounding box center [418, 748] width 133 height 14
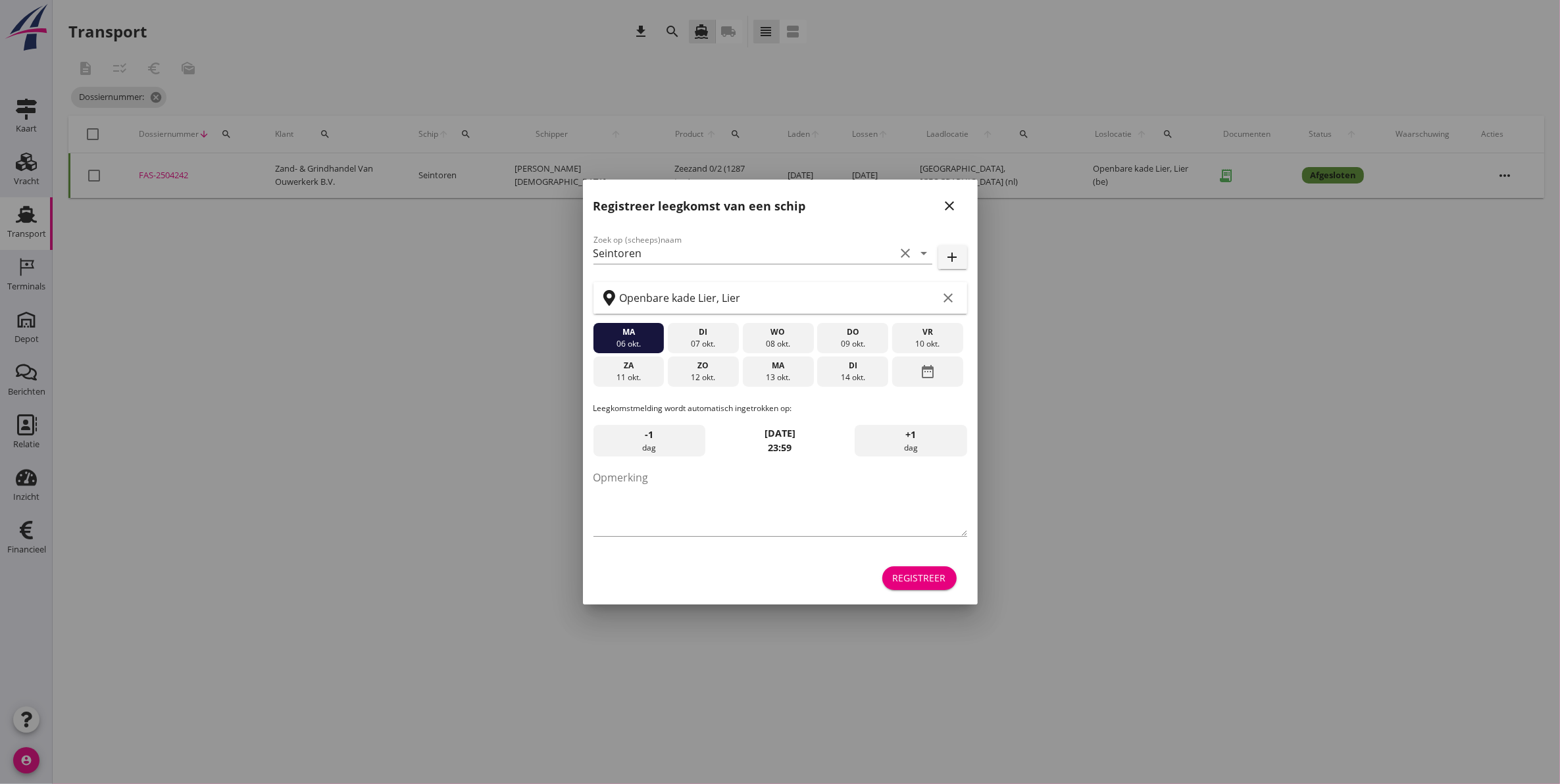
click at [955, 204] on icon "close" at bounding box center [950, 205] width 16 height 16
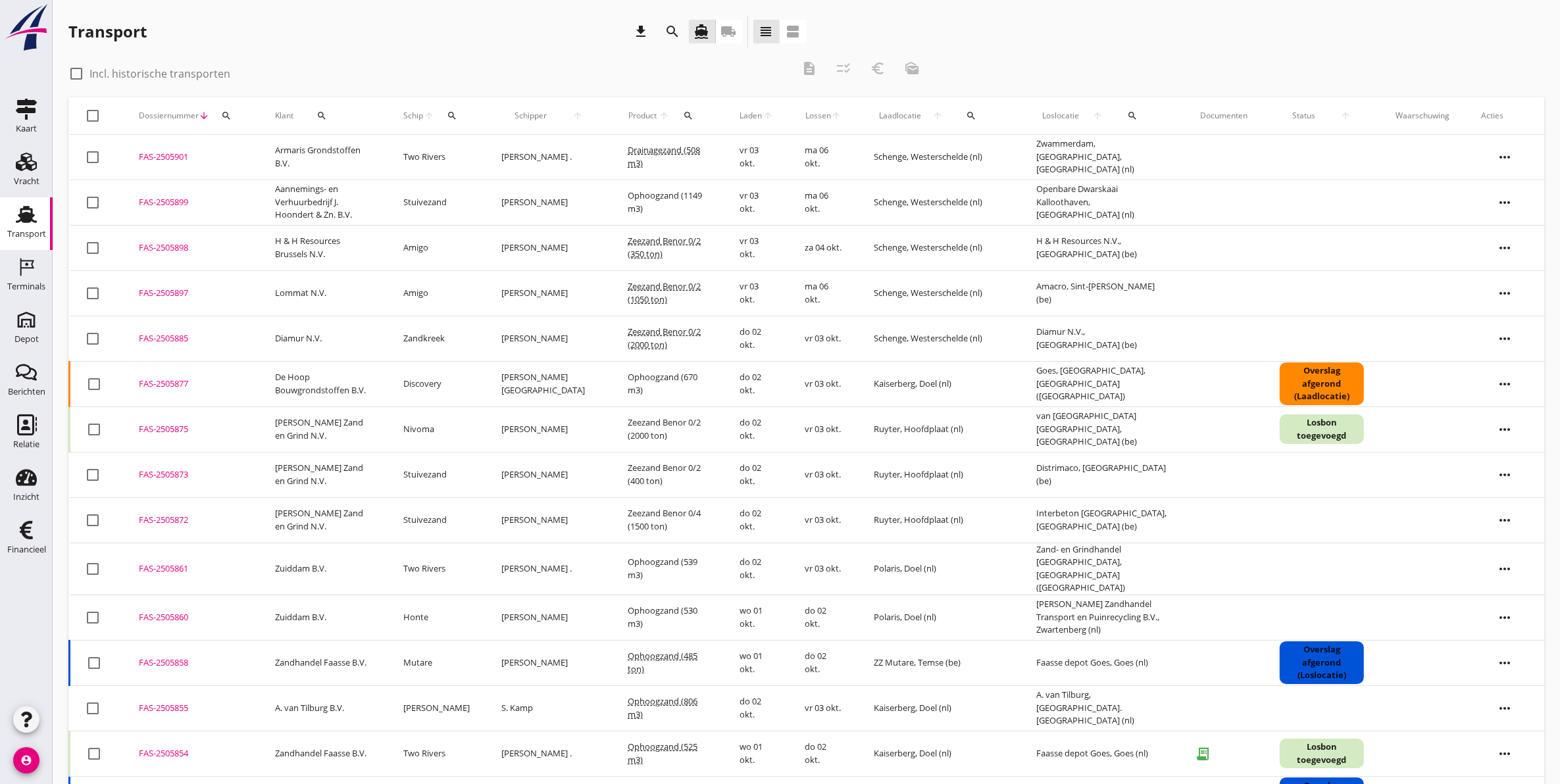
click at [222, 106] on button "search" at bounding box center [226, 115] width 24 height 24
click at [280, 159] on input "Zoeken op dossiernummer..." at bounding box center [287, 154] width 137 height 21
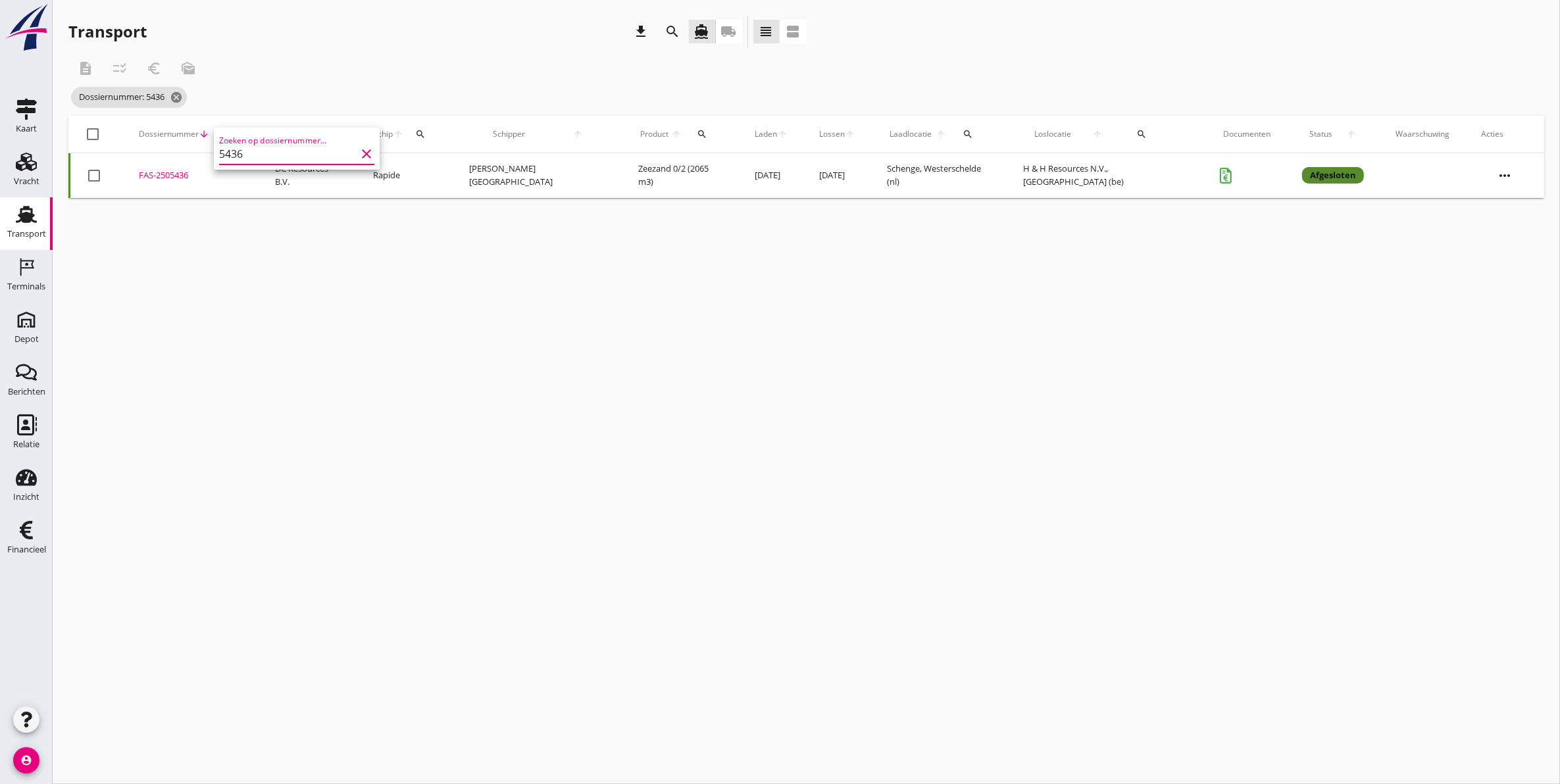
type input "5436"
click at [179, 169] on div "FAS-2505436" at bounding box center [191, 175] width 105 height 13
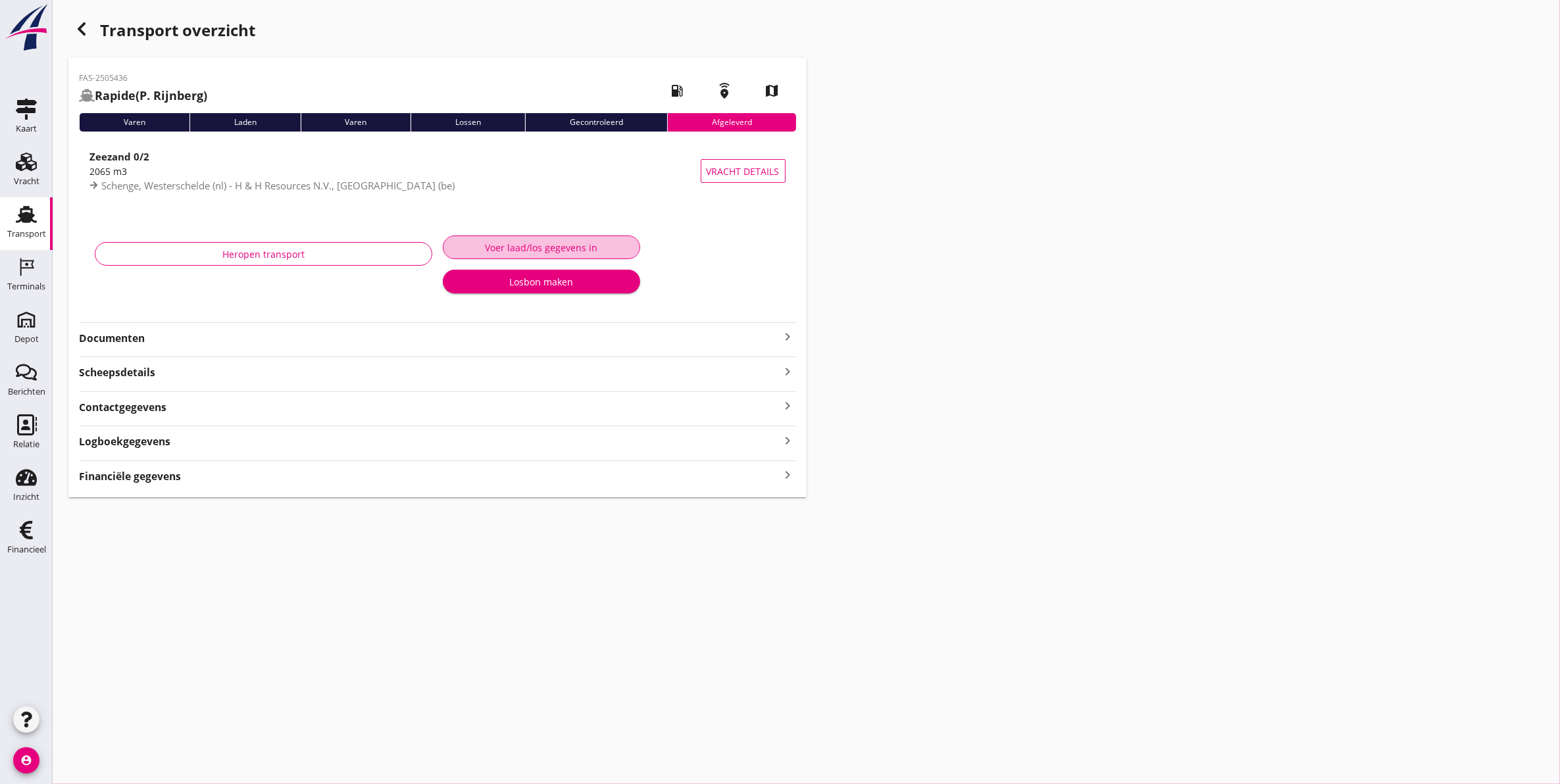
click at [512, 245] on div "Voer laad/los gegevens in" at bounding box center [541, 247] width 175 height 14
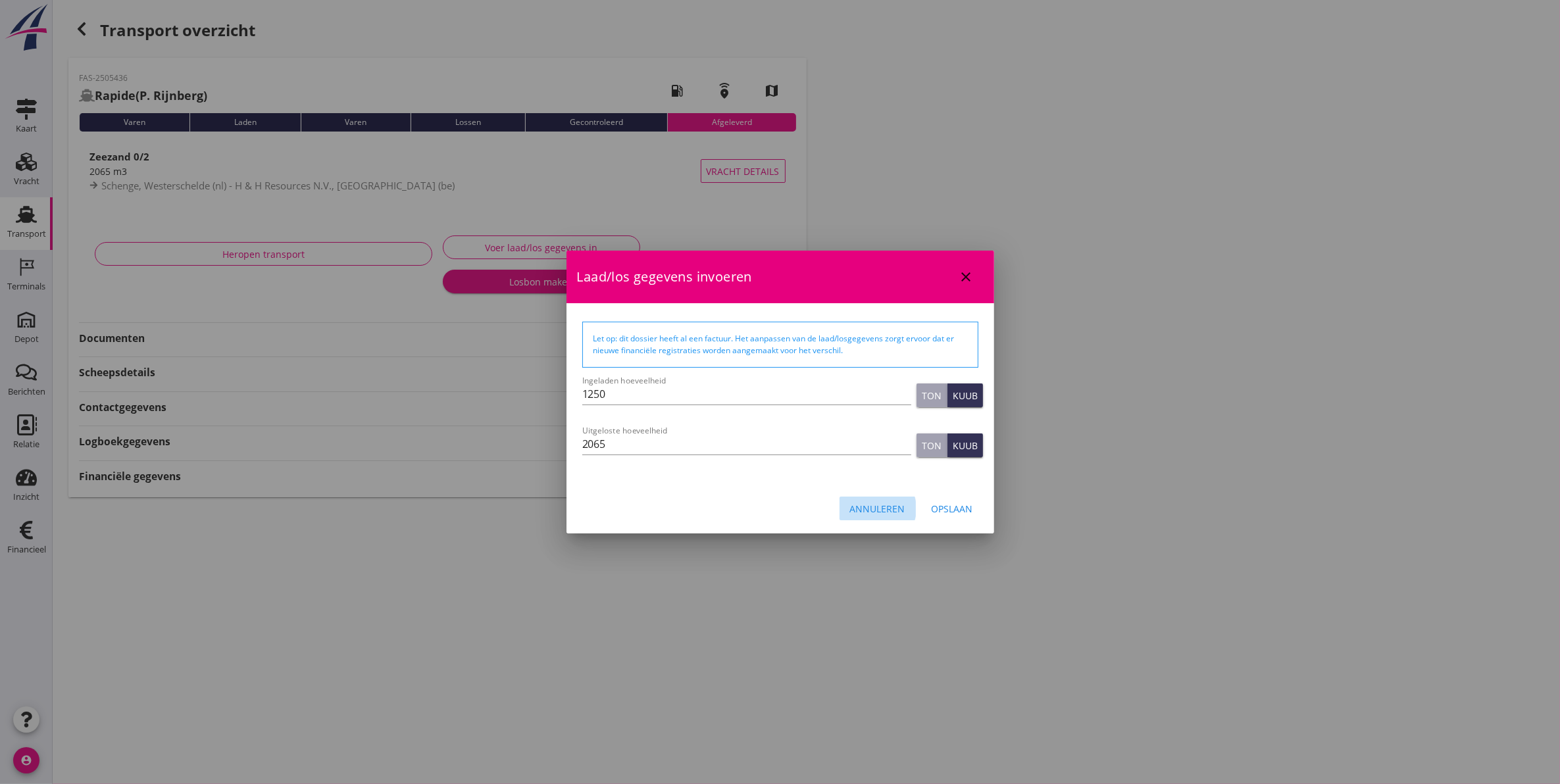
click at [897, 511] on div "Annuleren" at bounding box center [877, 509] width 55 height 14
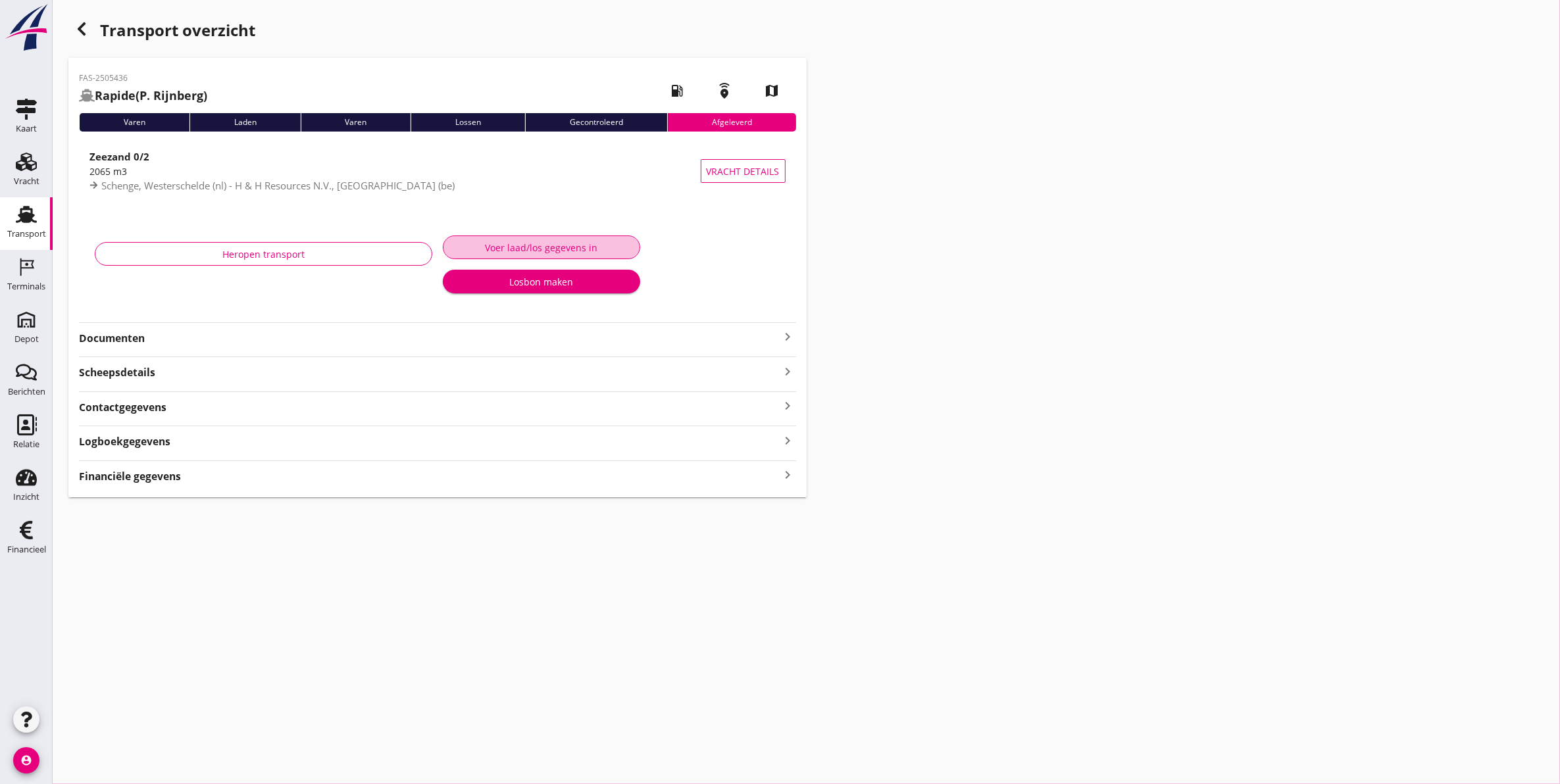
click at [515, 252] on div "Voer laad/los gegevens in" at bounding box center [541, 247] width 175 height 14
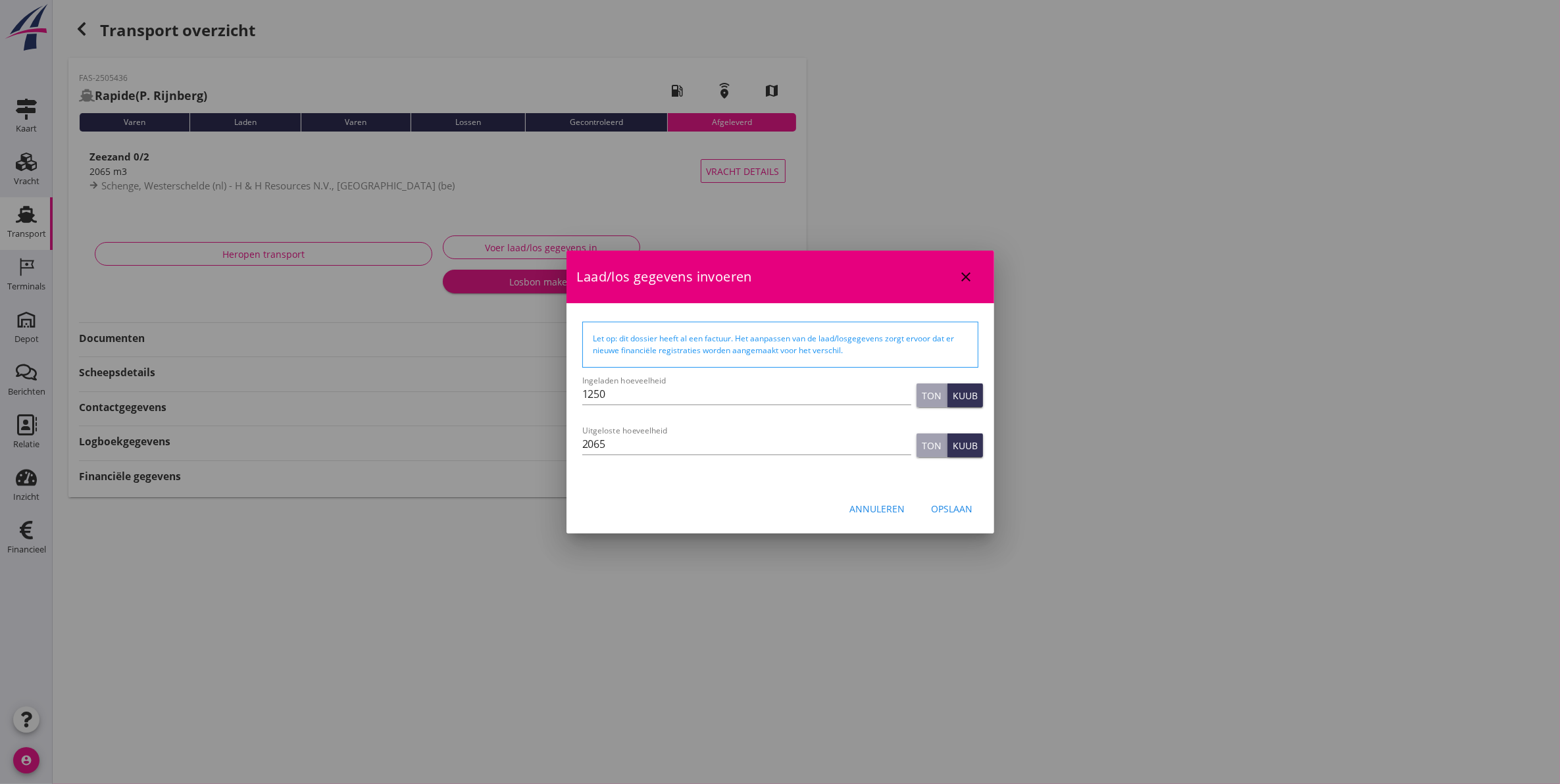
click at [922, 452] on div "Ton" at bounding box center [932, 446] width 20 height 14
click at [948, 510] on div "Opslaan" at bounding box center [952, 509] width 41 height 14
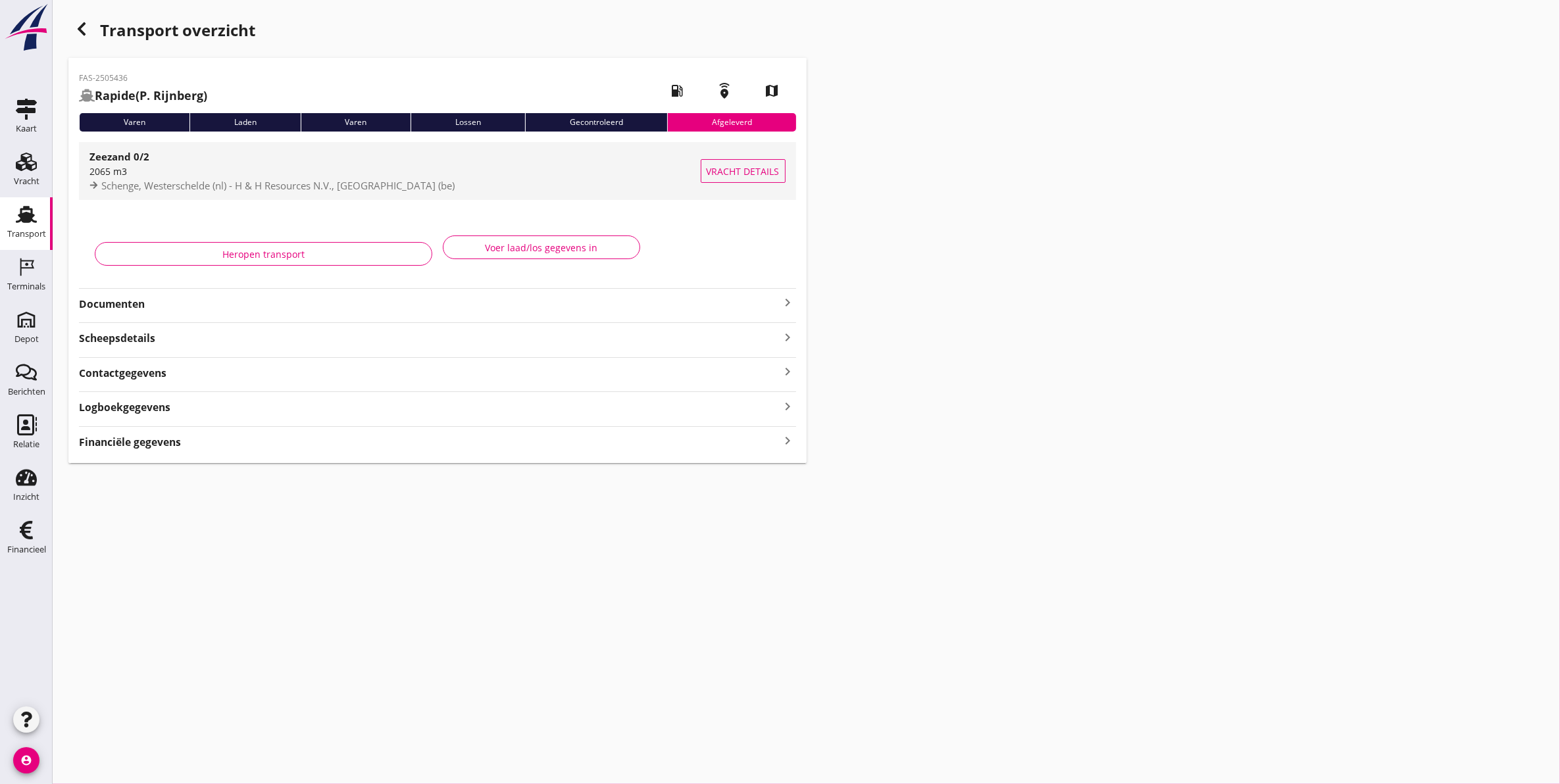
click at [123, 175] on div "2065 m3" at bounding box center [395, 171] width 611 height 14
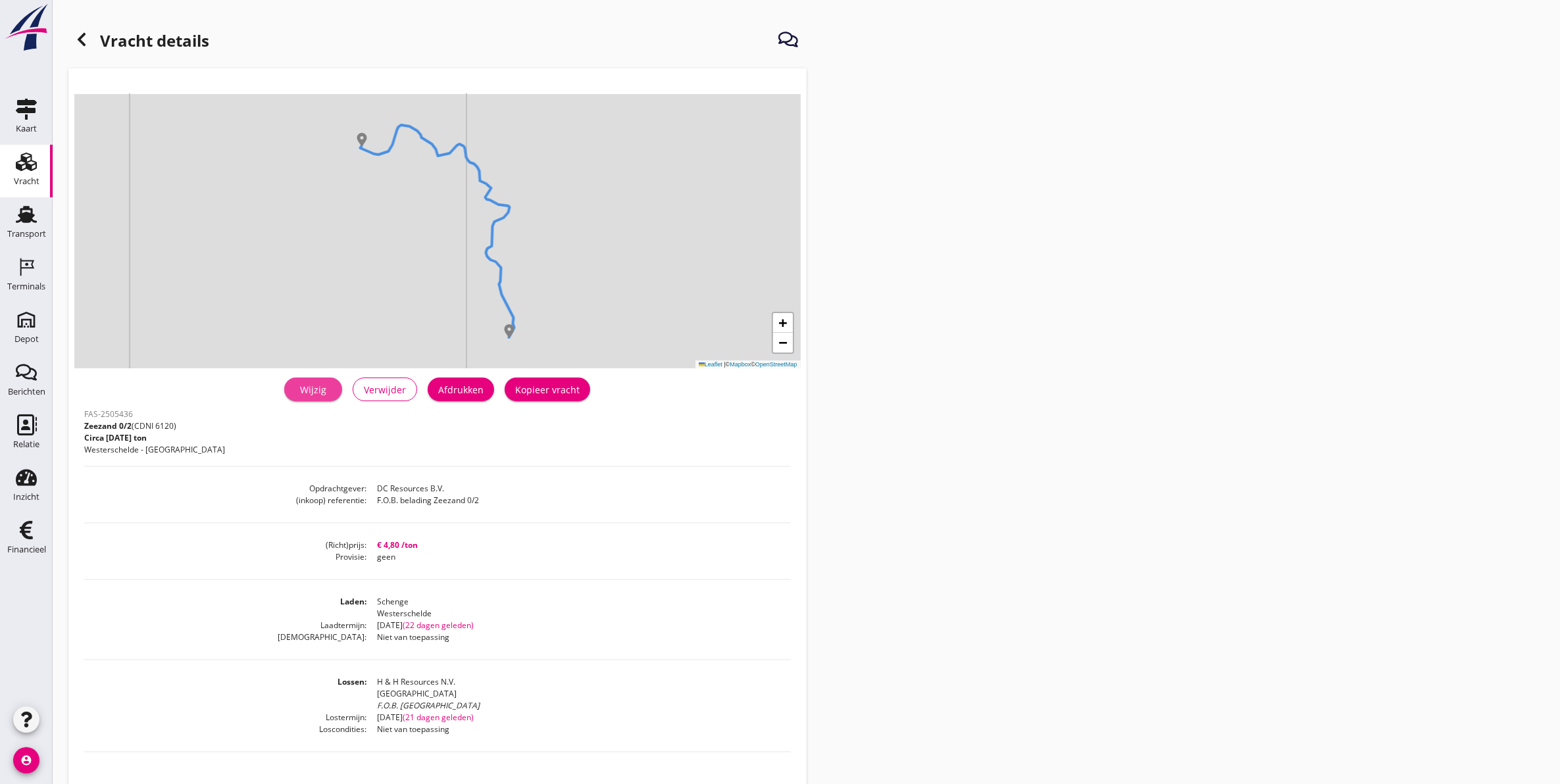
click at [311, 390] on div "Wijzig" at bounding box center [313, 390] width 37 height 14
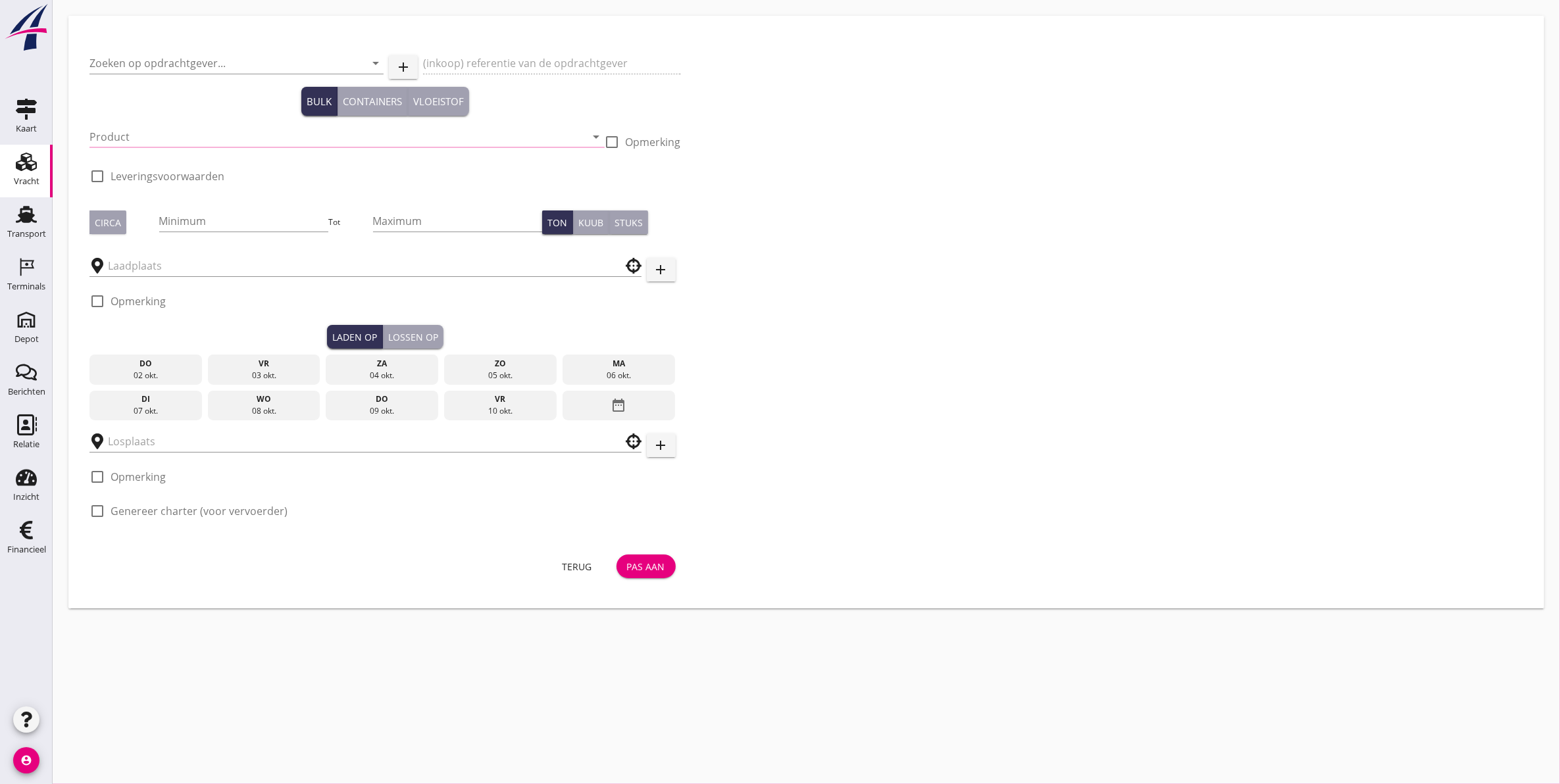
type input "DC Resources B.V."
type input "F.O.B. belading Zeezand 0/2"
type input "Zeezand 0/2 (6120)"
type input "2000"
checkbox input "true"
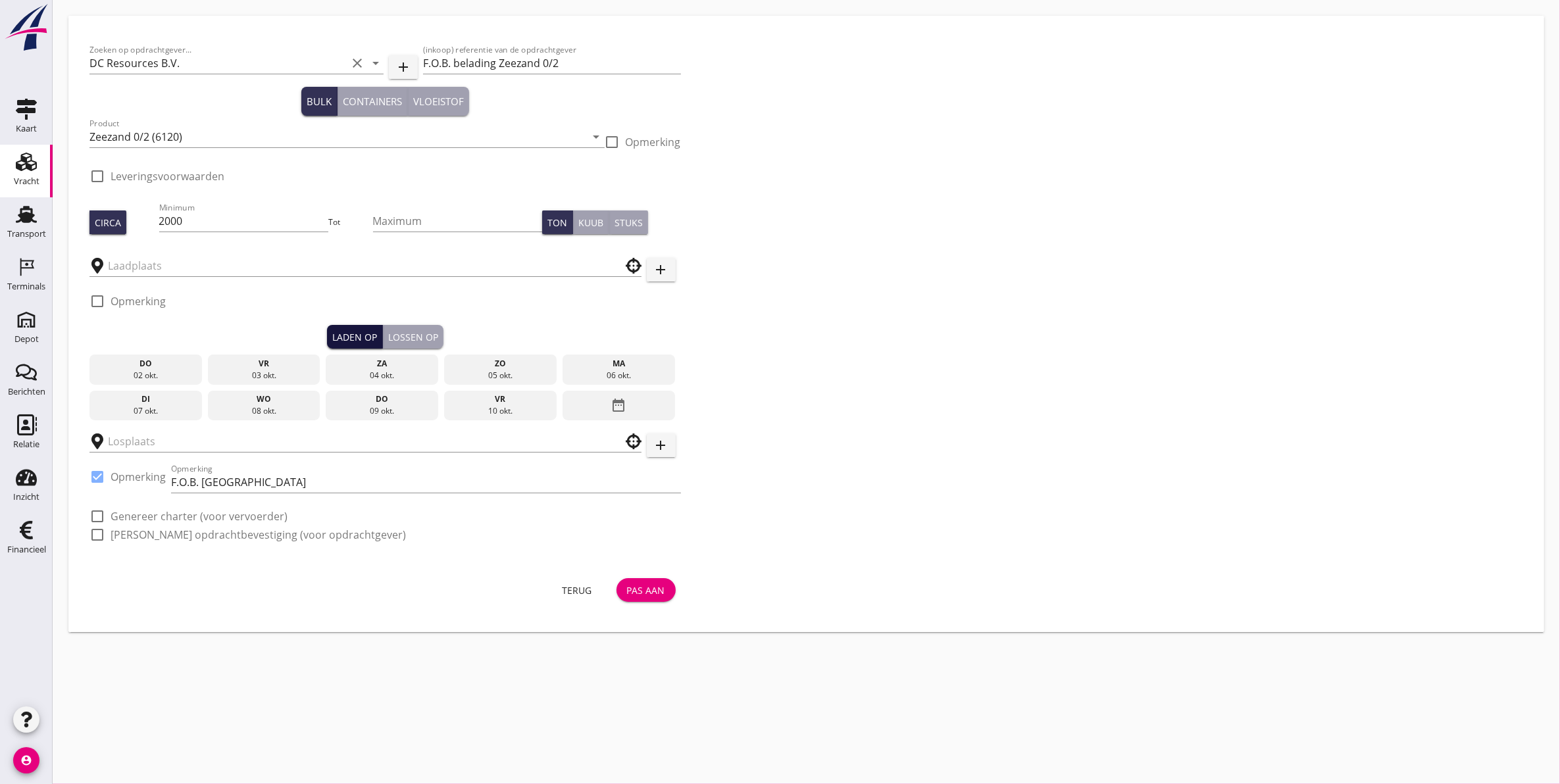
checkbox input "true"
type input "Schenge"
type input "H & H Resources N.V."
checkbox input "true"
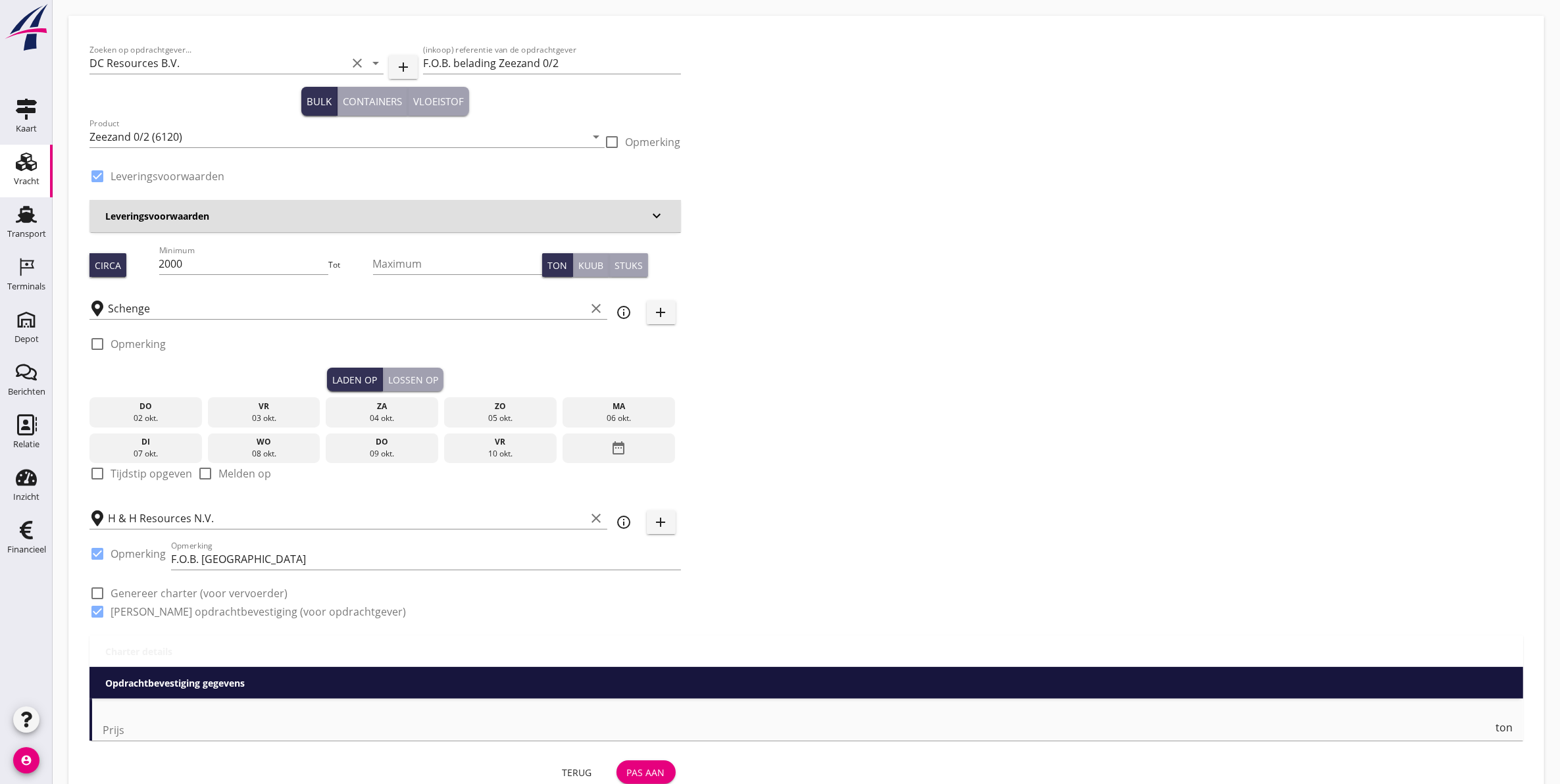
type input "4.8"
checkbox input "false"
radio input "false"
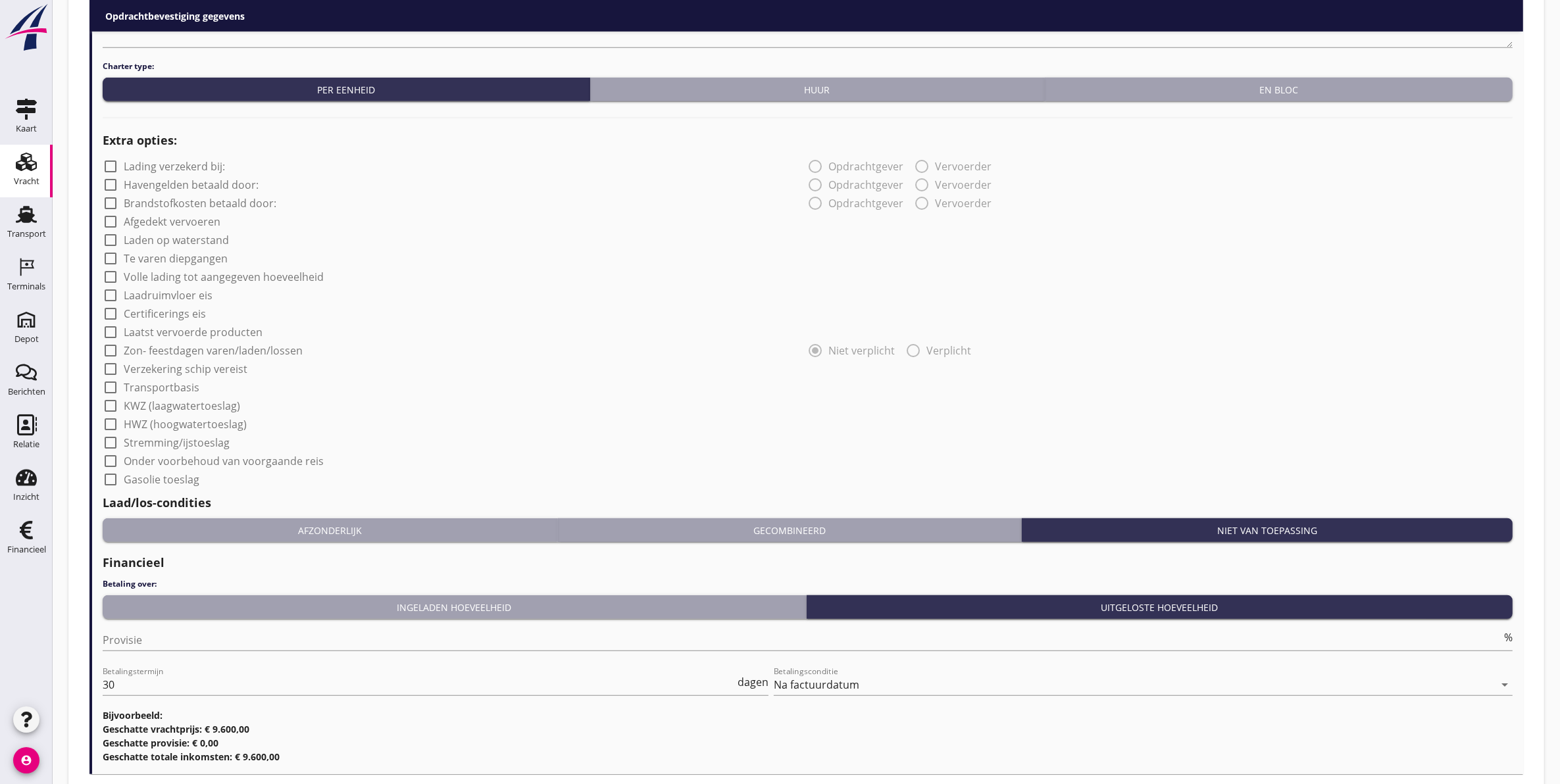
scroll to position [958, 0]
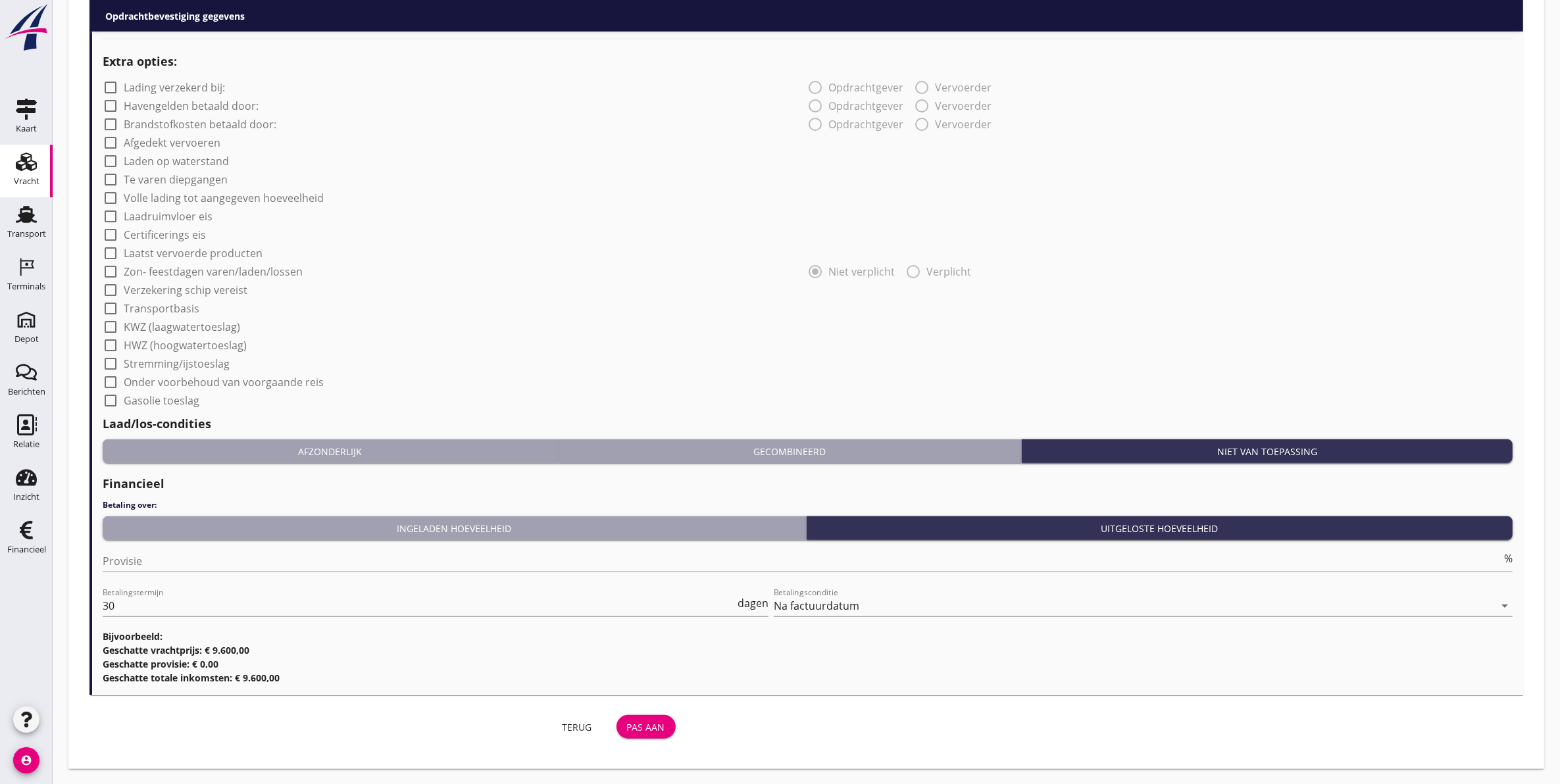
click at [640, 717] on button "Pas aan" at bounding box center [647, 726] width 59 height 24
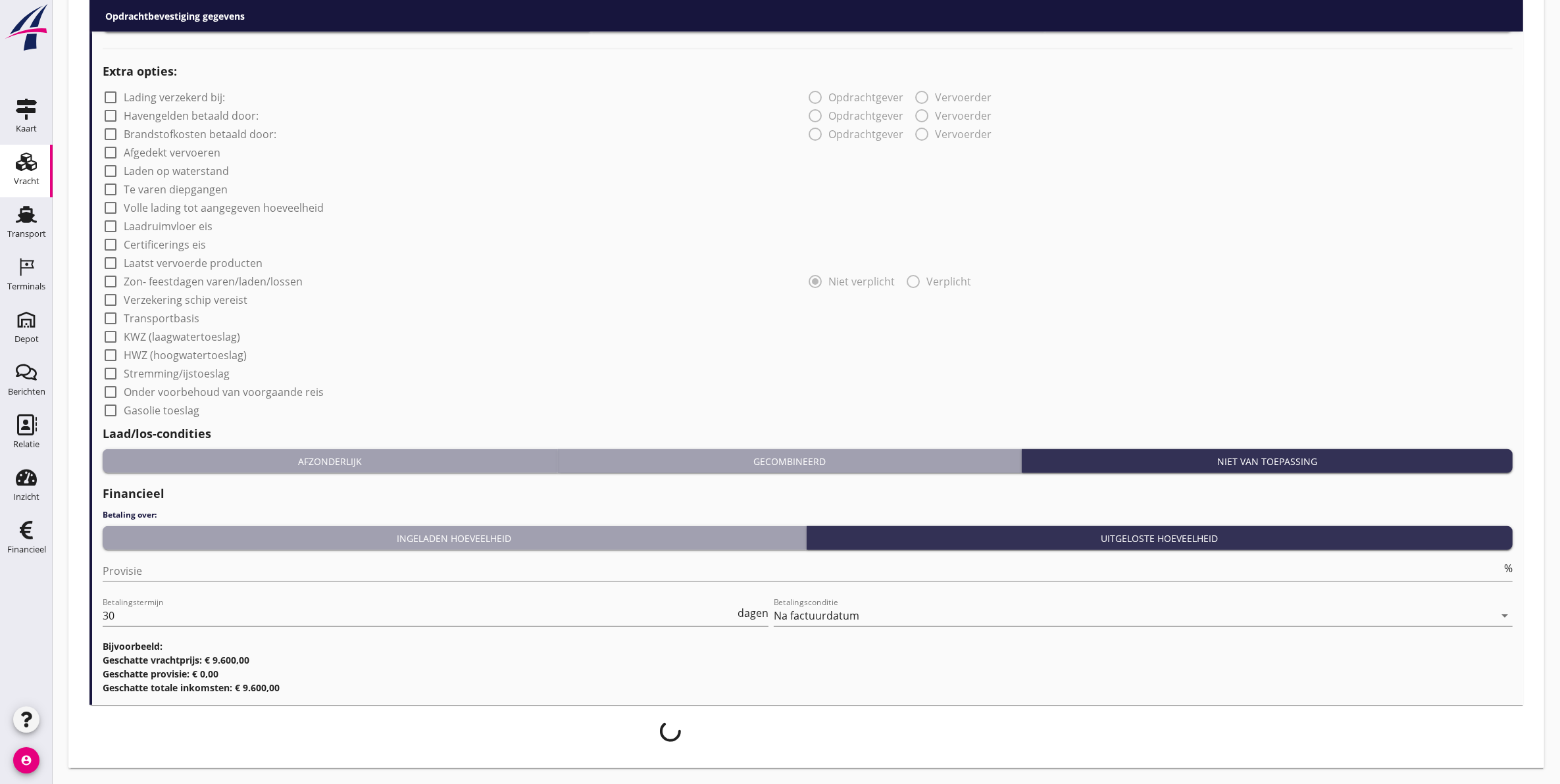
scroll to position [916, 0]
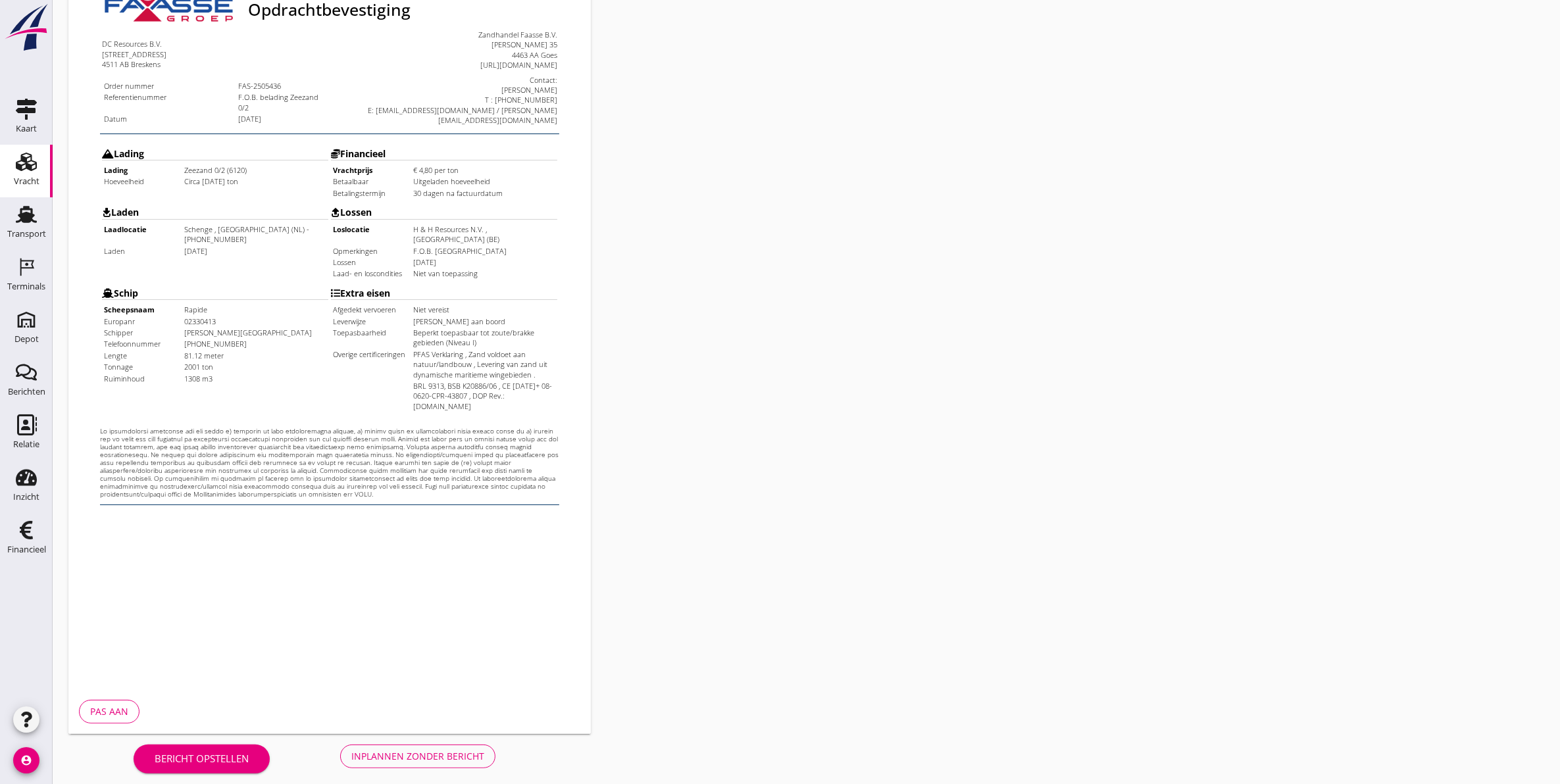
scroll to position [189, 0]
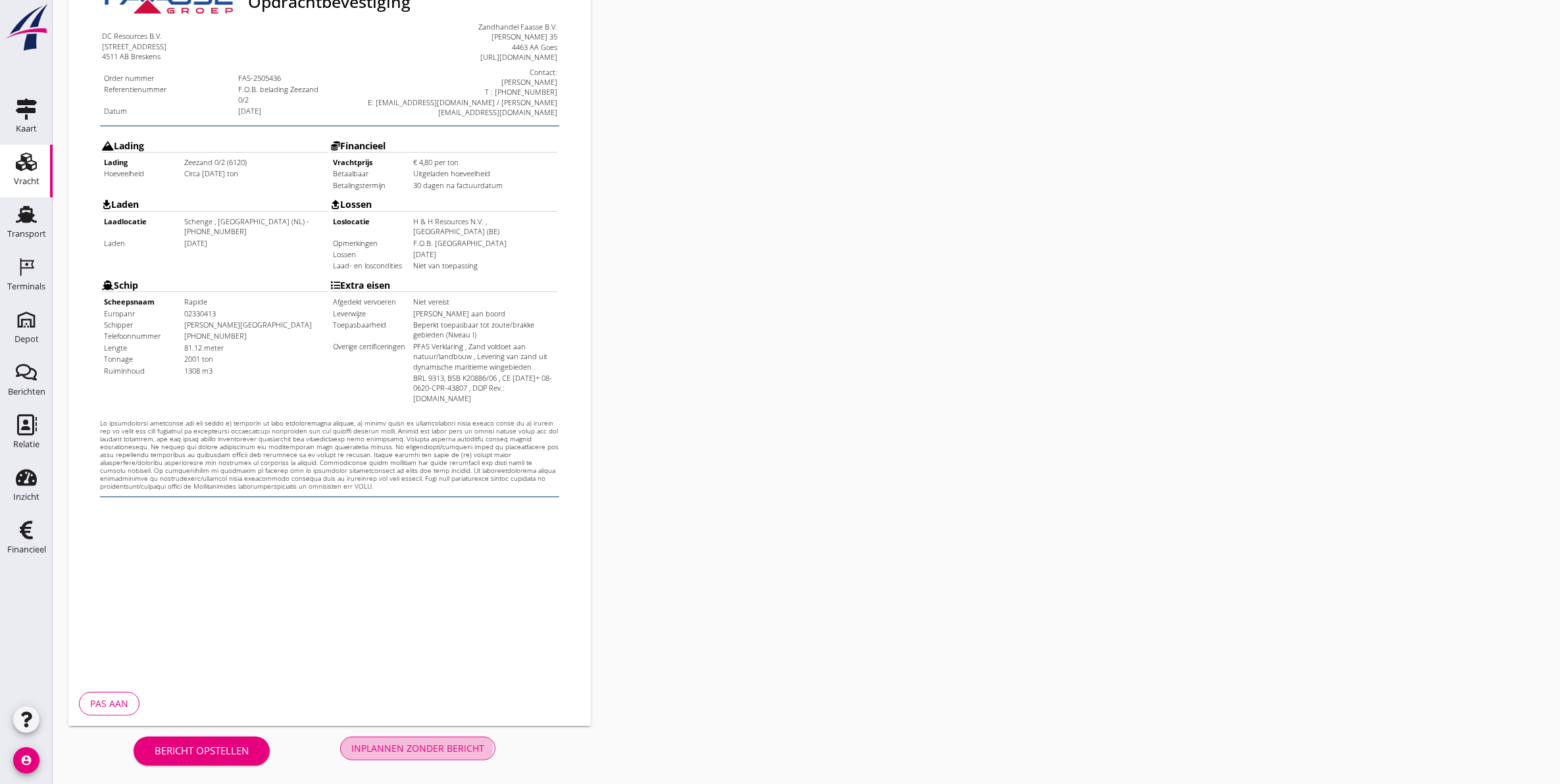
click at [392, 744] on div "Inplannen zonder bericht" at bounding box center [418, 748] width 133 height 14
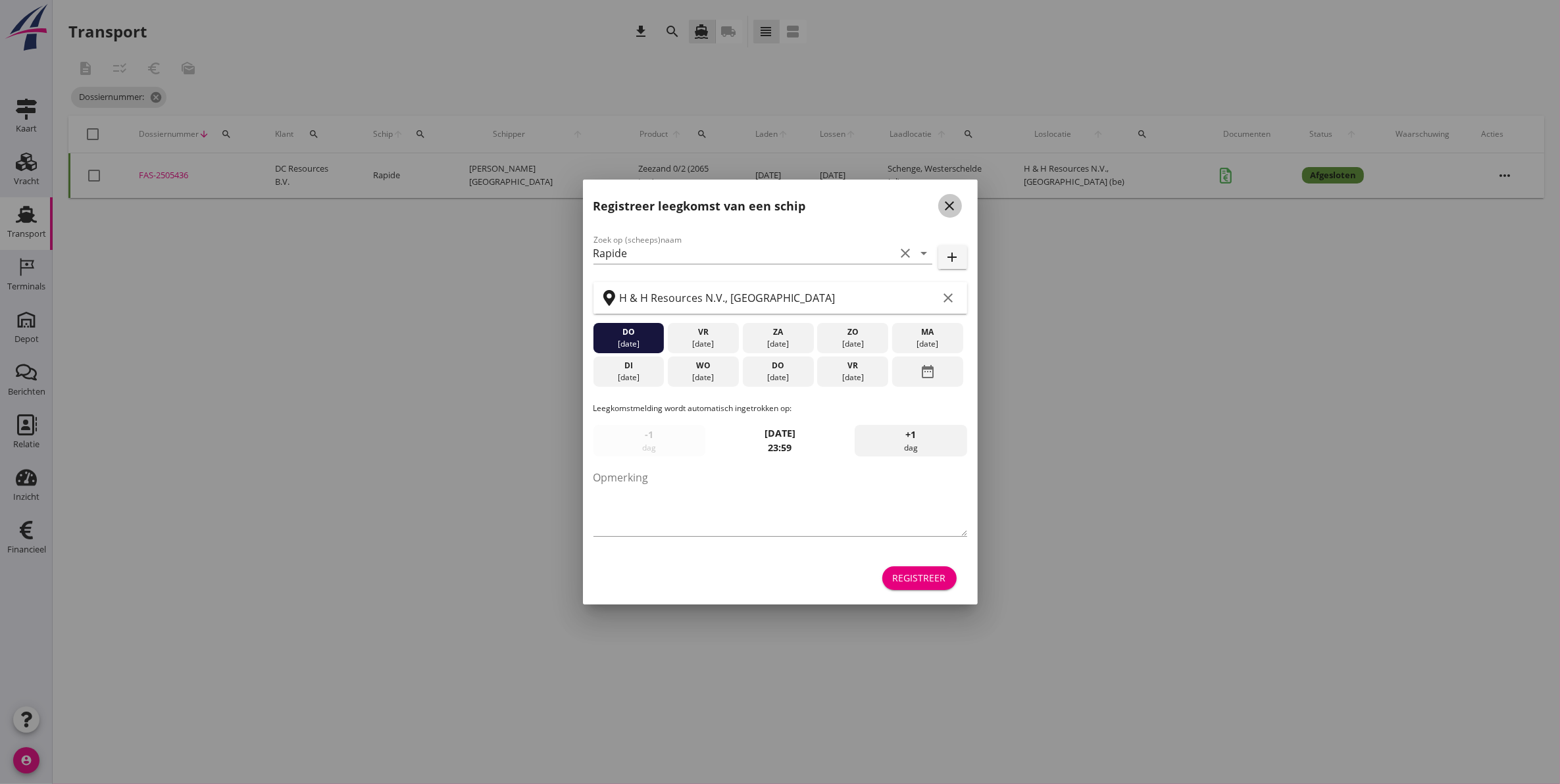
click at [949, 202] on icon "close" at bounding box center [950, 205] width 16 height 16
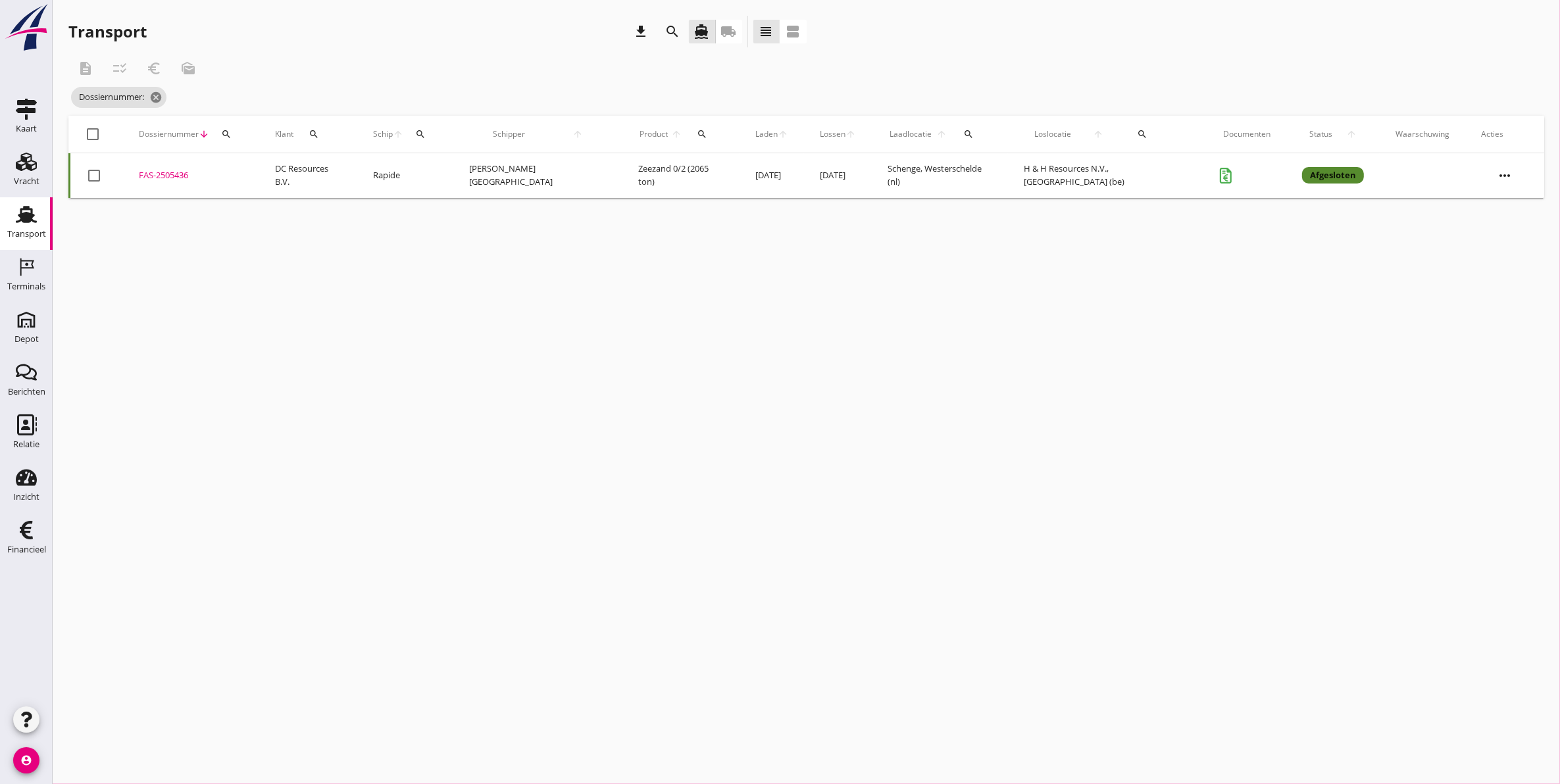
click at [163, 175] on div "FAS-2505436" at bounding box center [191, 175] width 105 height 13
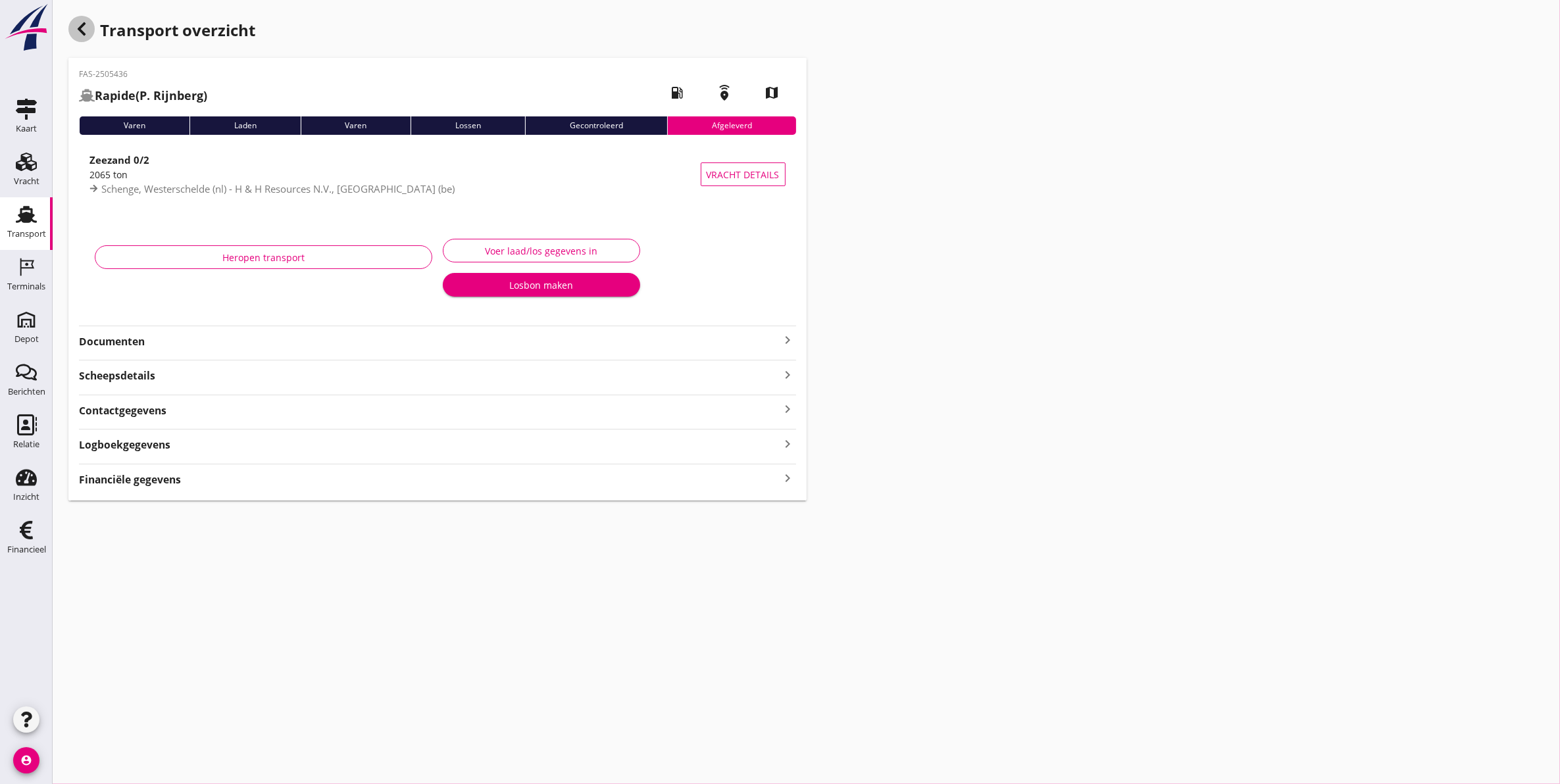
click at [83, 23] on use "button" at bounding box center [82, 29] width 8 height 13
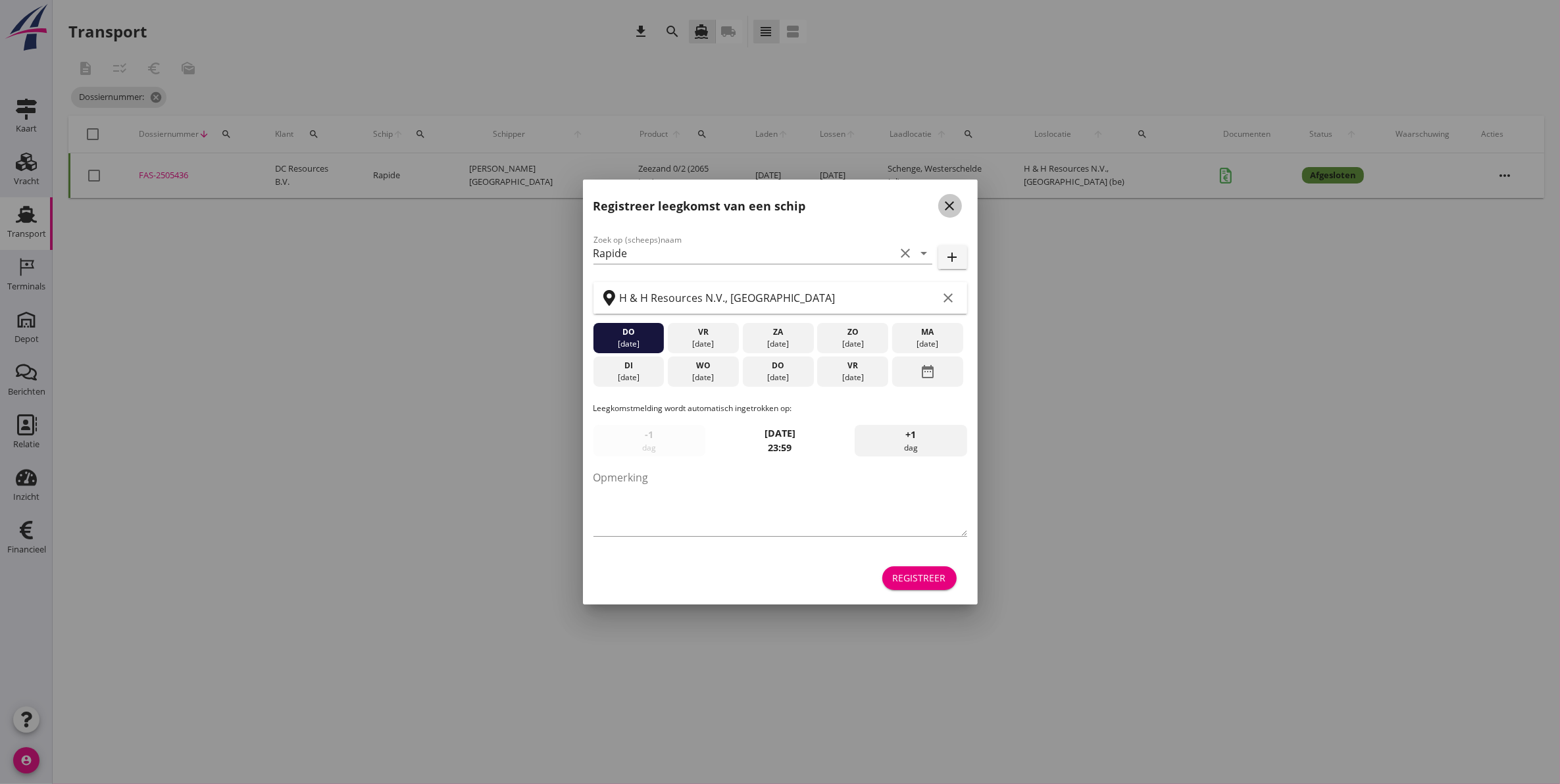
click at [955, 208] on icon "close" at bounding box center [950, 205] width 16 height 16
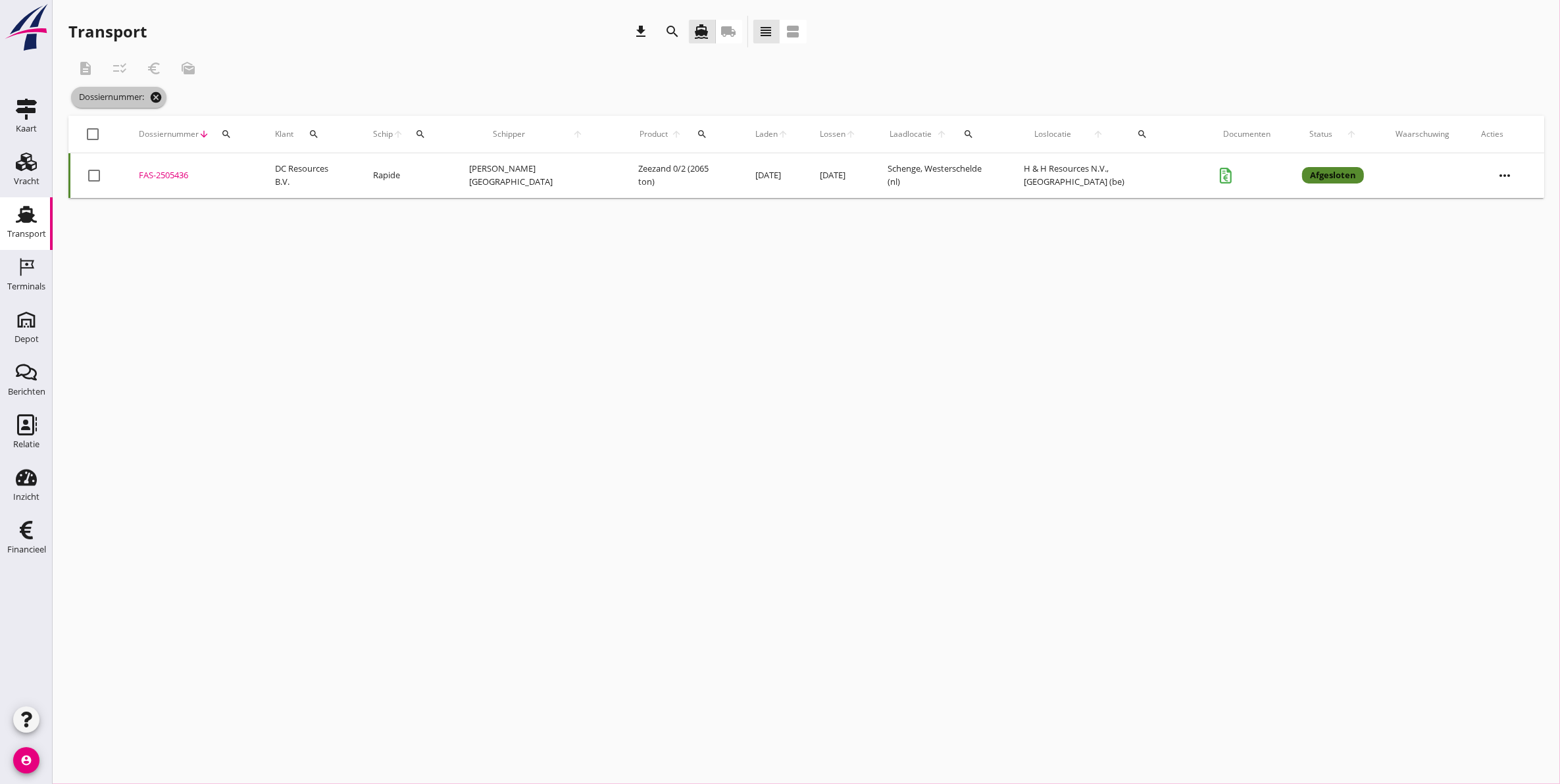
click at [159, 100] on icon "cancel" at bounding box center [156, 97] width 13 height 13
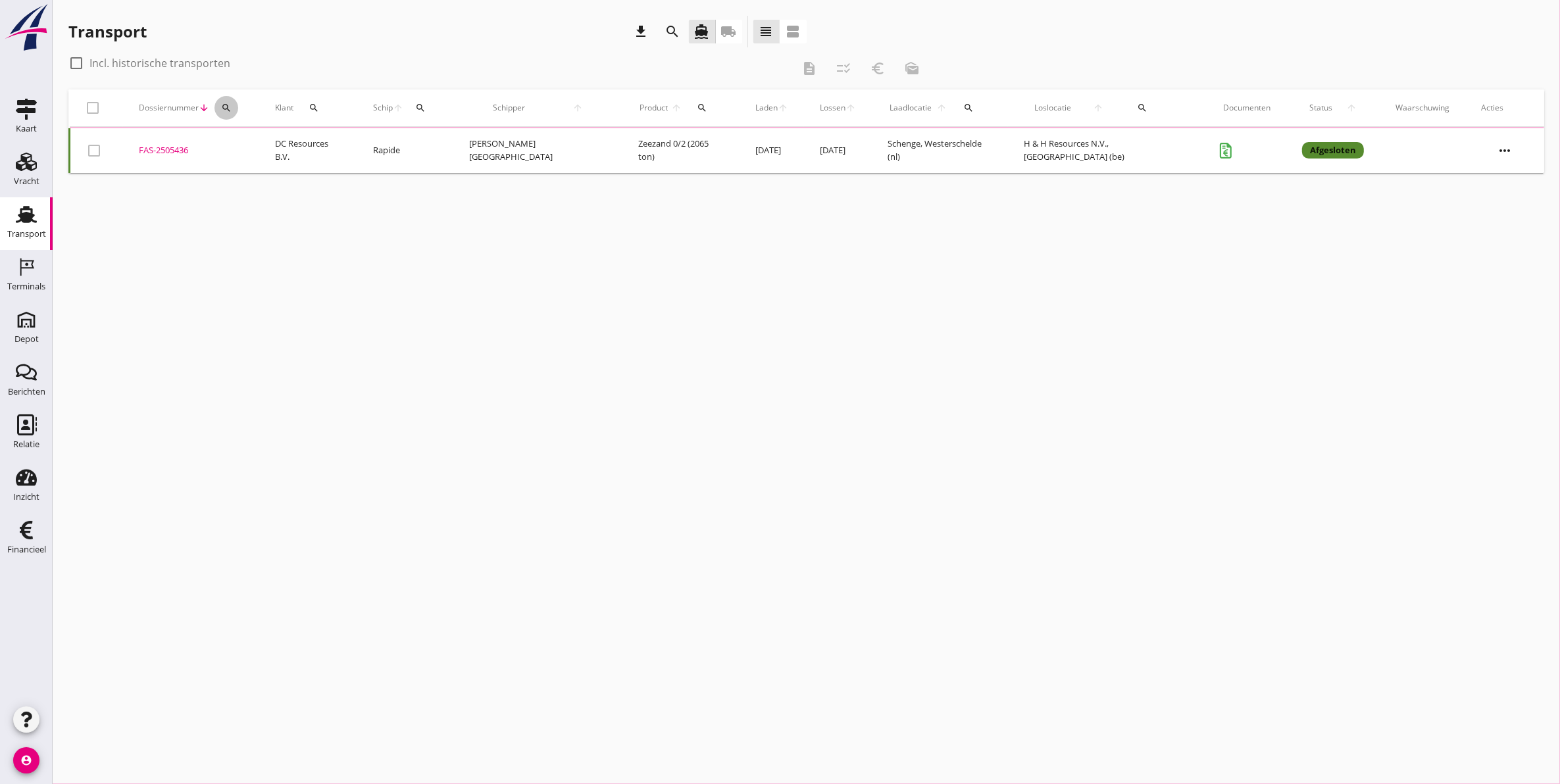
click at [231, 110] on icon "search" at bounding box center [226, 108] width 11 height 11
click at [255, 150] on input "Zoeken op dossiernummer..." at bounding box center [296, 147] width 137 height 21
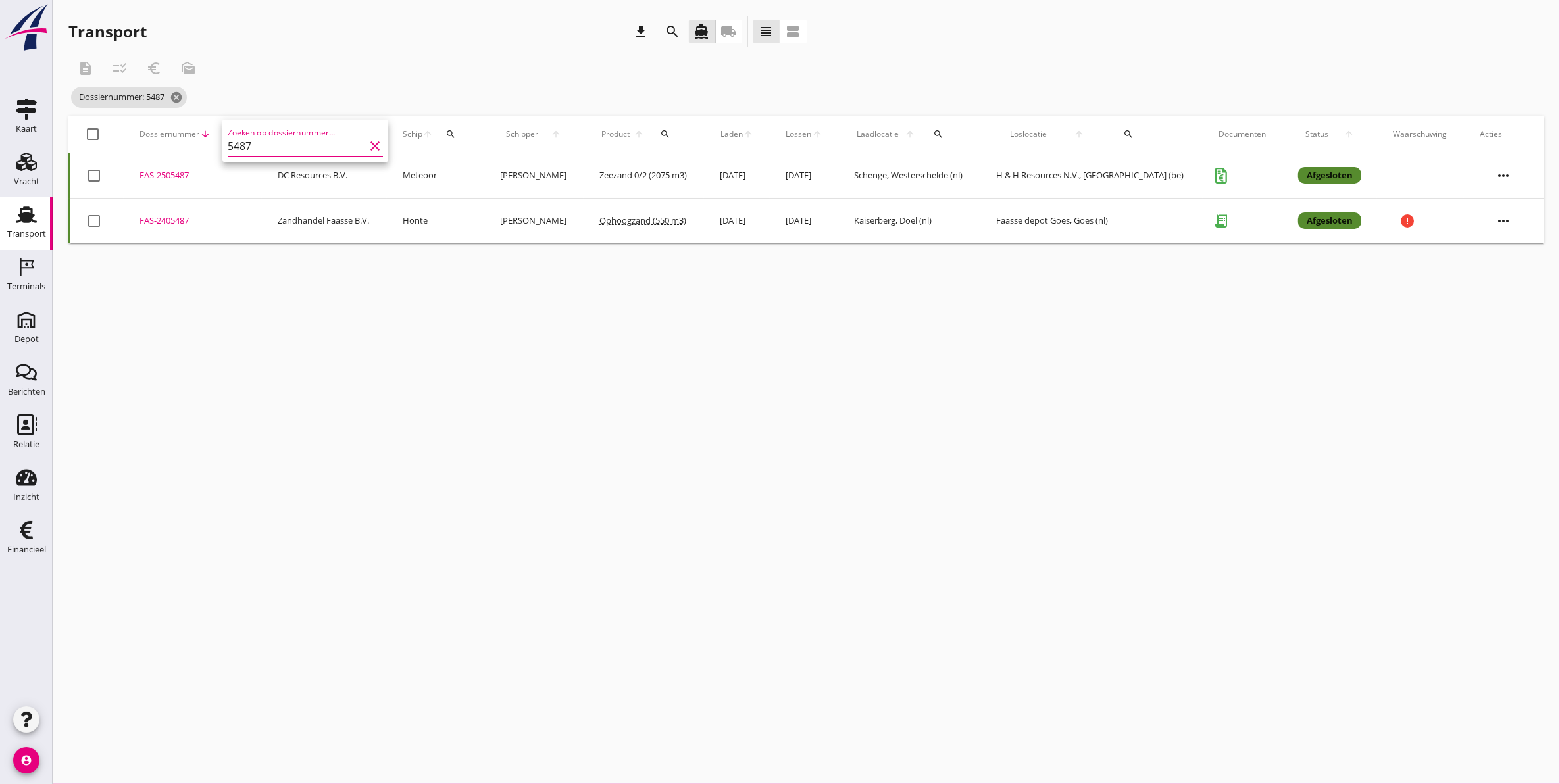
type input "5487"
click at [171, 171] on div "FAS-2505487" at bounding box center [192, 175] width 106 height 13
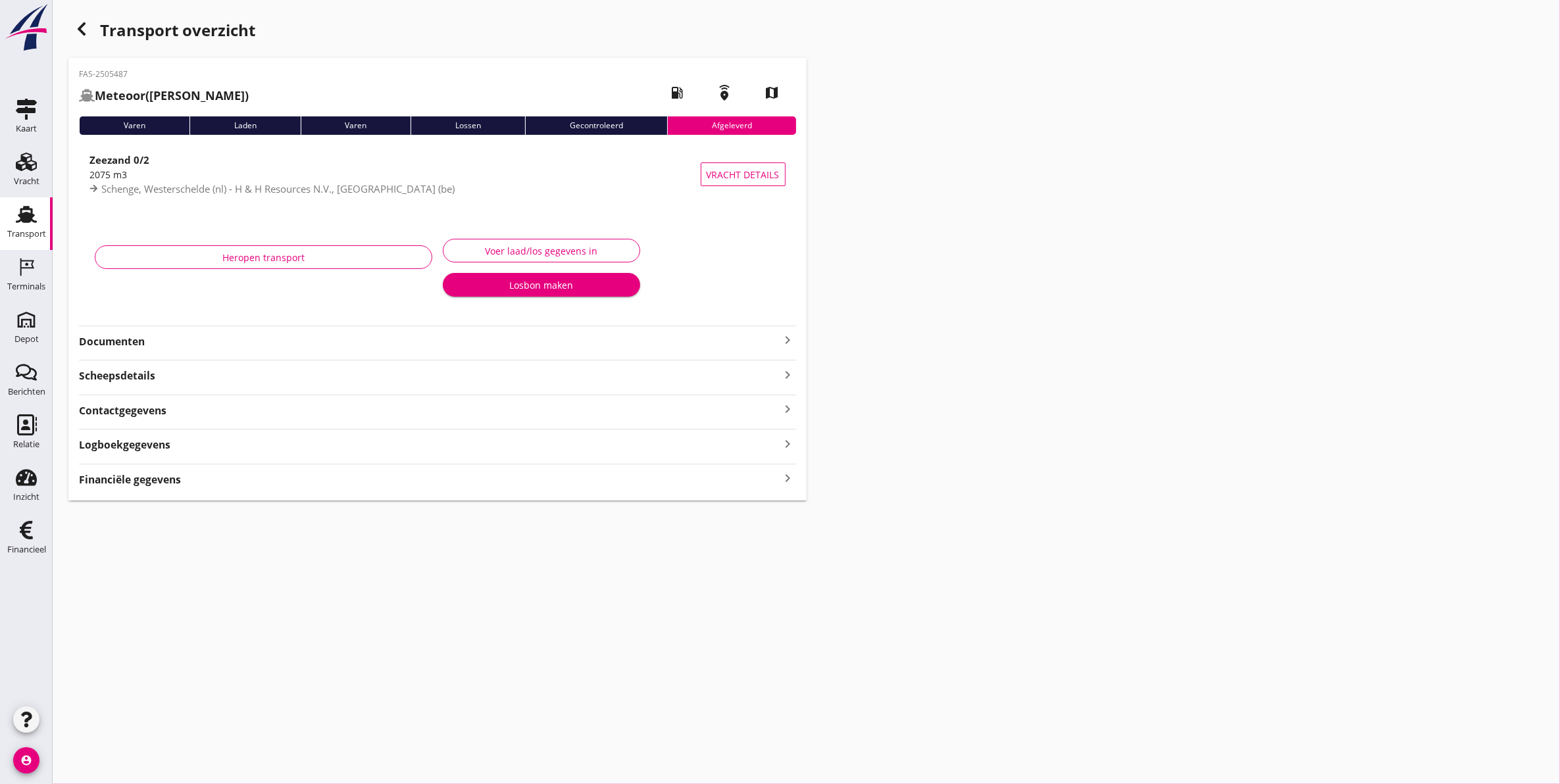
click at [540, 244] on div "Voer laad/los gegevens in" at bounding box center [541, 250] width 175 height 14
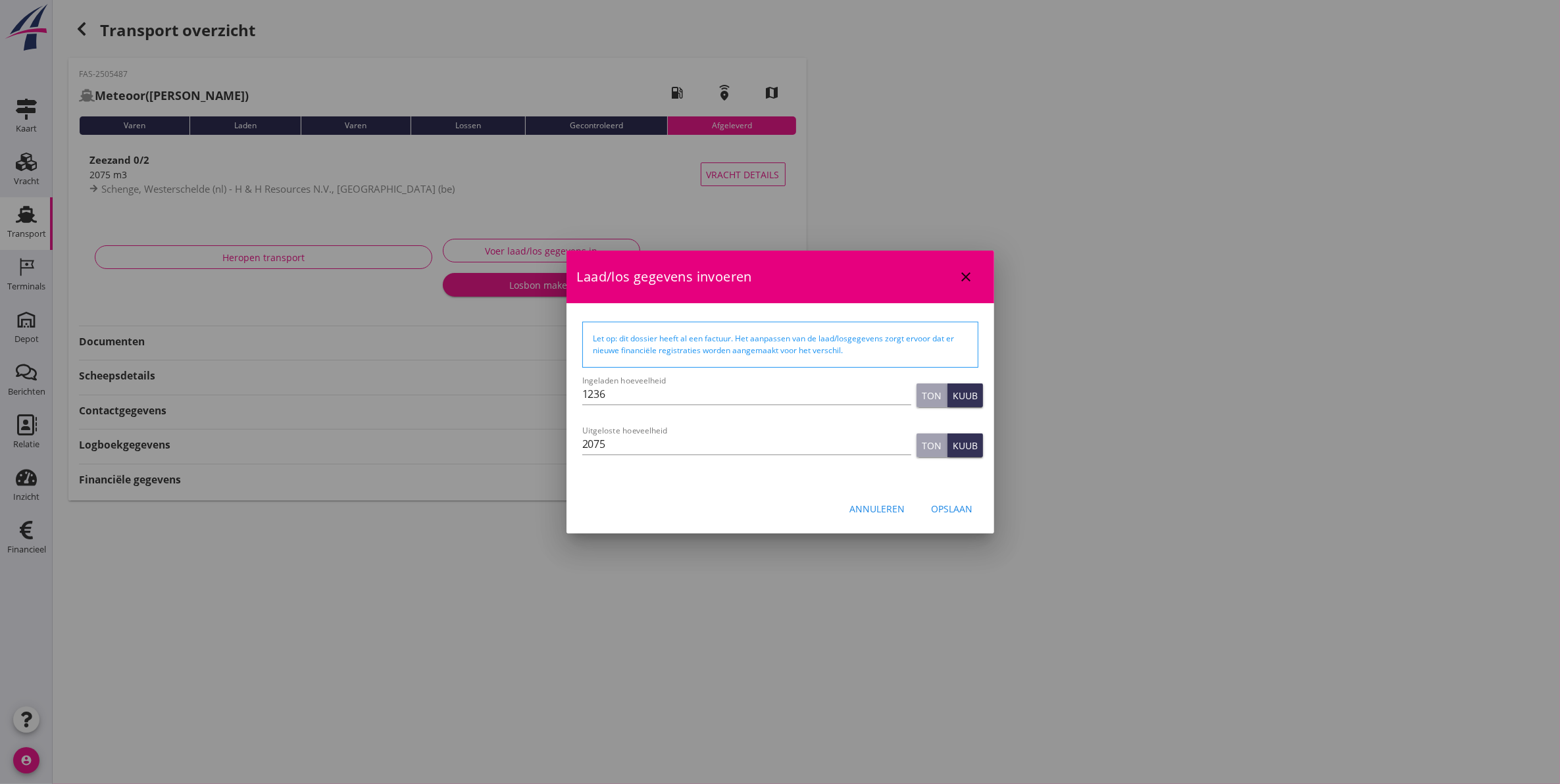
click at [935, 440] on div "Ton" at bounding box center [932, 446] width 20 height 14
click at [958, 516] on button "Opslaan" at bounding box center [953, 508] width 63 height 24
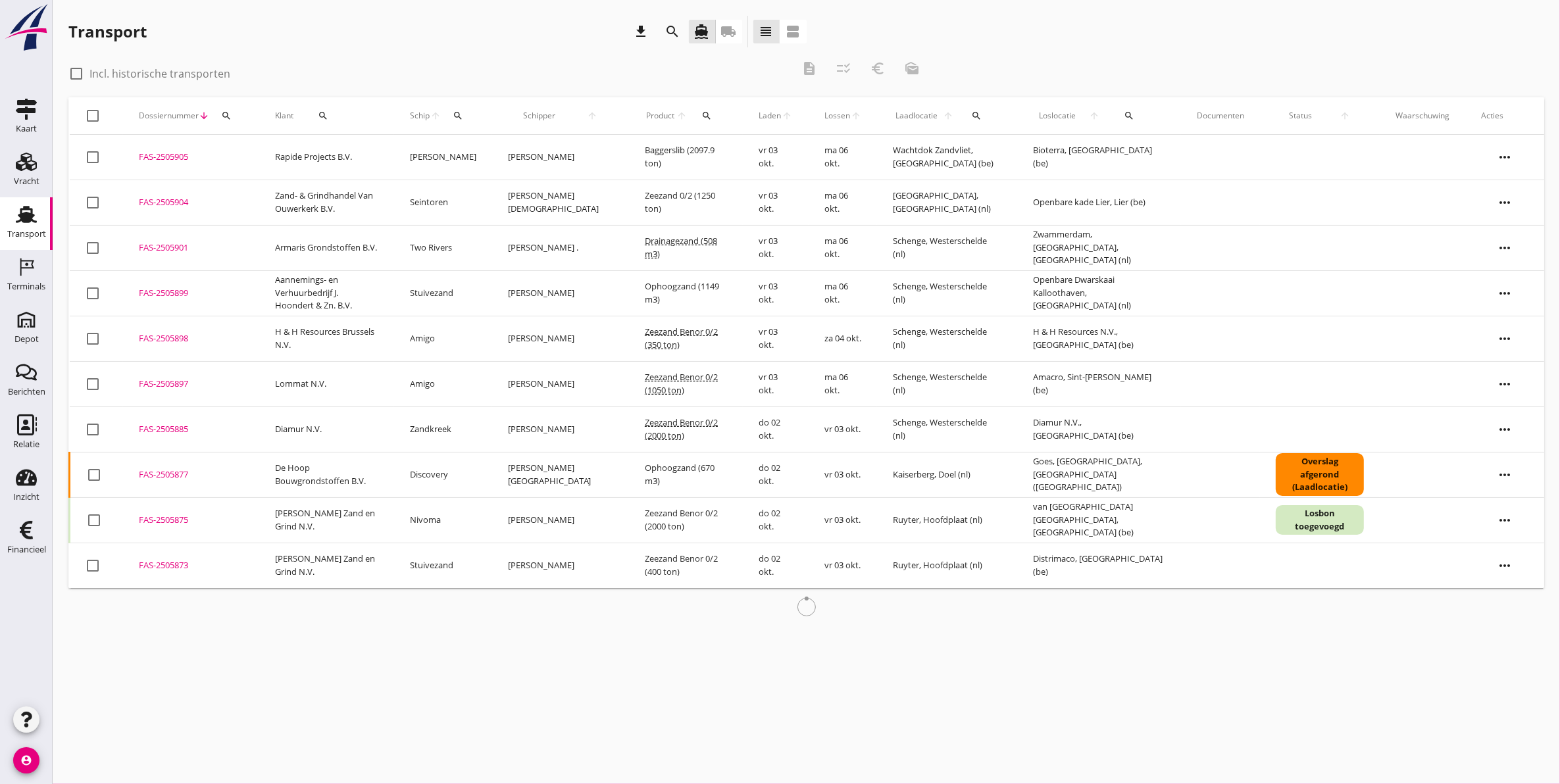
click at [228, 116] on icon "search" at bounding box center [226, 115] width 11 height 11
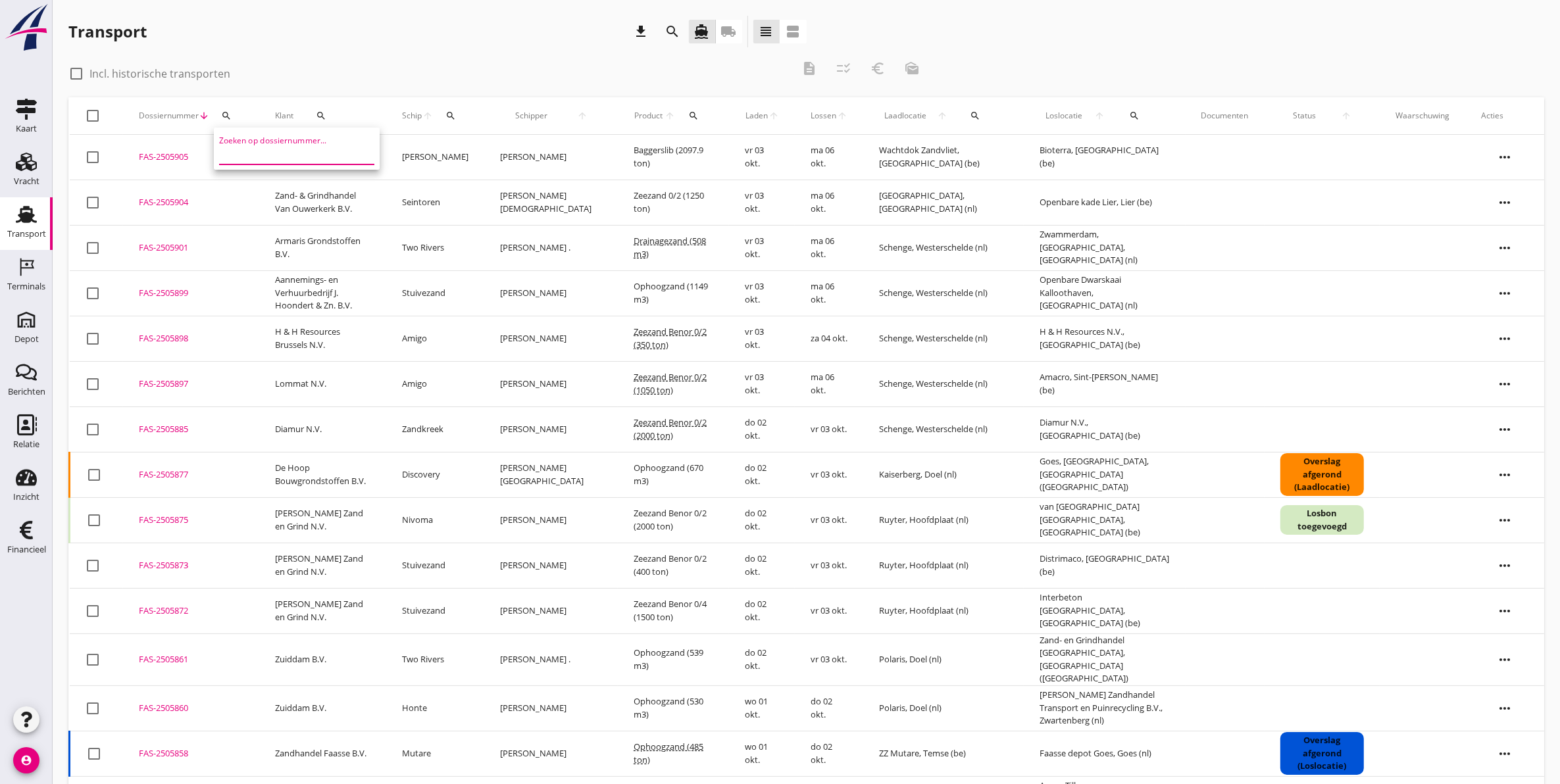
click at [259, 152] on input "Zoeken op dossiernummer..." at bounding box center [287, 154] width 137 height 21
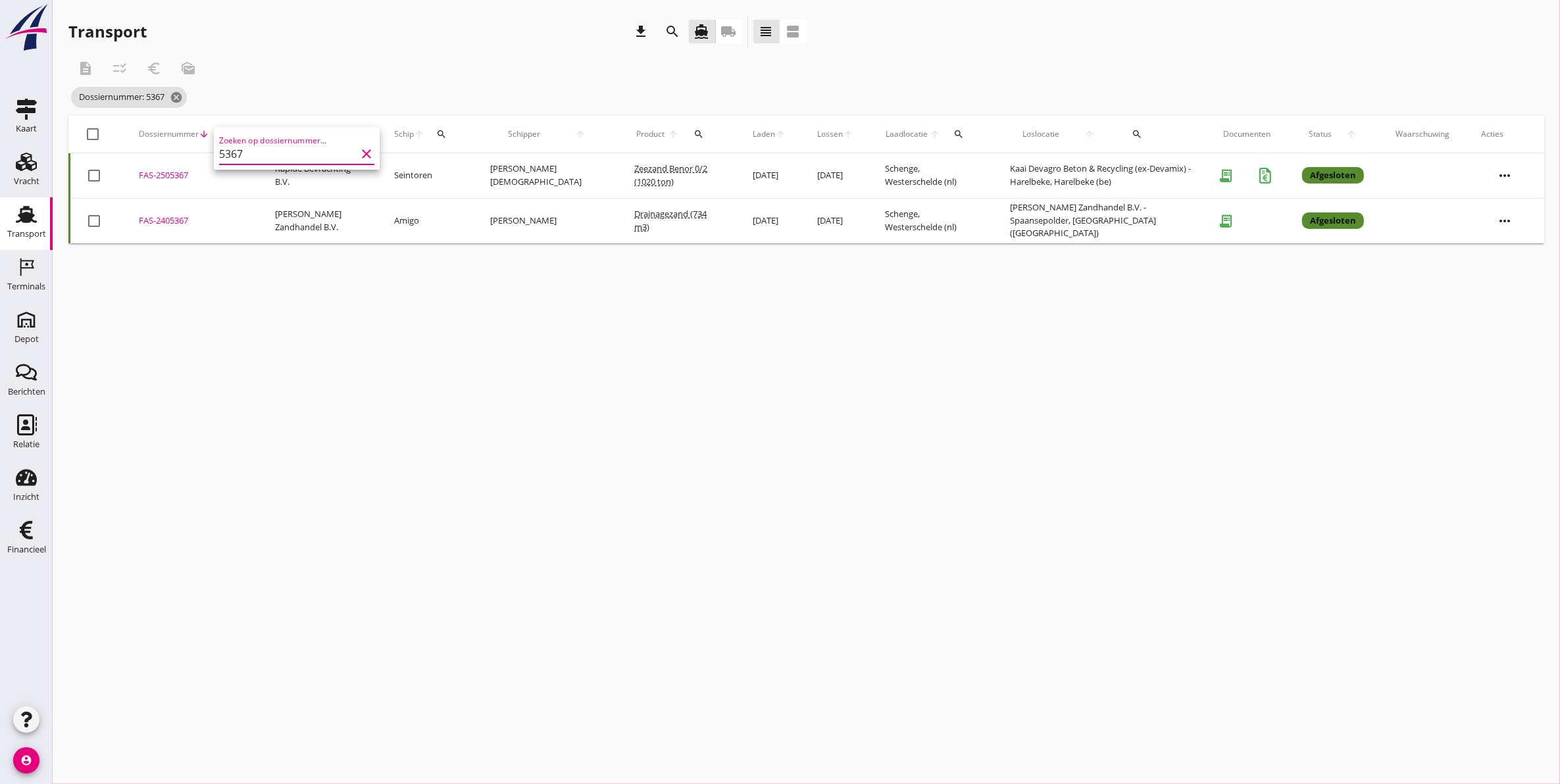
type input "5367"
click at [156, 172] on div "FAS-2505367" at bounding box center [191, 175] width 105 height 13
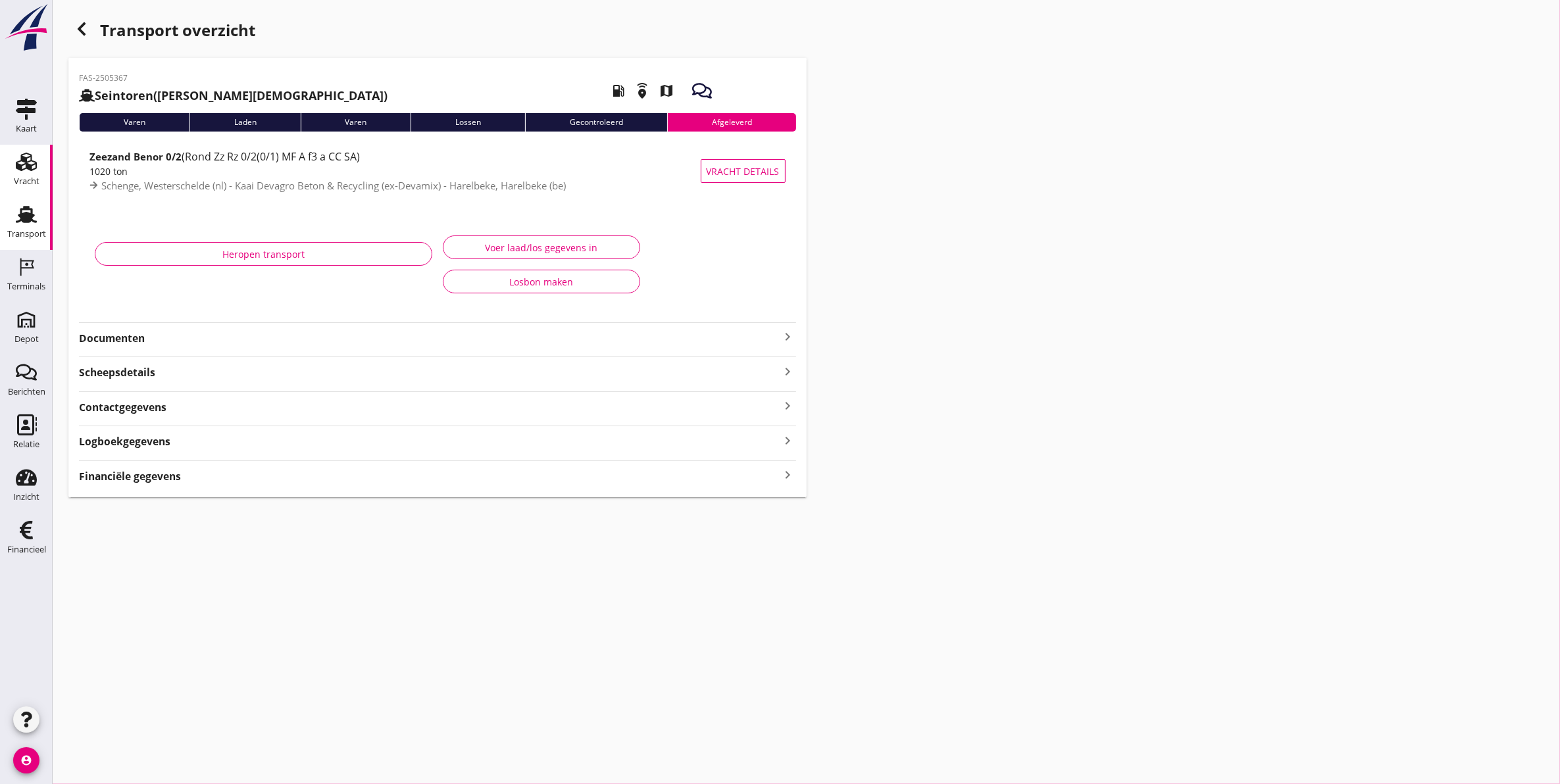
click at [8, 178] on link "Vracht Vracht" at bounding box center [26, 171] width 53 height 53
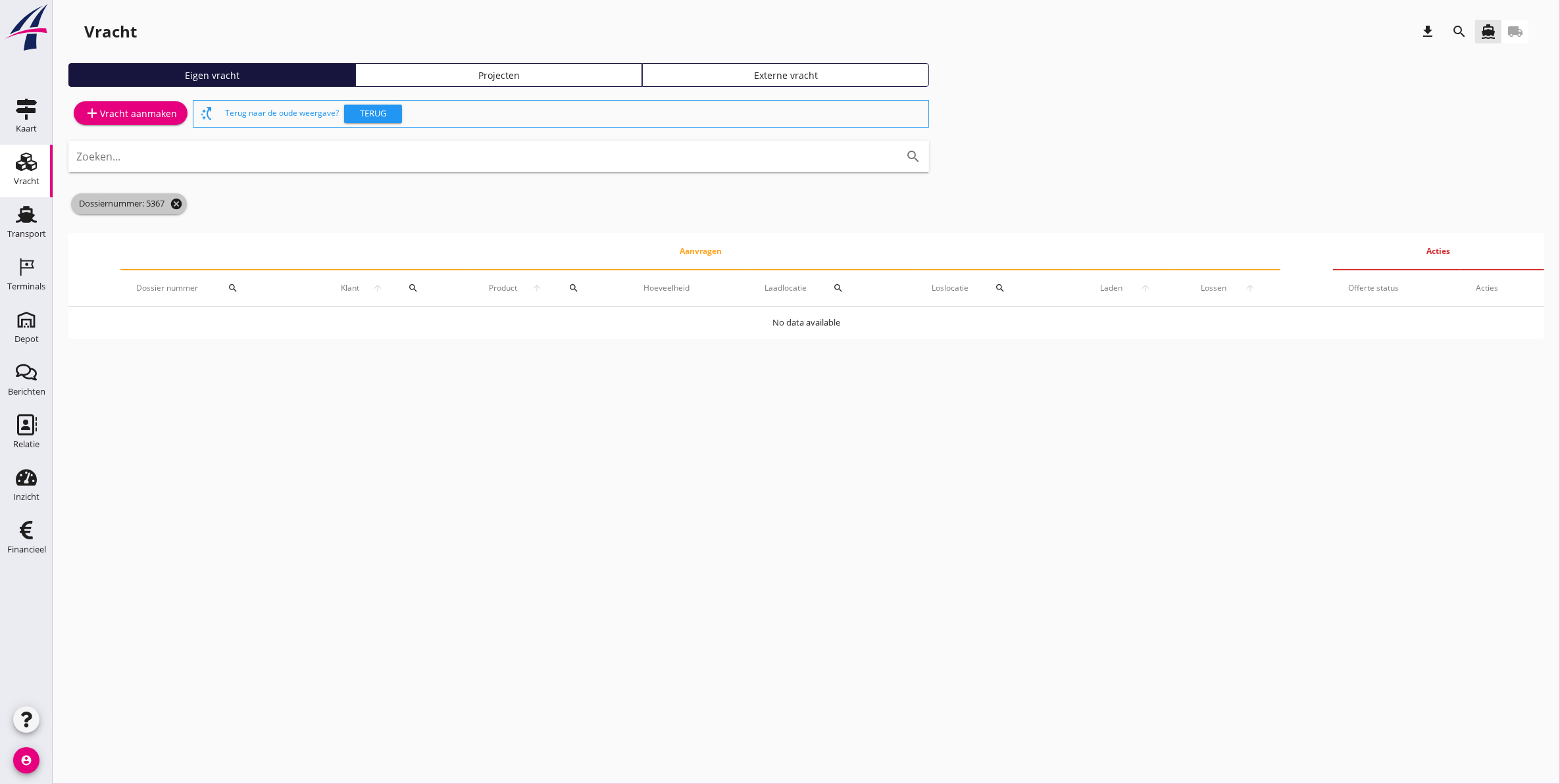
click at [180, 203] on icon "cancel" at bounding box center [176, 204] width 13 height 13
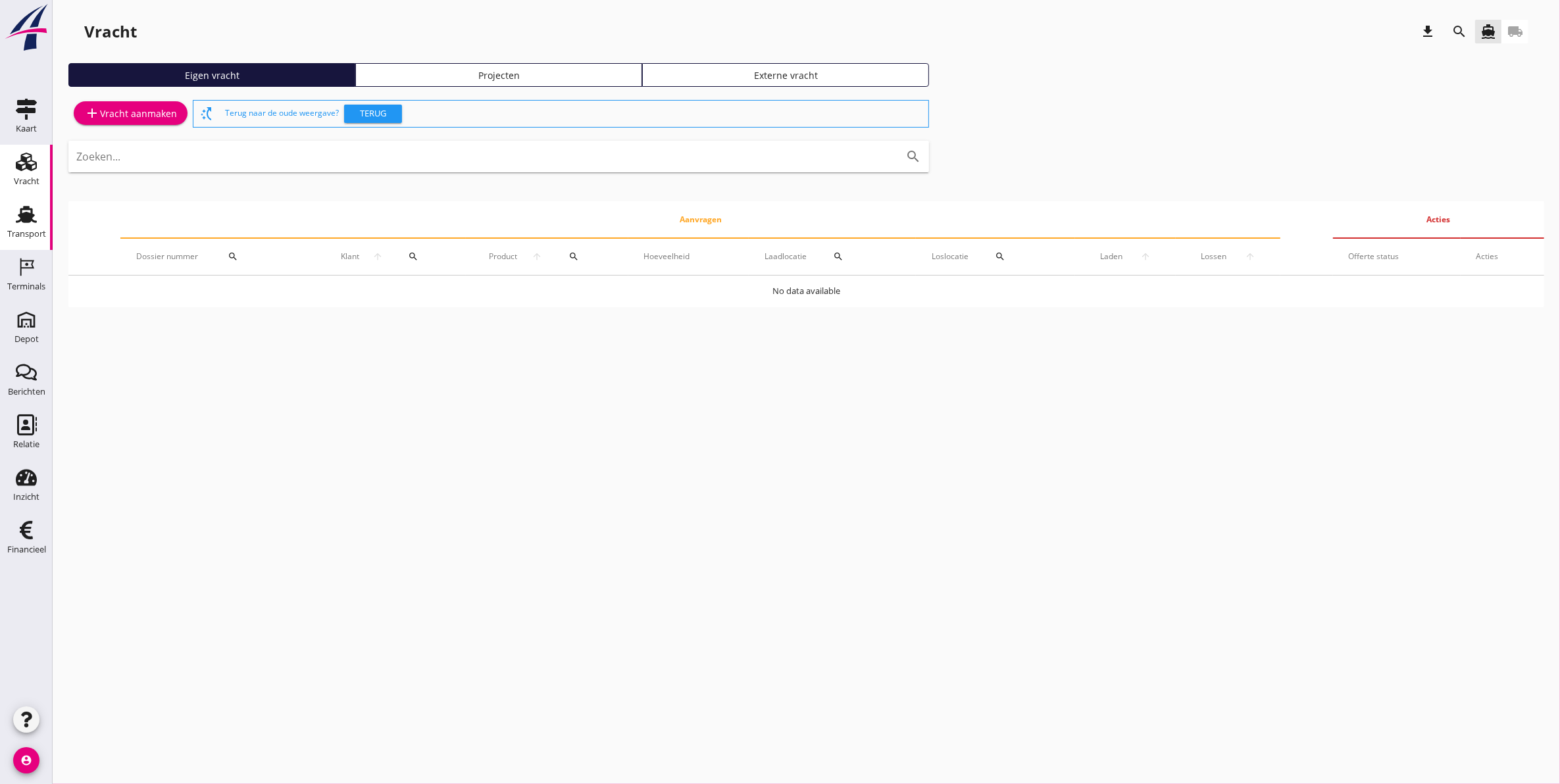
click at [40, 231] on div "Transport" at bounding box center [26, 234] width 39 height 8
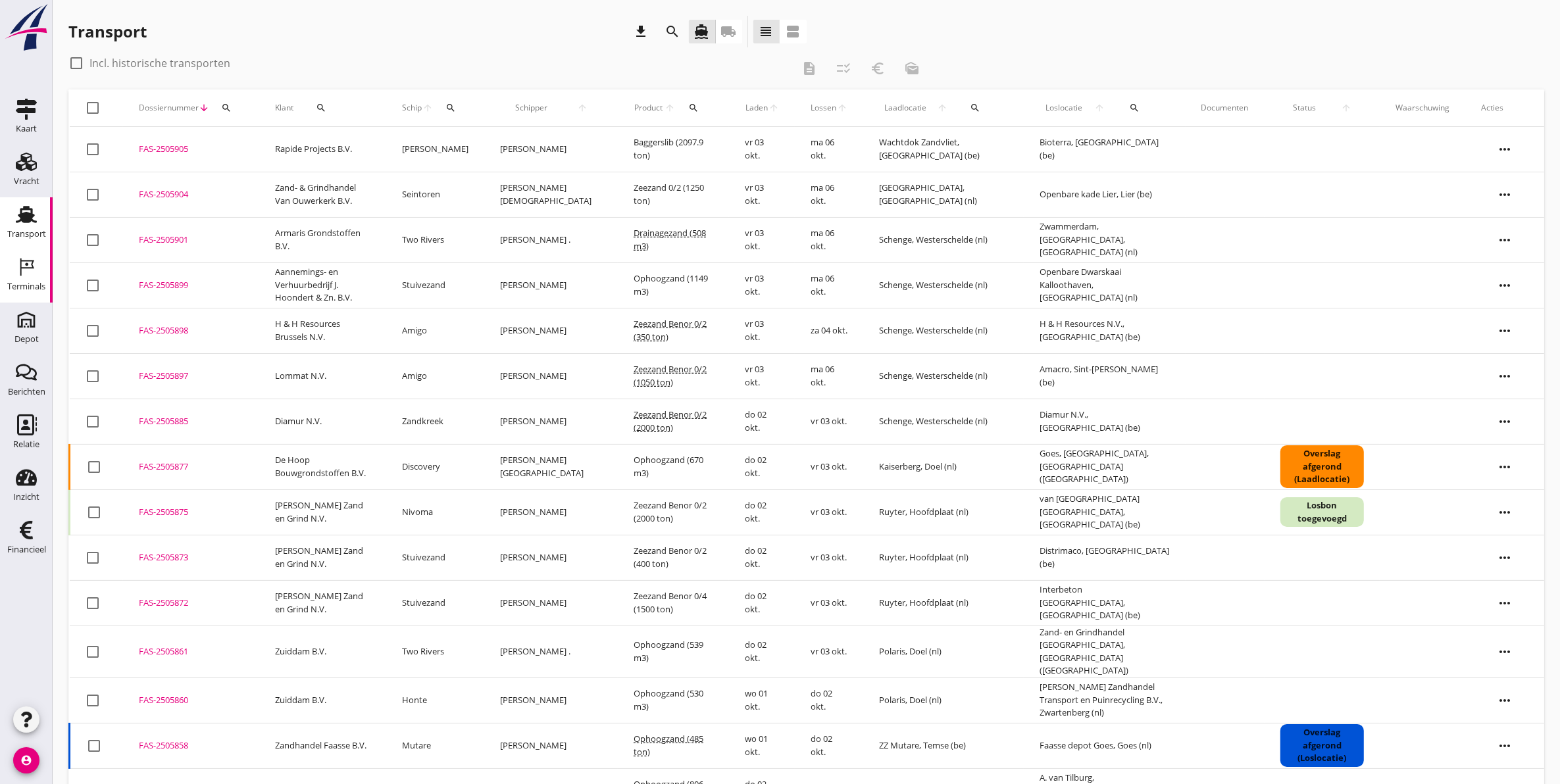
click at [26, 267] on icon "Terminals" at bounding box center [26, 268] width 21 height 21
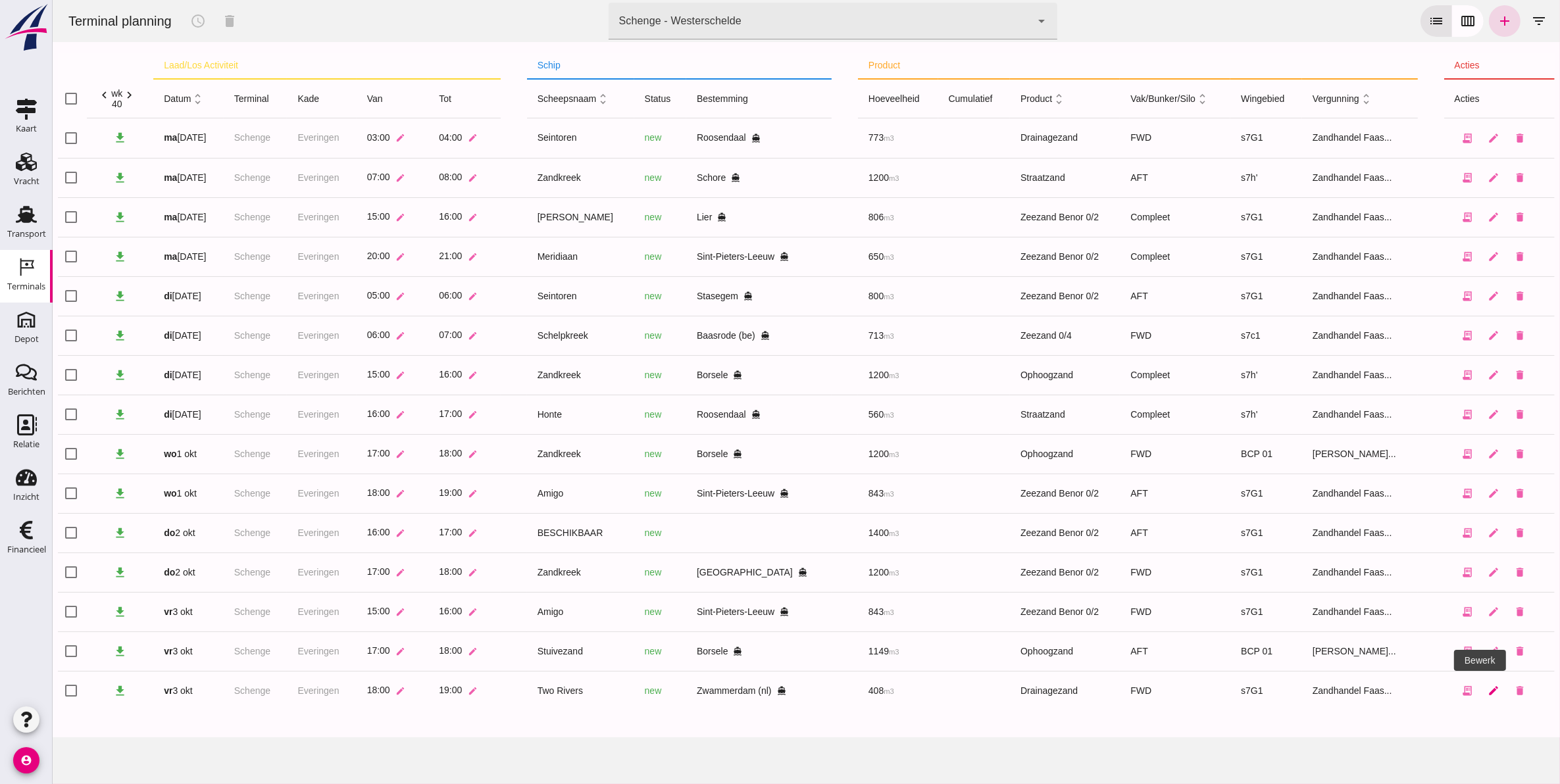
click at [1488, 695] on icon "edit" at bounding box center [1493, 691] width 12 height 12
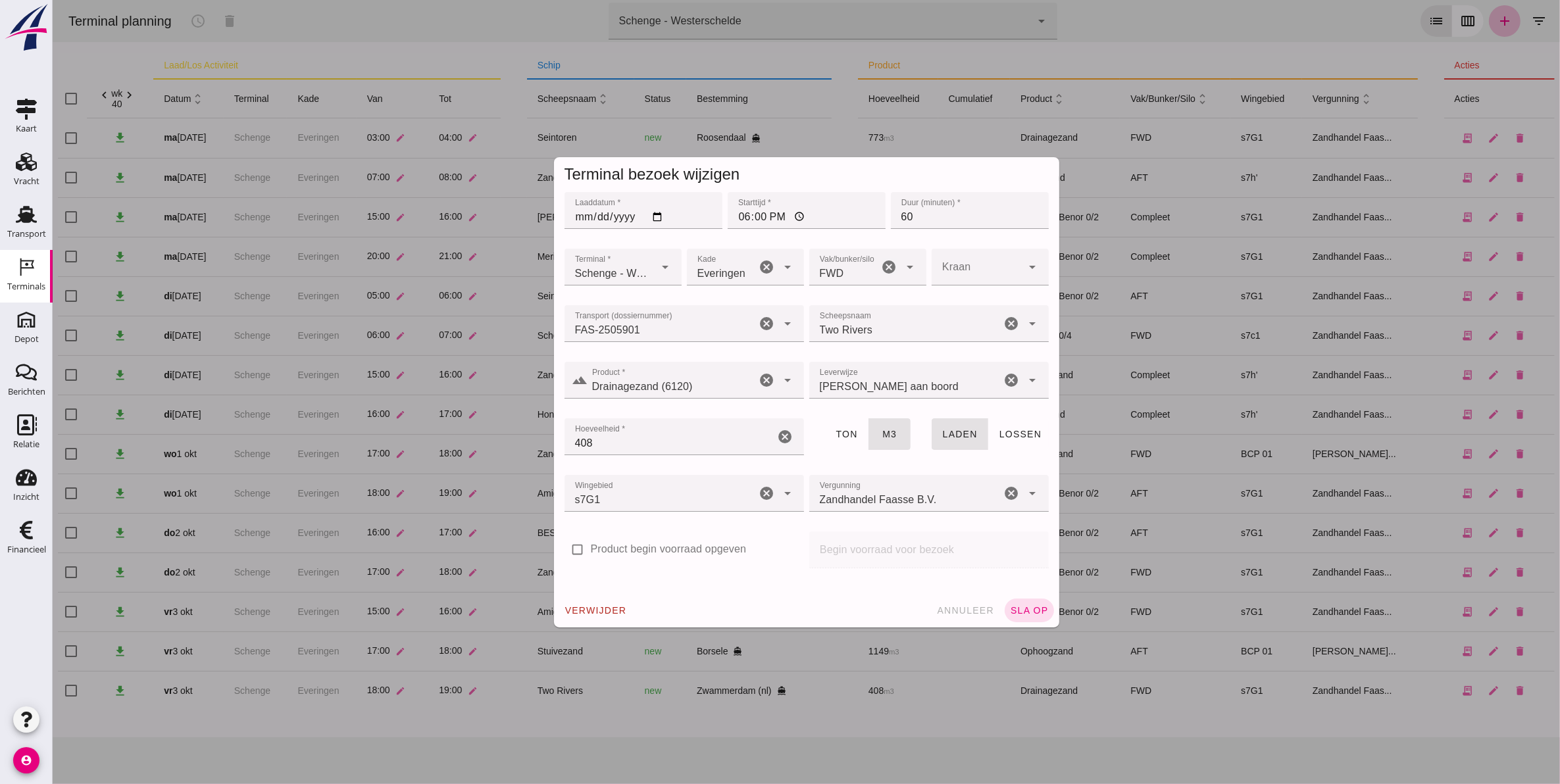
click at [573, 443] on input "408" at bounding box center [670, 436] width 211 height 37
type input "8"
type input "508"
click at [1023, 606] on span "sla op" at bounding box center [1029, 610] width 39 height 11
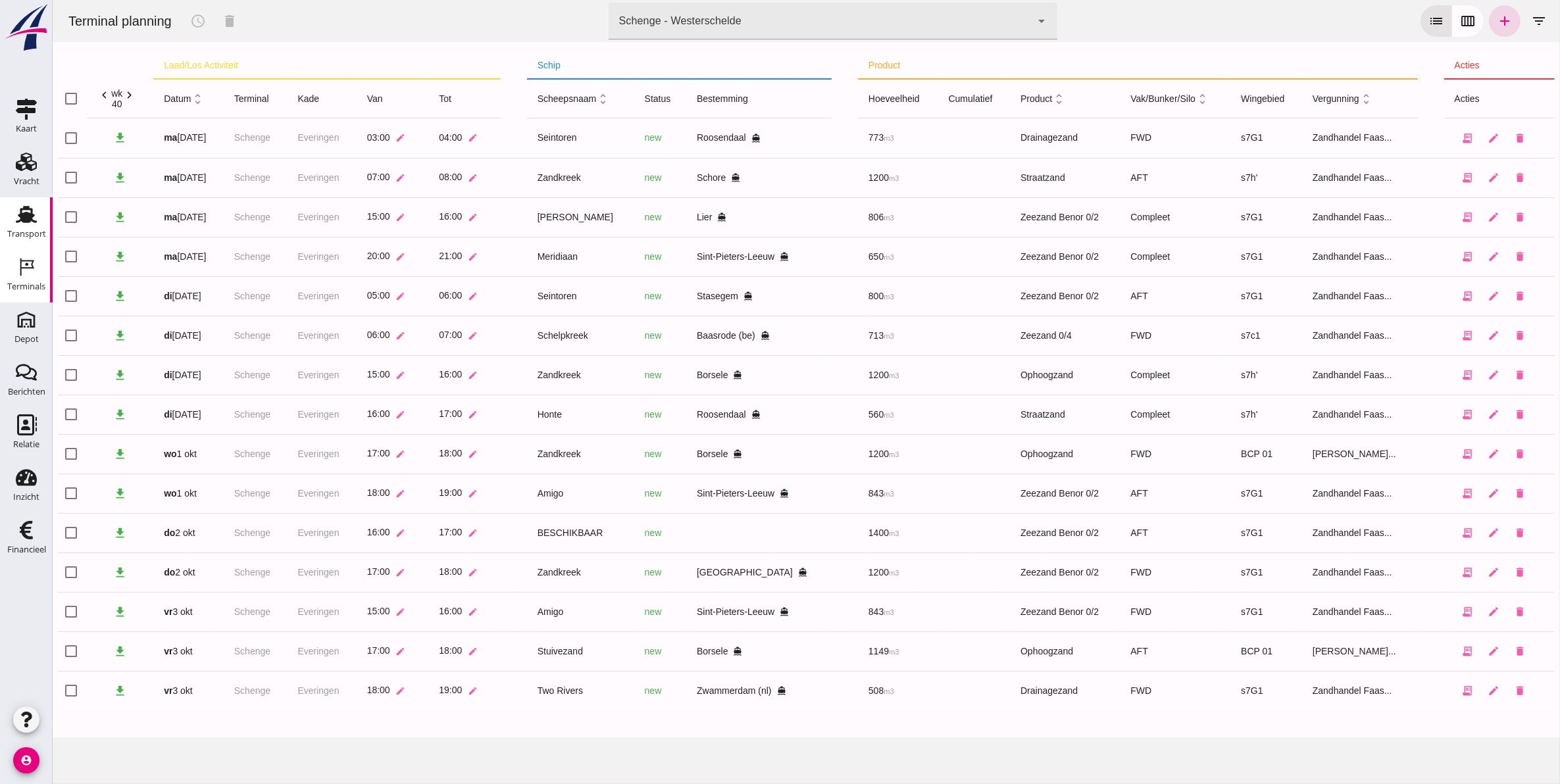
click at [33, 222] on icon "Transport" at bounding box center [26, 215] width 21 height 21
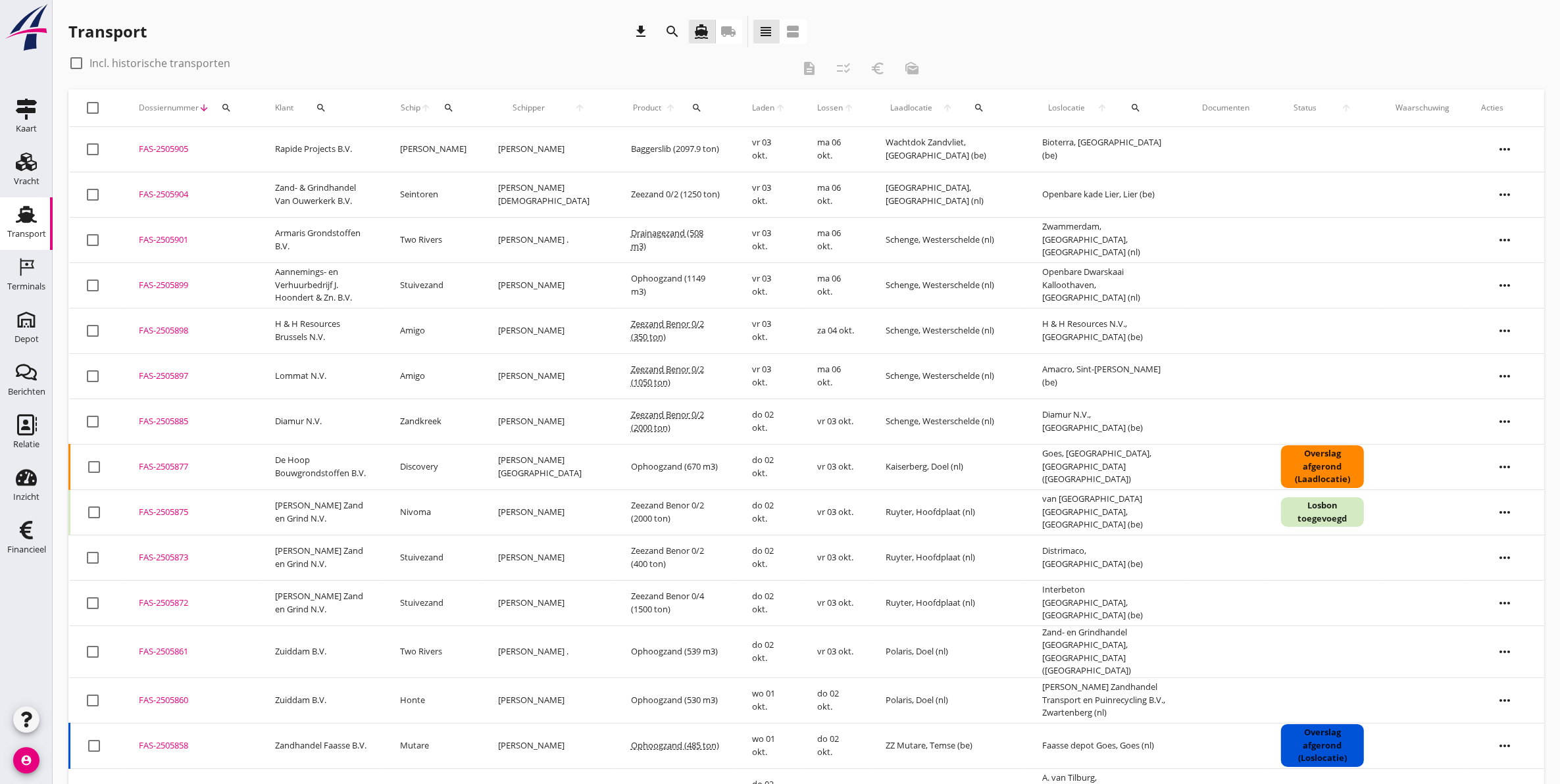
click at [225, 107] on icon "search" at bounding box center [226, 108] width 11 height 11
click at [307, 143] on input "Zoeken op dossiernummer..." at bounding box center [287, 147] width 137 height 21
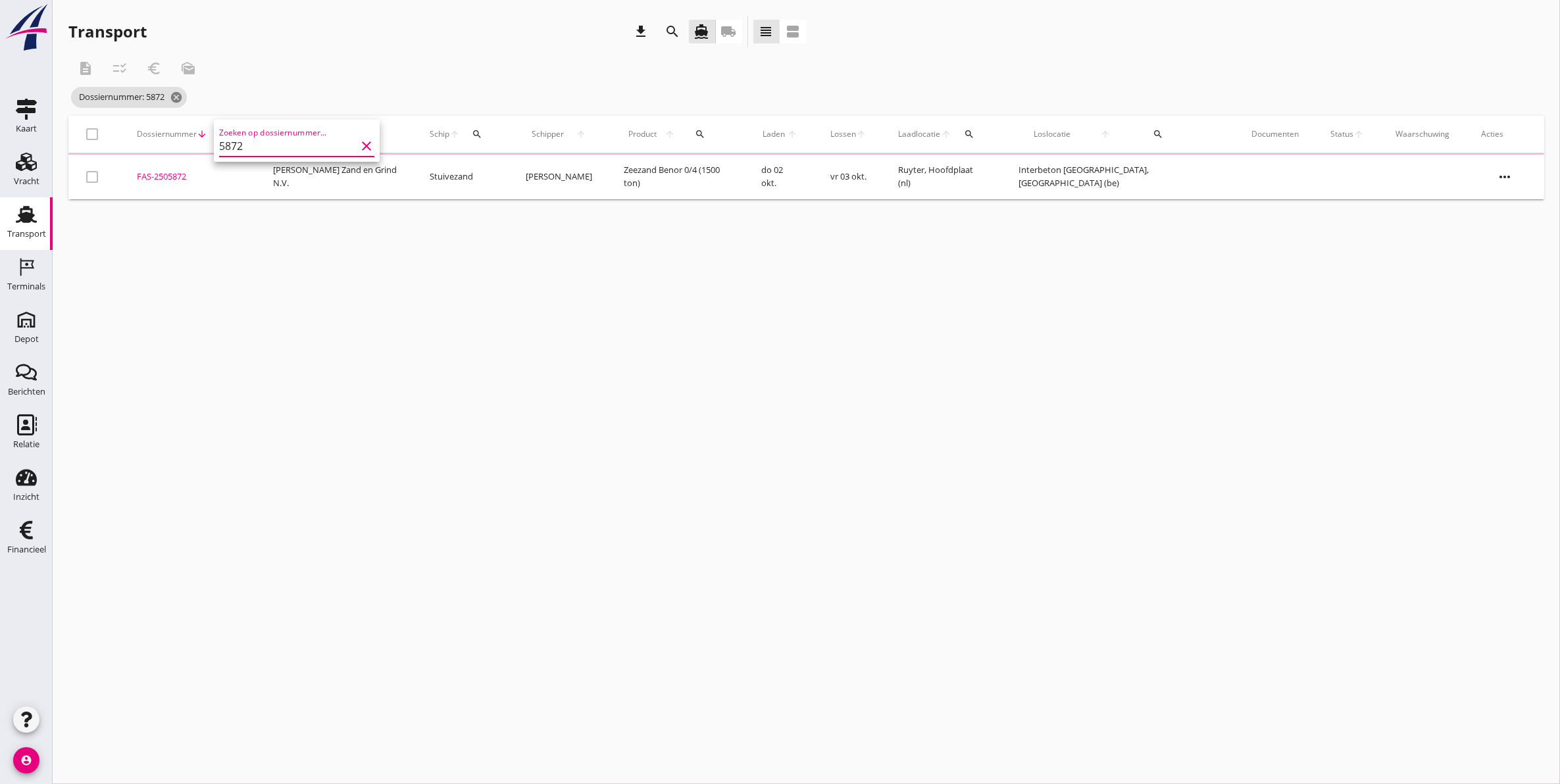
type input "5872"
click at [182, 180] on div "FAS-2505872" at bounding box center [189, 177] width 105 height 13
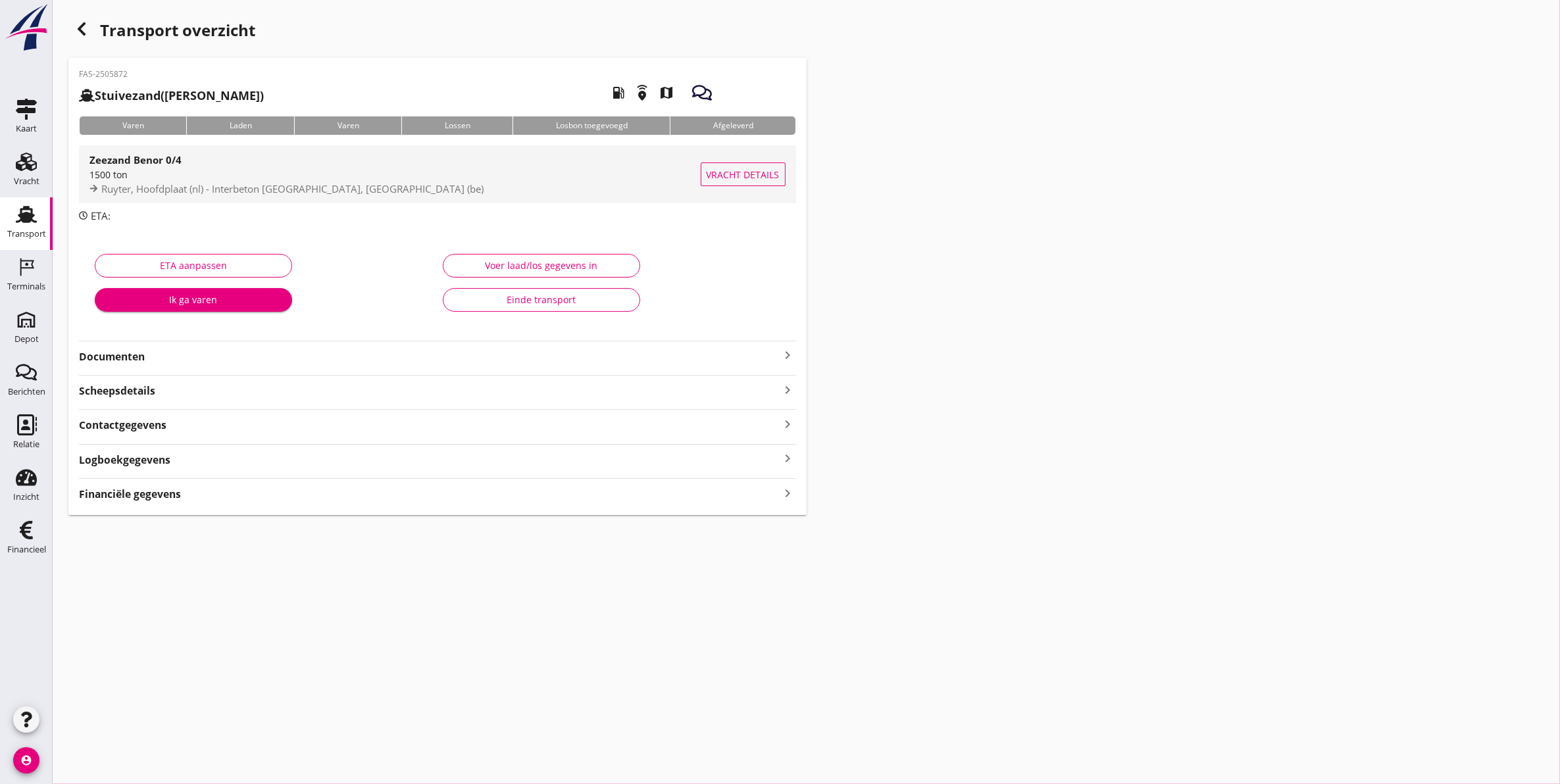
click at [224, 179] on div "1500 ton" at bounding box center [395, 175] width 611 height 14
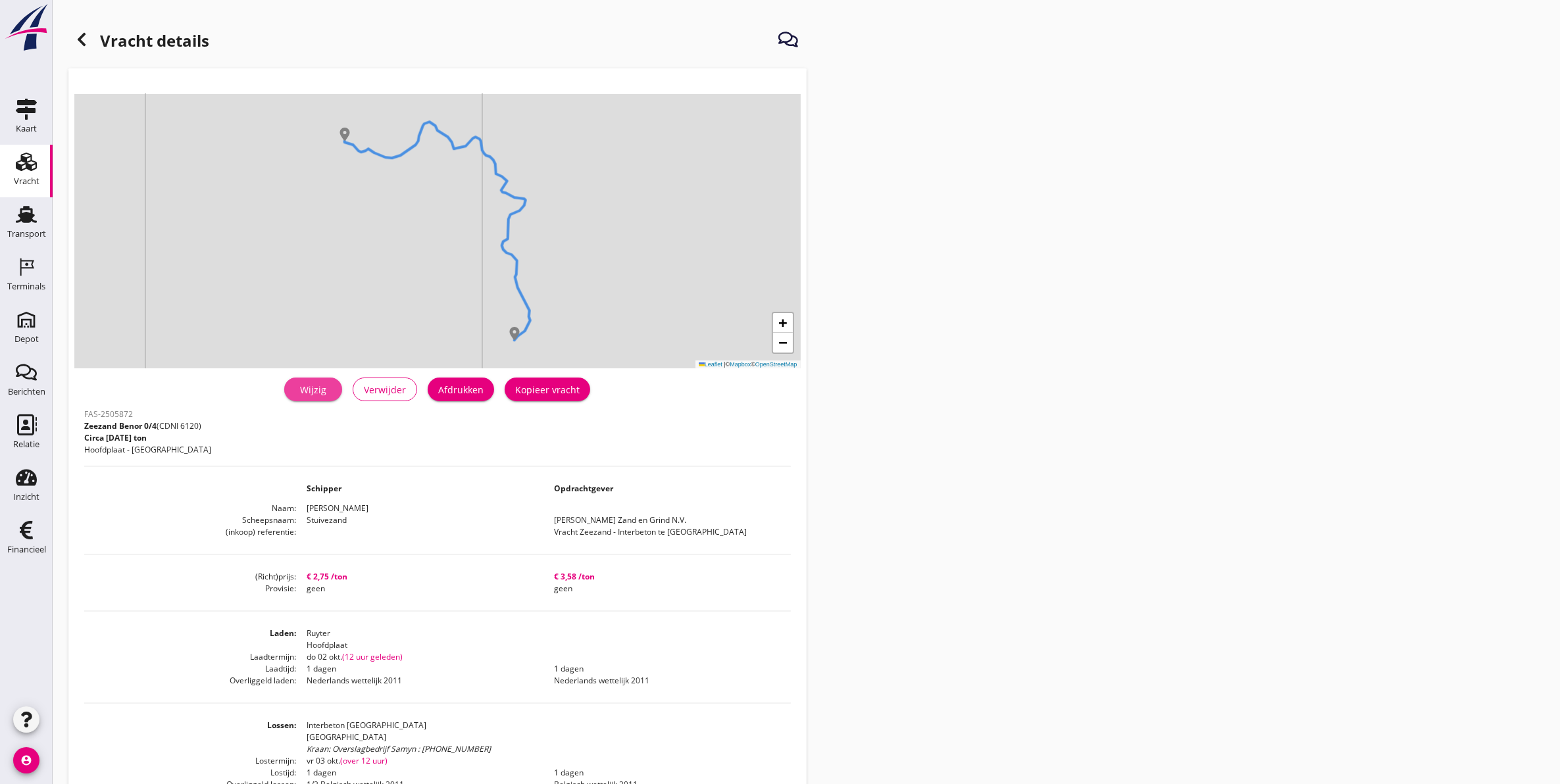
click at [332, 382] on link "Wijzig" at bounding box center [313, 390] width 58 height 24
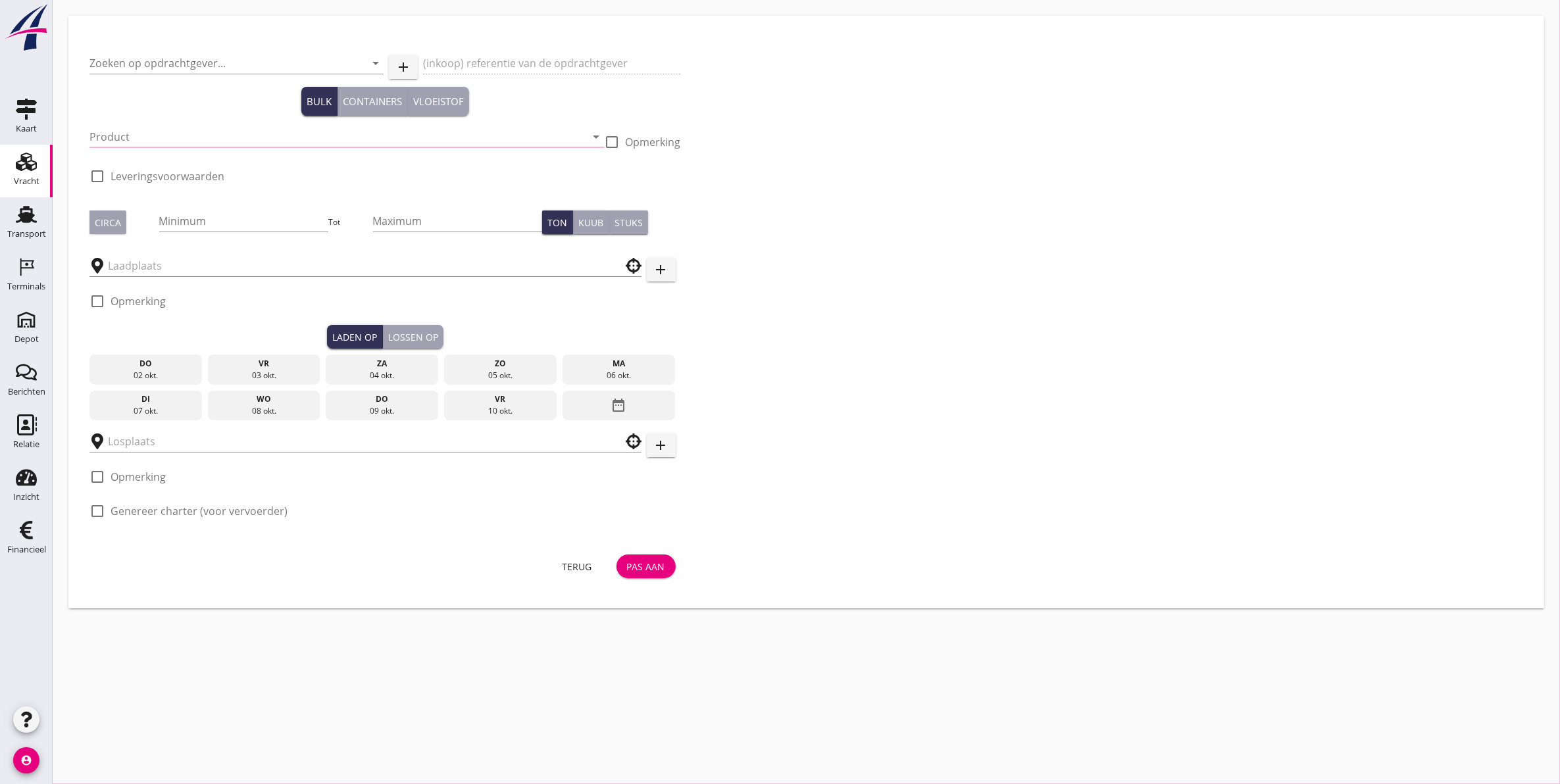
type input "[PERSON_NAME] Zand en Grind N.V."
type input "Vracht Zeezand - Interbeton te Brussel"
type input "Zeezand Benor 0/4 (6120)"
type input "1500"
checkbox input "true"
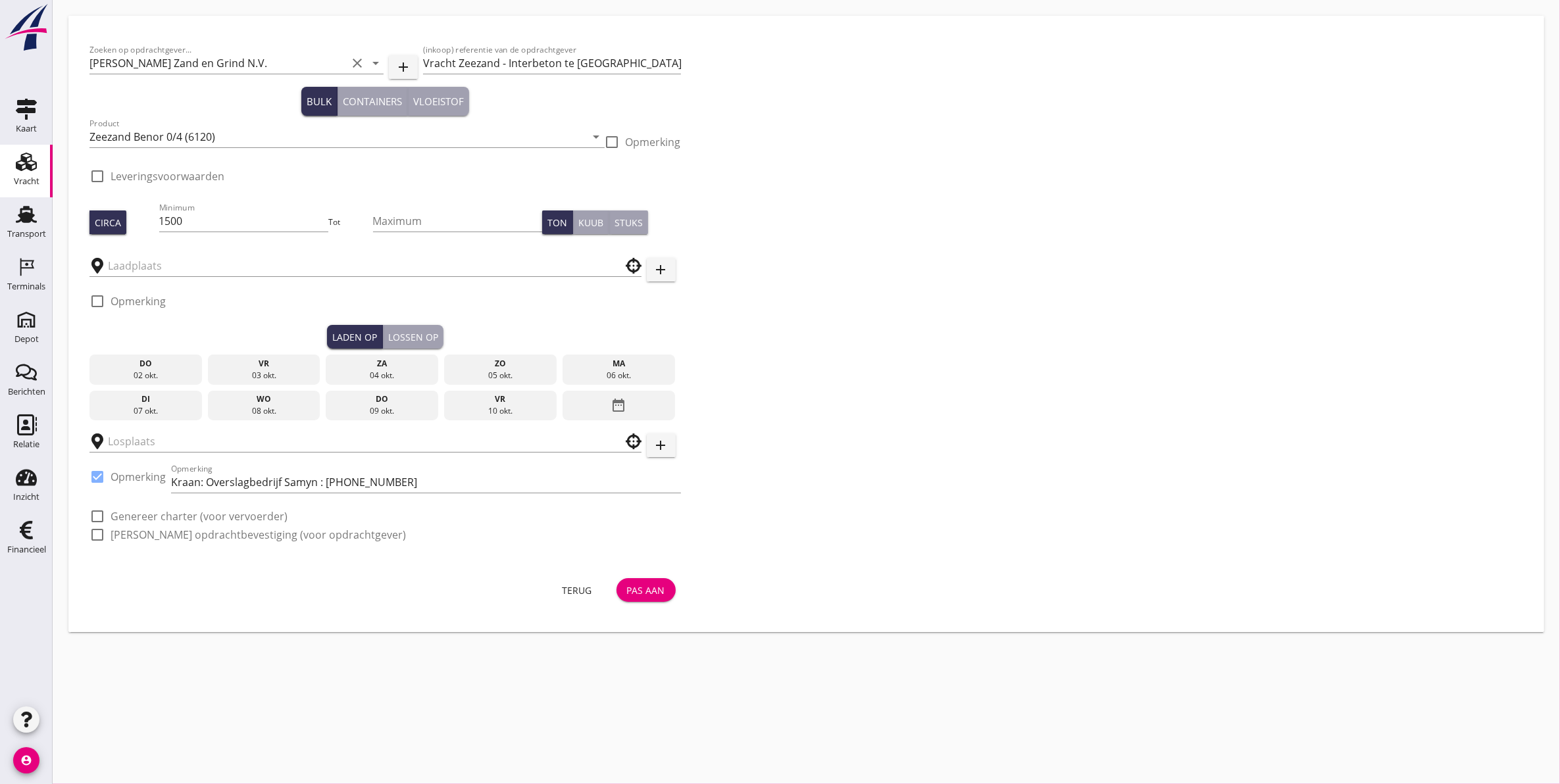
type input "Ruyter"
type input "Interbeton Brussel"
checkbox input "true"
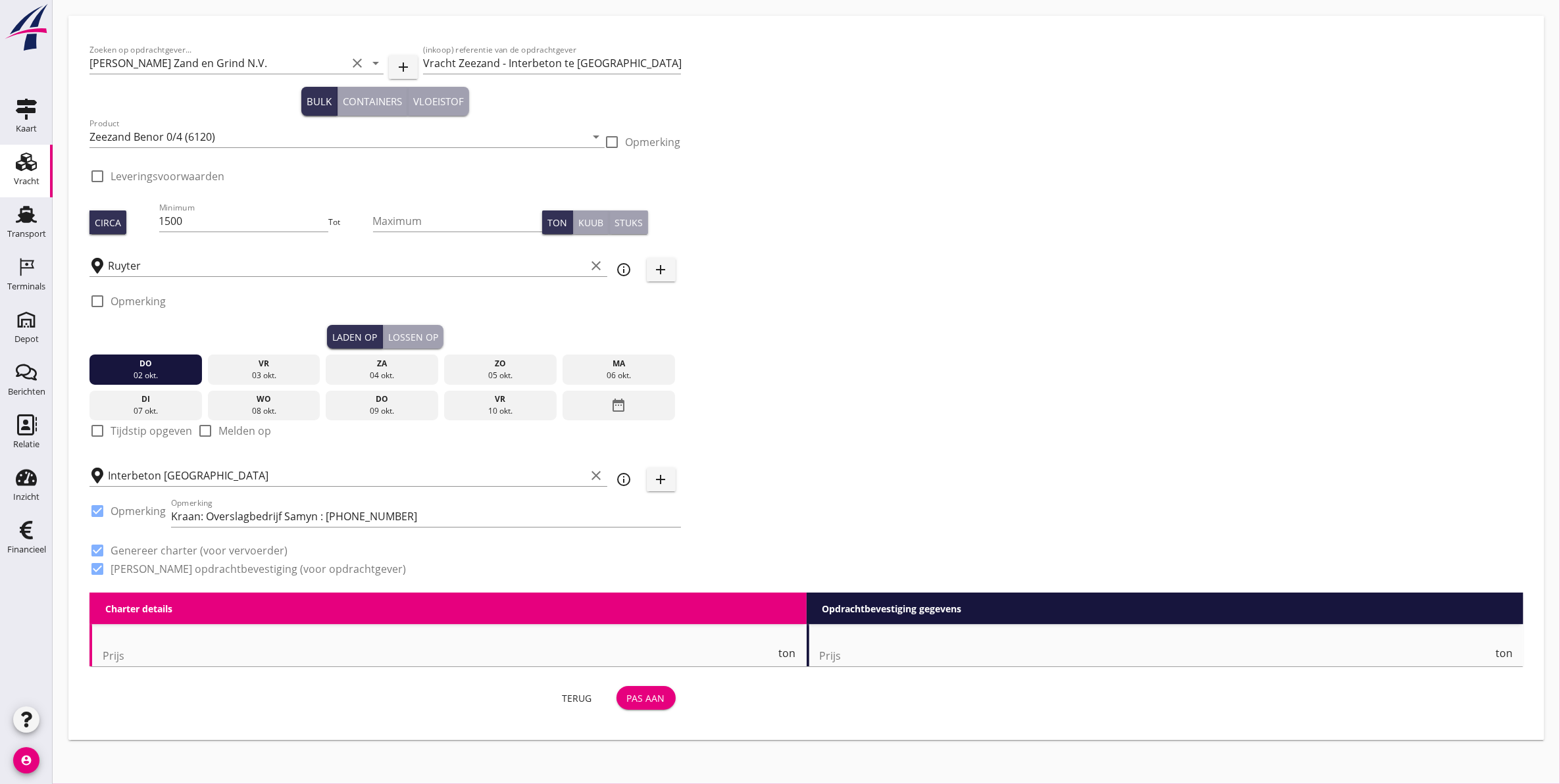
type input "2.75"
checkbox input "false"
radio input "false"
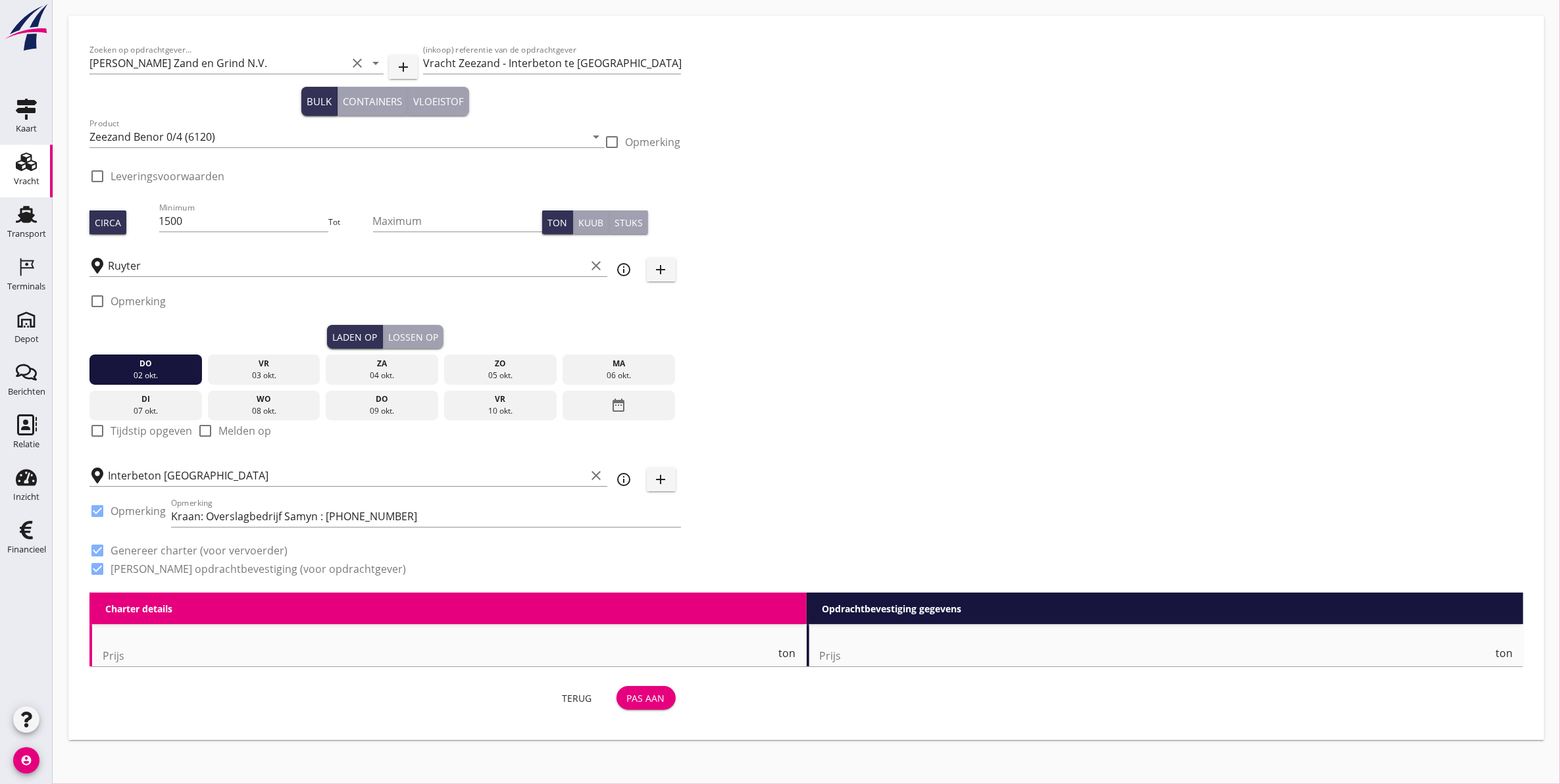
checkbox input "true"
type input "1"
type input "3.58"
checkbox input "false"
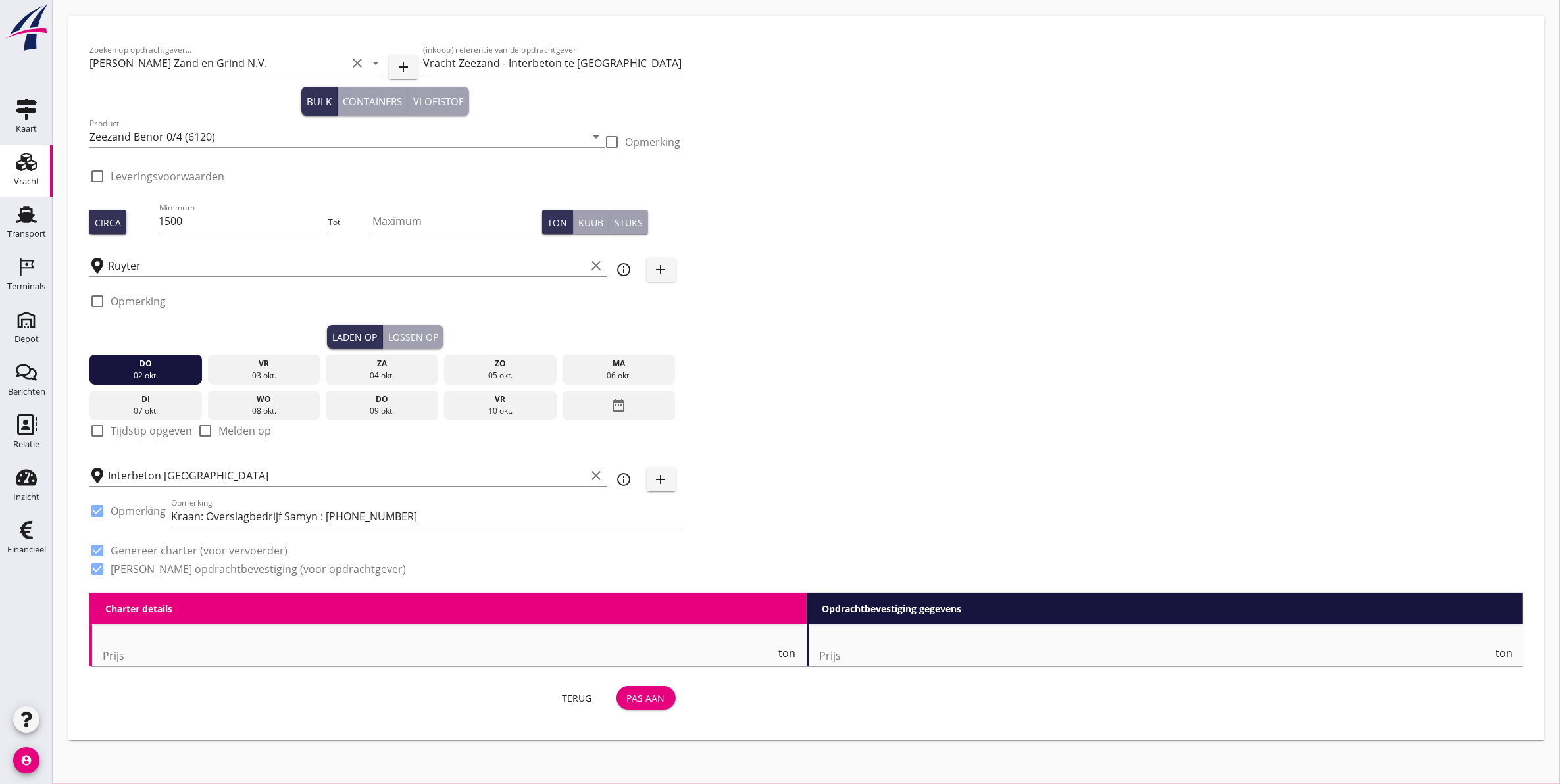
radio input "false"
checkbox input "true"
type input "1"
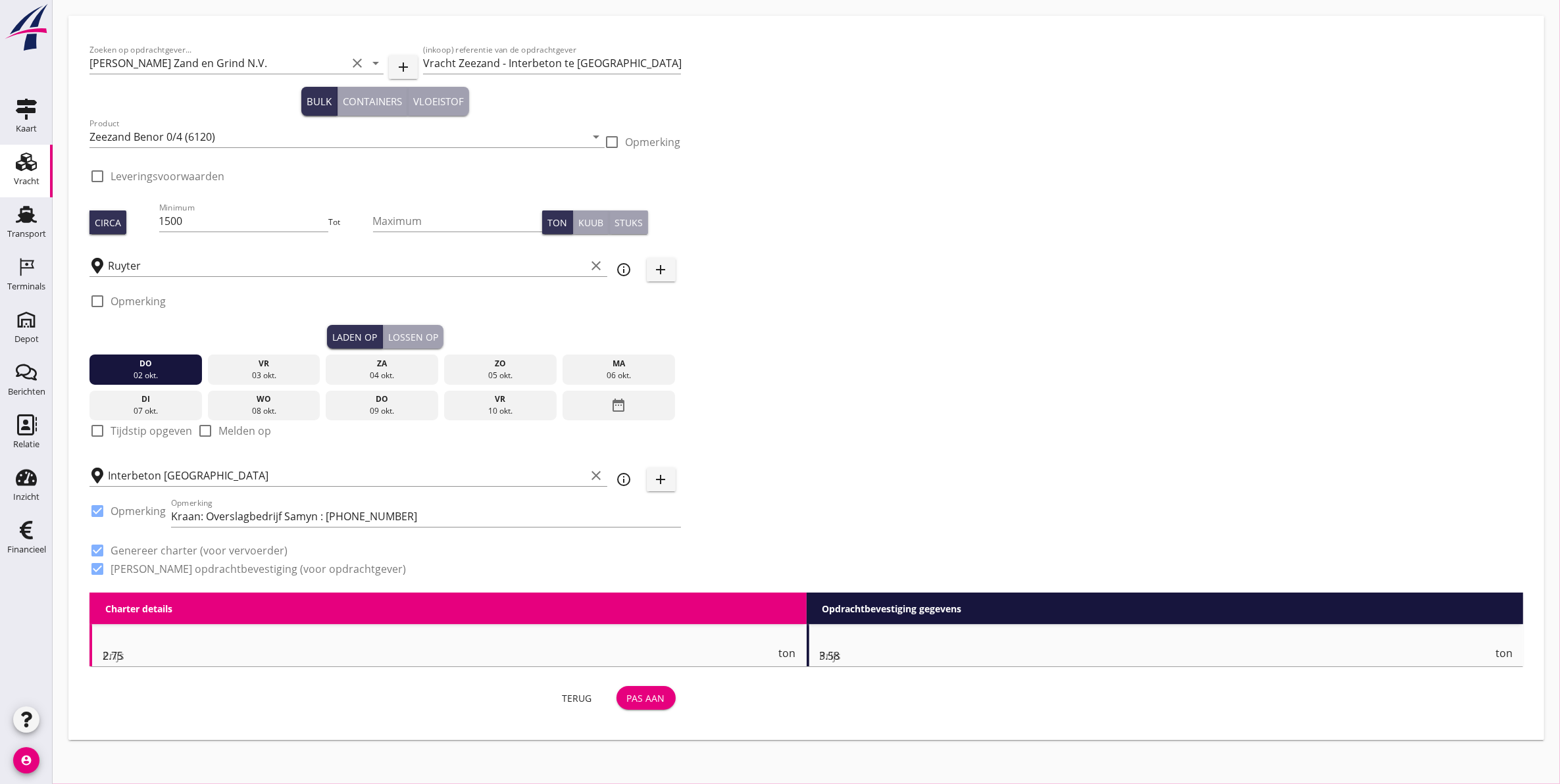
type input "1"
click at [399, 330] on div "Lossen op" at bounding box center [413, 337] width 50 height 14
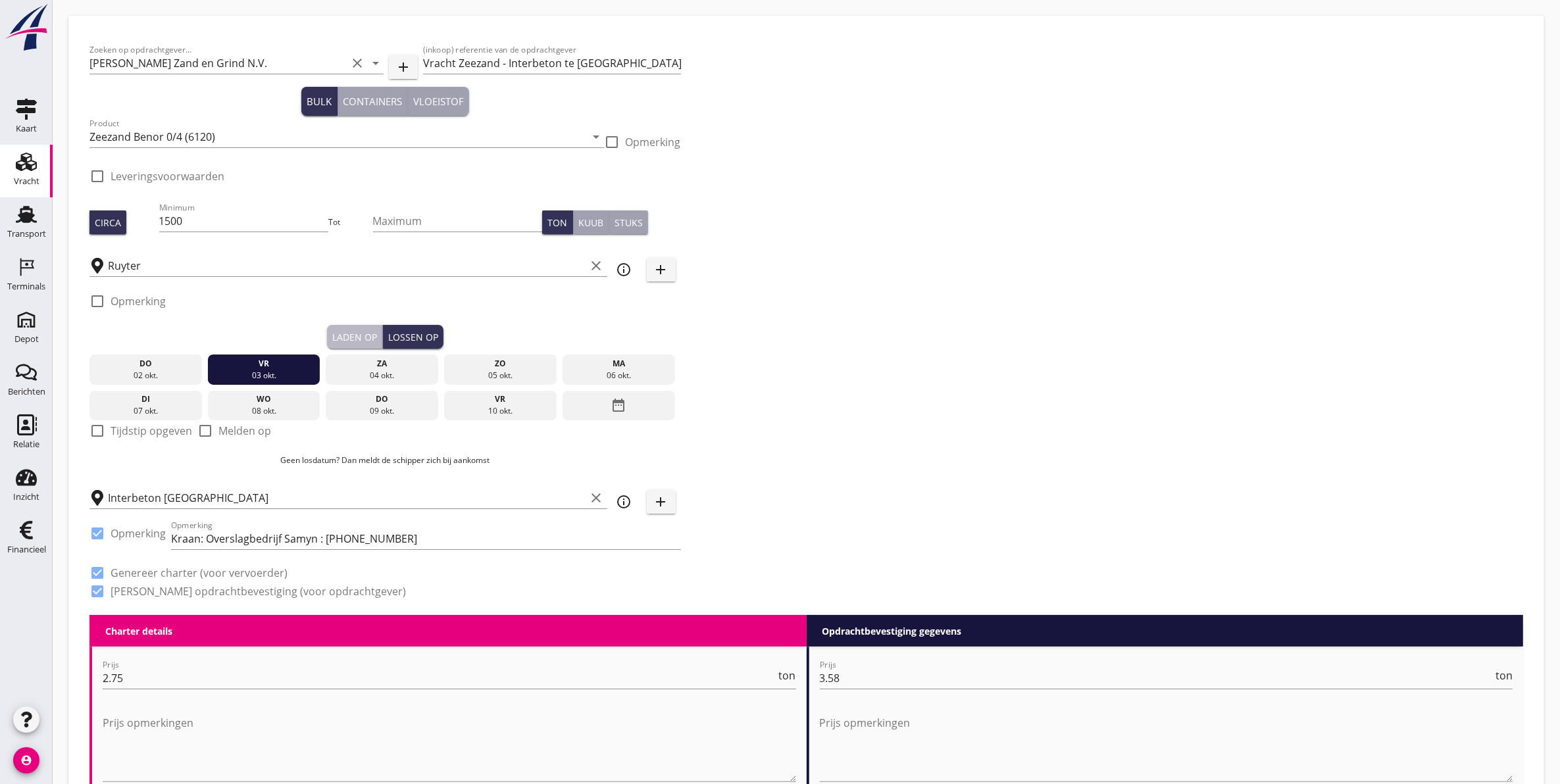
click at [376, 331] on div "Laden op" at bounding box center [354, 337] width 44 height 14
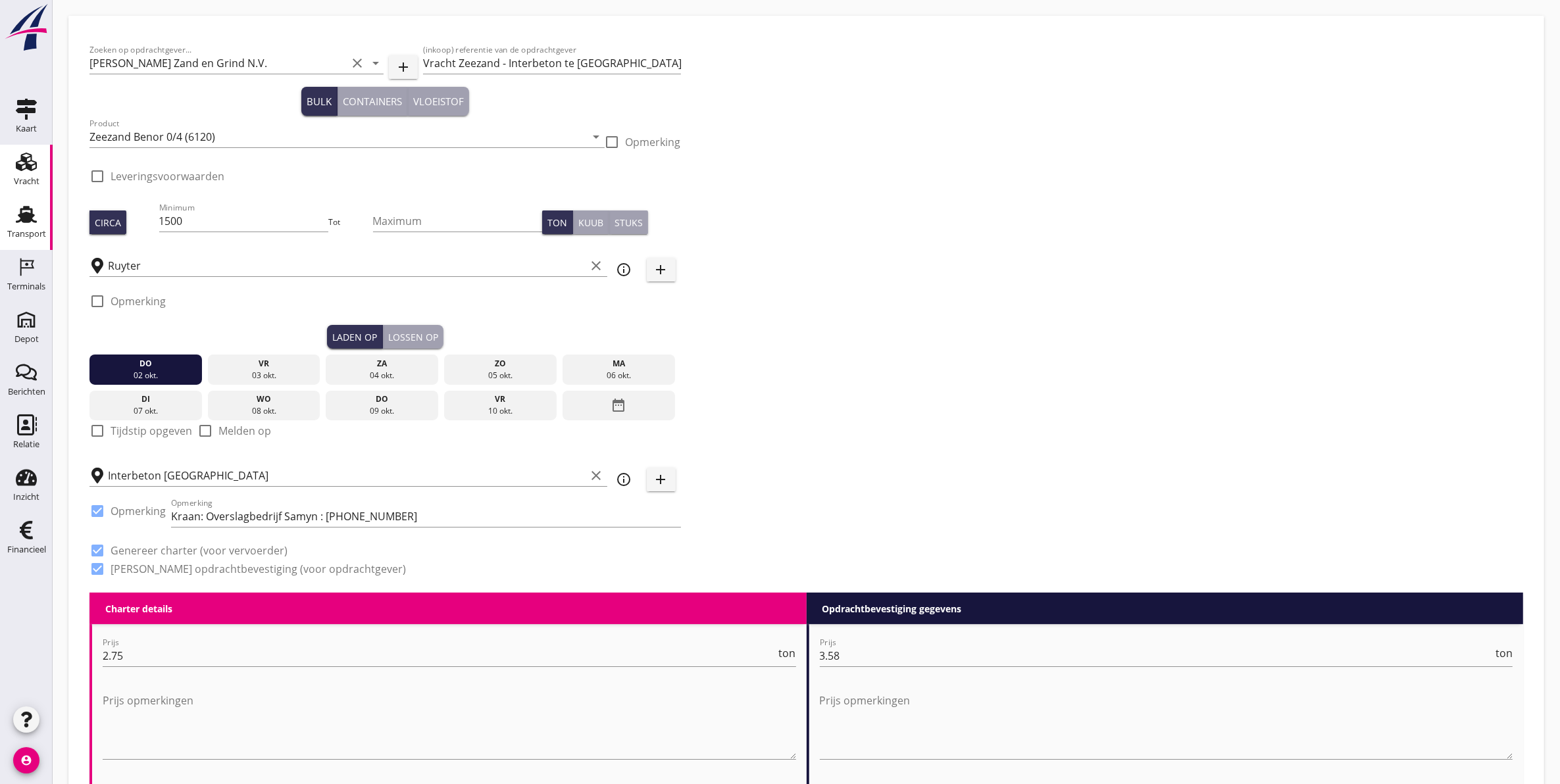
click at [24, 225] on div "Transport" at bounding box center [26, 234] width 39 height 18
click at [1244, 450] on div "Zoeken op opdrachtgever... Van Nieuwpoort Zand en Grind N.V. clear arrow_drop_d…" at bounding box center [806, 315] width 1445 height 556
click at [410, 330] on div "Lossen op" at bounding box center [413, 337] width 50 height 14
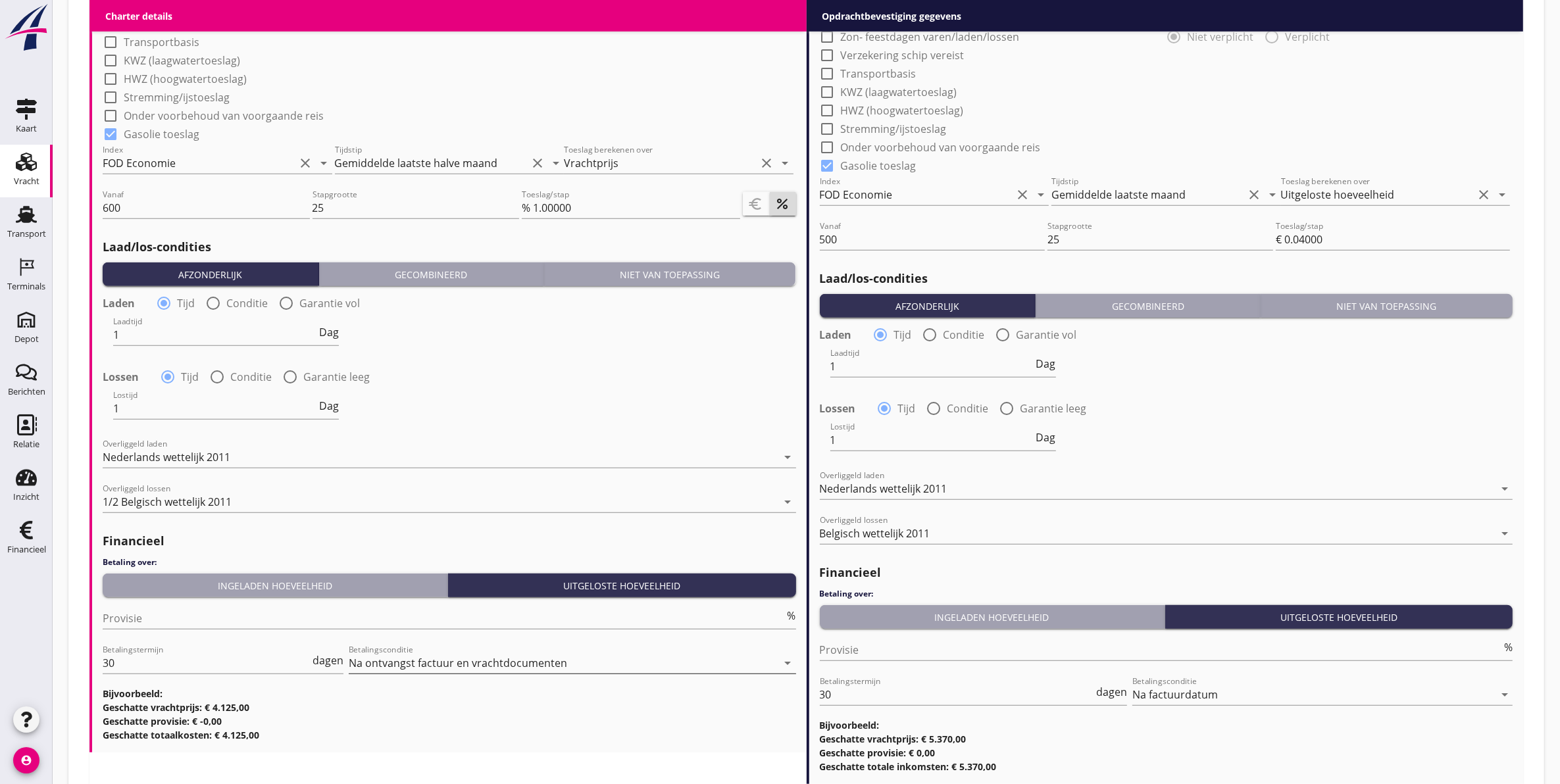
scroll to position [1262, 0]
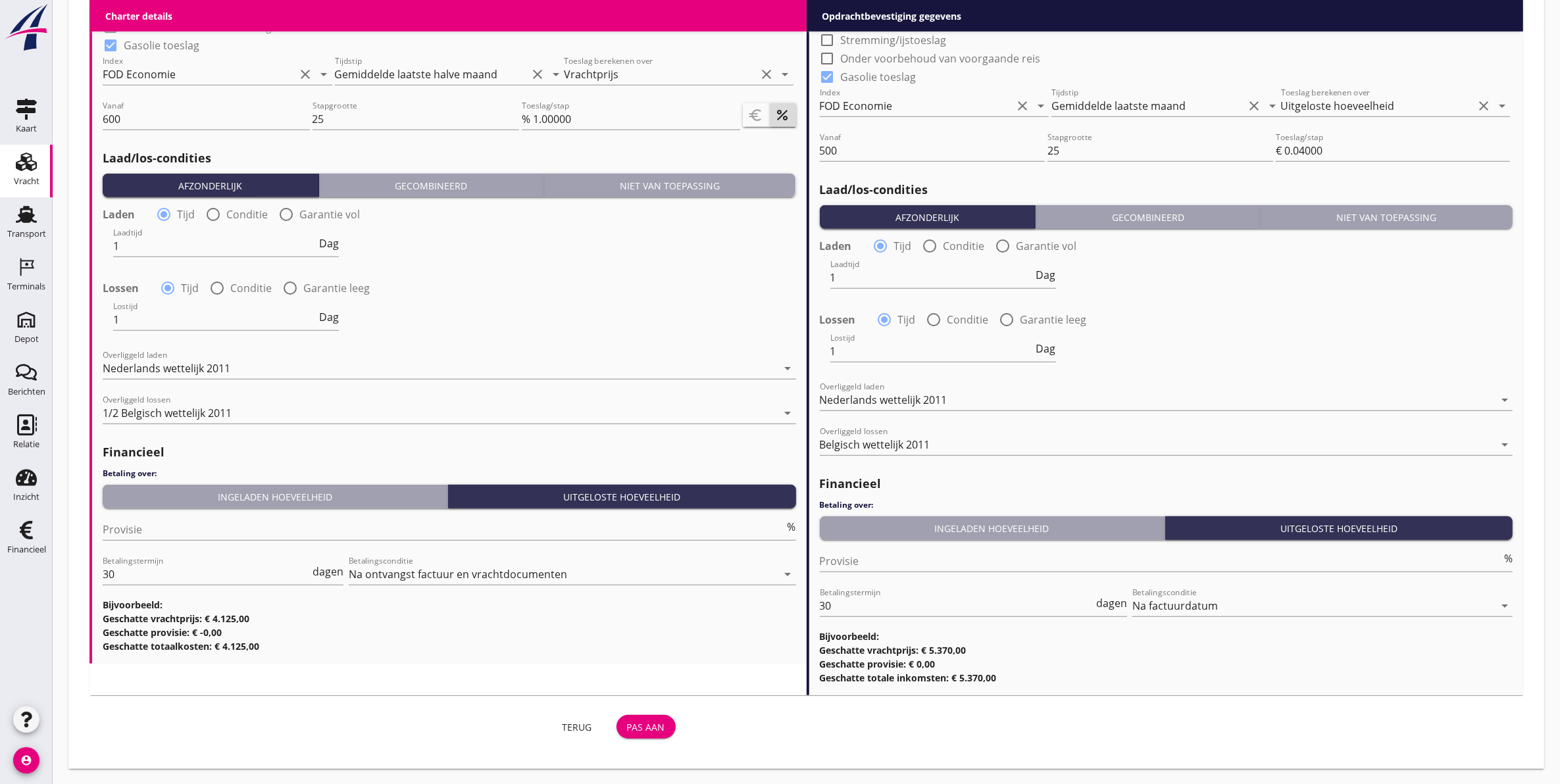
click at [660, 729] on div "Pas aan" at bounding box center [646, 727] width 38 height 14
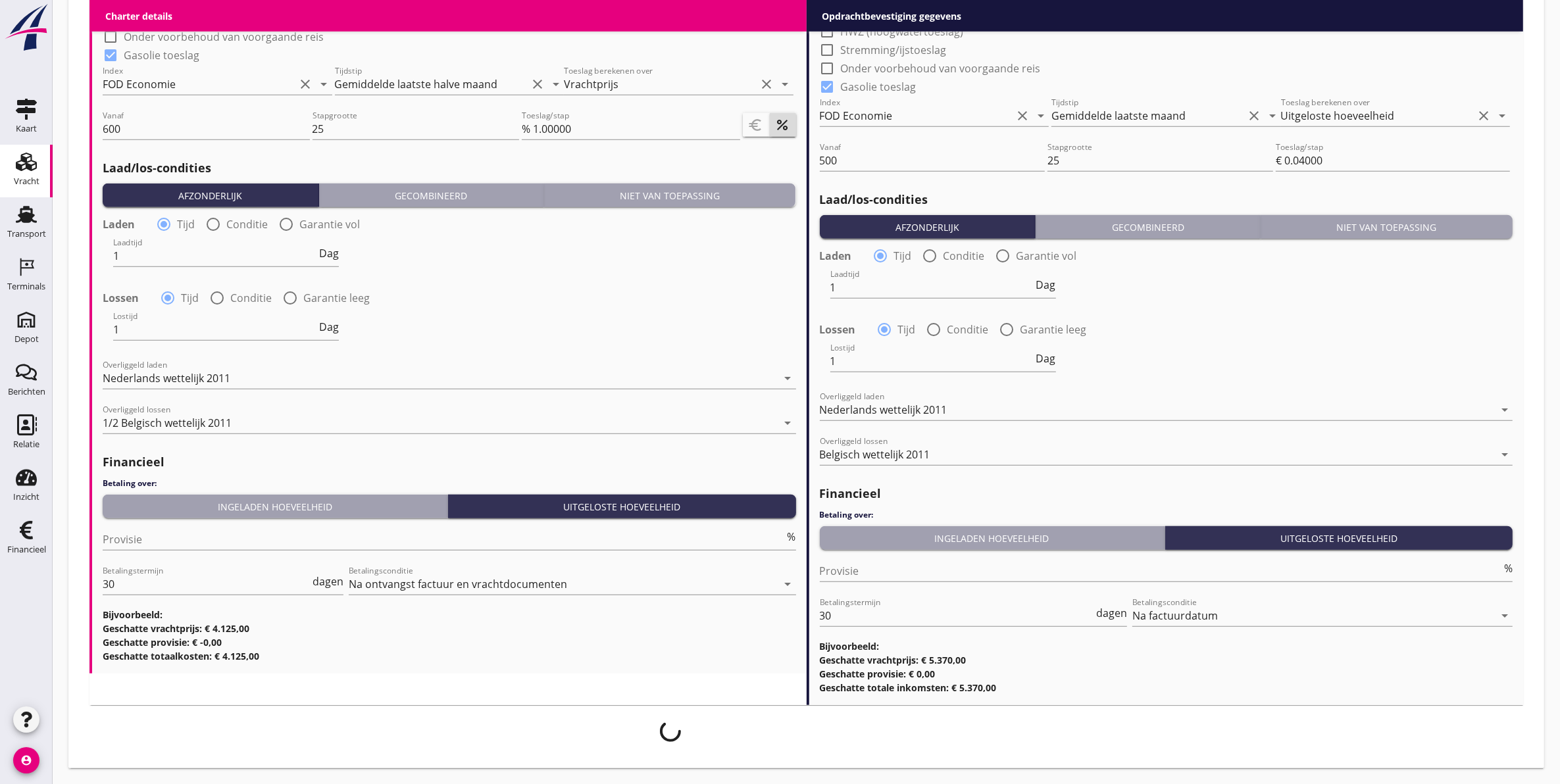
scroll to position [1251, 0]
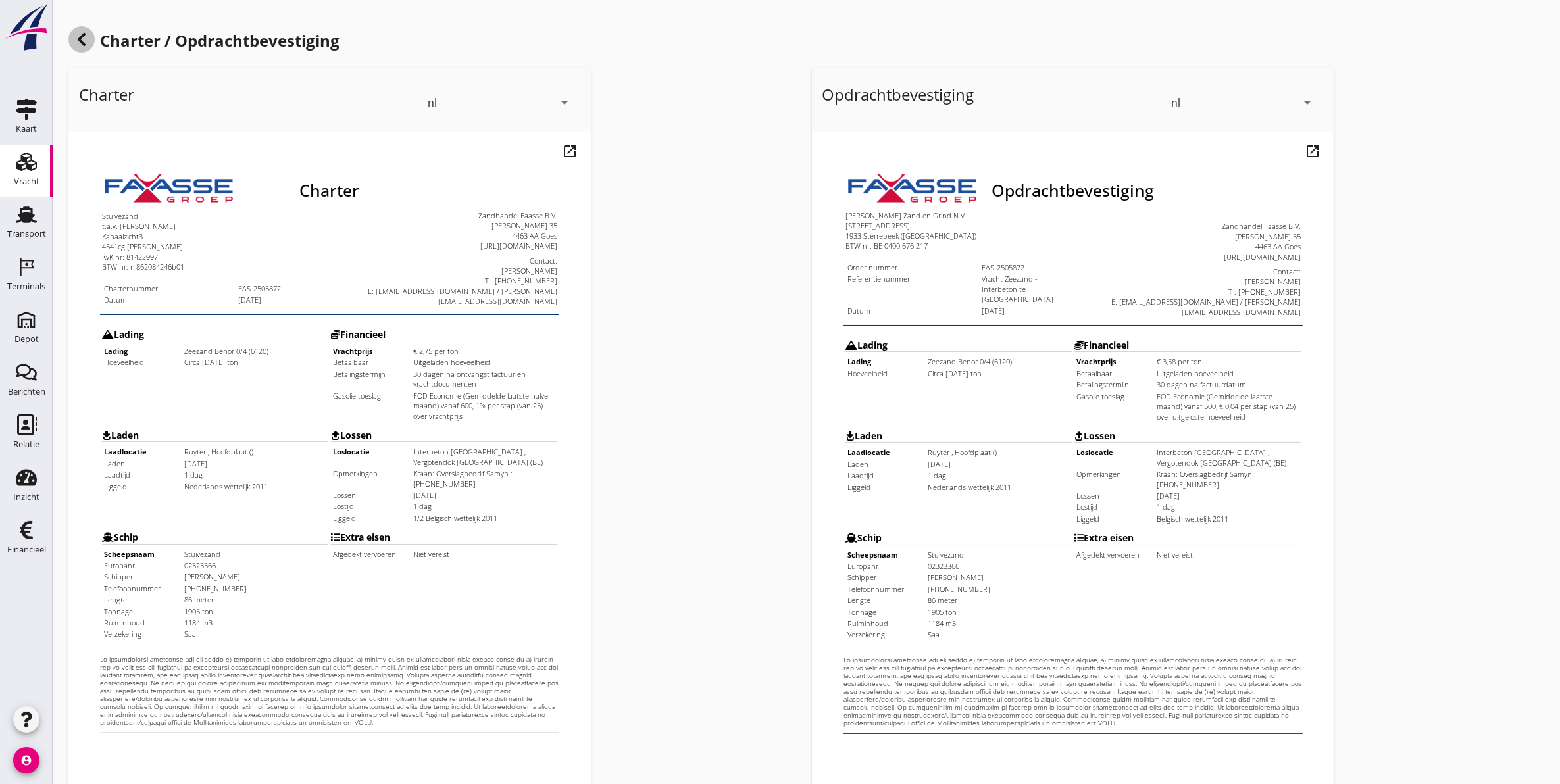
click at [83, 33] on use at bounding box center [82, 40] width 8 height 13
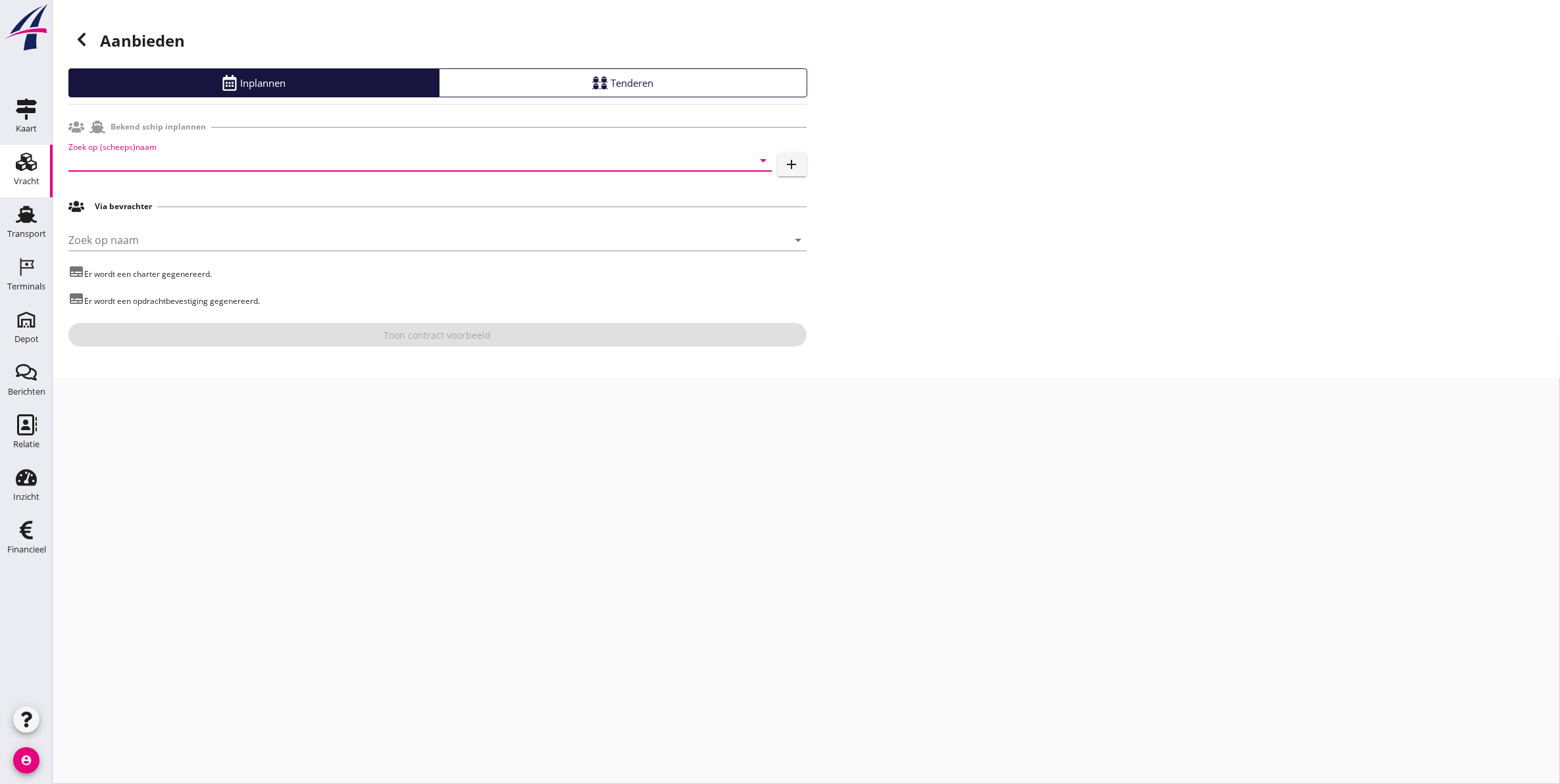
click at [195, 162] on input "Zoek op (scheeps)naam" at bounding box center [401, 161] width 666 height 21
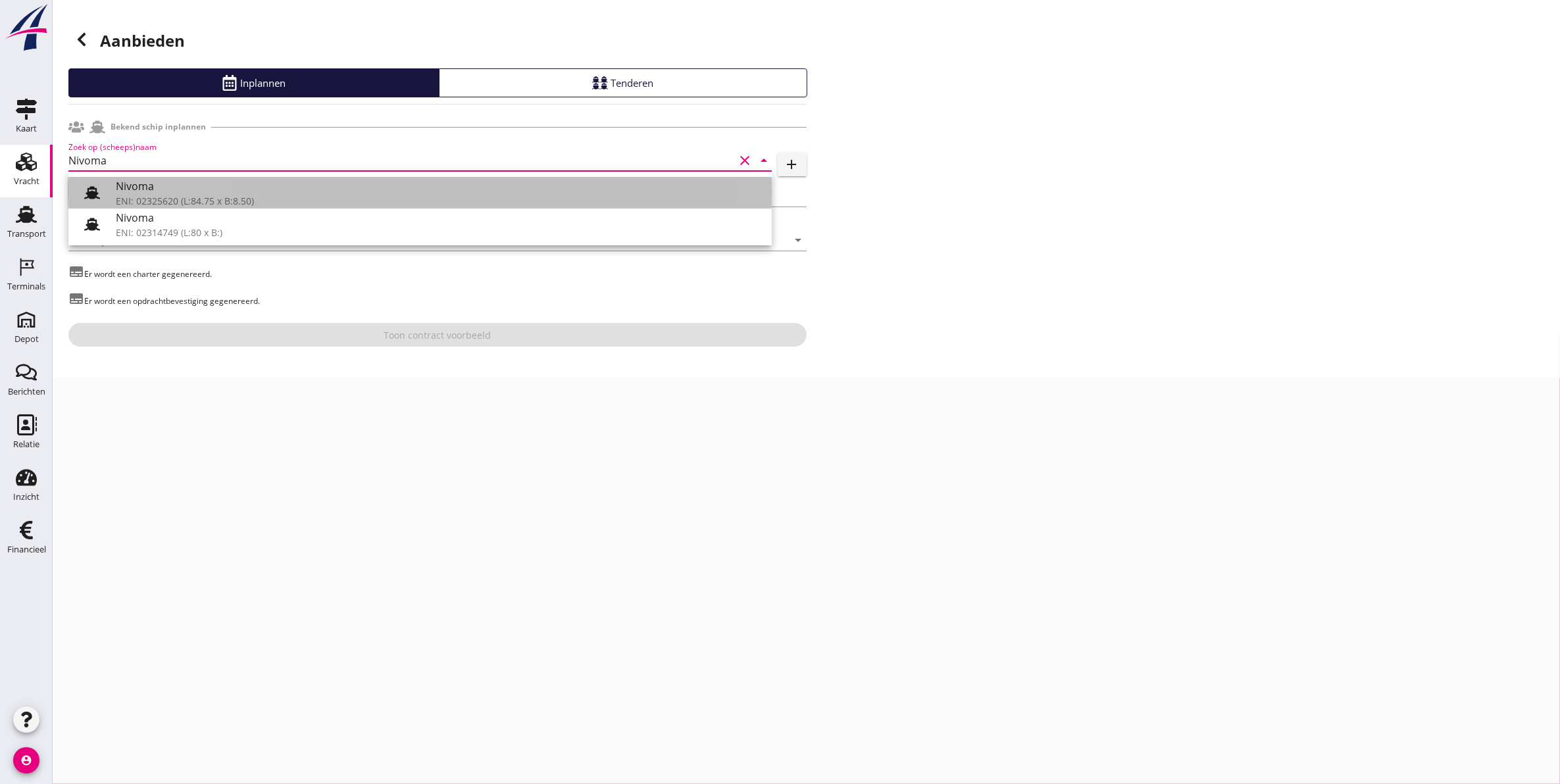
click at [262, 195] on div "ENI: 02325620 (L:84.75 x B:8.50)" at bounding box center [439, 201] width 646 height 14
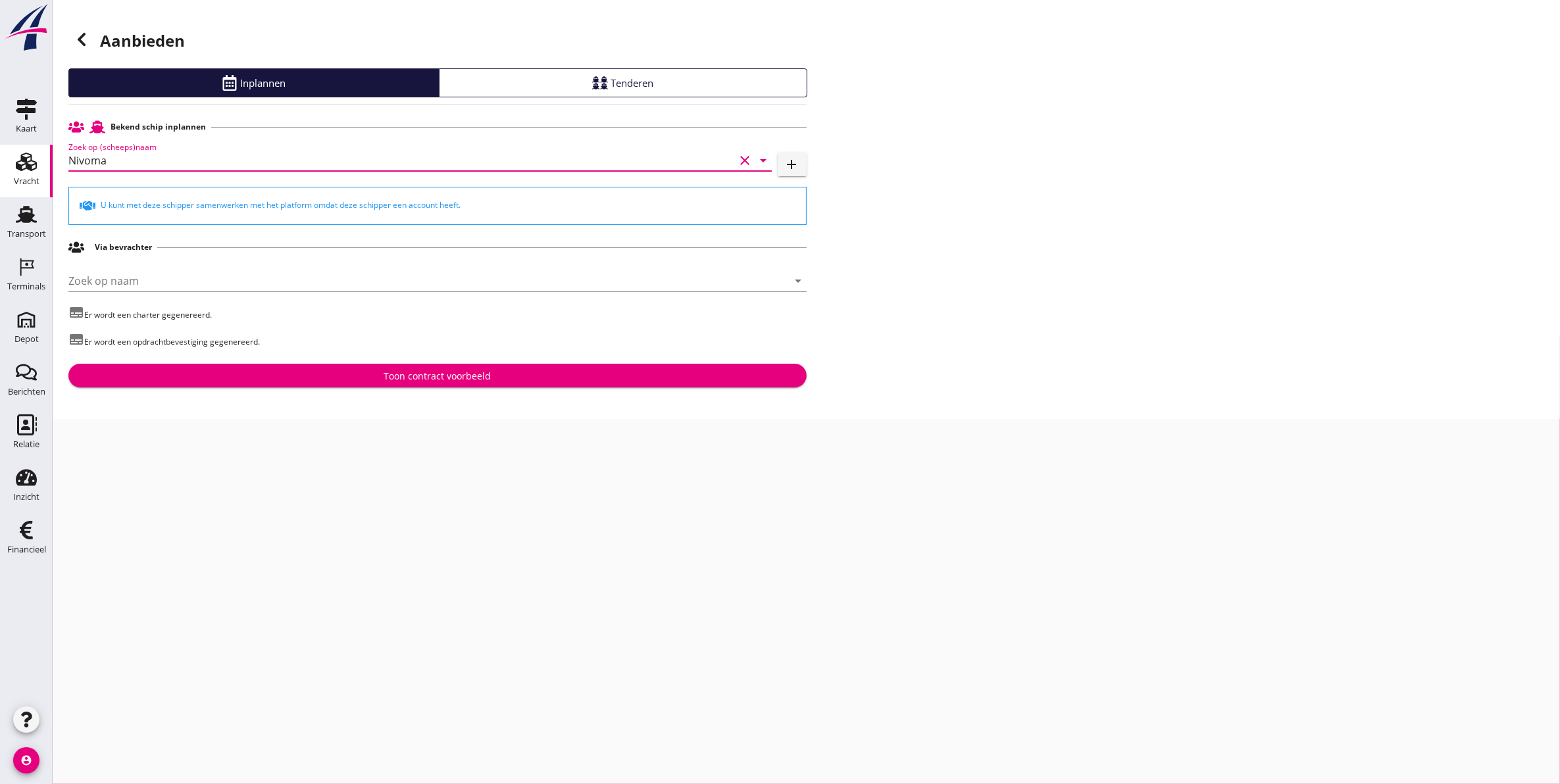
type input "Nivoma"
click at [395, 390] on div "Aanbieden Inplannen Tenderen Bekend schip inplannen Zoek op (scheeps)naam Nivom…" at bounding box center [806, 209] width 1507 height 419
click at [395, 378] on div "Toon contract voorbeeld" at bounding box center [437, 376] width 107 height 14
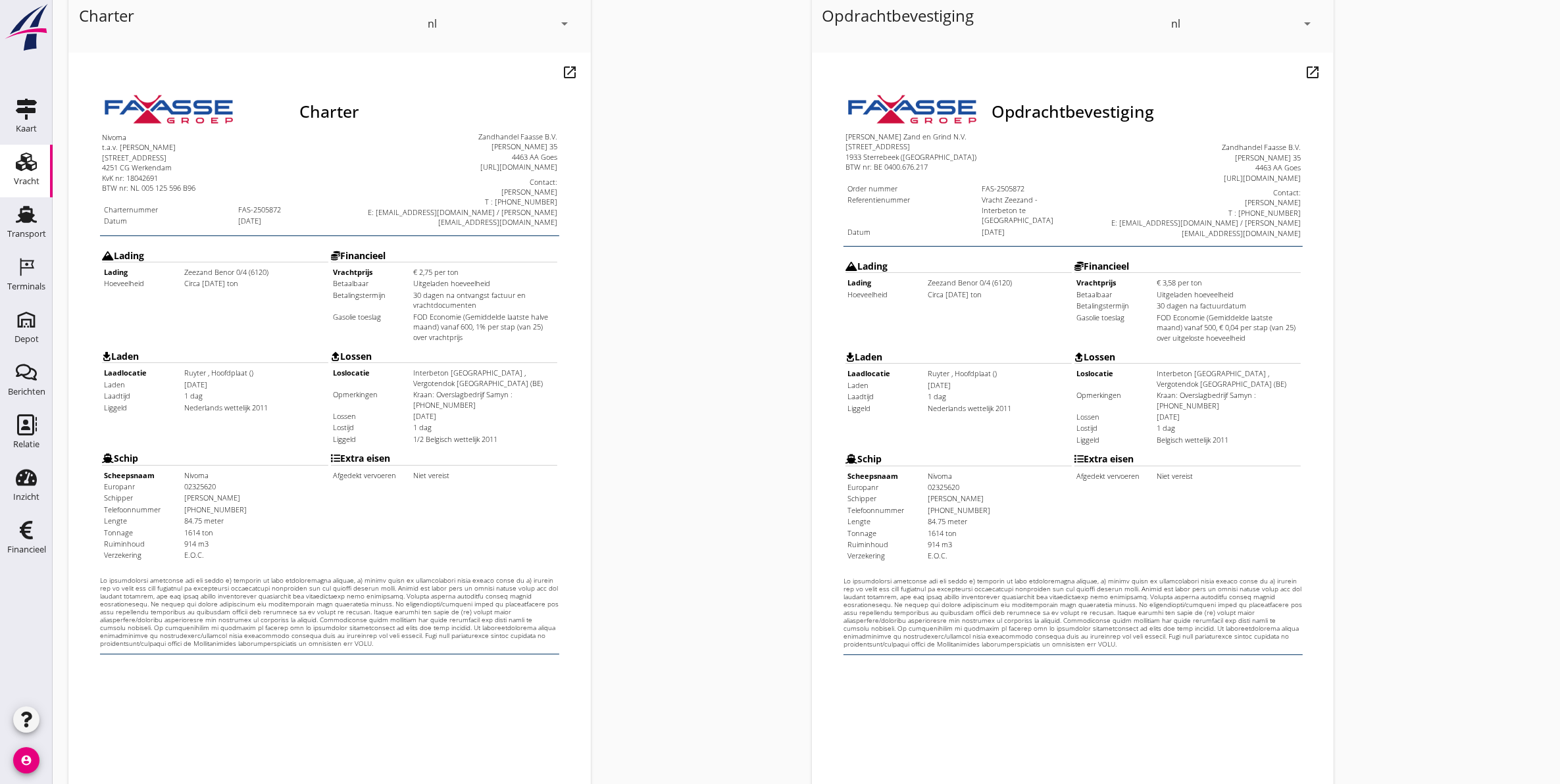
scroll to position [189, 0]
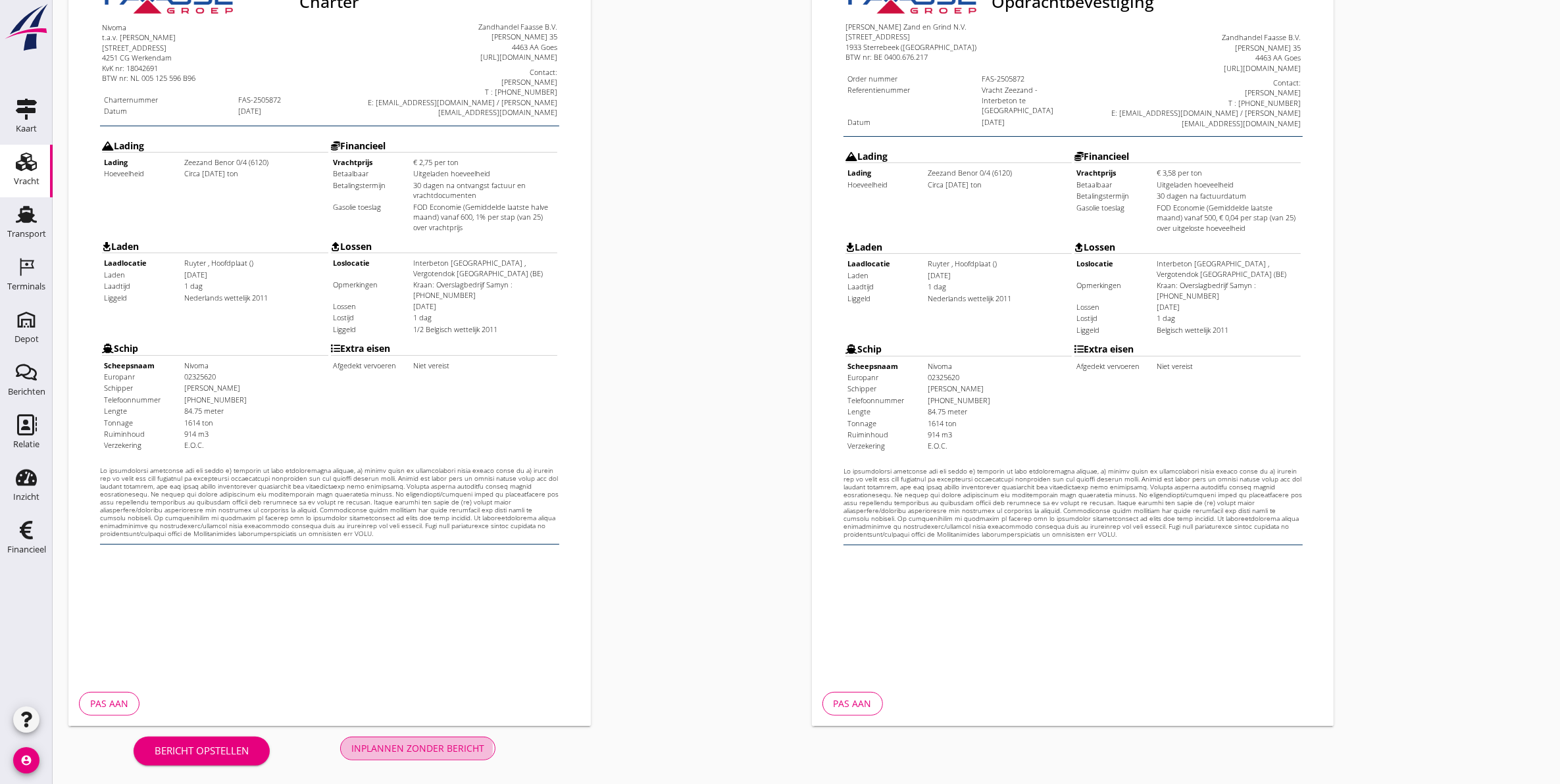
click at [436, 752] on div "Inplannen zonder bericht" at bounding box center [418, 748] width 133 height 14
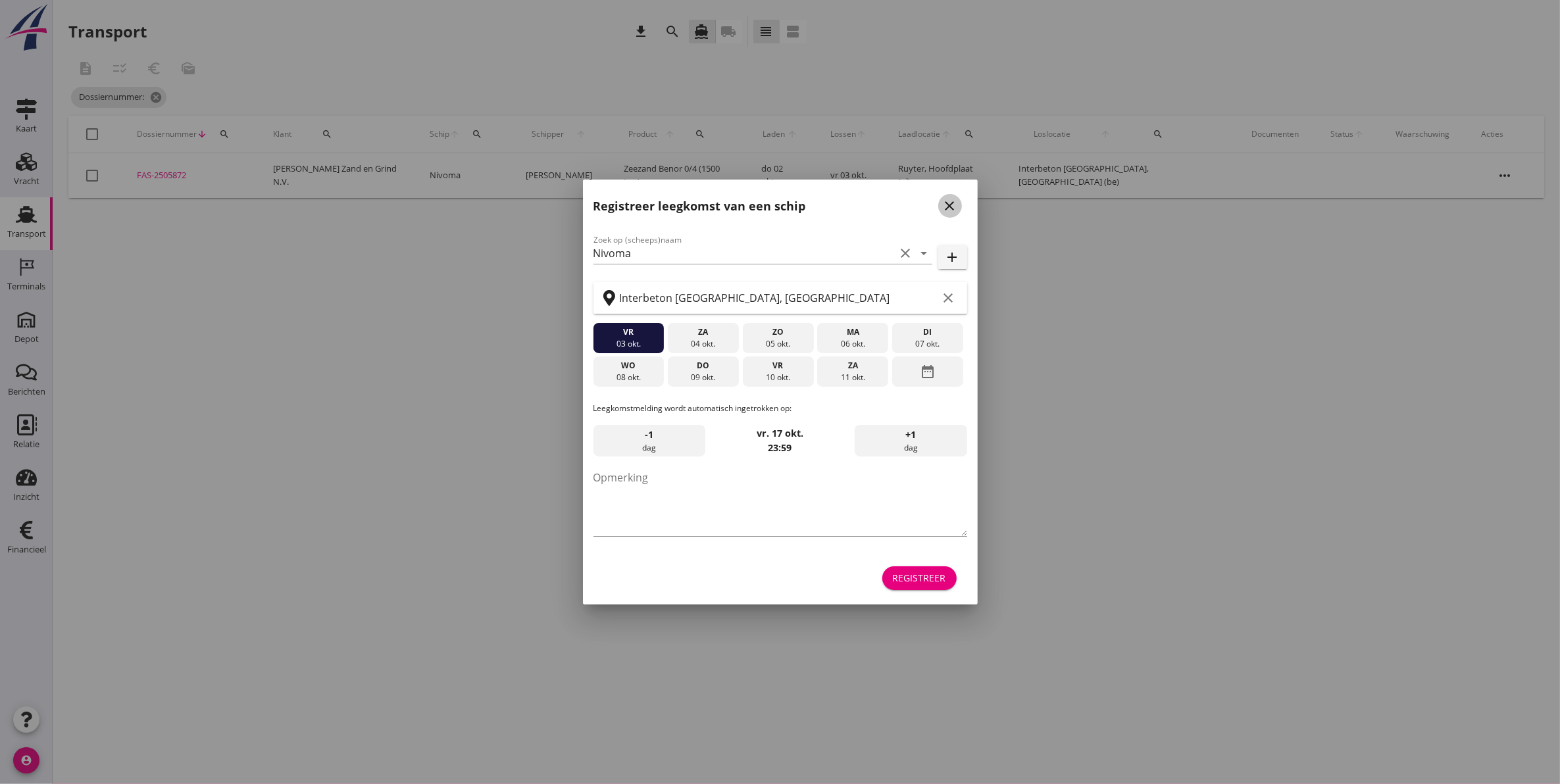
click at [946, 206] on icon "close" at bounding box center [950, 205] width 16 height 16
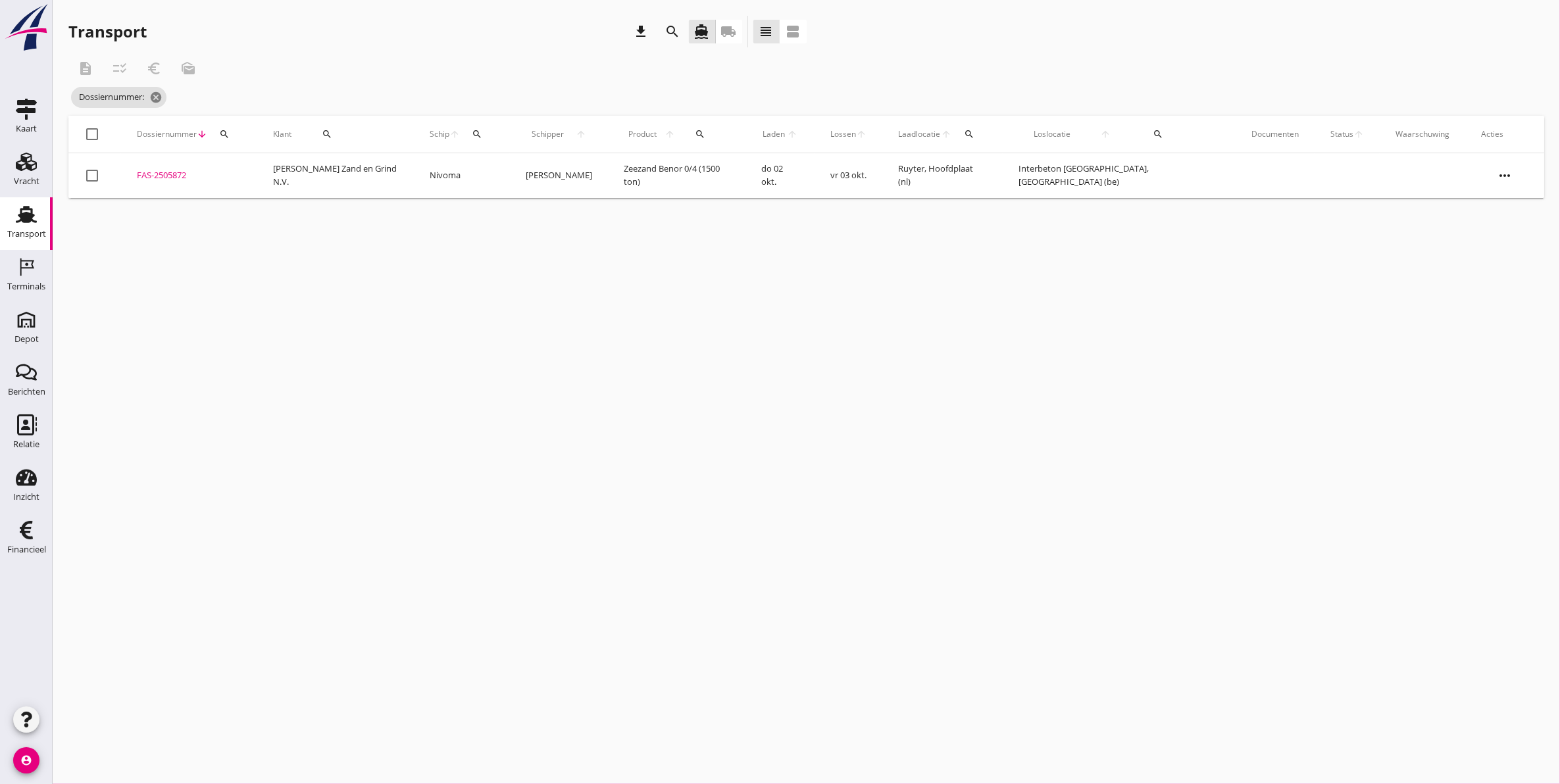
click at [236, 133] on div "search" at bounding box center [224, 134] width 24 height 11
click at [277, 178] on input "Zoeken op dossiernummer..." at bounding box center [292, 173] width 137 height 21
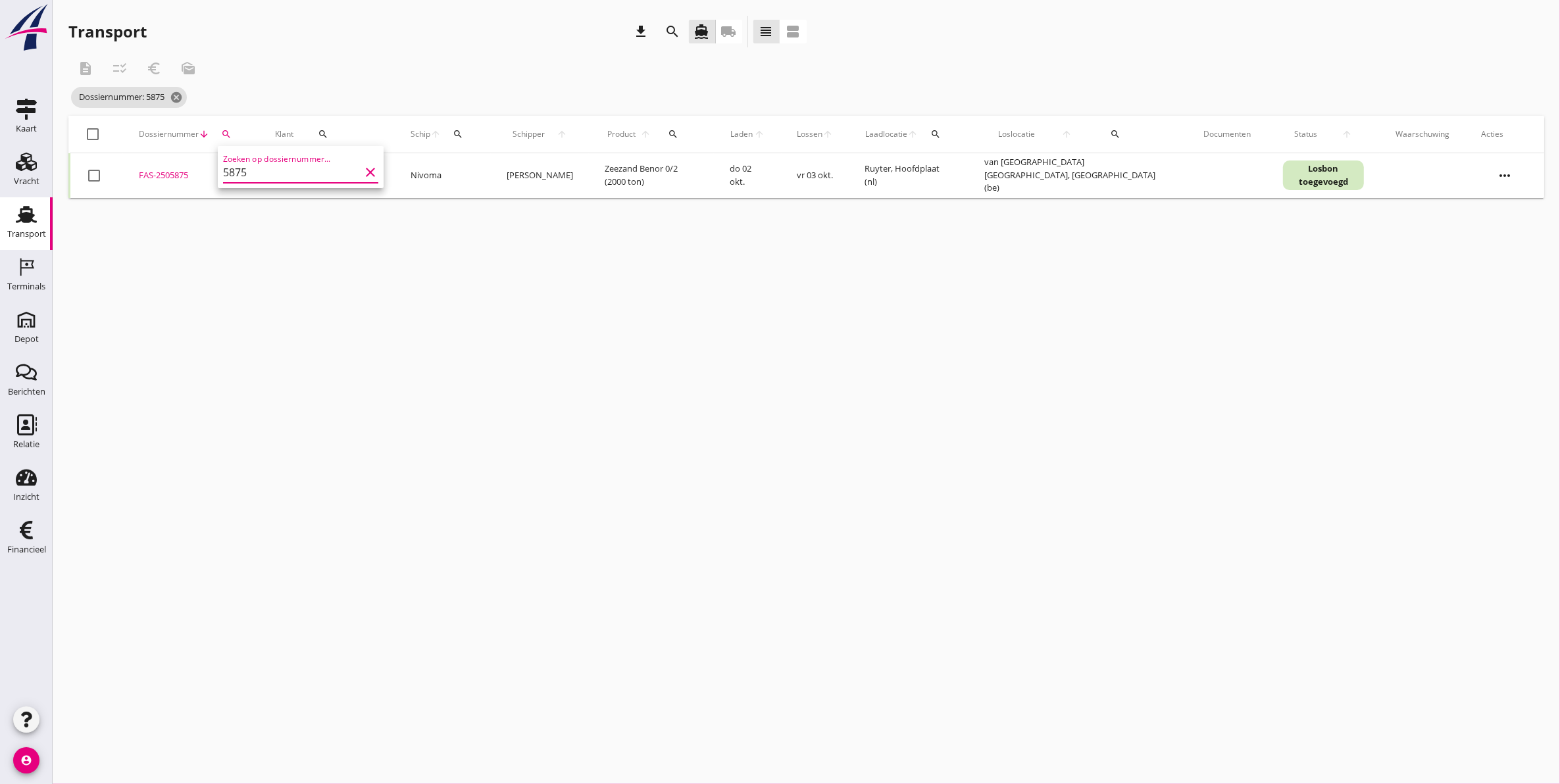
type input "5875"
drag, startPoint x: 887, startPoint y: 288, endPoint x: 942, endPoint y: 283, distance: 55.2
click at [889, 288] on div "cancel You are impersonating another user. Transport download search directions…" at bounding box center [806, 392] width 1507 height 784
click at [1496, 178] on icon "more_horiz" at bounding box center [1505, 175] width 37 height 37
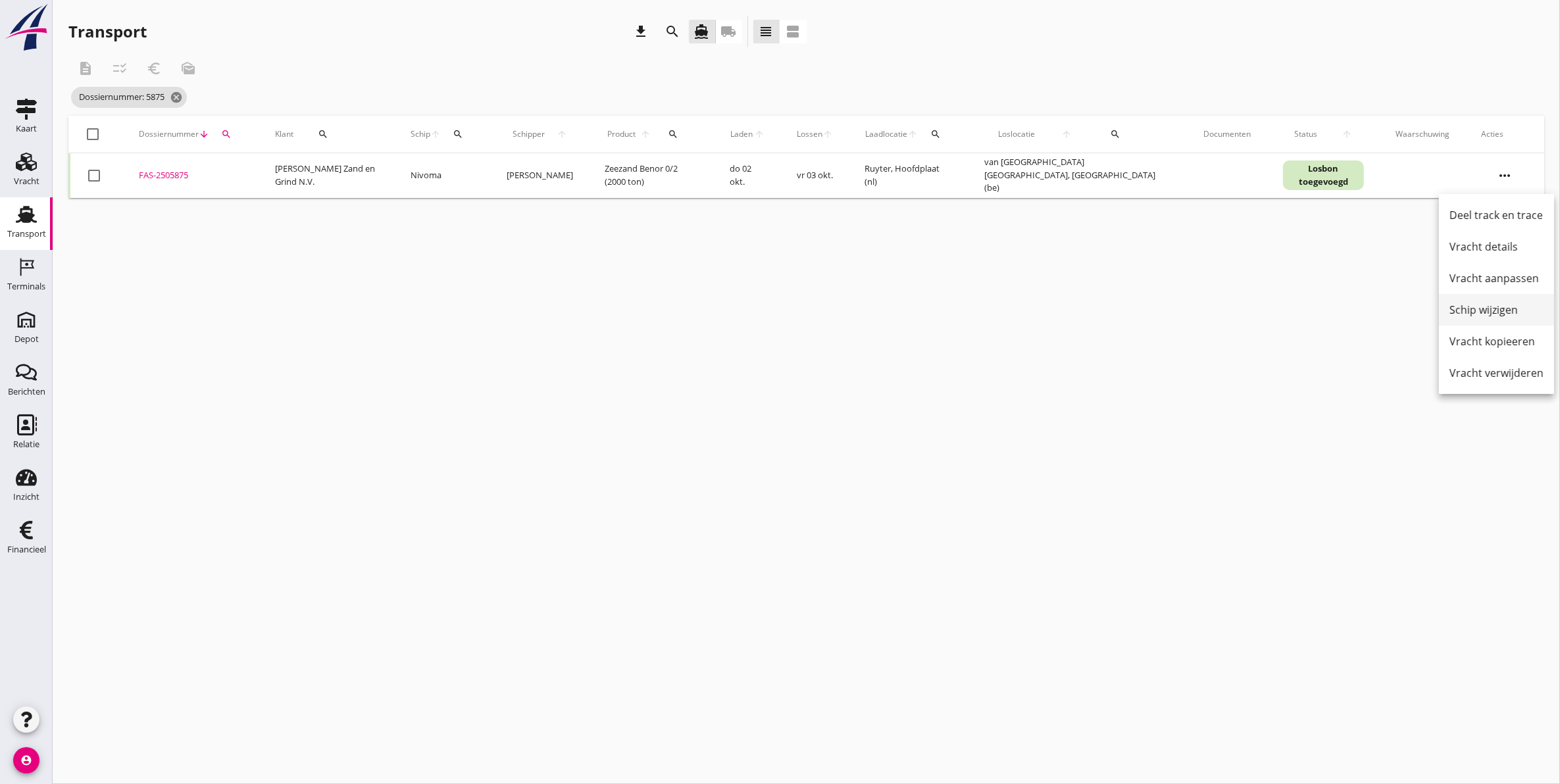
click at [1514, 306] on div "Schip wijzigen" at bounding box center [1497, 310] width 94 height 16
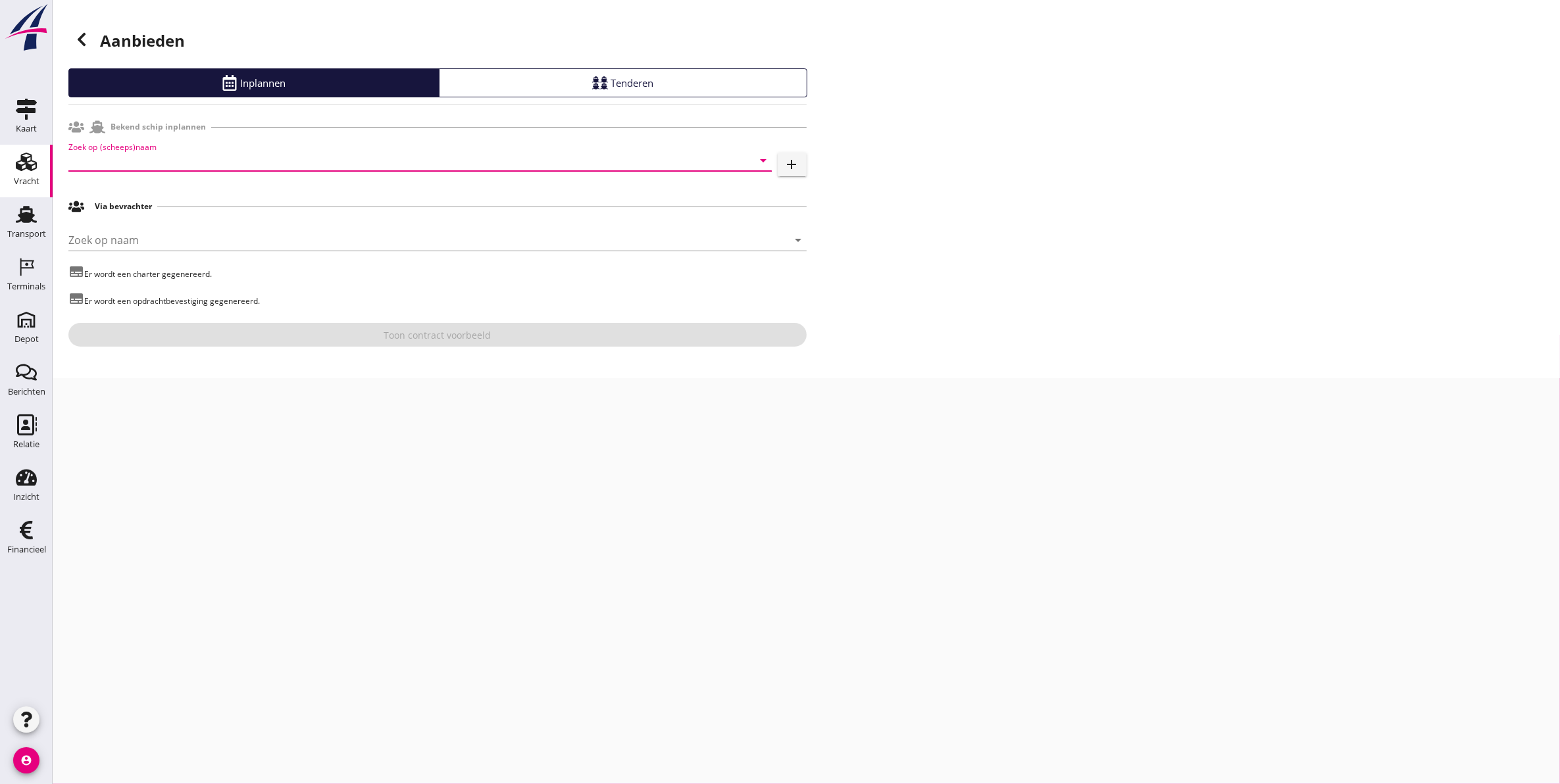
click at [229, 166] on input "Zoek op (scheeps)naam" at bounding box center [401, 161] width 666 height 21
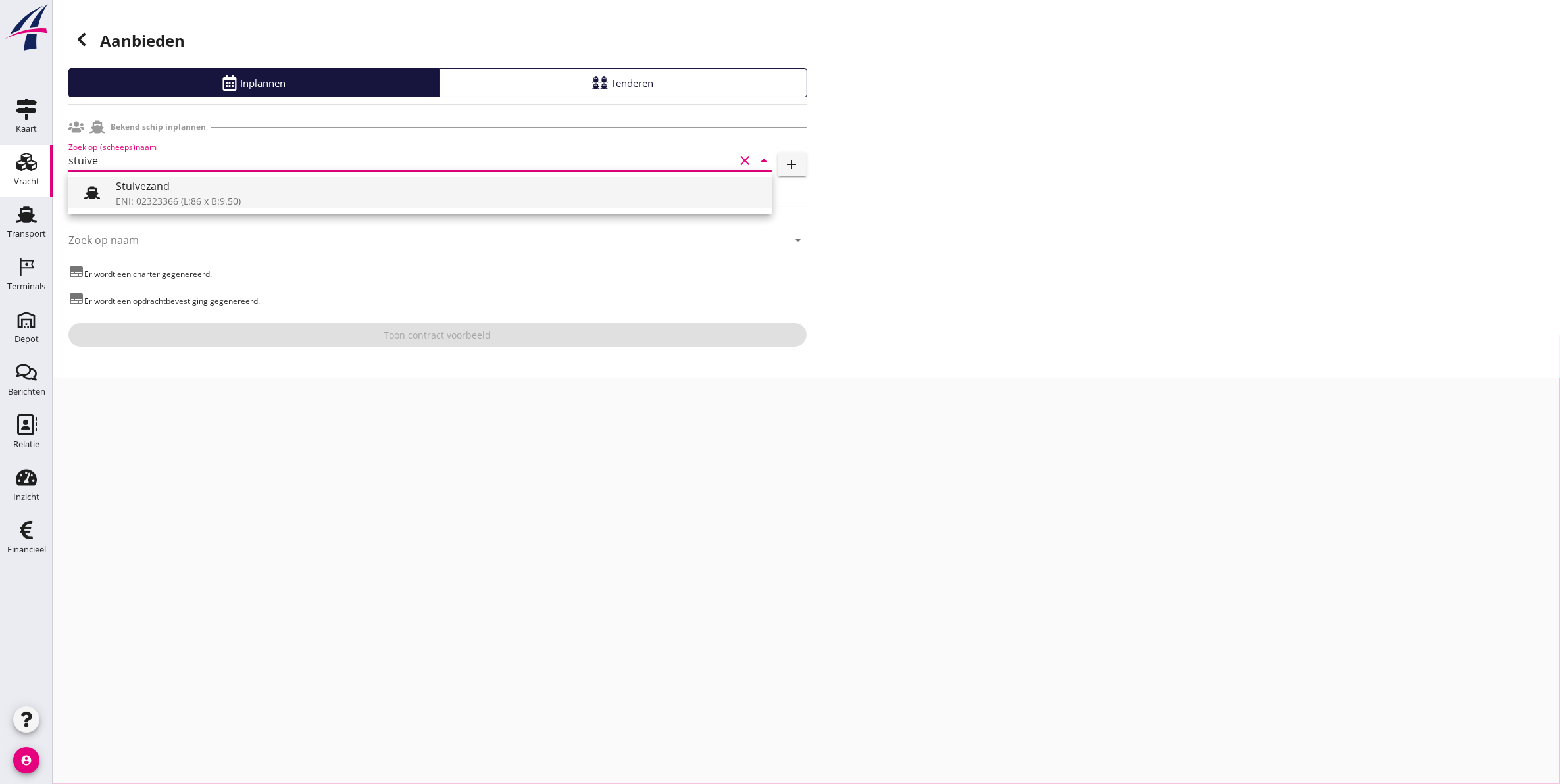
click at [349, 183] on div "Stuivezand" at bounding box center [439, 186] width 646 height 16
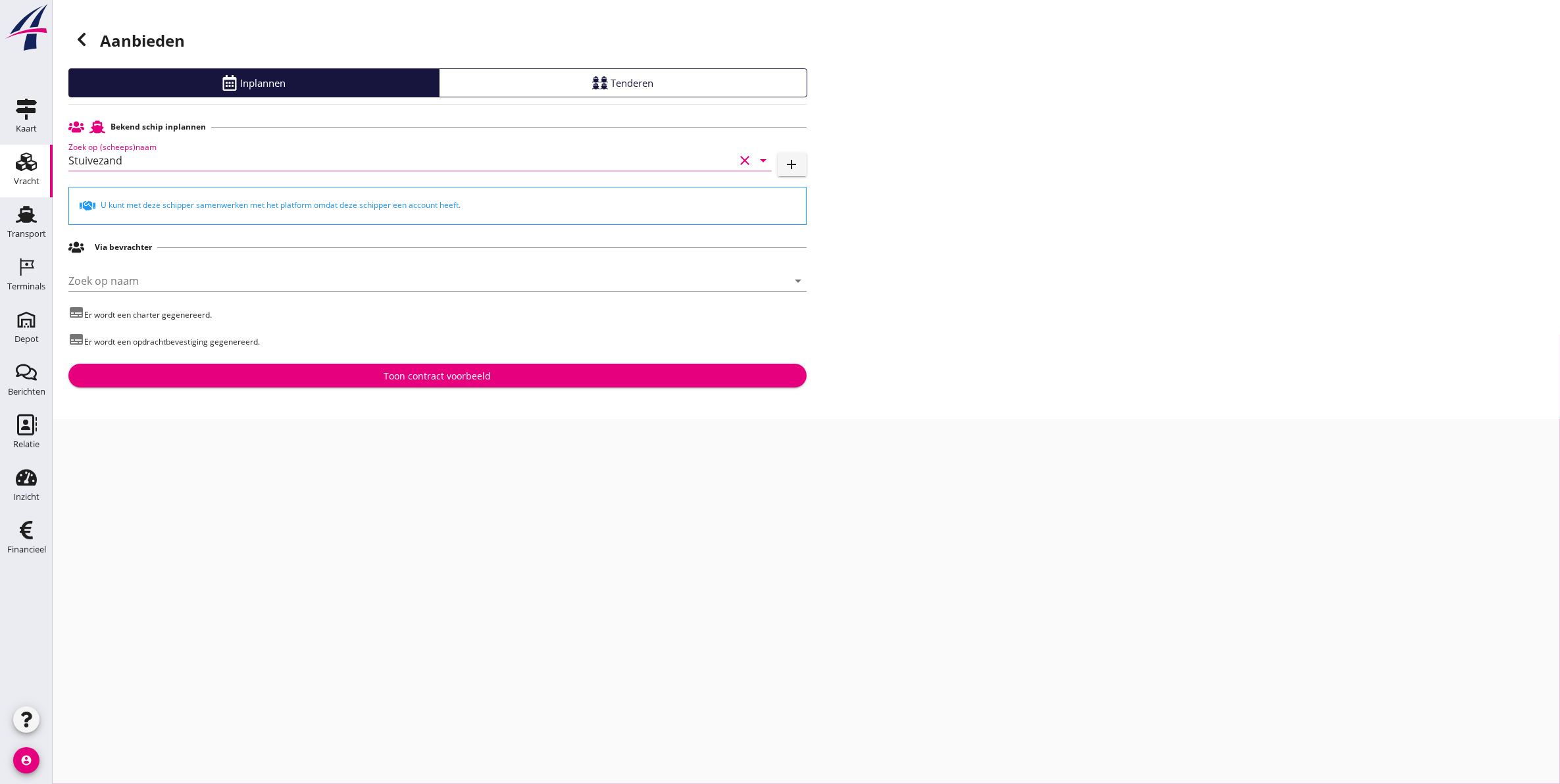
type input "Stuivezand"
click at [469, 384] on button "Toon contract voorbeeld" at bounding box center [437, 376] width 738 height 24
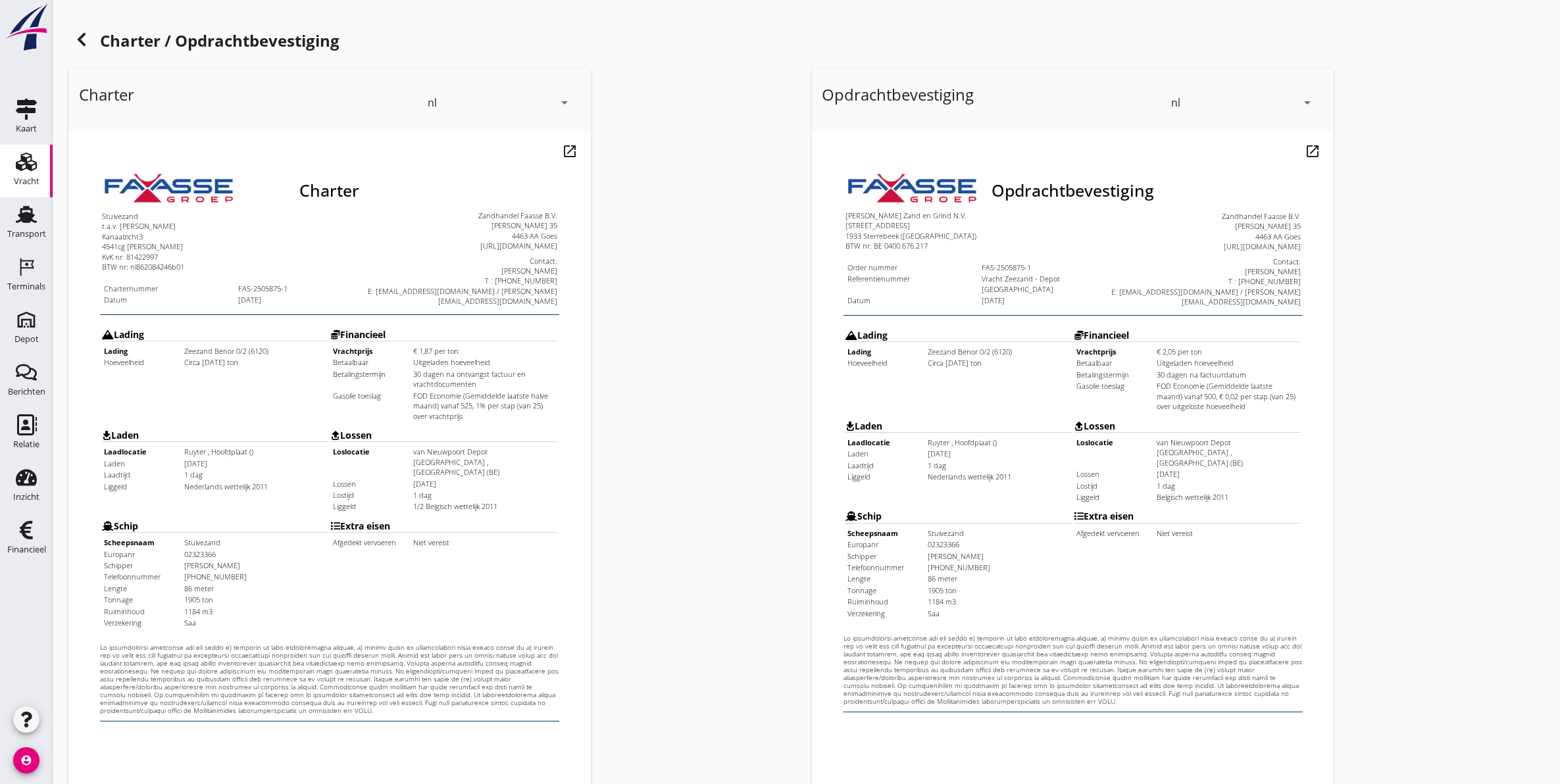
click at [653, 306] on div "Charter nl arrow_drop_down open_in_new Pas aan" at bounding box center [435, 492] width 744 height 857
click at [81, 44] on icon at bounding box center [81, 39] width 16 height 16
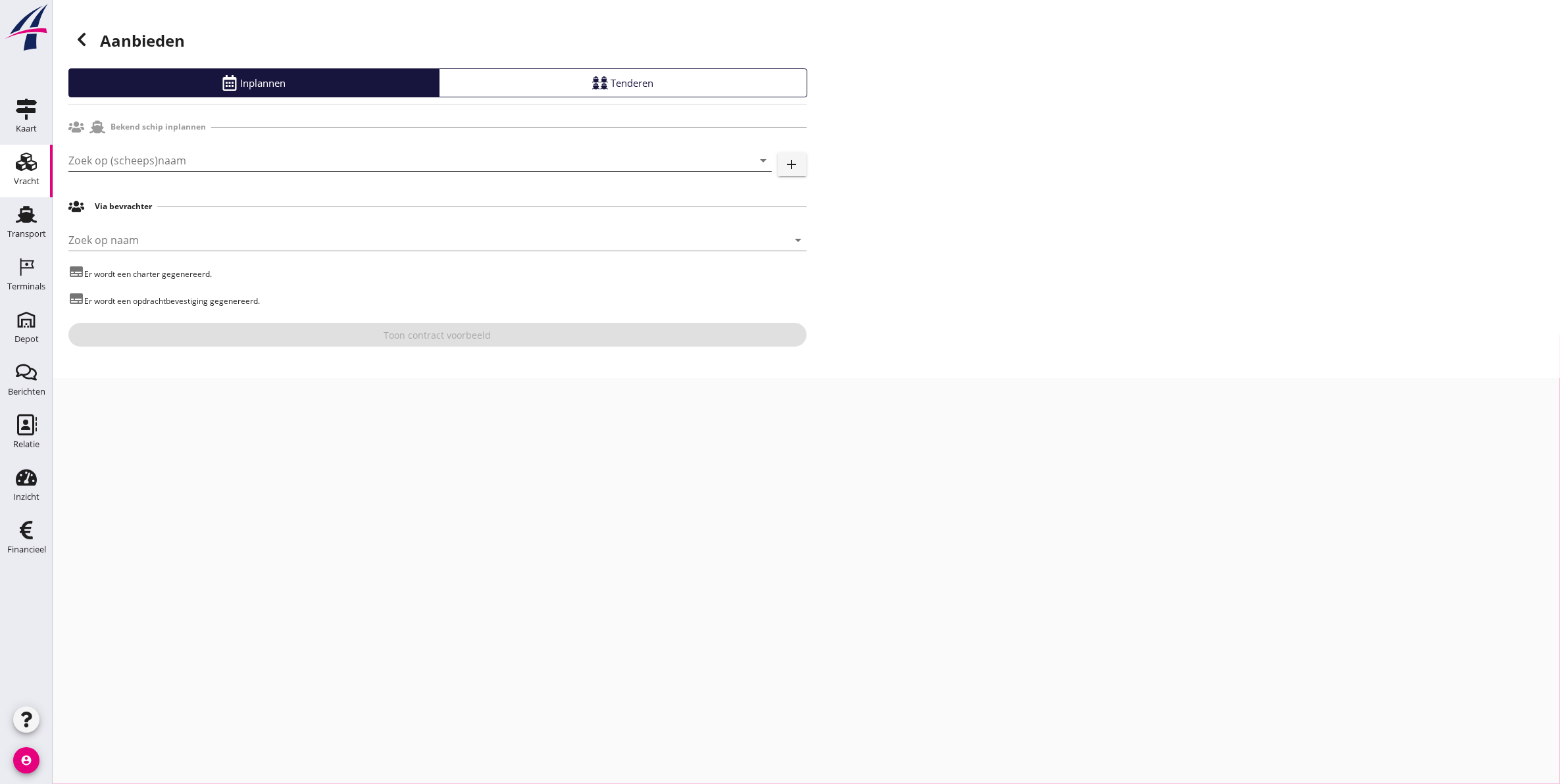
click at [180, 165] on input "Zoek op (scheeps)naam" at bounding box center [401, 161] width 666 height 21
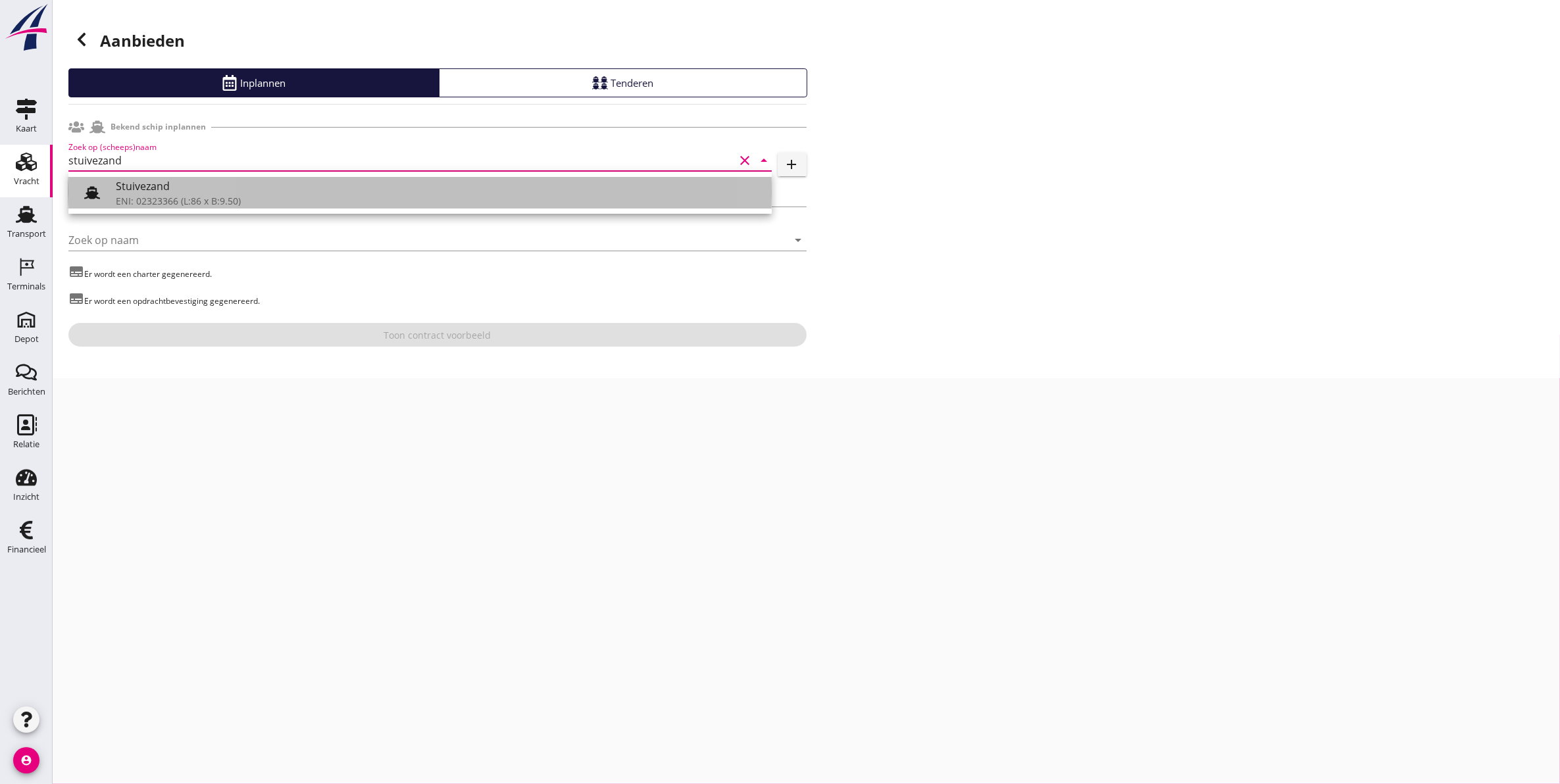
click at [201, 188] on div "Stuivezand" at bounding box center [439, 186] width 646 height 16
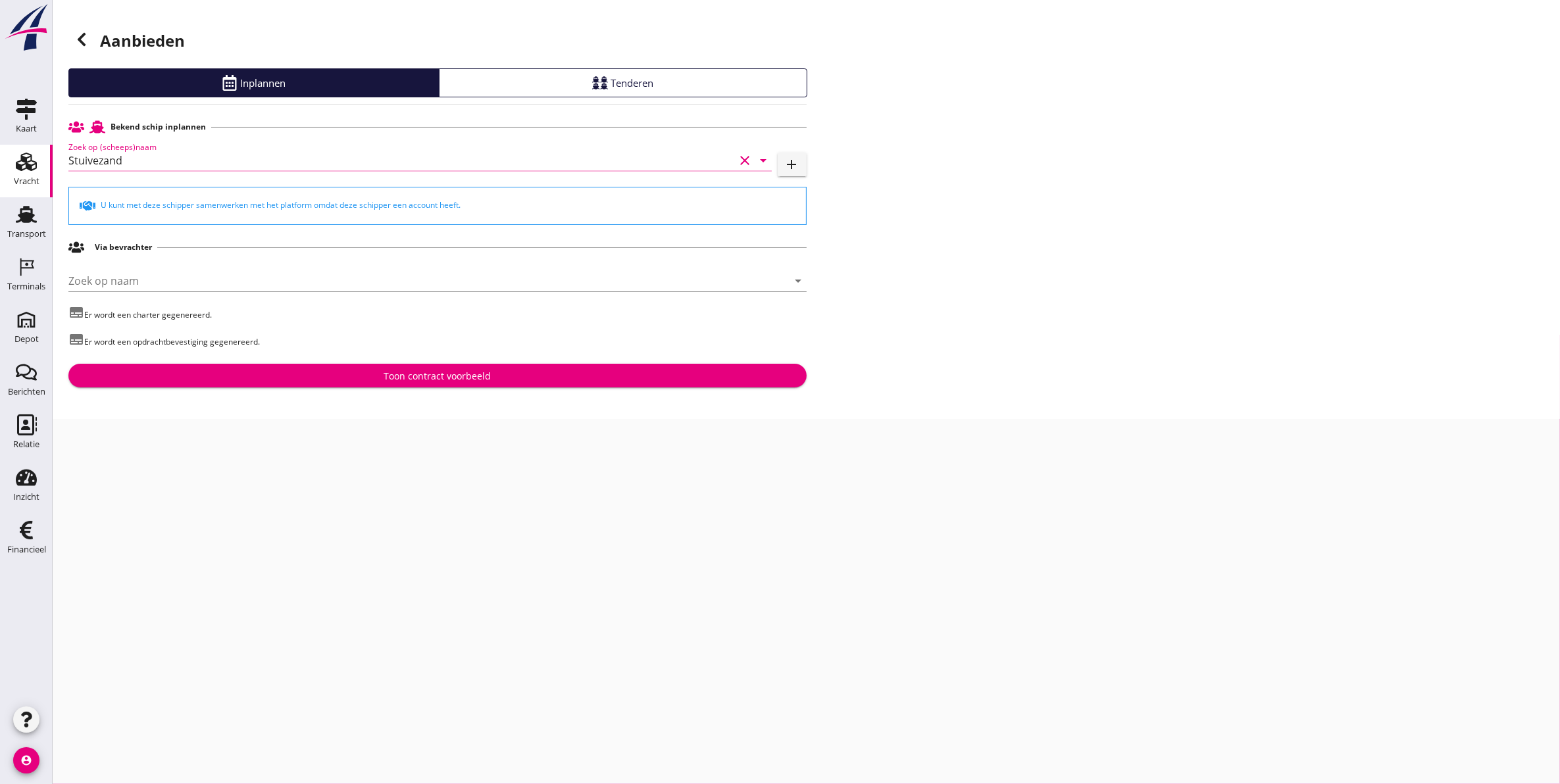
type input "Stuivezand"
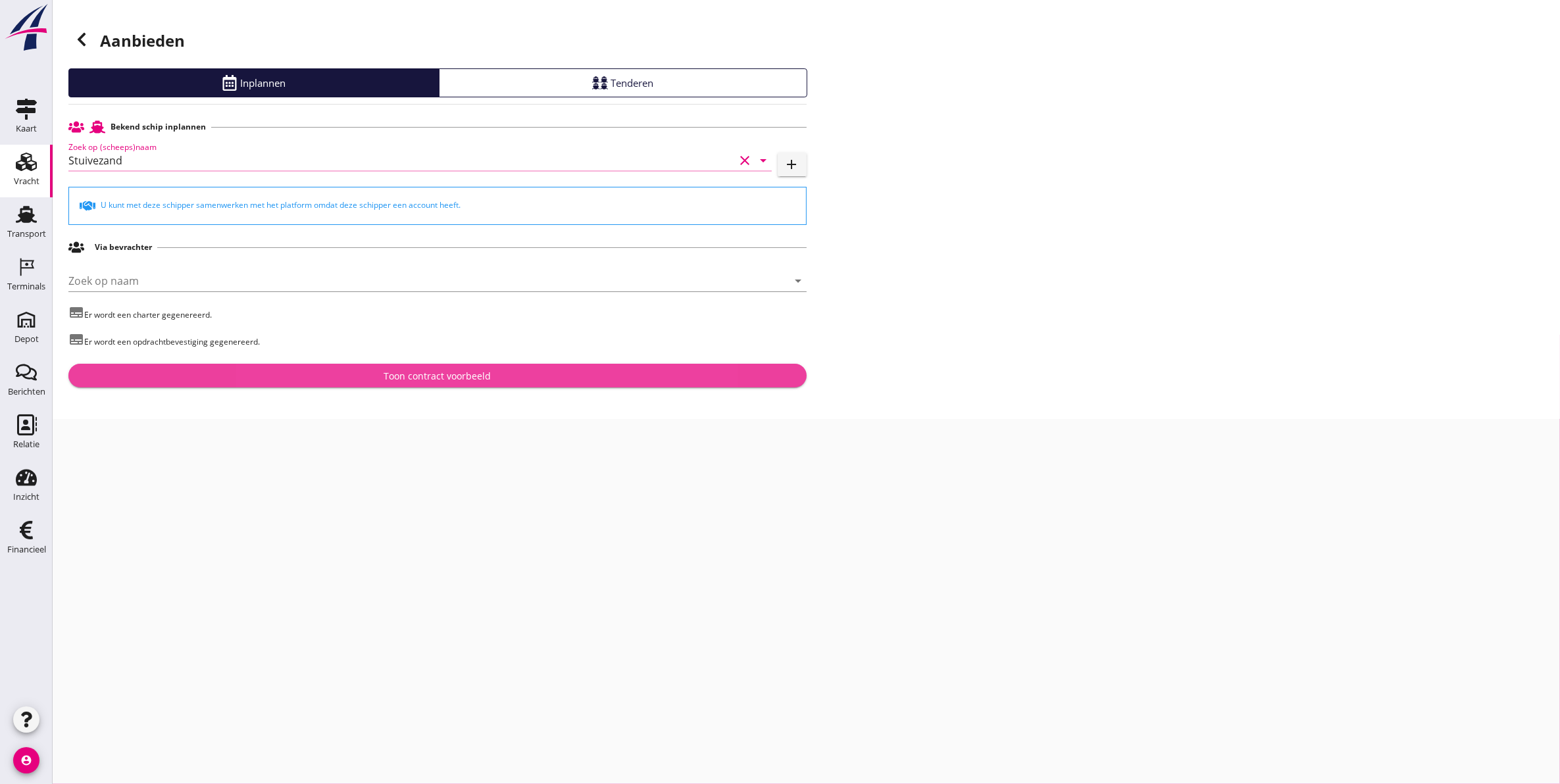
click at [371, 378] on div "Toon contract voorbeeld" at bounding box center [437, 376] width 717 height 14
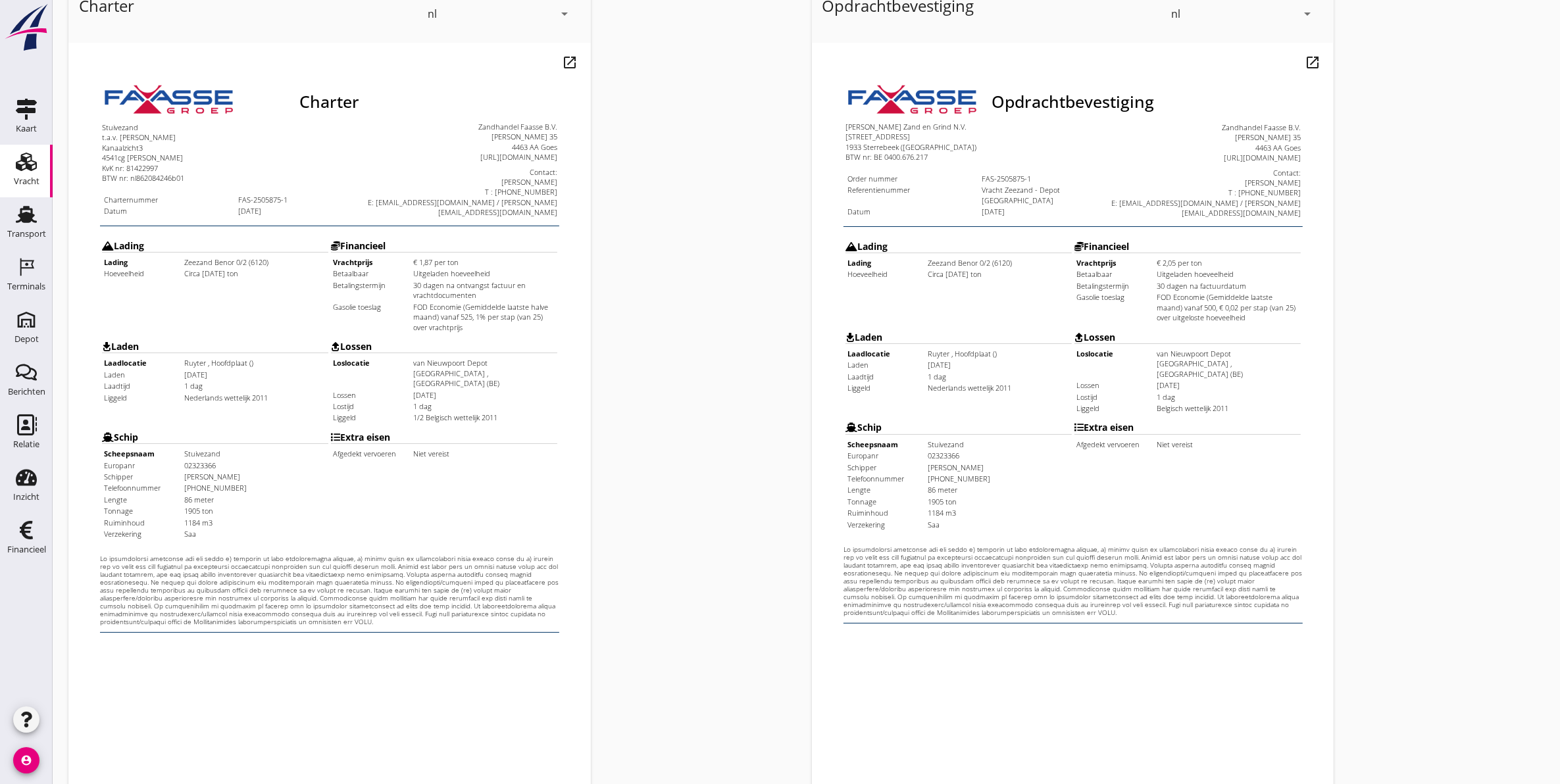
scroll to position [189, 0]
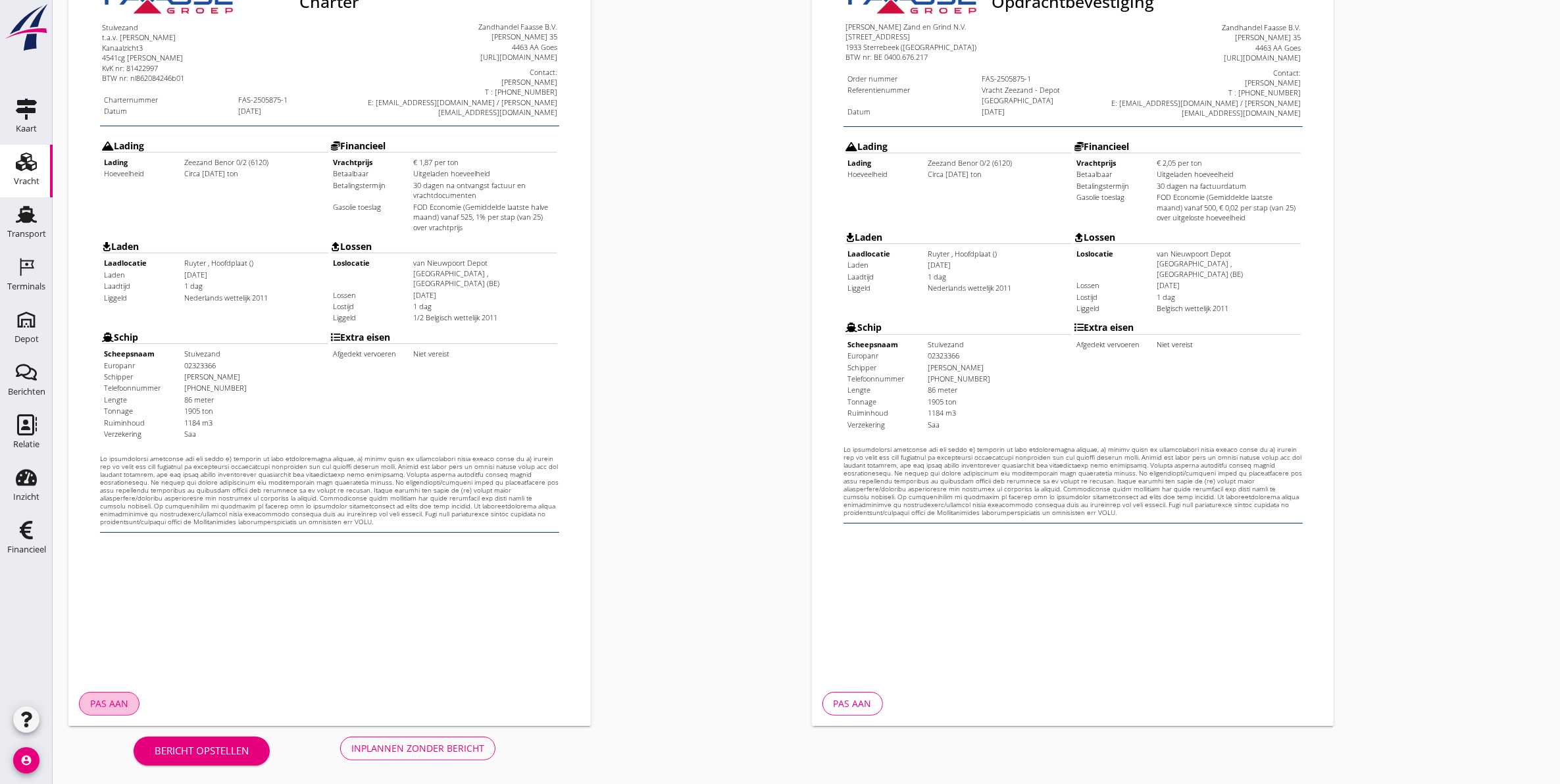
click at [126, 697] on div "Pas aan" at bounding box center [109, 703] width 38 height 14
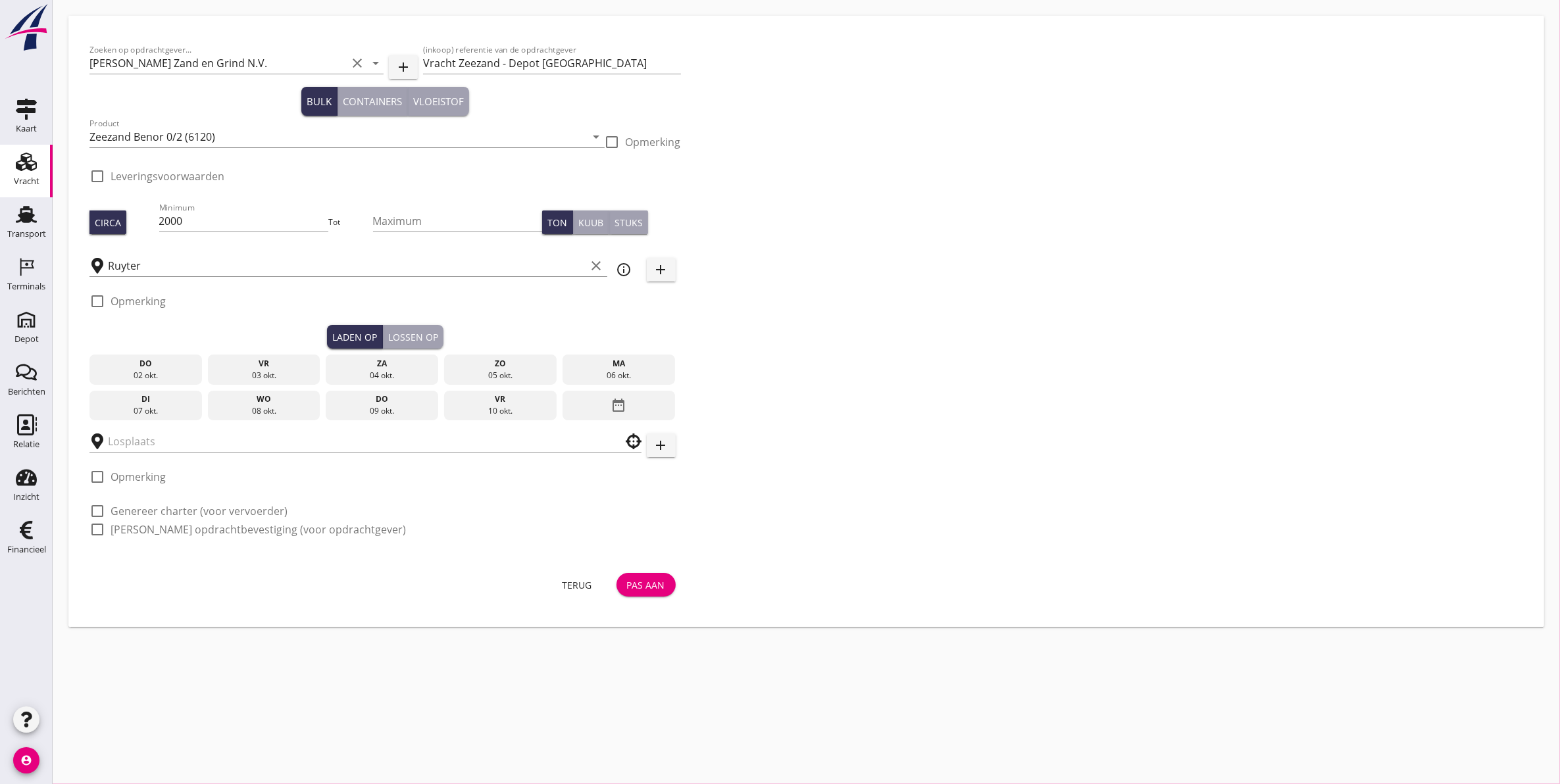
type input "van Nieuwpoort Depot Gent"
checkbox input "true"
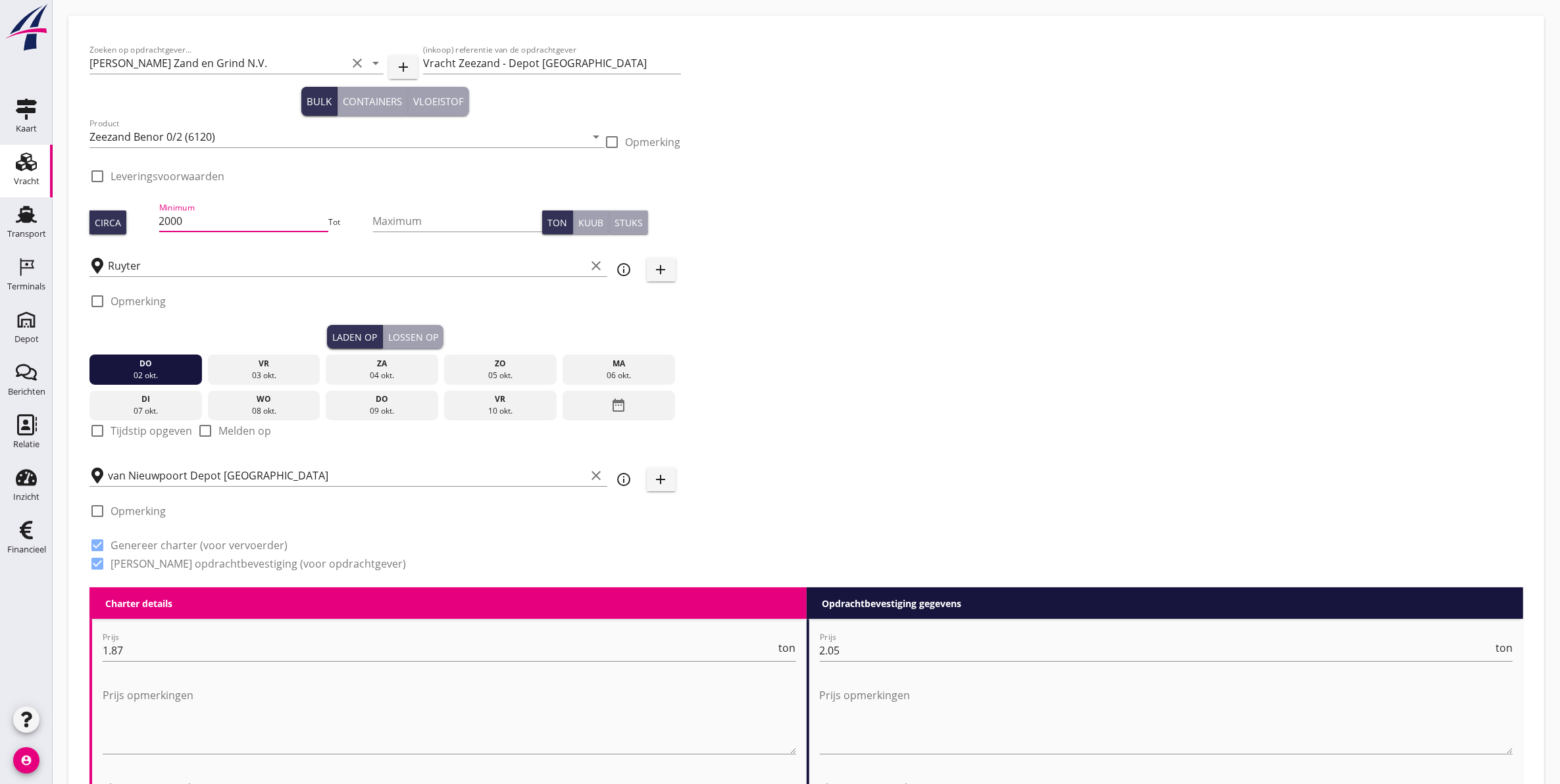
drag, startPoint x: 217, startPoint y: 227, endPoint x: 86, endPoint y: 225, distance: 131.0
type input "1900"
click at [859, 333] on div "Zoeken op opdrachtgever... Van Nieuwpoort Zand en Grind N.V. clear arrow_drop_d…" at bounding box center [806, 312] width 1445 height 551
click at [401, 327] on button "Lossen op" at bounding box center [413, 337] width 61 height 24
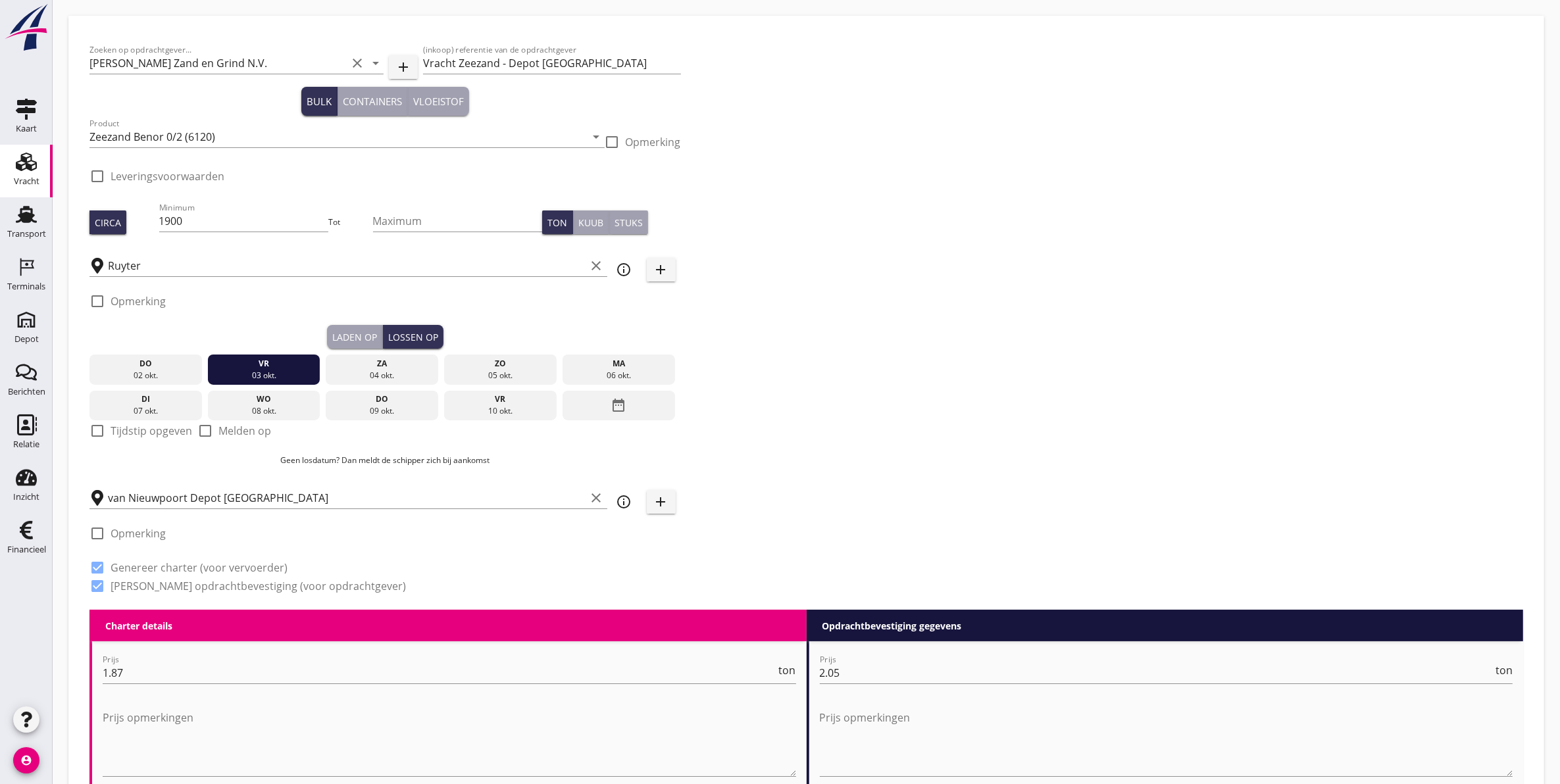
click at [364, 331] on div "Laden op" at bounding box center [354, 337] width 44 height 14
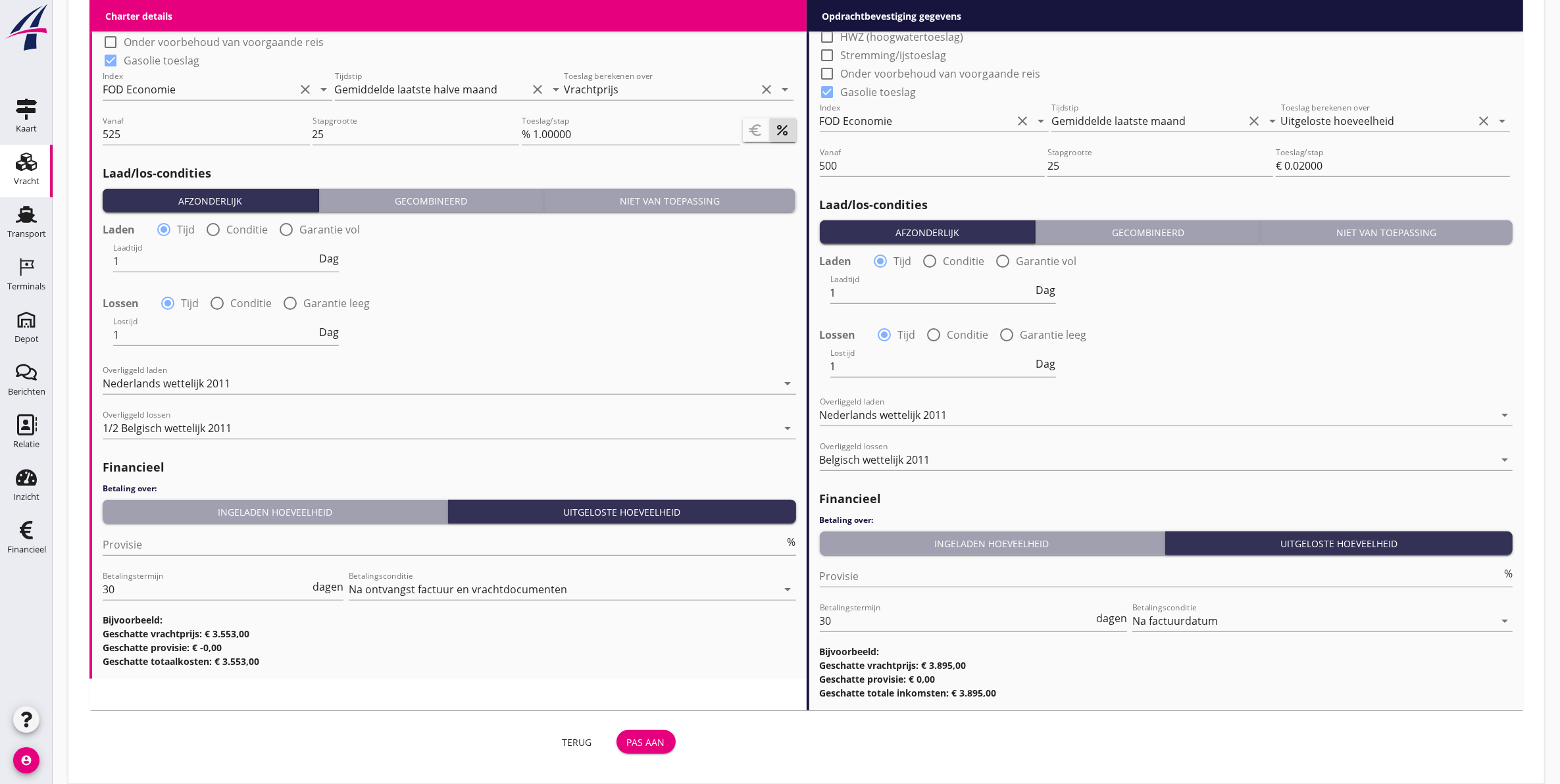
scroll to position [1234, 0]
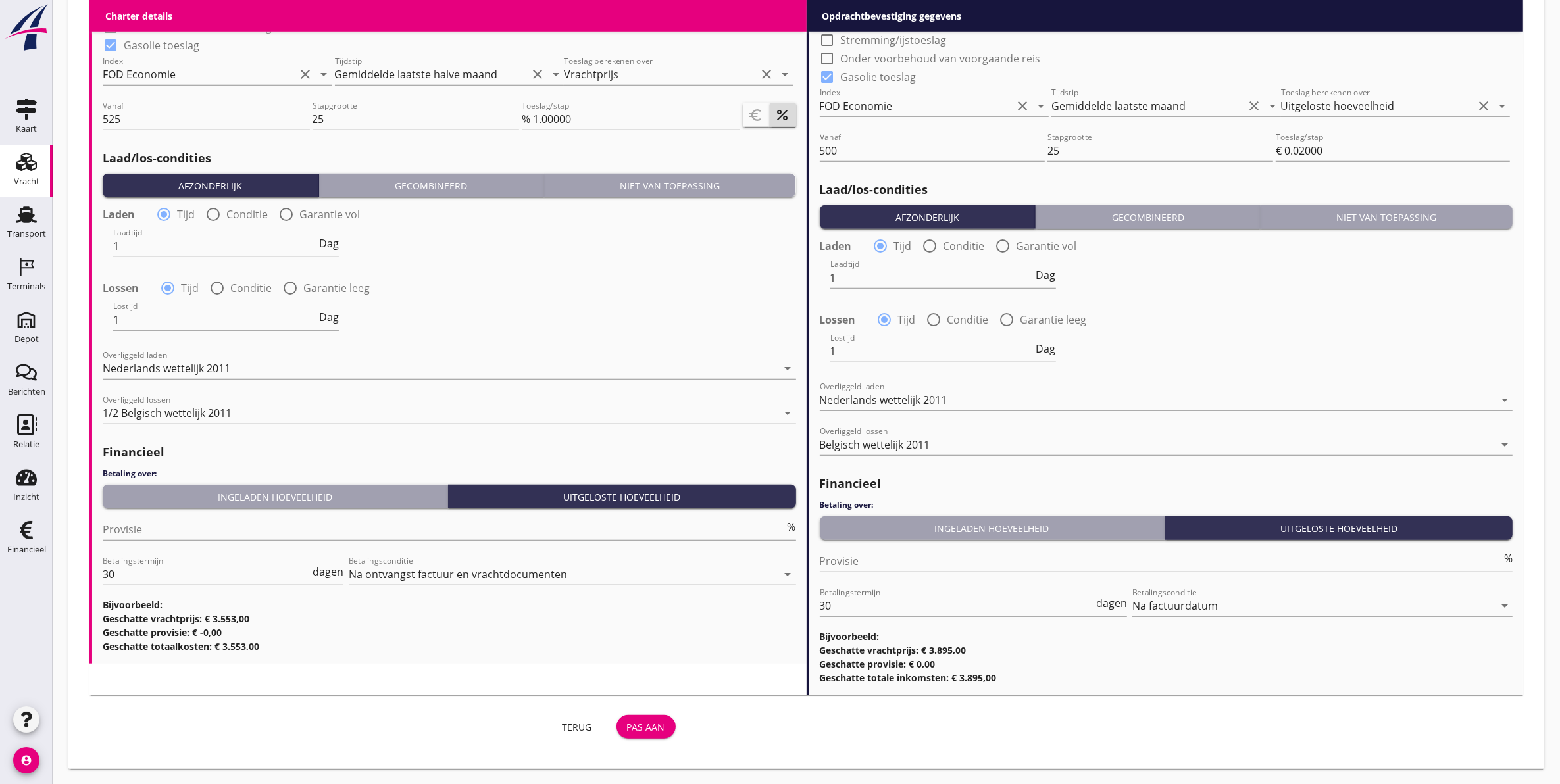
click at [643, 732] on button "Pas aan" at bounding box center [647, 726] width 59 height 24
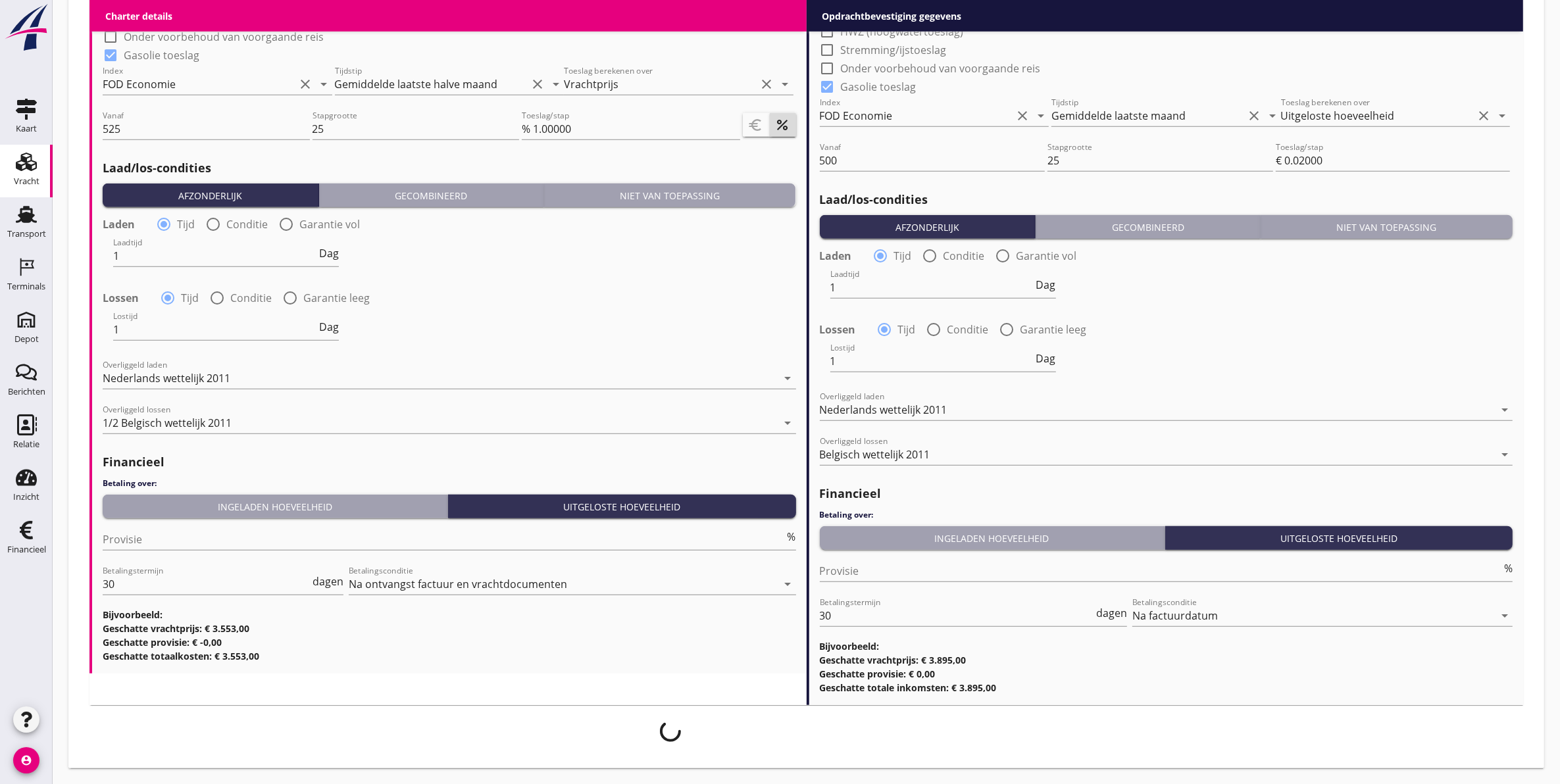
scroll to position [1222, 0]
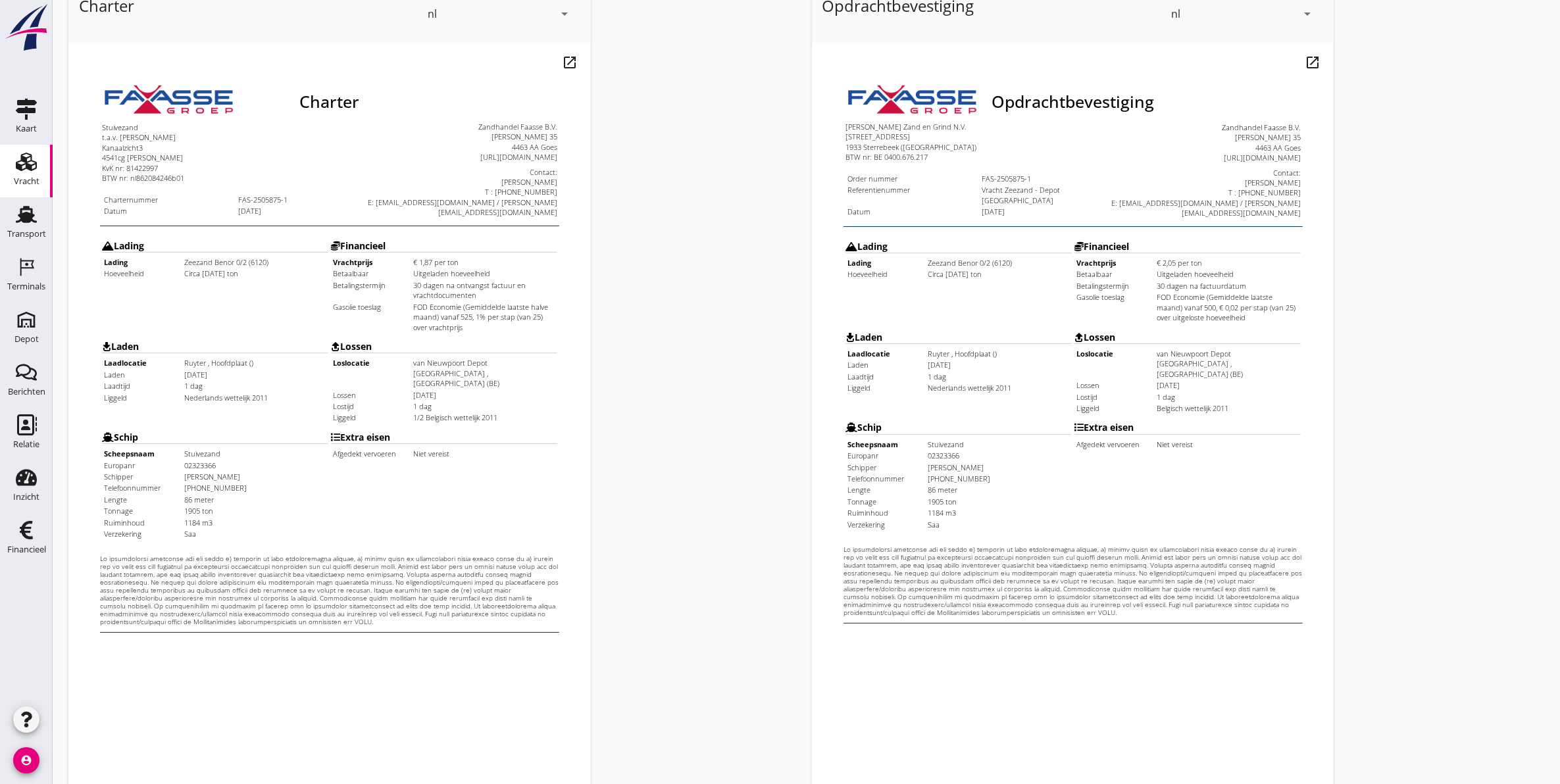
scroll to position [189, 0]
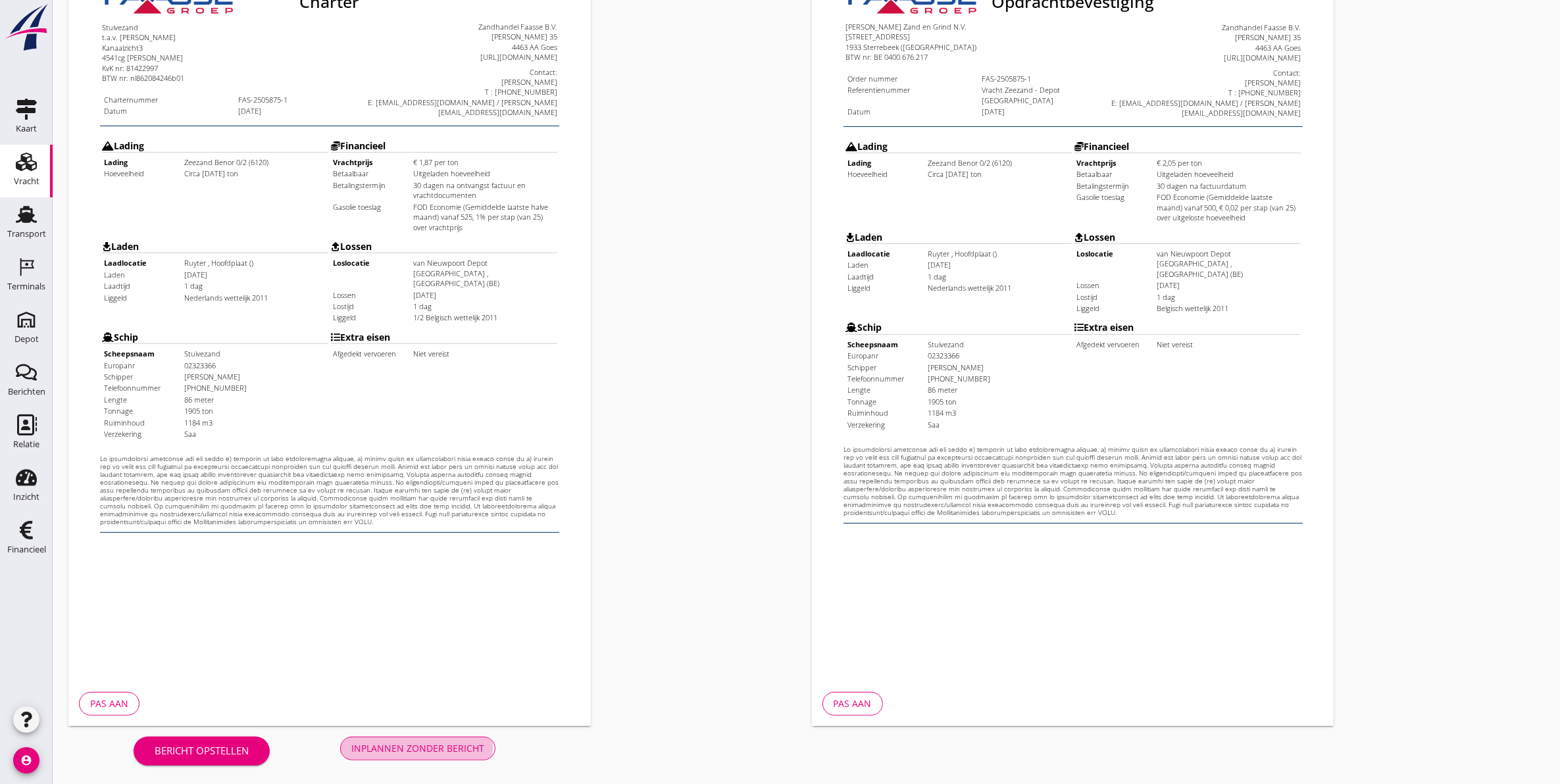
click at [418, 741] on div "Inplannen zonder bericht" at bounding box center [418, 748] width 133 height 14
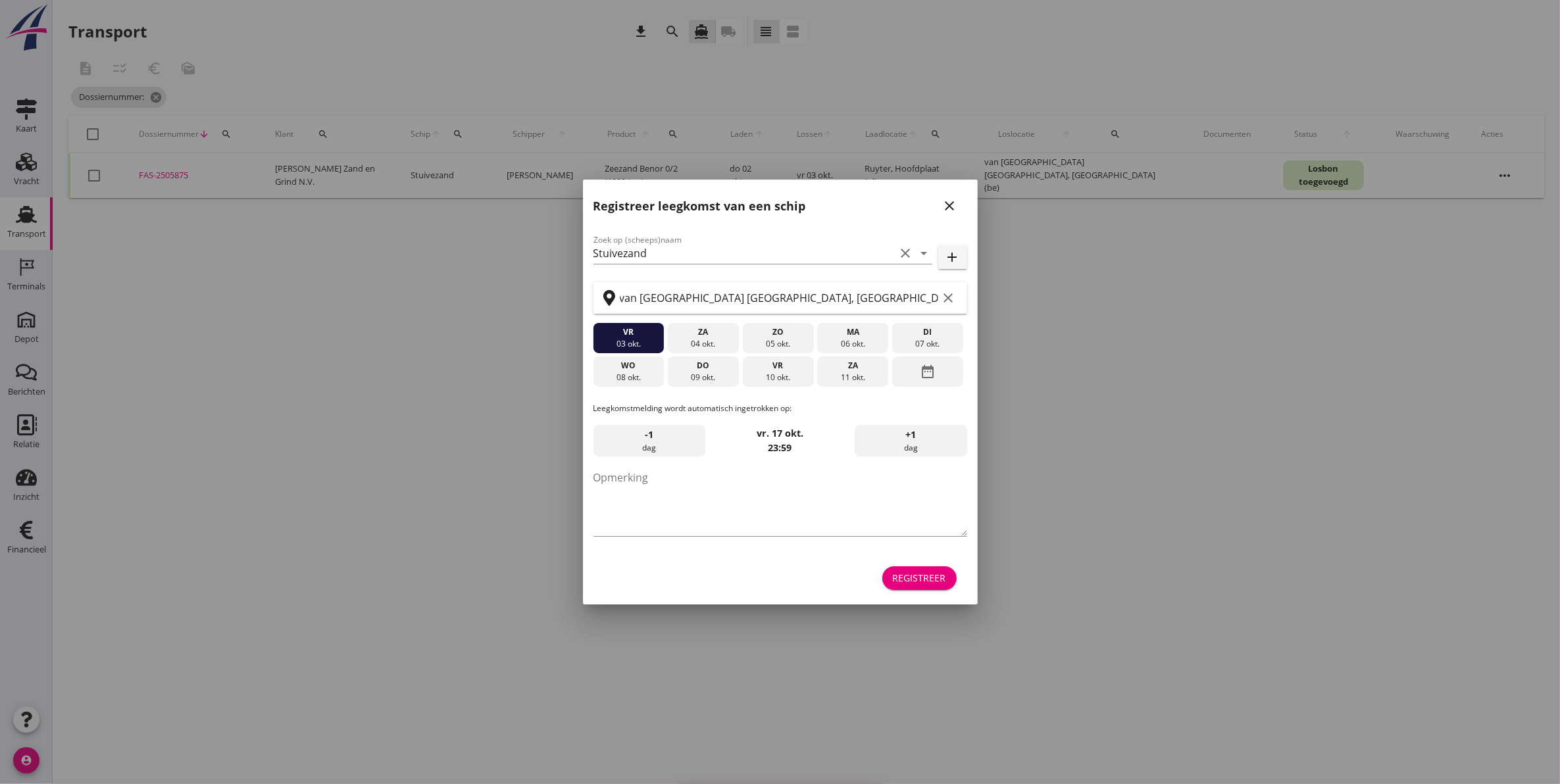
click at [946, 198] on icon "close" at bounding box center [950, 205] width 16 height 16
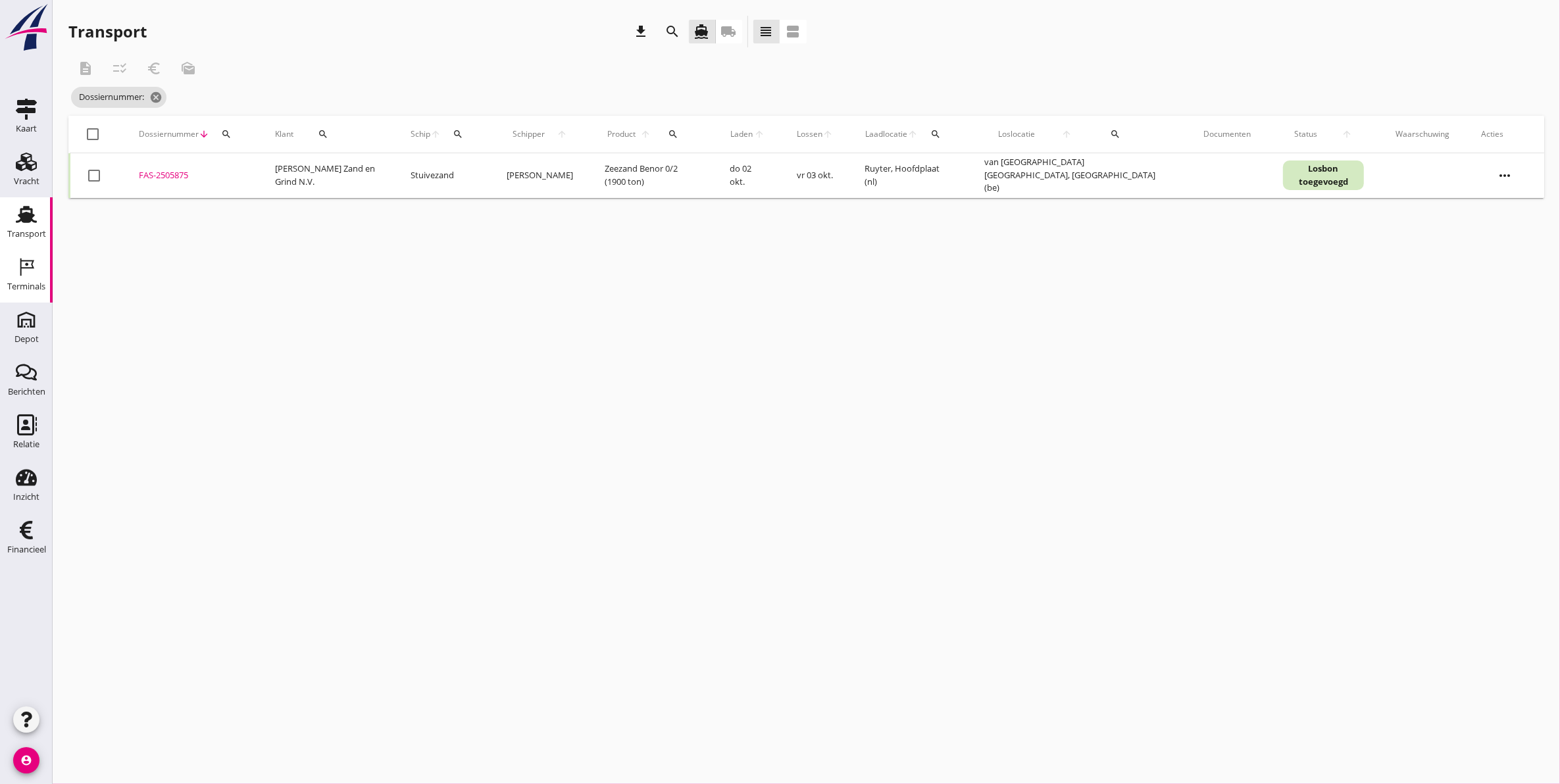
click at [21, 283] on div "Terminals" at bounding box center [26, 287] width 38 height 8
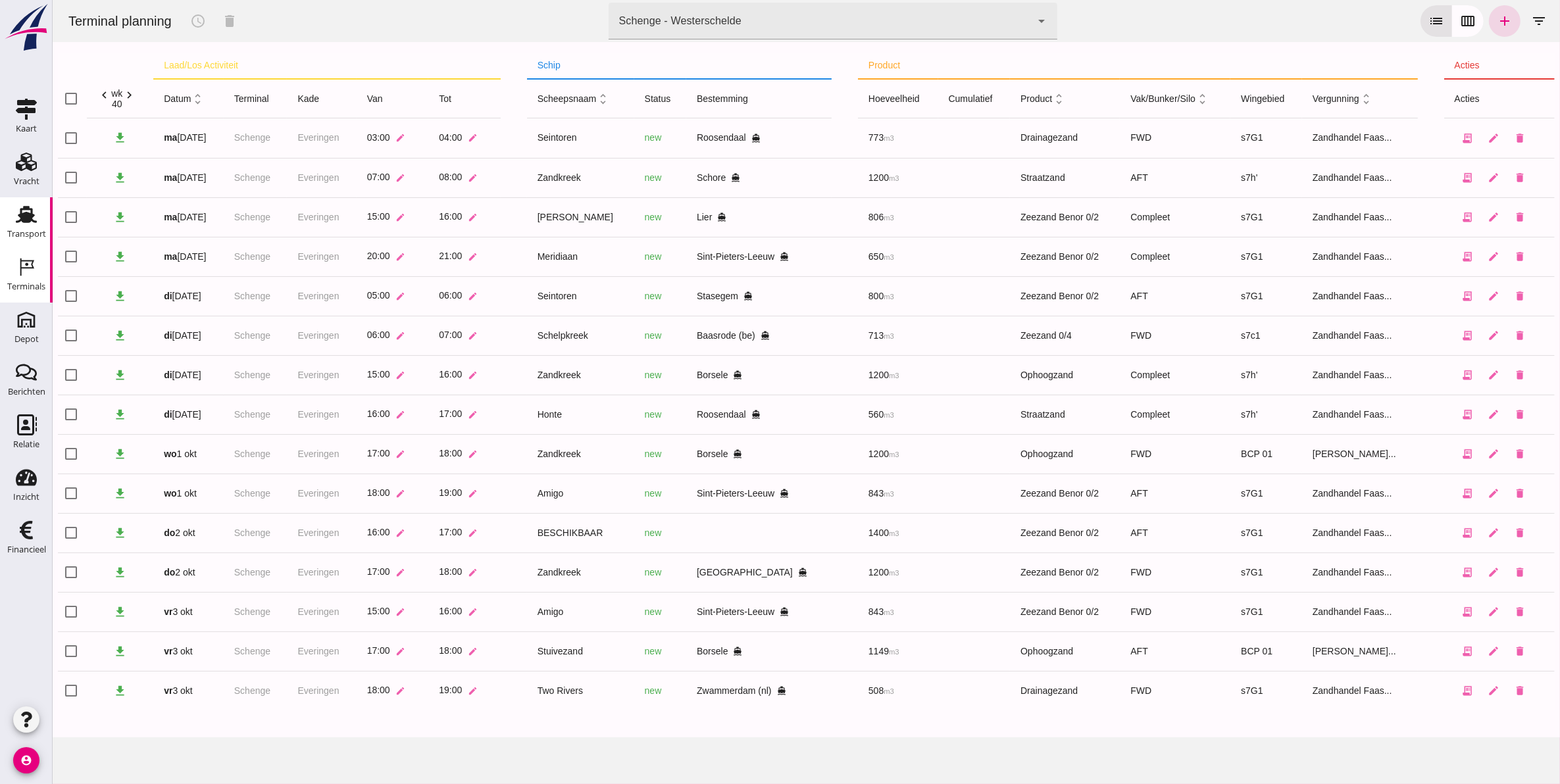
click at [31, 218] on use at bounding box center [26, 214] width 21 height 17
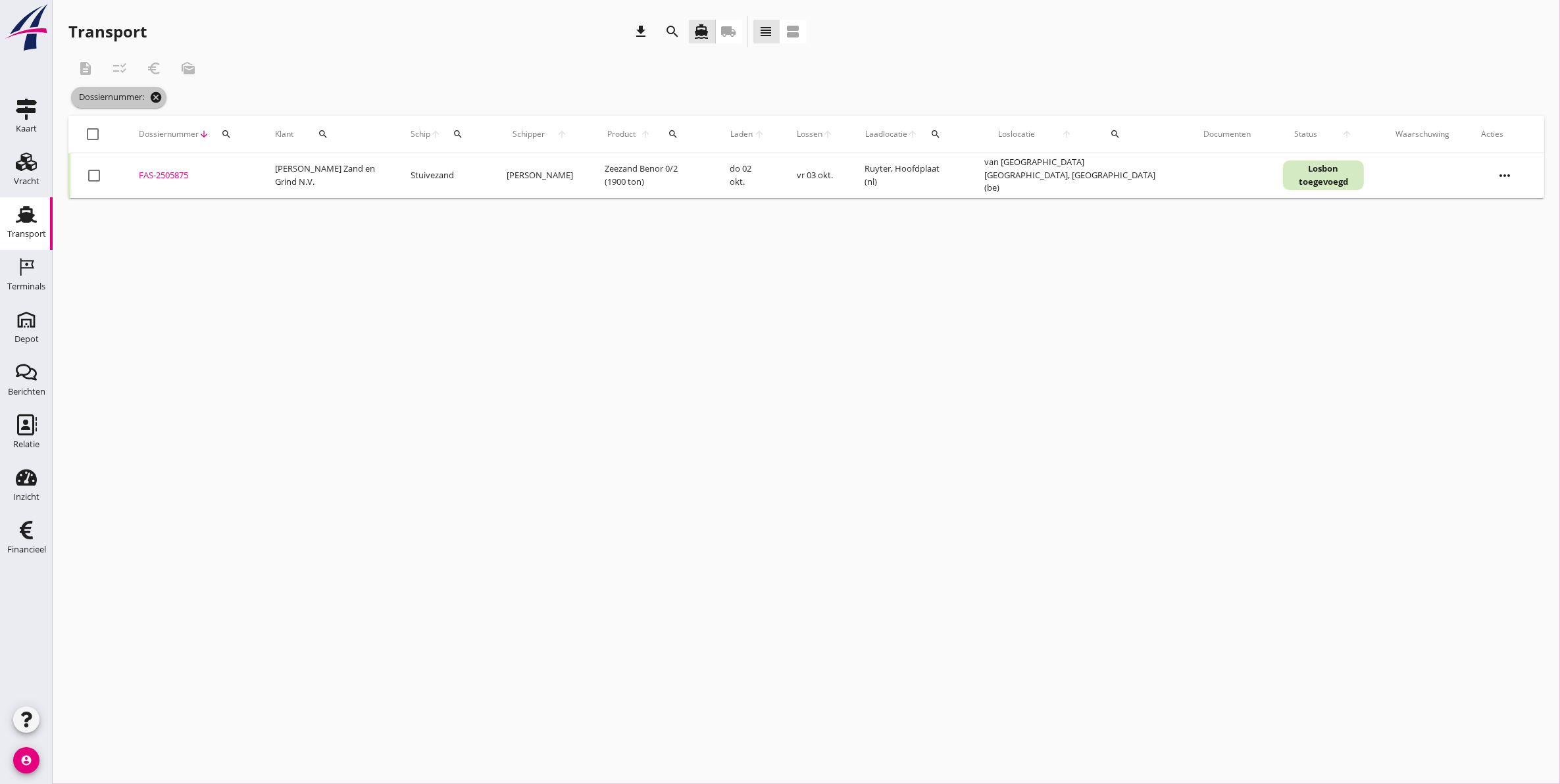
click at [162, 96] on icon "cancel" at bounding box center [156, 97] width 13 height 13
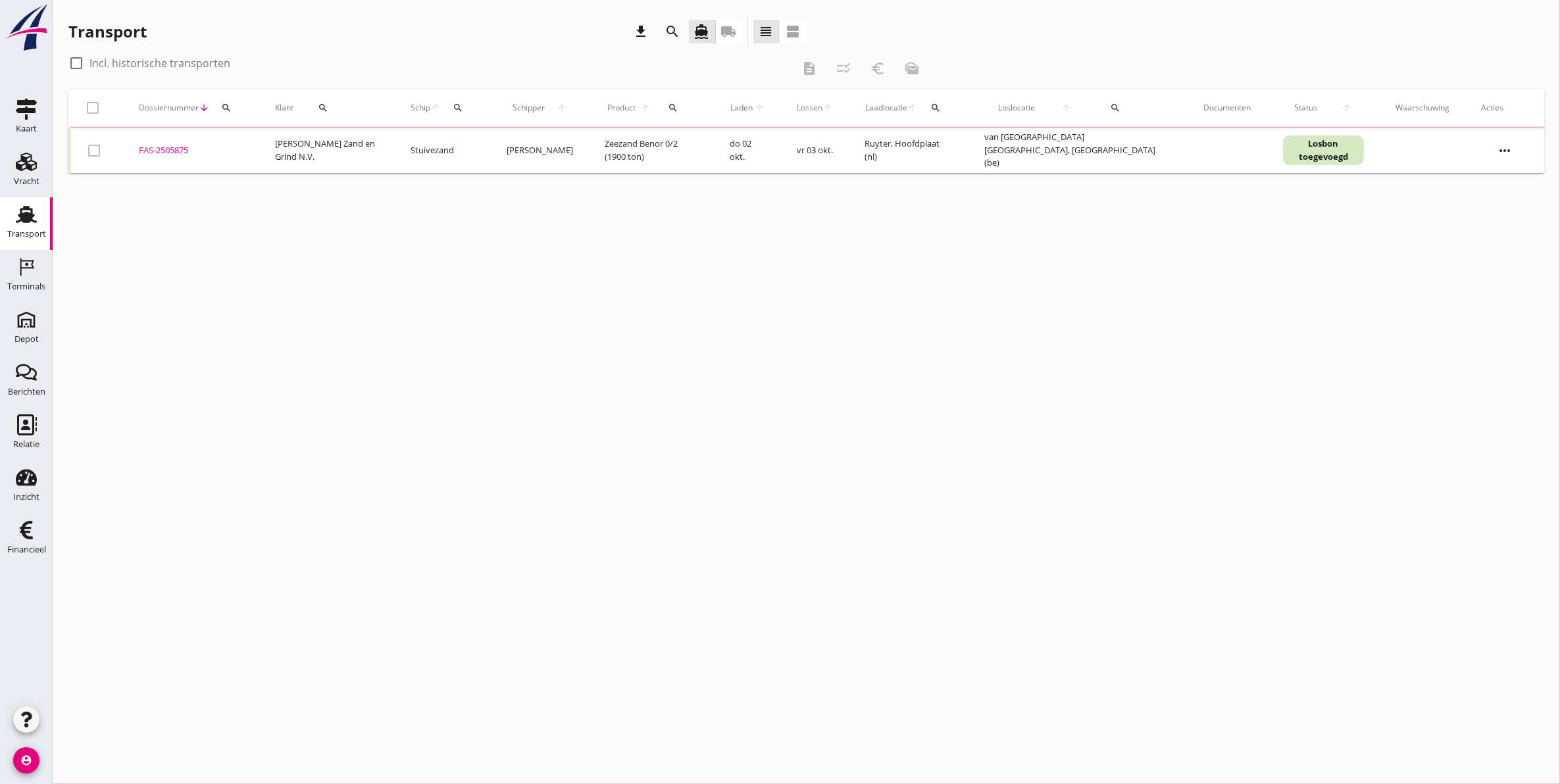
click at [227, 112] on icon "search" at bounding box center [226, 108] width 11 height 11
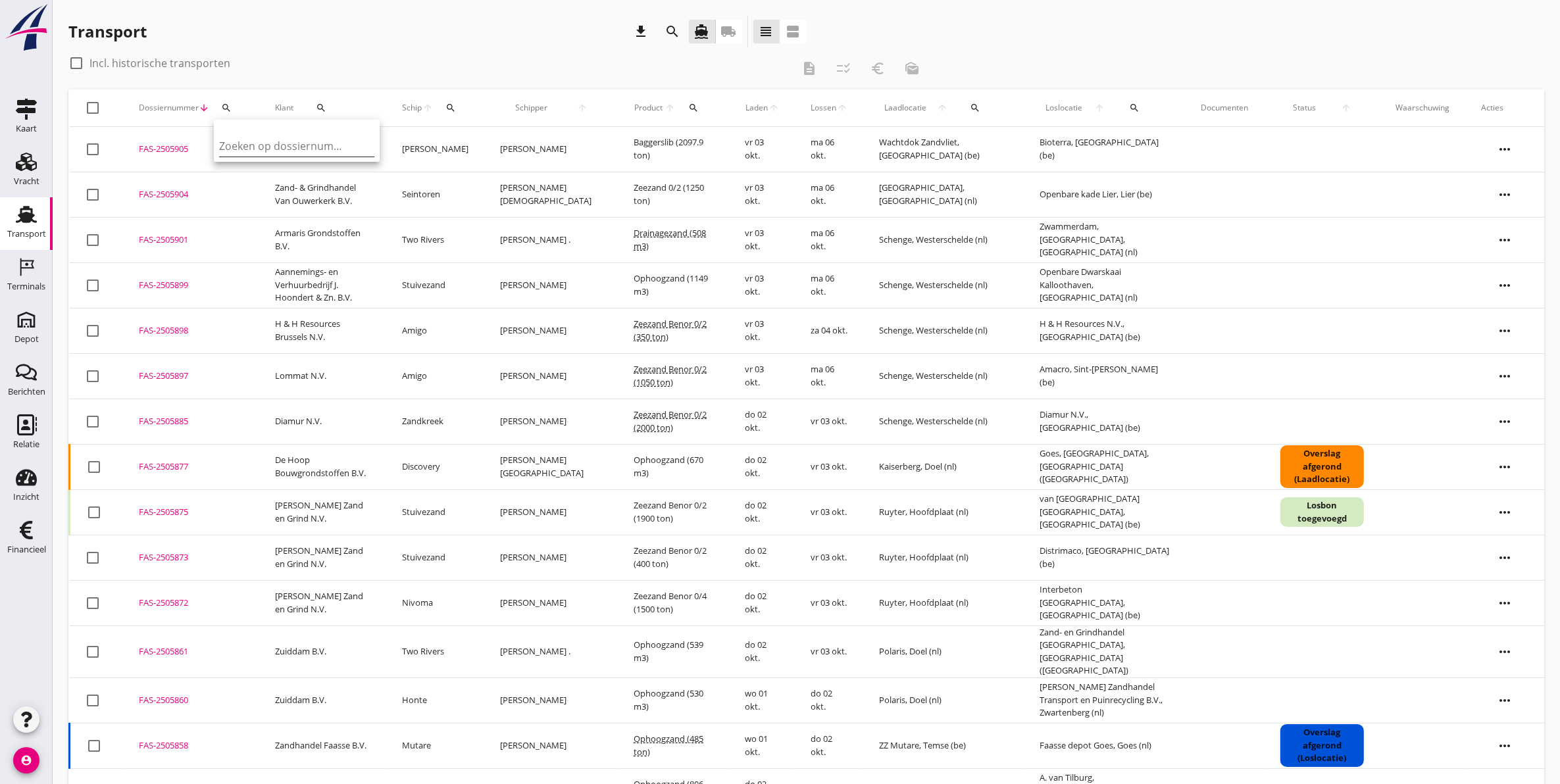
click at [270, 145] on input "Zoeken op dossiernummer..." at bounding box center [287, 147] width 137 height 21
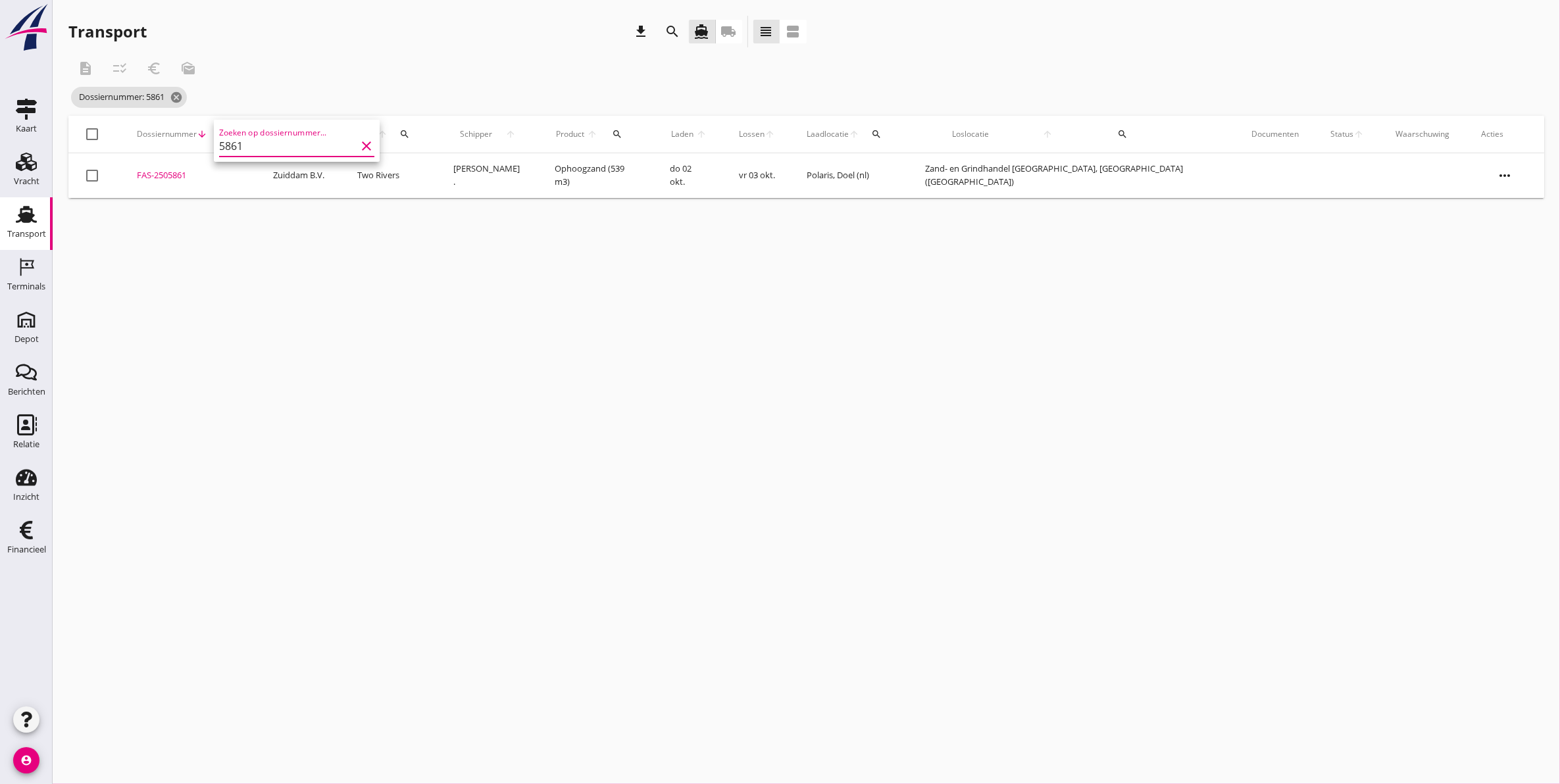
type input "5861"
click at [170, 175] on div "FAS-2505861" at bounding box center [189, 175] width 105 height 13
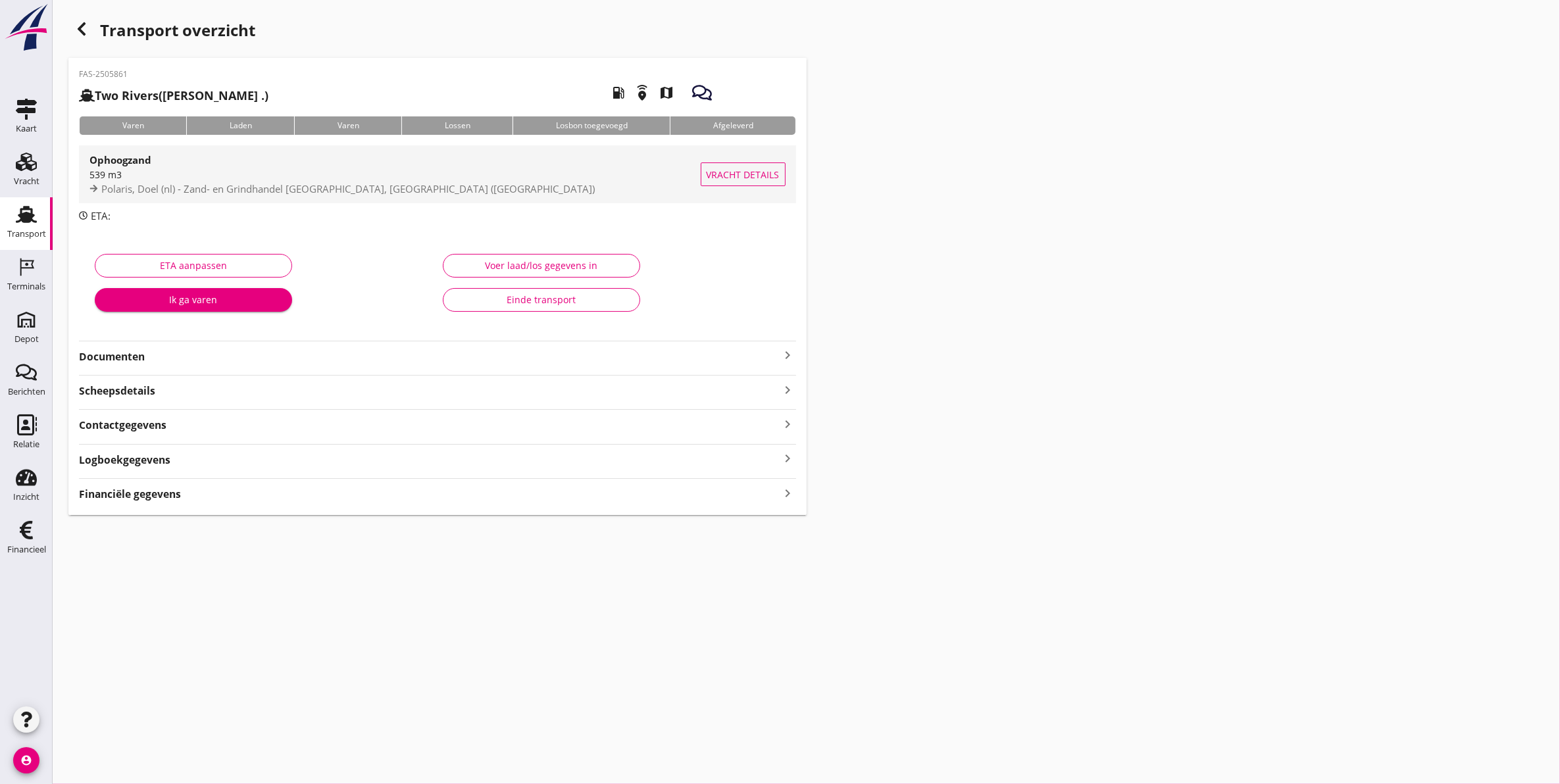
click at [277, 182] on div "Polaris, Doel (nl) - Zand- en Grindhandel Waalwijk, Waalwijk (nl)" at bounding box center [395, 189] width 611 height 15
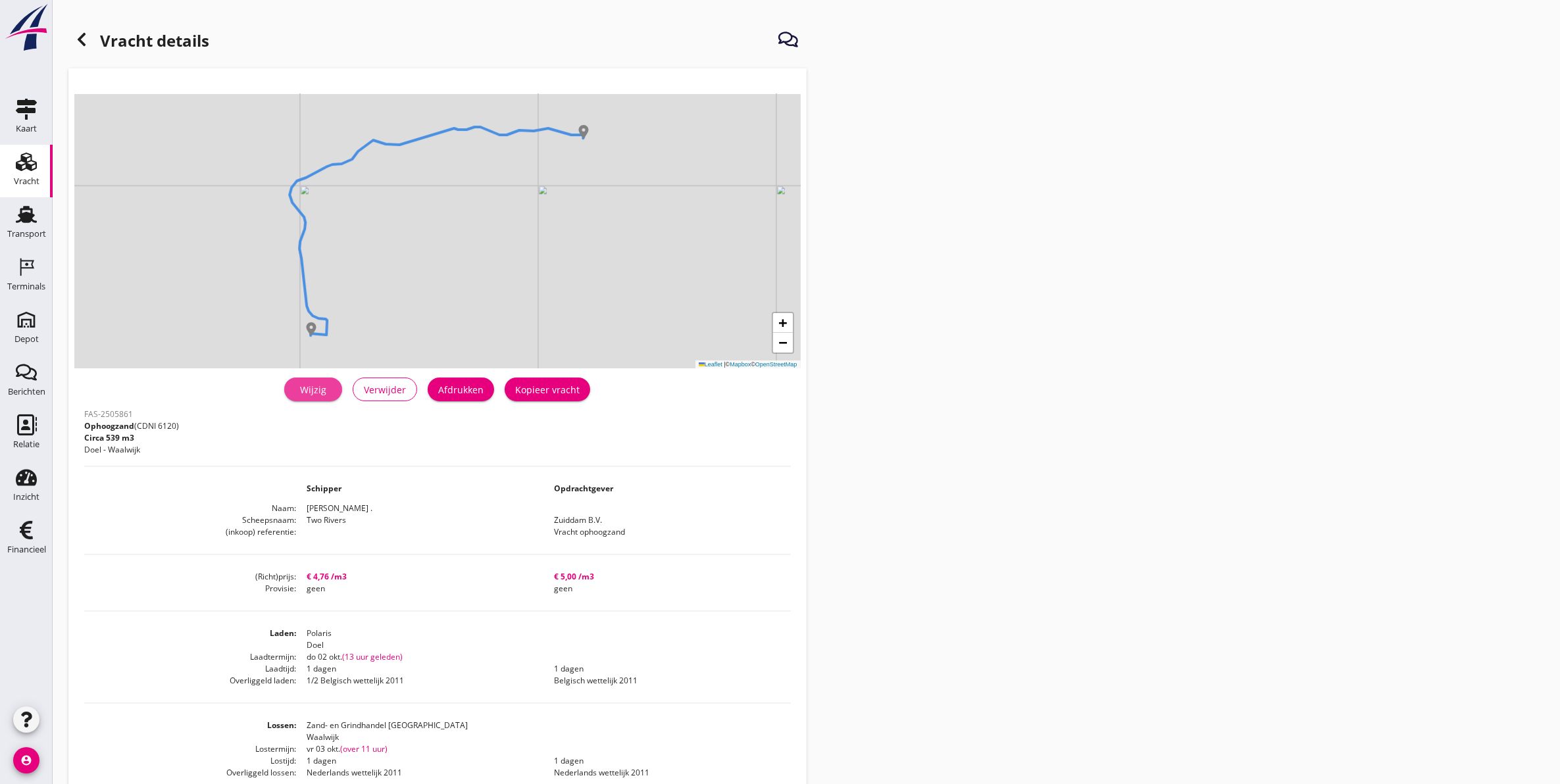
click at [331, 394] on div "Wijzig" at bounding box center [313, 390] width 37 height 14
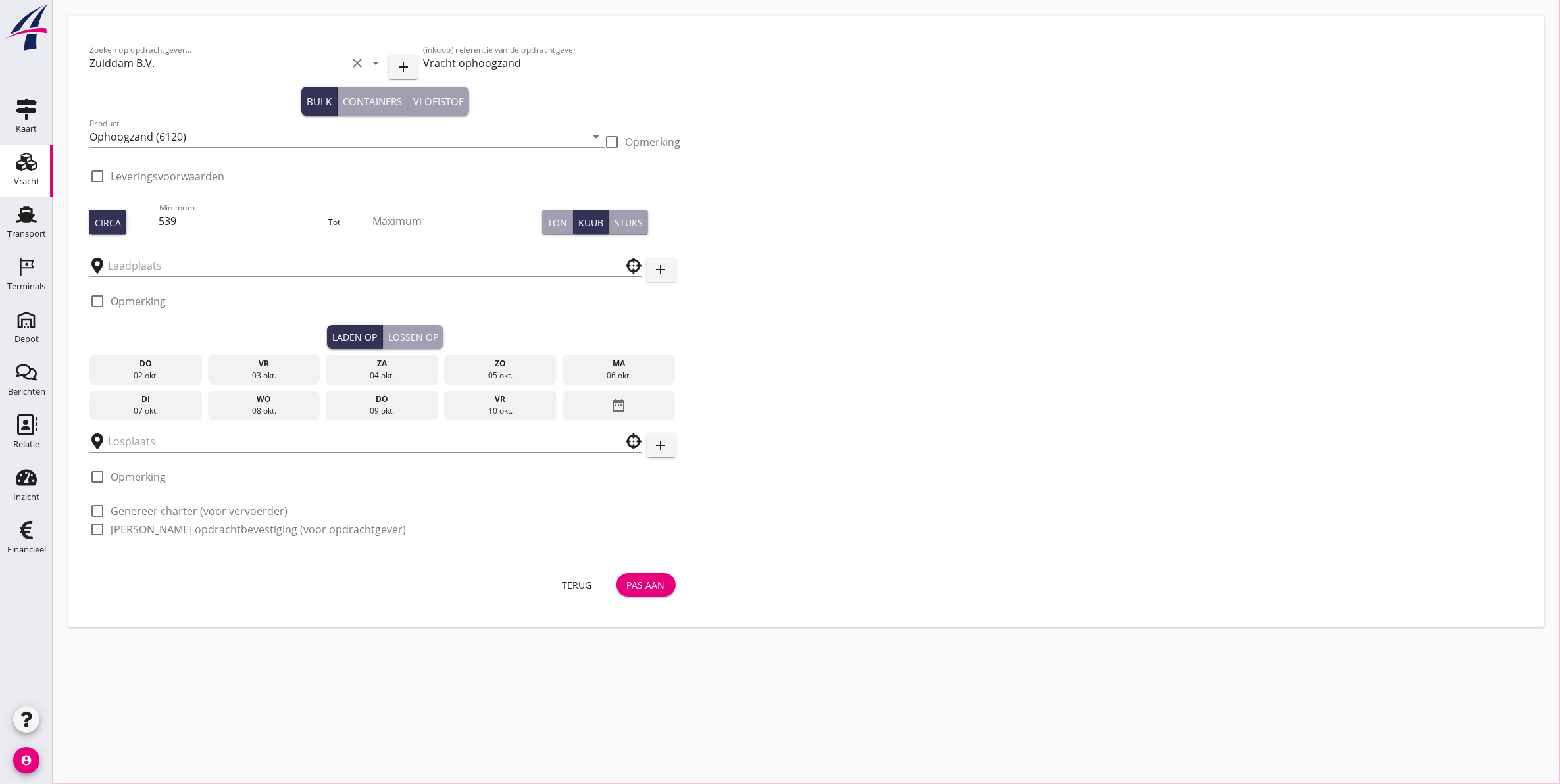
type input "Zand- en Grindhandel [GEOGRAPHIC_DATA]"
type input "Polaris"
checkbox input "true"
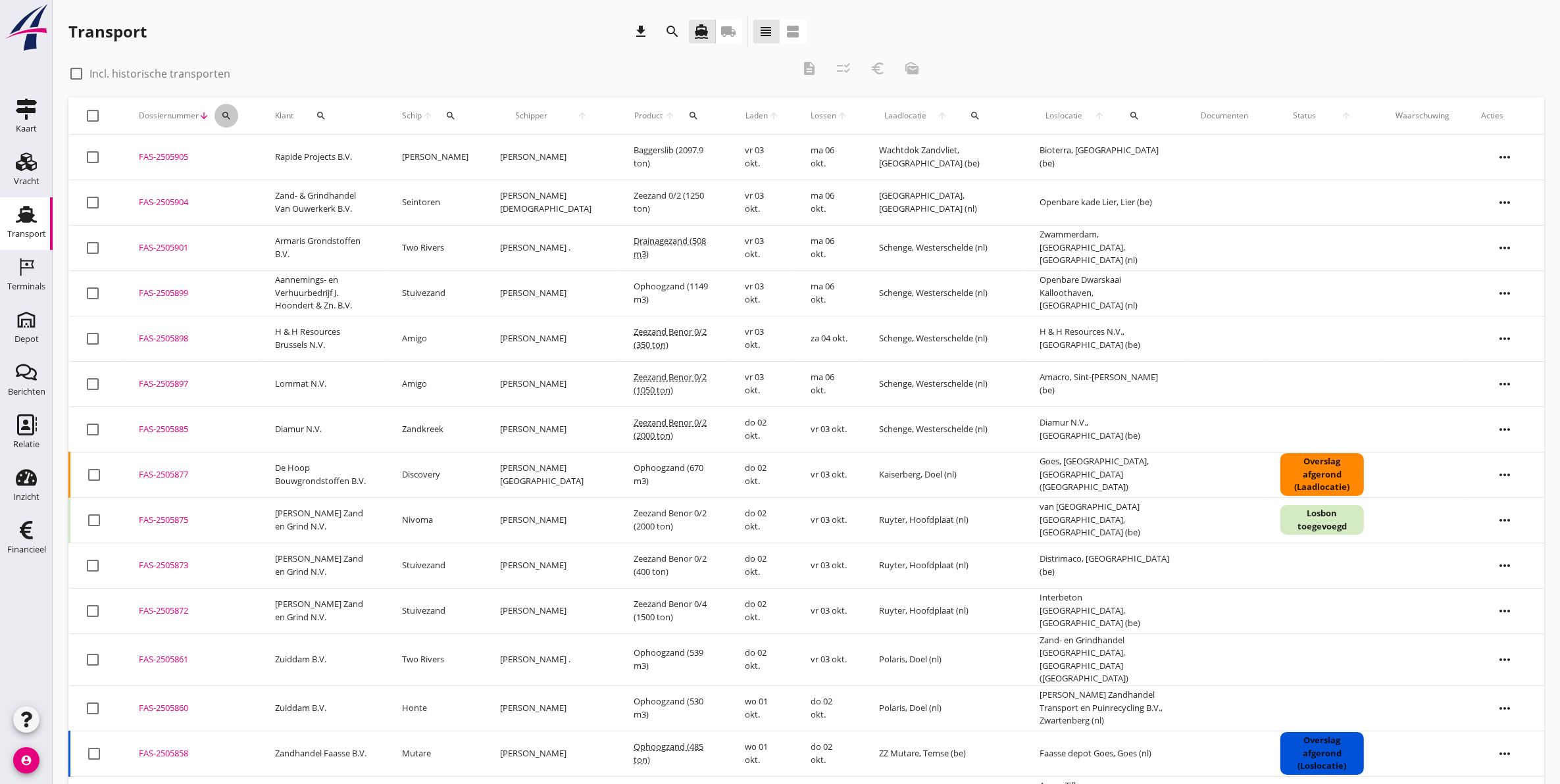
click at [235, 110] on button "search" at bounding box center [226, 115] width 24 height 24
click at [257, 152] on input "Zoeken op dossiernummer..." at bounding box center [287, 154] width 137 height 21
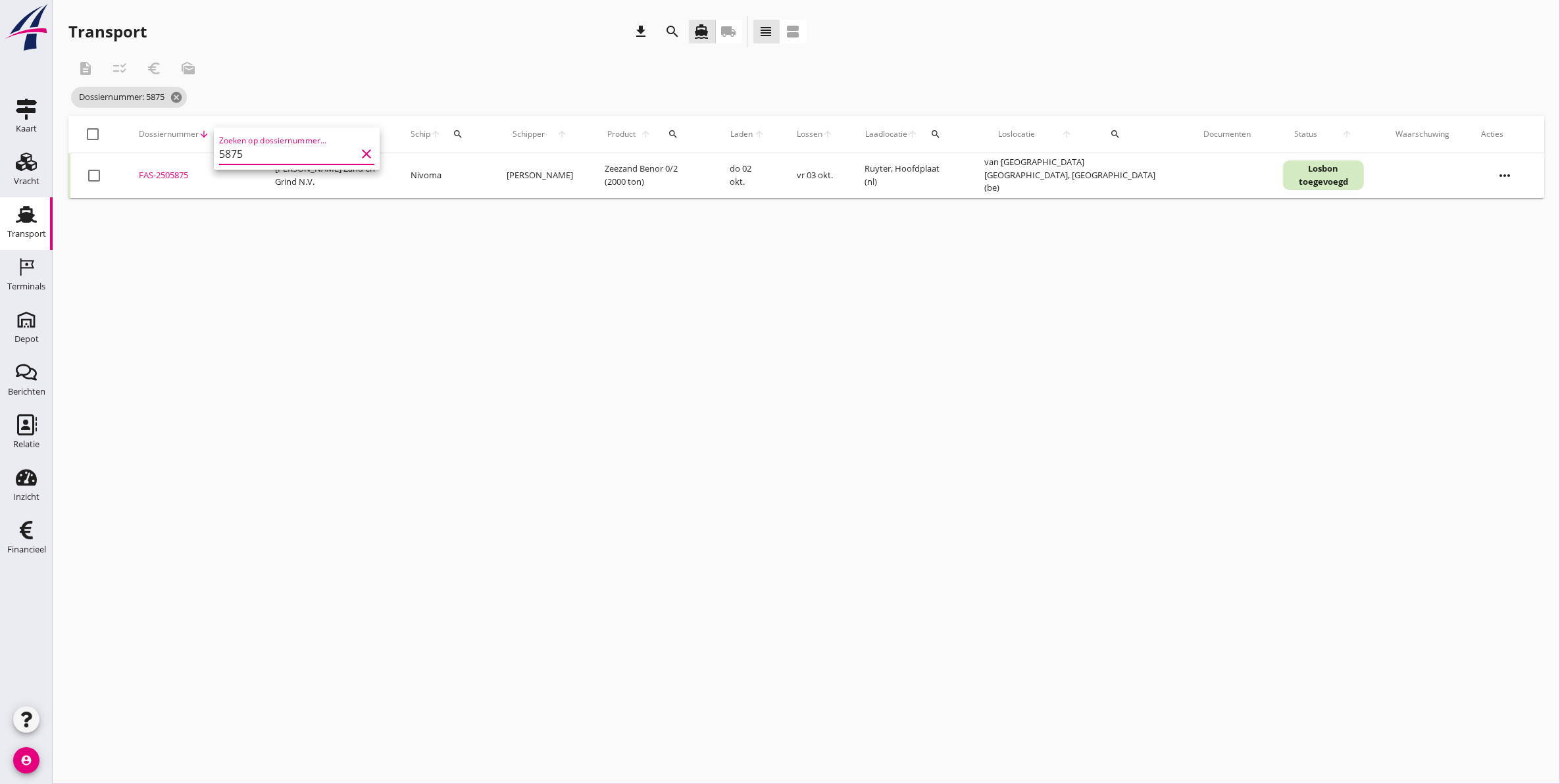
type input "5875"
click at [175, 175] on div "FAS-2505875" at bounding box center [191, 175] width 105 height 13
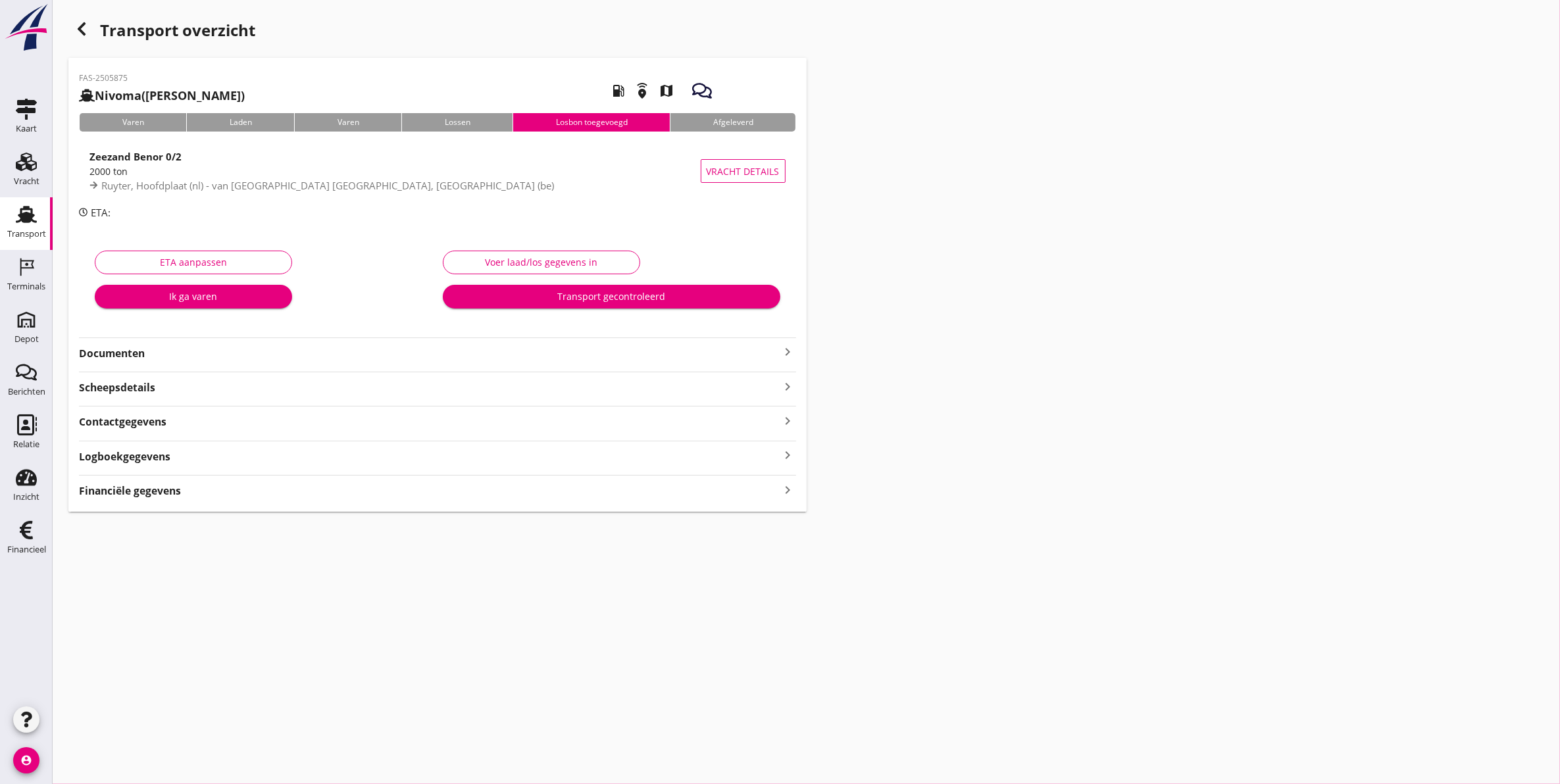
click at [237, 176] on div "2000 ton" at bounding box center [395, 171] width 611 height 14
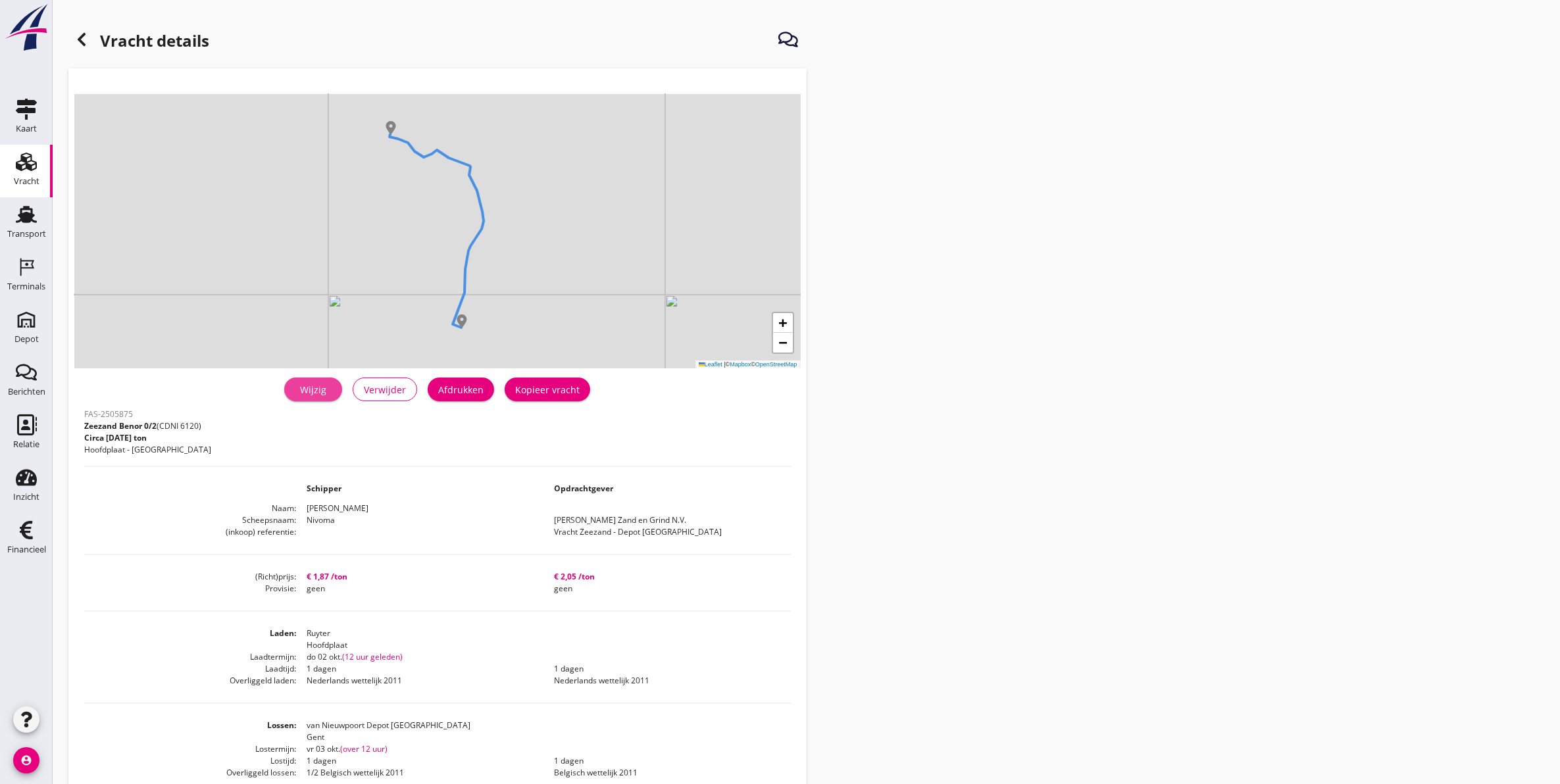
click at [333, 385] on link "Wijzig" at bounding box center [313, 390] width 58 height 24
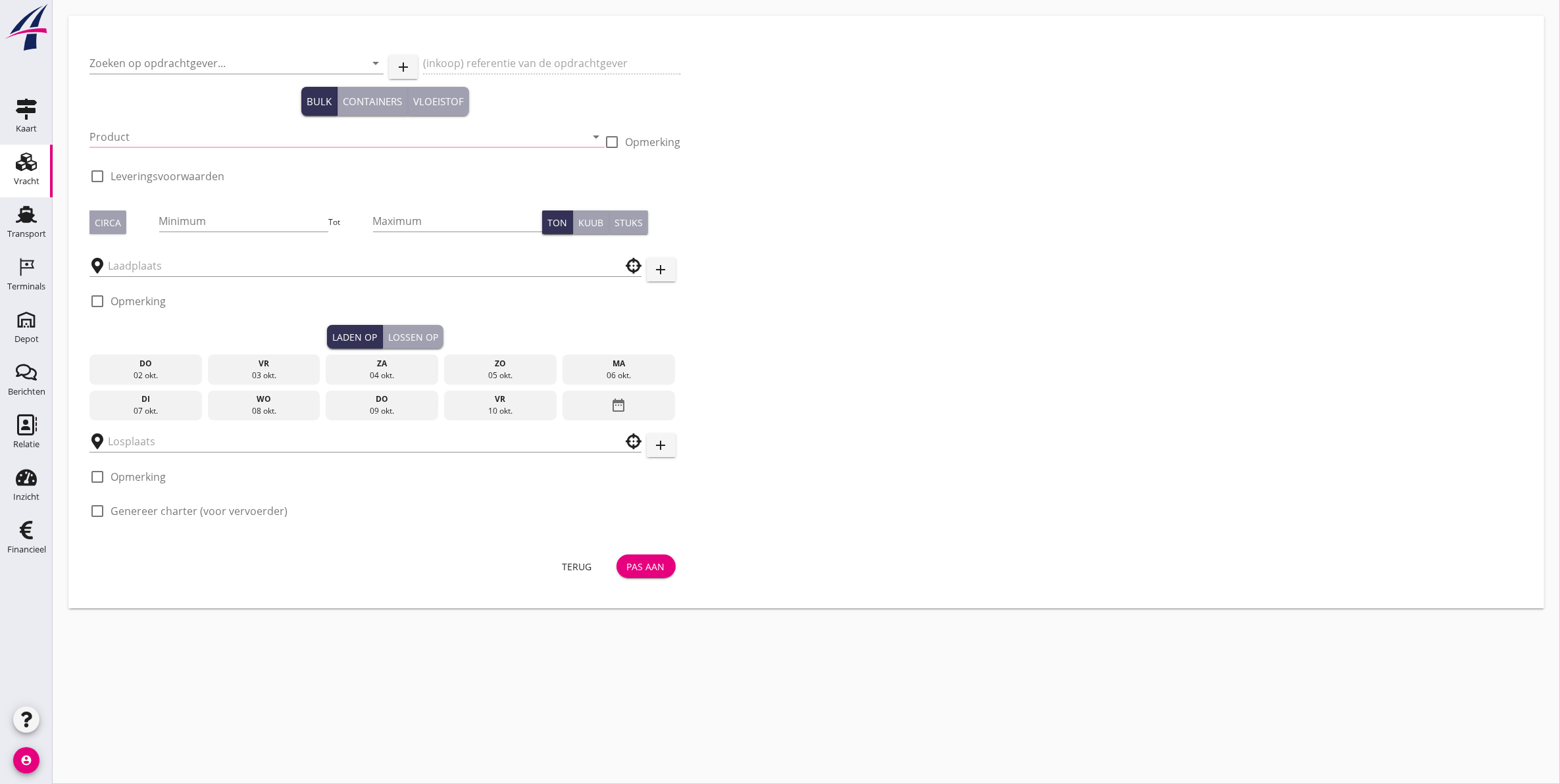
type input "[PERSON_NAME] Zand en Grind N.V."
type input "Vracht Zeezand - Depot [GEOGRAPHIC_DATA]"
type input "Zeezand Benor 0/2 (6120)"
type input "2000"
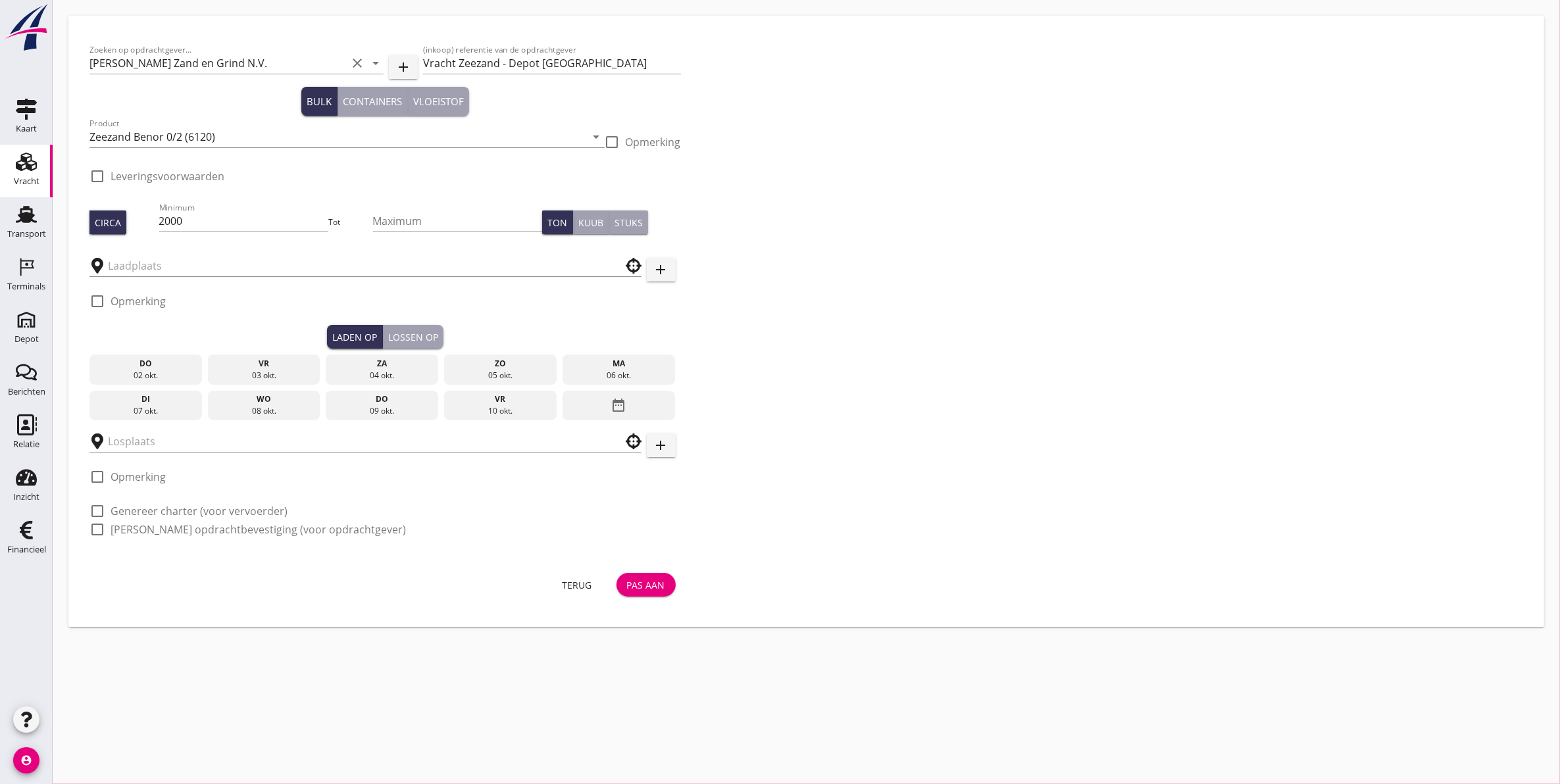
type input "Ruyter"
type input "van Nieuwpoort Depot [GEOGRAPHIC_DATA]"
checkbox input "true"
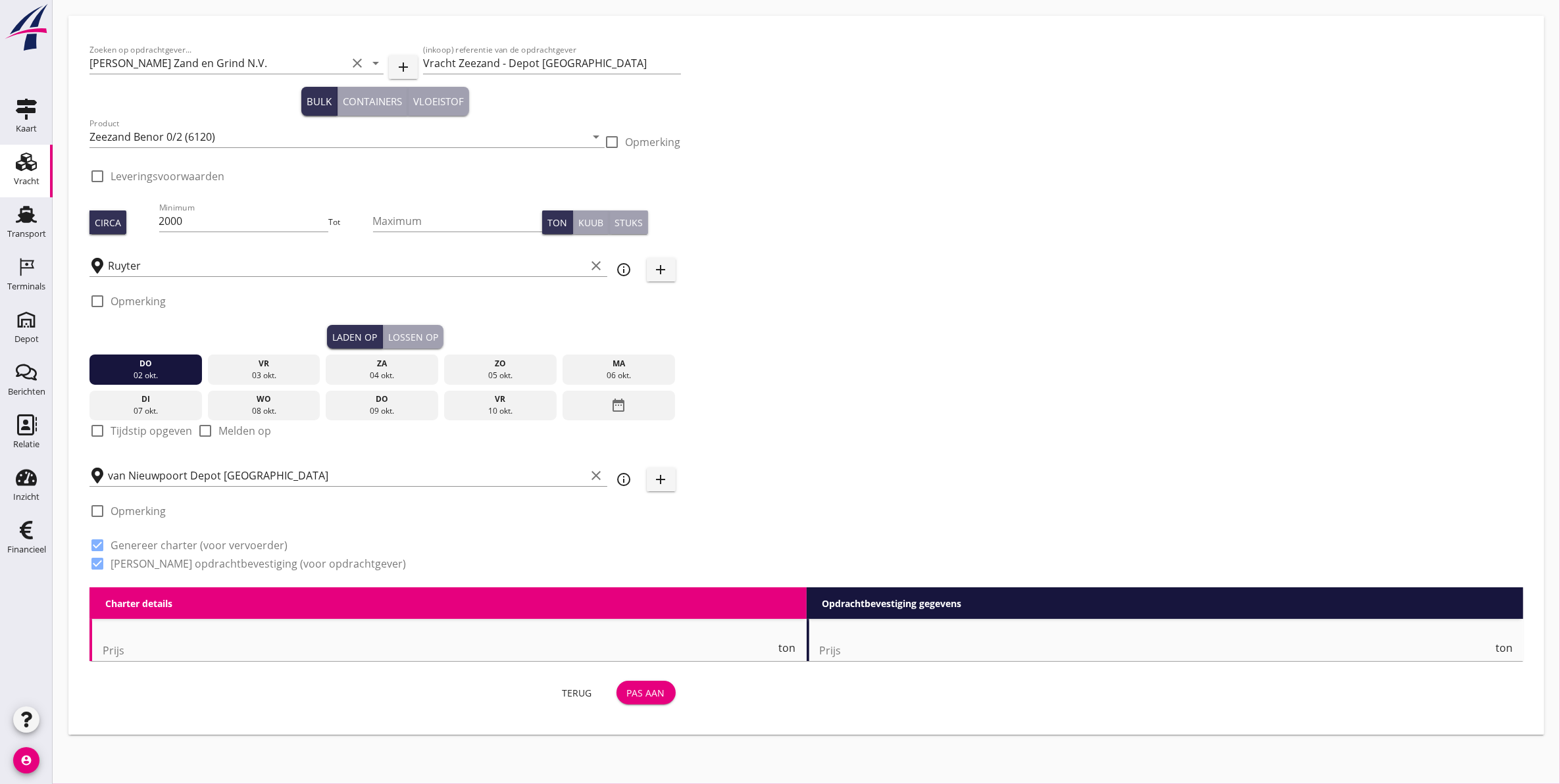
type input "1.87"
checkbox input "false"
radio input "false"
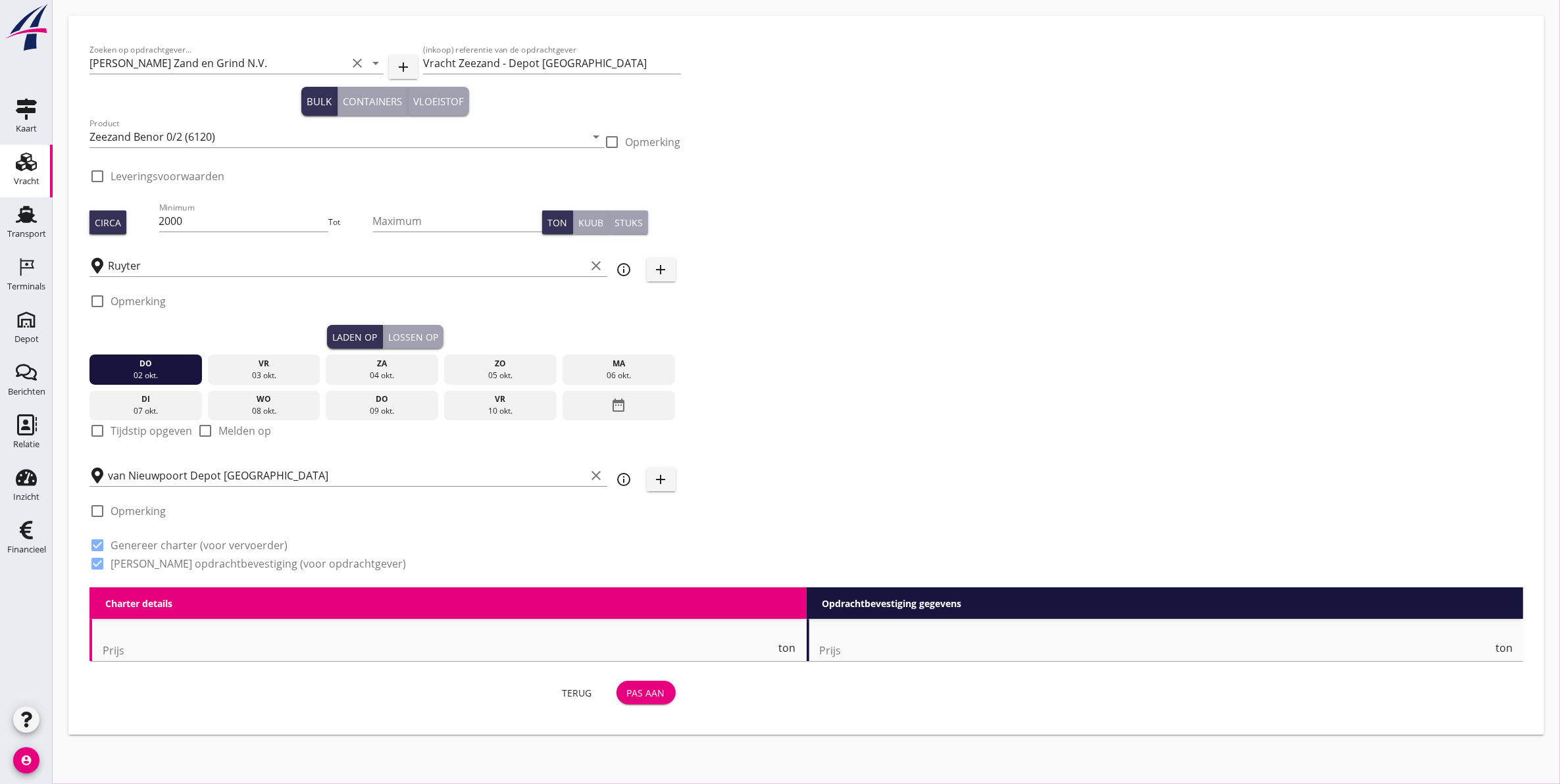
checkbox input "true"
type input "1"
type input "2.05"
checkbox input "false"
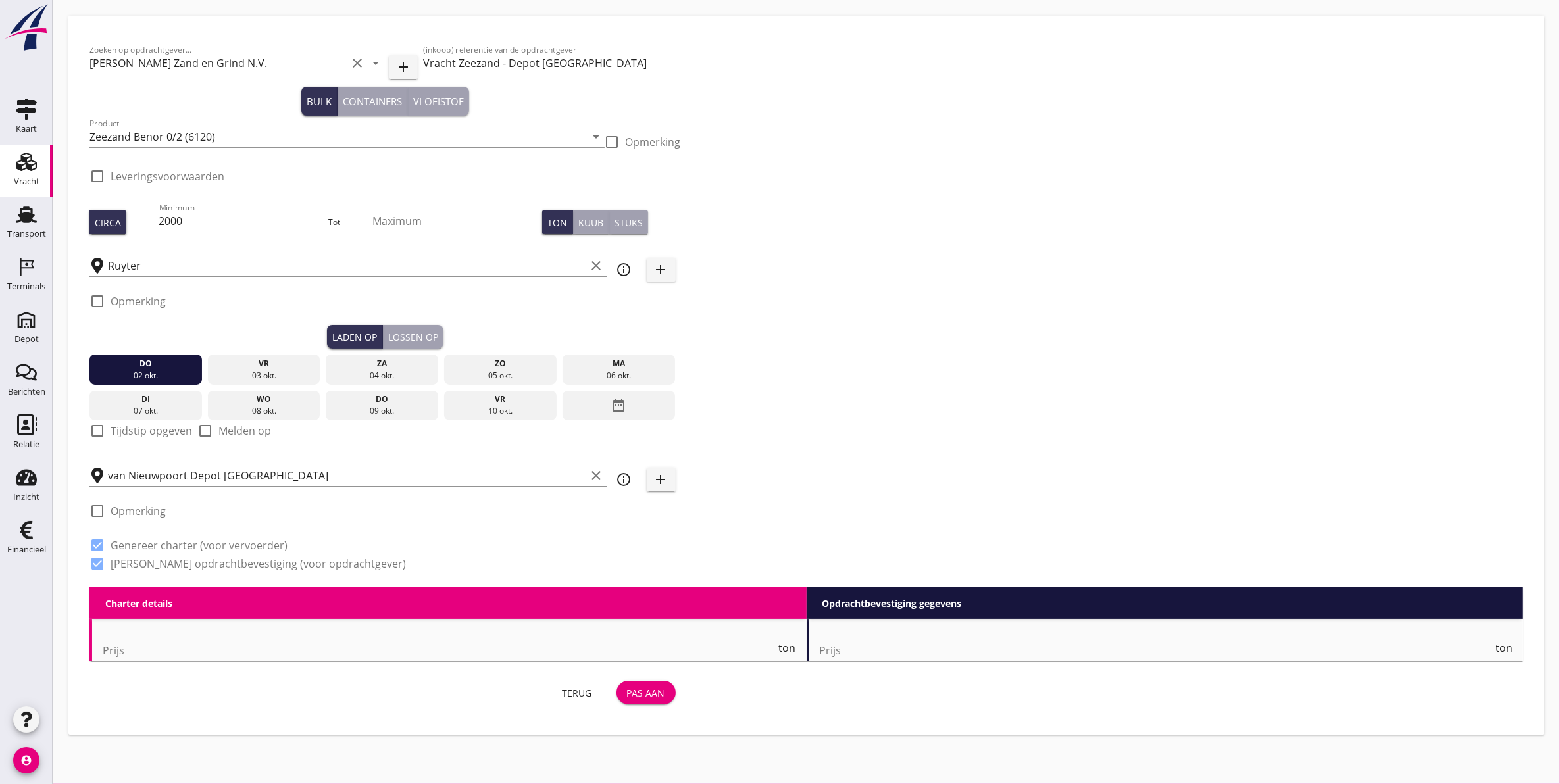
radio input "false"
checkbox input "true"
type input "1"
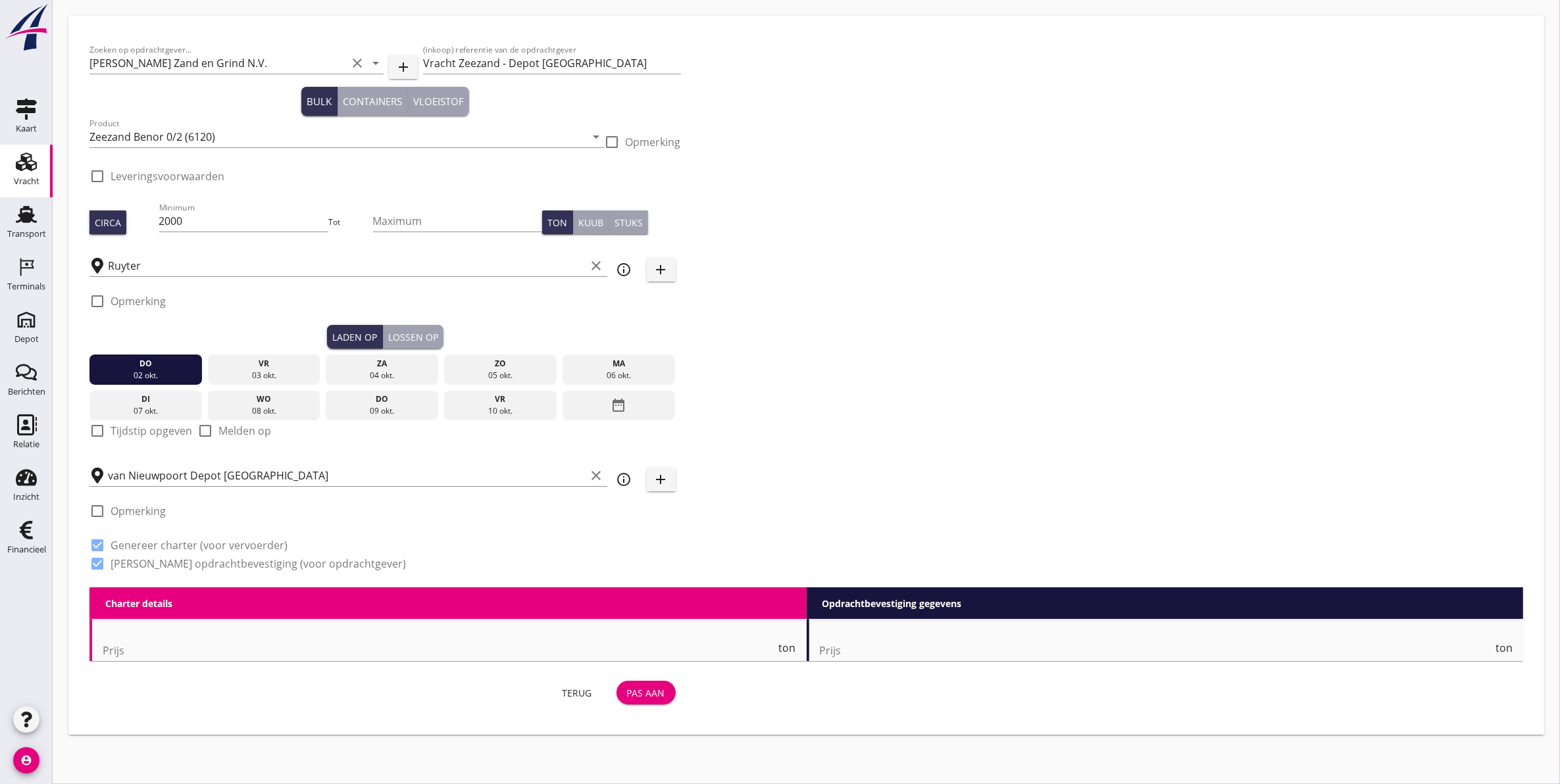
type input "1"
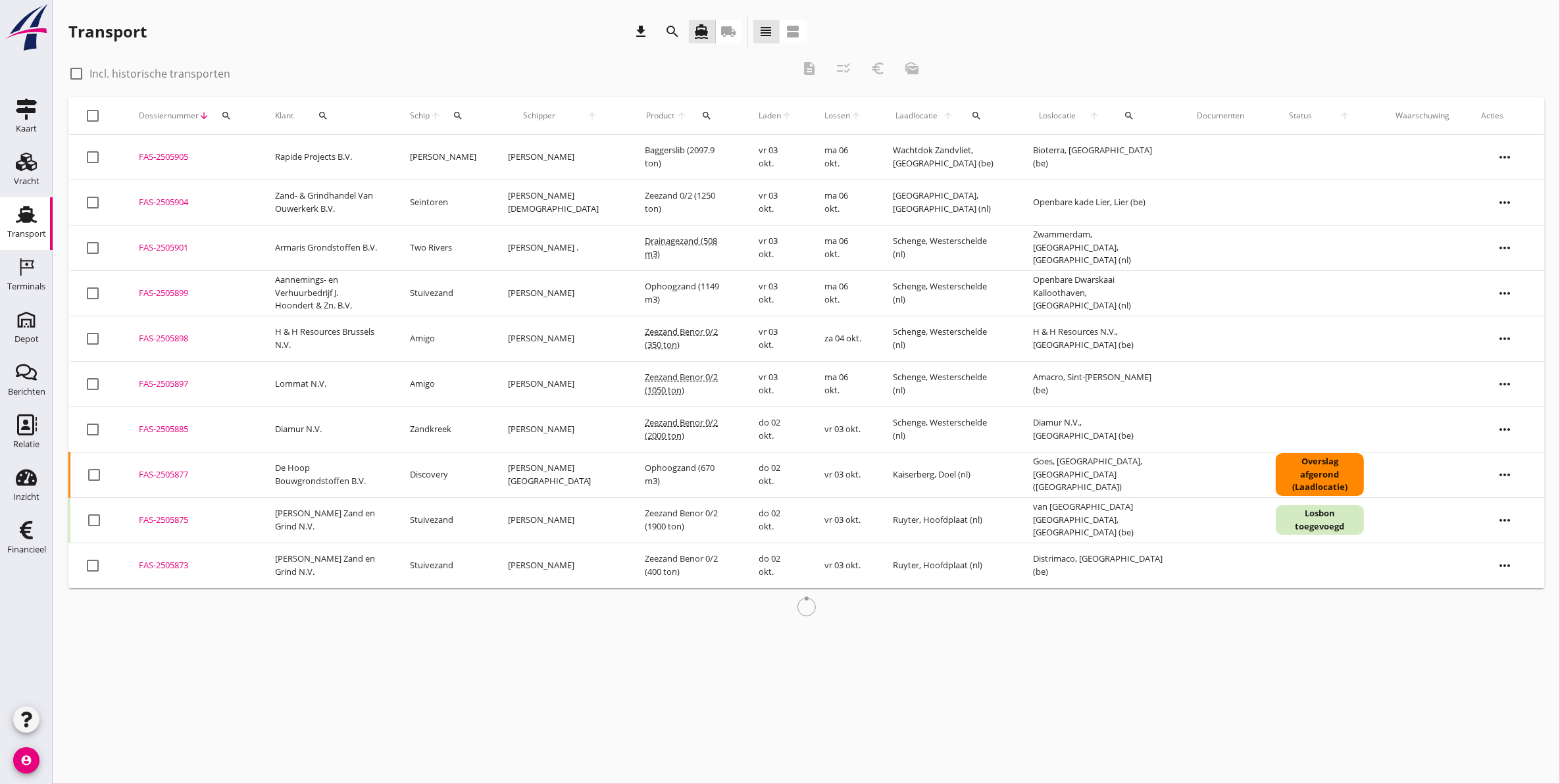
click at [669, 30] on icon "search" at bounding box center [673, 31] width 16 height 16
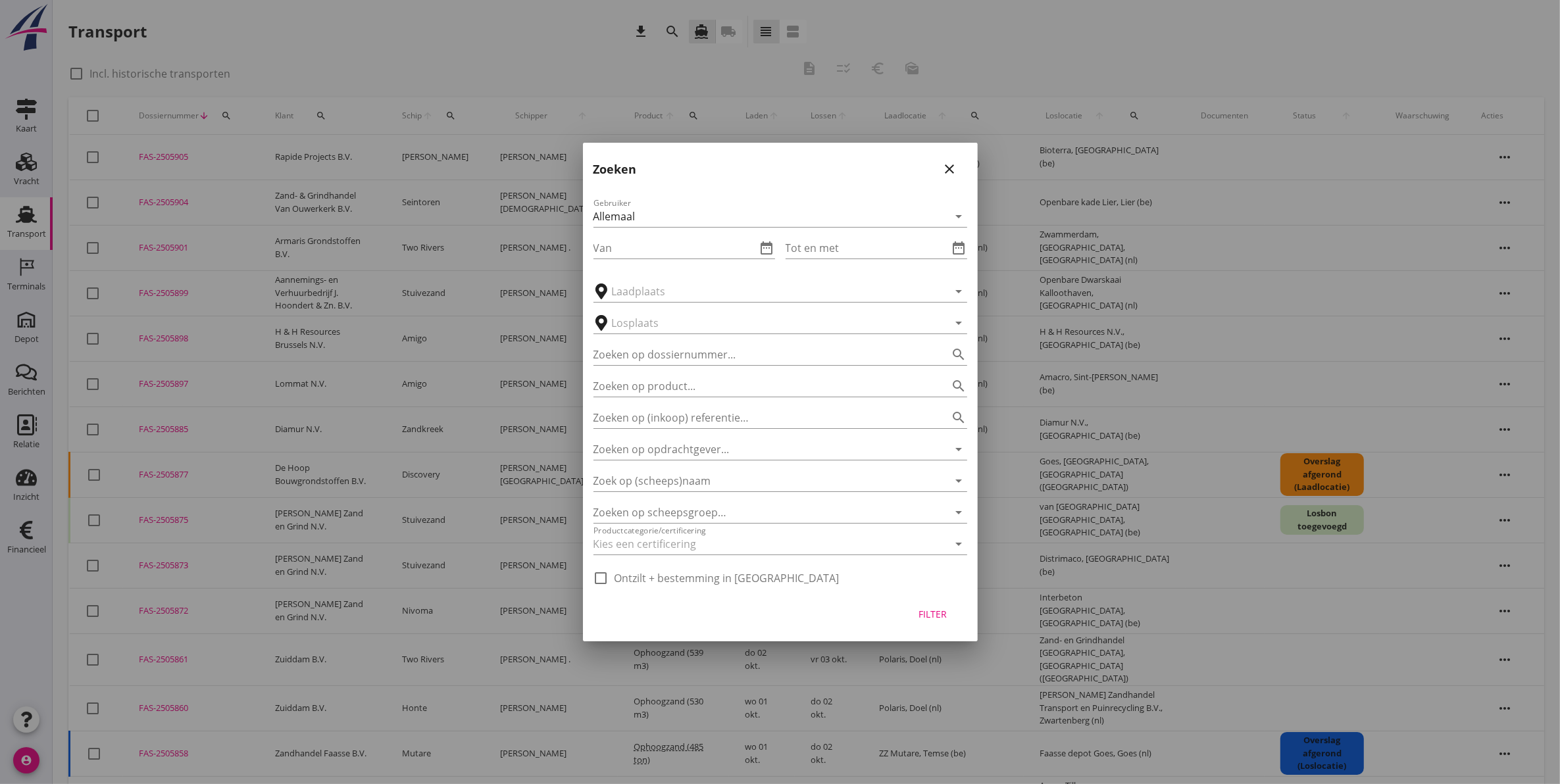
click at [946, 165] on icon "close" at bounding box center [950, 169] width 16 height 16
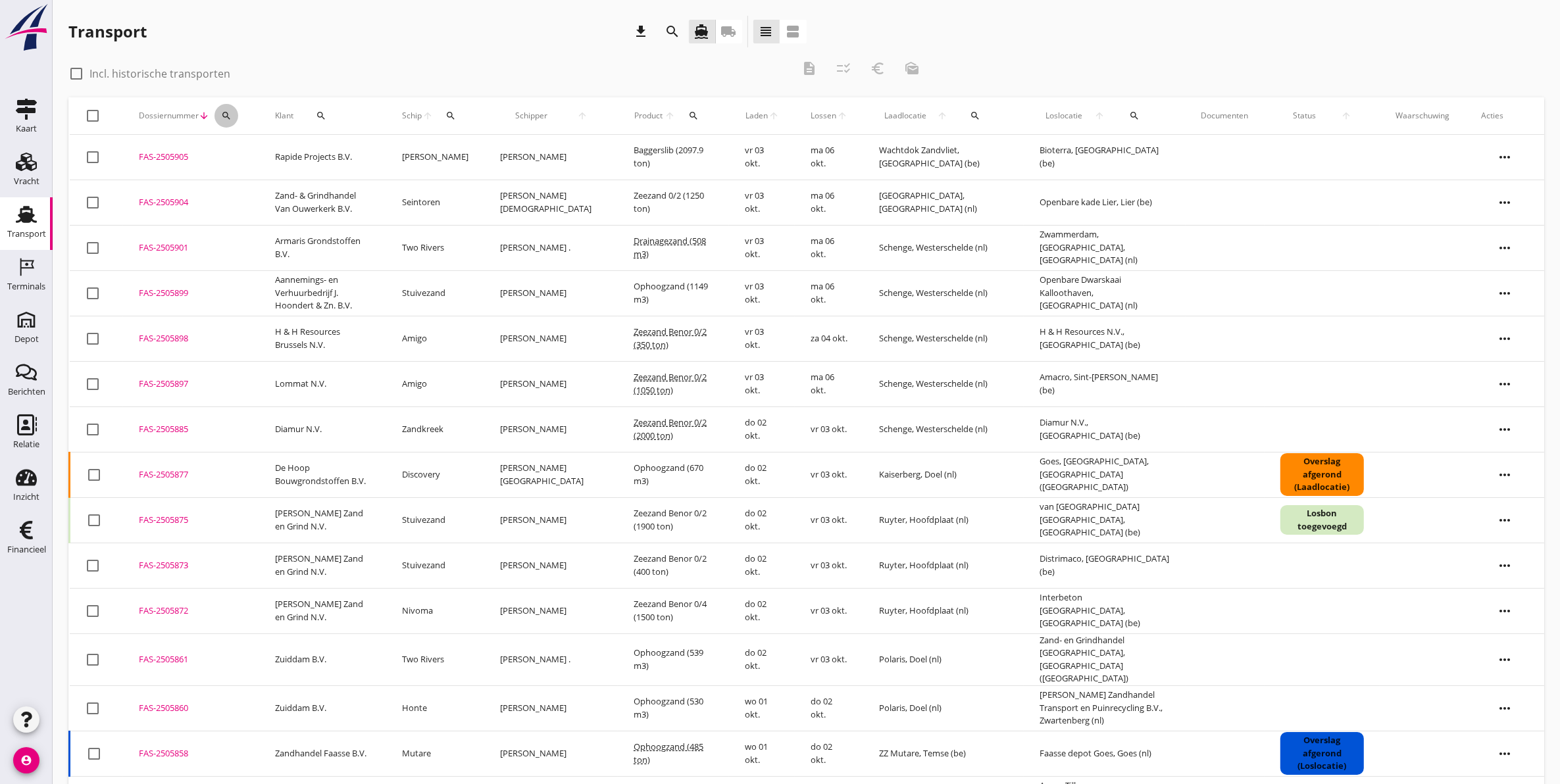
click at [224, 113] on icon "search" at bounding box center [226, 115] width 11 height 11
click at [254, 156] on input "Zoeken op dossiernummer..." at bounding box center [287, 154] width 137 height 21
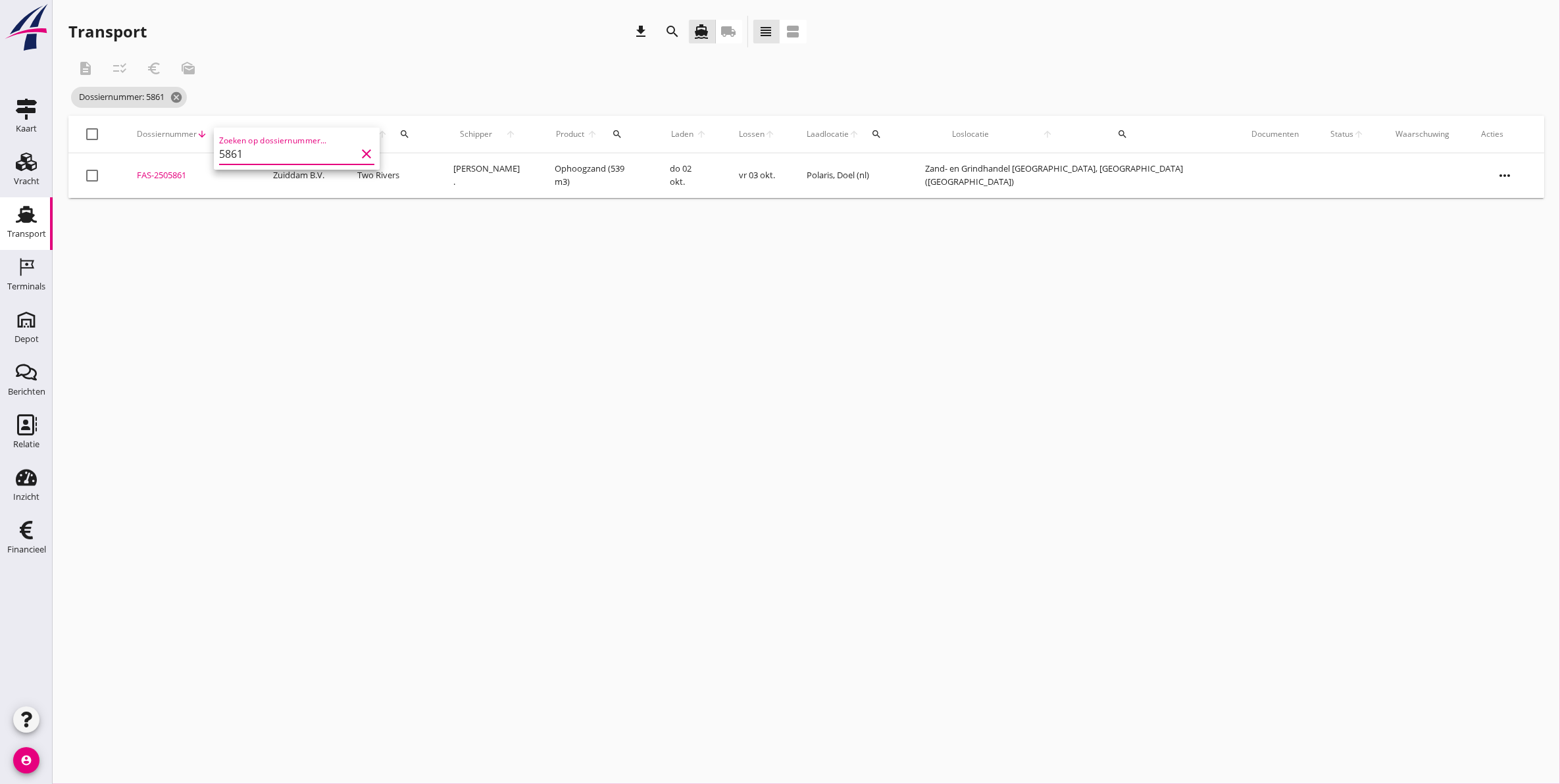
type input "5861"
drag, startPoint x: 182, startPoint y: 175, endPoint x: 374, endPoint y: 326, distance: 244.3
click at [374, 326] on div "cancel You are impersonating another user. Transport download search directions…" at bounding box center [806, 392] width 1507 height 784
click at [1505, 182] on icon "more_horiz" at bounding box center [1505, 175] width 37 height 37
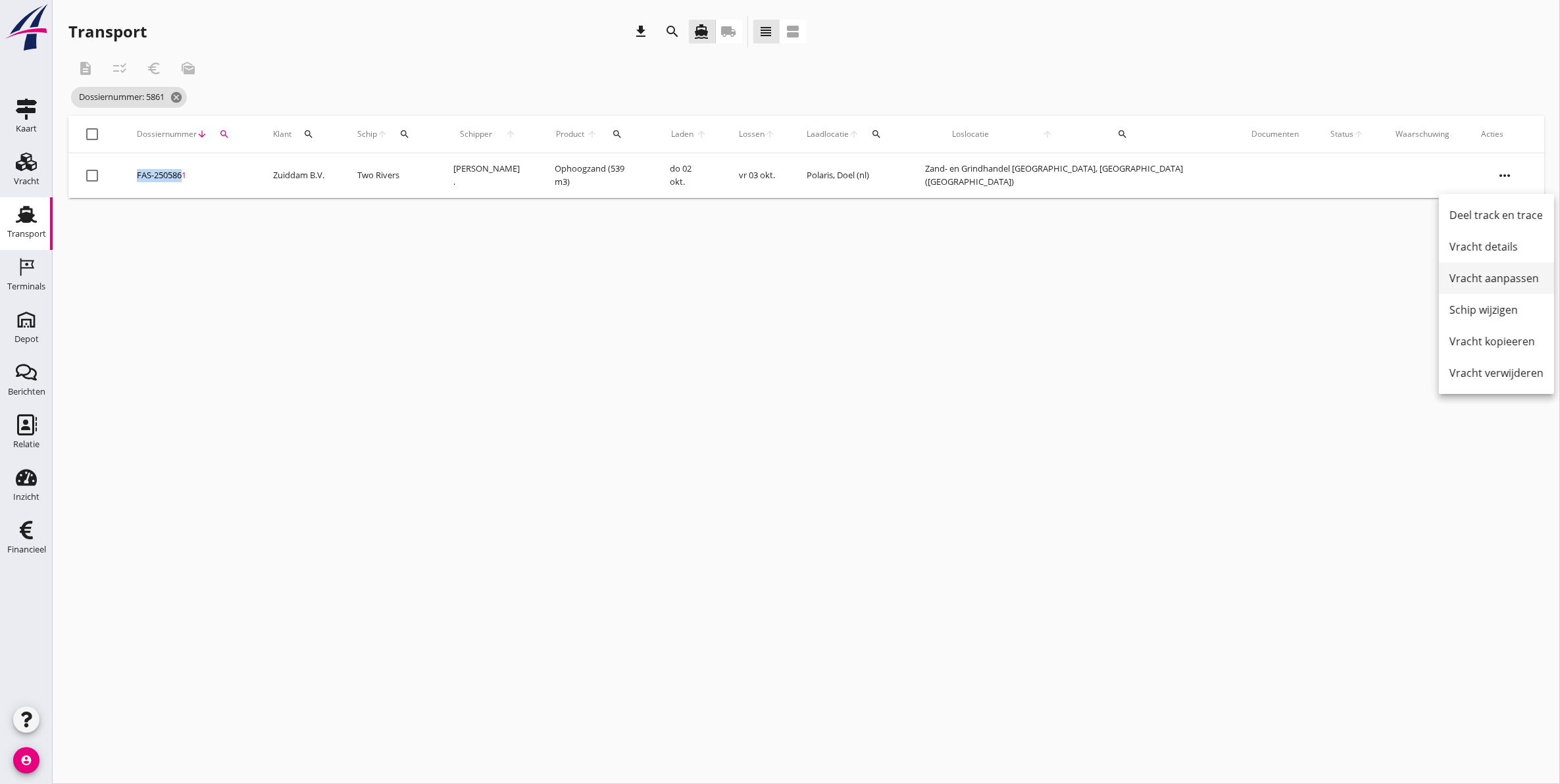
click at [1515, 273] on div "Vracht aanpassen" at bounding box center [1497, 278] width 94 height 16
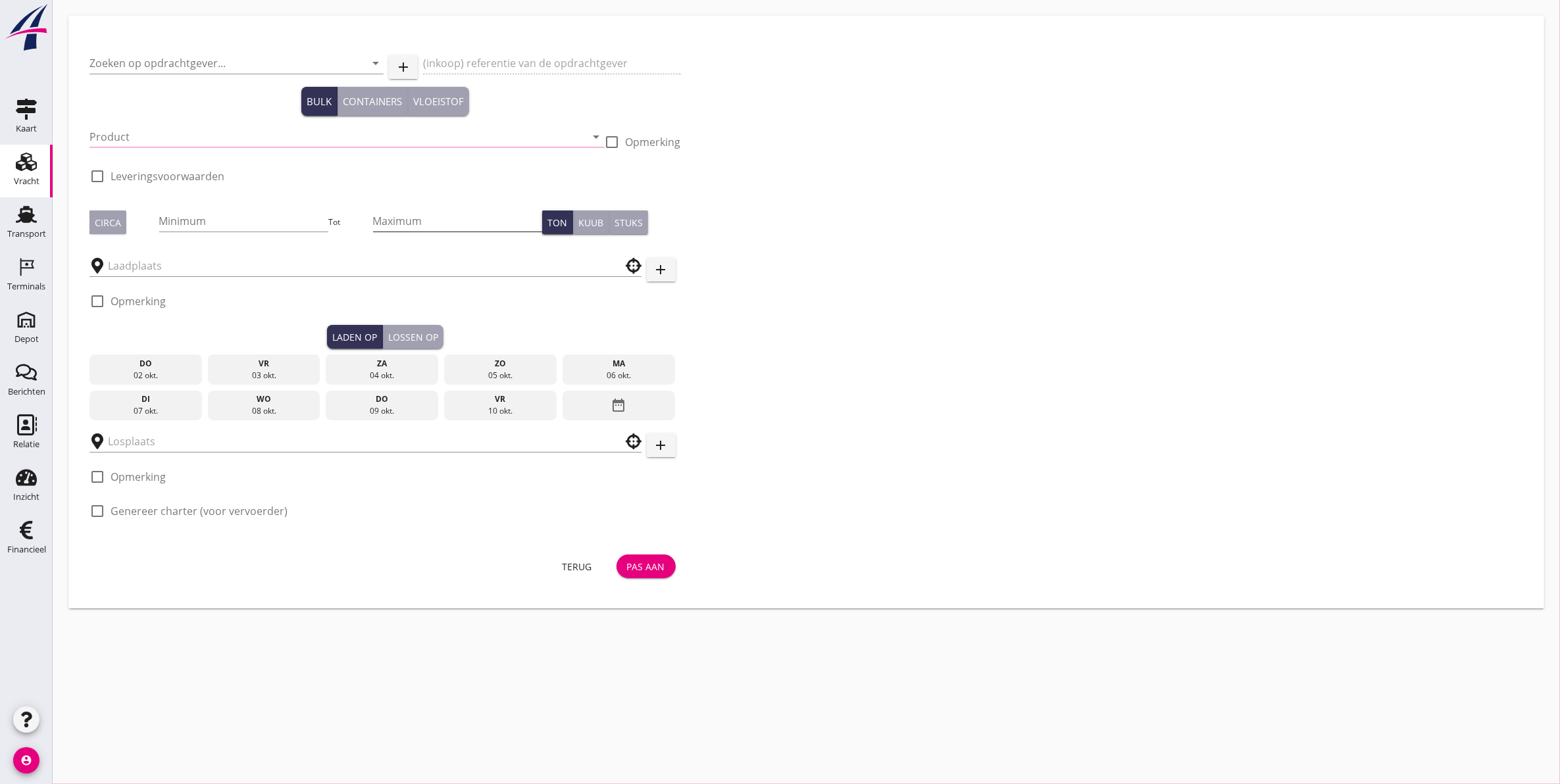
type input "Zuiddam B.V."
type input "Vracht ophoogzand"
type input "Ophoogzand (6120)"
type input "539"
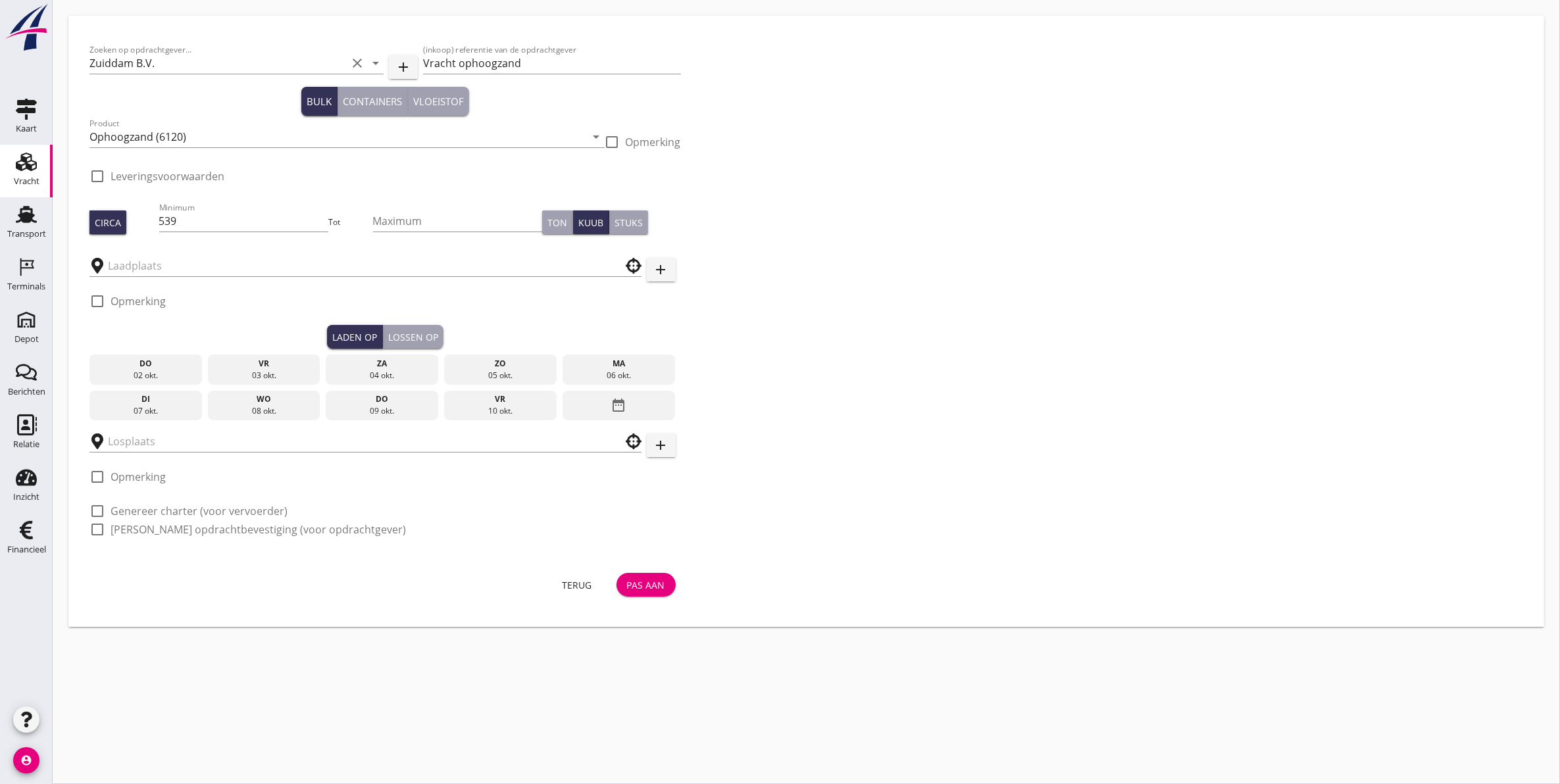
type input "Zand- en Grindhandel [GEOGRAPHIC_DATA]"
type input "Polaris"
checkbox input "true"
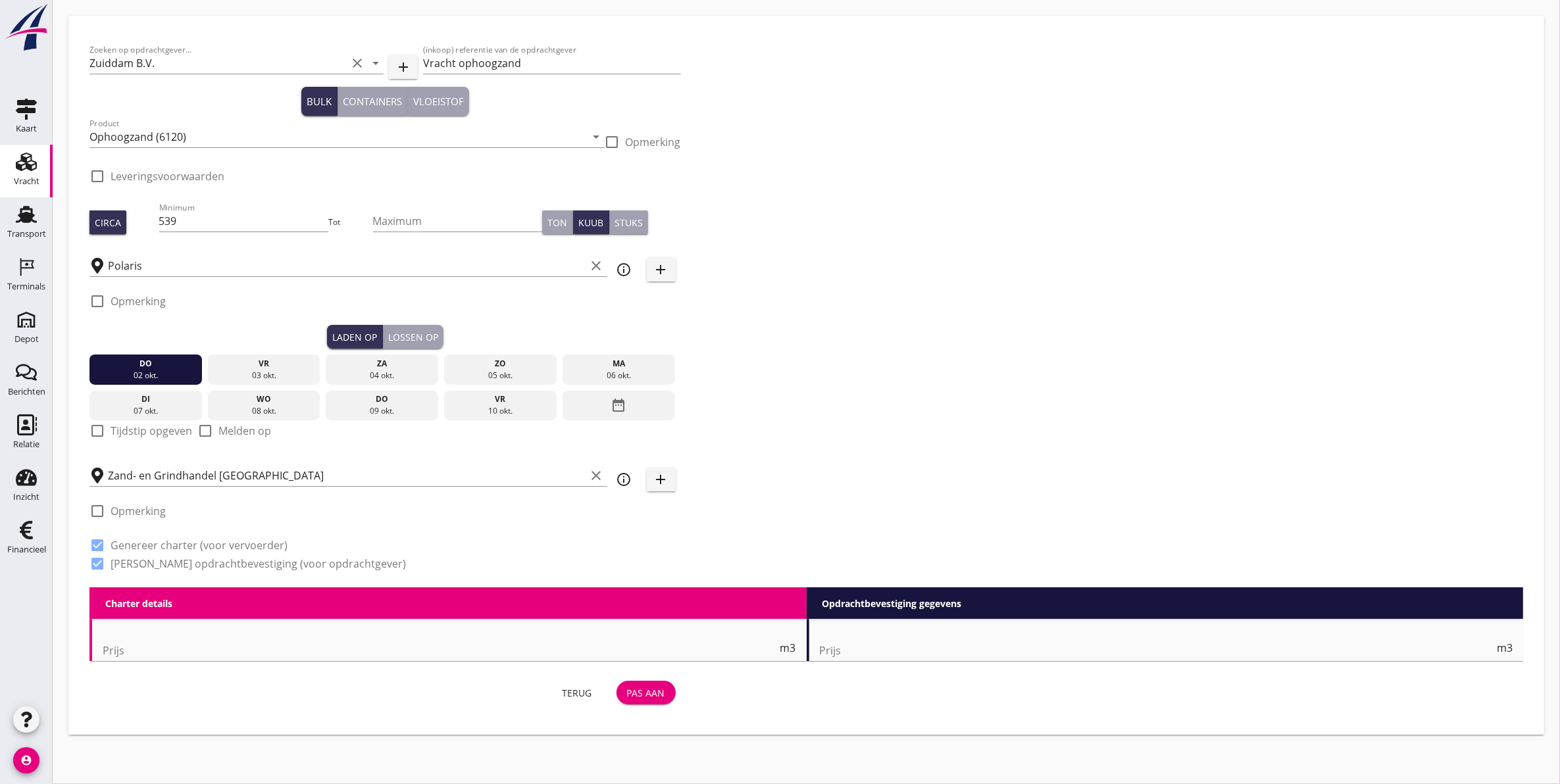
type input "4.76"
checkbox input "false"
radio input "false"
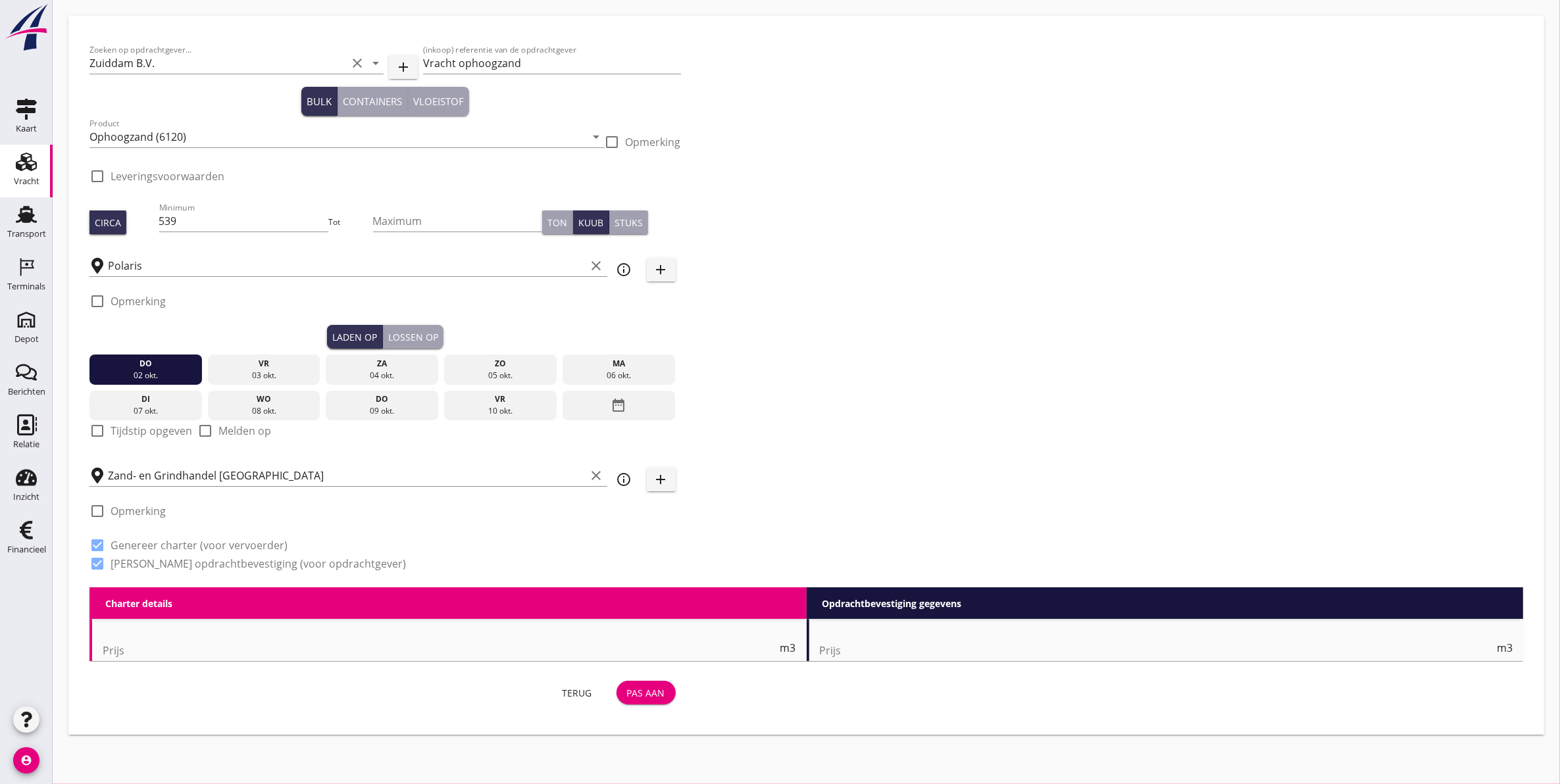
type input "1"
type input "5"
checkbox input "false"
radio input "false"
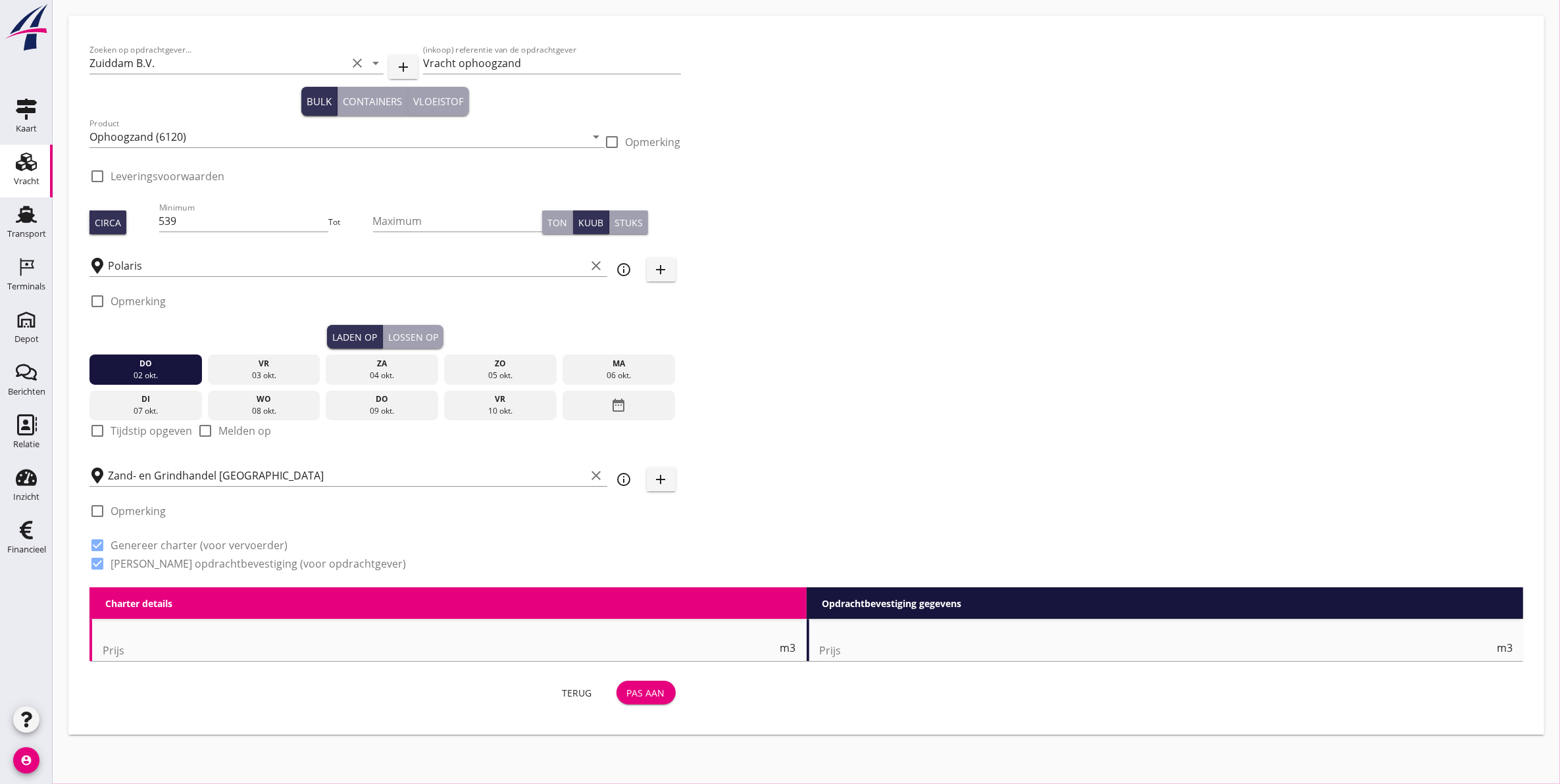
radio input "false"
type input "1"
click at [313, 468] on input "Zand- en Grindhandel [GEOGRAPHIC_DATA]" at bounding box center [347, 476] width 479 height 21
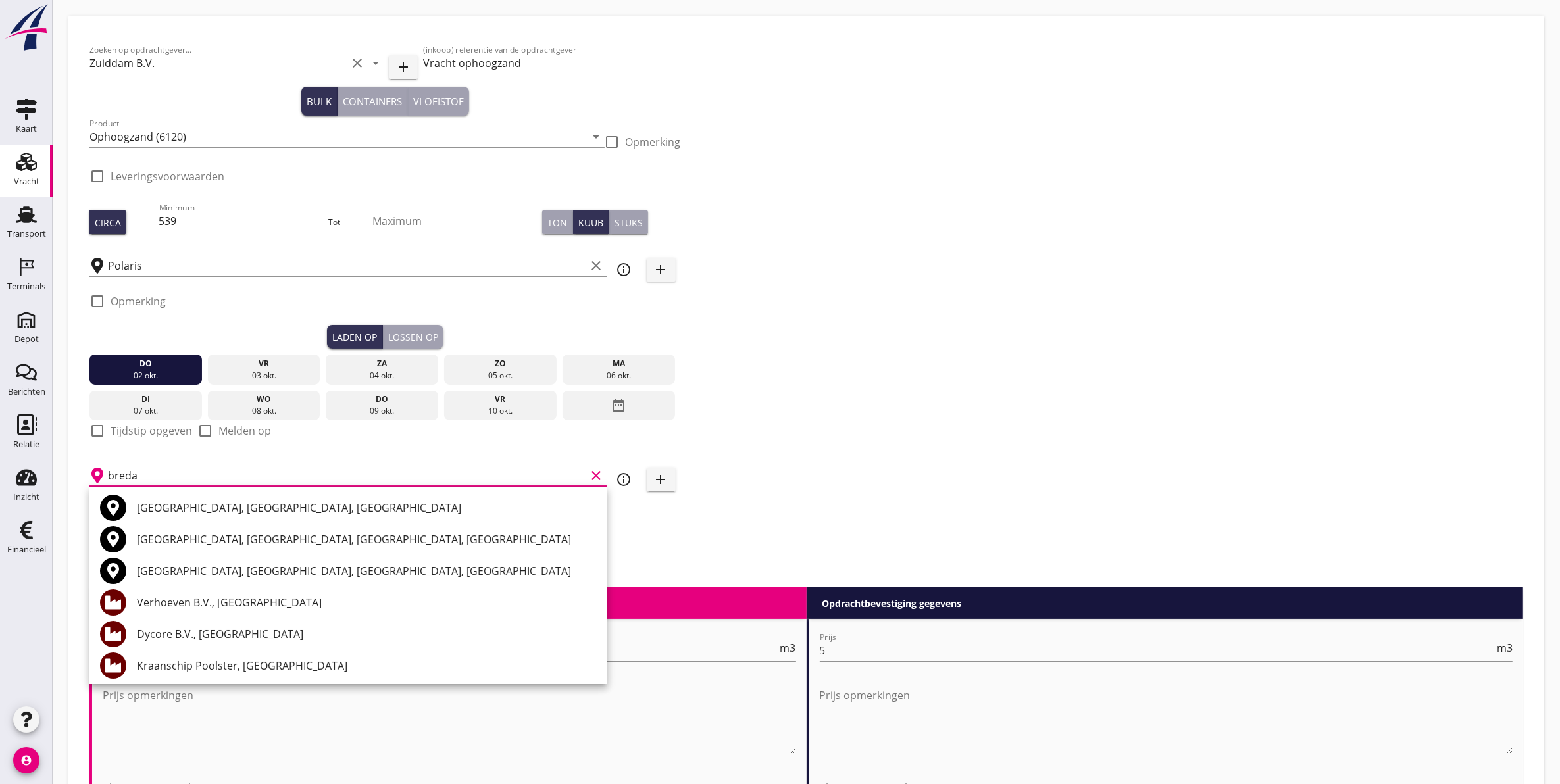
click at [264, 594] on div "Verhoeven B.V., [GEOGRAPHIC_DATA]" at bounding box center [367, 603] width 460 height 31
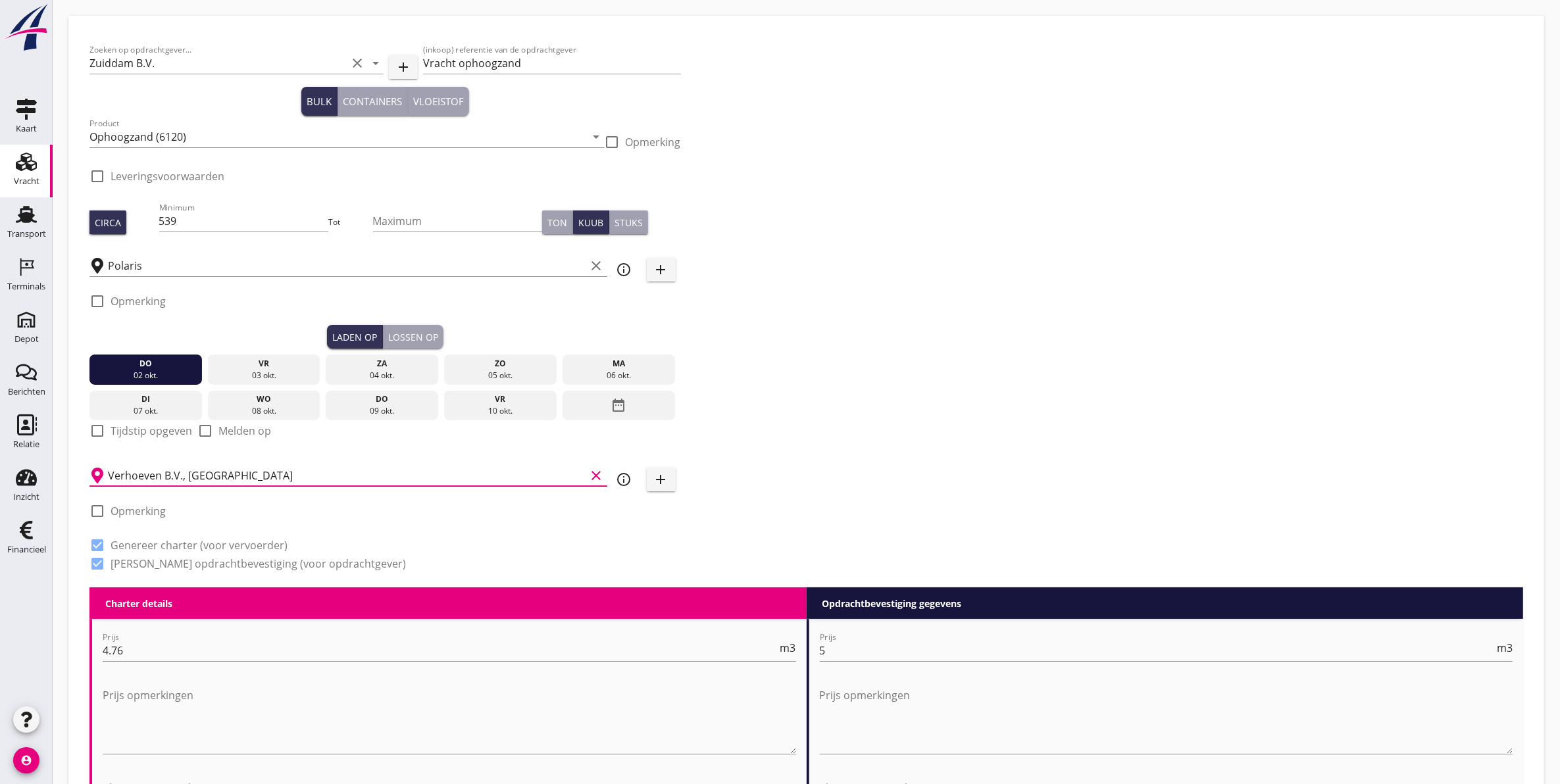
type input "Verhoeven B.V., [GEOGRAPHIC_DATA]"
click at [413, 330] on div "Lossen op" at bounding box center [413, 337] width 50 height 14
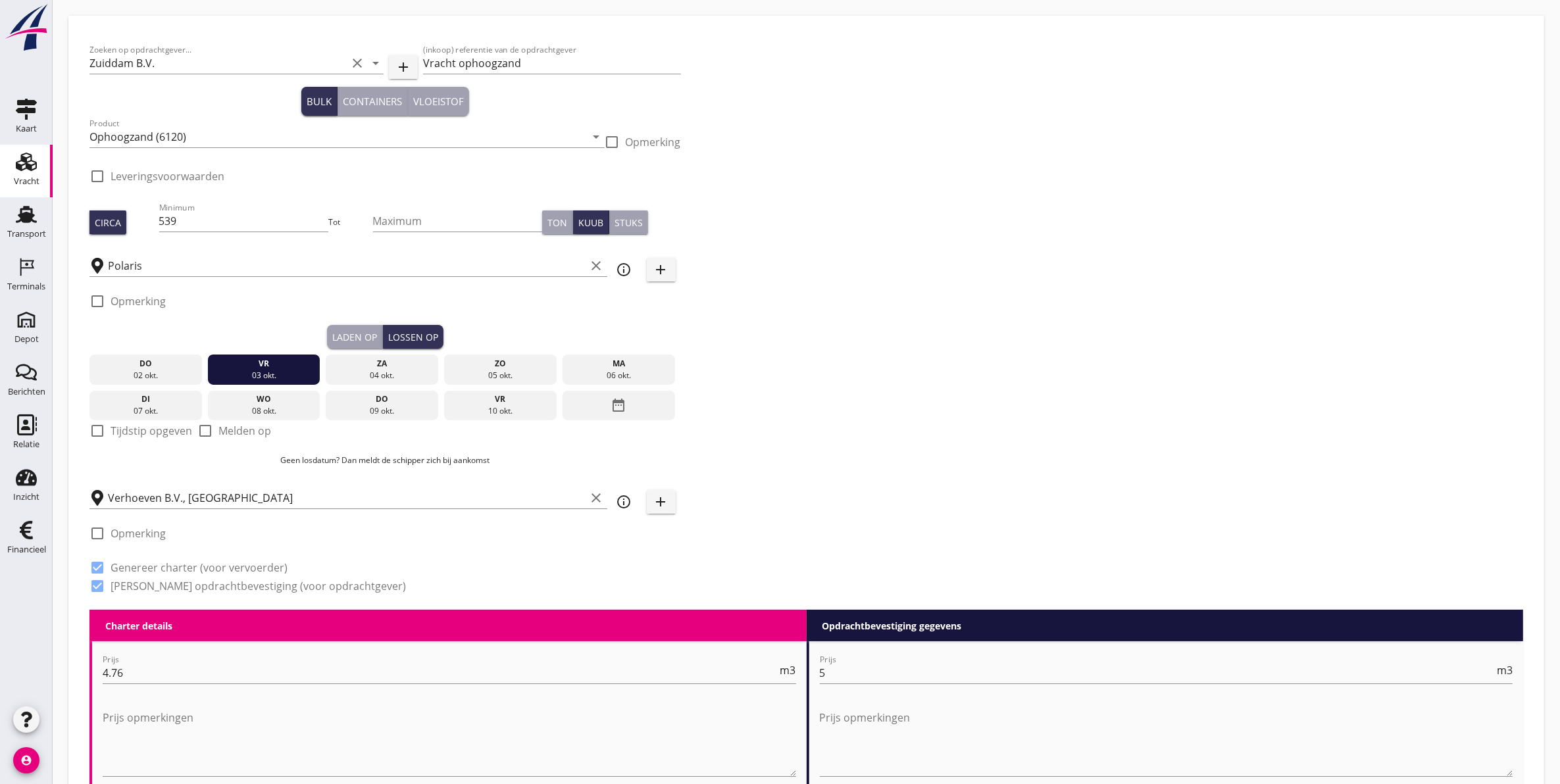
click at [348, 343] on div "Laden op" at bounding box center [354, 337] width 44 height 14
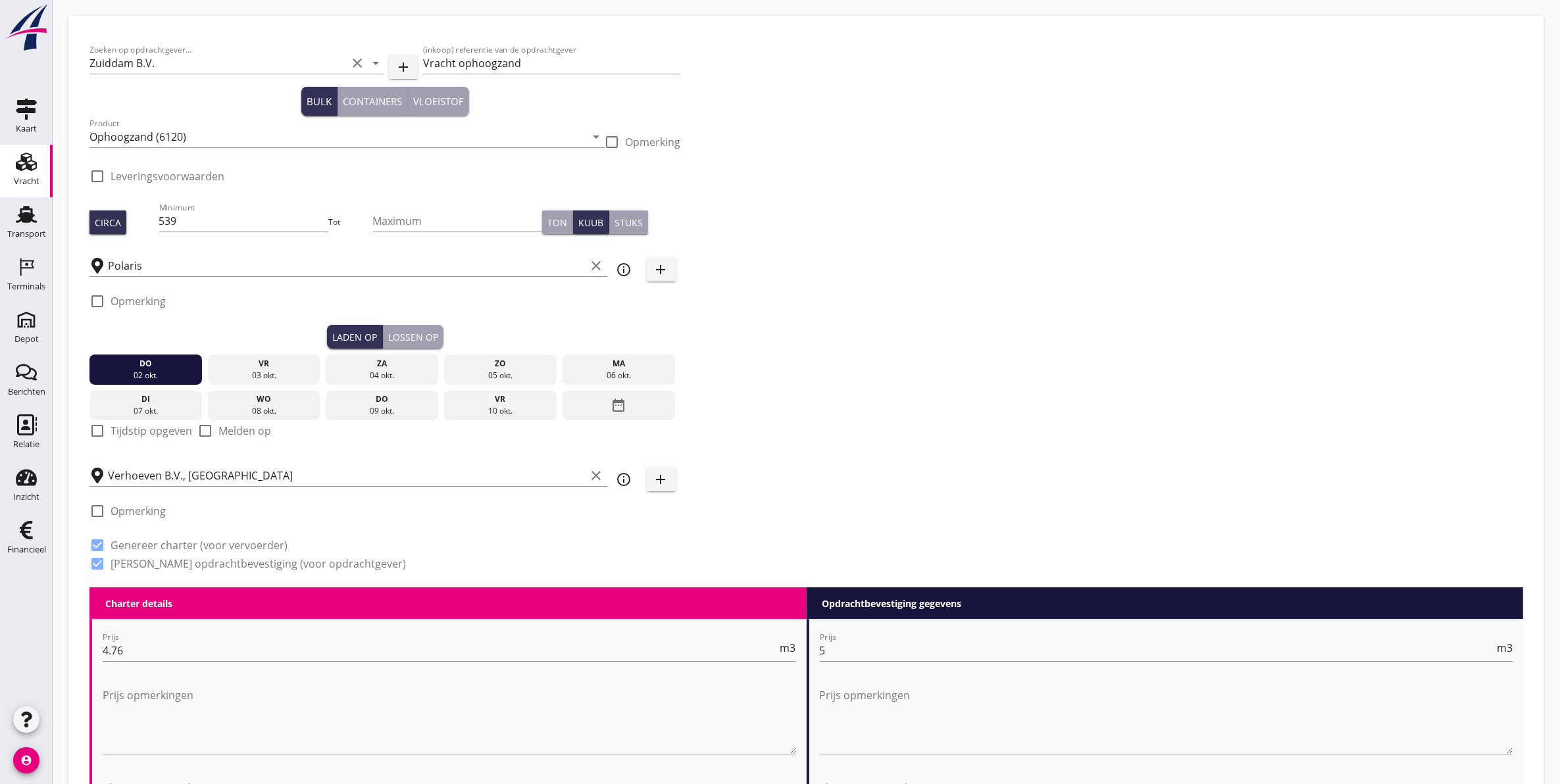
click at [413, 340] on div "Lossen op" at bounding box center [413, 337] width 50 height 14
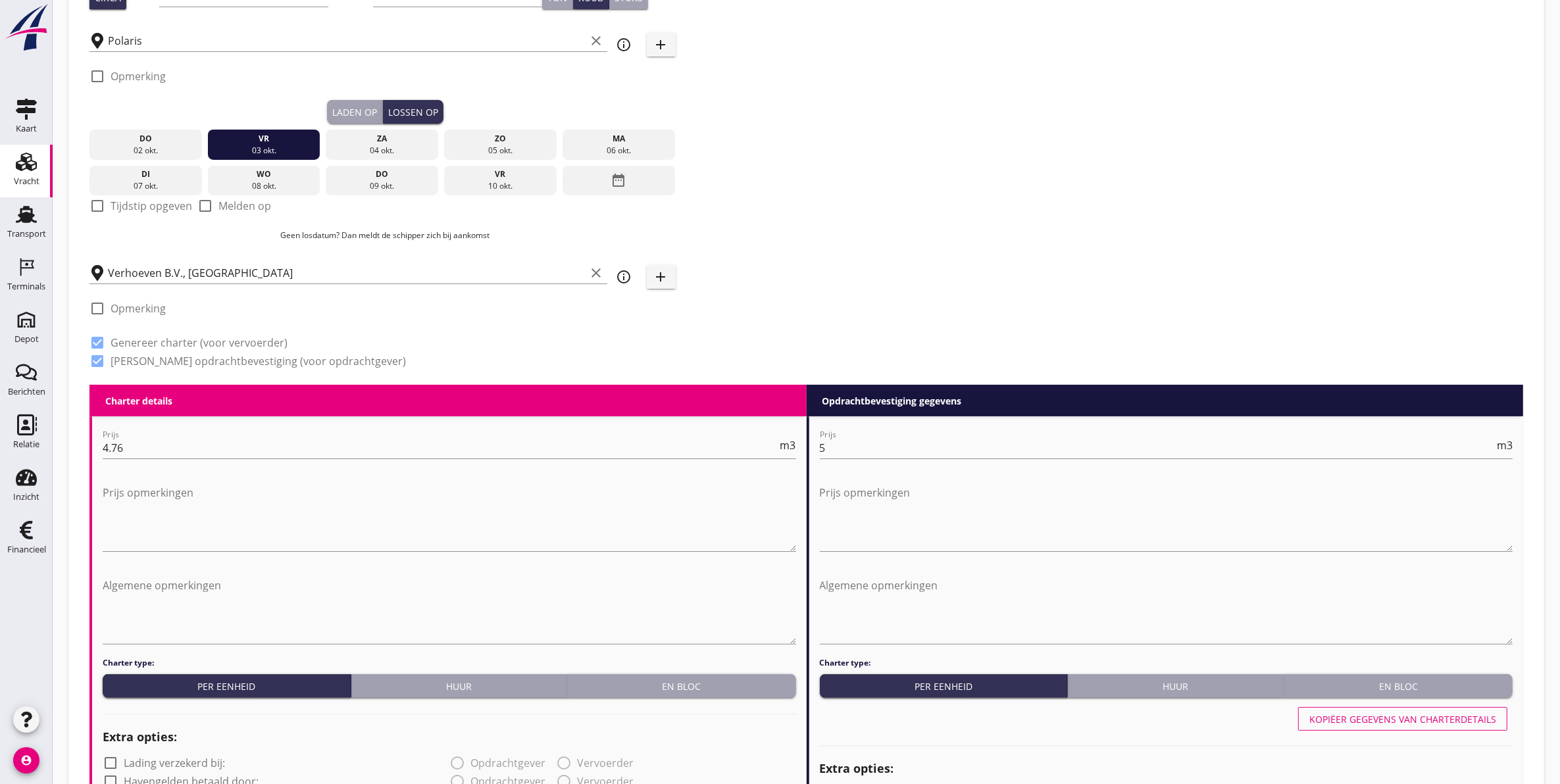
scroll to position [247, 0]
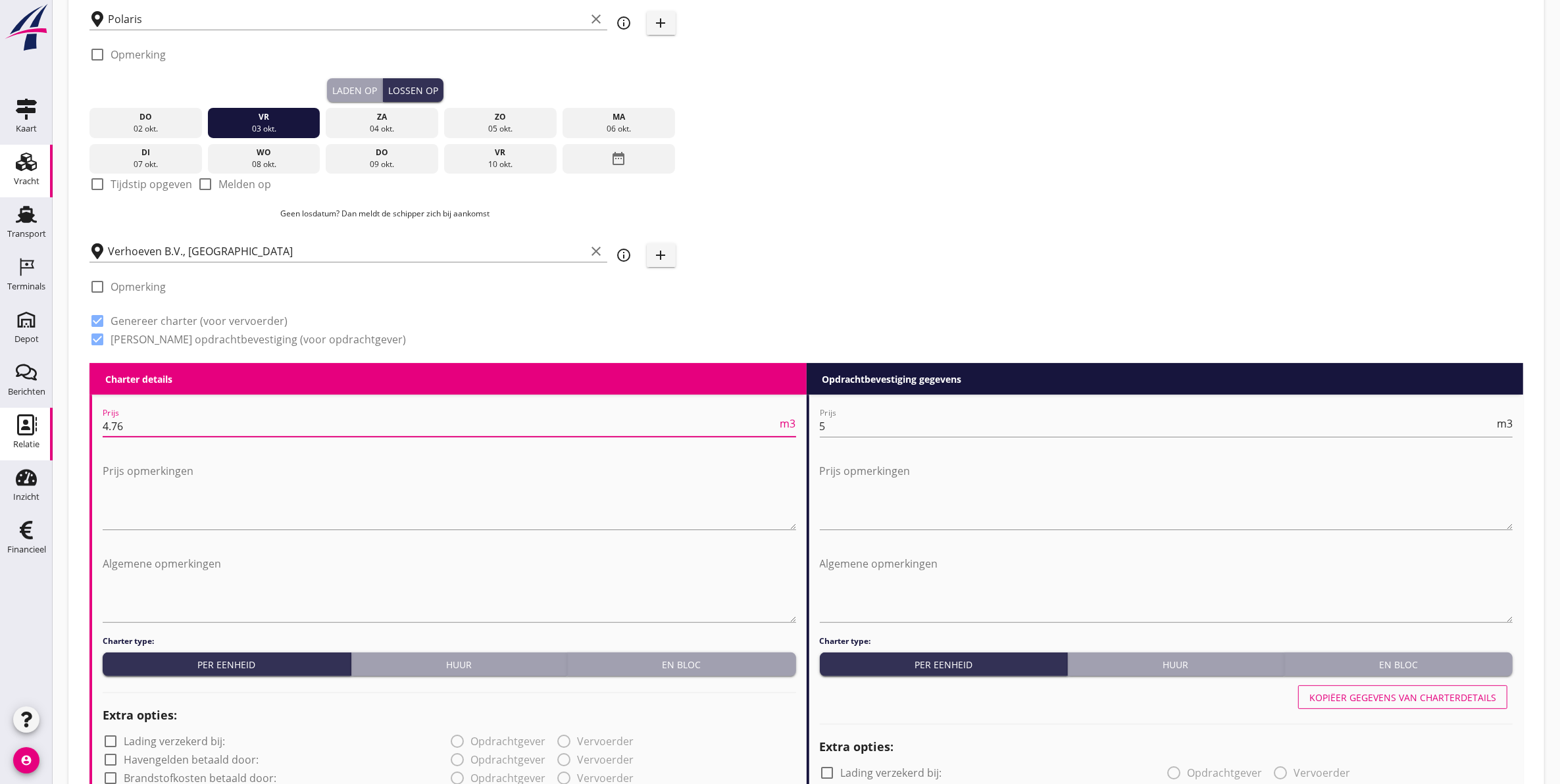
drag, startPoint x: 165, startPoint y: 427, endPoint x: 16, endPoint y: 427, distance: 149.0
click at [21, 427] on div "Kaart Kaart Vracht Vracht Transport Transport Terminals Terminals Depot Depot B…" at bounding box center [780, 729] width 1560 height 1952
type input "5"
type input "5.52"
click at [872, 420] on input "5" at bounding box center [1158, 427] width 675 height 21
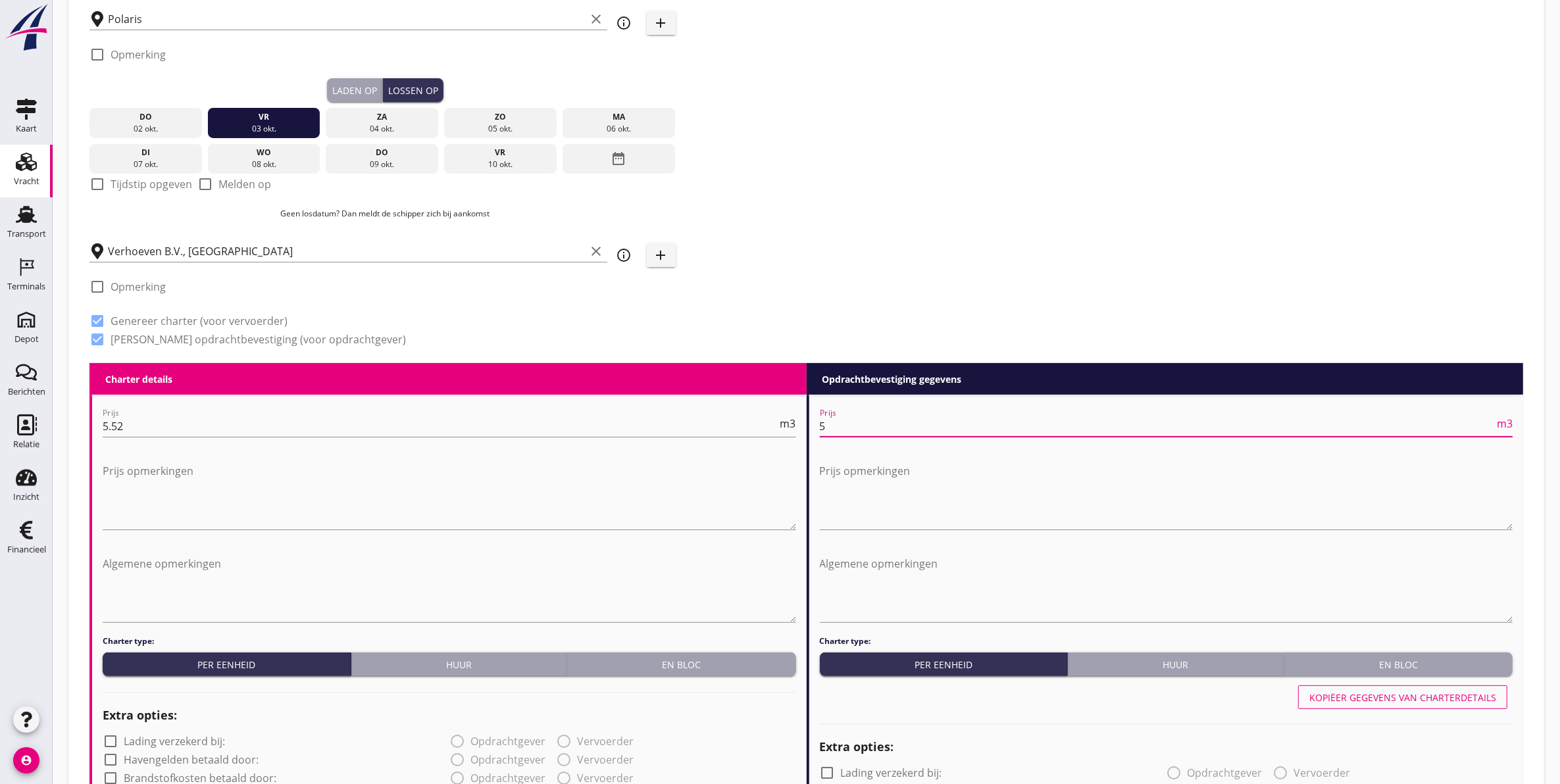
type input "55"
type input "55.75"
drag, startPoint x: 862, startPoint y: 490, endPoint x: 861, endPoint y: 500, distance: 10.0
click at [862, 495] on textarea "Prijs opmerkingen" at bounding box center [1167, 495] width 694 height 69
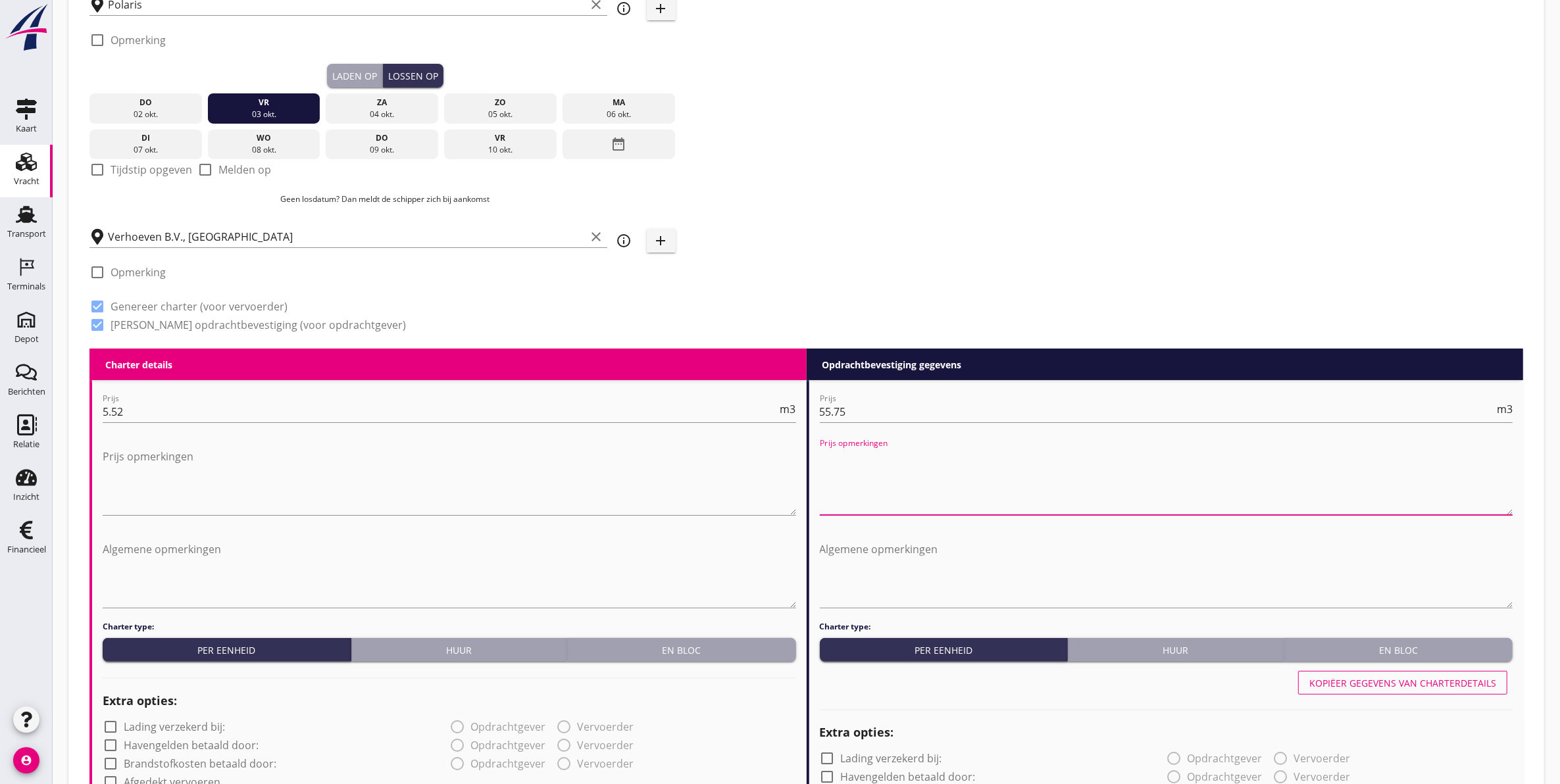
scroll to position [0, 0]
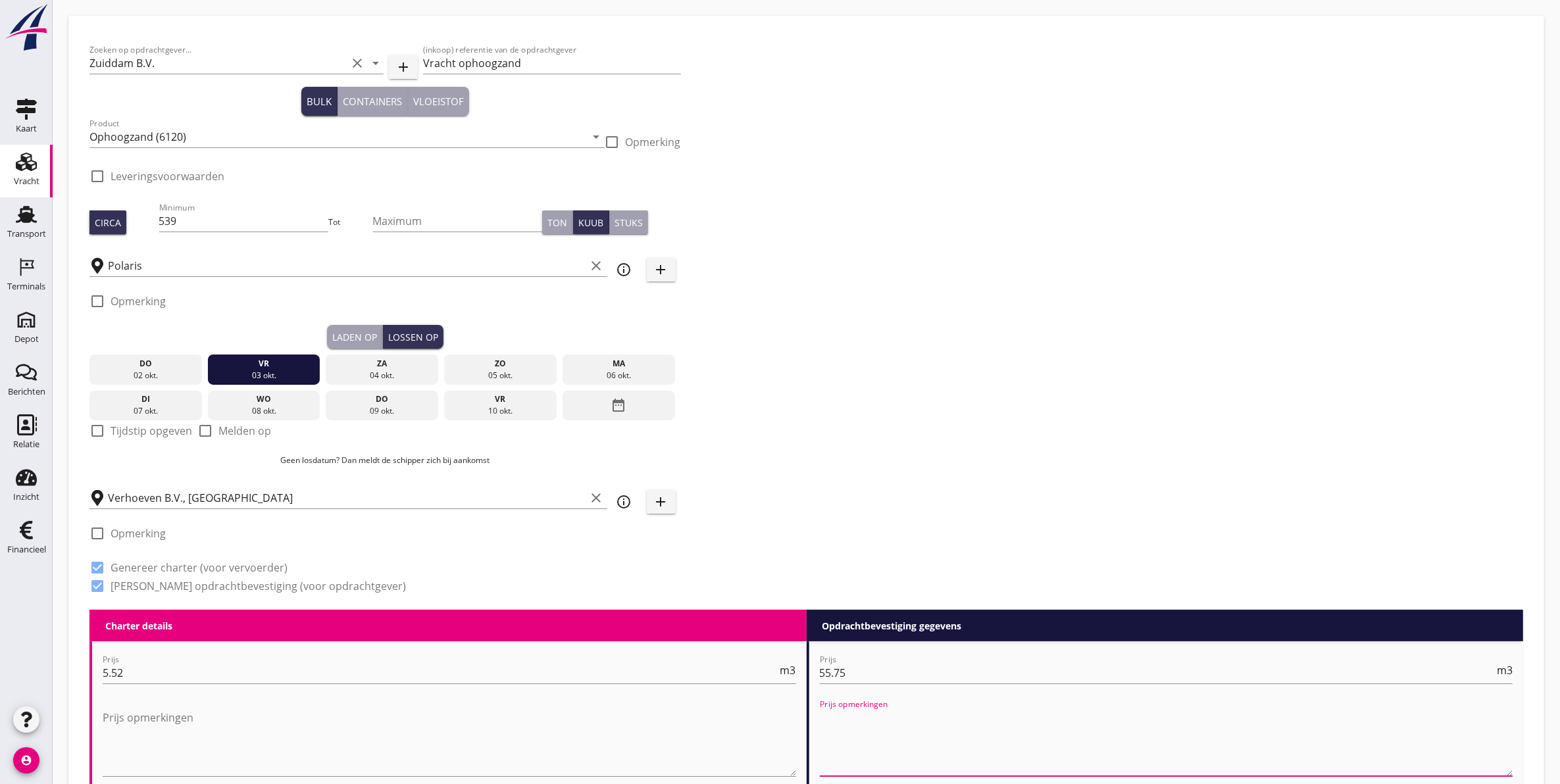
click at [353, 338] on div "Laden op" at bounding box center [354, 337] width 44 height 14
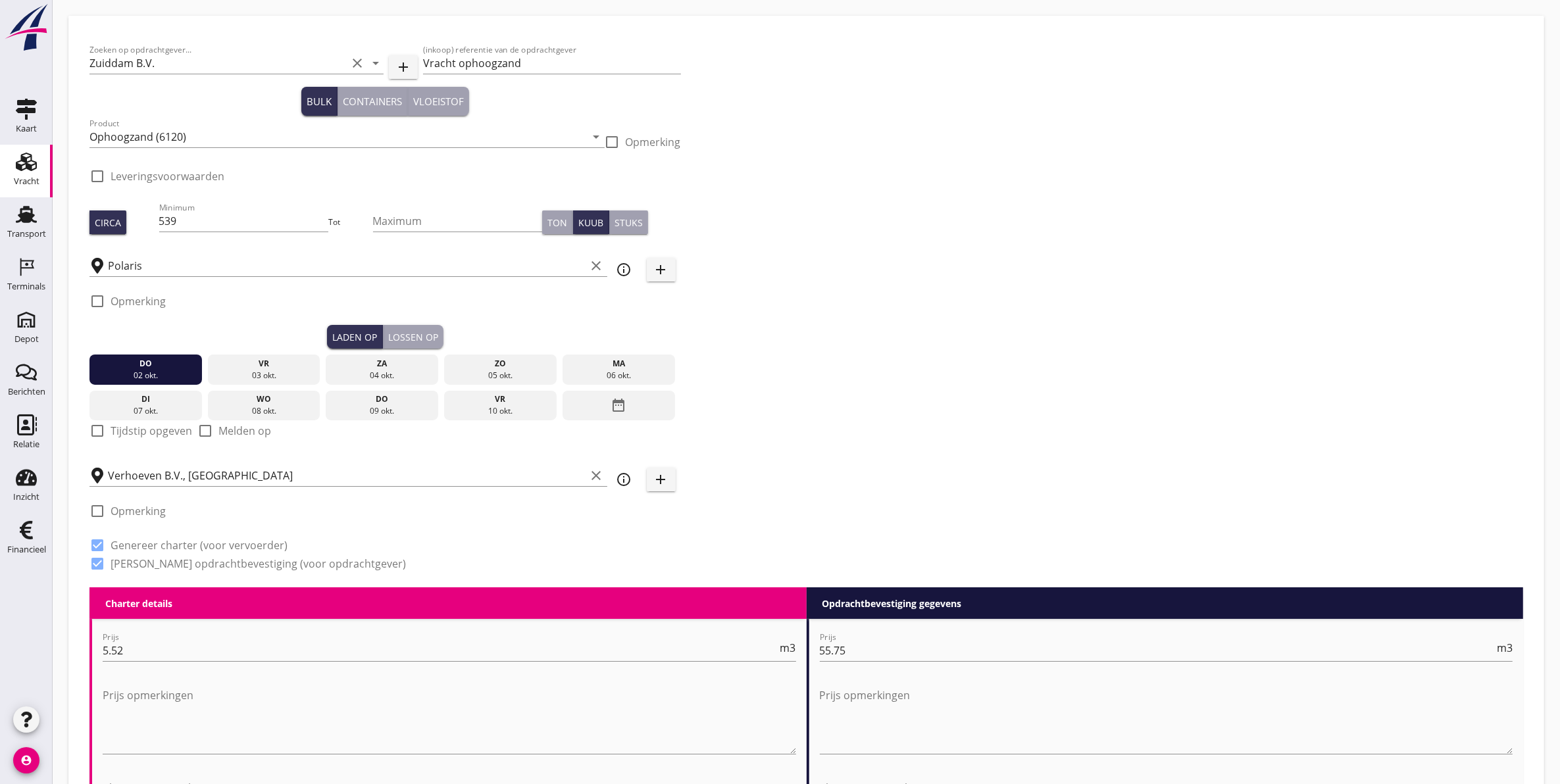
click at [423, 330] on div "Lossen op" at bounding box center [413, 337] width 50 height 14
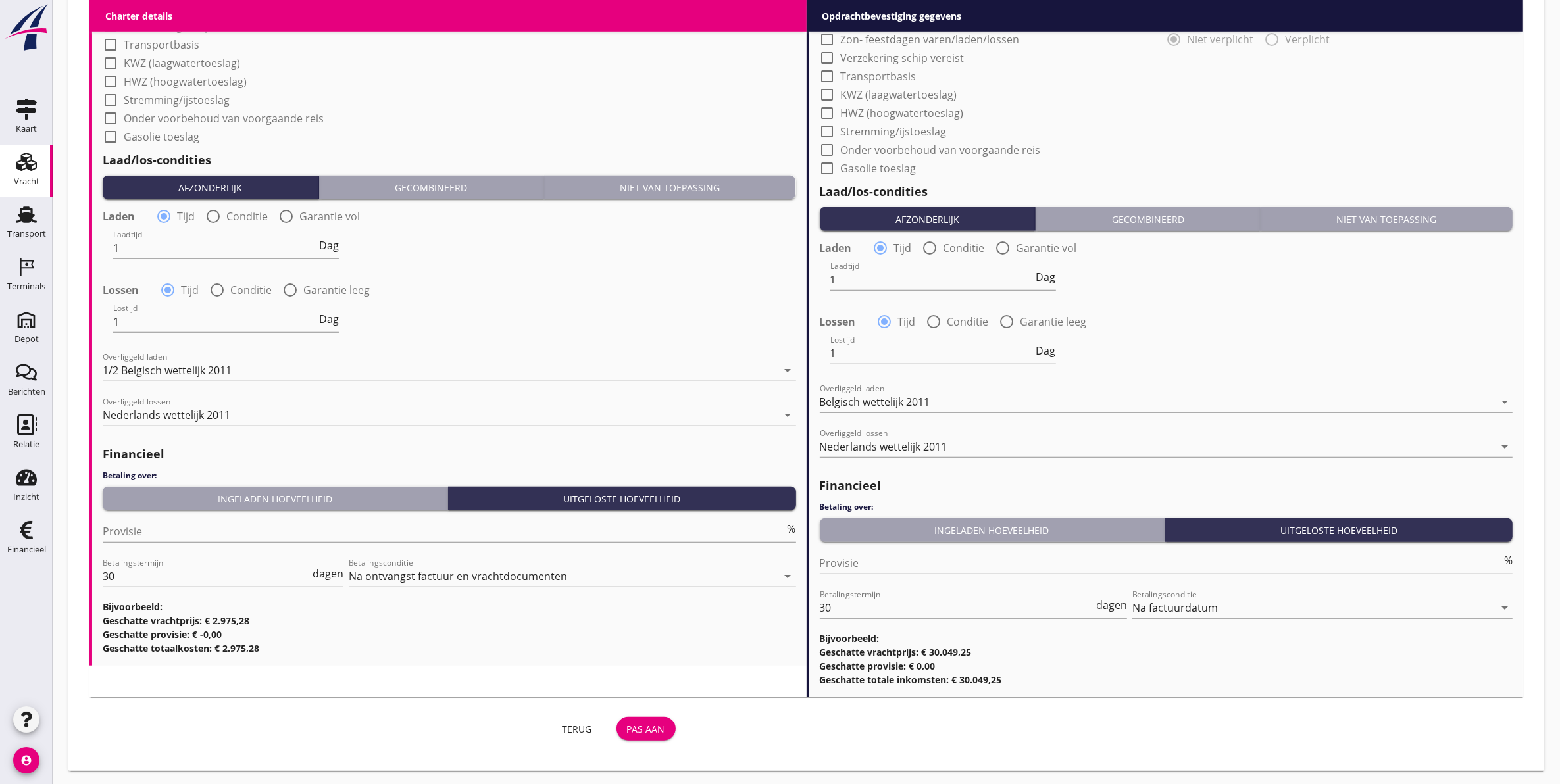
scroll to position [1166, 0]
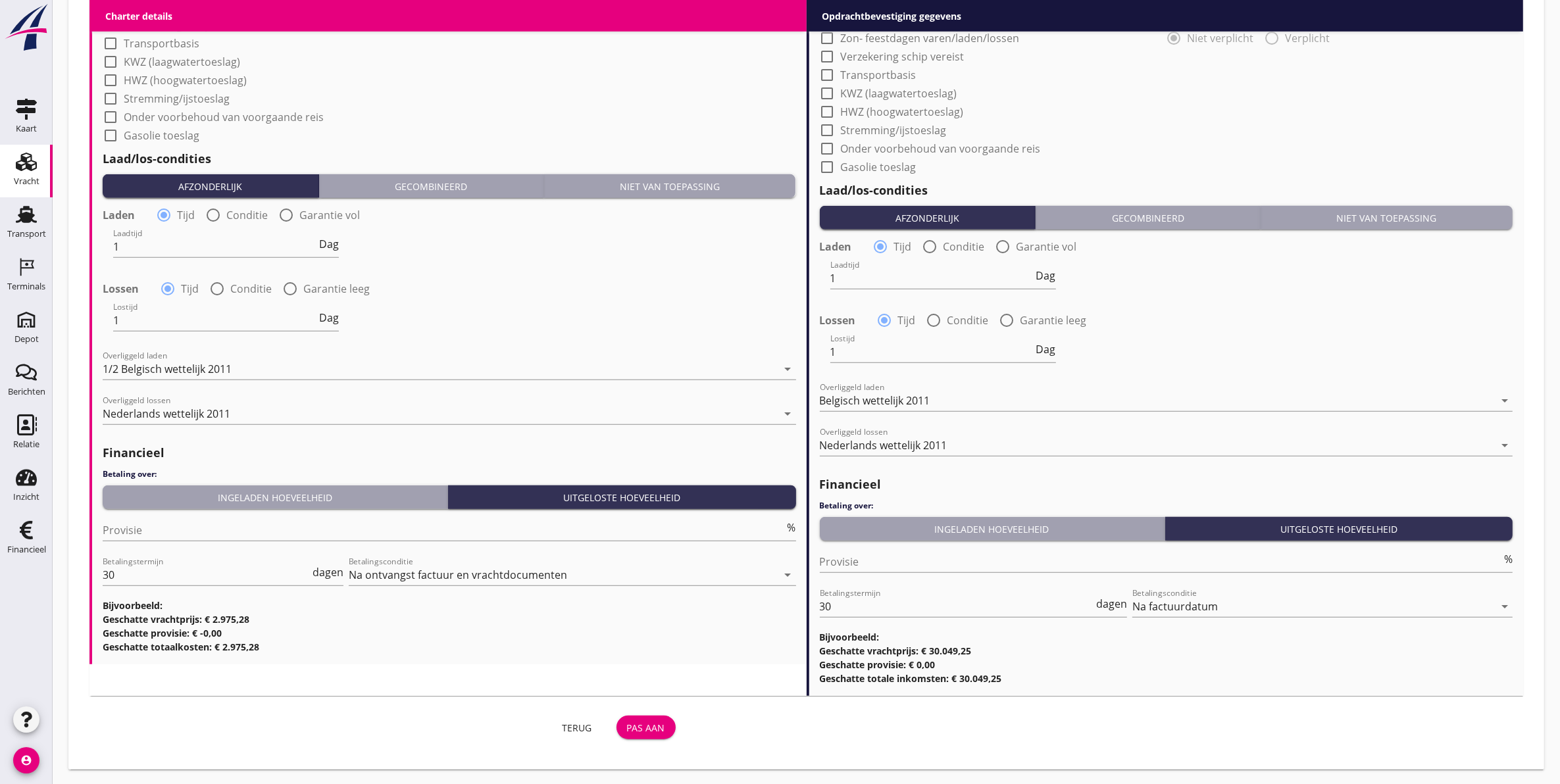
click at [653, 729] on div "Pas aan" at bounding box center [646, 728] width 38 height 14
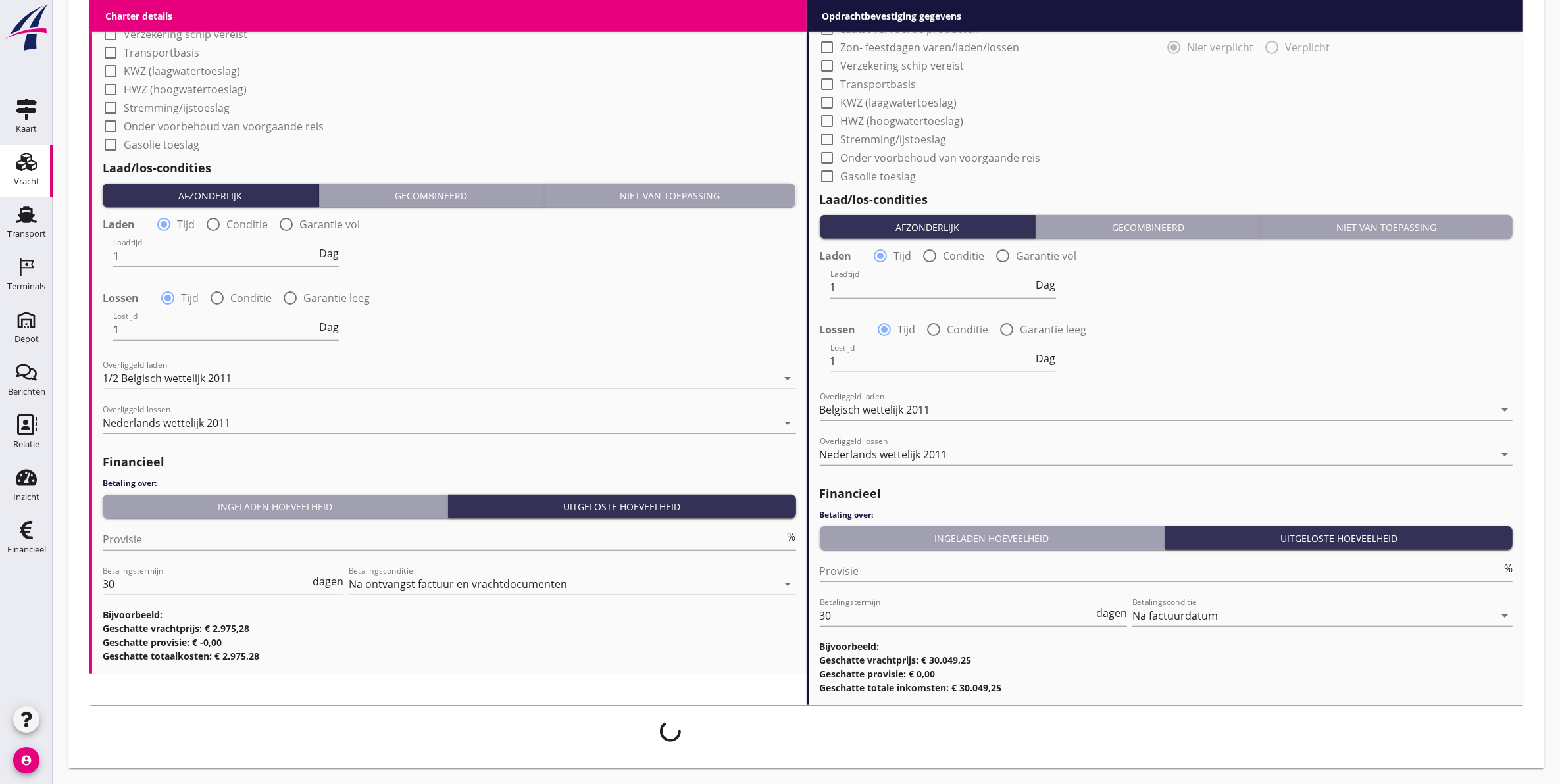
scroll to position [1155, 0]
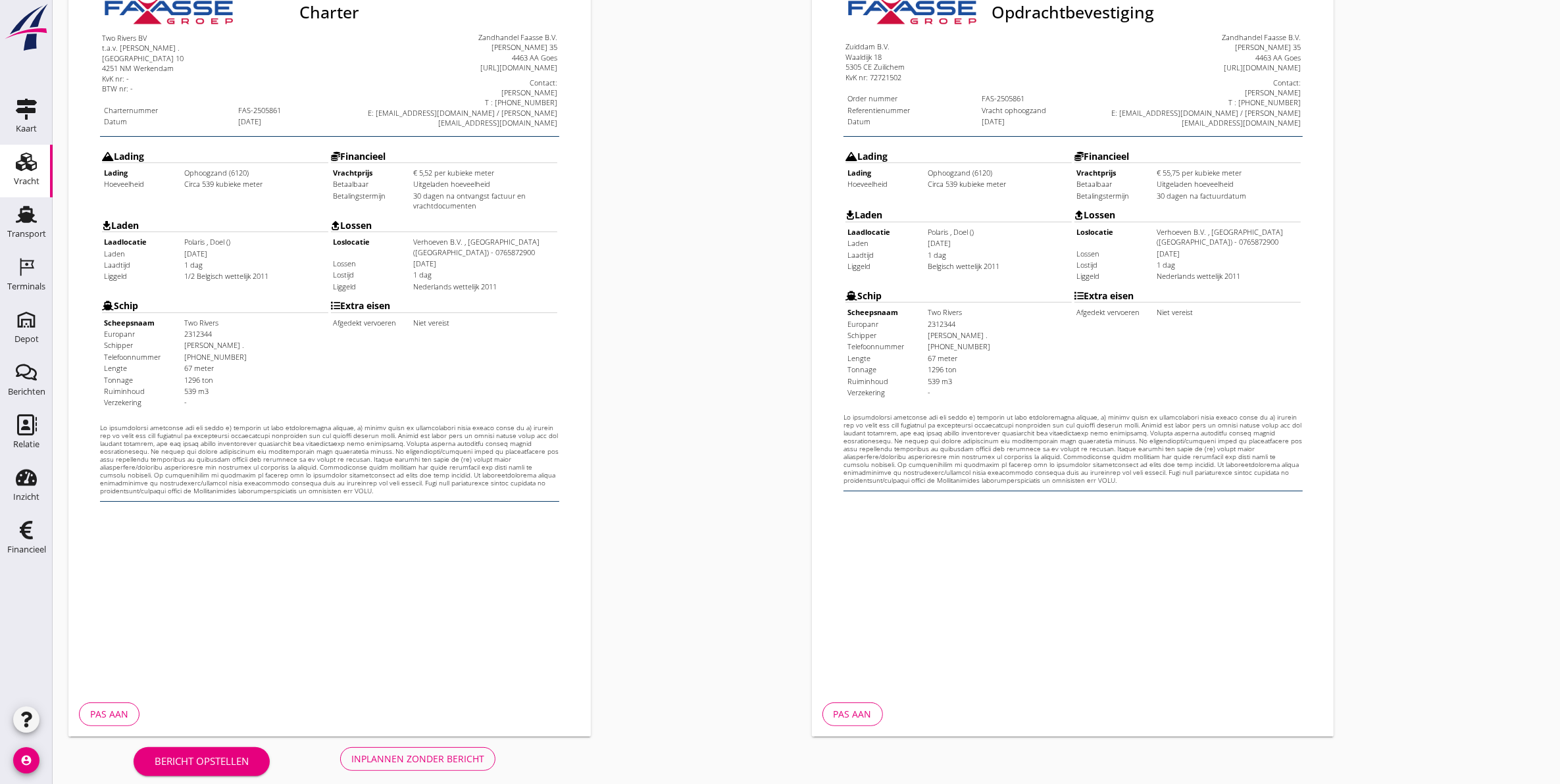
scroll to position [189, 0]
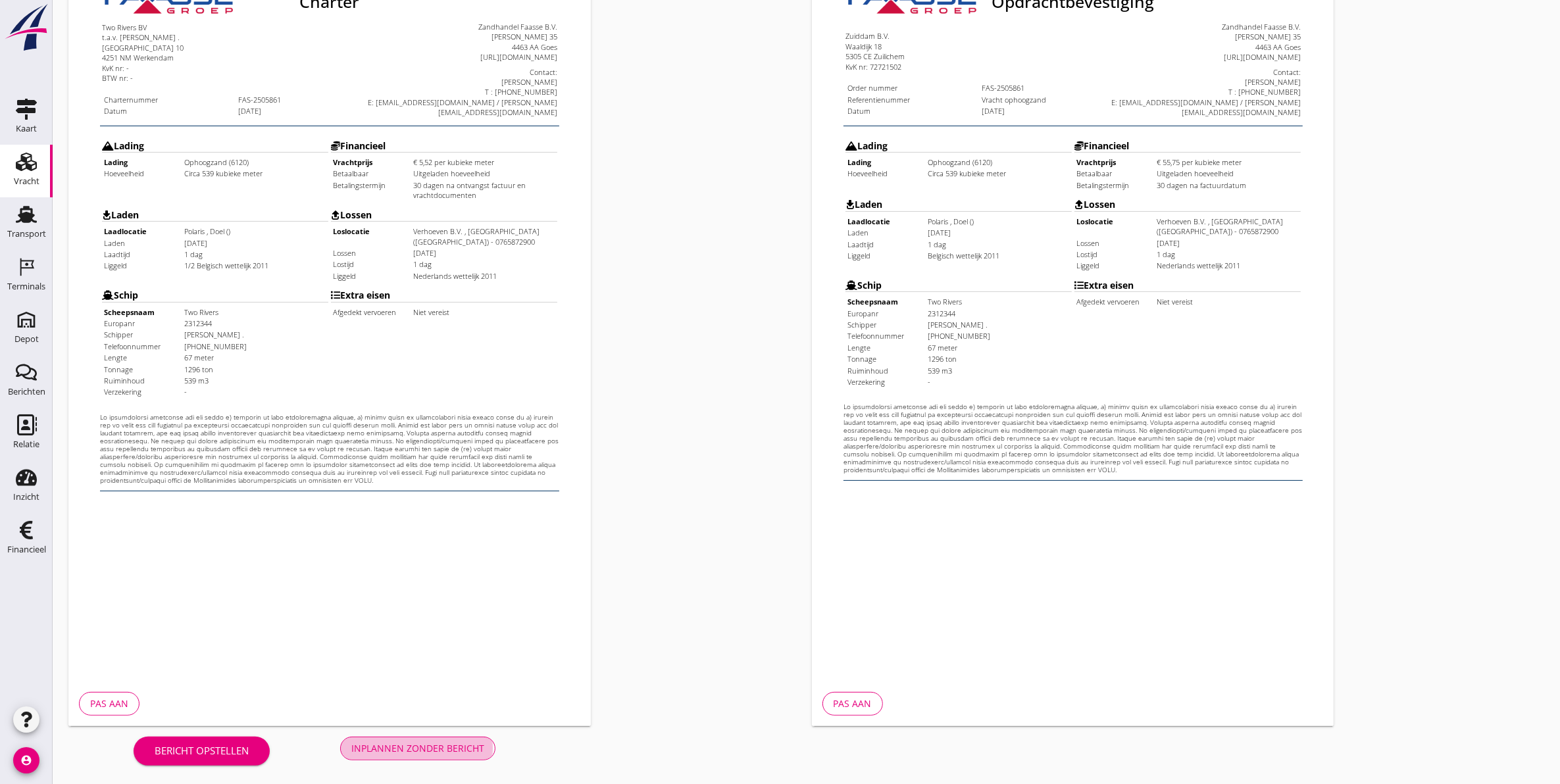
click at [401, 749] on div "Inplannen zonder bericht" at bounding box center [418, 748] width 133 height 14
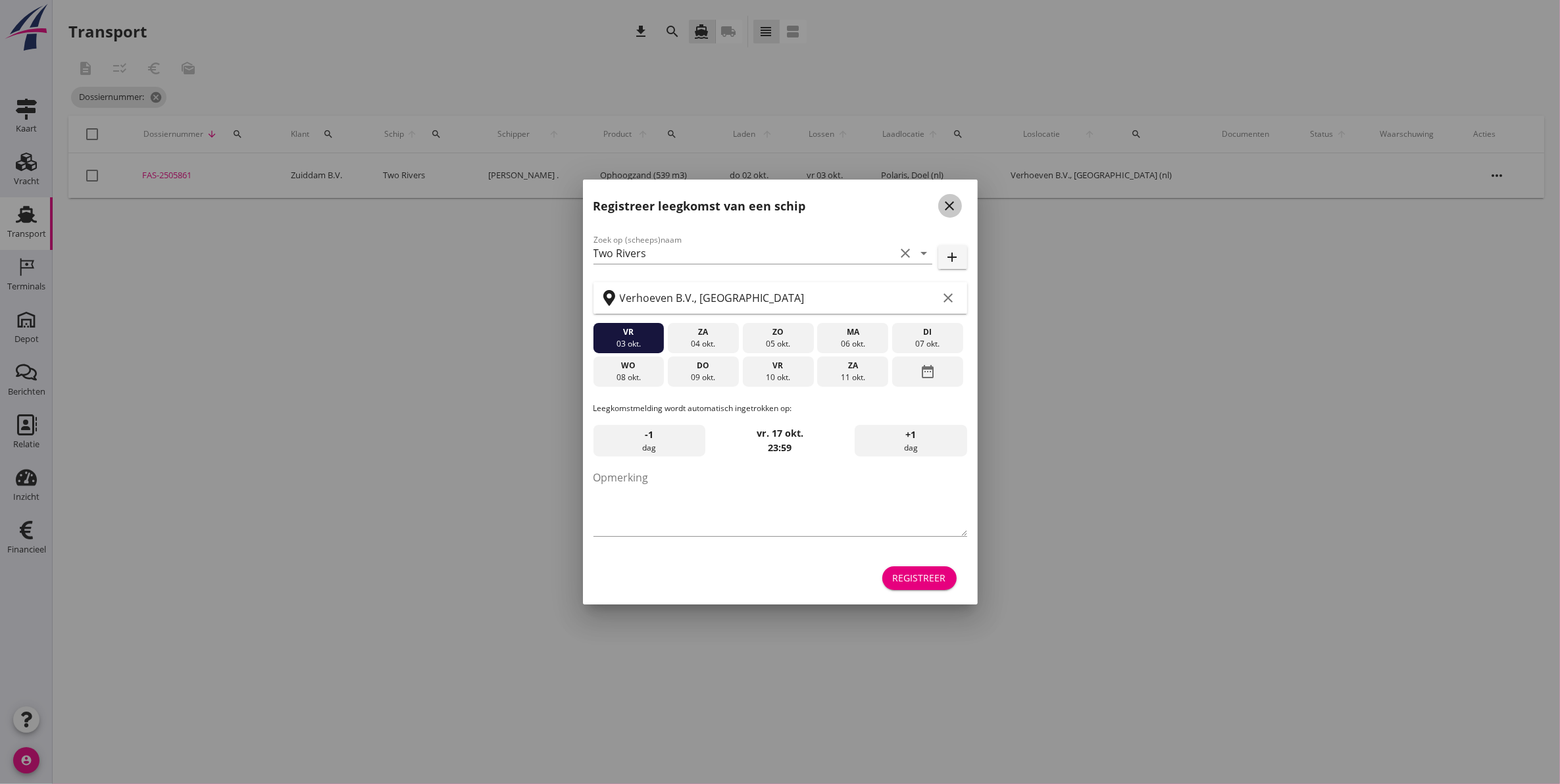
click at [953, 208] on icon "close" at bounding box center [950, 205] width 16 height 16
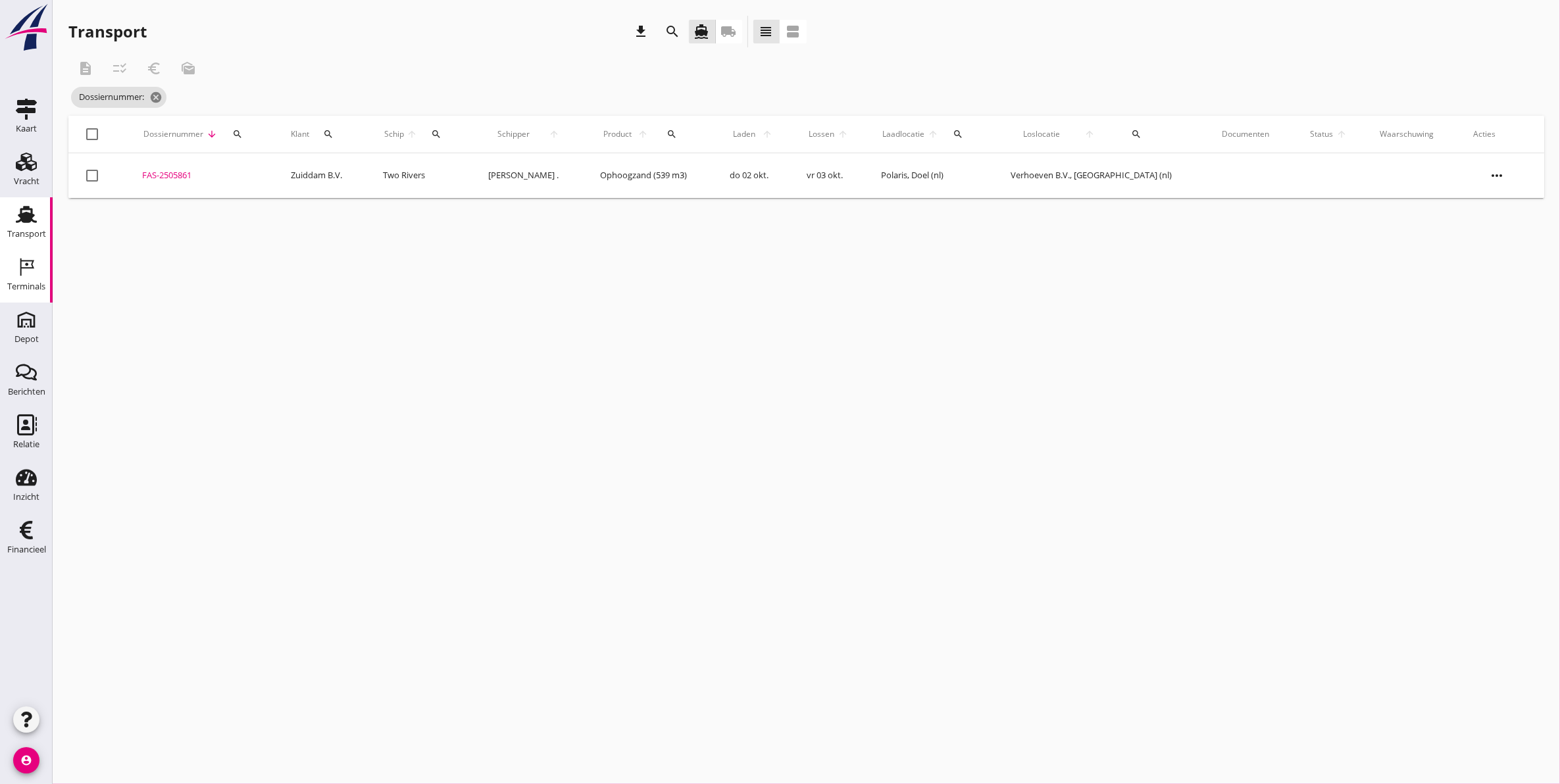
click at [30, 271] on icon "Terminals" at bounding box center [26, 268] width 21 height 21
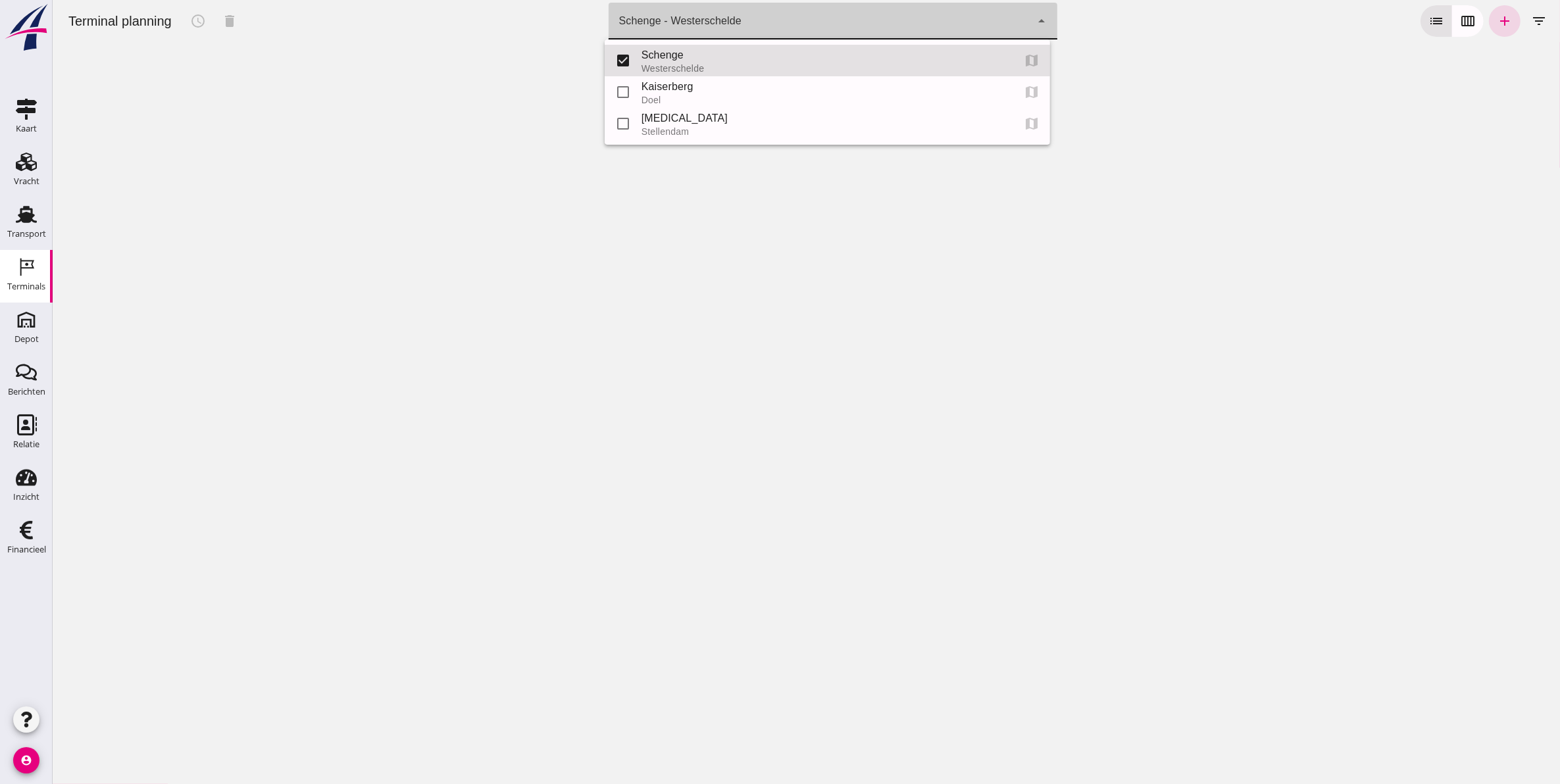
drag, startPoint x: 622, startPoint y: 33, endPoint x: 632, endPoint y: 47, distance: 17.2
click at [624, 31] on div "Schenge - Westerschelde 9c876888-926f-4f5f-969d-c779b766b815" at bounding box center [820, 21] width 423 height 37
click at [649, 92] on div "Kaiserberg" at bounding box center [821, 86] width 362 height 16
type input "7f603609-51ae-4e75-986b-c9057e559465"
checkbox input "false"
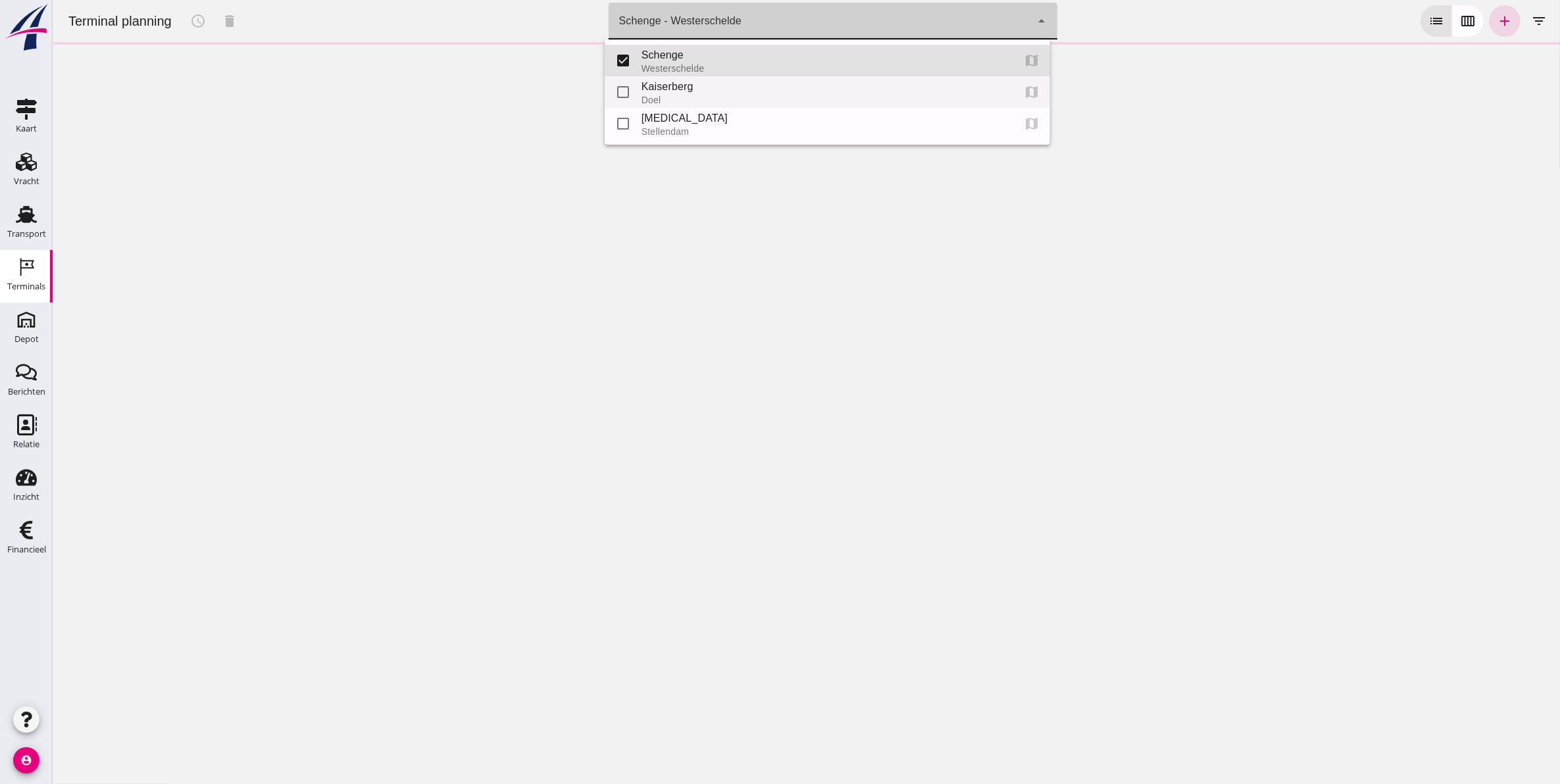
checkbox input "true"
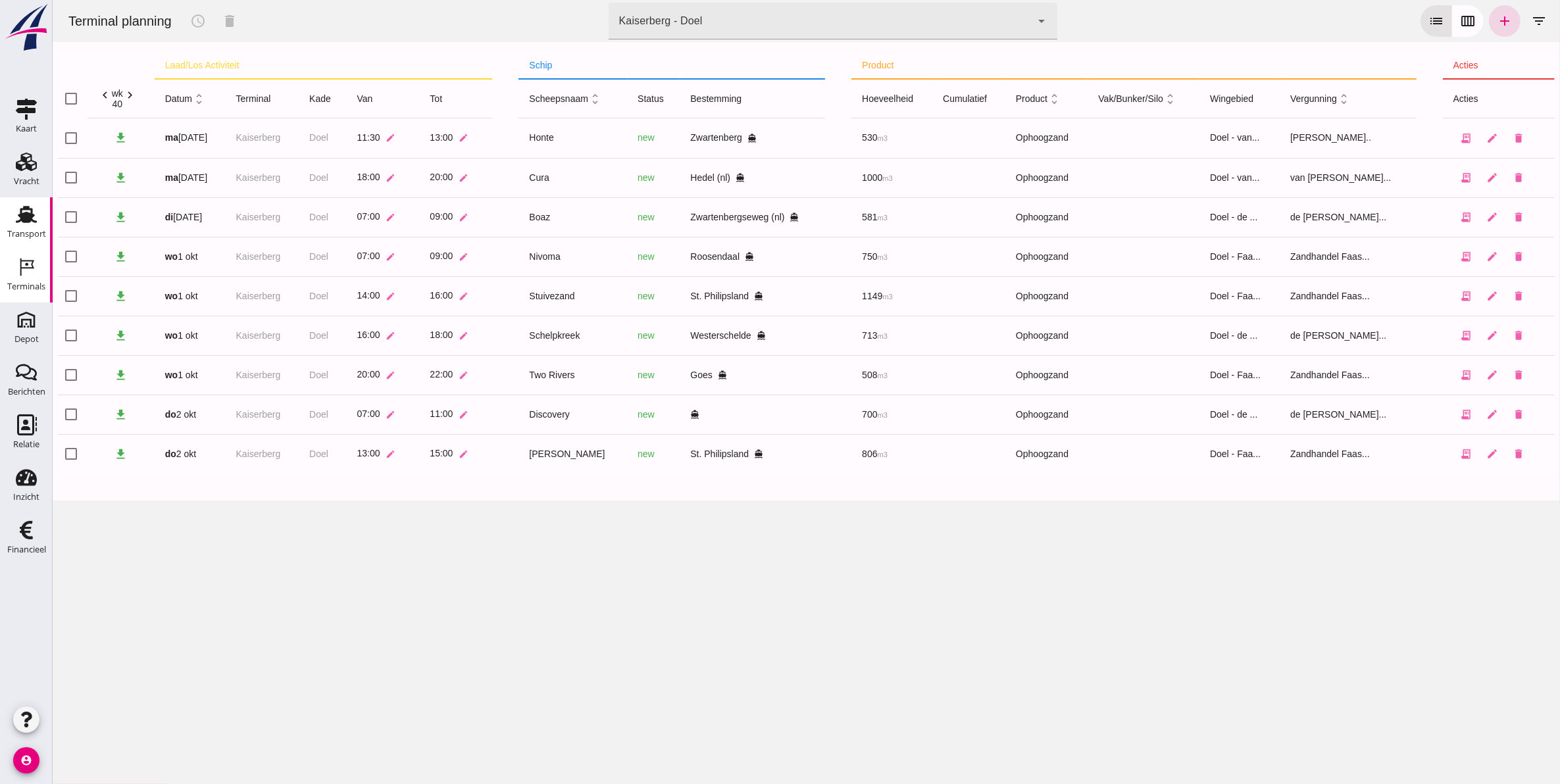
click at [30, 225] on div "Transport" at bounding box center [26, 234] width 39 height 18
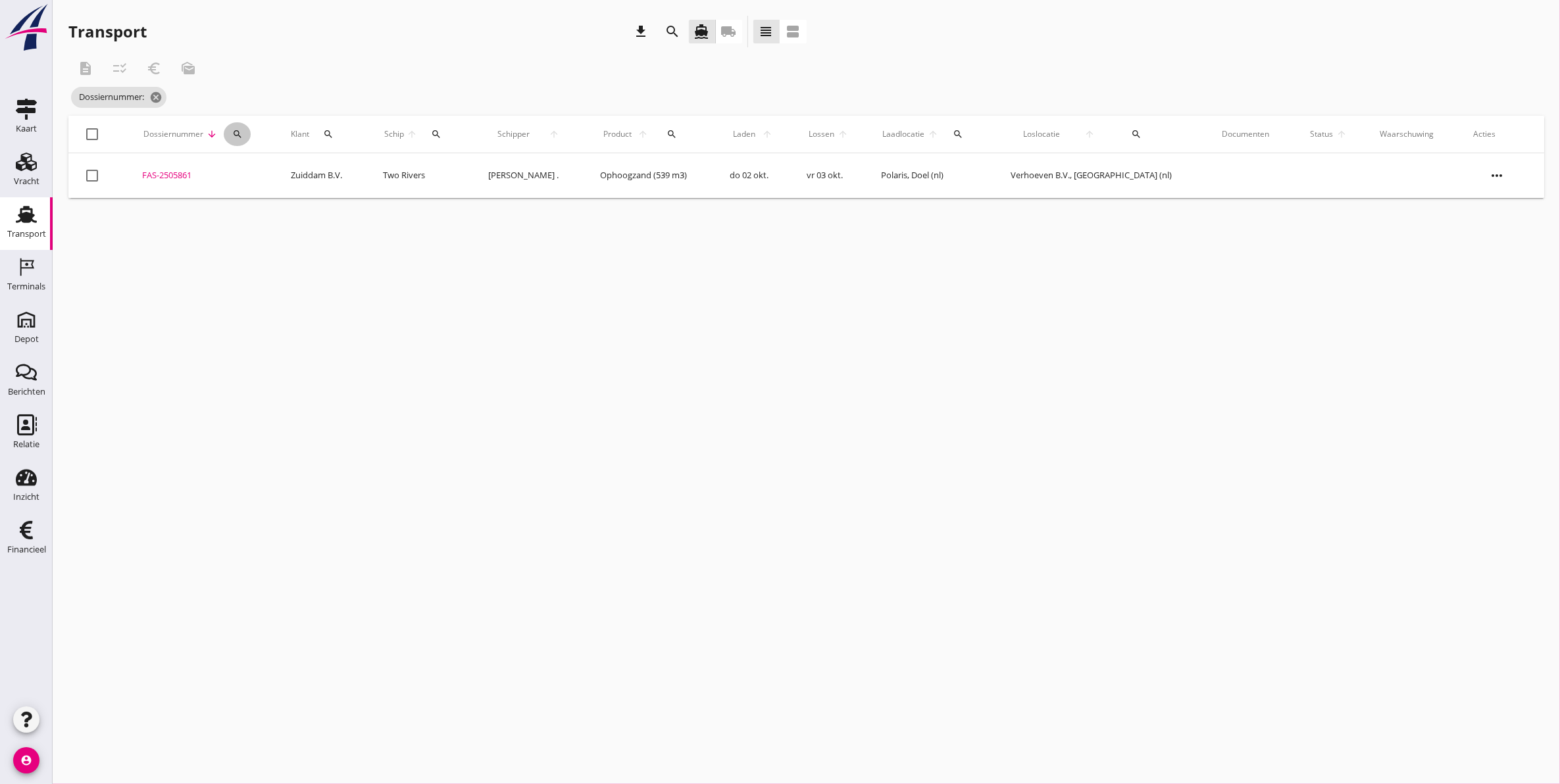
click at [250, 133] on div "search" at bounding box center [237, 134] width 27 height 11
click at [297, 161] on div "Zoeken op dossiernummer..." at bounding box center [315, 168] width 156 height 29
click at [298, 173] on input "Zoeken op dossiernummer..." at bounding box center [306, 173] width 137 height 21
type input "5873"
click at [170, 178] on div "FAS-2505873" at bounding box center [192, 175] width 108 height 13
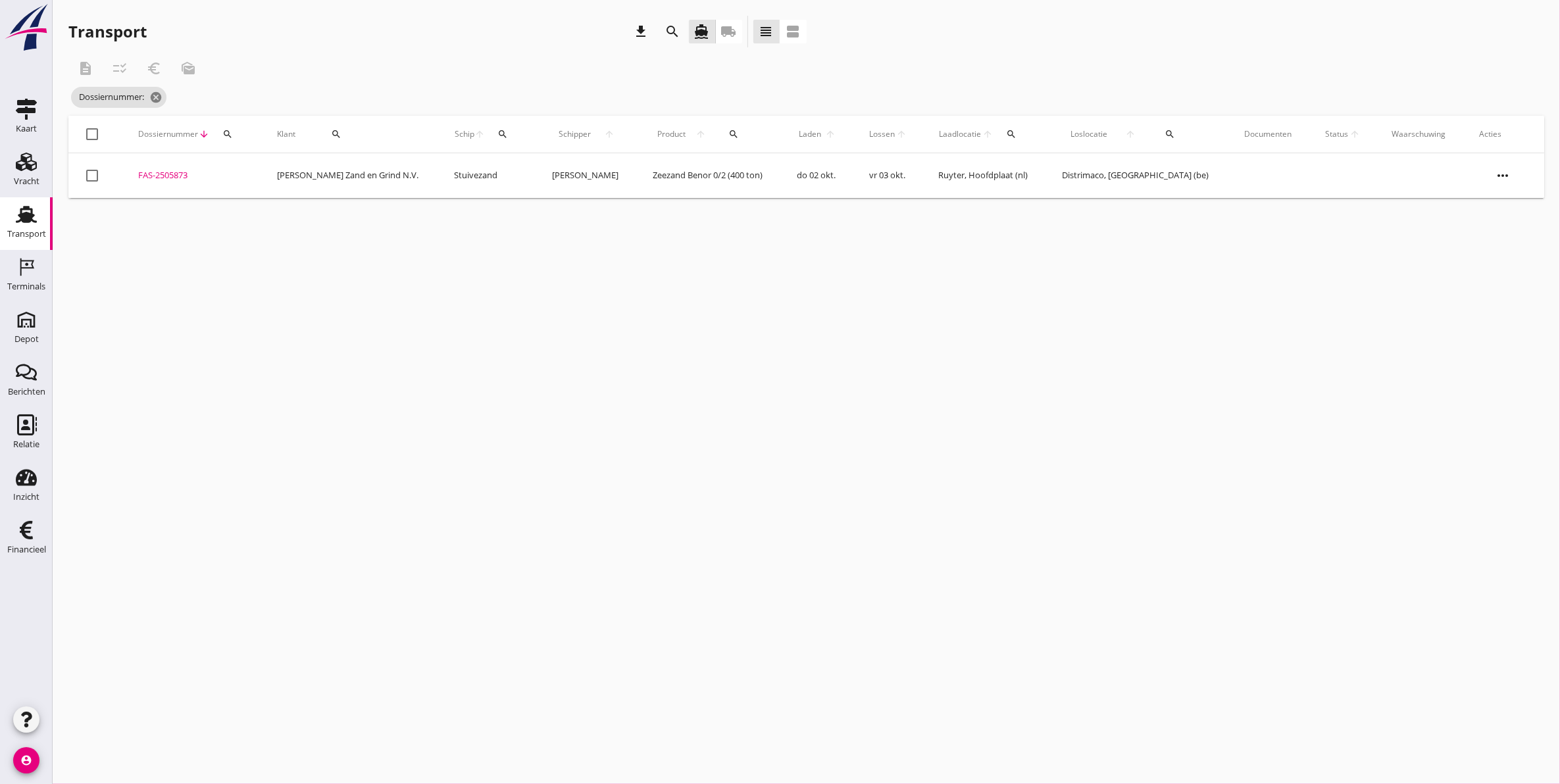
click at [1508, 173] on icon "more_horiz" at bounding box center [1502, 175] width 37 height 37
click at [1498, 372] on div "Vracht verwijderen" at bounding box center [1497, 372] width 94 height 16
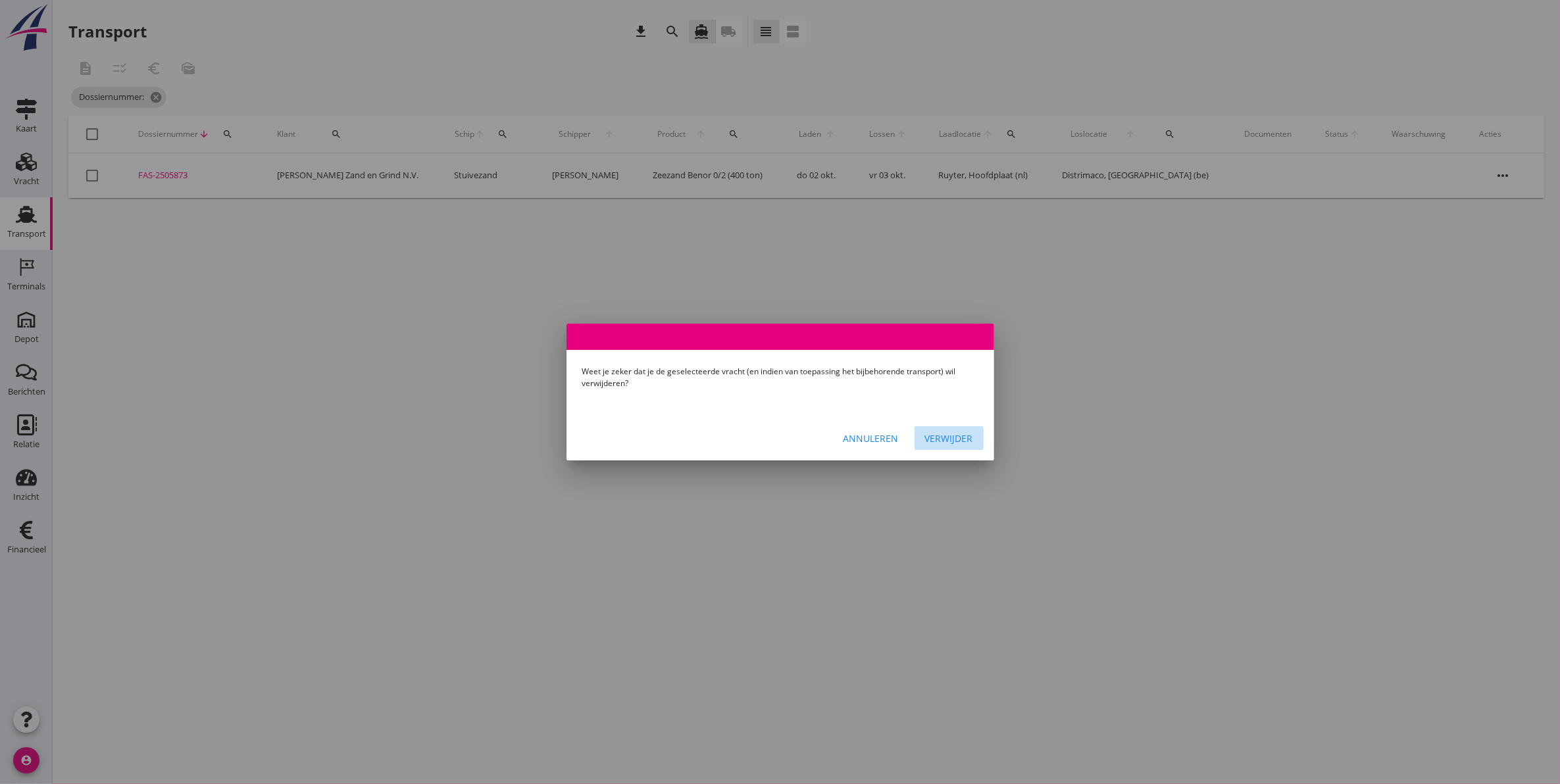
click at [945, 439] on div "Verwijder" at bounding box center [949, 438] width 48 height 14
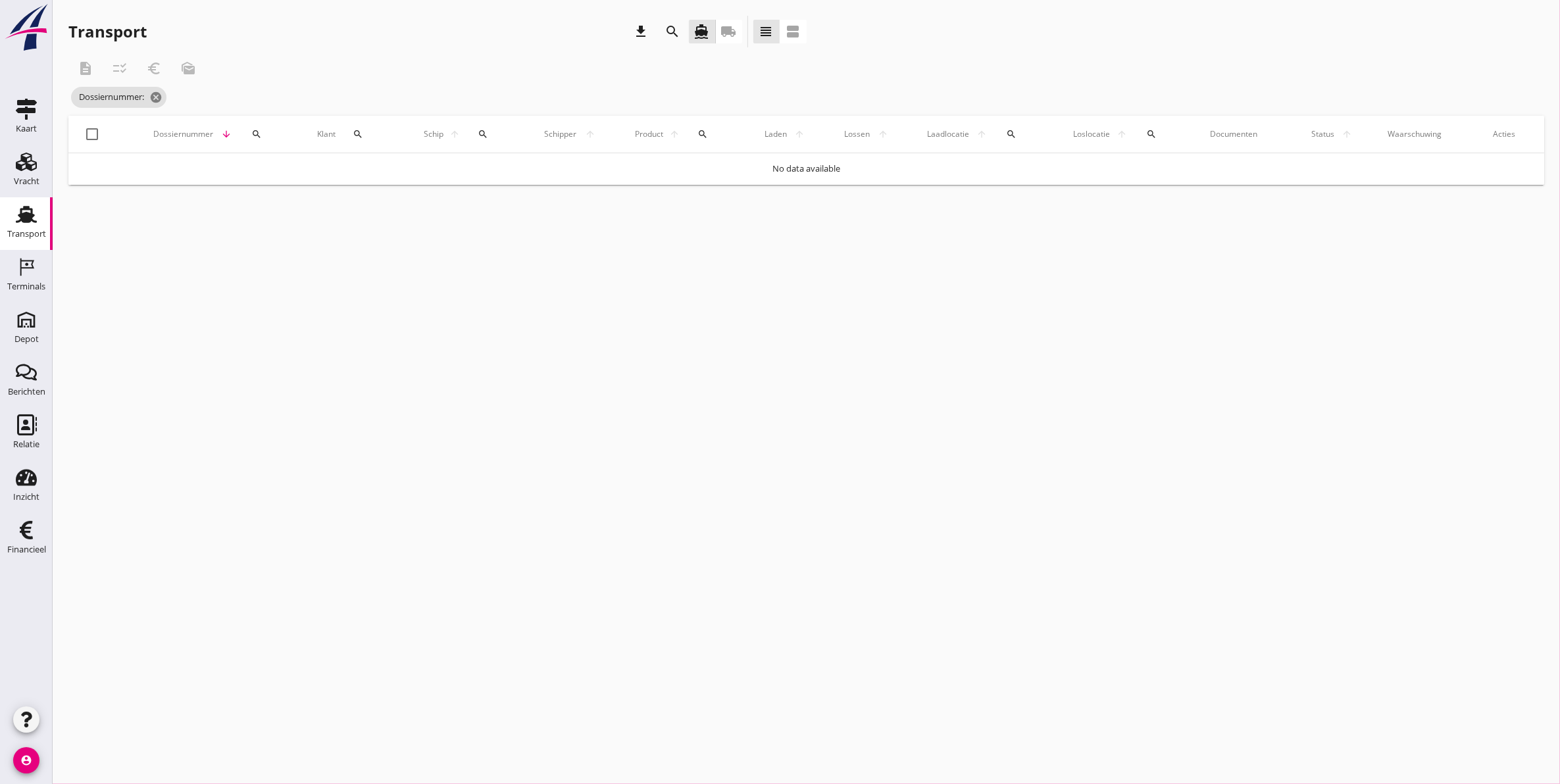
click at [953, 429] on div "cancel You are impersonating another user. Transport download search directions…" at bounding box center [806, 392] width 1507 height 784
